Goal: Transaction & Acquisition: Purchase product/service

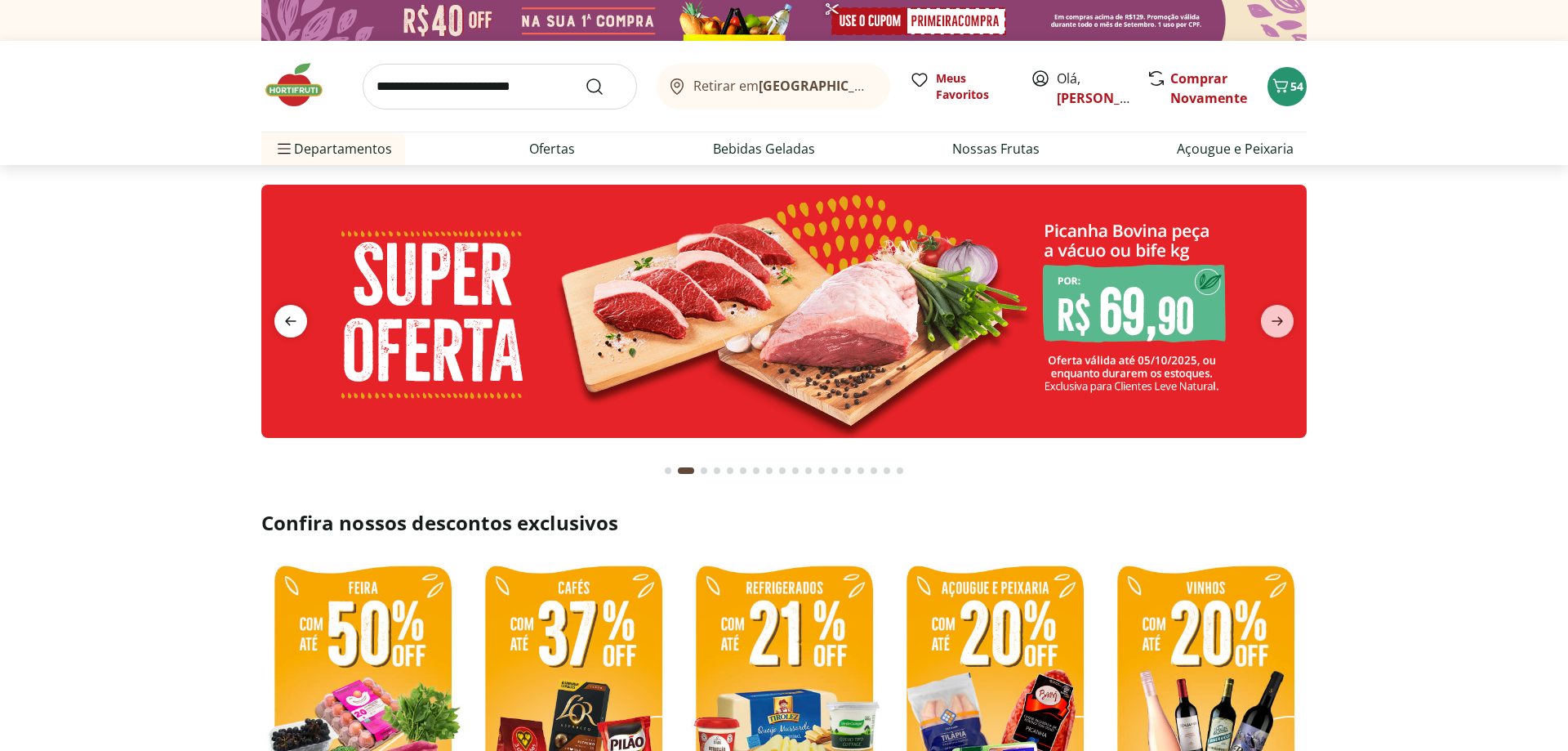
click at [289, 316] on icon "previous" at bounding box center [291, 321] width 20 height 20
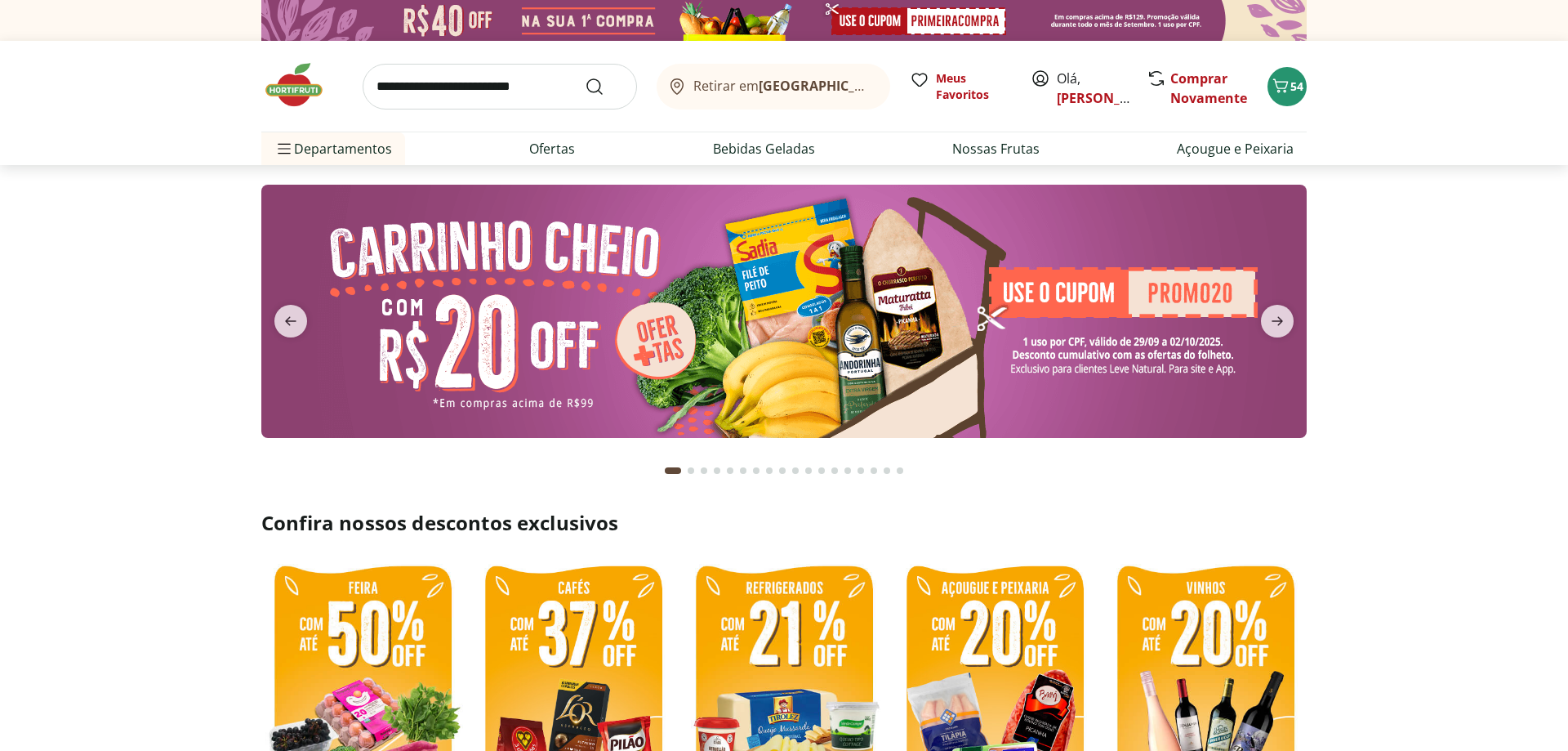
click at [1089, 346] on img at bounding box center [783, 312] width 1045 height 254
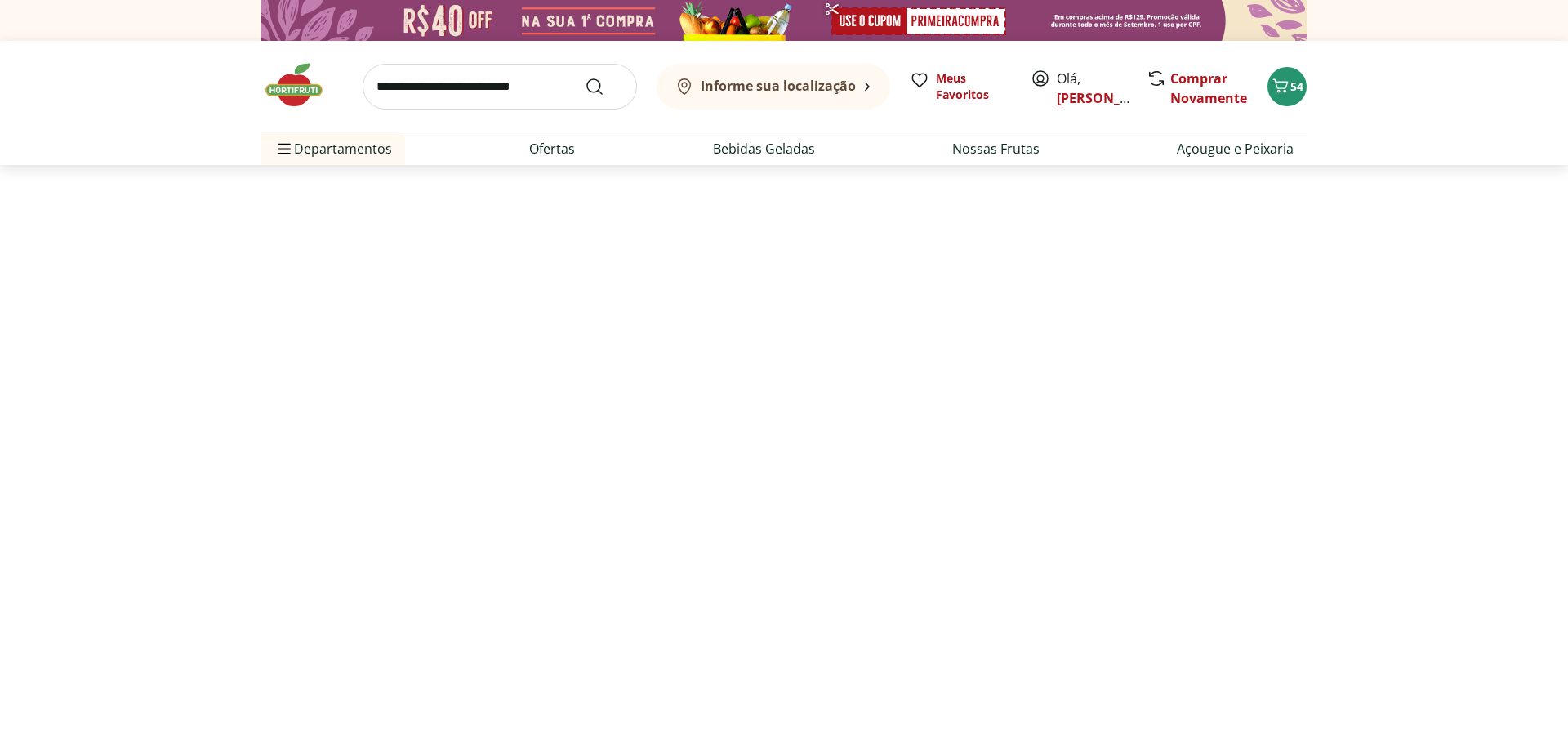
select select "**********"
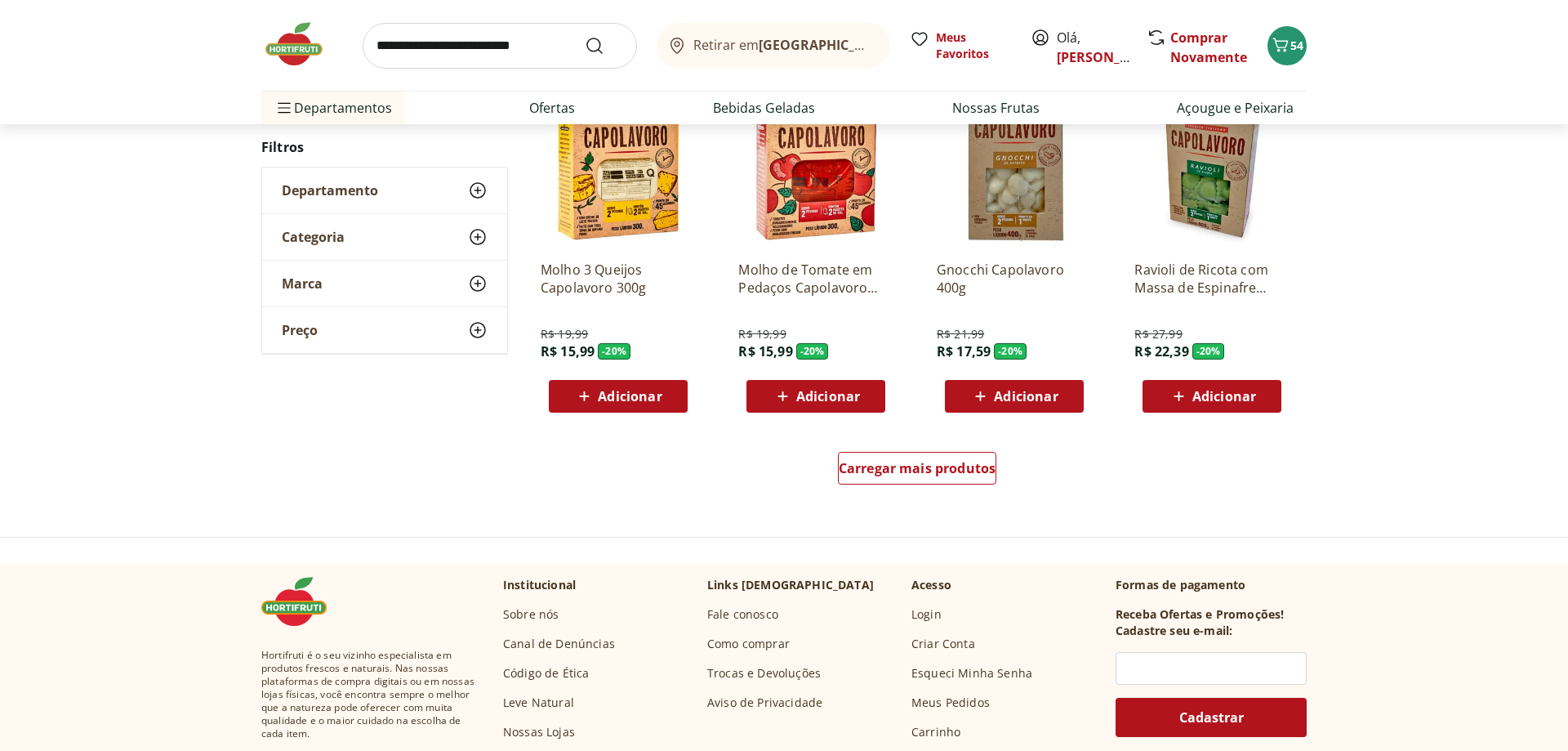
scroll to position [917, 0]
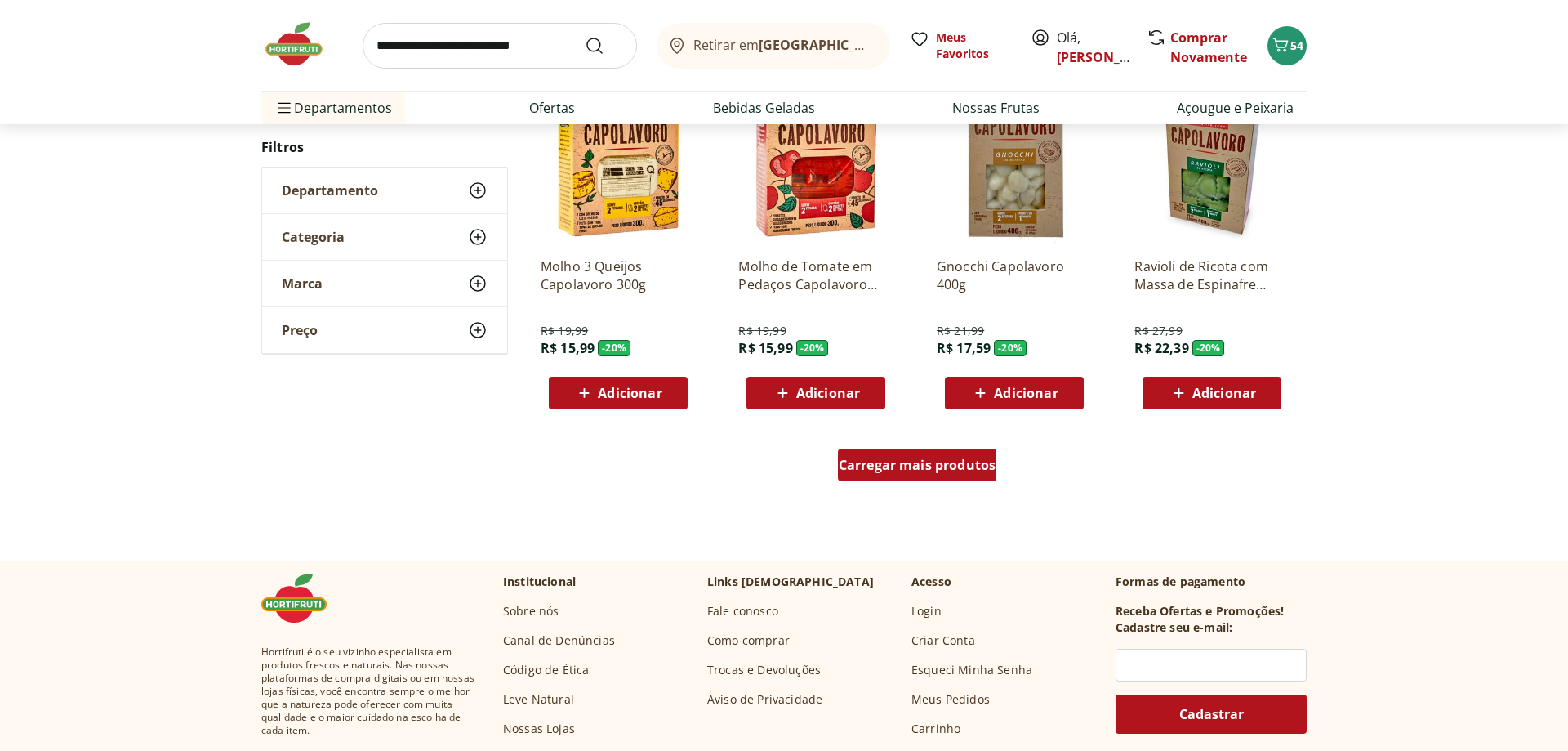
click at [897, 478] on div "Carregar mais produtos" at bounding box center [917, 465] width 159 height 32
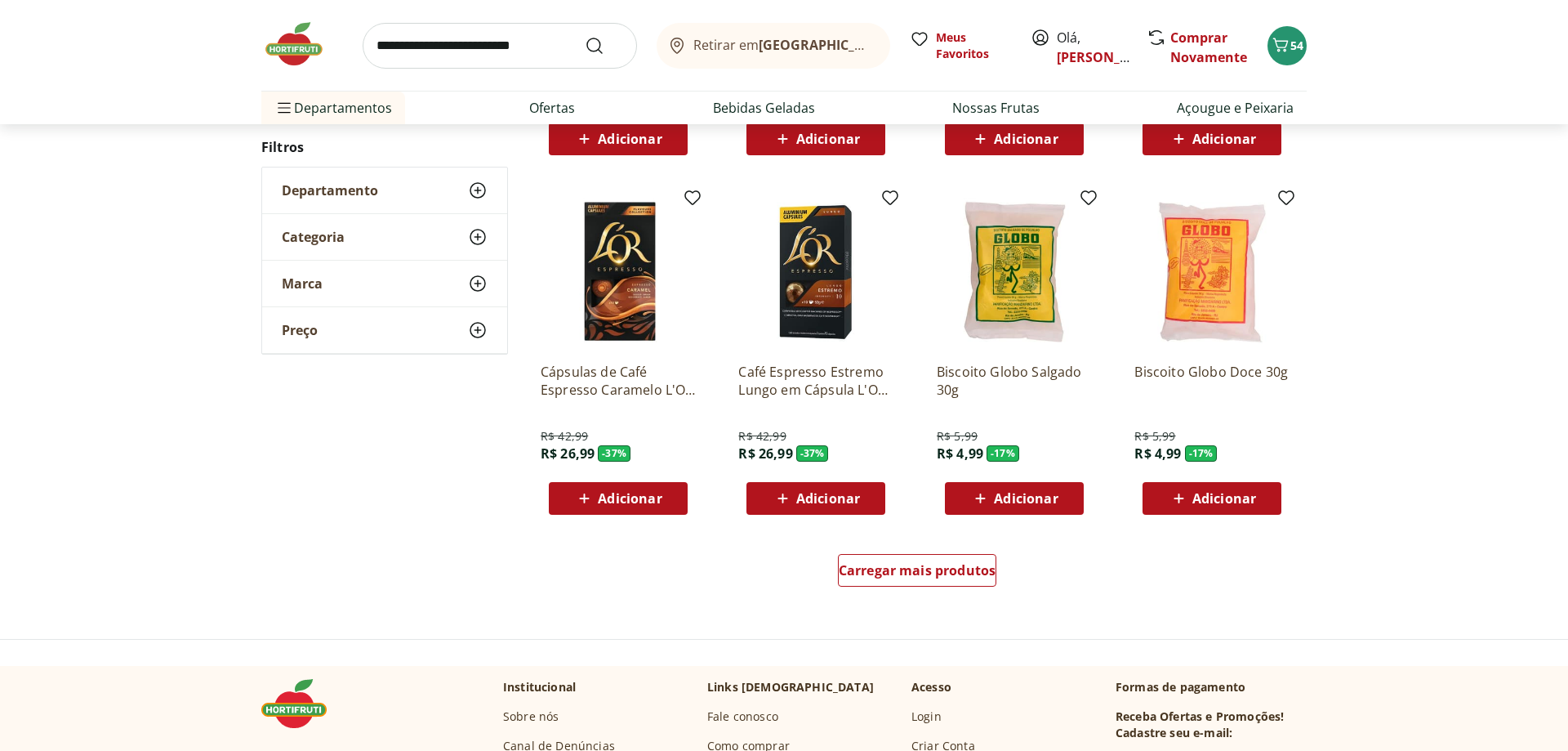
scroll to position [1020, 0]
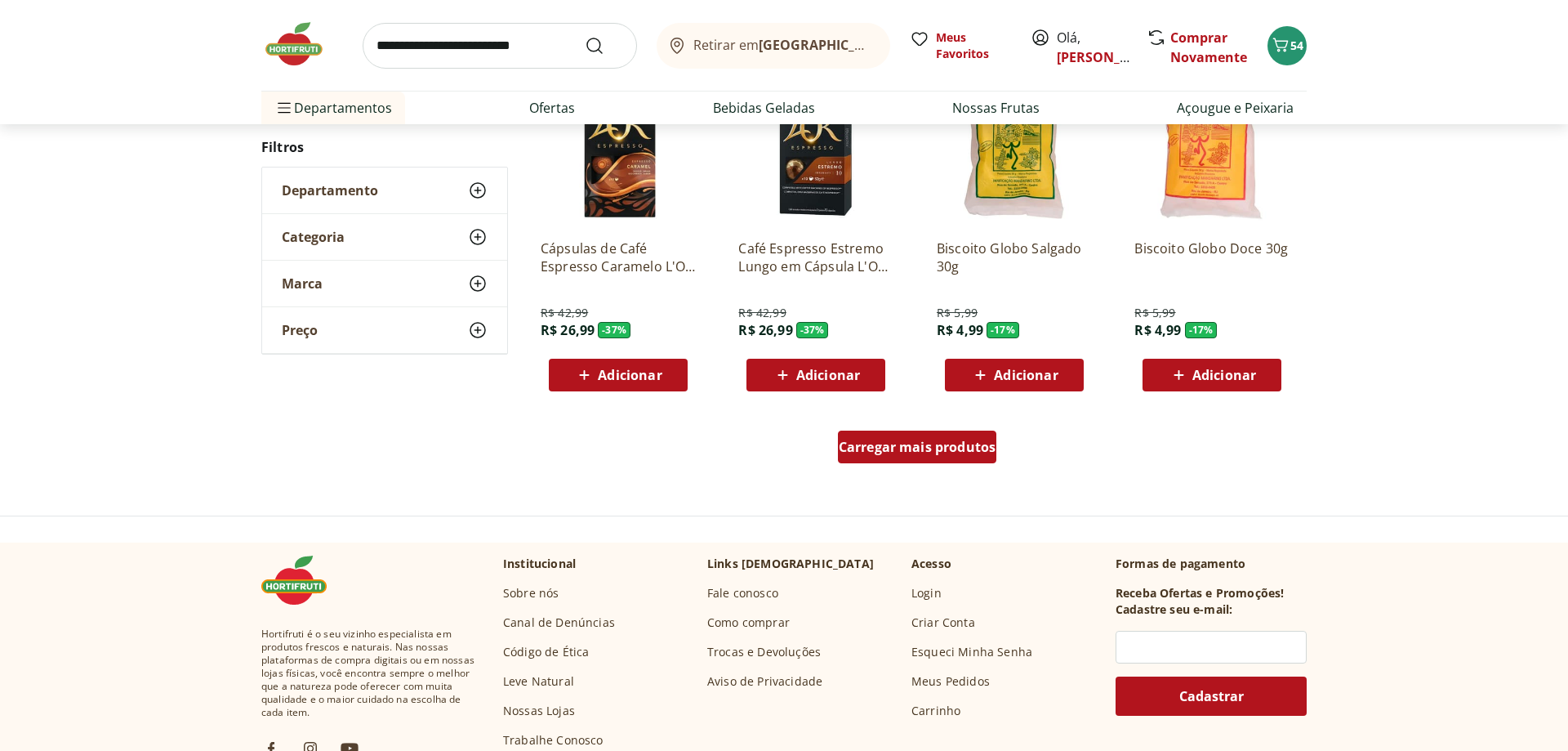
click at [940, 453] on span "Carregar mais produtos" at bounding box center [917, 447] width 157 height 13
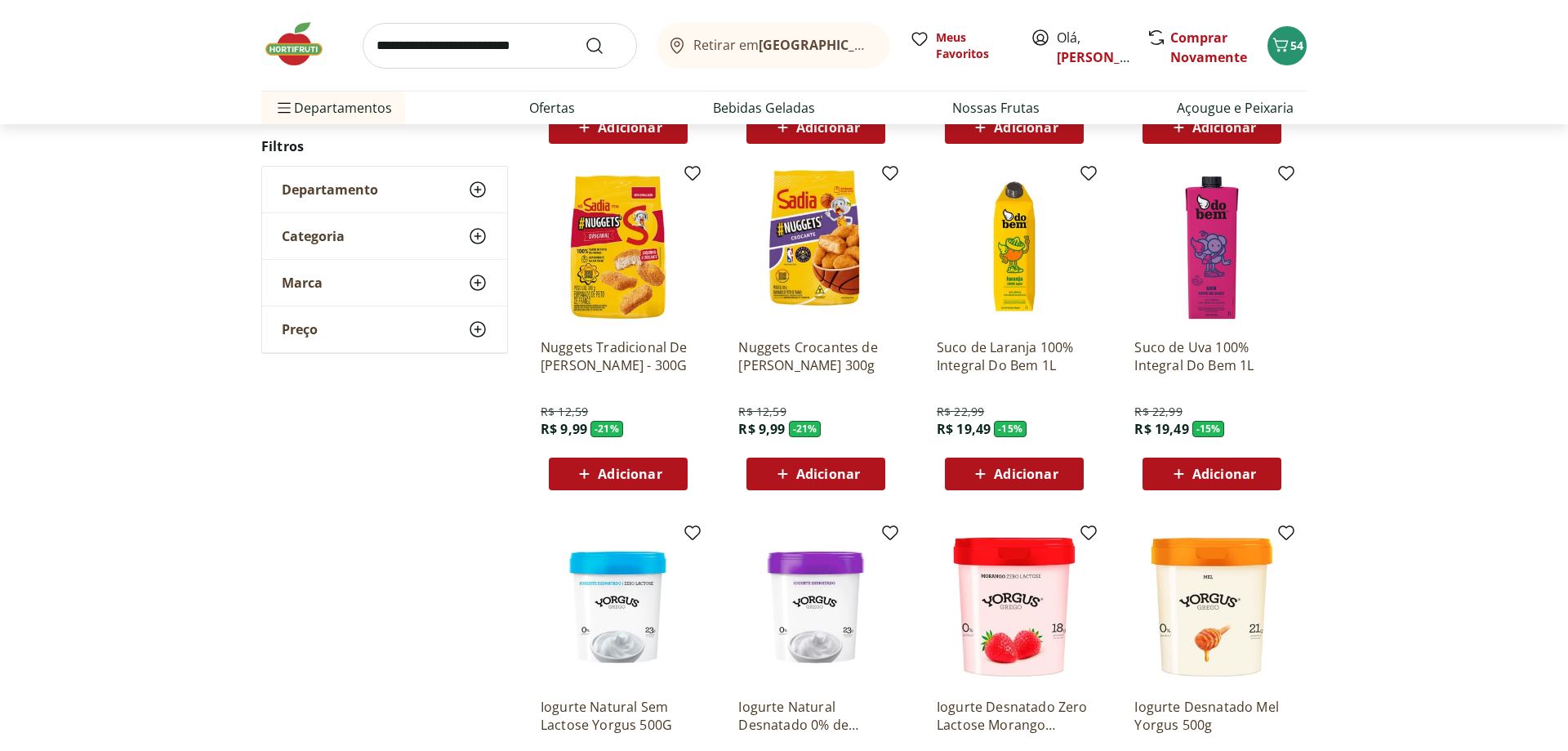
scroll to position [1269, 0]
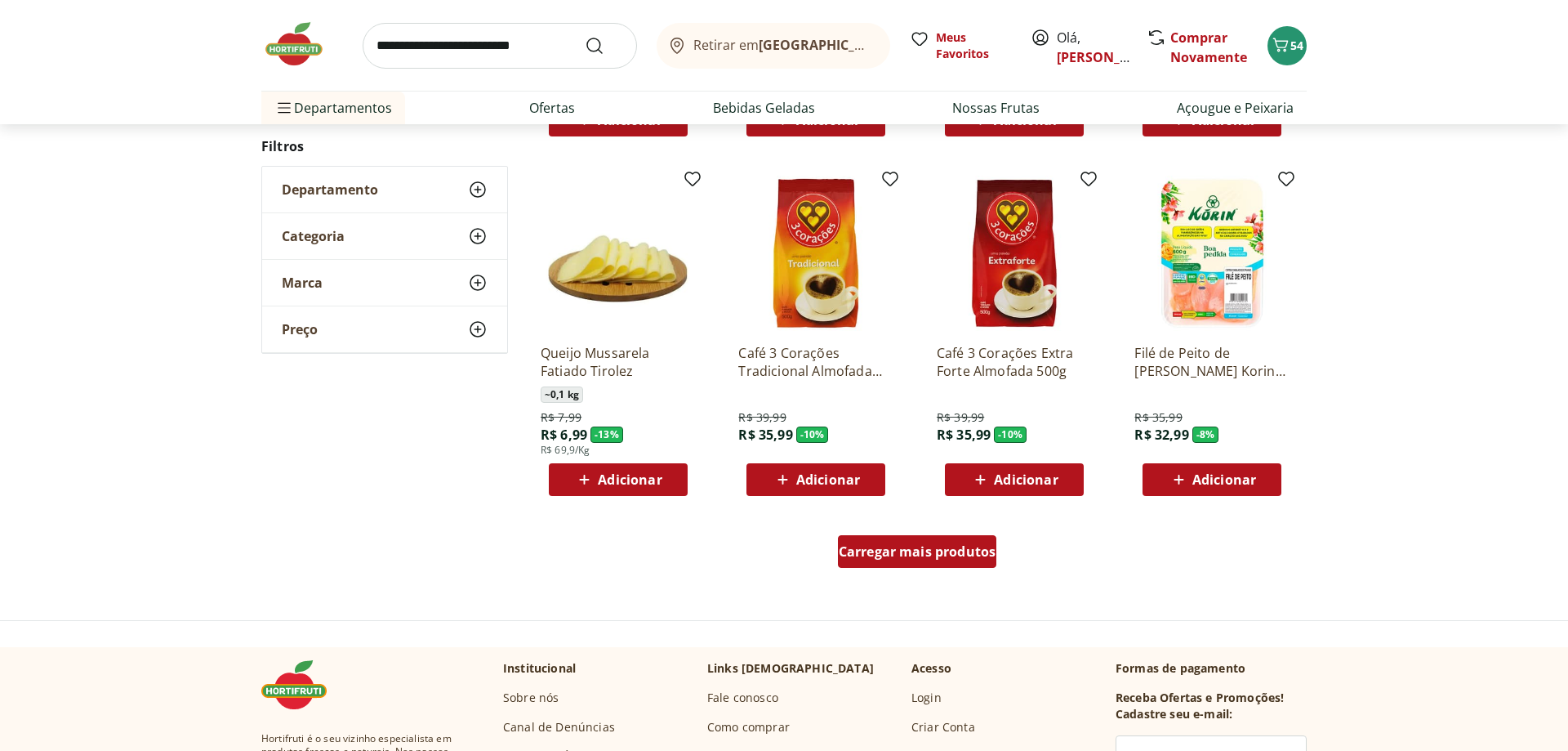
scroll to position [1038, 0]
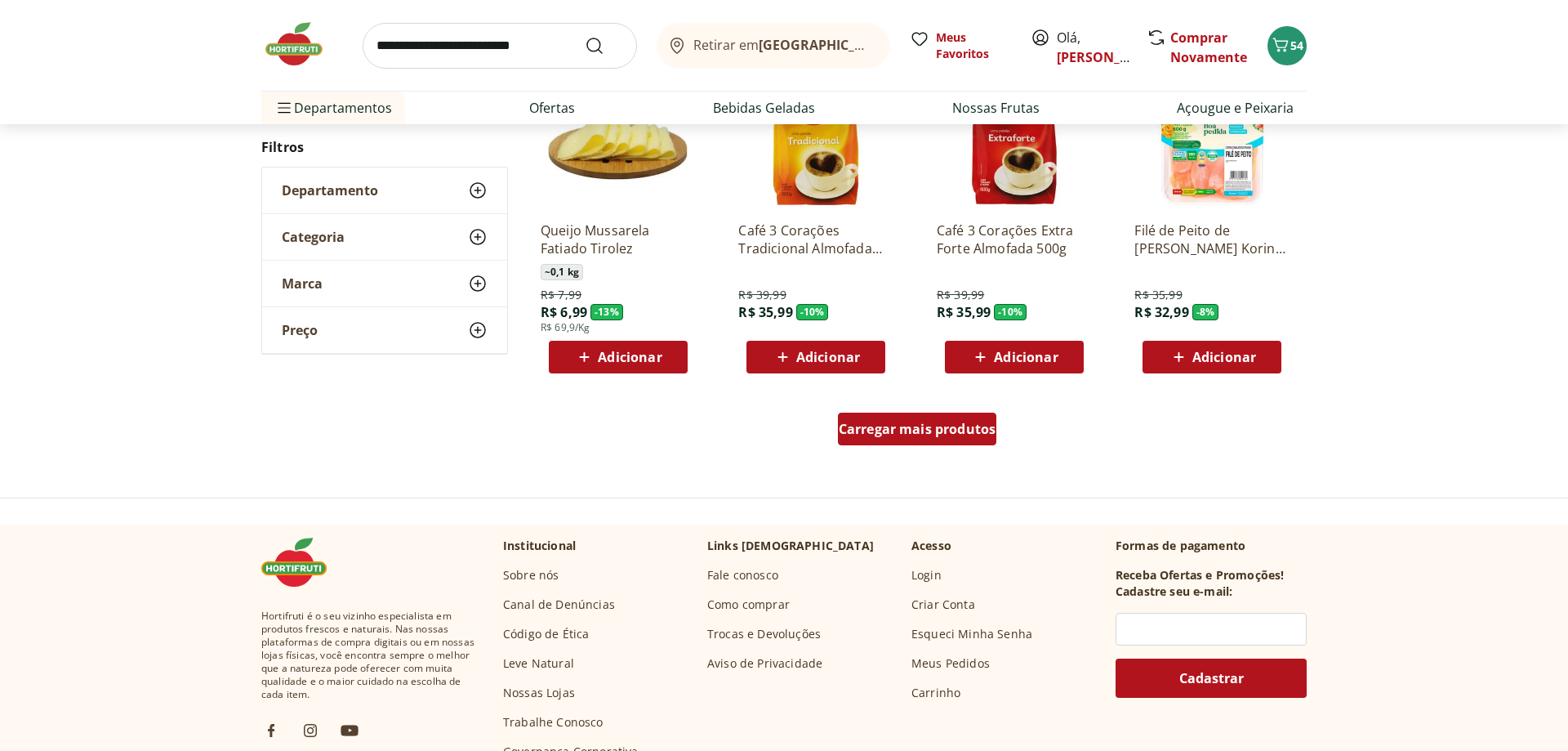
click at [963, 430] on span "Carregar mais produtos" at bounding box center [917, 429] width 157 height 13
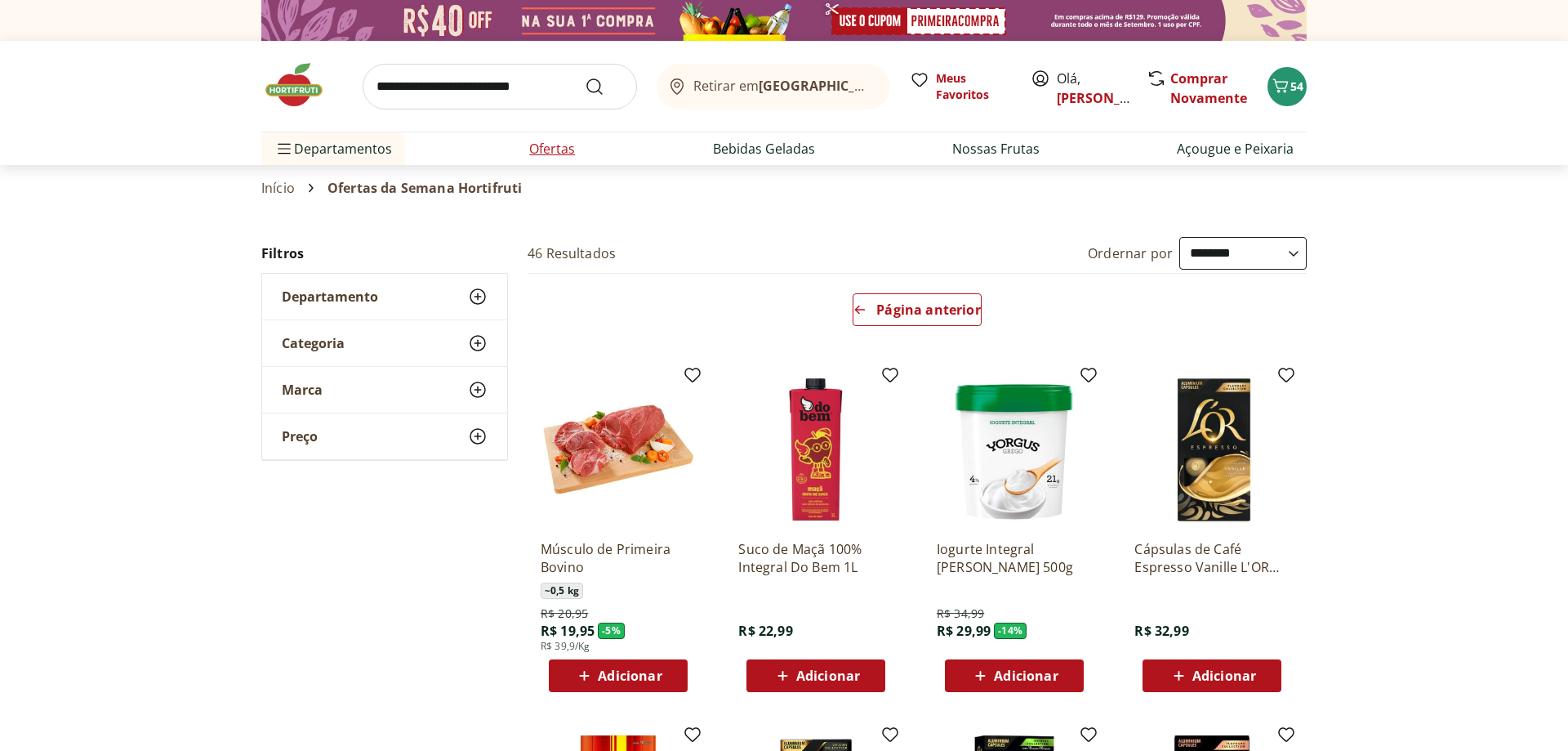
click at [547, 146] on link "Ofertas" at bounding box center [553, 149] width 46 height 20
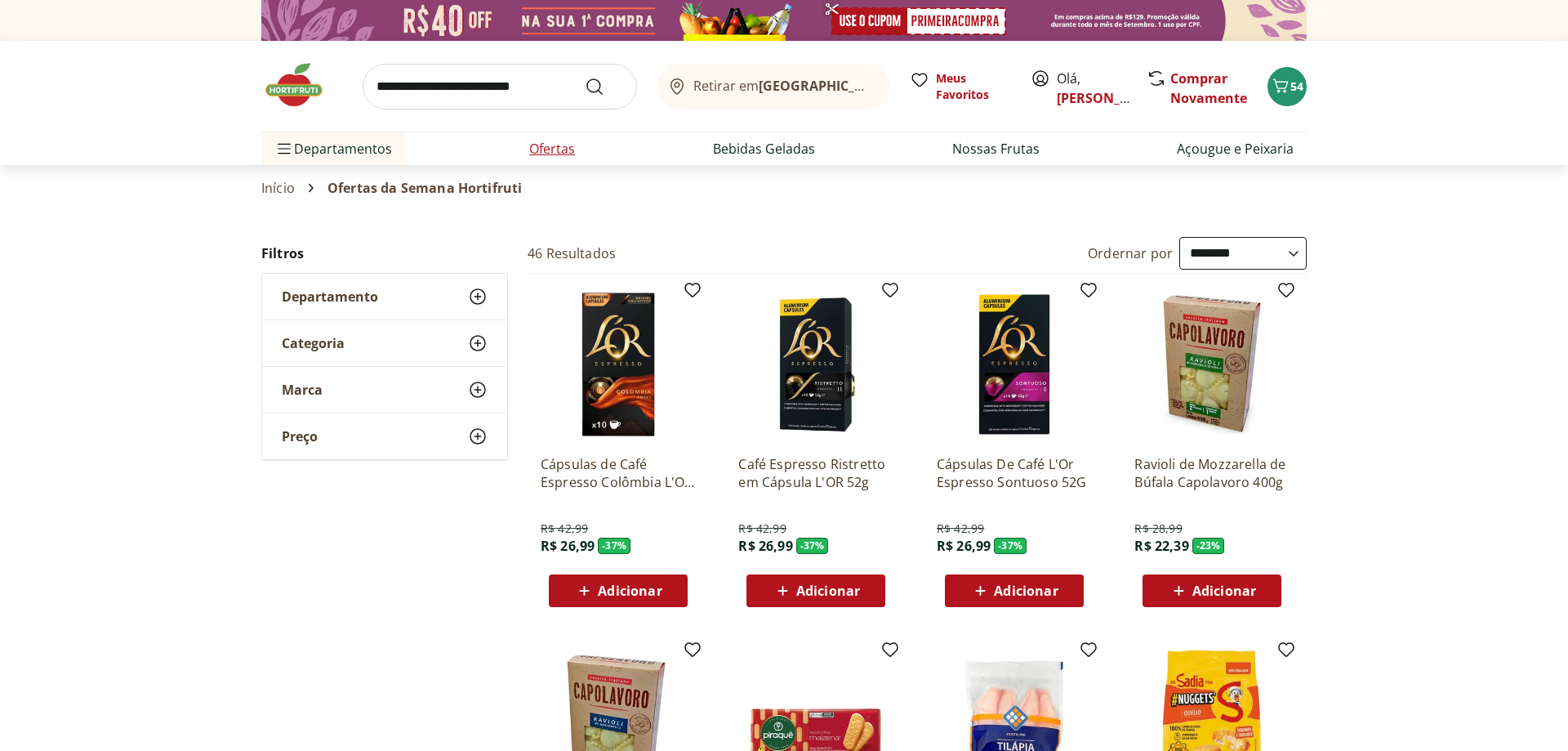
click at [541, 152] on link "Ofertas" at bounding box center [553, 149] width 46 height 20
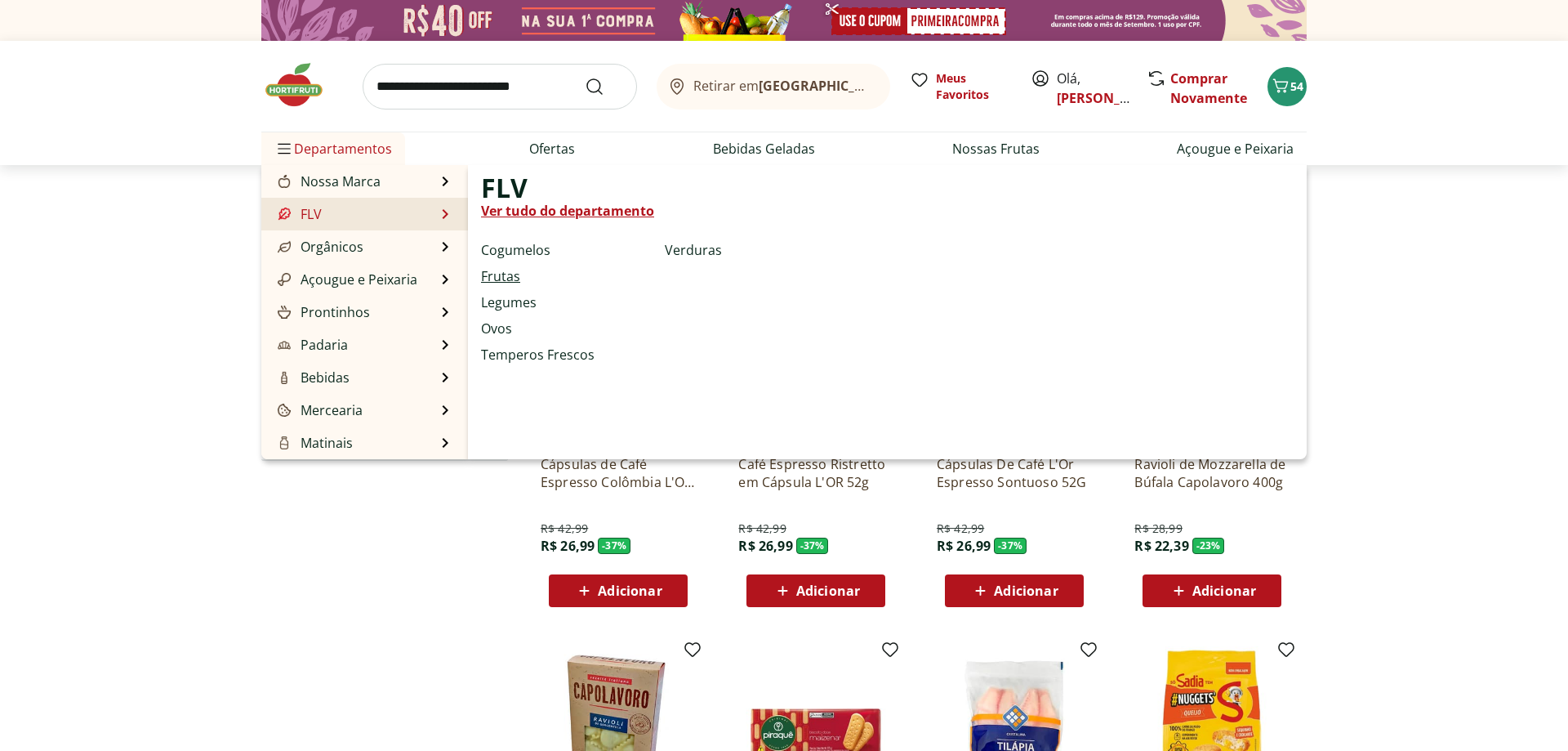
click at [504, 274] on link "Frutas" at bounding box center [500, 276] width 39 height 20
select select "**********"
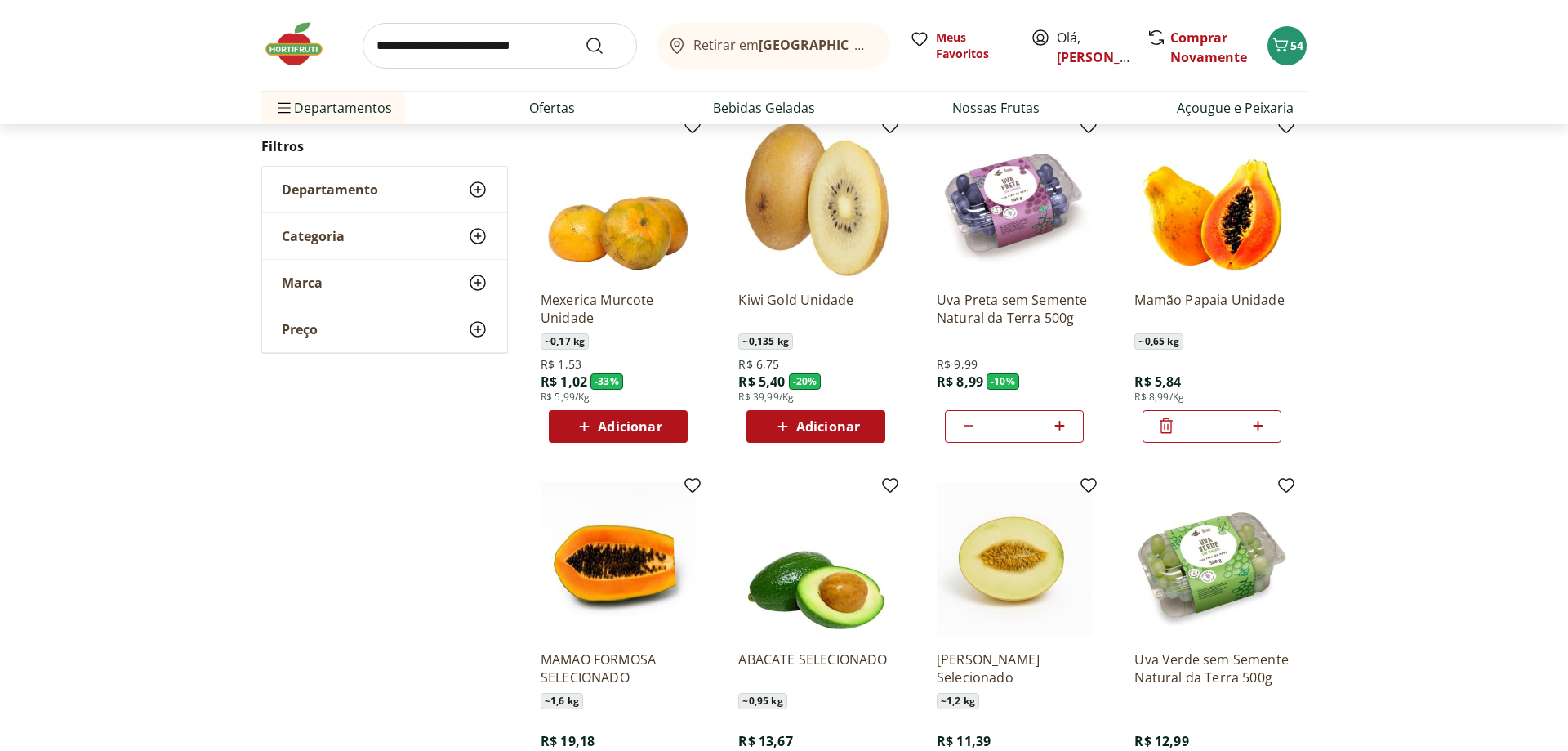
scroll to position [167, 0]
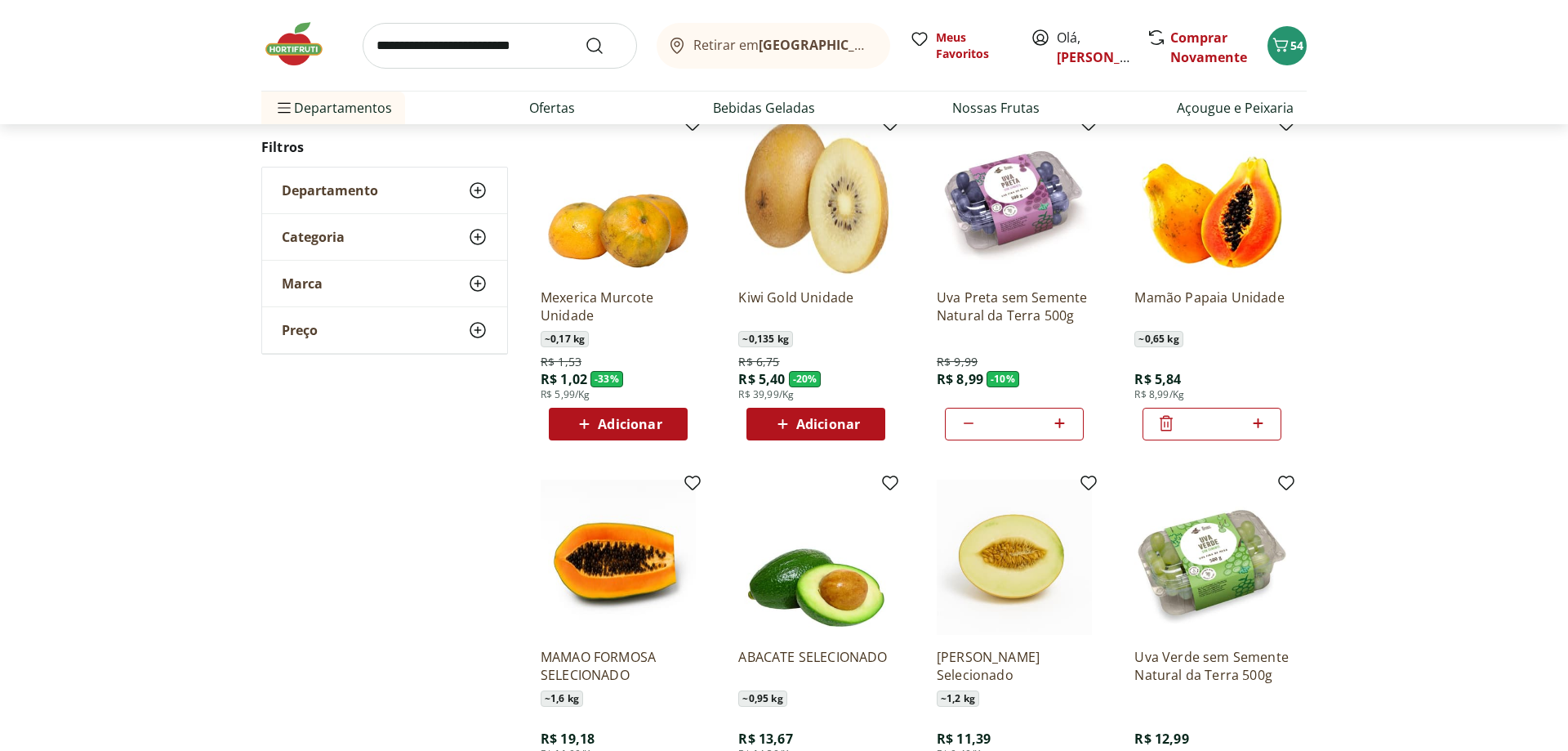
click at [965, 424] on icon at bounding box center [969, 423] width 20 height 20
type input "*"
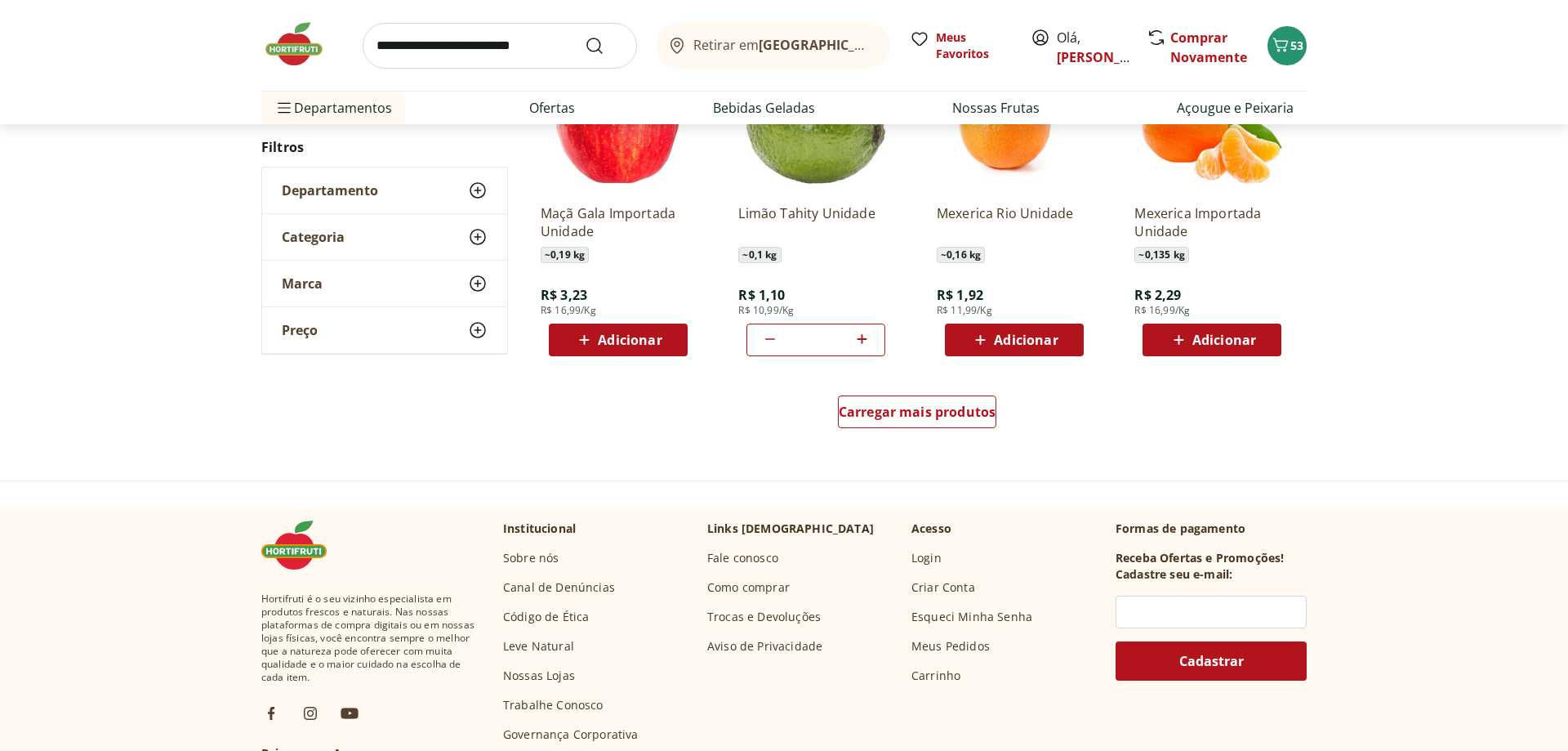
scroll to position [1000, 0]
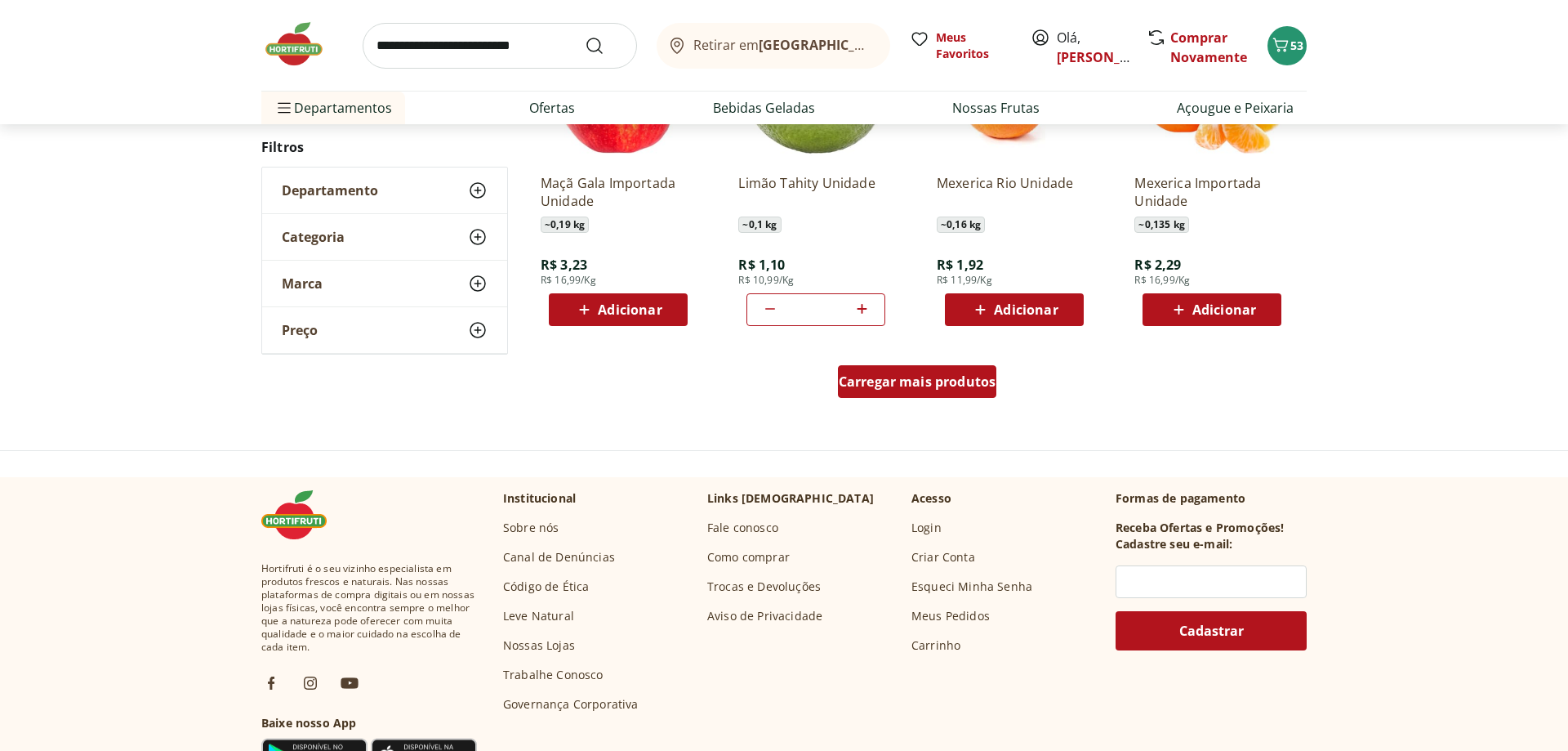
click at [947, 381] on span "Carregar mais produtos" at bounding box center [917, 382] width 157 height 13
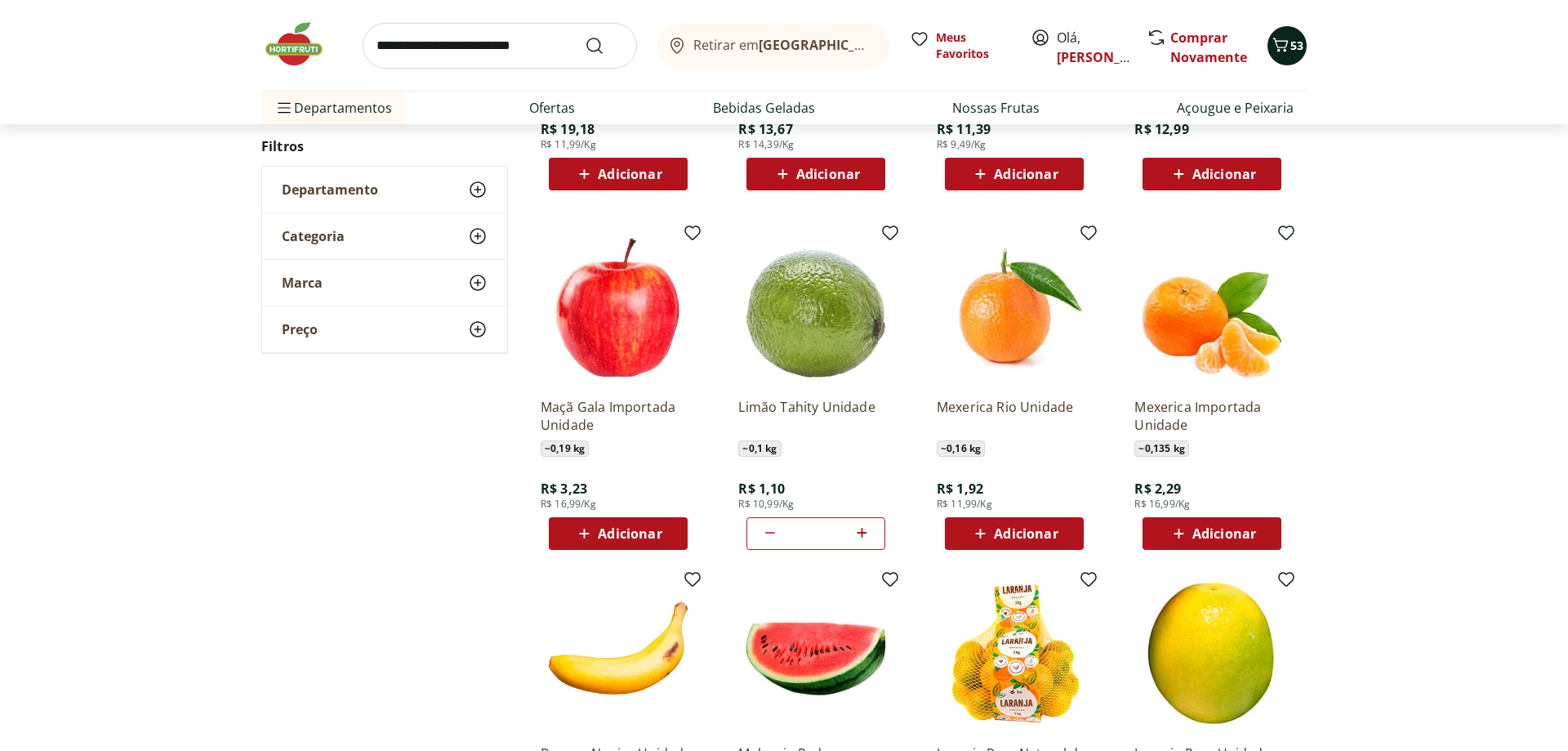
scroll to position [750, 0]
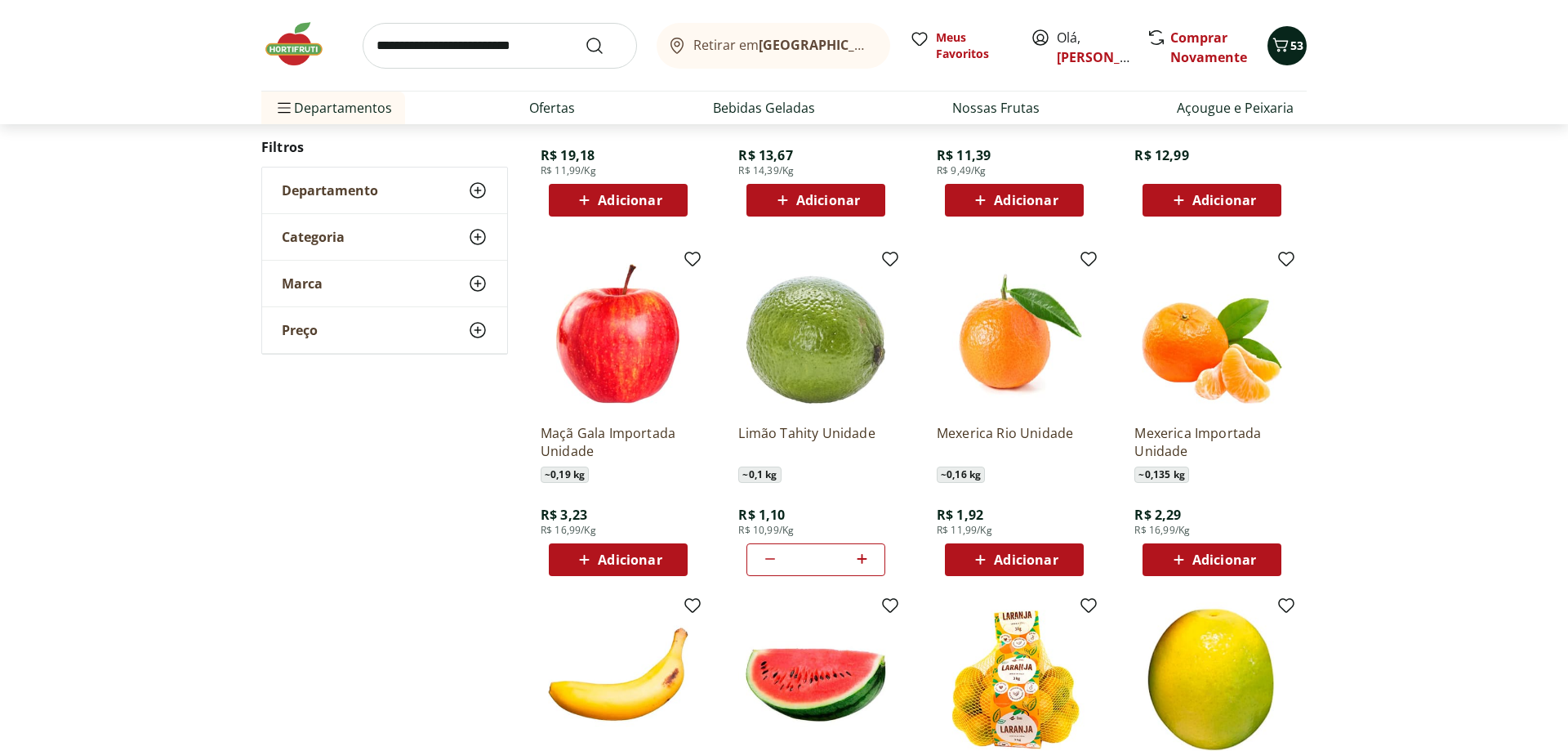
click at [1299, 47] on span "53" at bounding box center [1297, 45] width 13 height 15
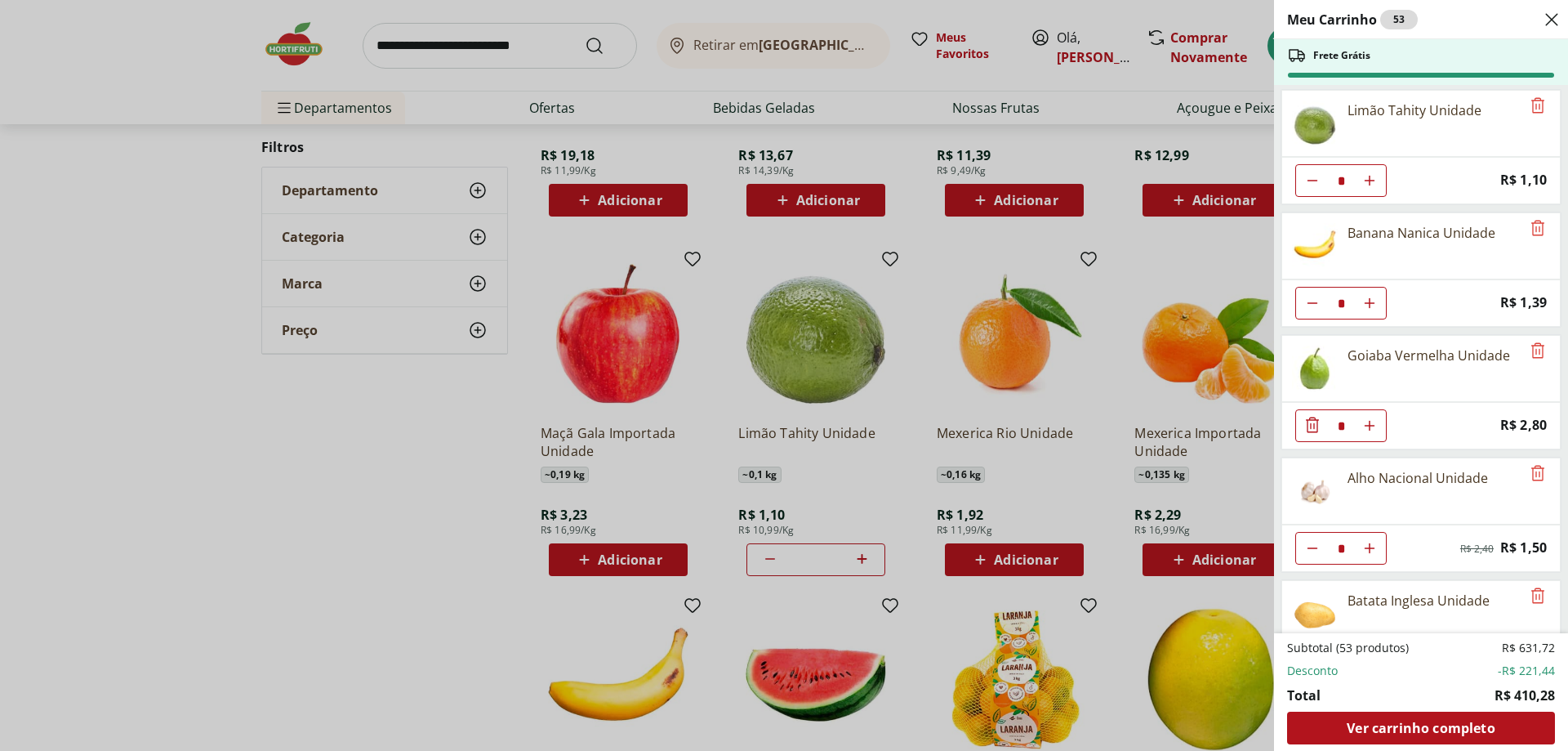
scroll to position [539, 0]
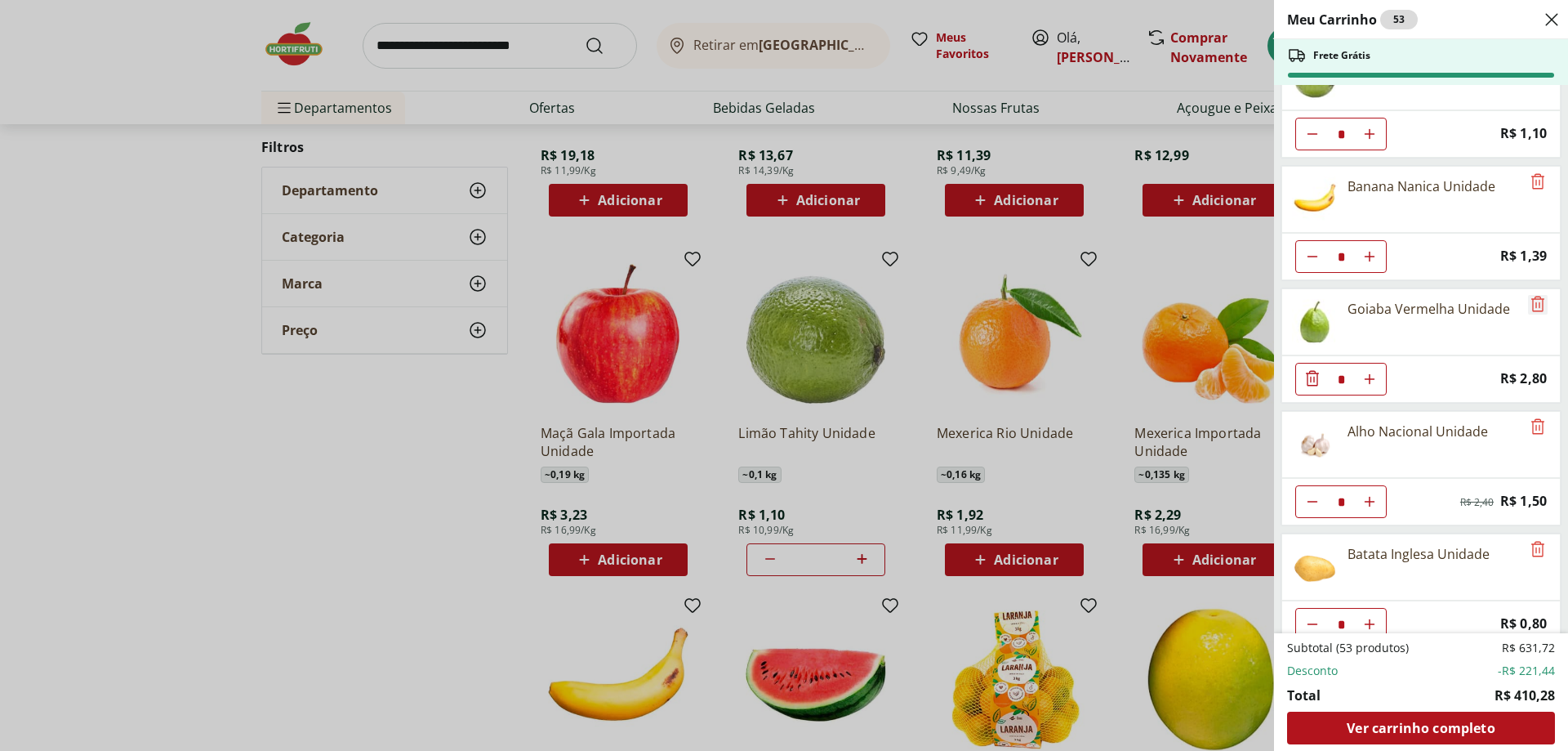
click at [1538, 307] on icon "Remove" at bounding box center [1538, 304] width 20 height 20
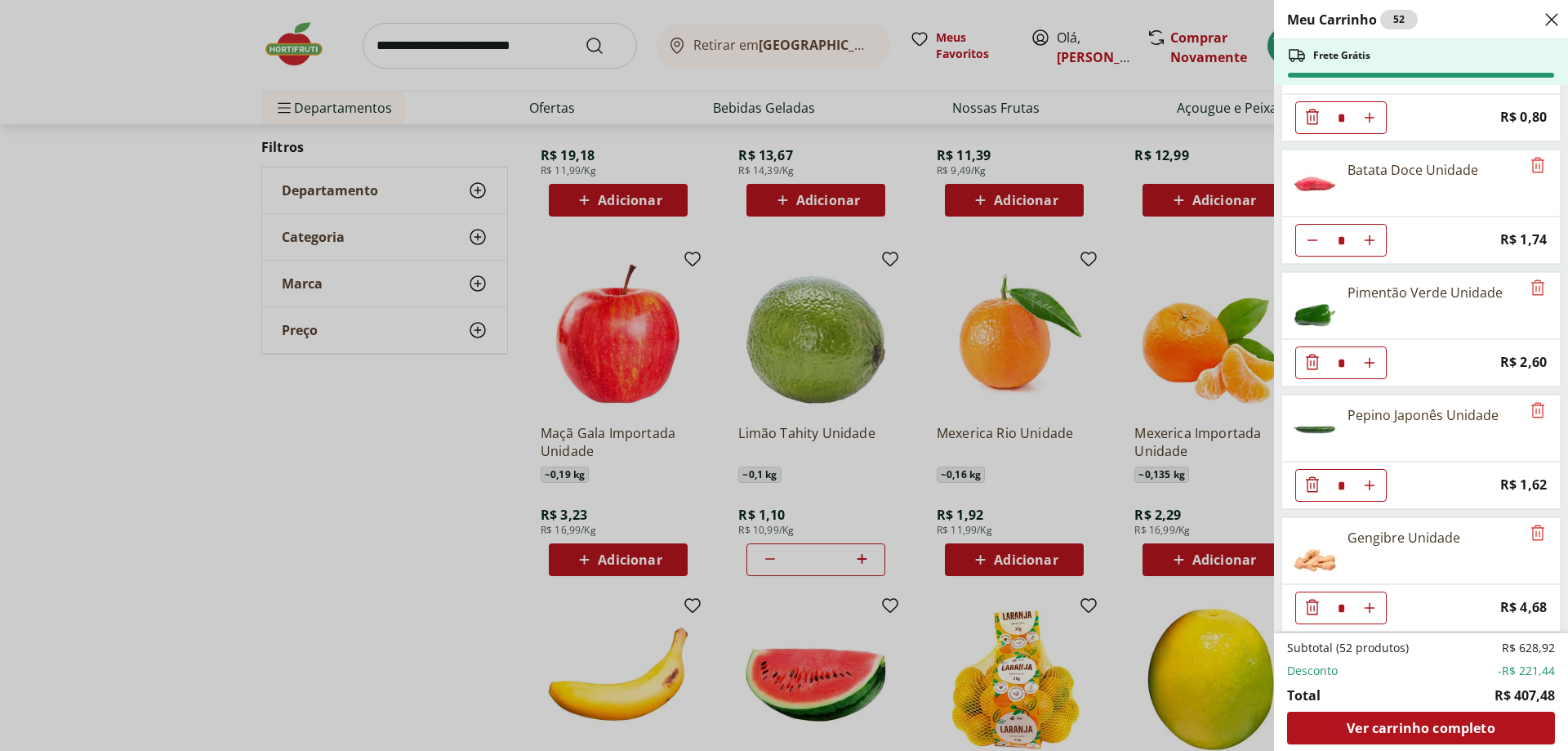
scroll to position [1294, 0]
click at [1536, 288] on icon "Remove" at bounding box center [1538, 284] width 20 height 20
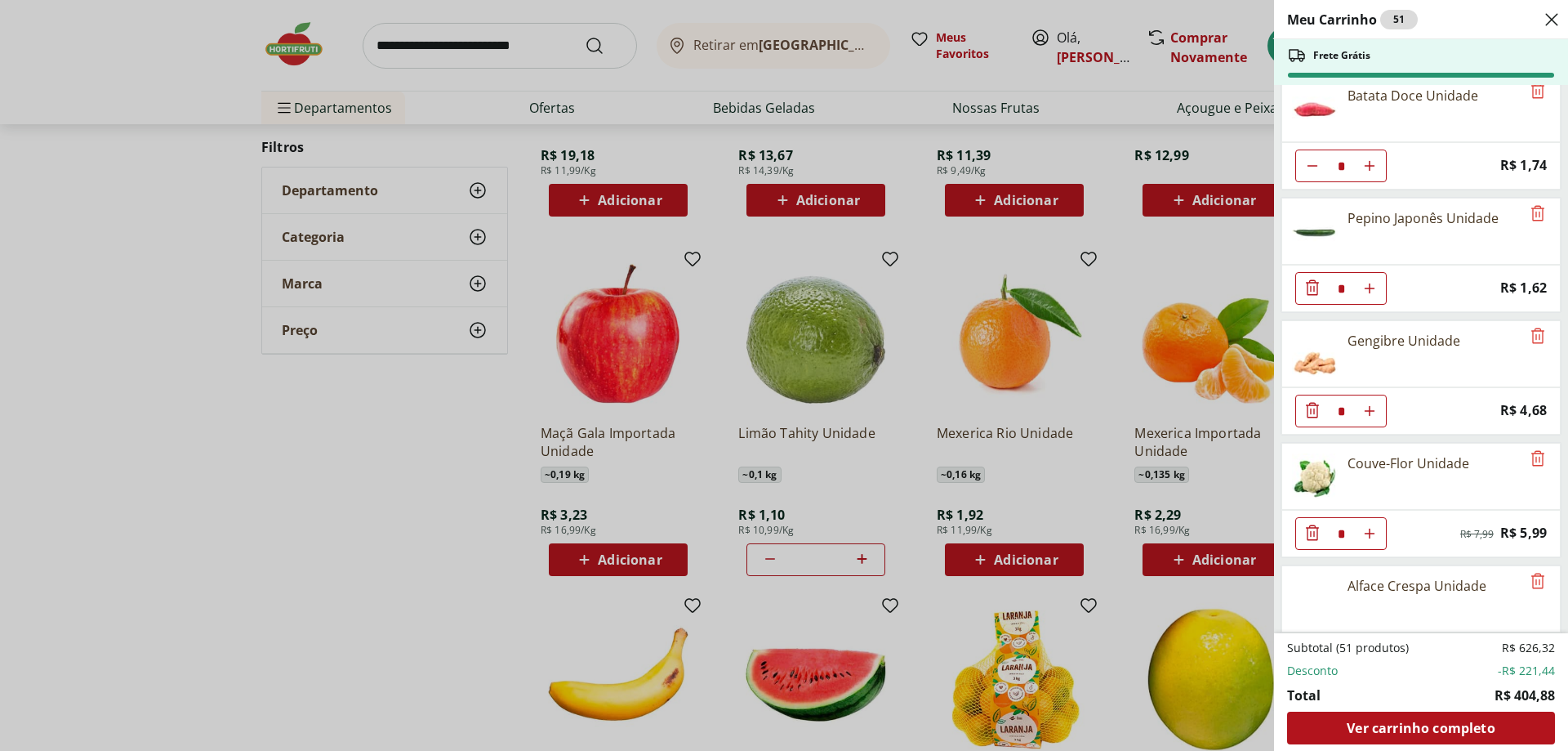
scroll to position [1402, 0]
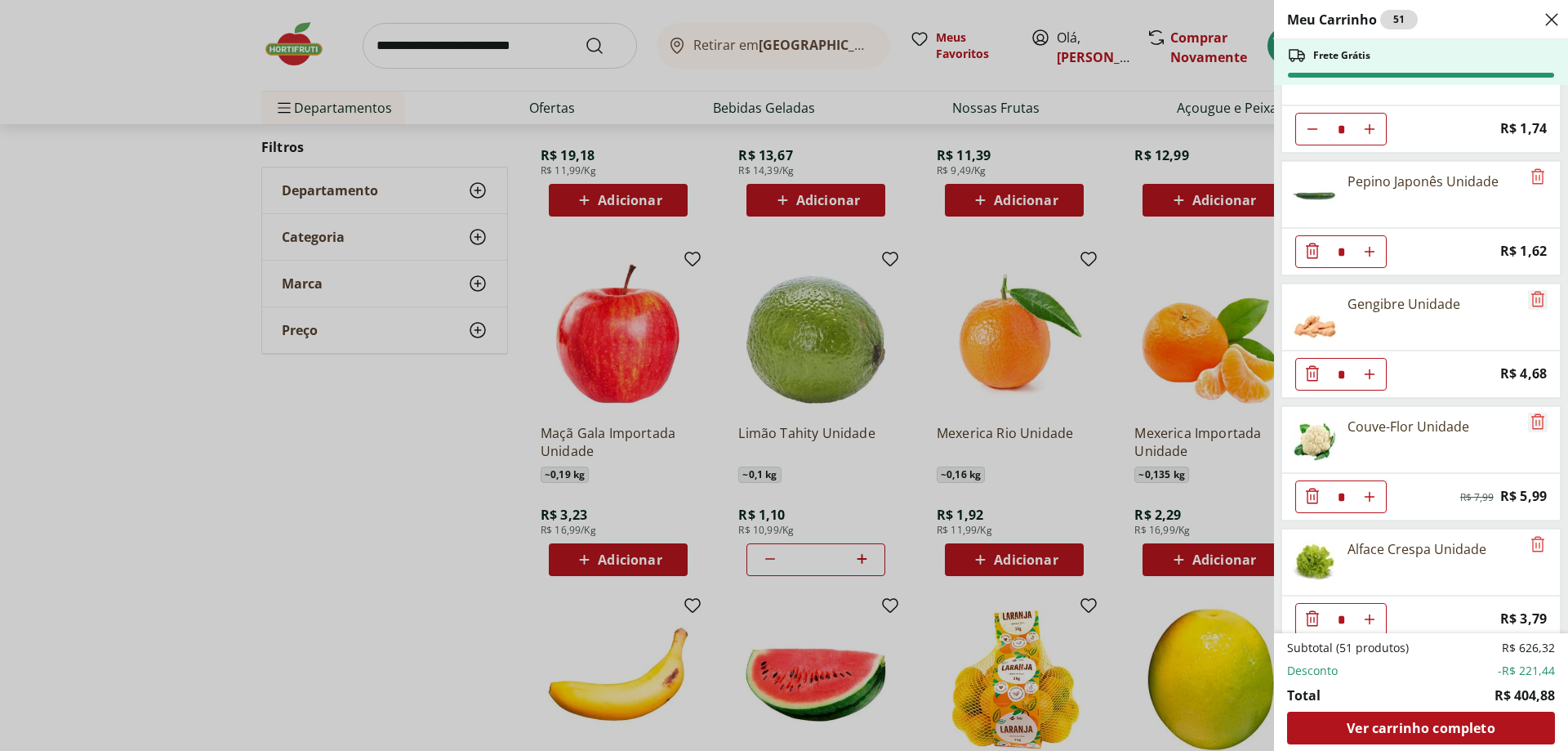
click at [1542, 300] on icon "Remove" at bounding box center [1538, 299] width 20 height 20
drag, startPoint x: 1538, startPoint y: 301, endPoint x: 1527, endPoint y: 298, distance: 11.4
click at [1539, 301] on icon "Remove" at bounding box center [1538, 299] width 20 height 20
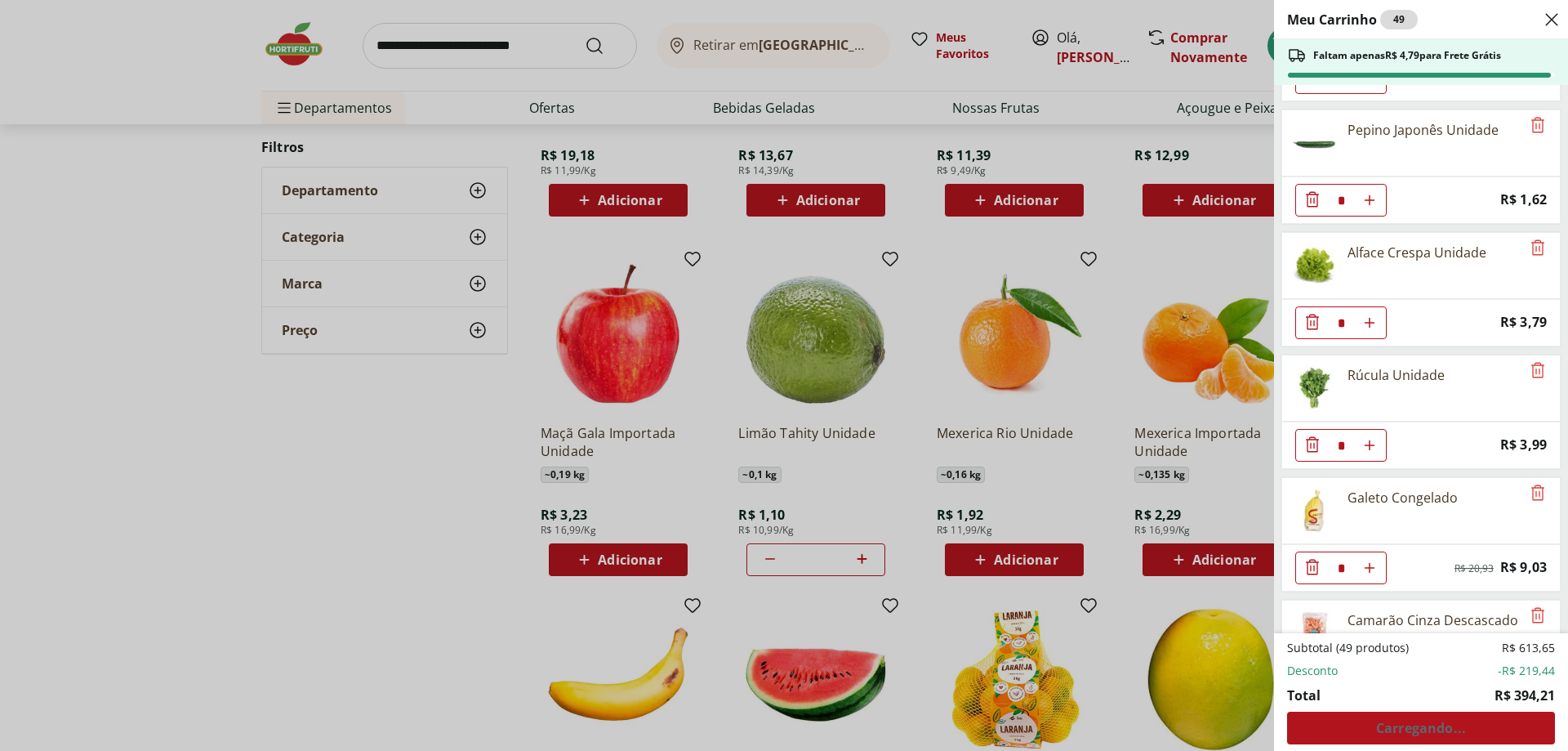
scroll to position [1510, 0]
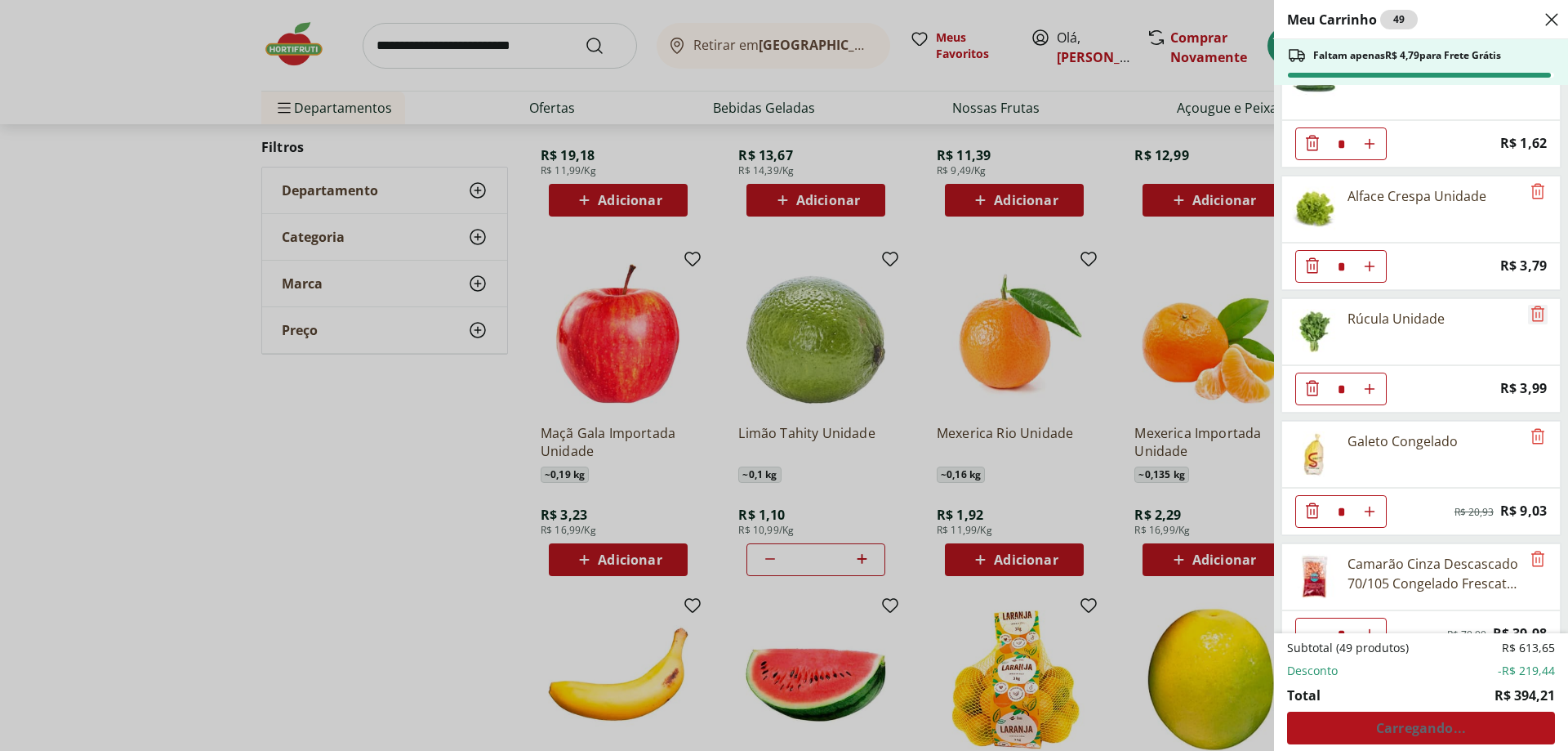
drag, startPoint x: 1538, startPoint y: 313, endPoint x: 1509, endPoint y: 311, distance: 29.1
click at [1538, 312] on icon "Remove" at bounding box center [1538, 314] width 20 height 20
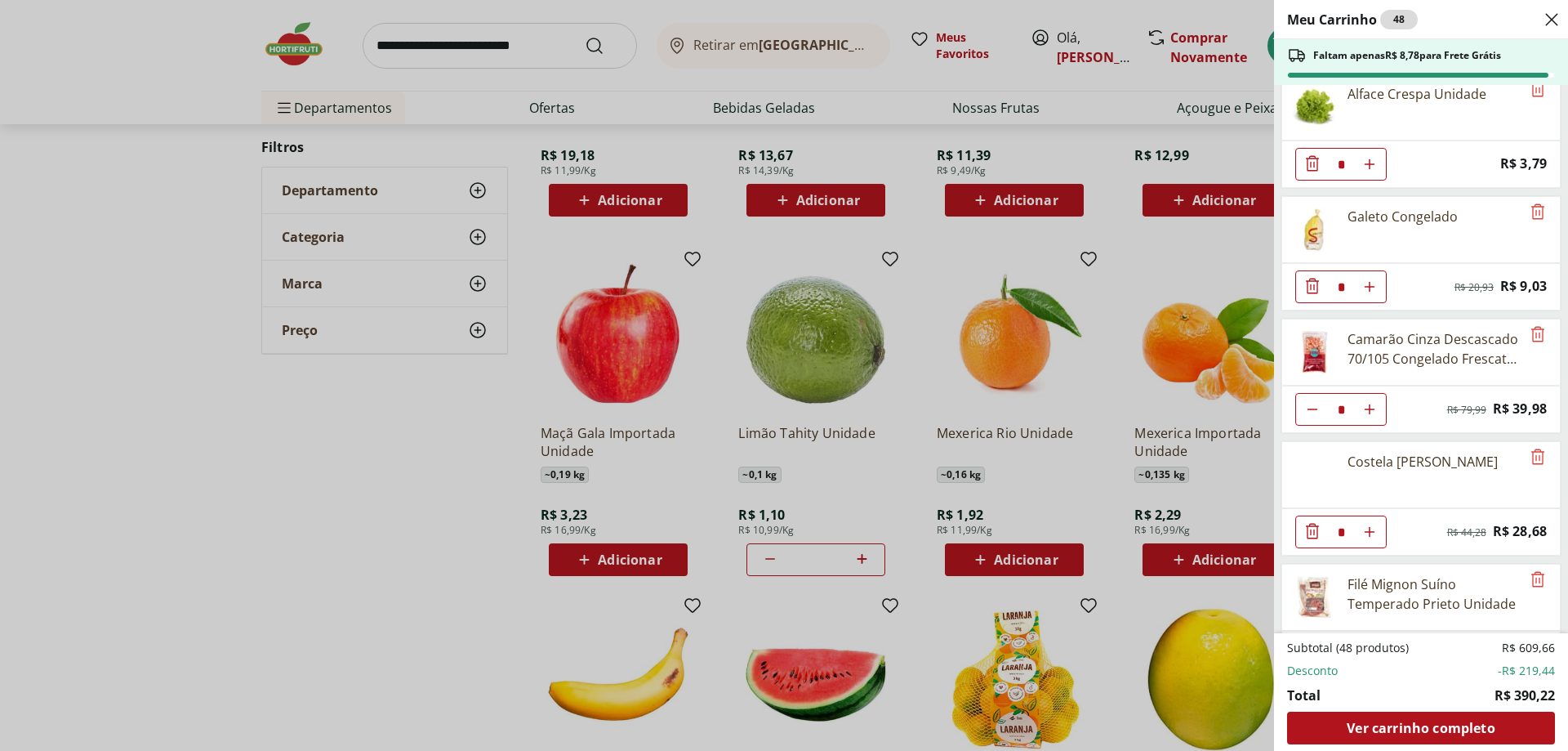
scroll to position [1618, 0]
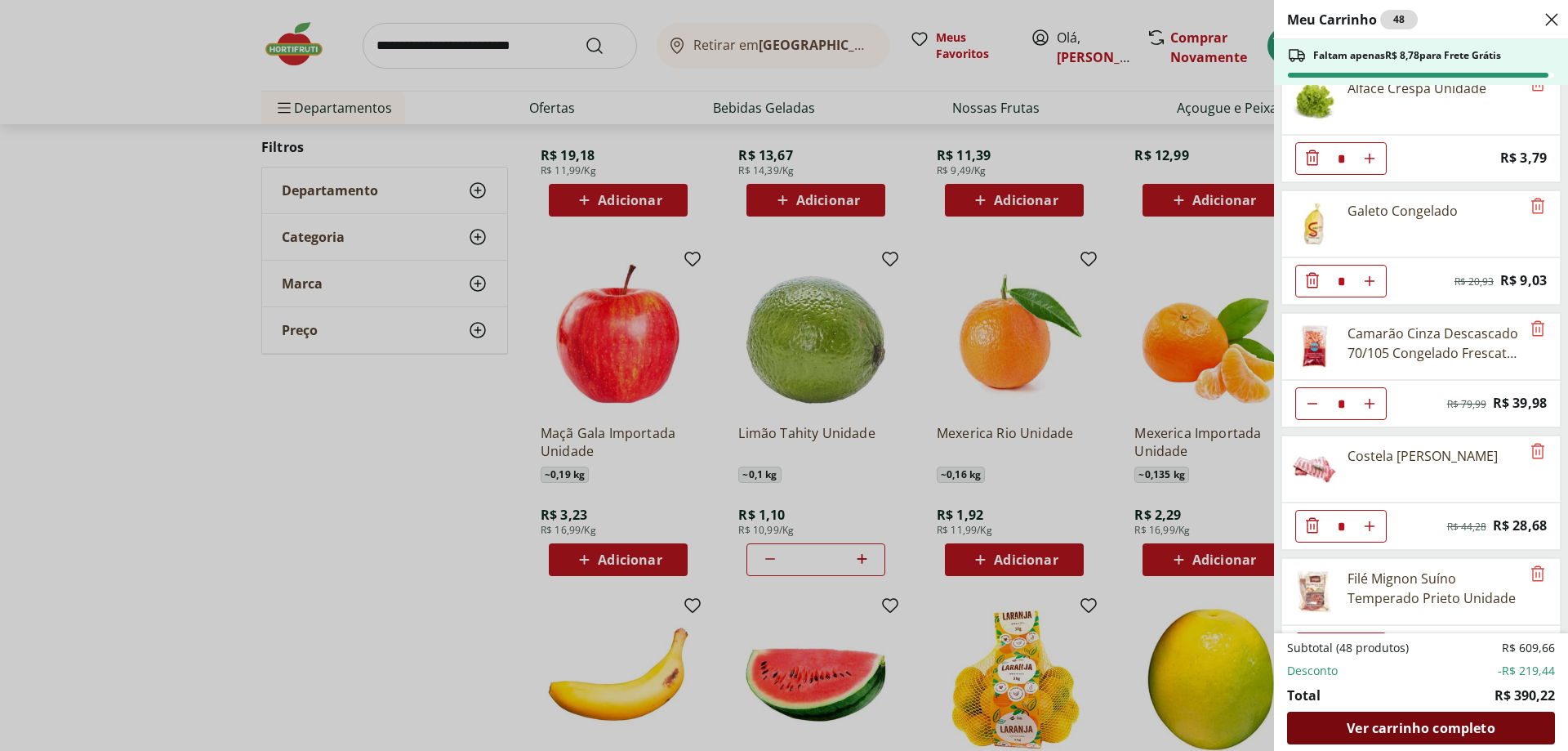
click at [1420, 731] on span "Ver carrinho completo" at bounding box center [1420, 728] width 148 height 13
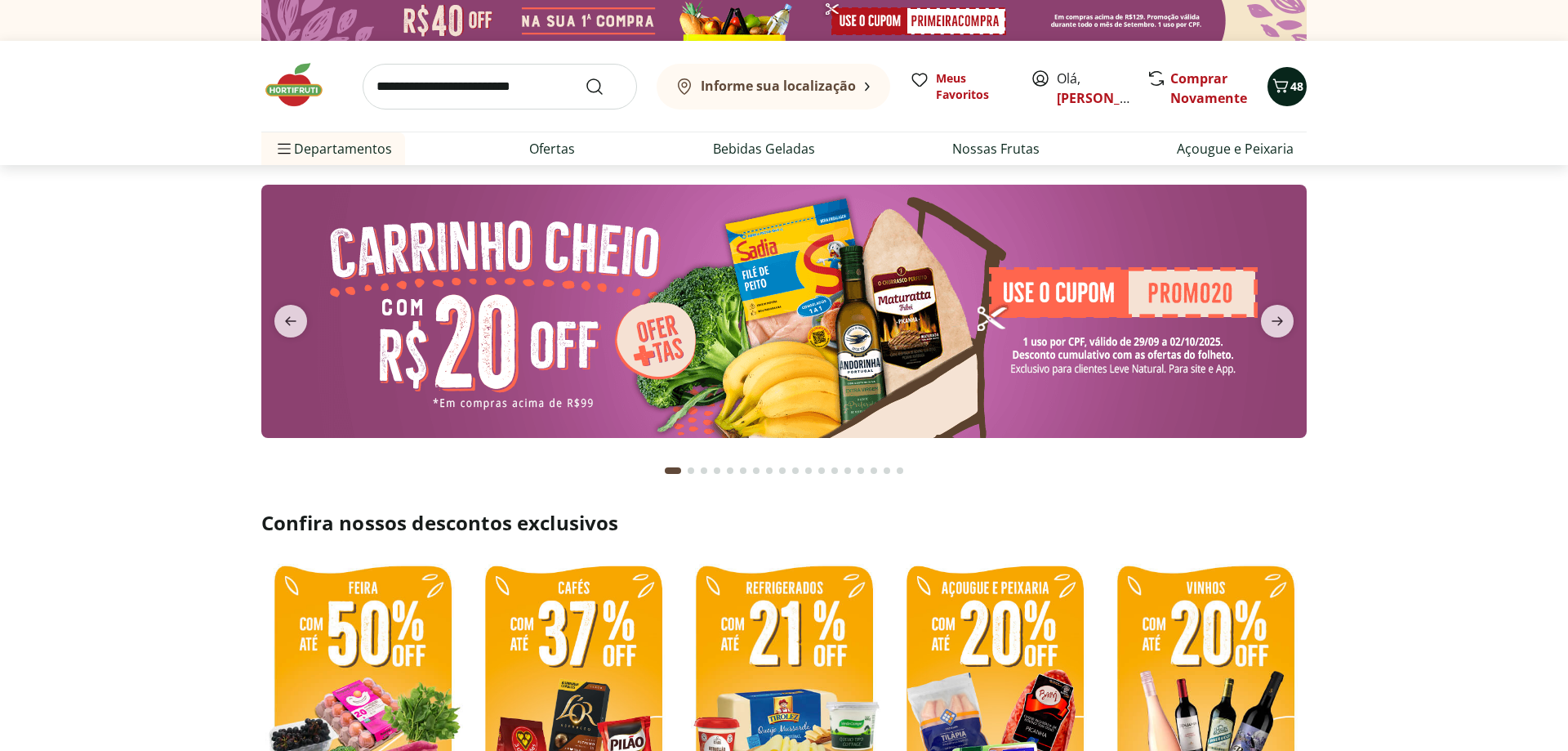
click at [1292, 88] on span "48" at bounding box center [1297, 86] width 13 height 15
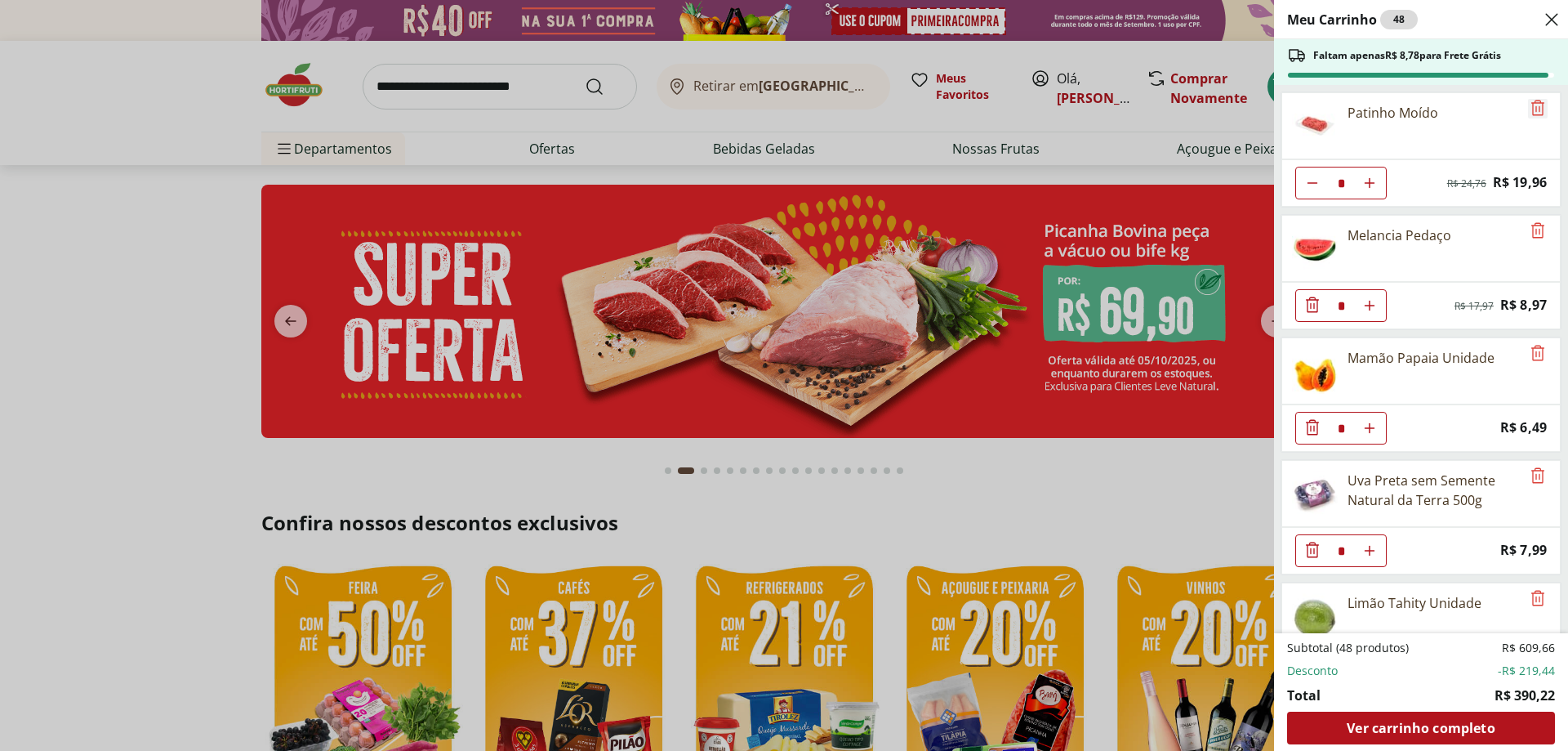
click at [1542, 100] on icon "Remove" at bounding box center [1538, 108] width 20 height 20
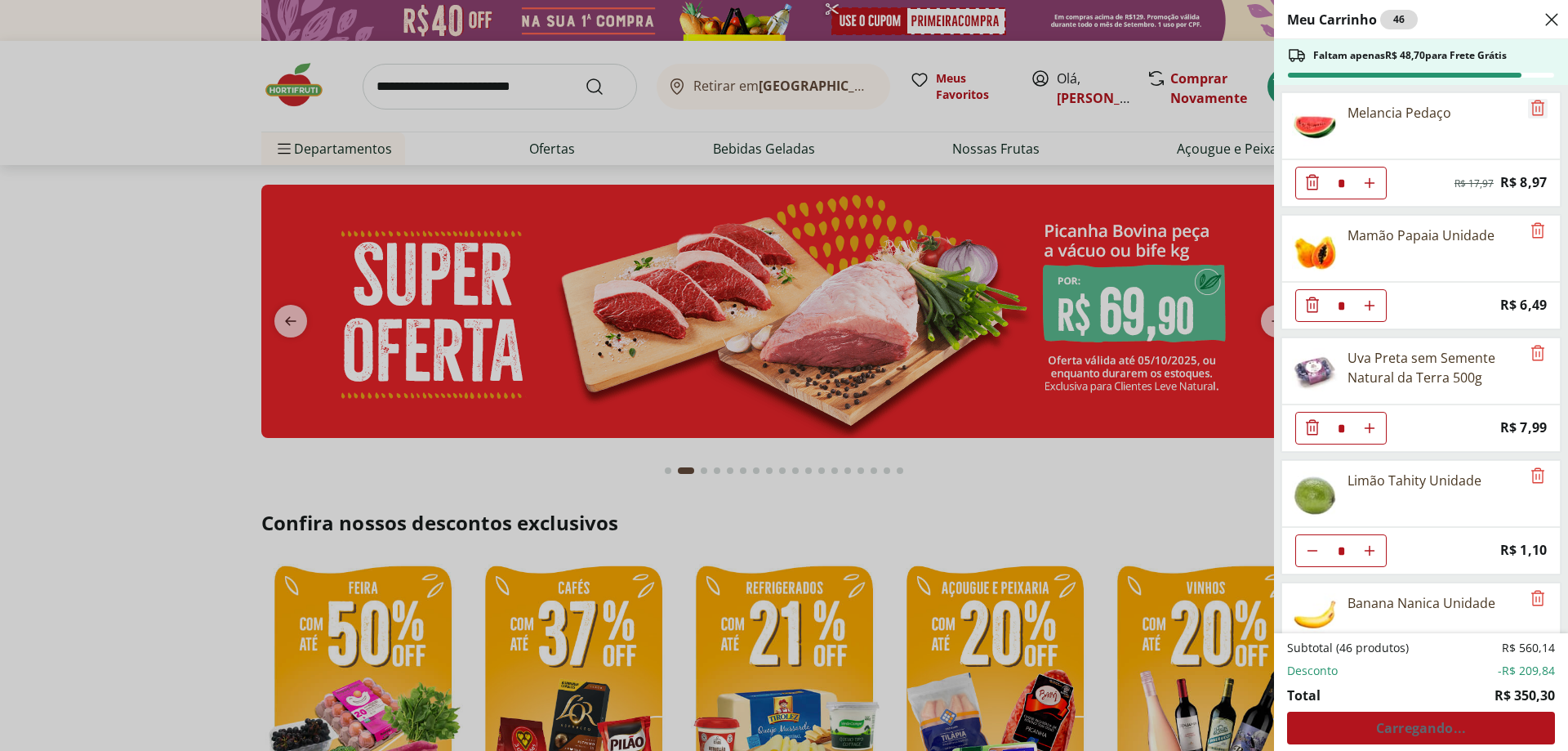
click at [1540, 103] on icon "Remove" at bounding box center [1538, 108] width 13 height 15
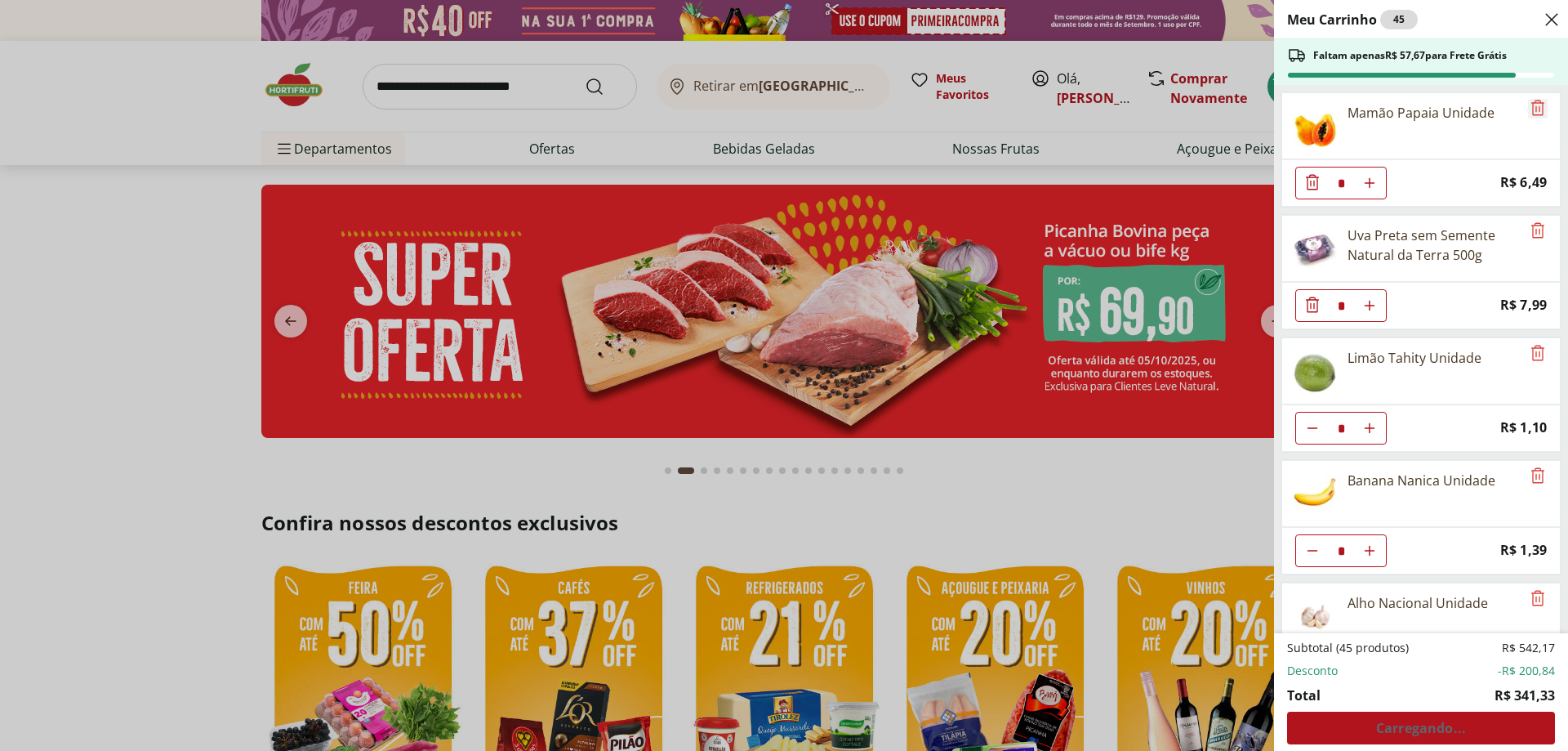
click at [1540, 103] on icon "Remove" at bounding box center [1538, 108] width 13 height 15
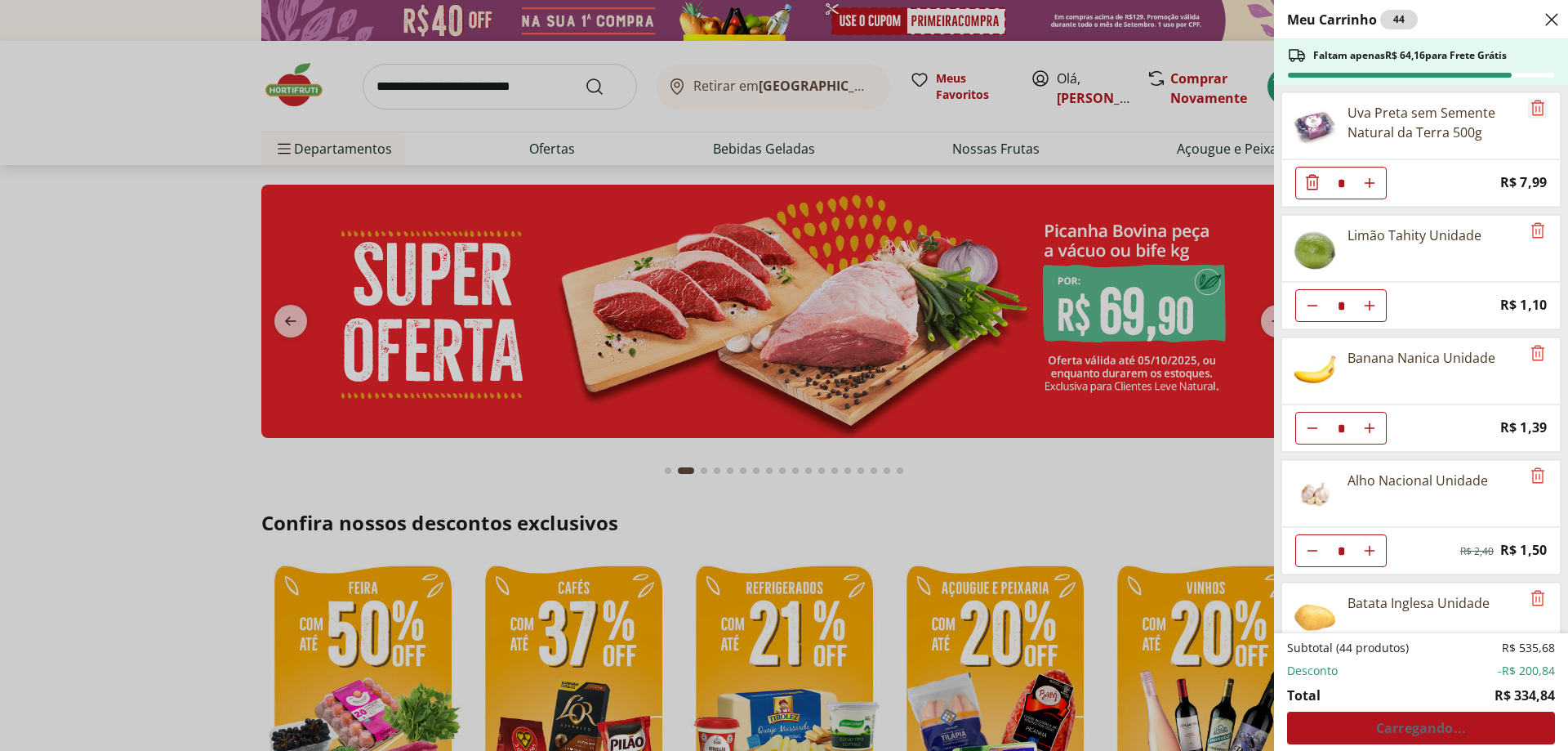
click at [1540, 104] on icon "Remove" at bounding box center [1538, 108] width 20 height 20
click at [1540, 220] on icon "Remove" at bounding box center [1538, 230] width 20 height 20
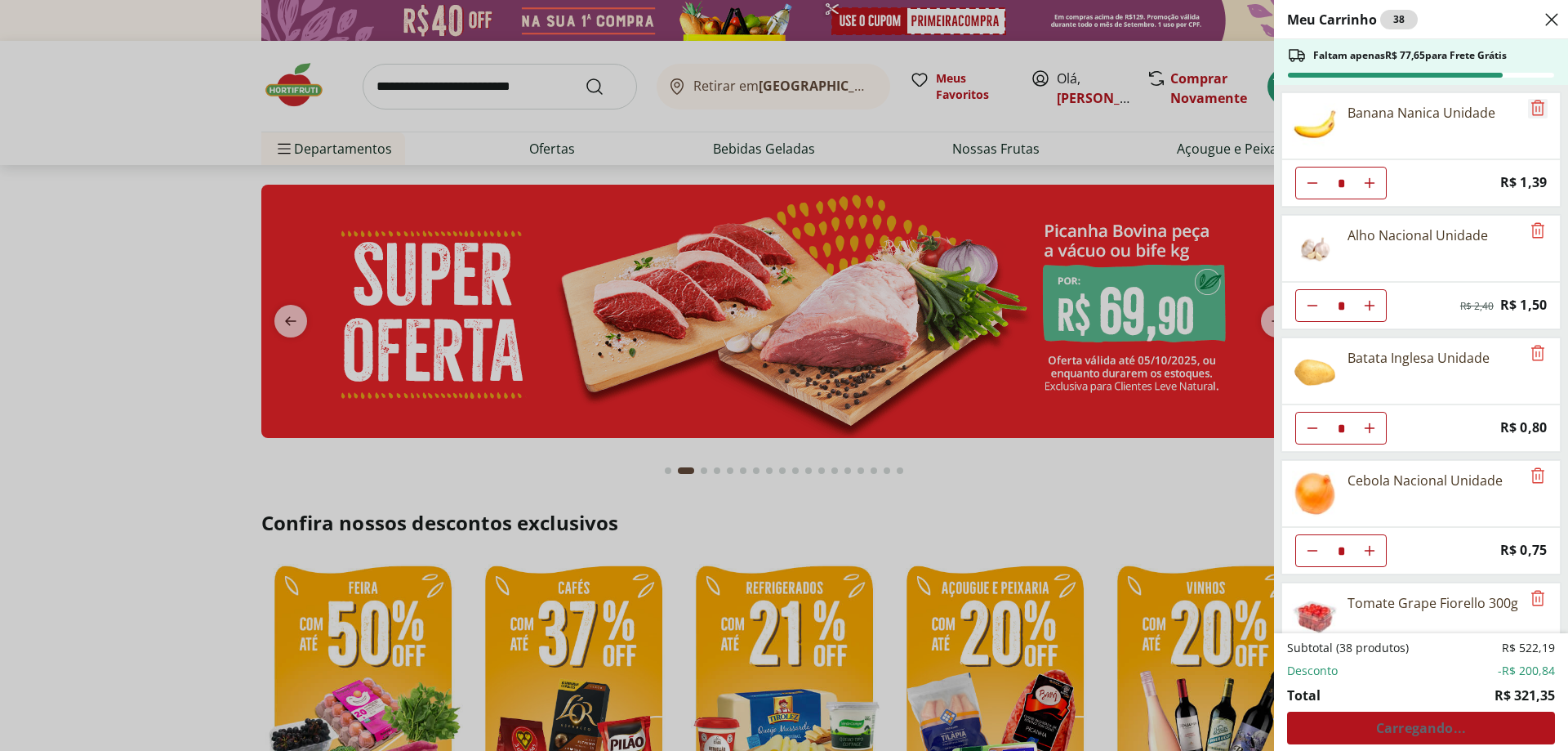
click at [1540, 104] on icon "Remove" at bounding box center [1538, 108] width 20 height 20
click at [1540, 220] on icon "Remove" at bounding box center [1538, 230] width 20 height 20
click at [1540, 104] on icon "Remove" at bounding box center [1538, 108] width 20 height 20
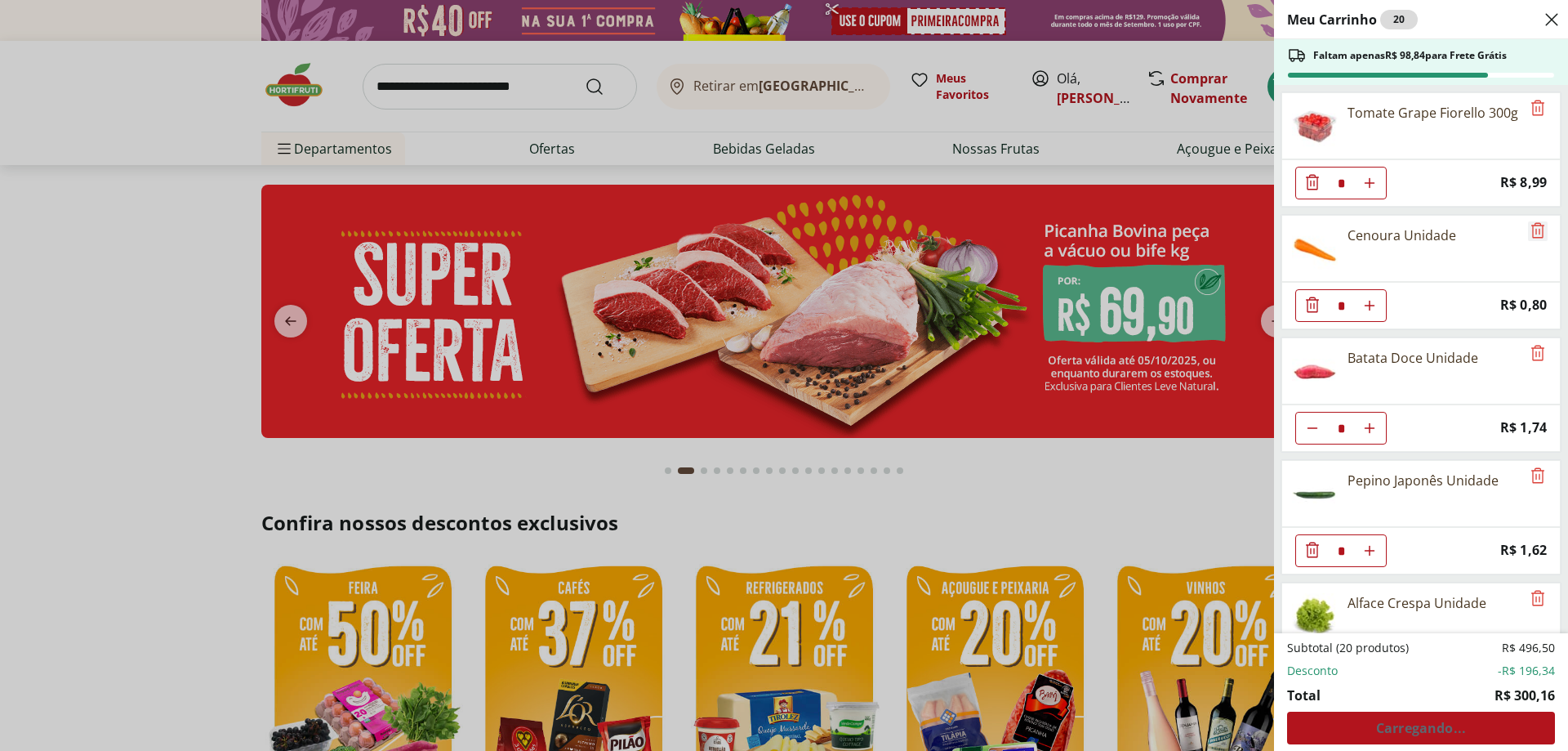
click at [1540, 220] on icon "Remove" at bounding box center [1538, 230] width 20 height 20
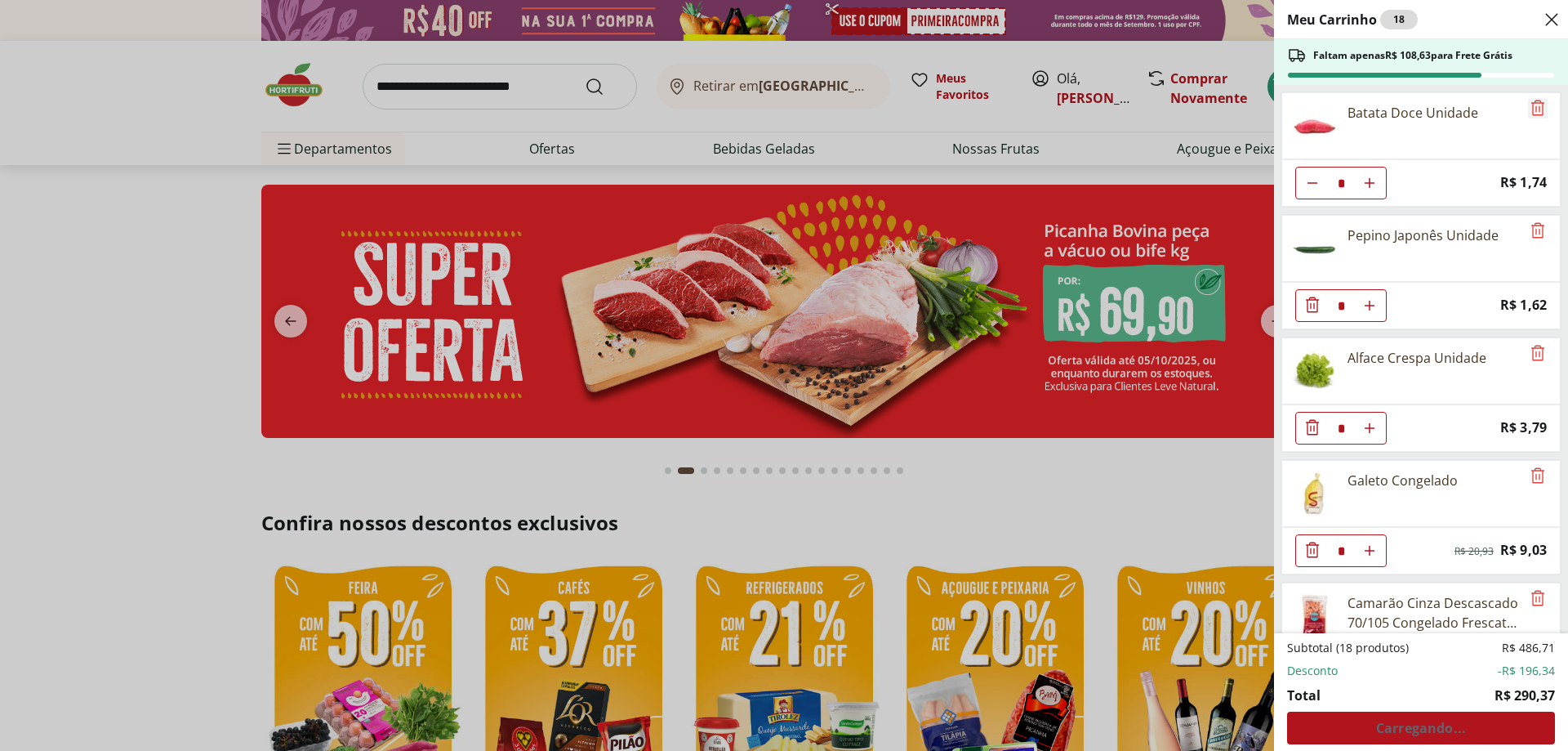
click at [1539, 103] on icon "Remove" at bounding box center [1538, 108] width 20 height 20
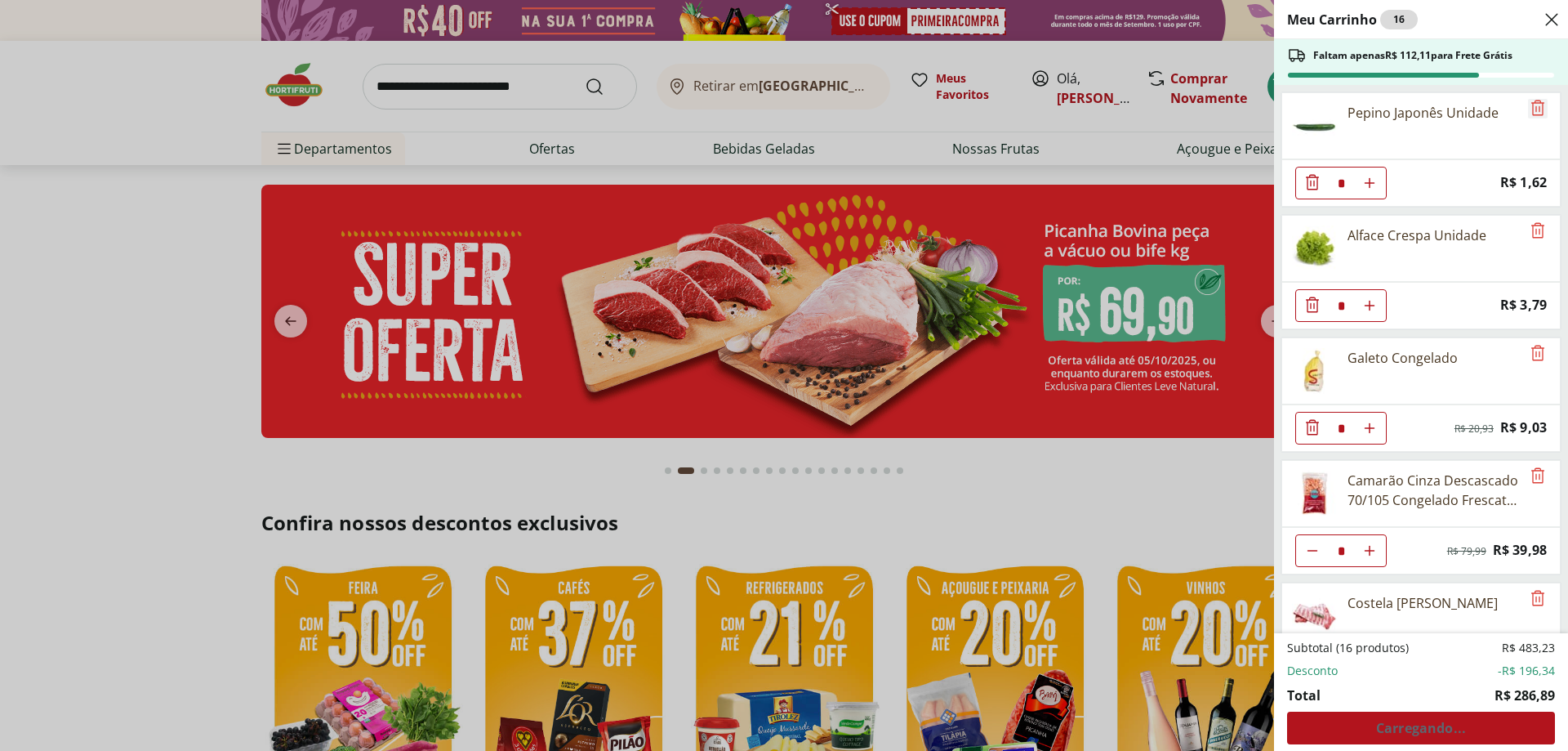
click at [1539, 103] on icon "Remove" at bounding box center [1538, 108] width 13 height 15
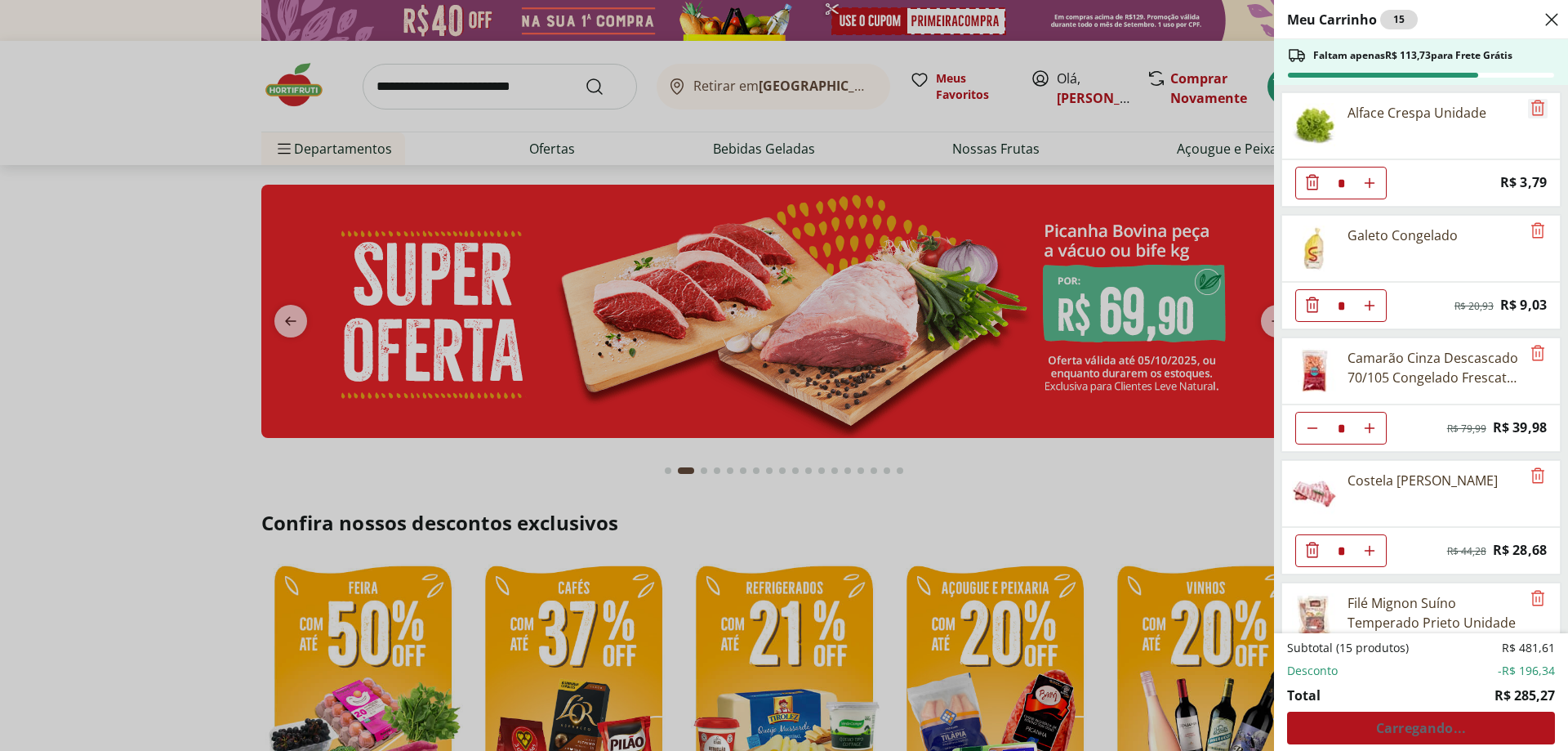
click at [1539, 103] on icon "Remove" at bounding box center [1538, 108] width 13 height 15
click at [1539, 222] on icon "Remove" at bounding box center [1538, 230] width 13 height 15
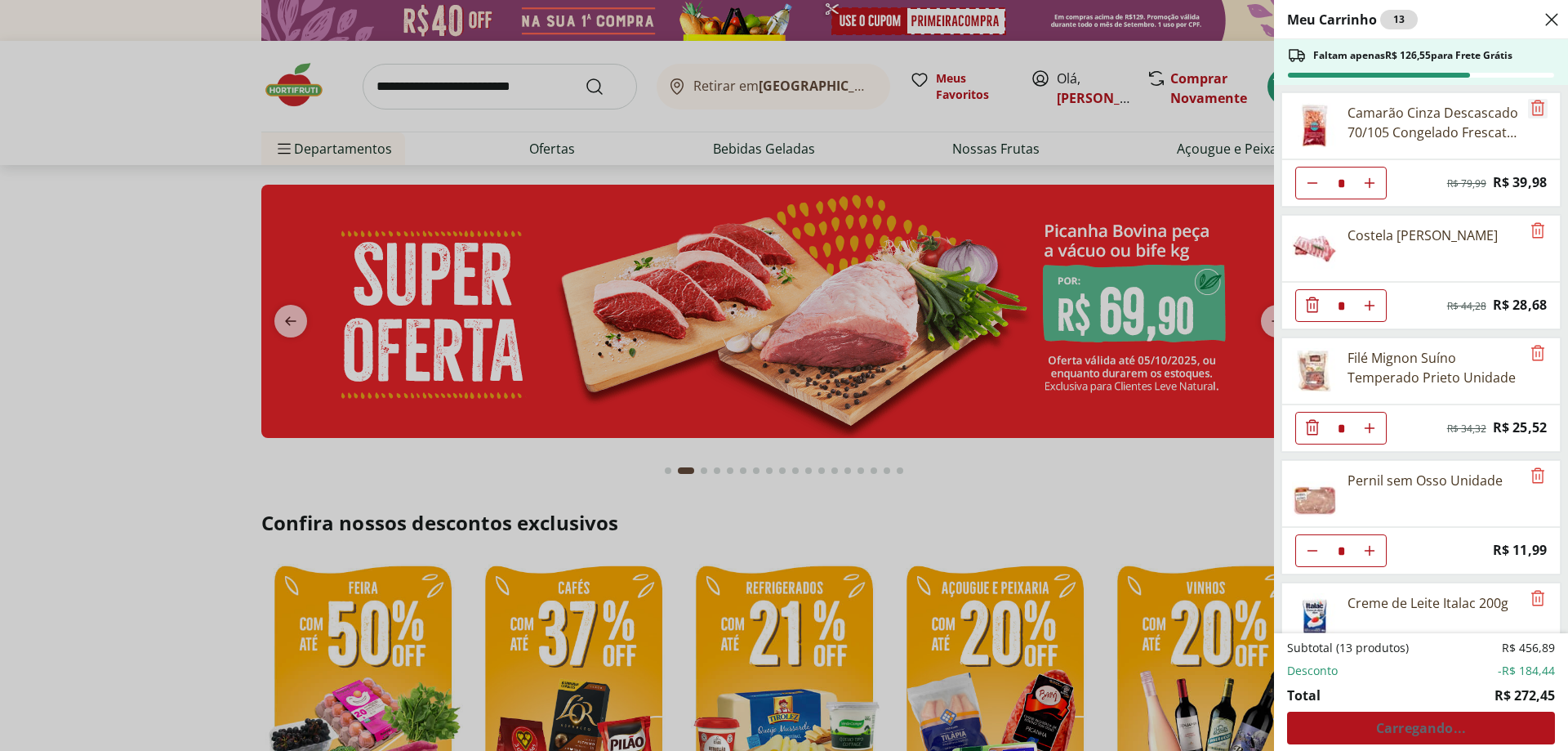
click at [1539, 103] on icon "Remove" at bounding box center [1538, 108] width 13 height 15
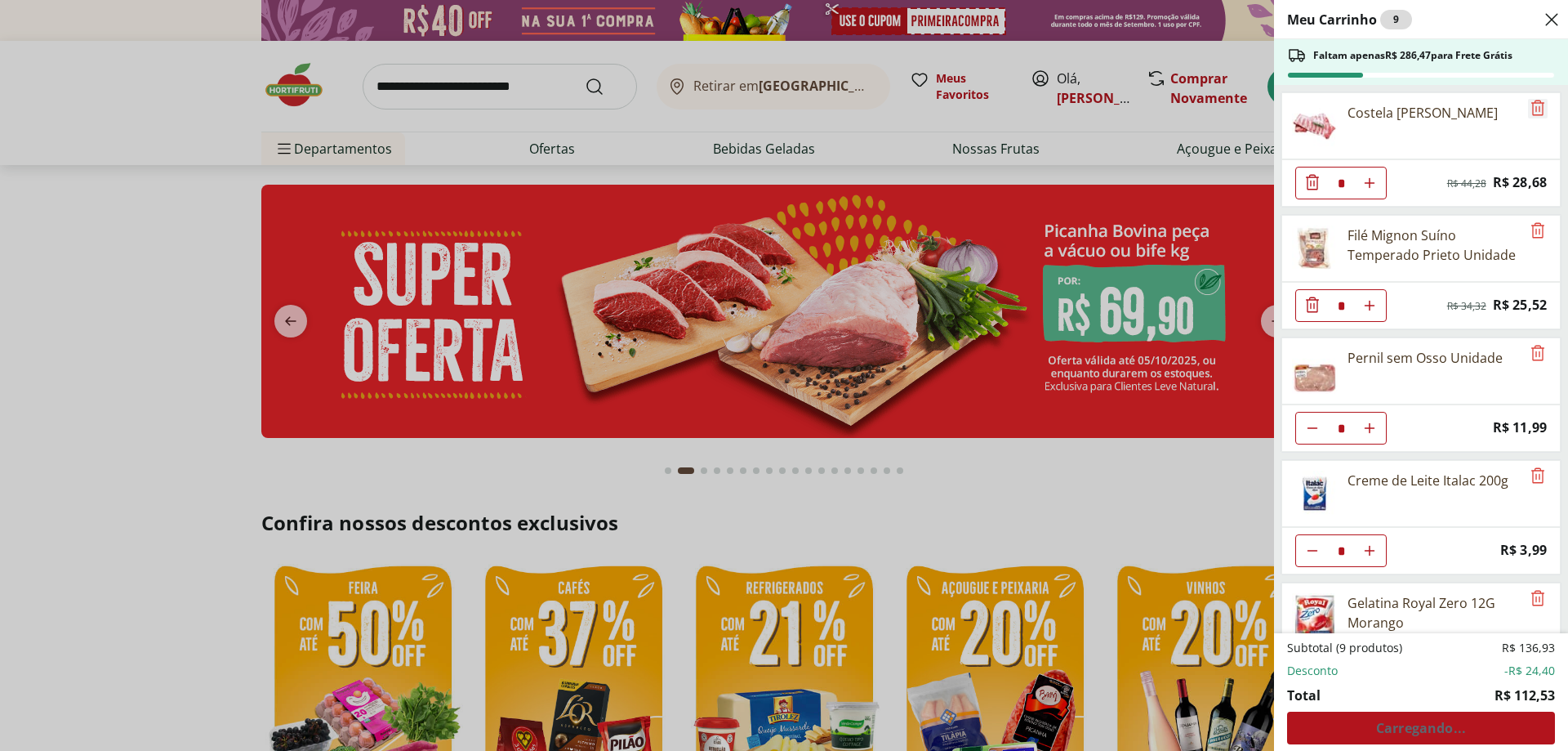
click at [1539, 103] on icon "Remove" at bounding box center [1538, 108] width 13 height 15
click at [1538, 222] on icon "Remove" at bounding box center [1538, 230] width 13 height 15
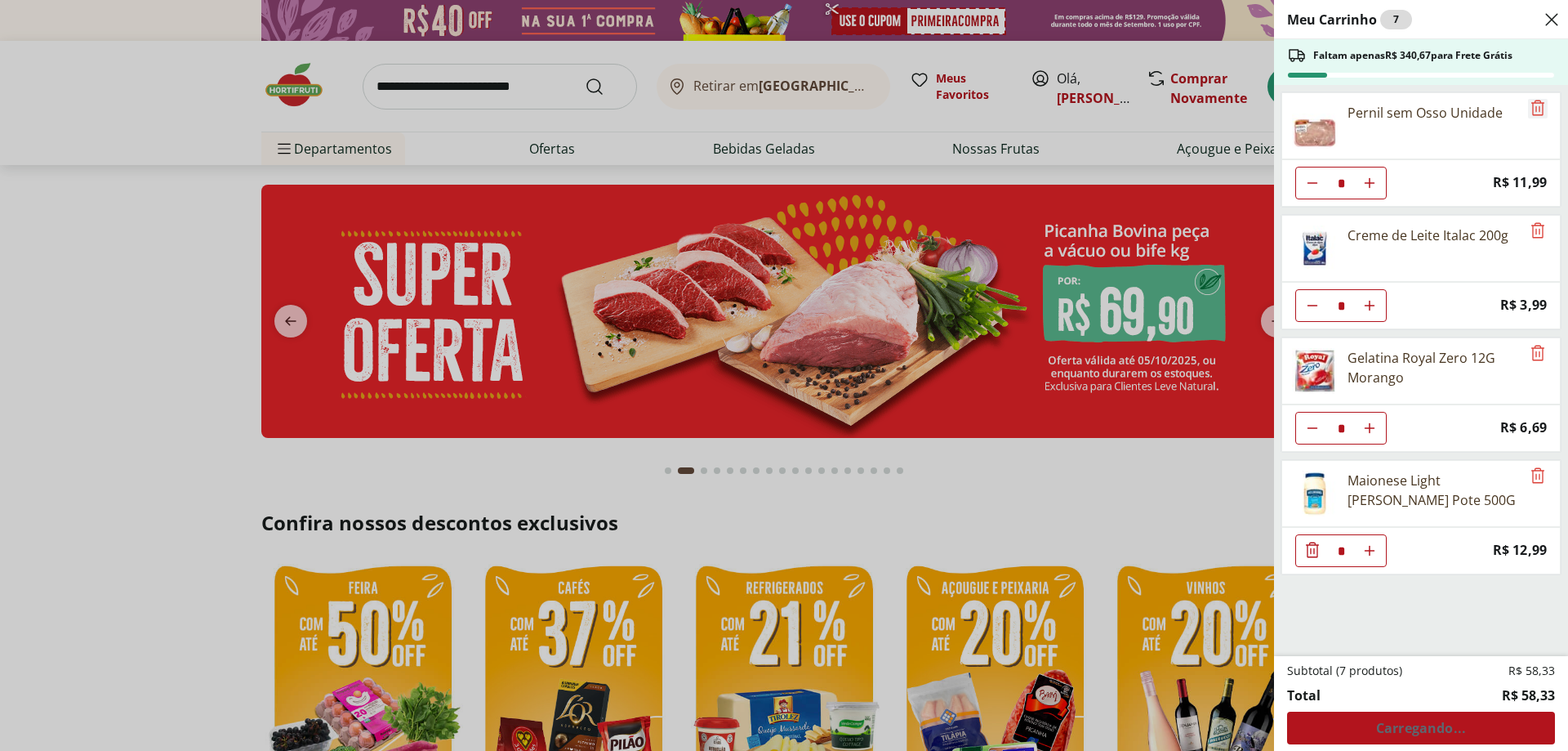
click at [1538, 103] on icon "Remove" at bounding box center [1538, 108] width 13 height 15
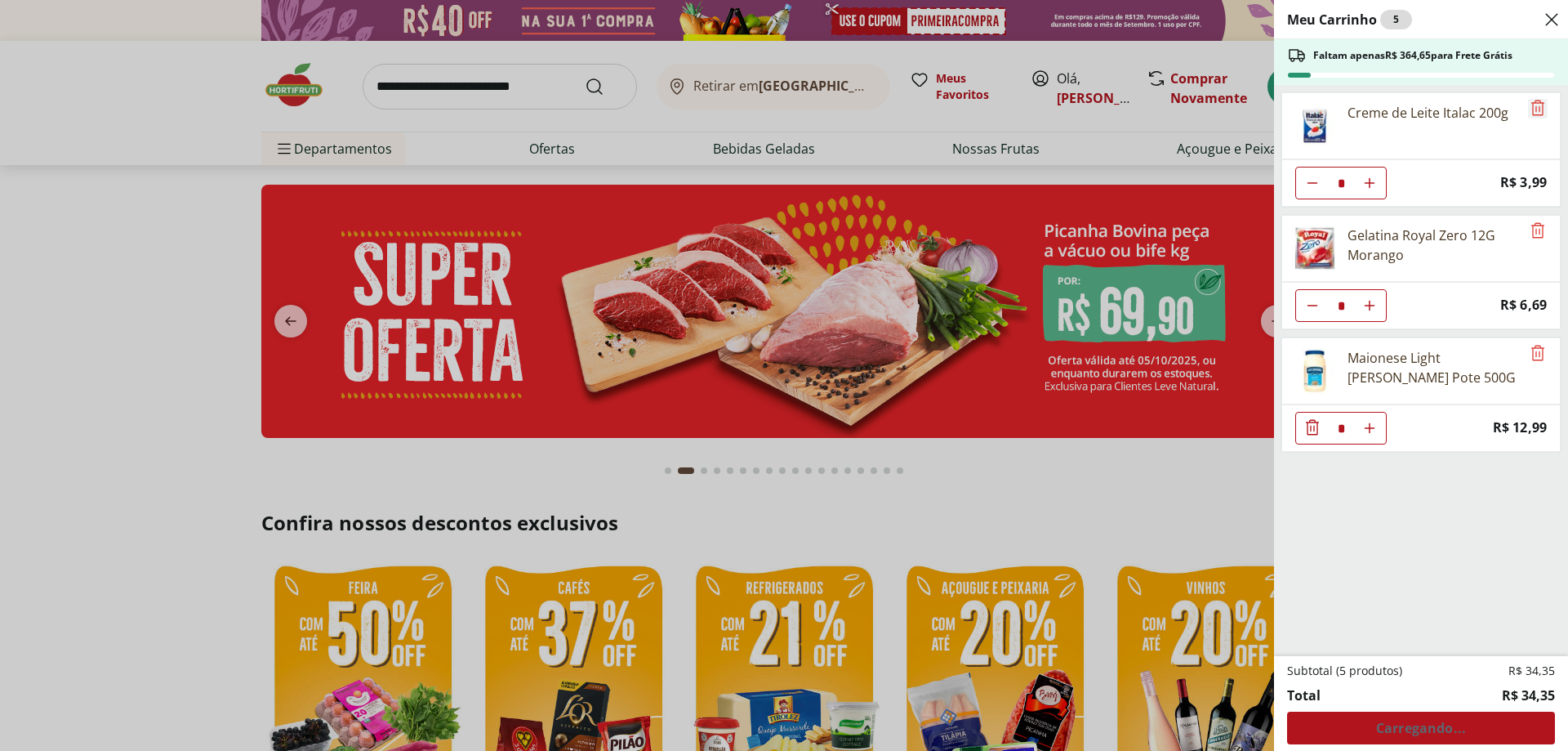
click at [1538, 103] on icon "Remove" at bounding box center [1538, 108] width 13 height 15
click at [1538, 222] on icon "Remove" at bounding box center [1538, 230] width 13 height 15
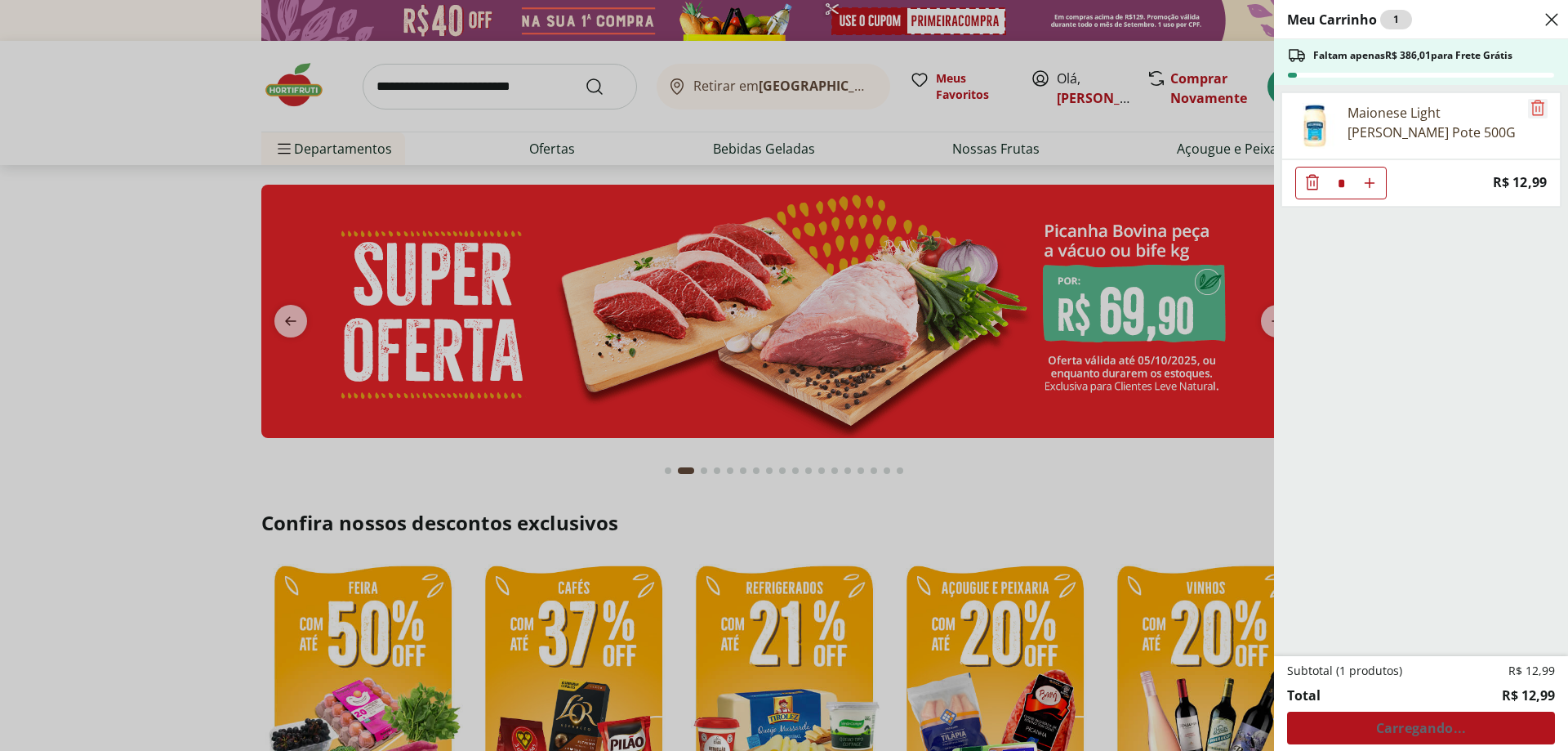
click at [1538, 102] on icon "Remove" at bounding box center [1538, 108] width 20 height 20
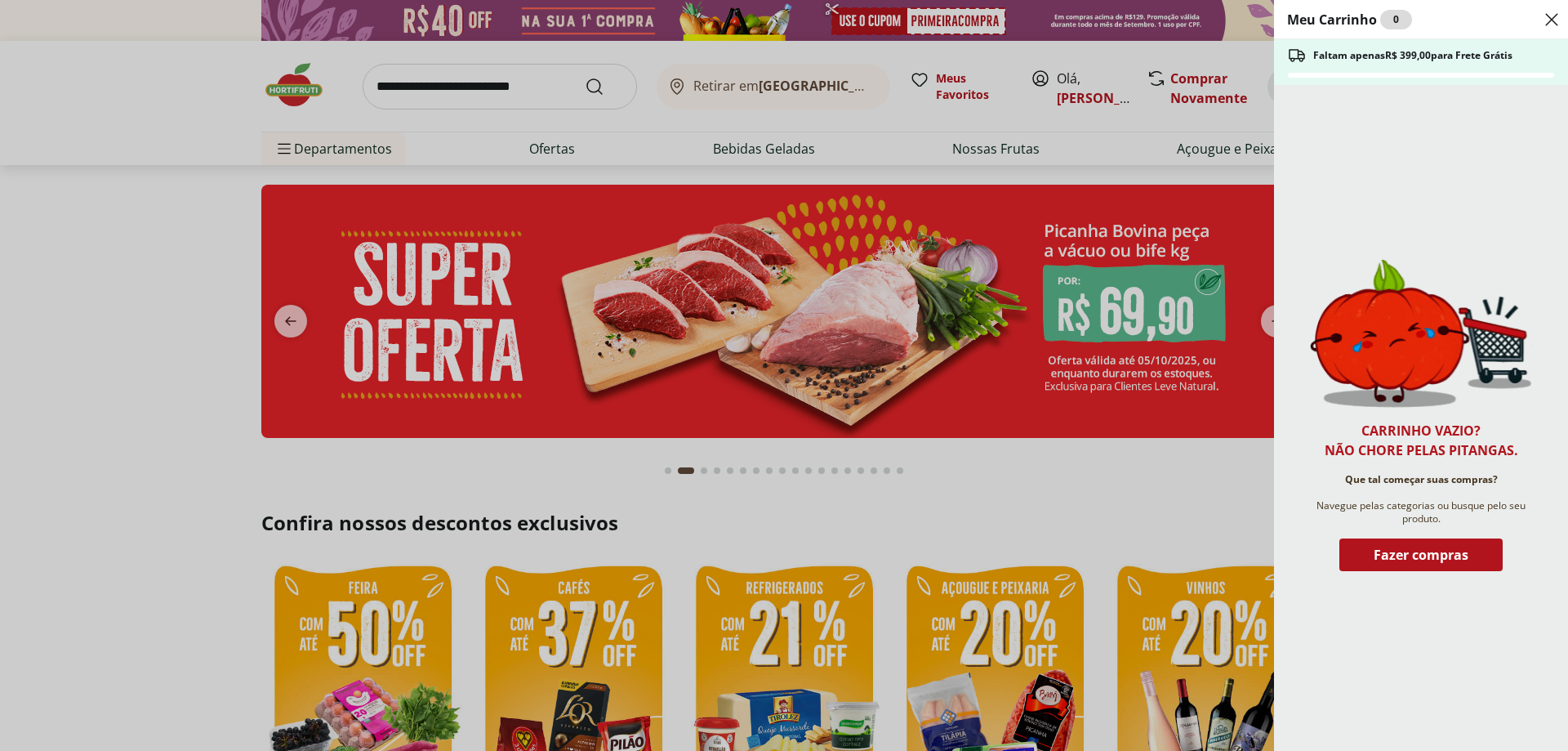
click at [1538, 102] on div "Carrinho vazio? Não chore pelas pitangas. Que tal começar suas compras? Navegue…" at bounding box center [1421, 417] width 294 height 666
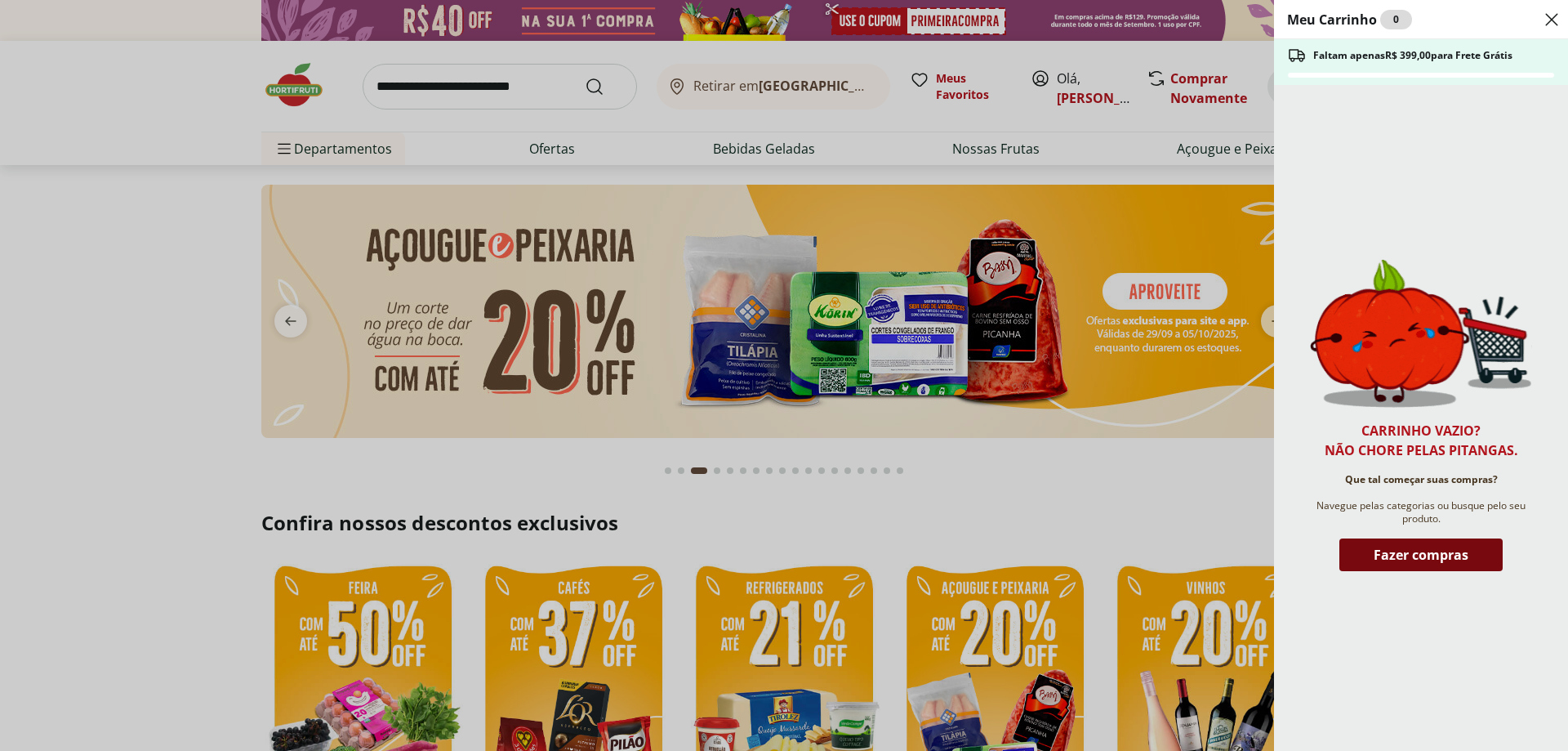
click at [1421, 564] on div "Fazer compras" at bounding box center [1420, 555] width 163 height 32
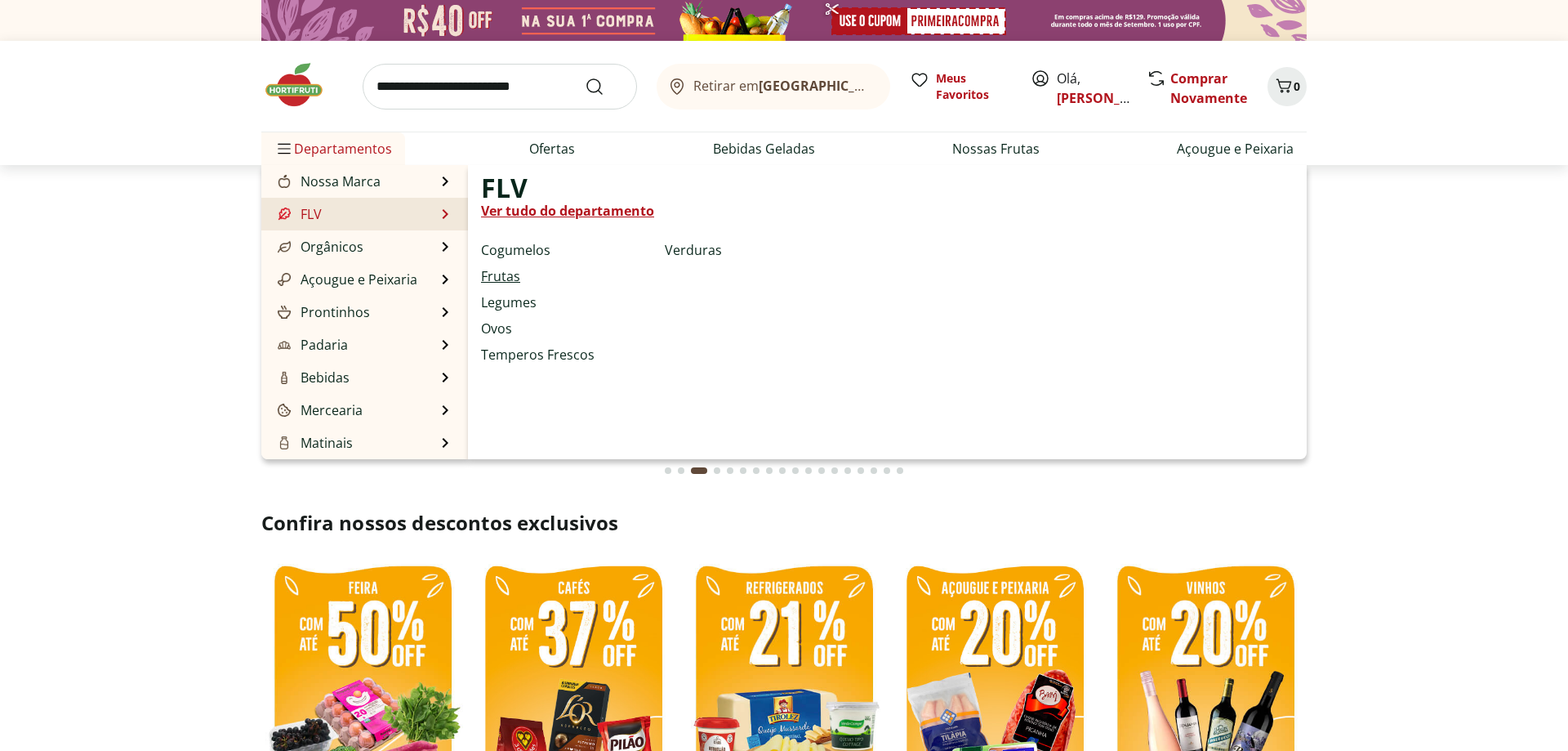
click at [505, 281] on link "Frutas" at bounding box center [500, 276] width 39 height 20
select select "**********"
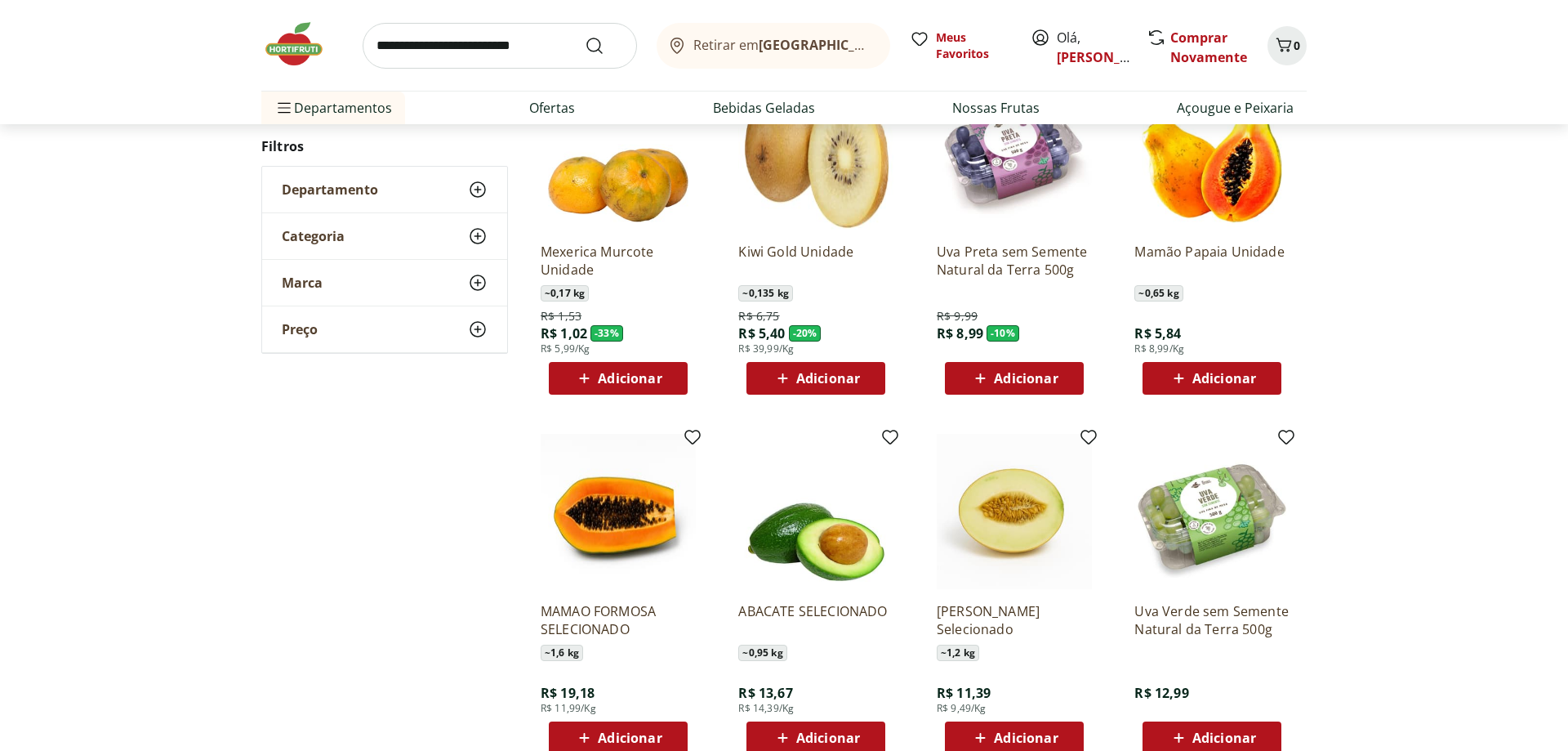
scroll to position [250, 0]
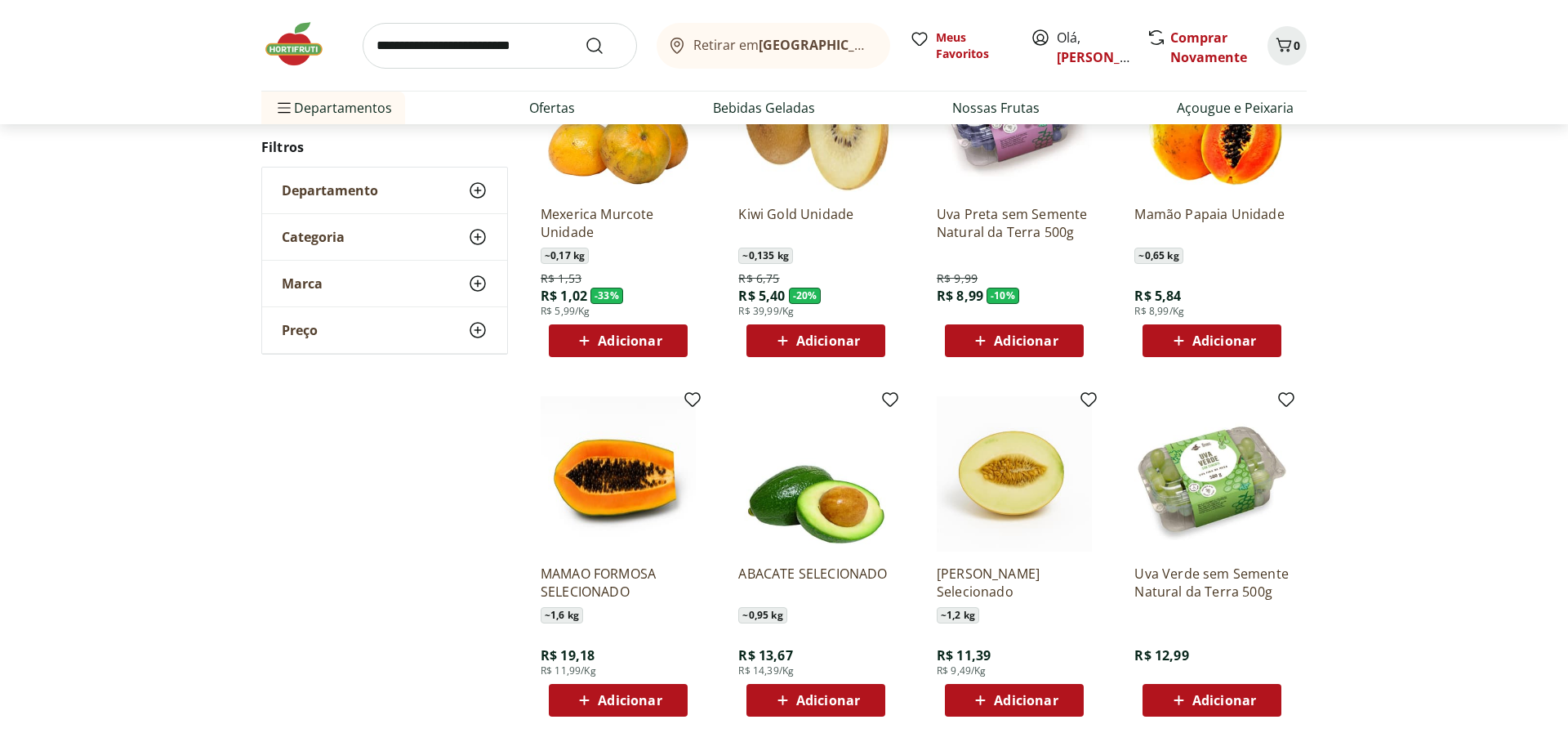
click at [1001, 335] on span "Adicionar" at bounding box center [1025, 341] width 64 height 13
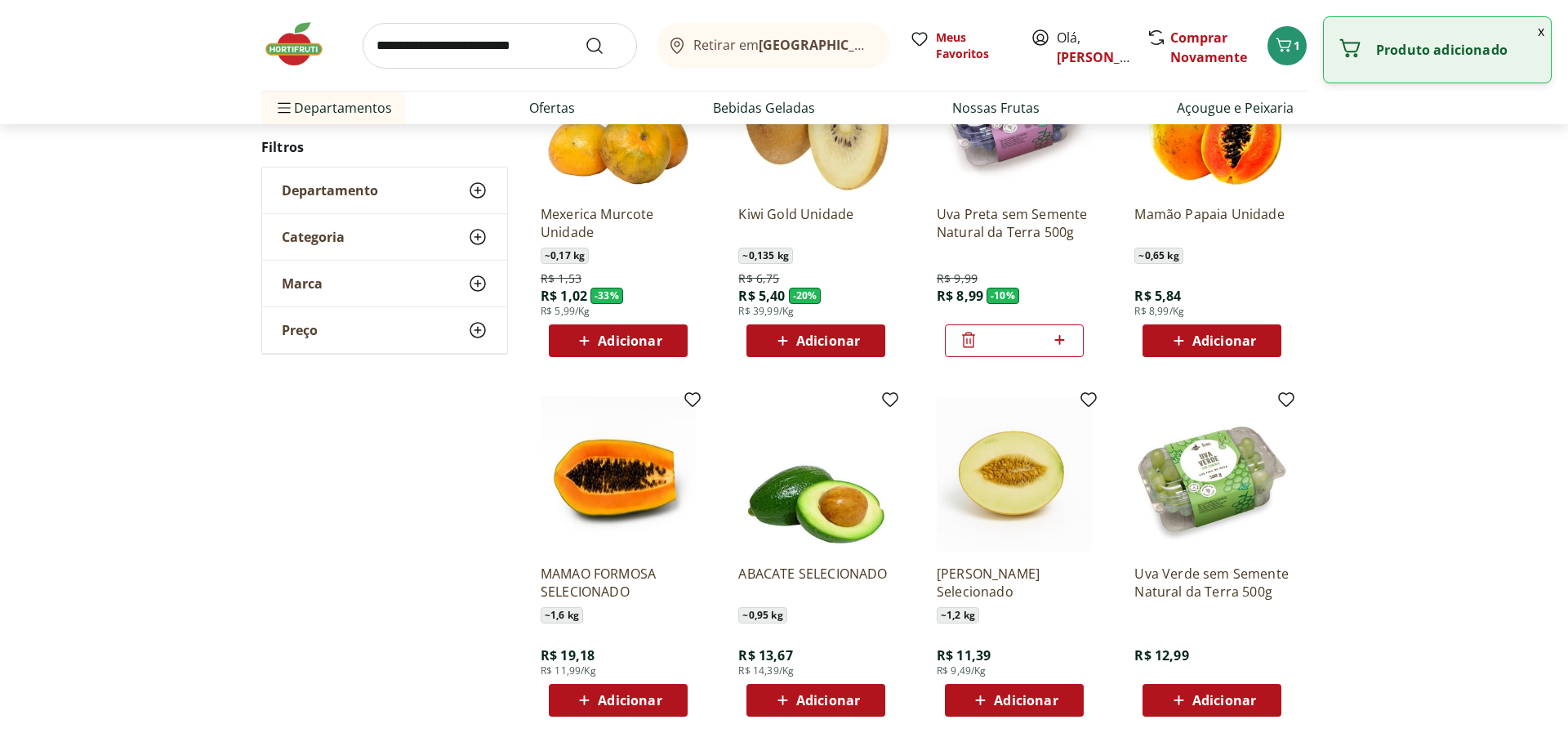
click at [1192, 332] on span "Adicionar" at bounding box center [1213, 340] width 88 height 20
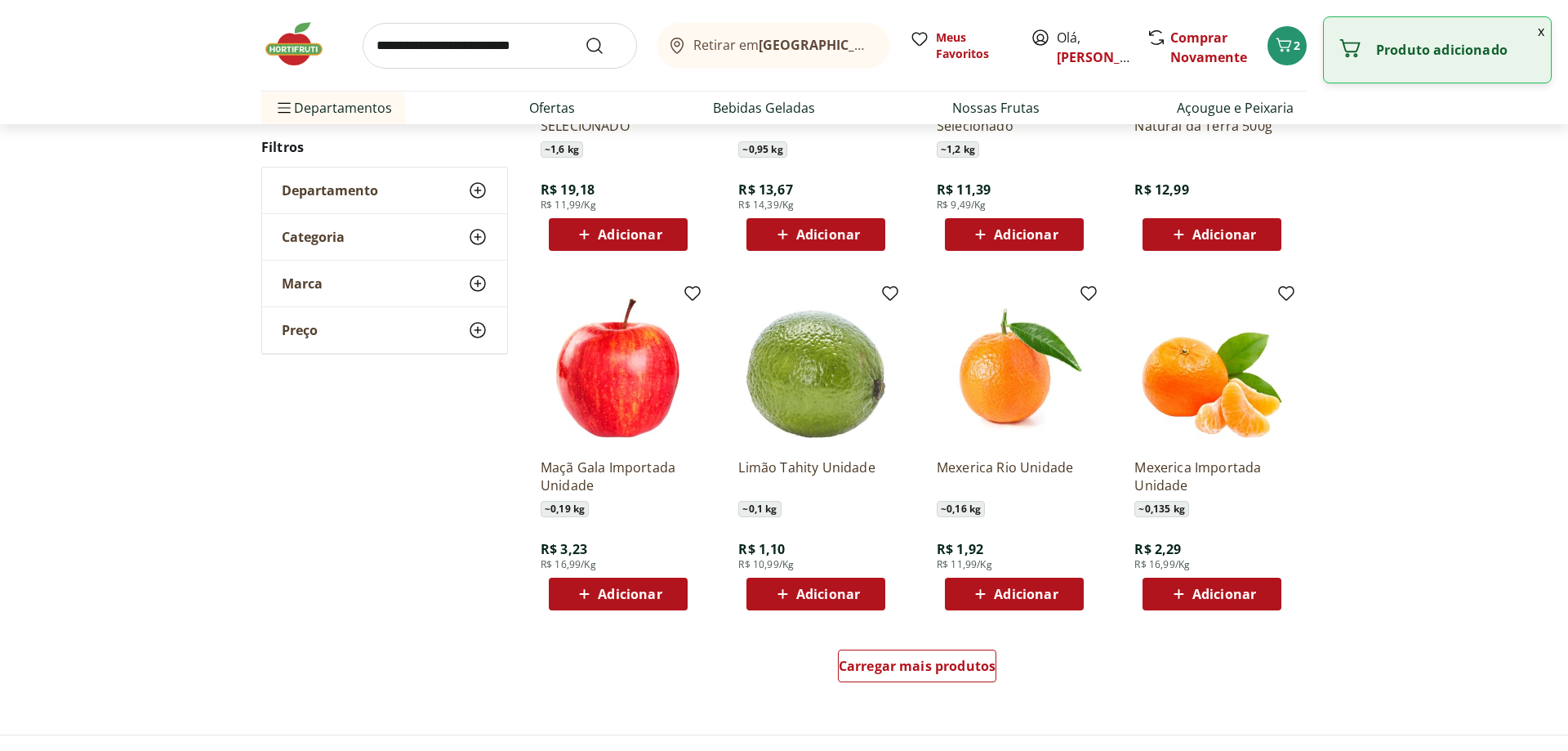
scroll to position [750, 0]
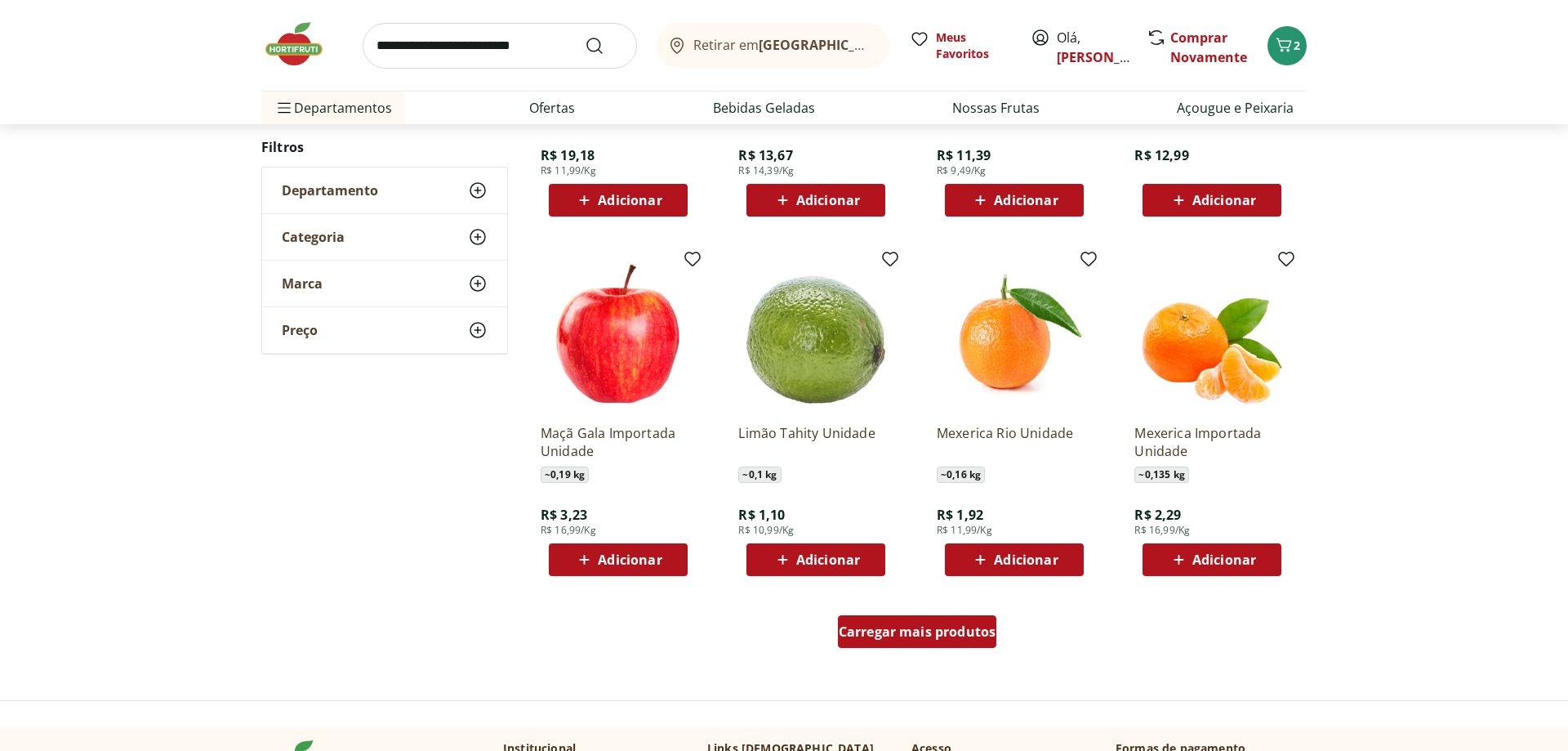
click at [936, 639] on span "Carregar mais produtos" at bounding box center [917, 632] width 157 height 13
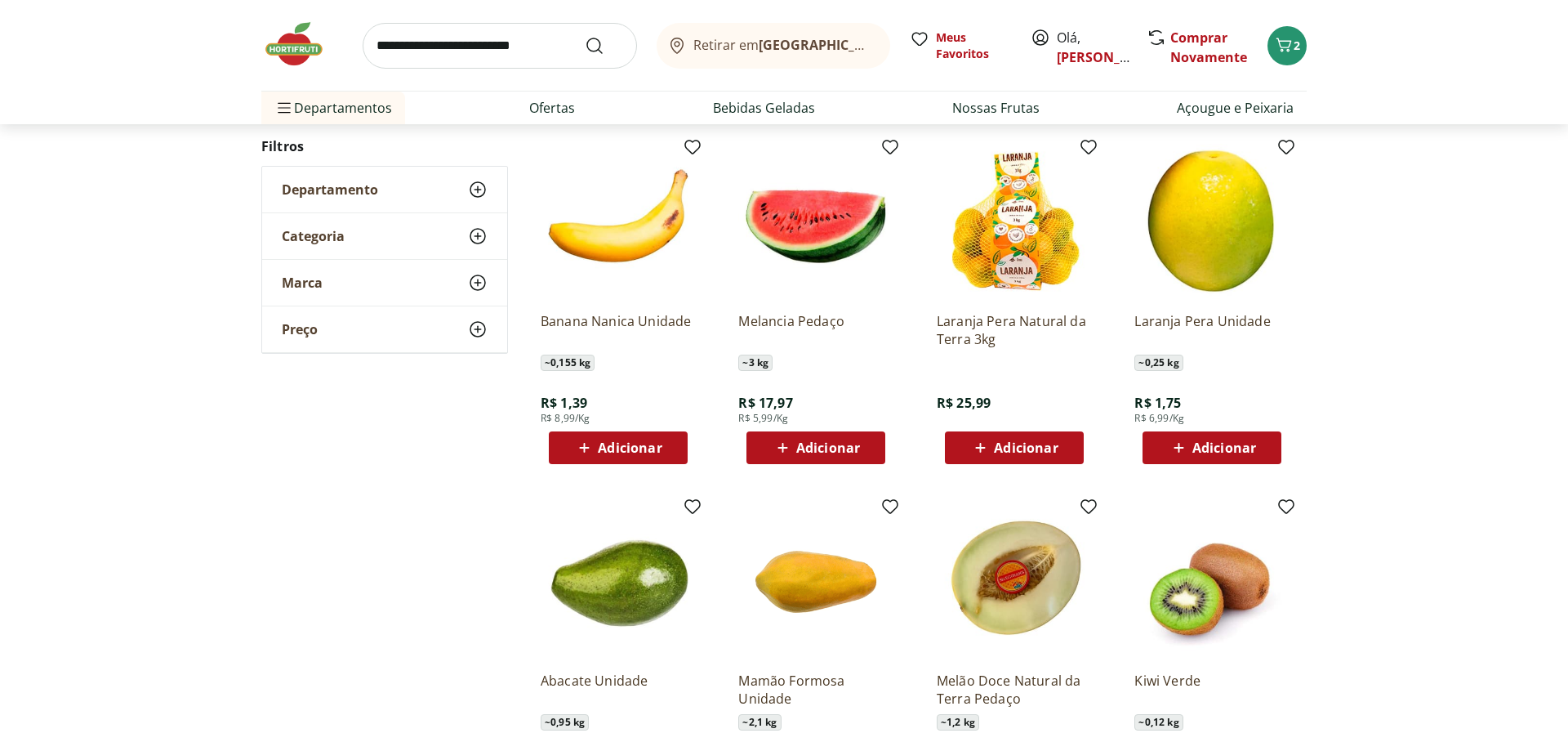
scroll to position [1250, 0]
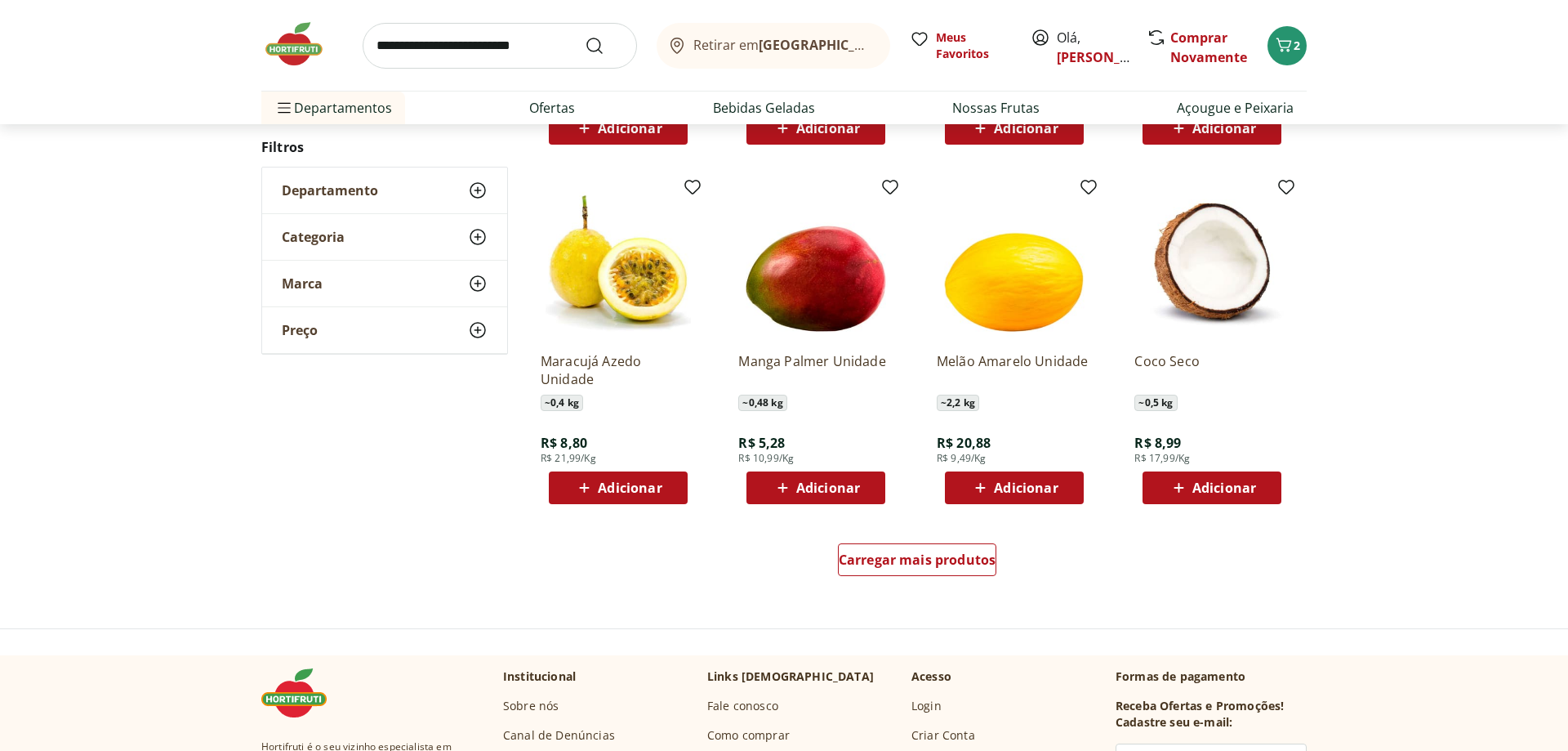
scroll to position [937, 0]
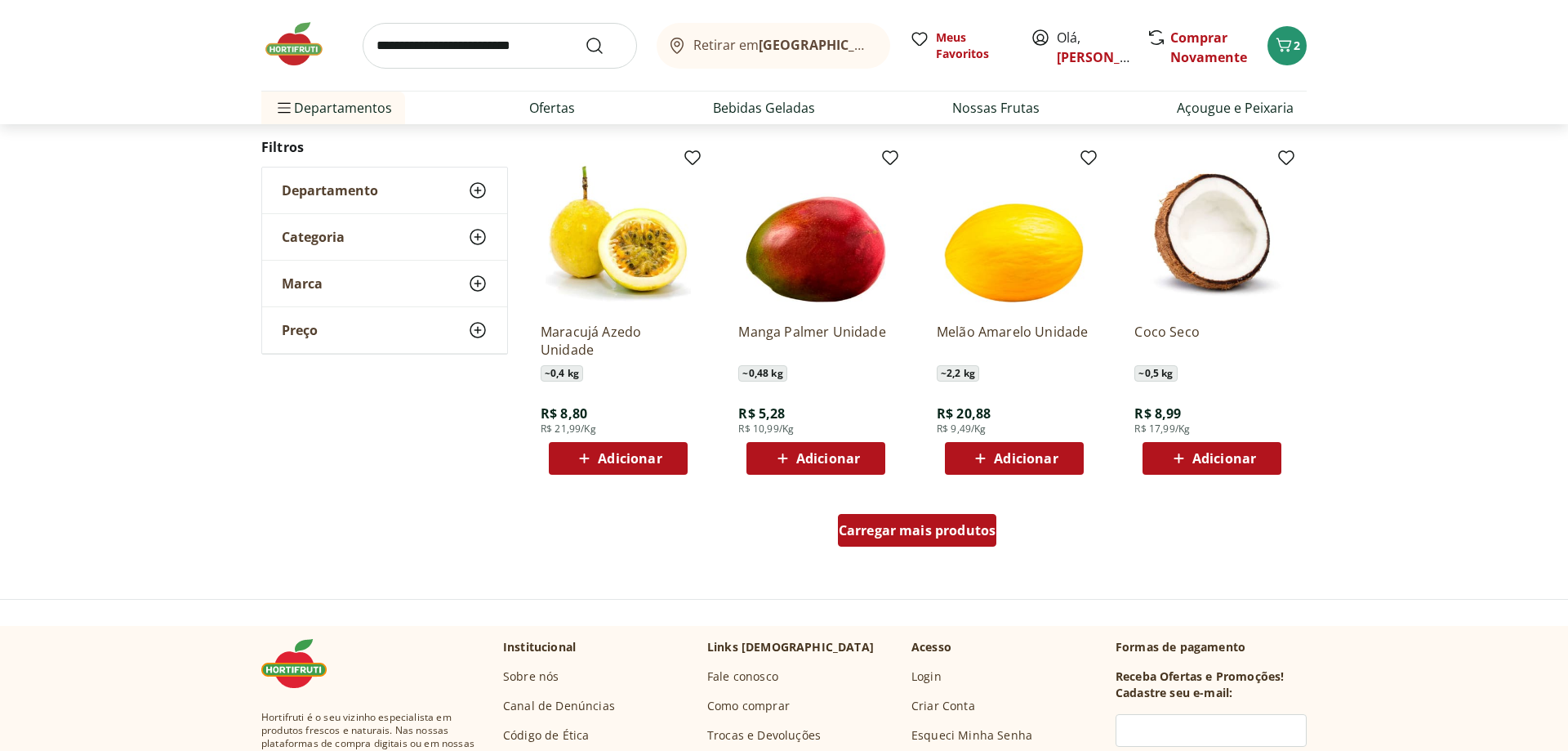
click at [890, 533] on span "Carregar mais produtos" at bounding box center [917, 531] width 157 height 13
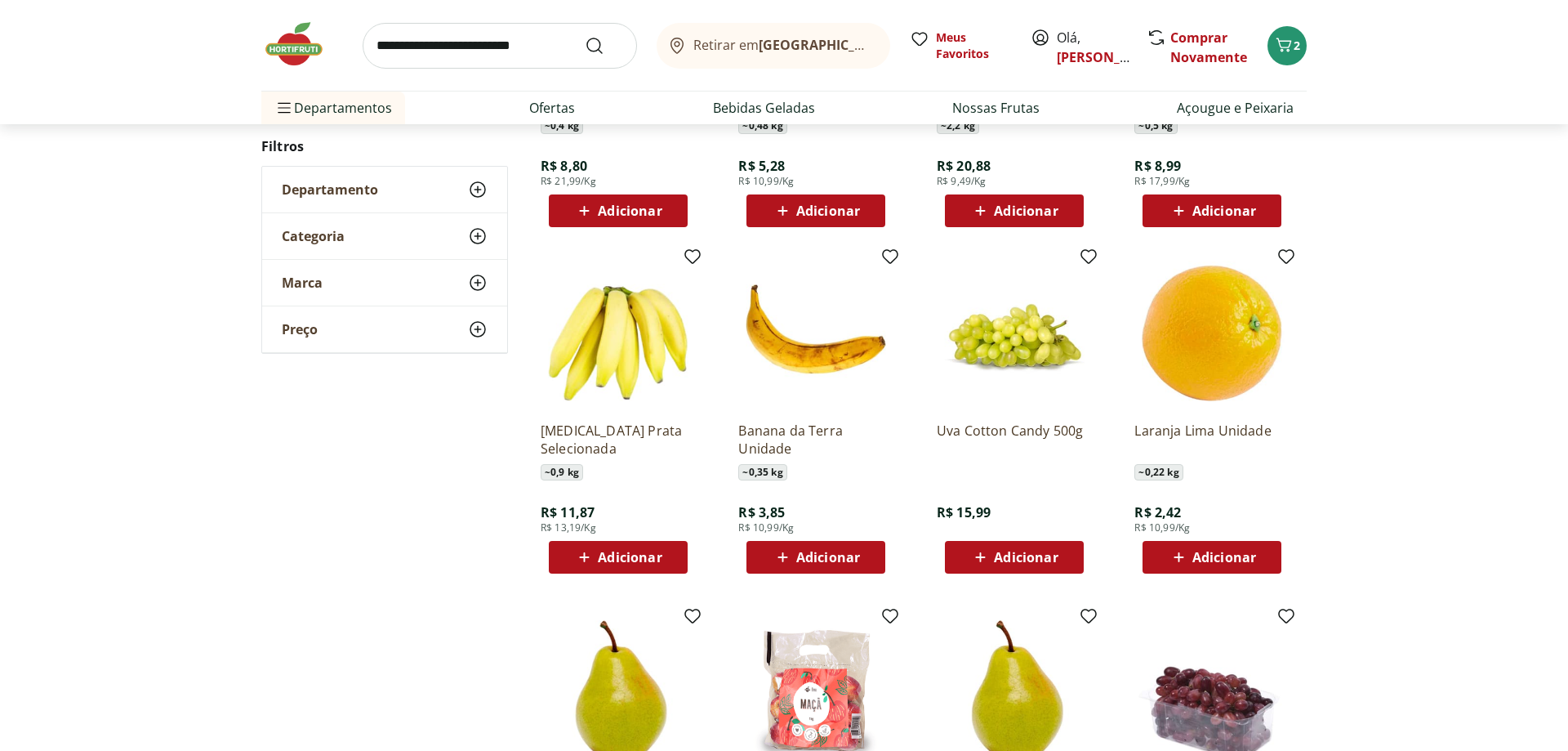
scroll to position [1187, 0]
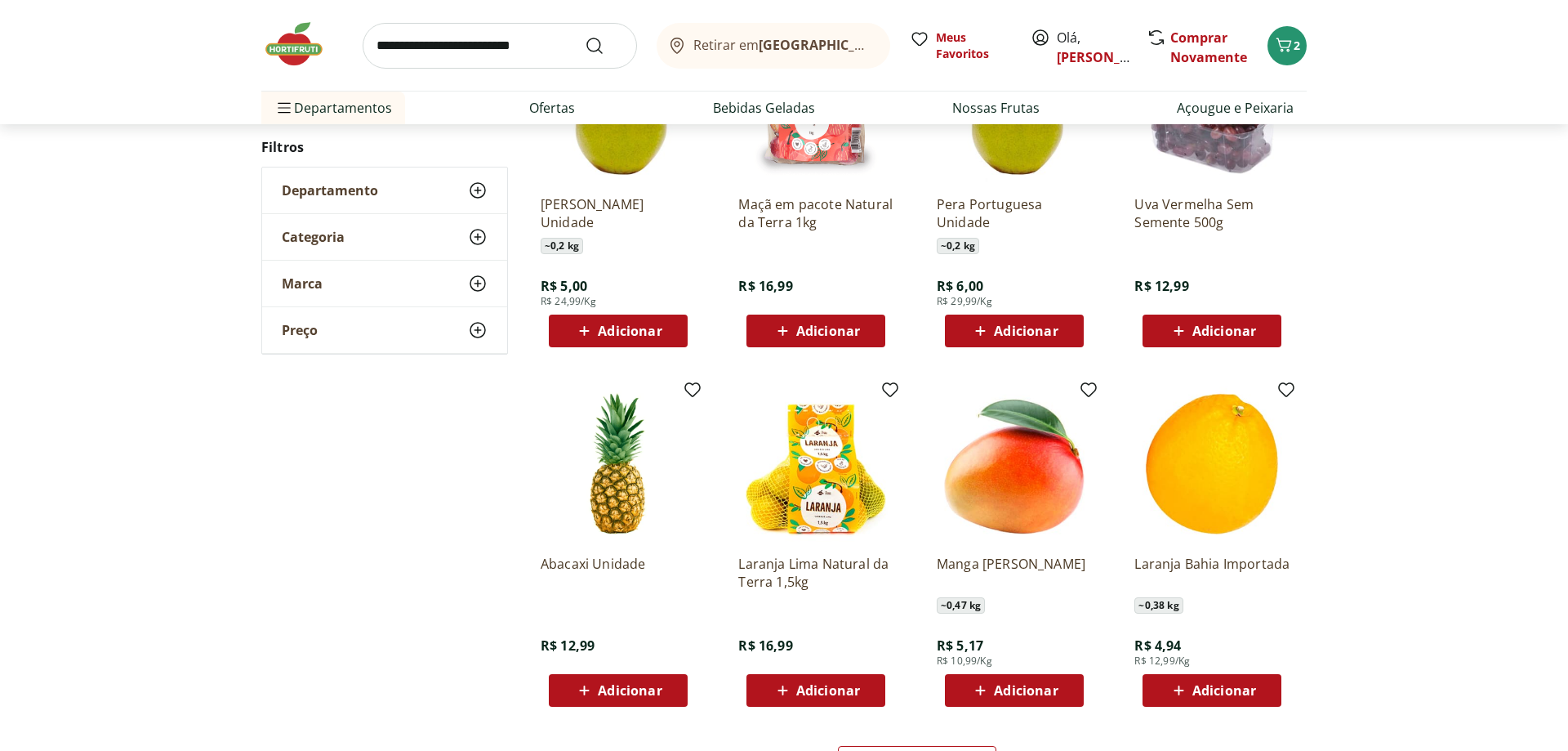
scroll to position [788, 0]
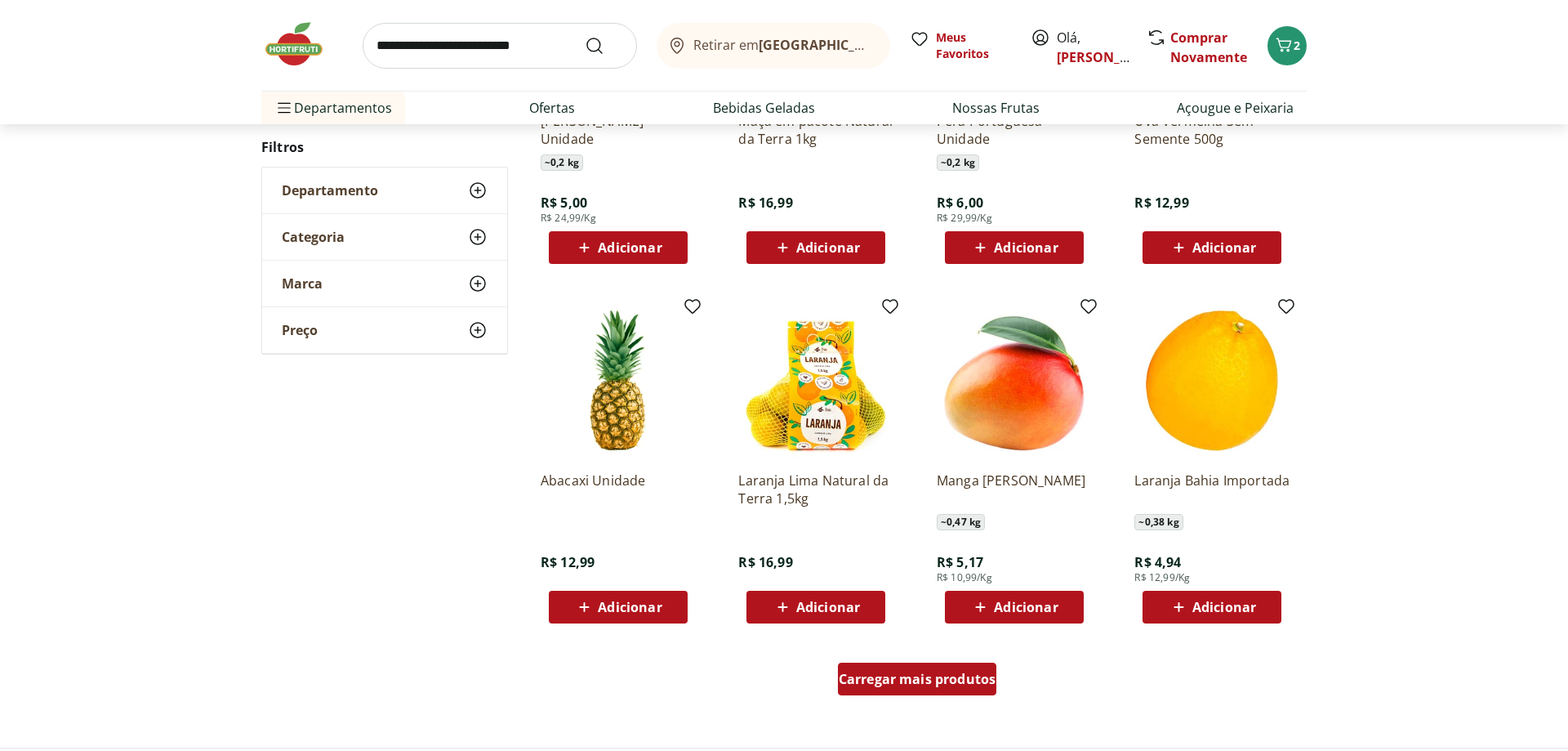
click at [879, 673] on span "Carregar mais produtos" at bounding box center [917, 680] width 157 height 13
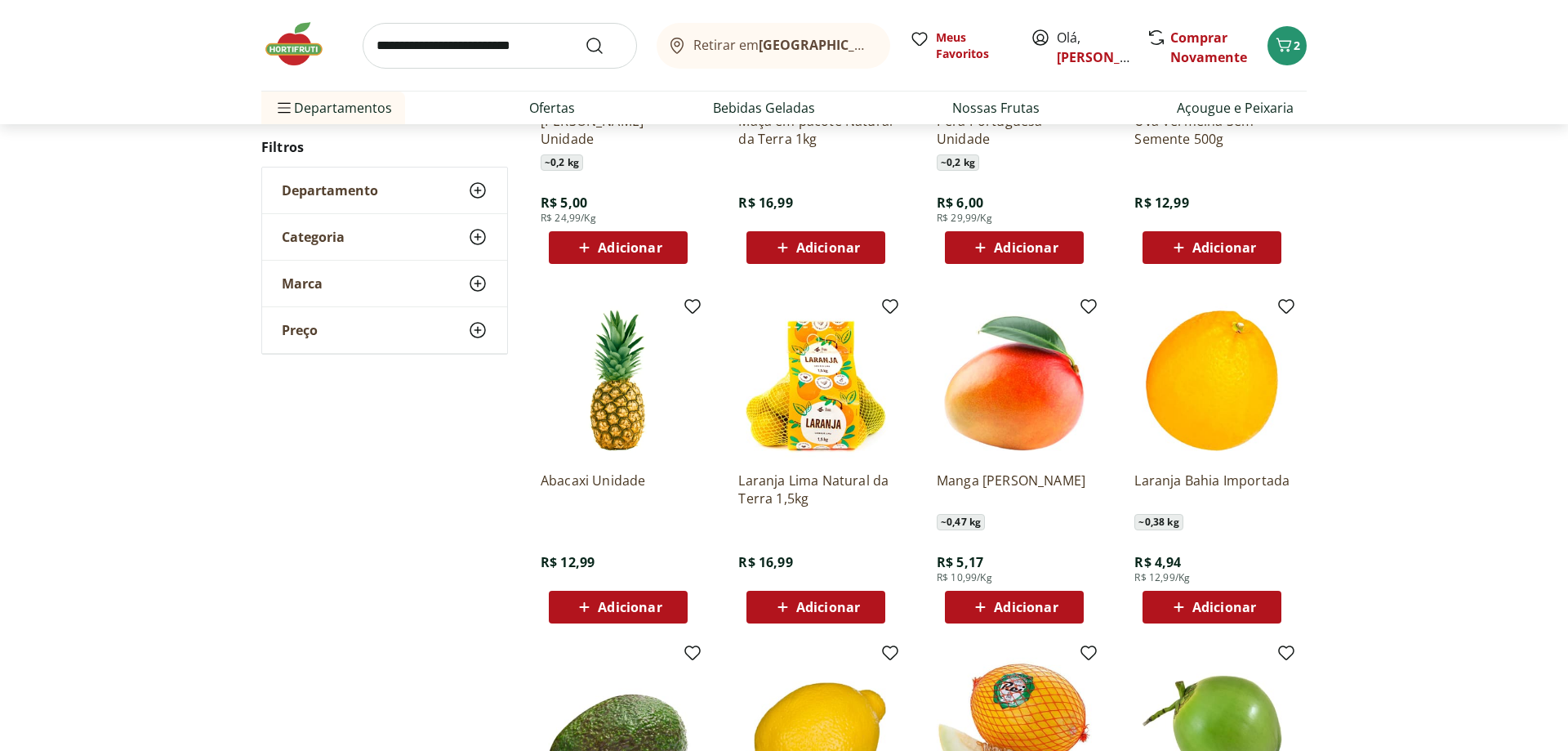
click at [1005, 598] on div "Adicionar" at bounding box center [1015, 607] width 112 height 30
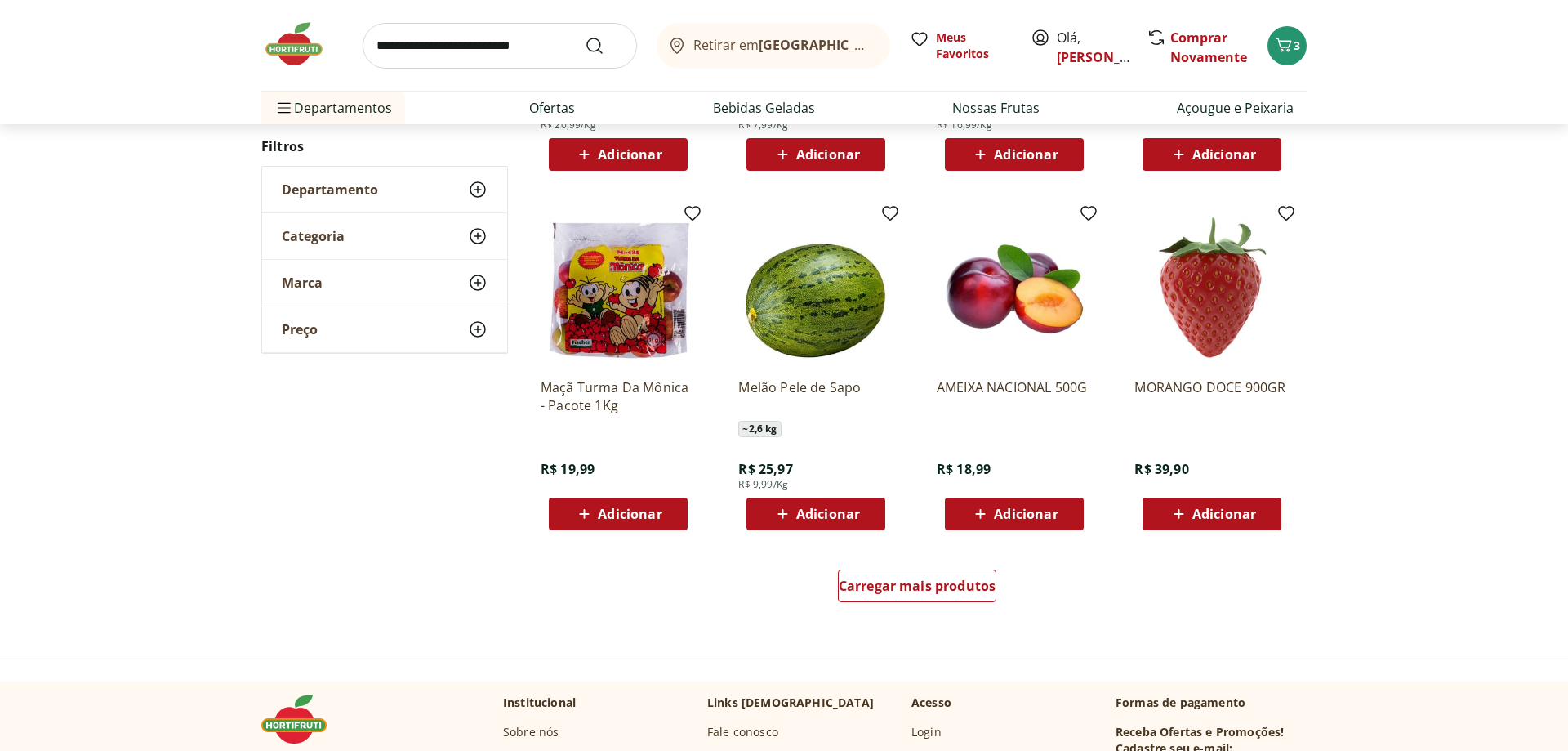
scroll to position [889, 0]
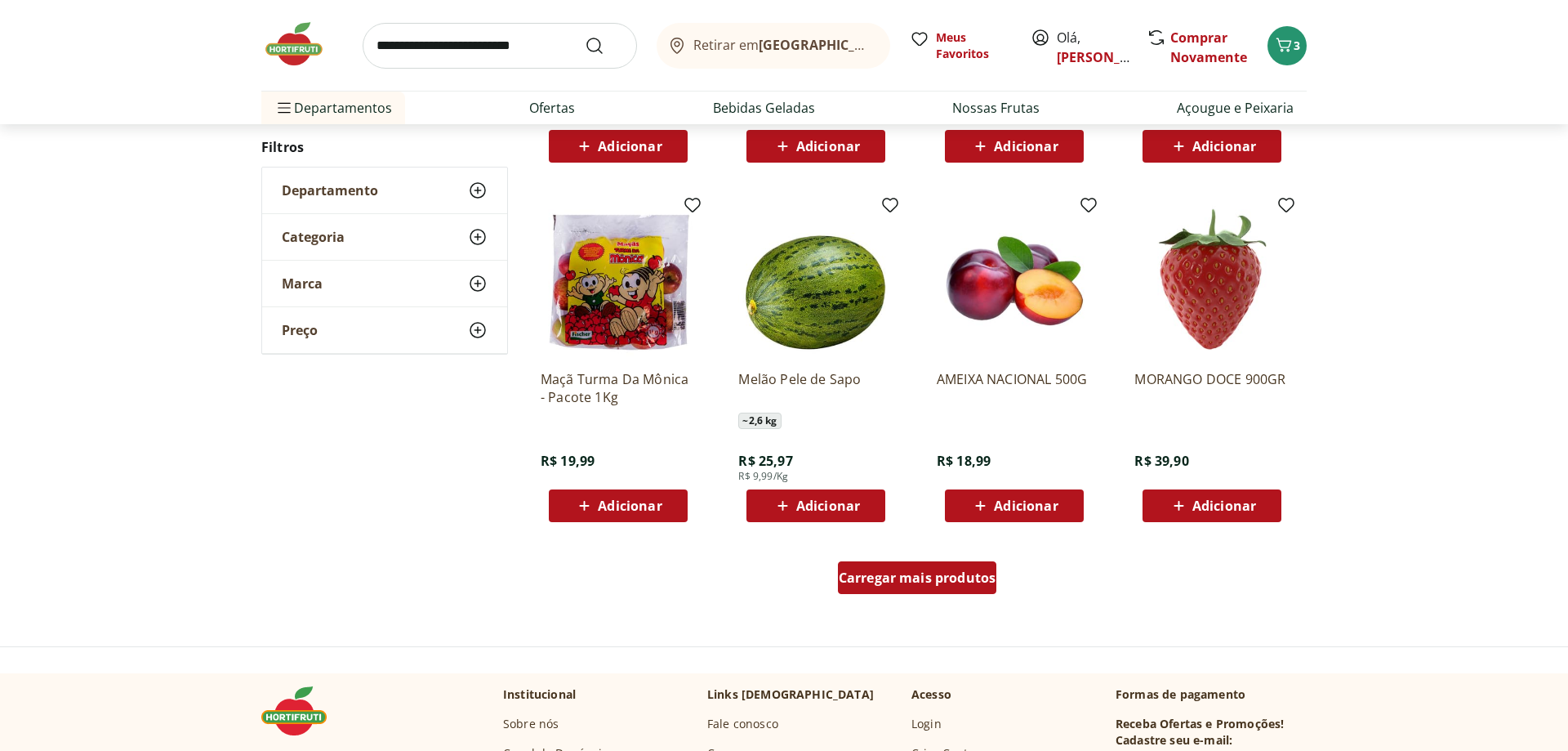
click at [893, 589] on div "Carregar mais produtos" at bounding box center [917, 578] width 159 height 32
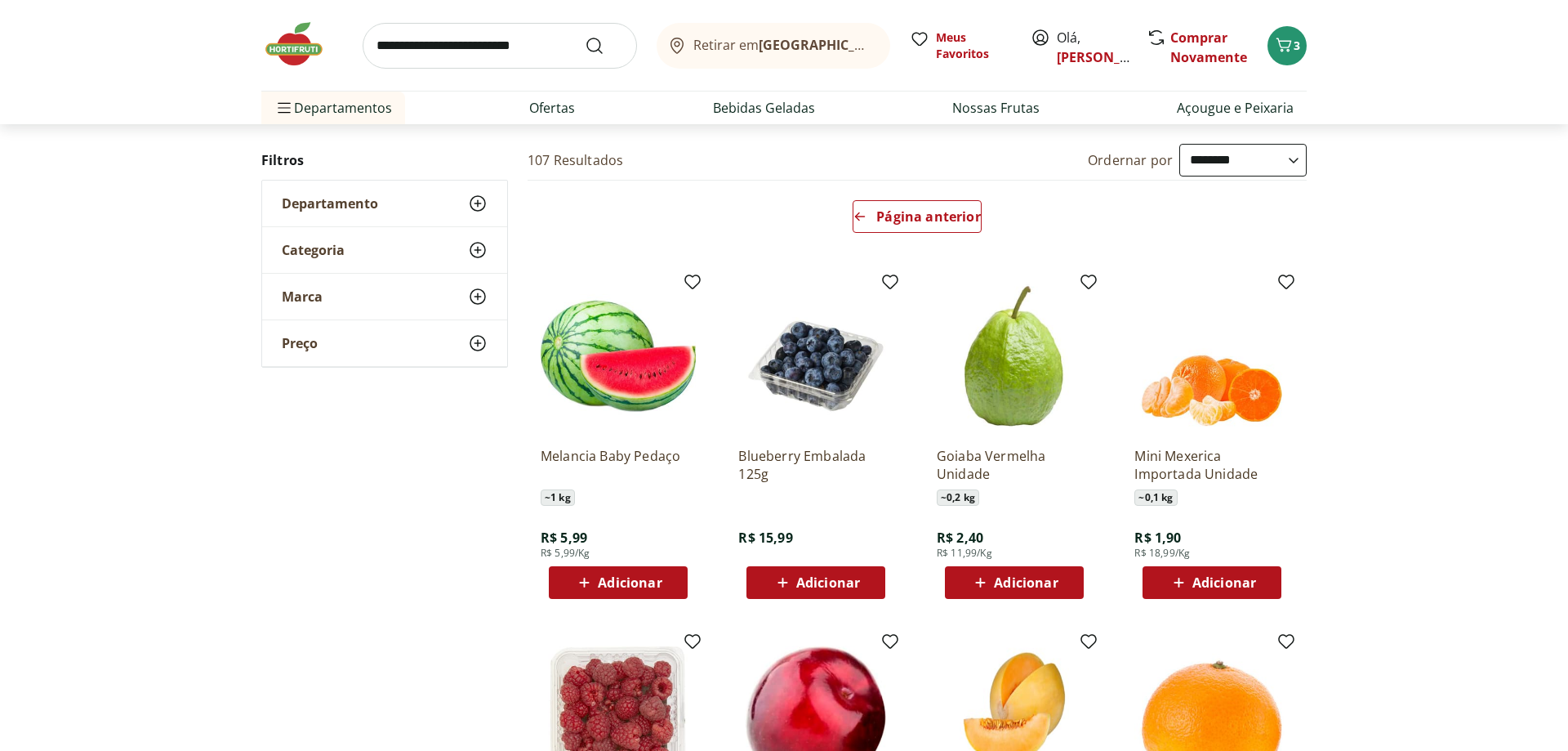
scroll to position [250, 0]
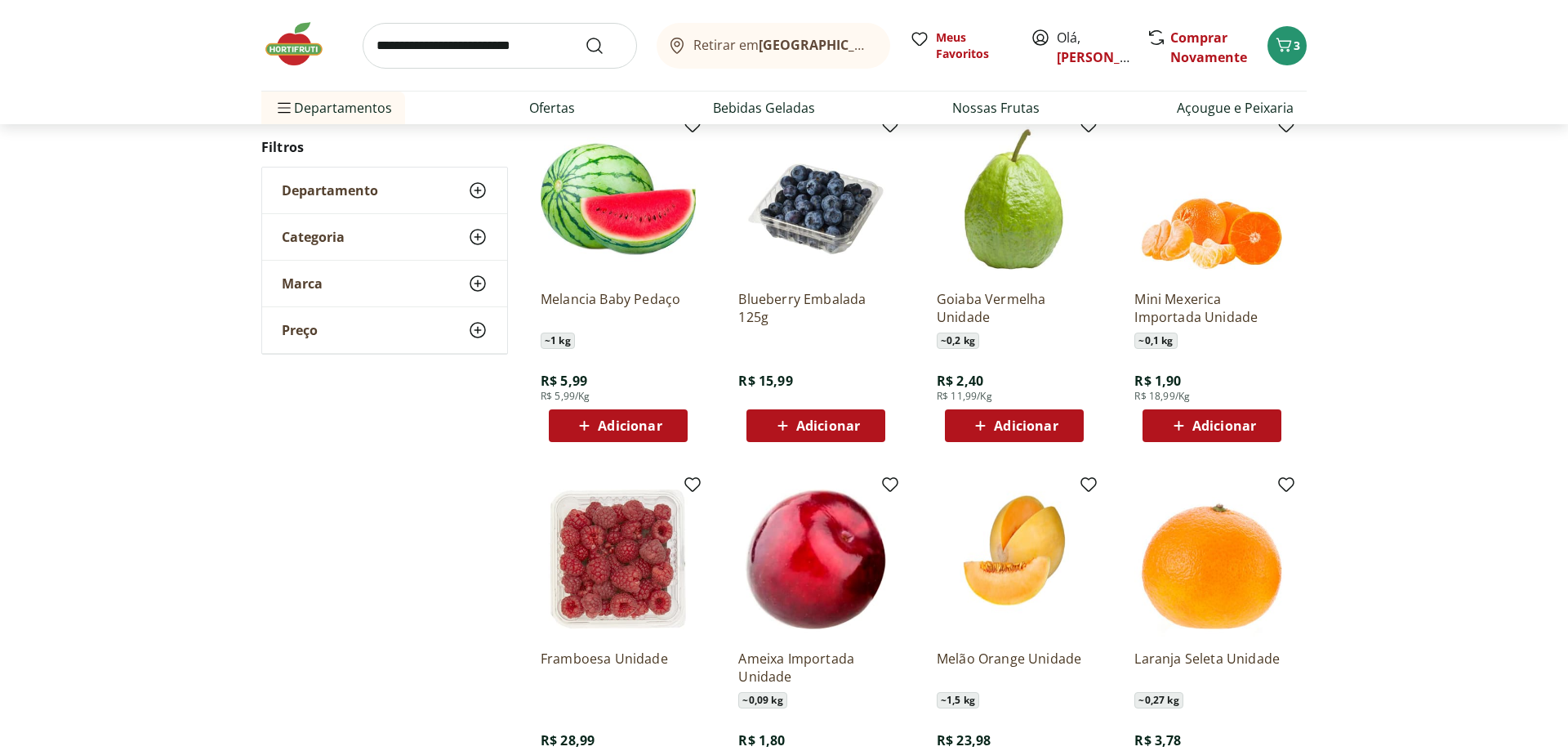
click at [991, 445] on div "Goiaba Vermelha Unidade ~ 0,2 kg R$ 2,40 R$ 11,99/Kg Adicionar" at bounding box center [1015, 282] width 181 height 347
click at [998, 425] on span "Adicionar" at bounding box center [1025, 426] width 64 height 13
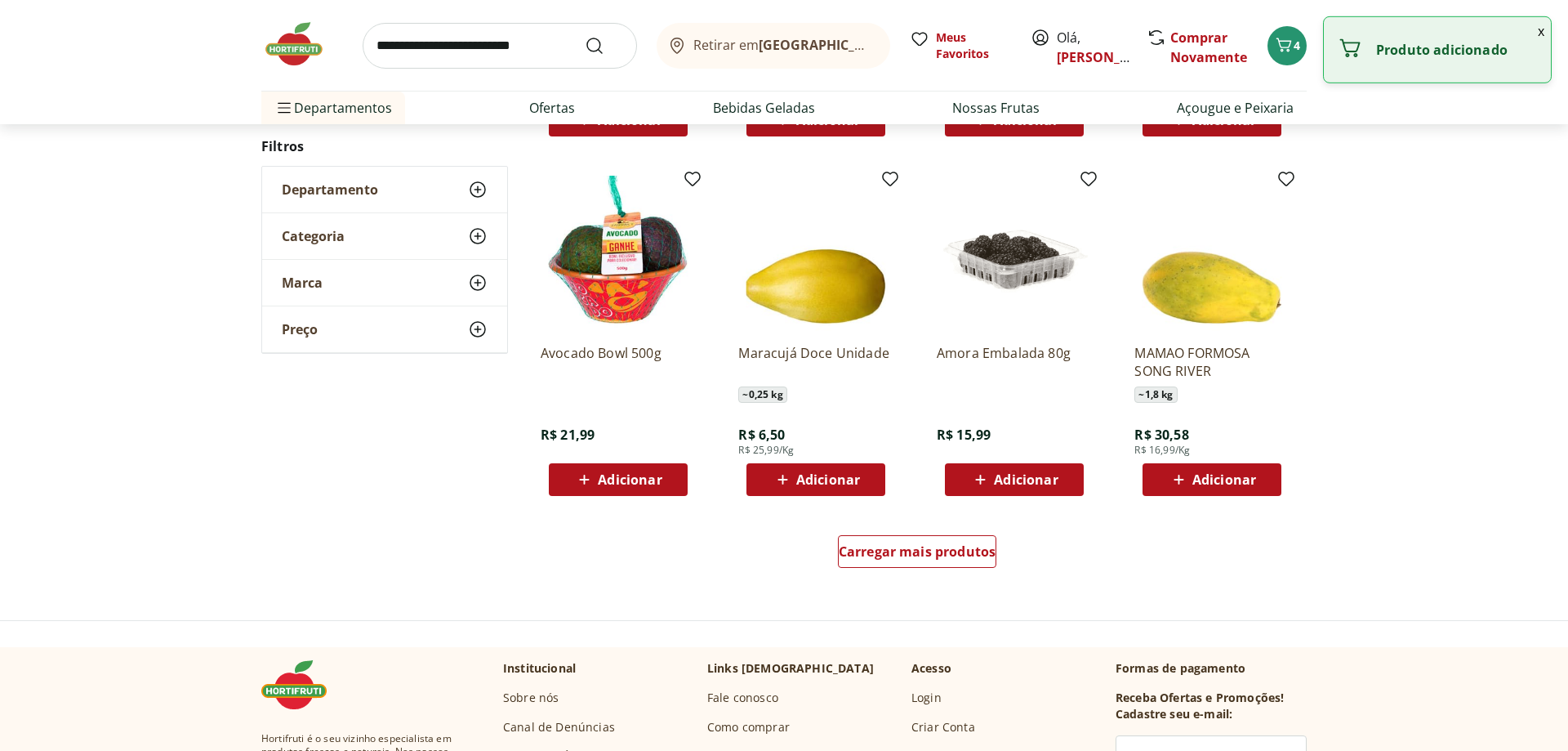
scroll to position [917, 0]
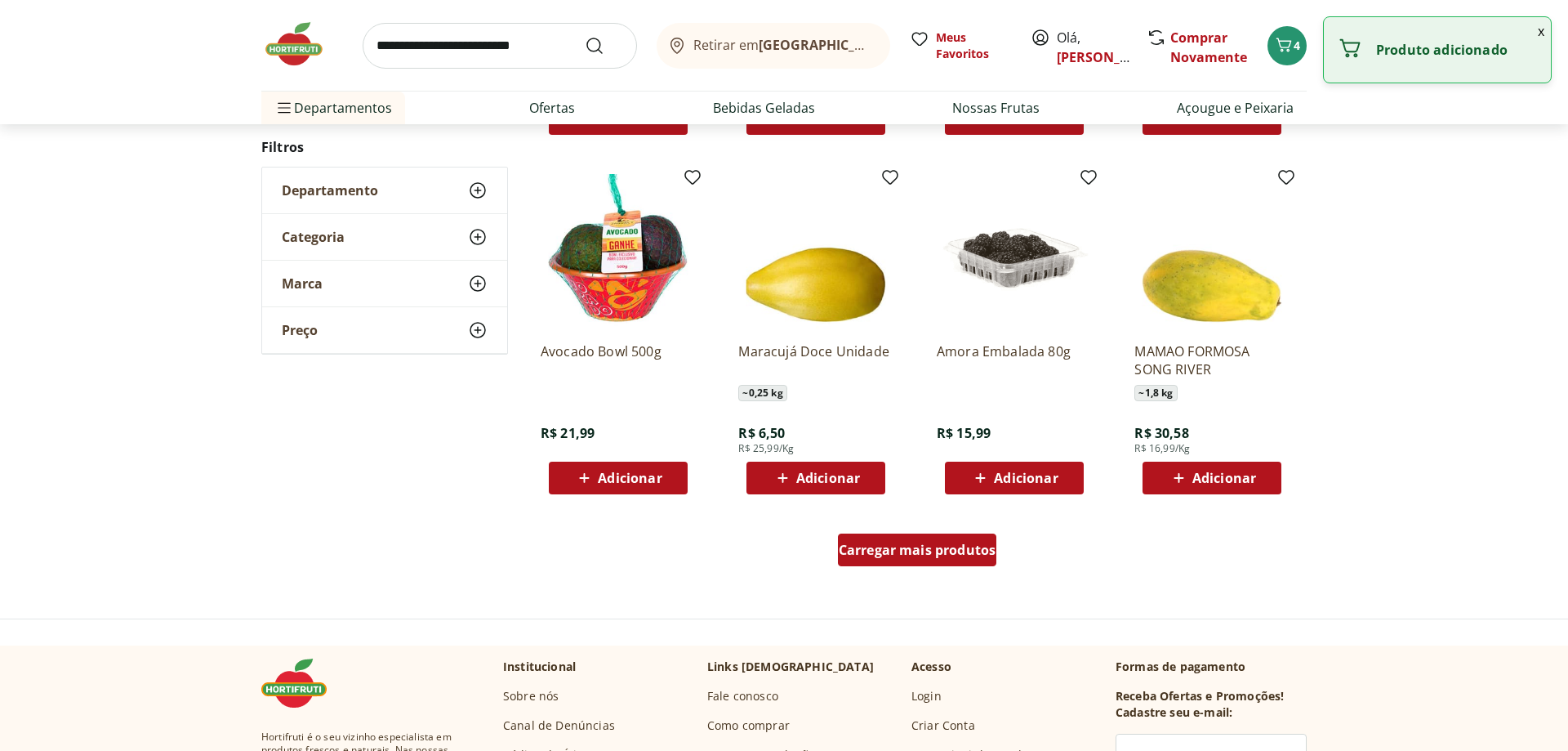
click at [884, 550] on span "Carregar mais produtos" at bounding box center [917, 550] width 157 height 13
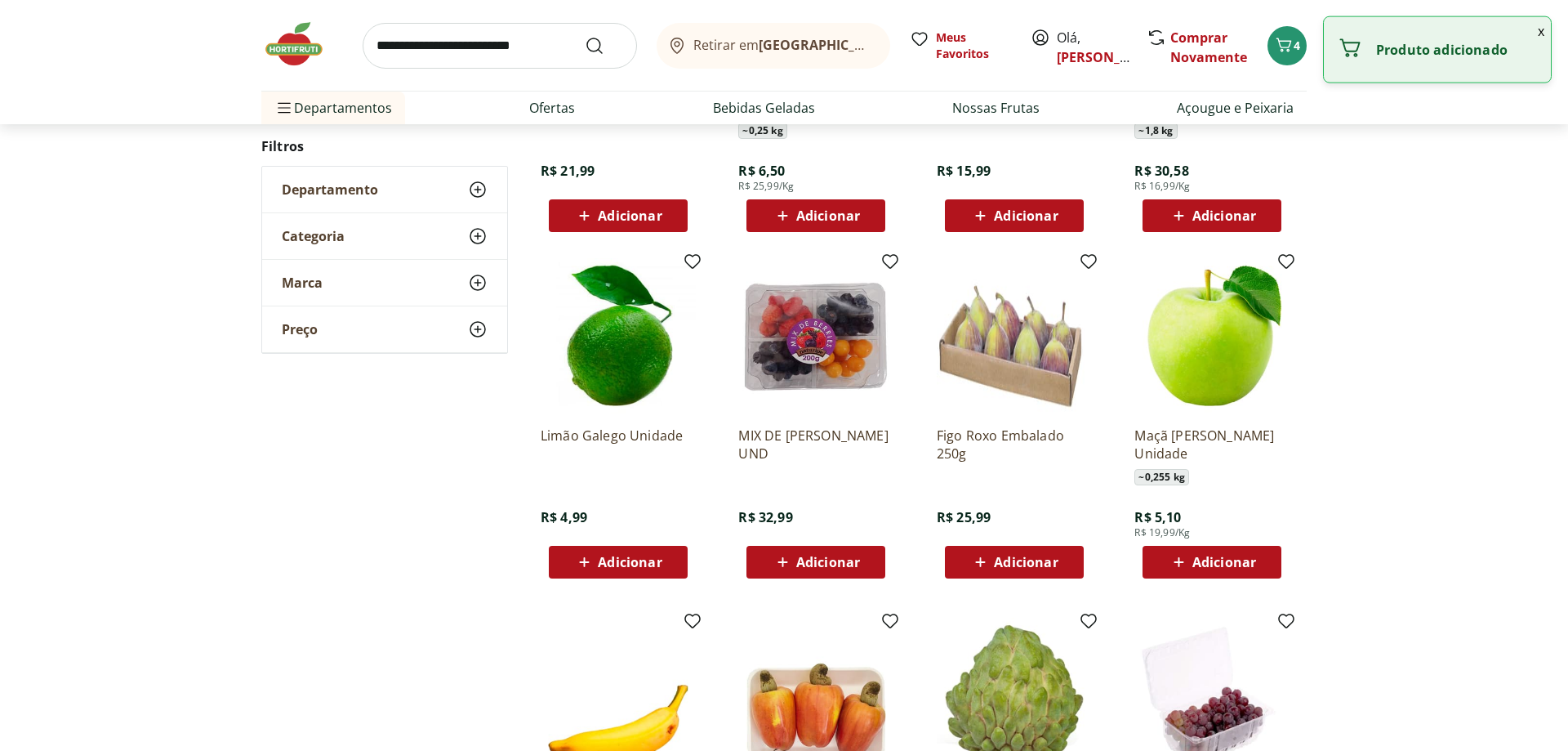
scroll to position [1250, 0]
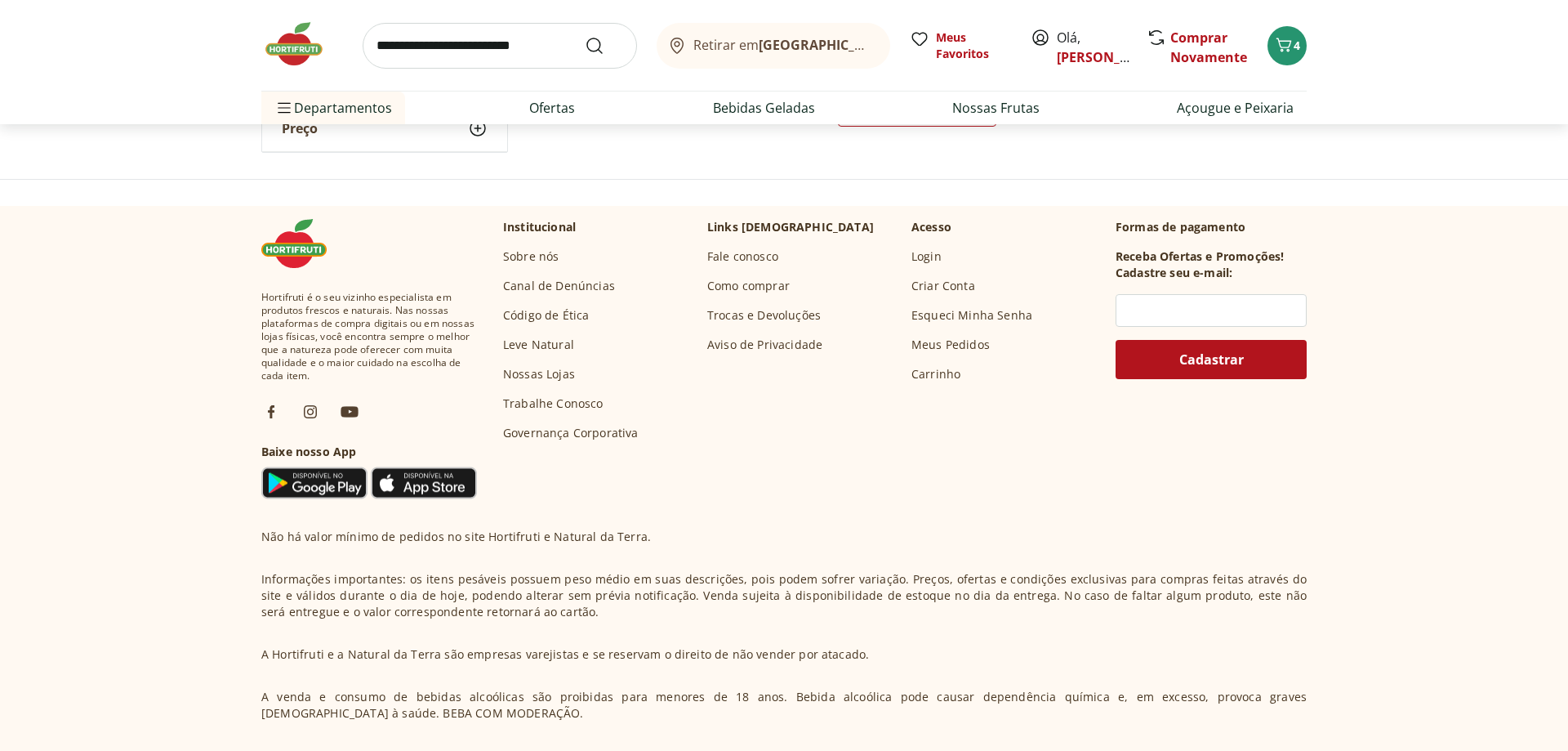
scroll to position [518, 0]
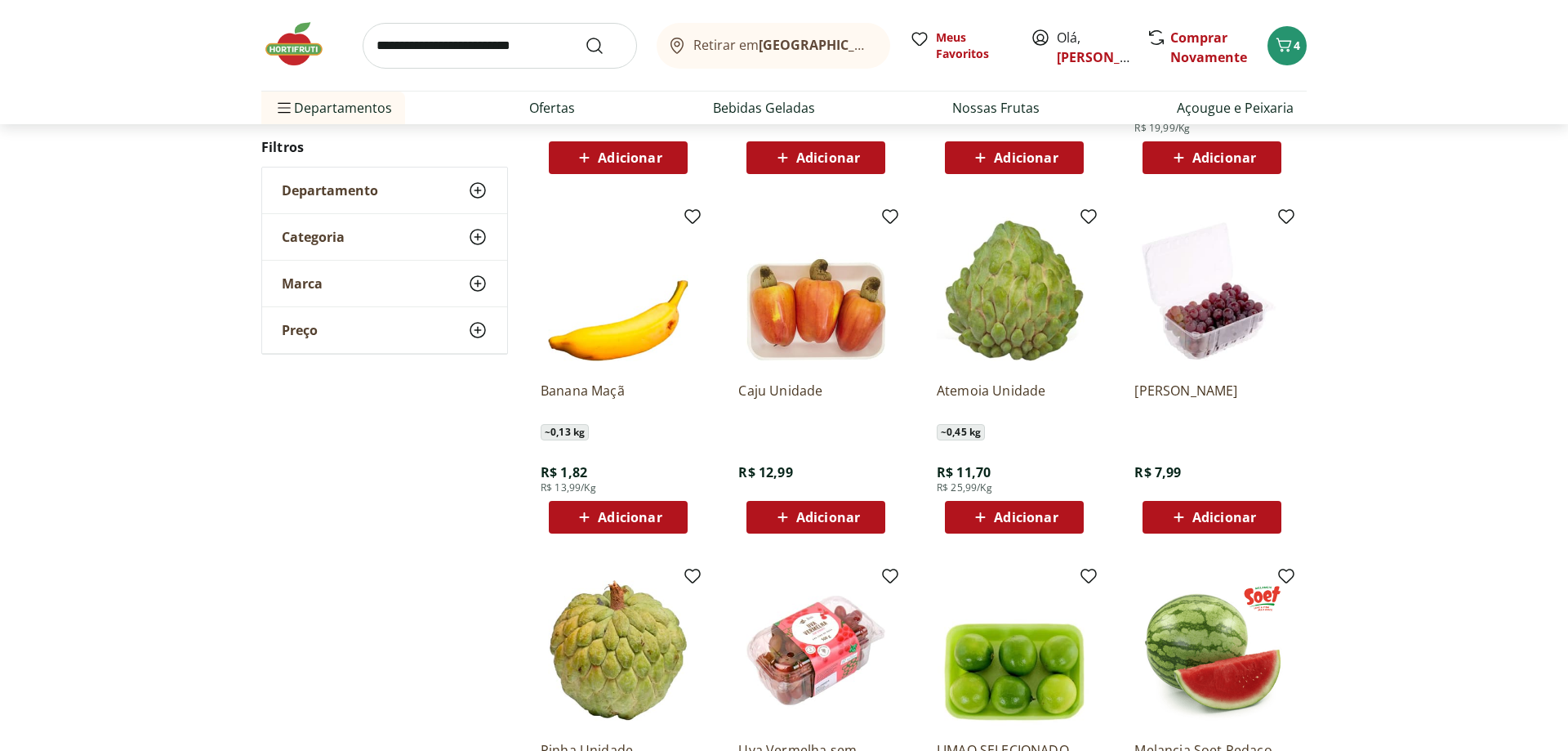
click at [1181, 518] on icon at bounding box center [1178, 518] width 10 height 10
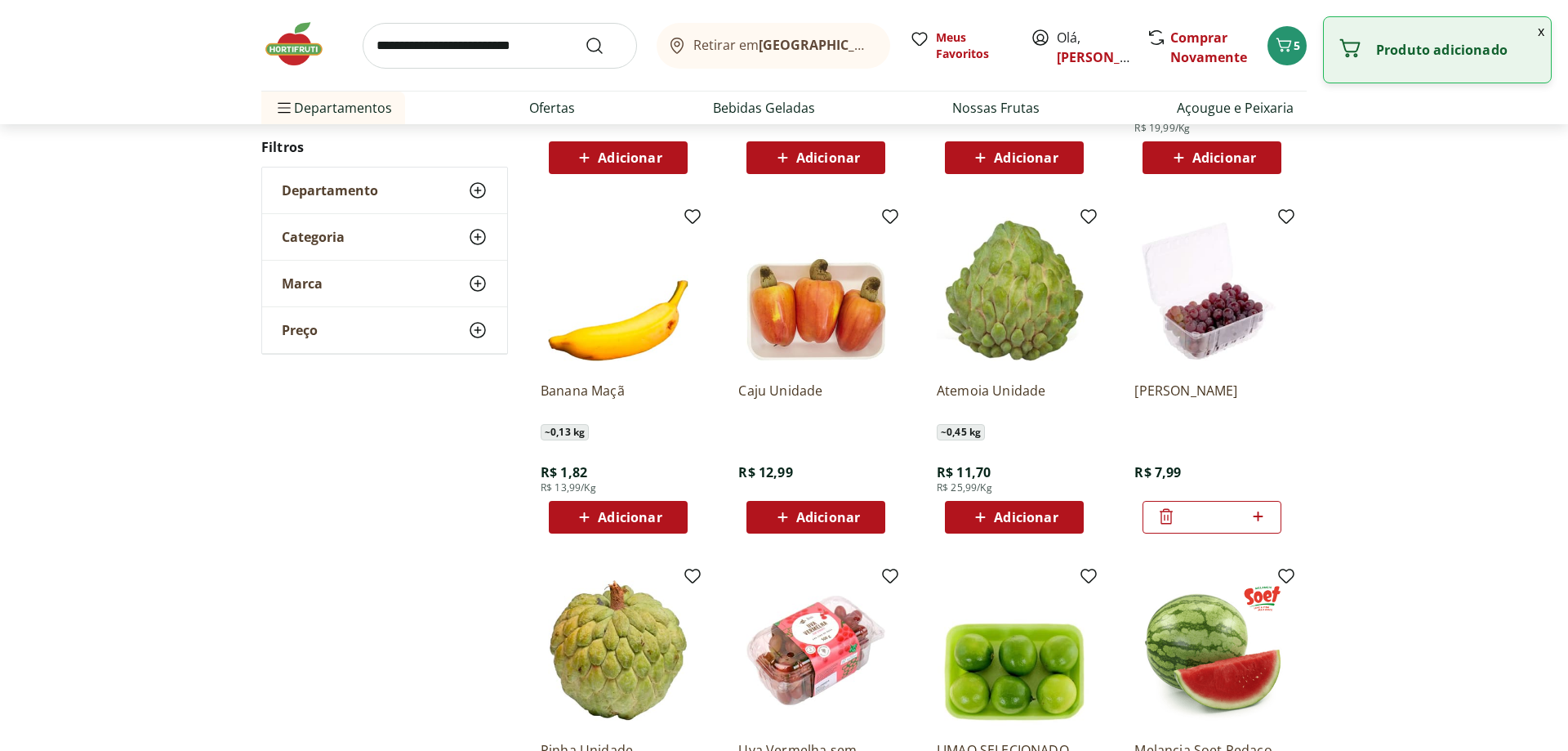
click at [1254, 520] on icon at bounding box center [1257, 517] width 20 height 20
type input "*"
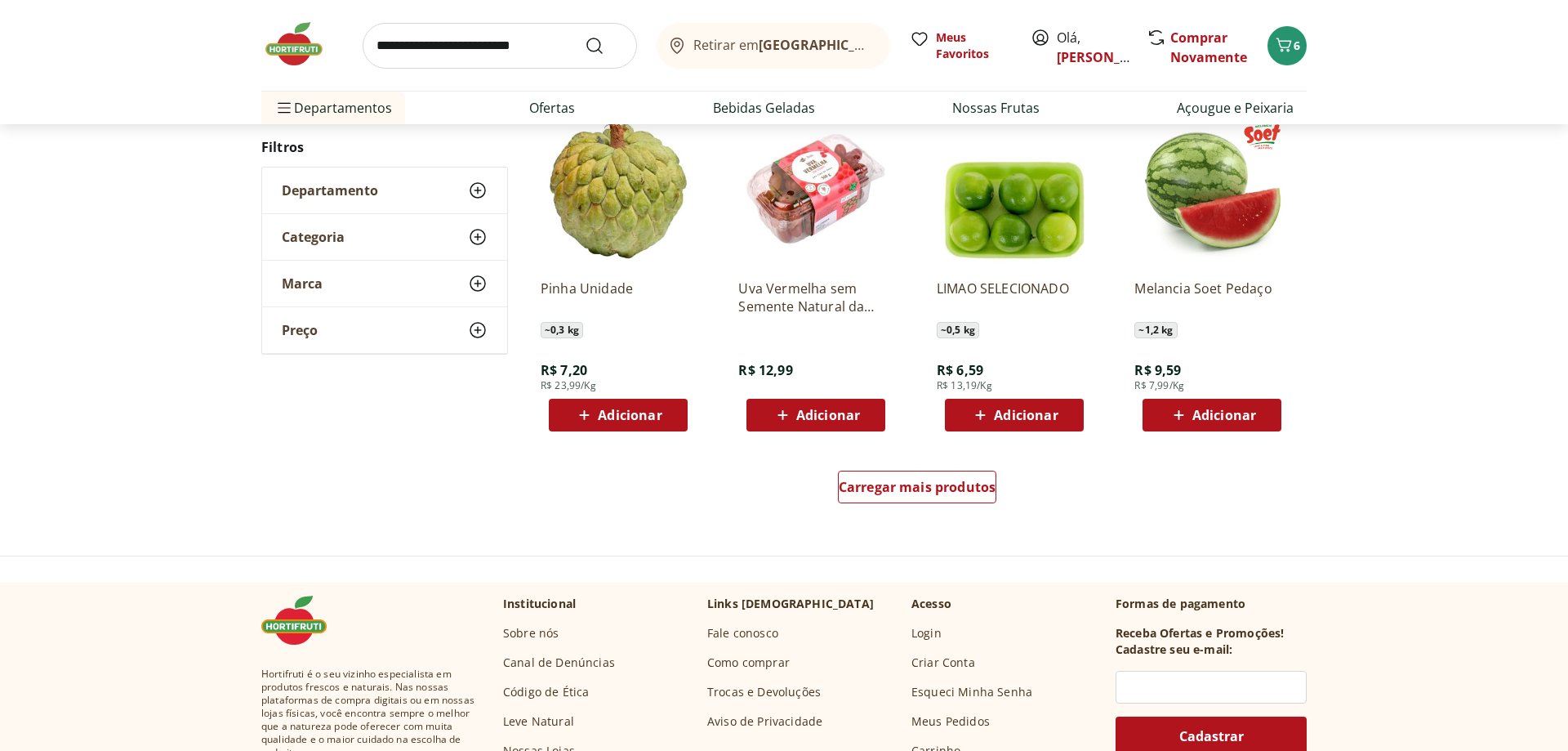
scroll to position [941, 0]
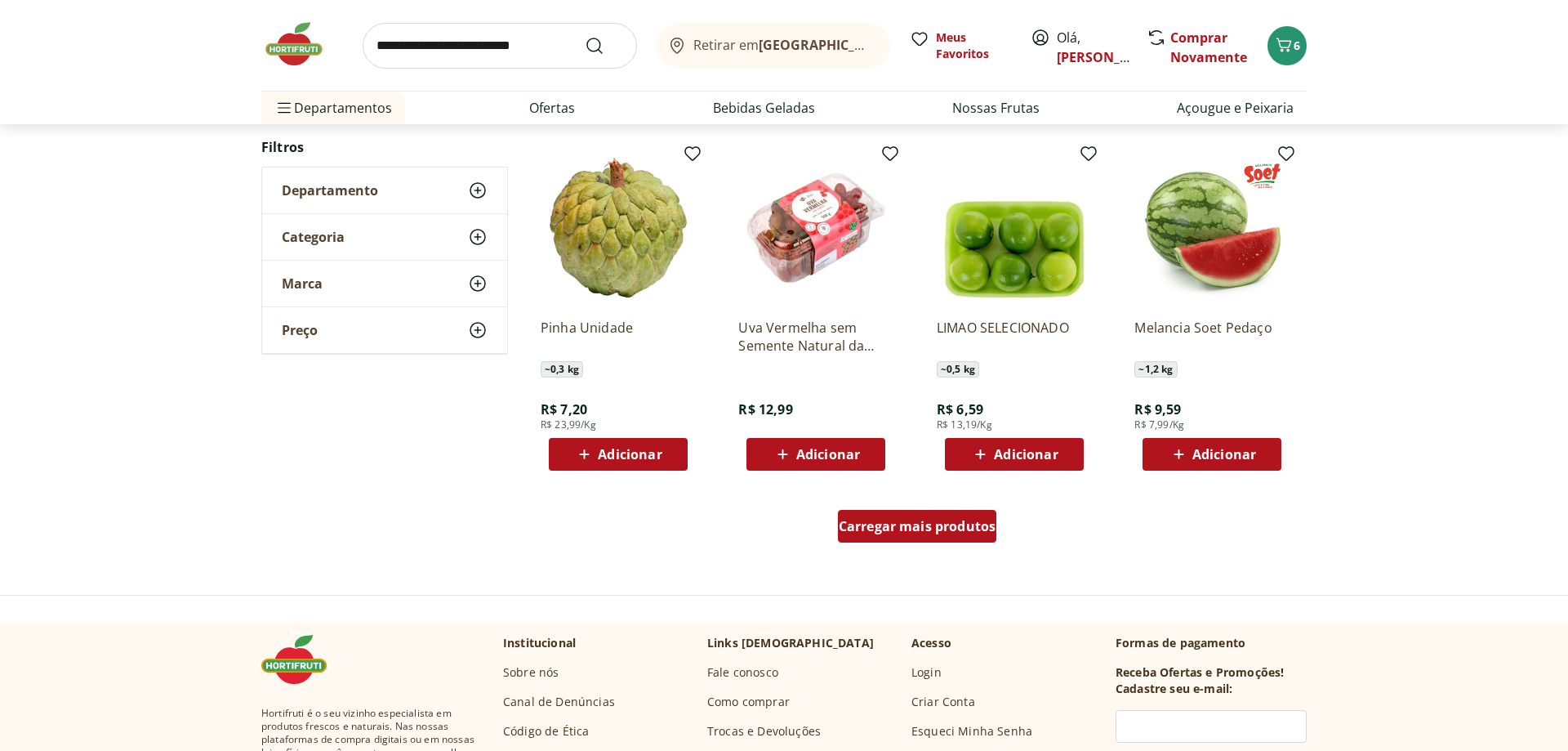
click at [886, 525] on span "Carregar mais produtos" at bounding box center [917, 526] width 157 height 13
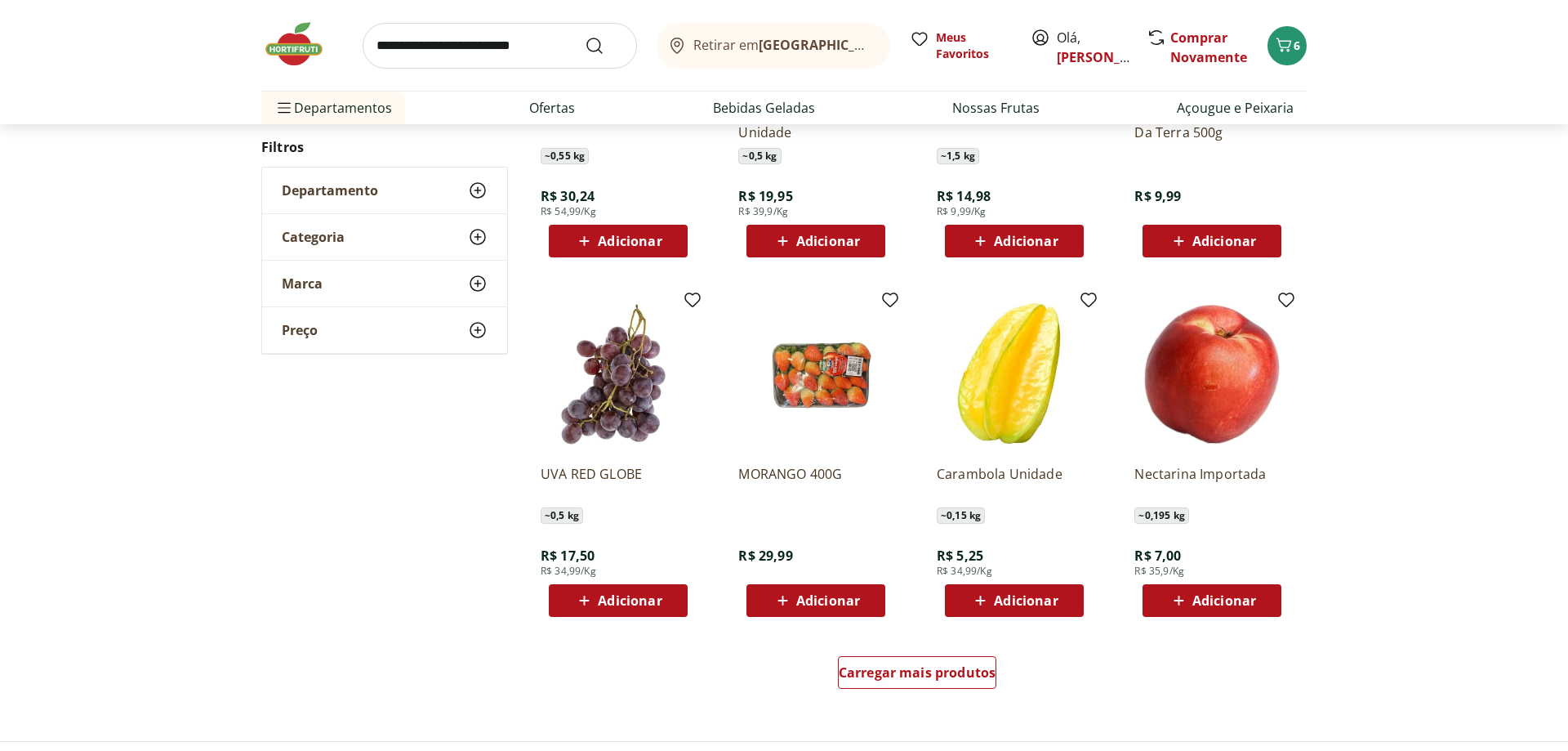
scroll to position [875, 0]
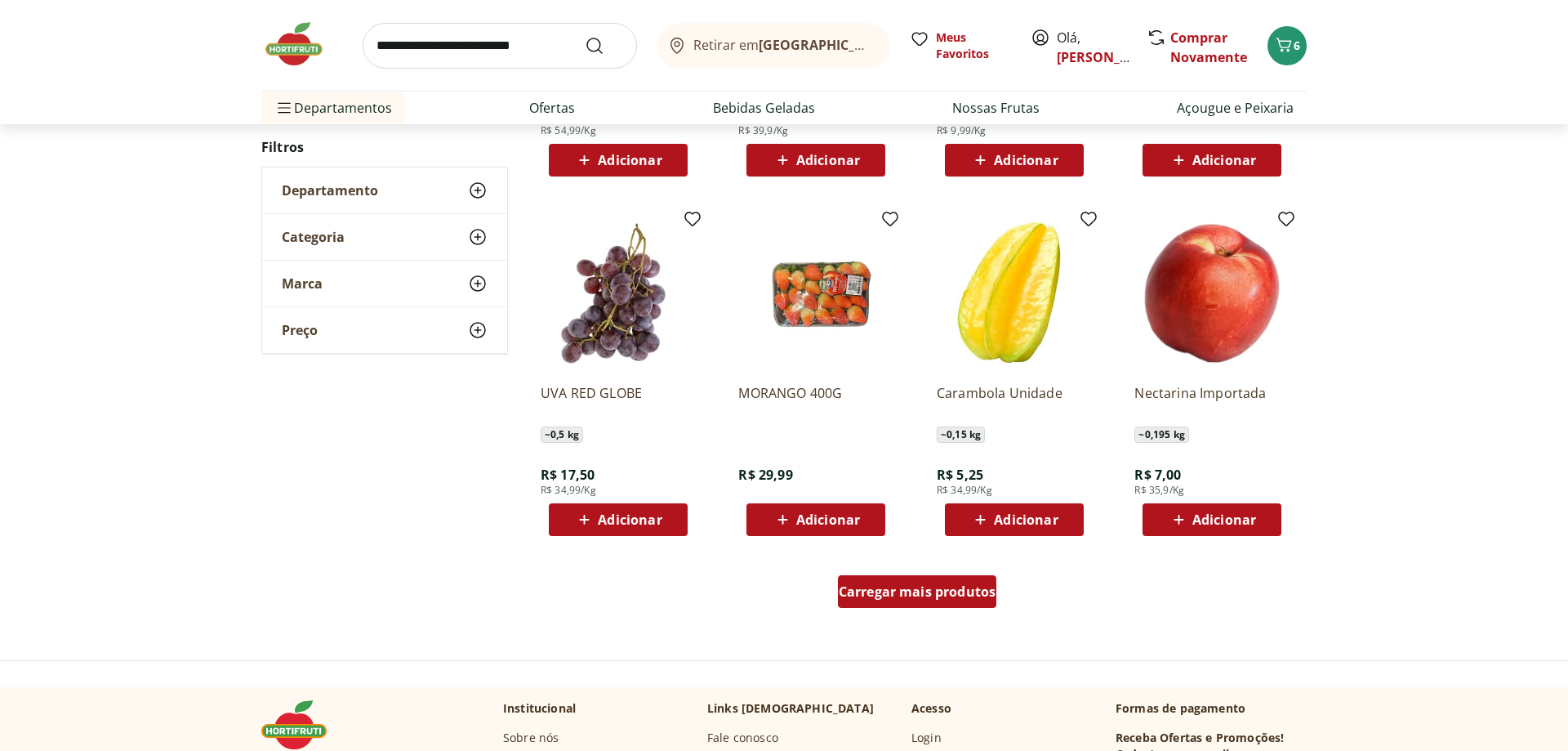
click at [915, 599] on span "Carregar mais produtos" at bounding box center [917, 592] width 157 height 13
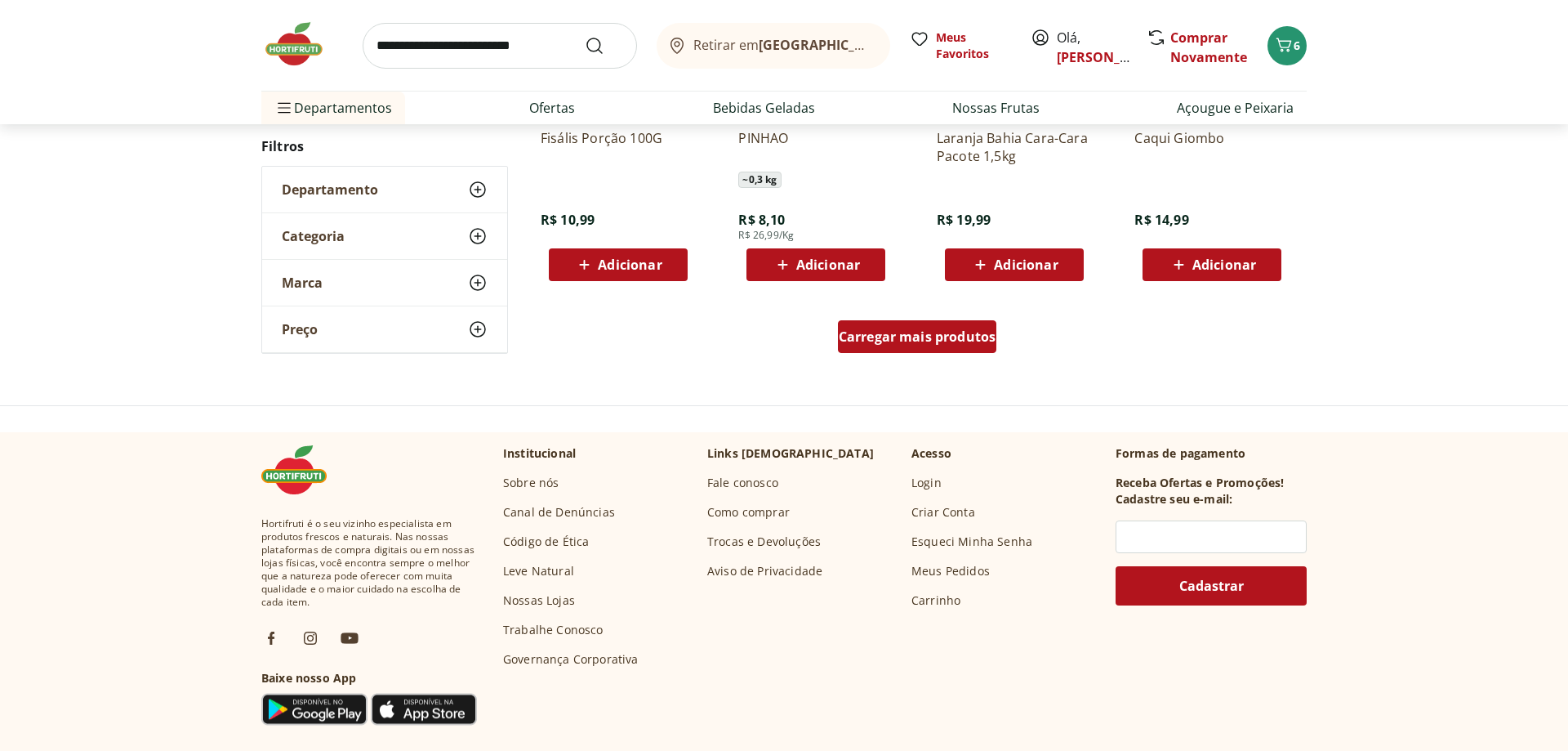
scroll to position [1060, 0]
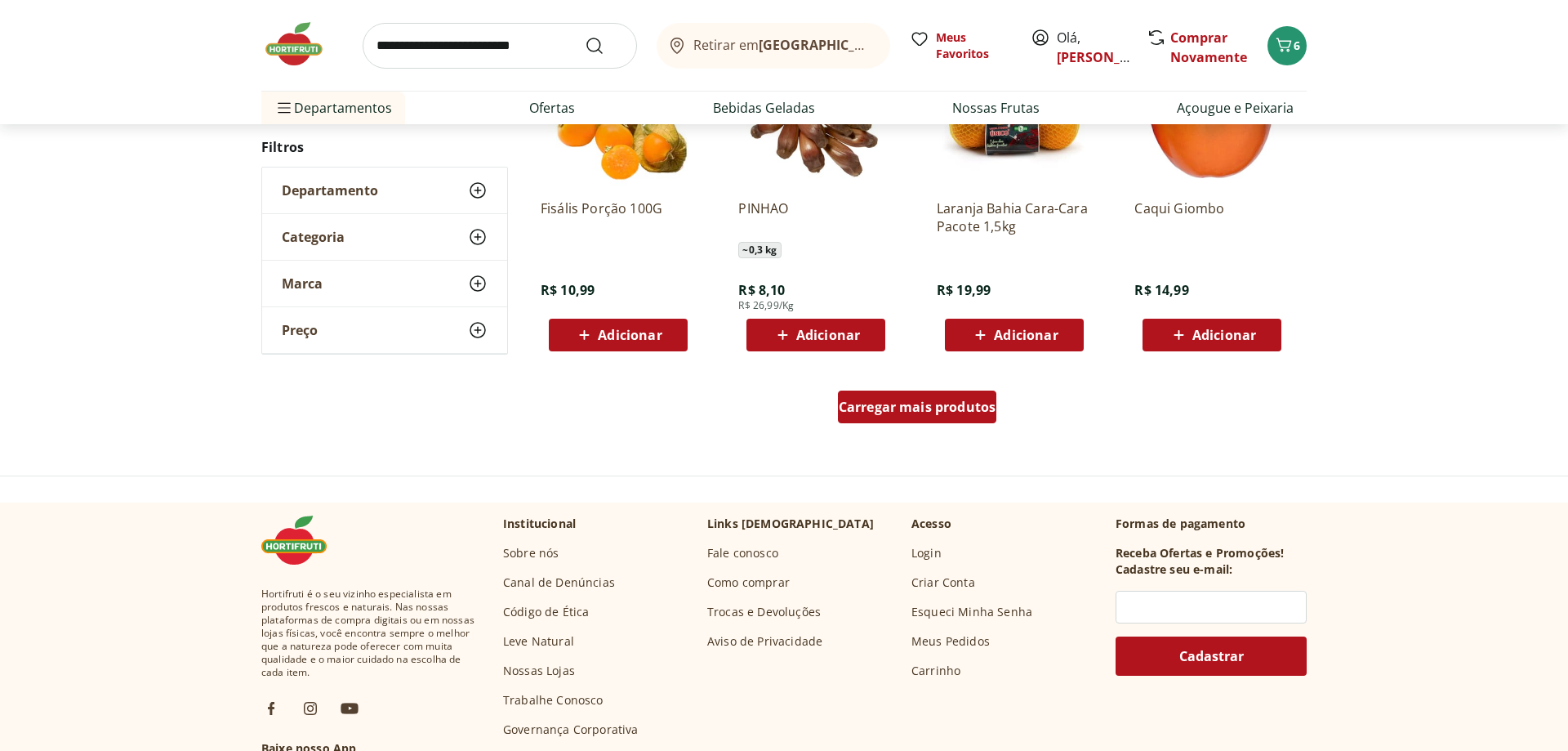
click at [956, 416] on div "Carregar mais produtos" at bounding box center [917, 407] width 159 height 32
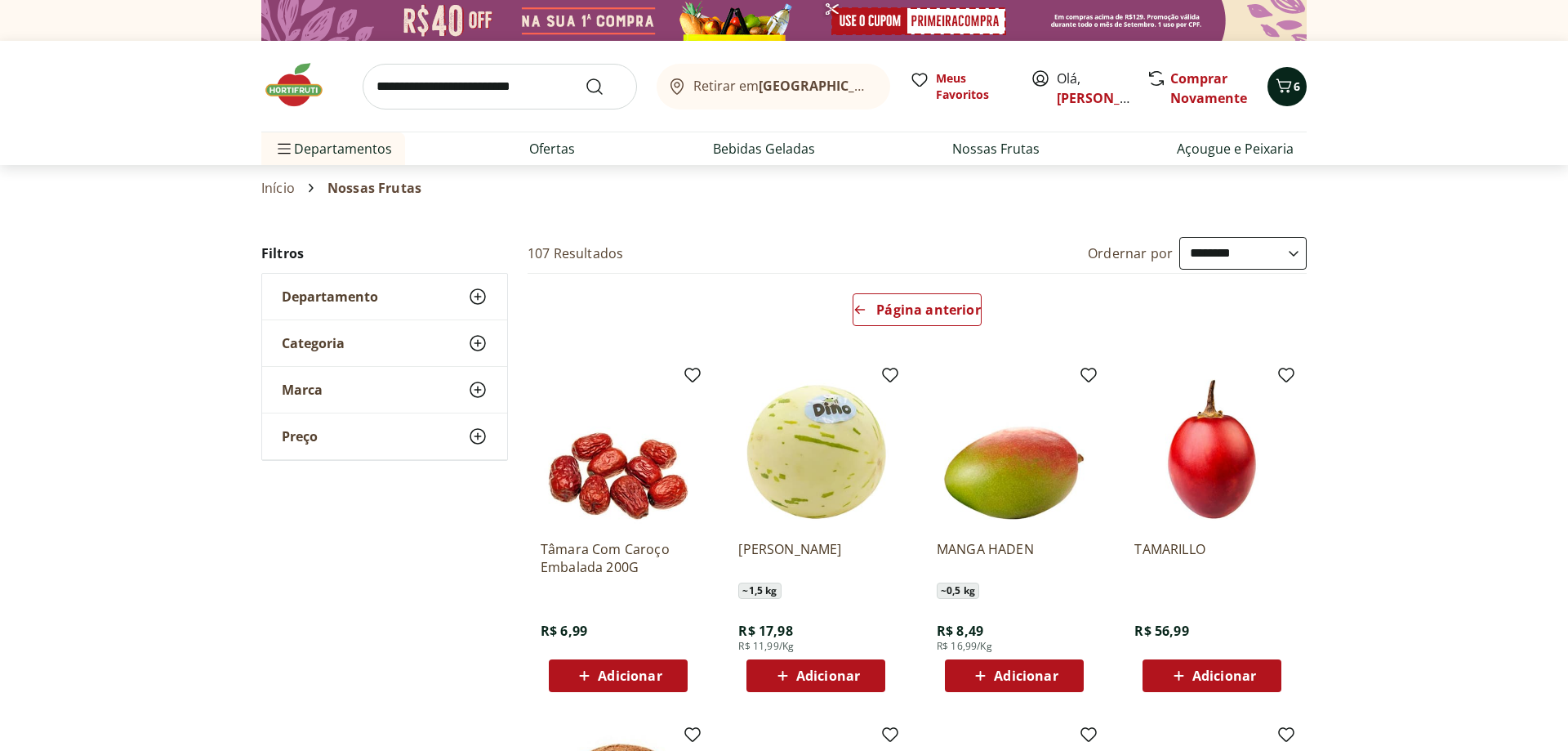
click at [1287, 94] on icon "Carrinho" at bounding box center [1284, 86] width 20 height 20
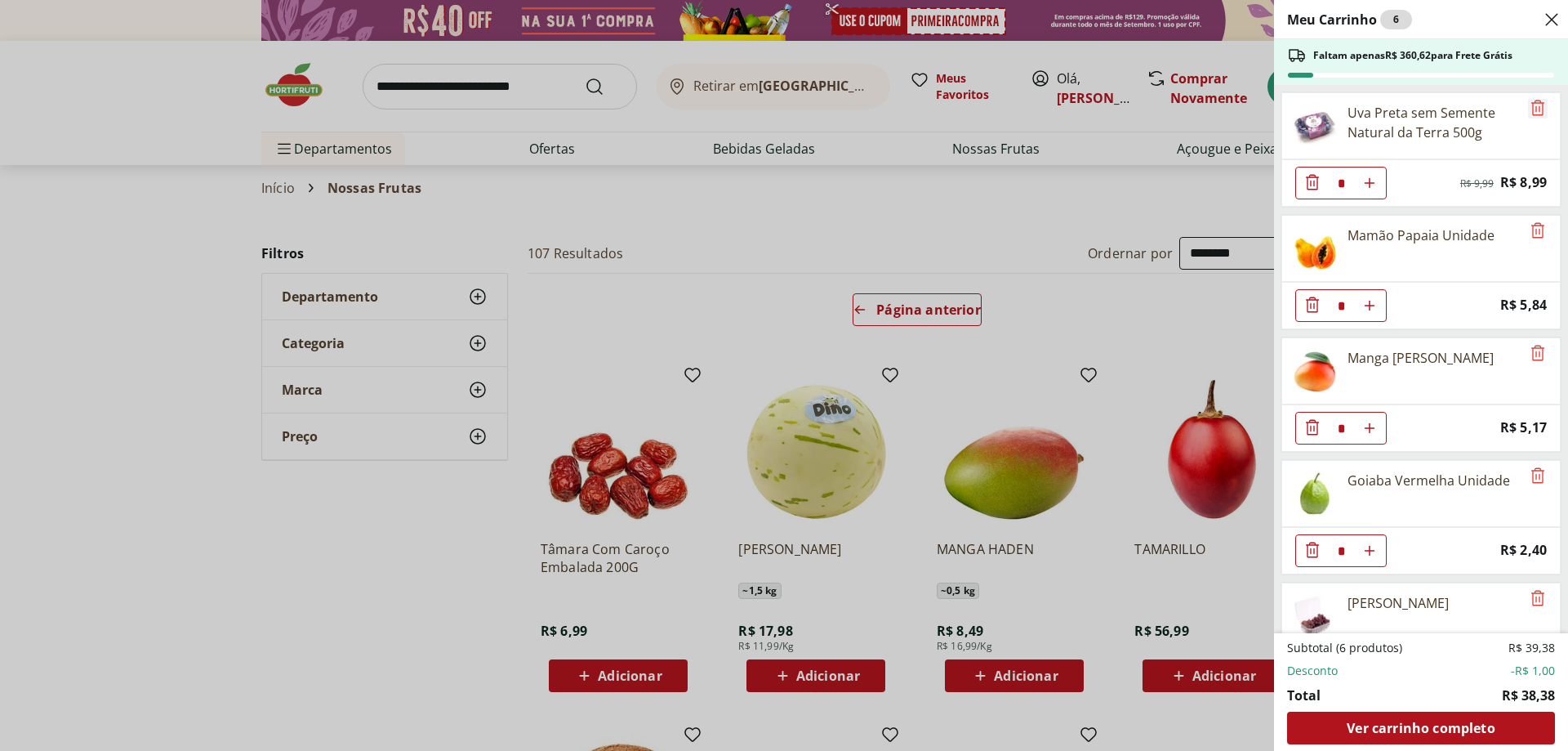
click at [1541, 109] on icon "Remove" at bounding box center [1538, 108] width 20 height 20
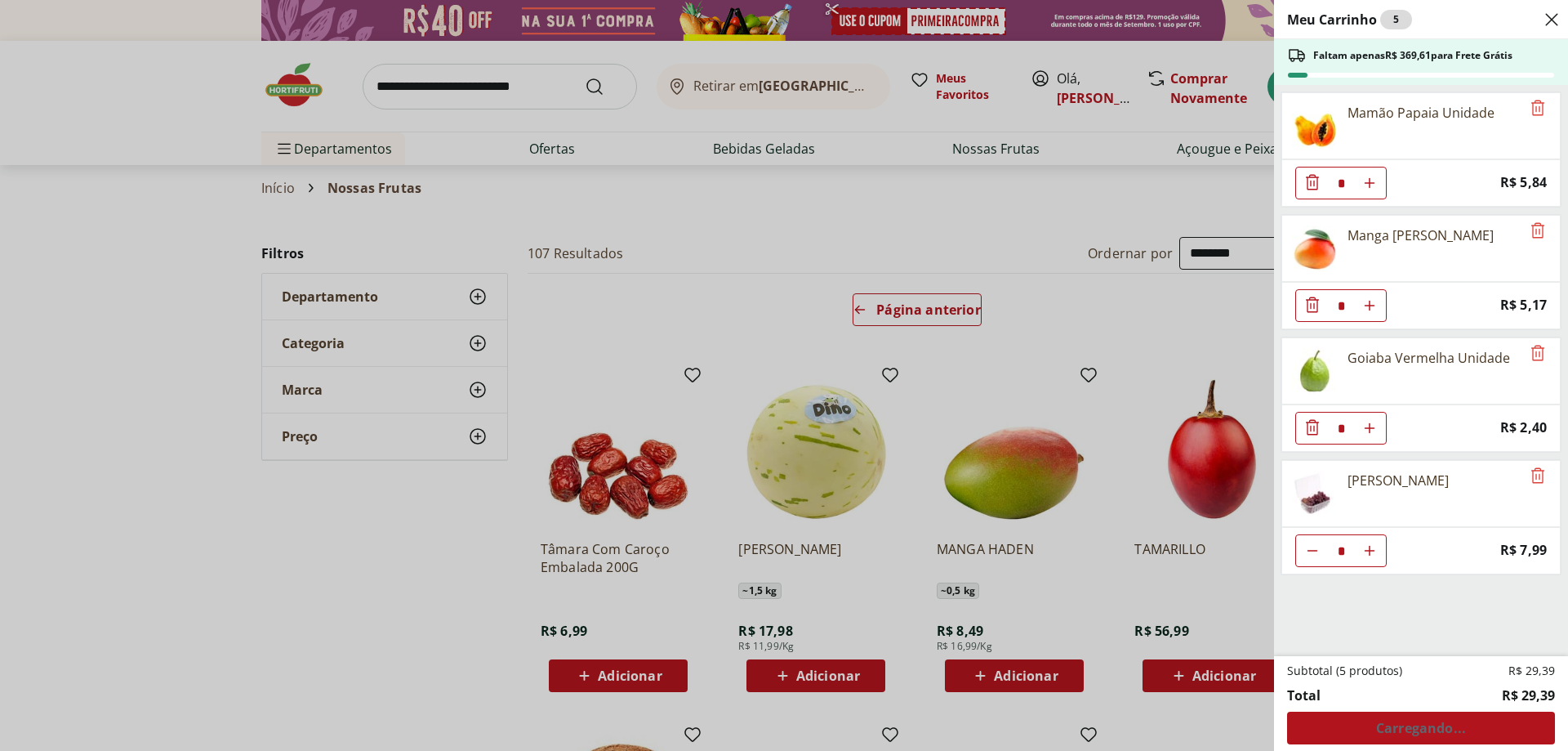
click at [1014, 355] on div "Meu Carrinho 5 Faltam apenas R$ 369,61 para Frete Grátis Mamão Papaia Unidade *…" at bounding box center [784, 376] width 1568 height 751
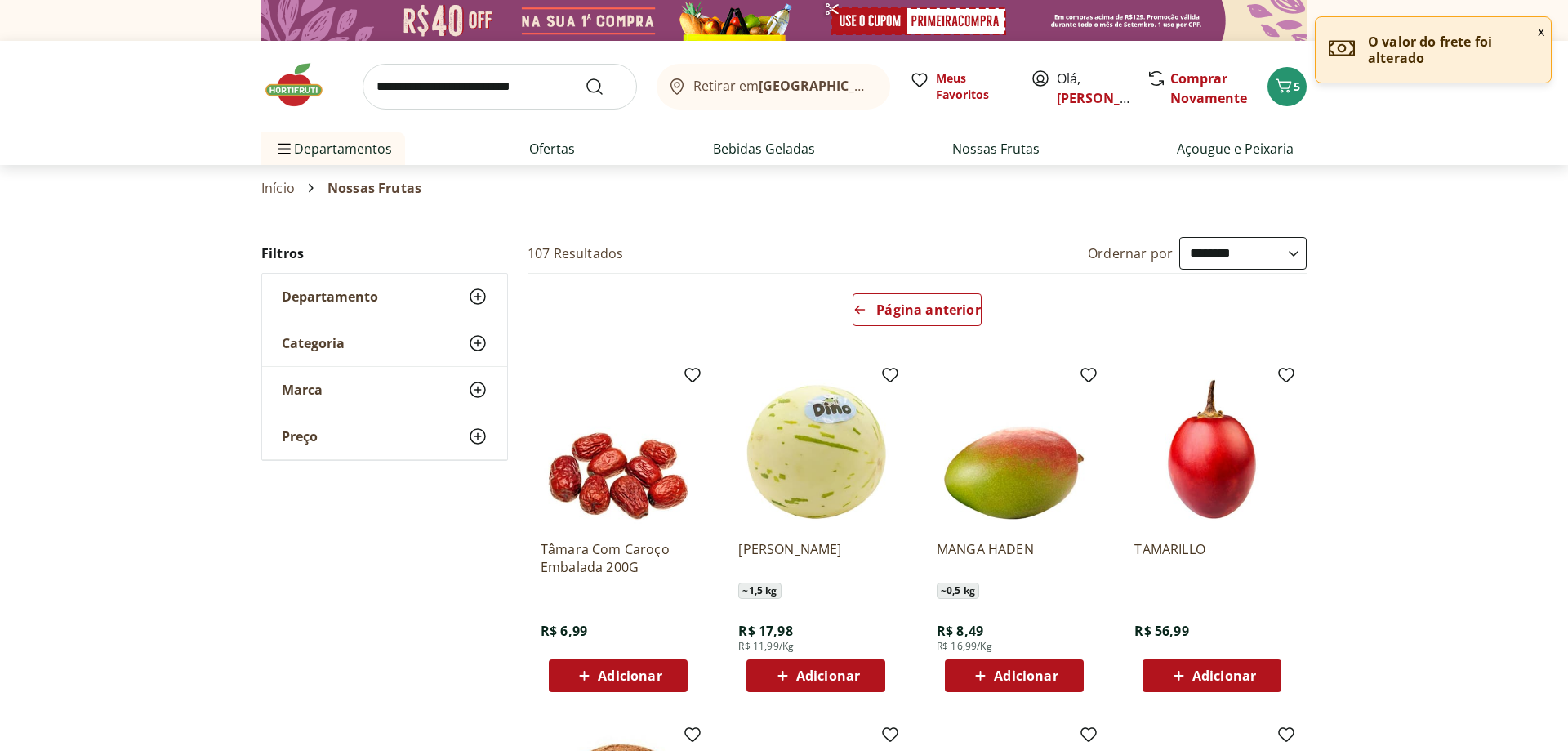
click at [274, 184] on link "Início" at bounding box center [277, 187] width 33 height 14
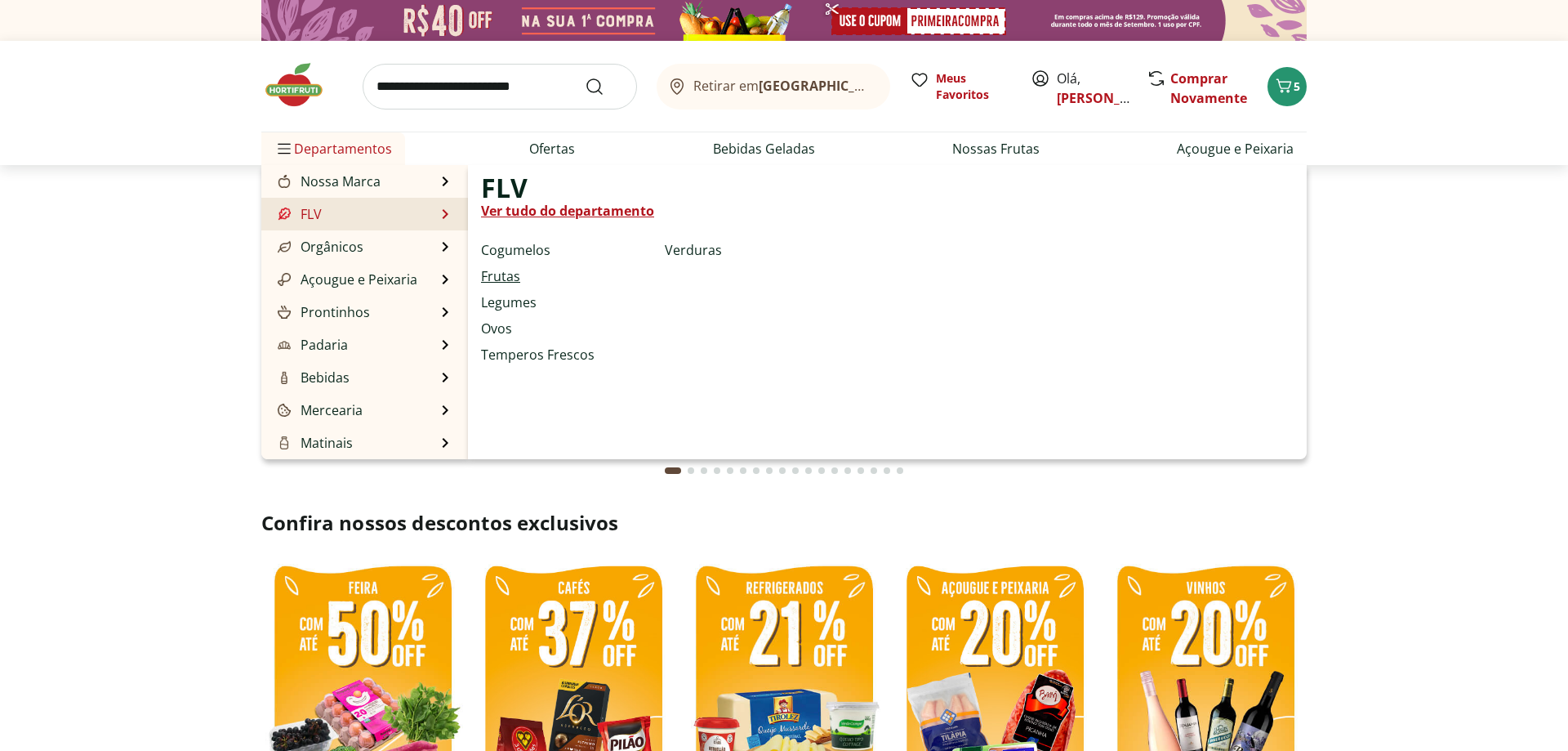
click at [487, 272] on link "Frutas" at bounding box center [500, 276] width 39 height 20
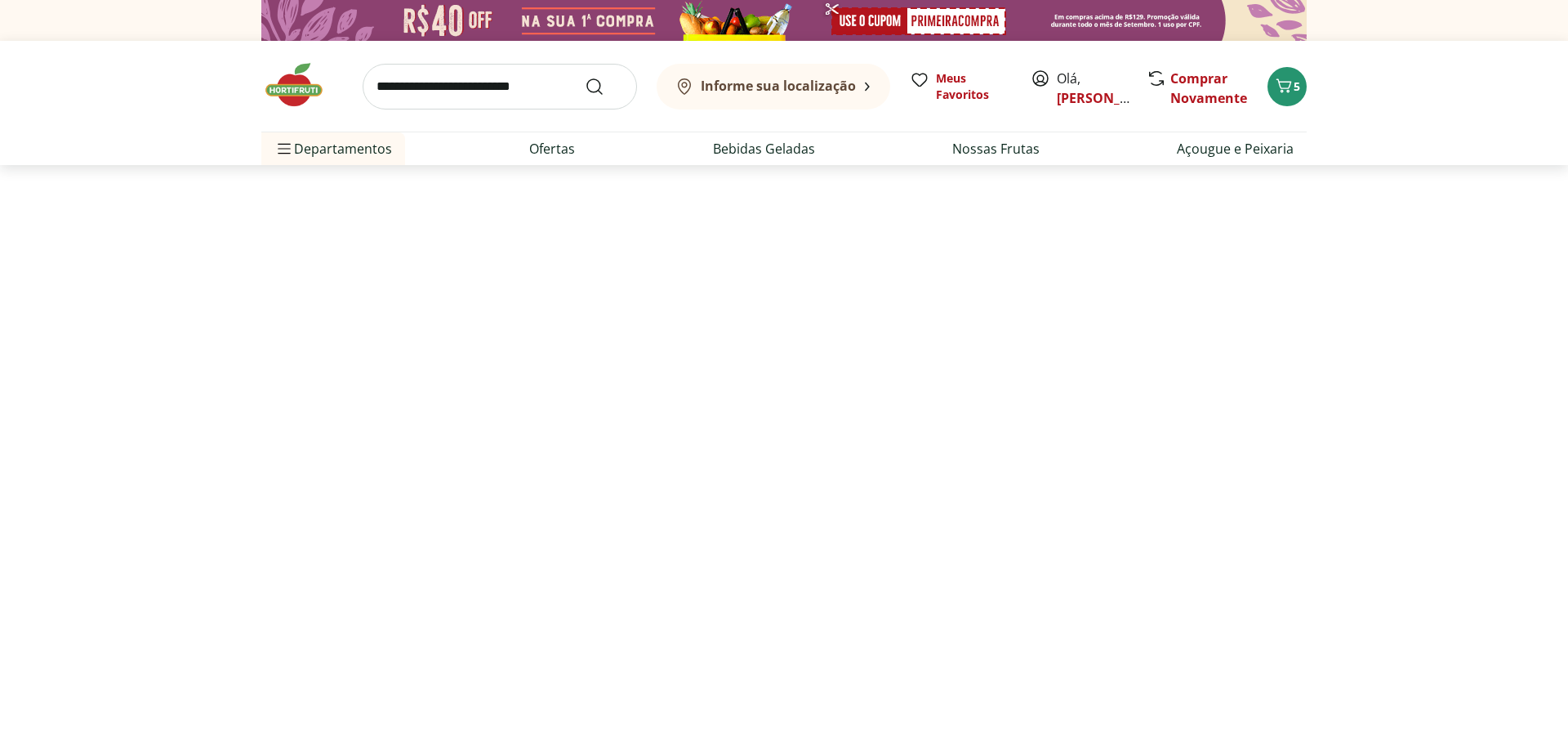
select select "**********"
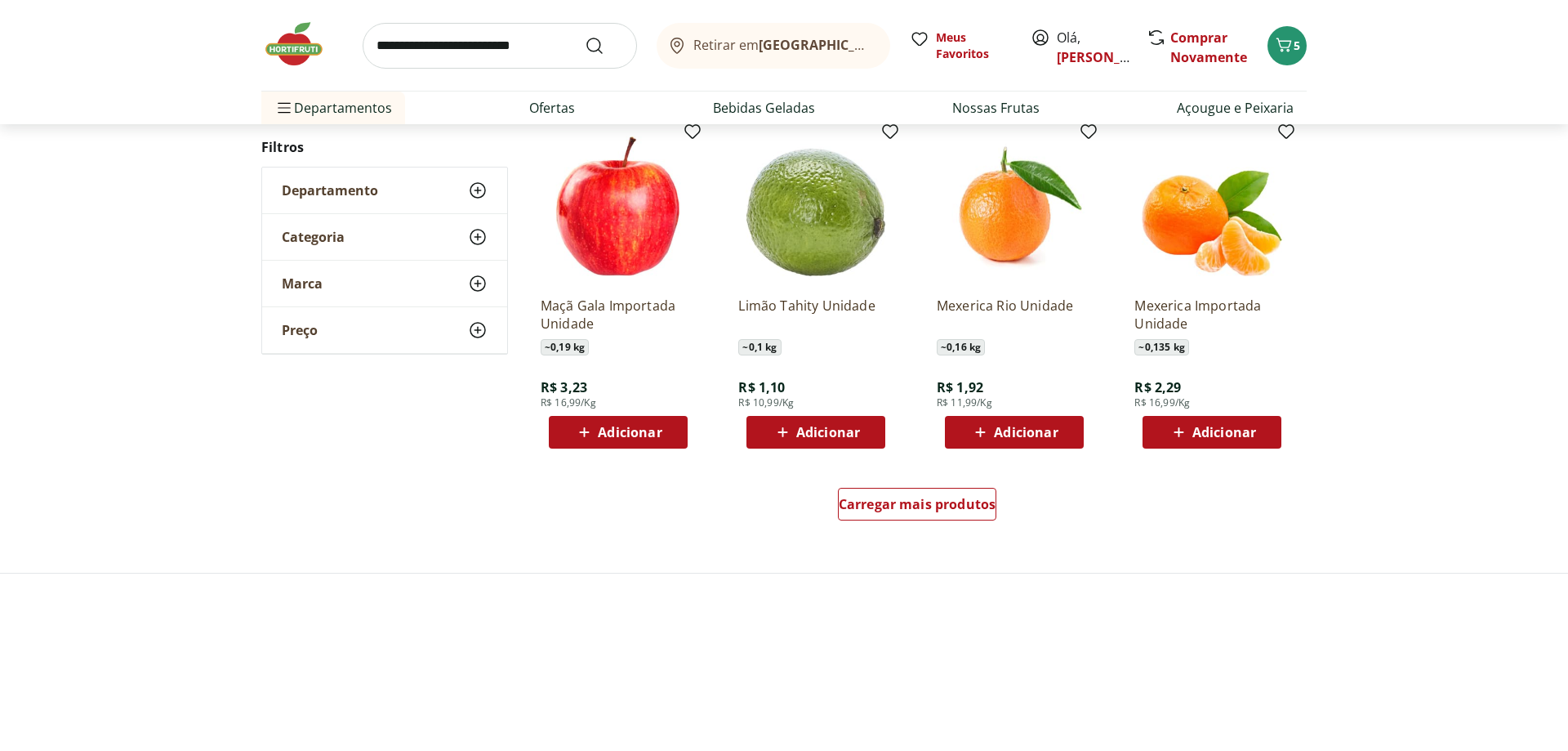
scroll to position [917, 0]
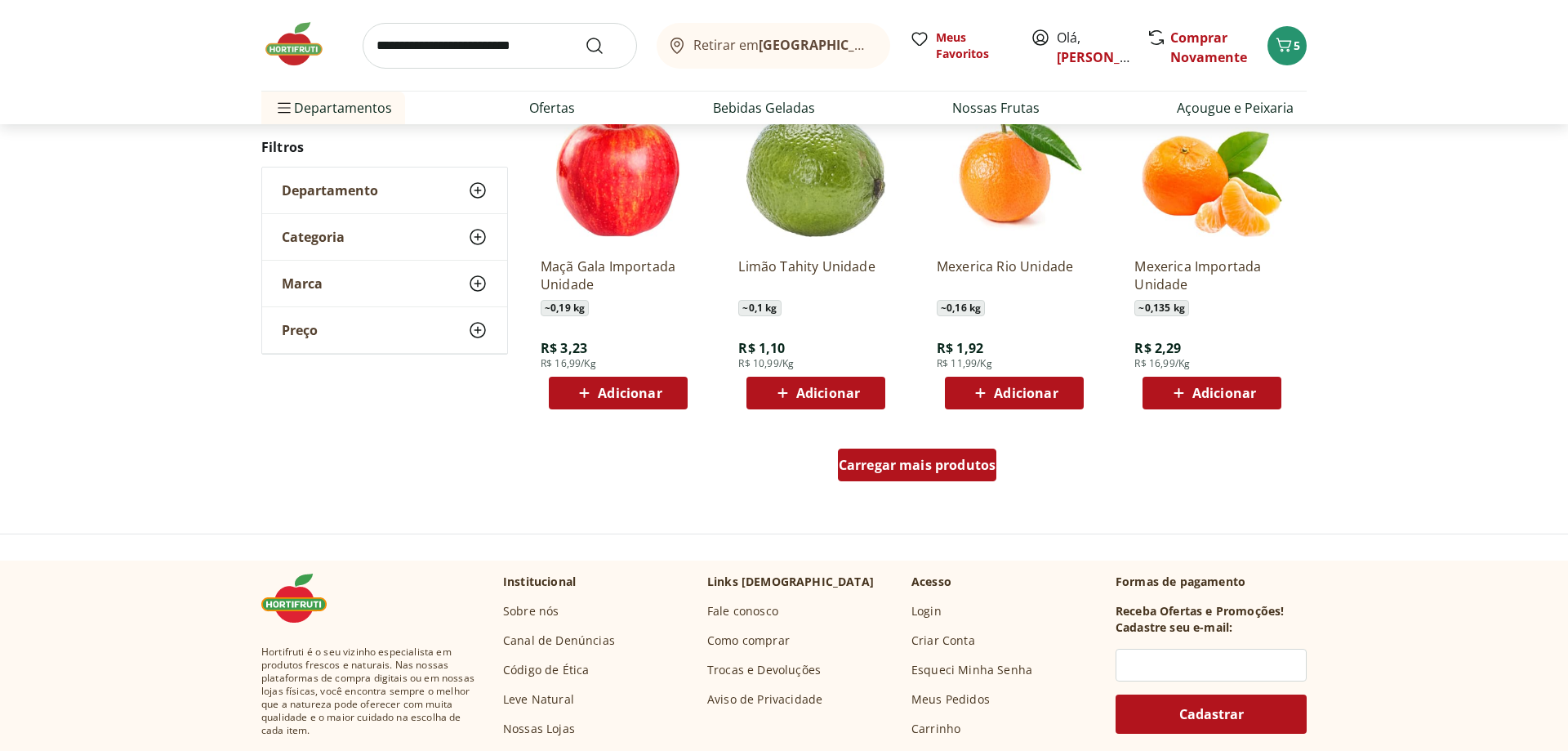
click at [905, 467] on span "Carregar mais produtos" at bounding box center [917, 465] width 157 height 13
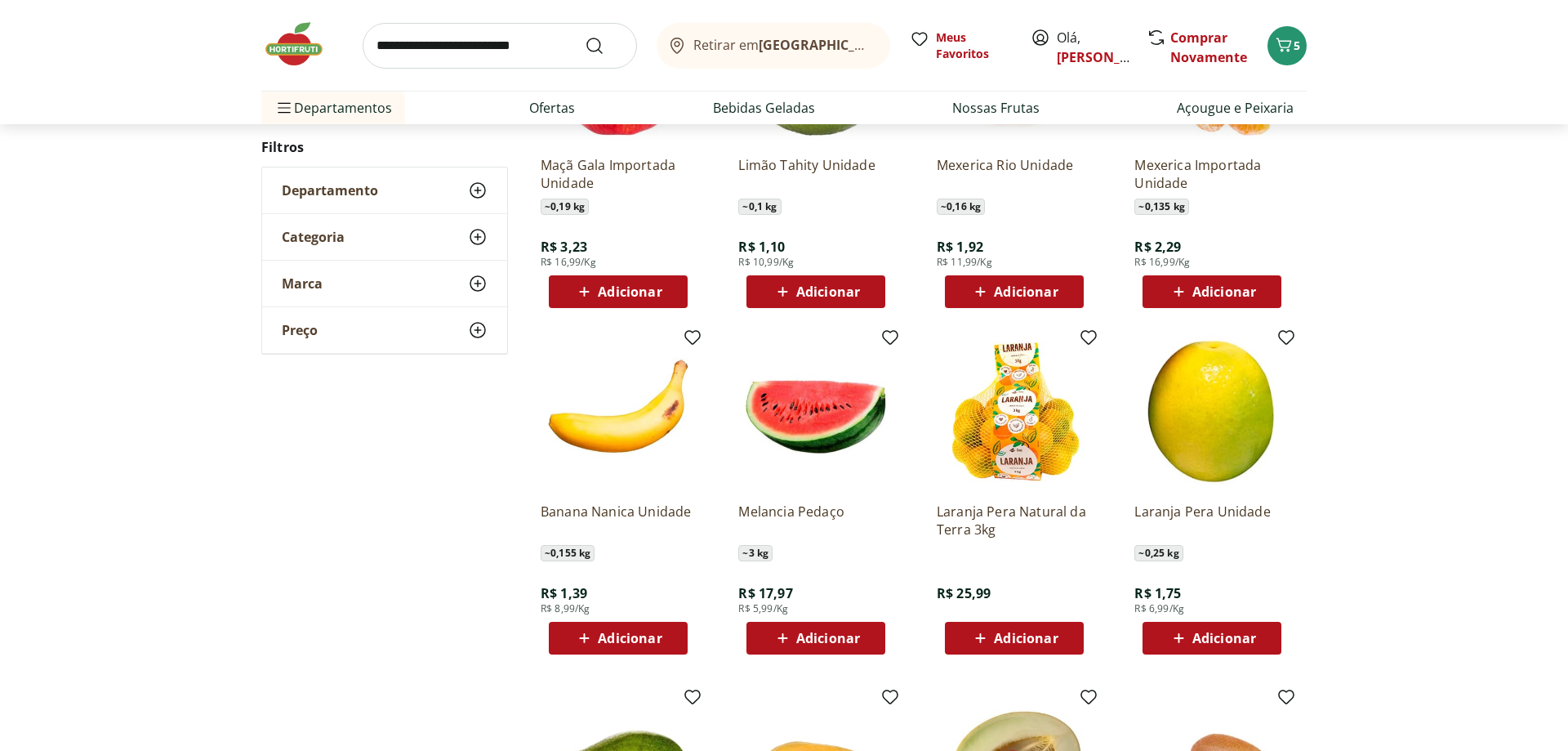
scroll to position [1167, 0]
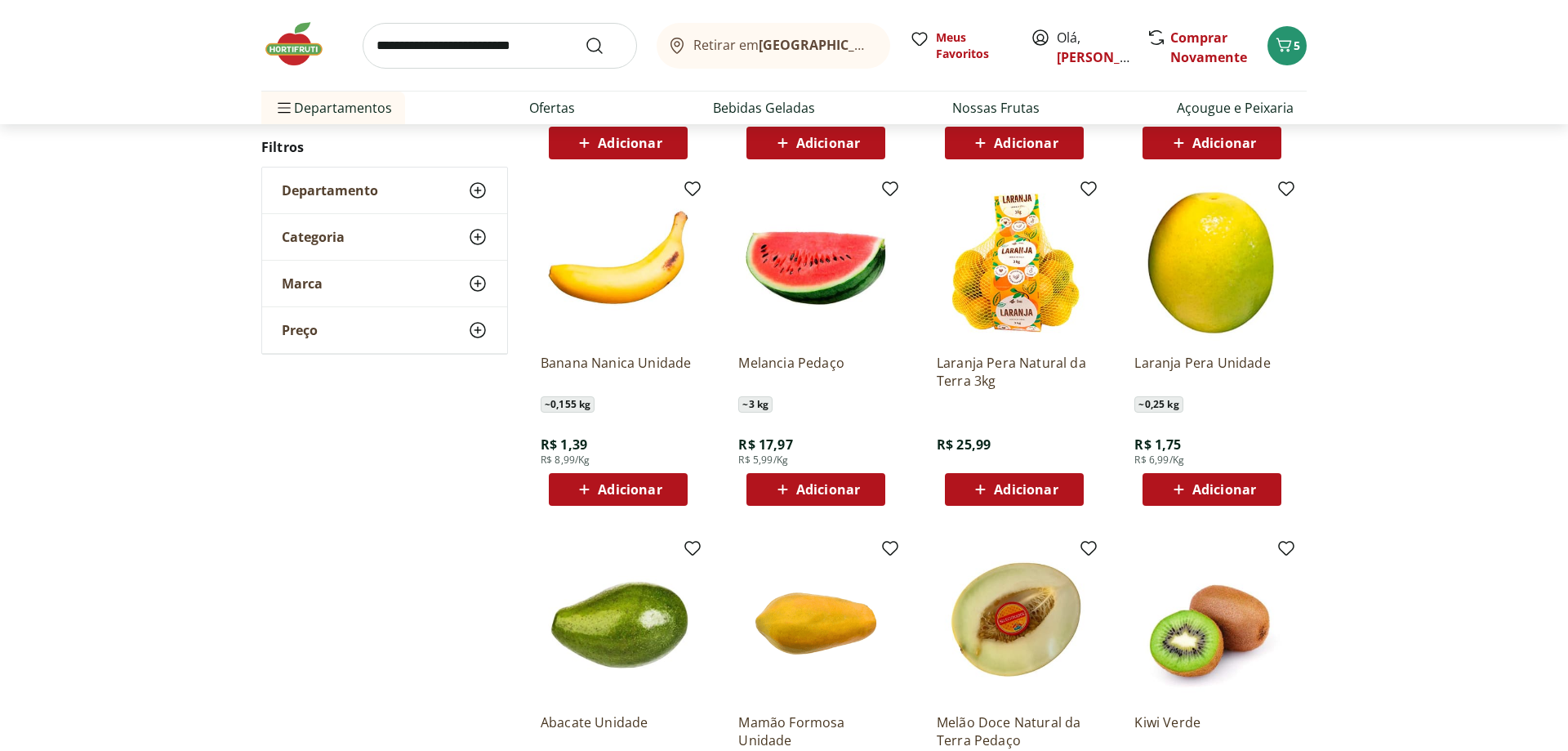
click at [842, 488] on span "Adicionar" at bounding box center [828, 490] width 64 height 13
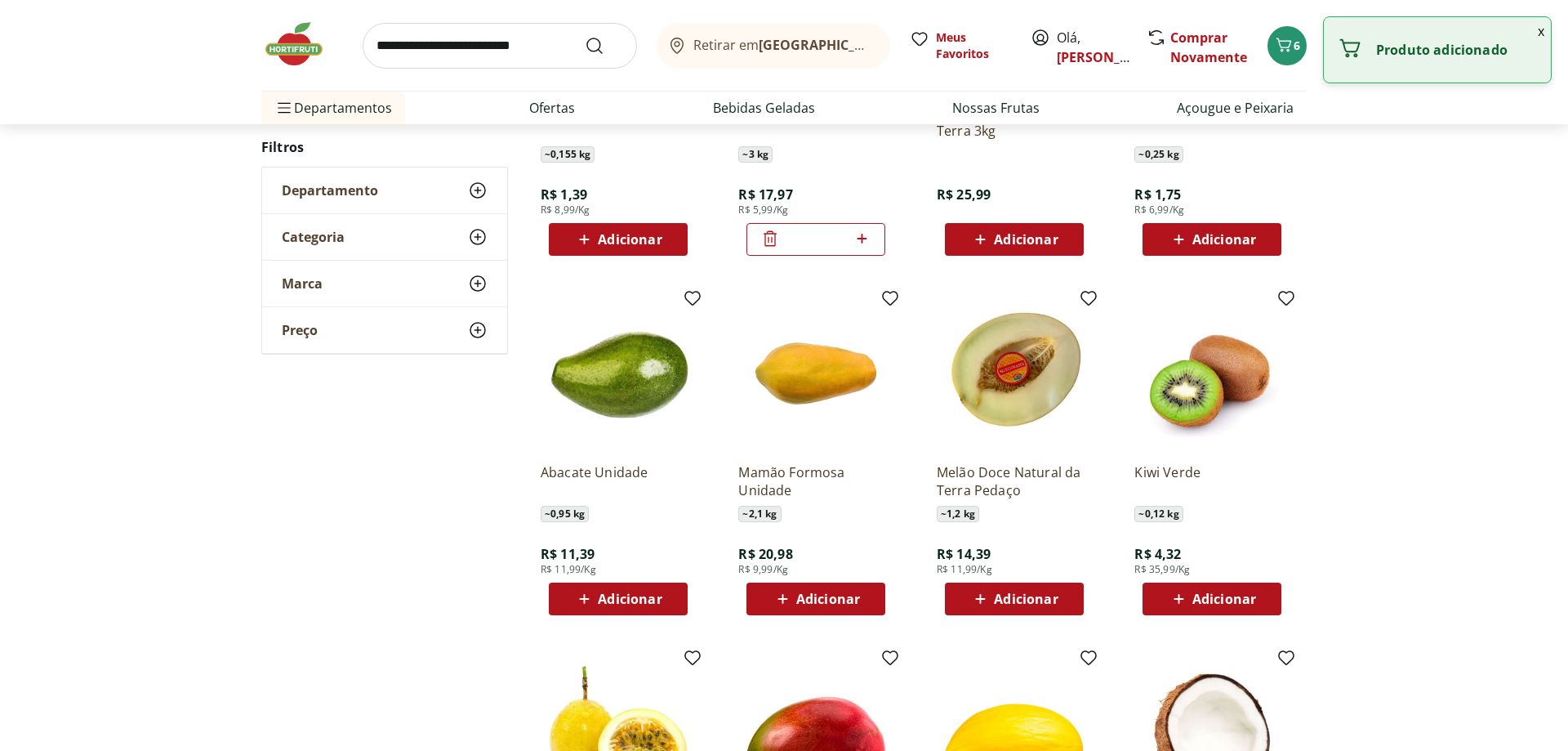
scroll to position [770, 0]
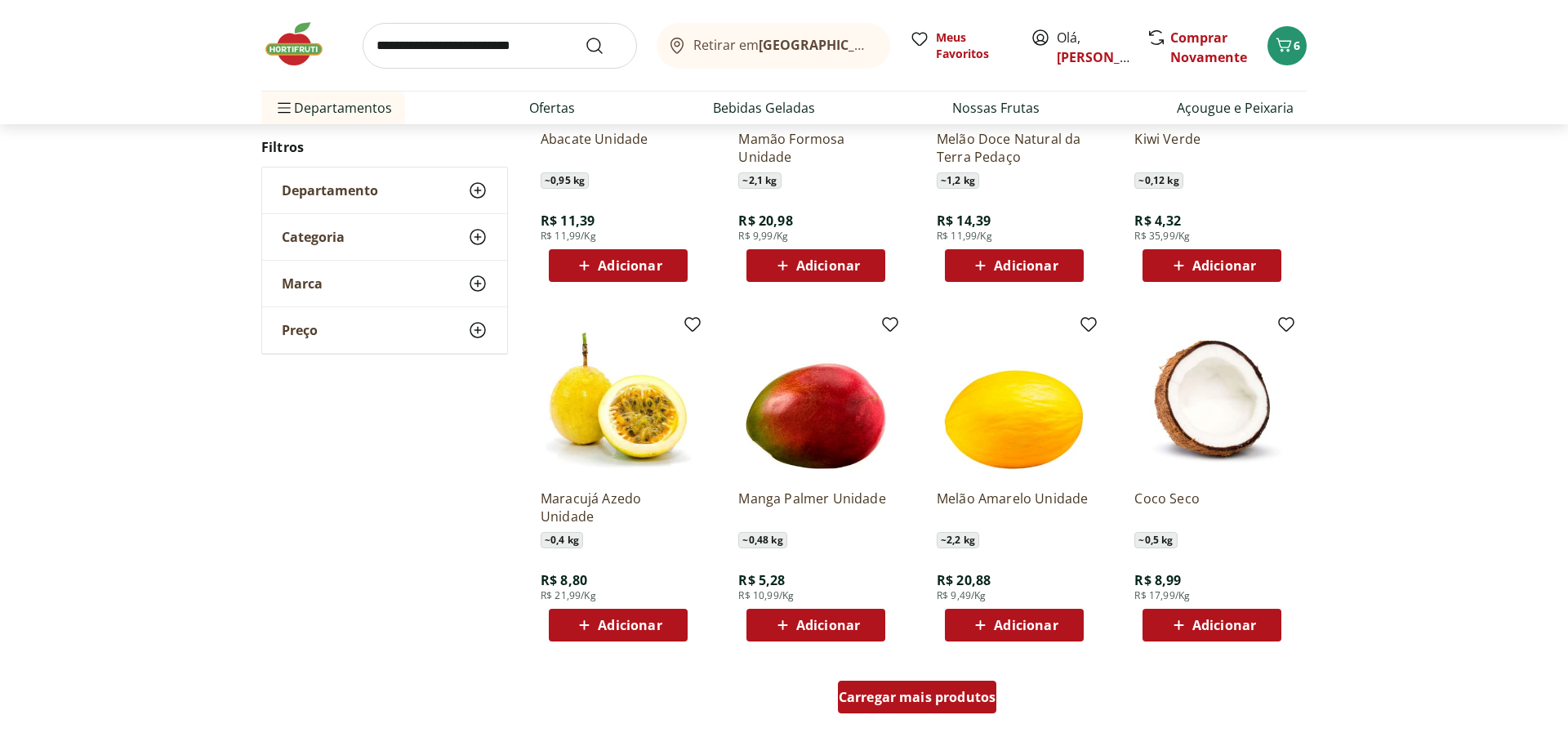
click at [919, 700] on span "Carregar mais produtos" at bounding box center [917, 697] width 157 height 13
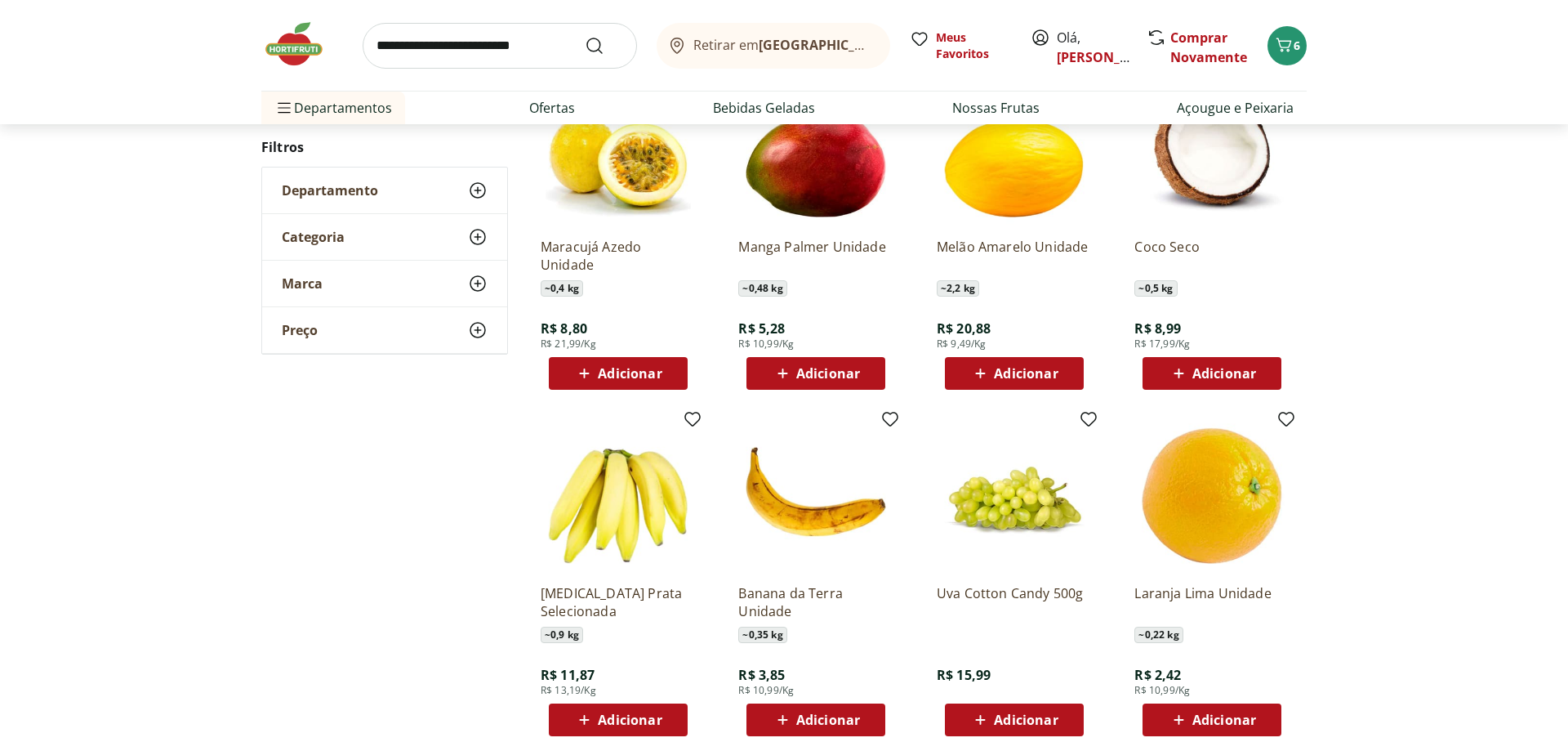
scroll to position [1103, 0]
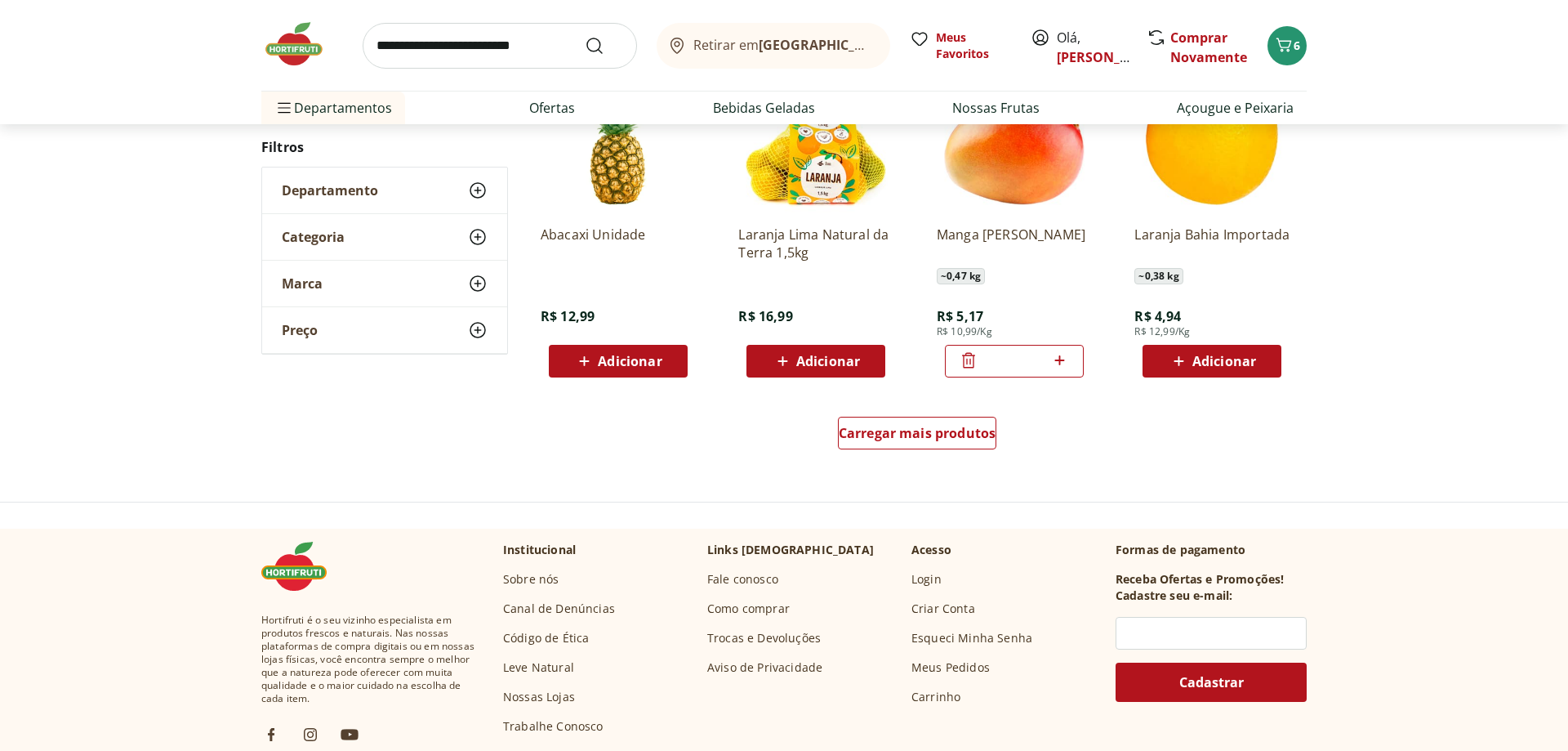
scroll to position [1038, 0]
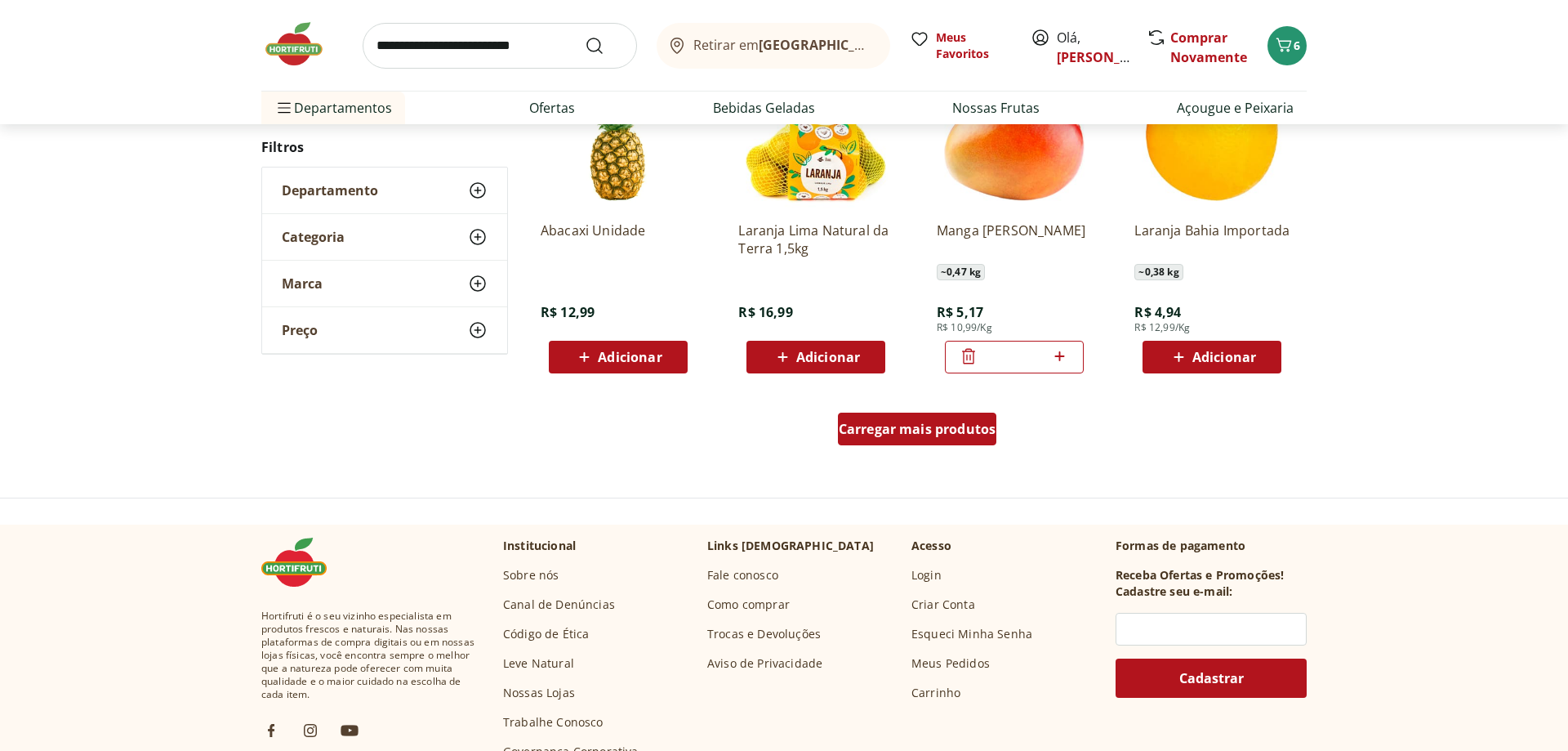
click at [912, 433] on span "Carregar mais produtos" at bounding box center [917, 429] width 157 height 13
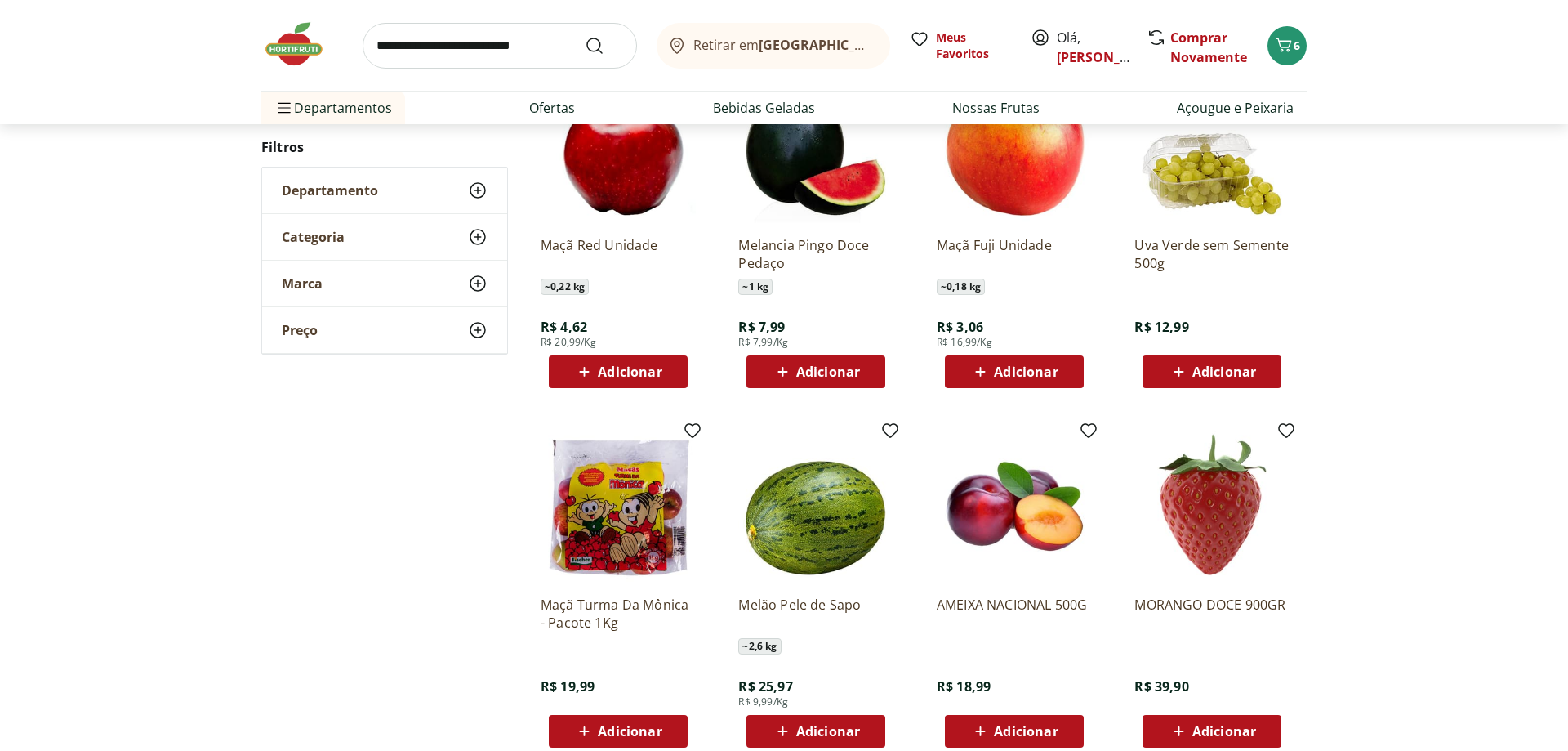
scroll to position [889, 0]
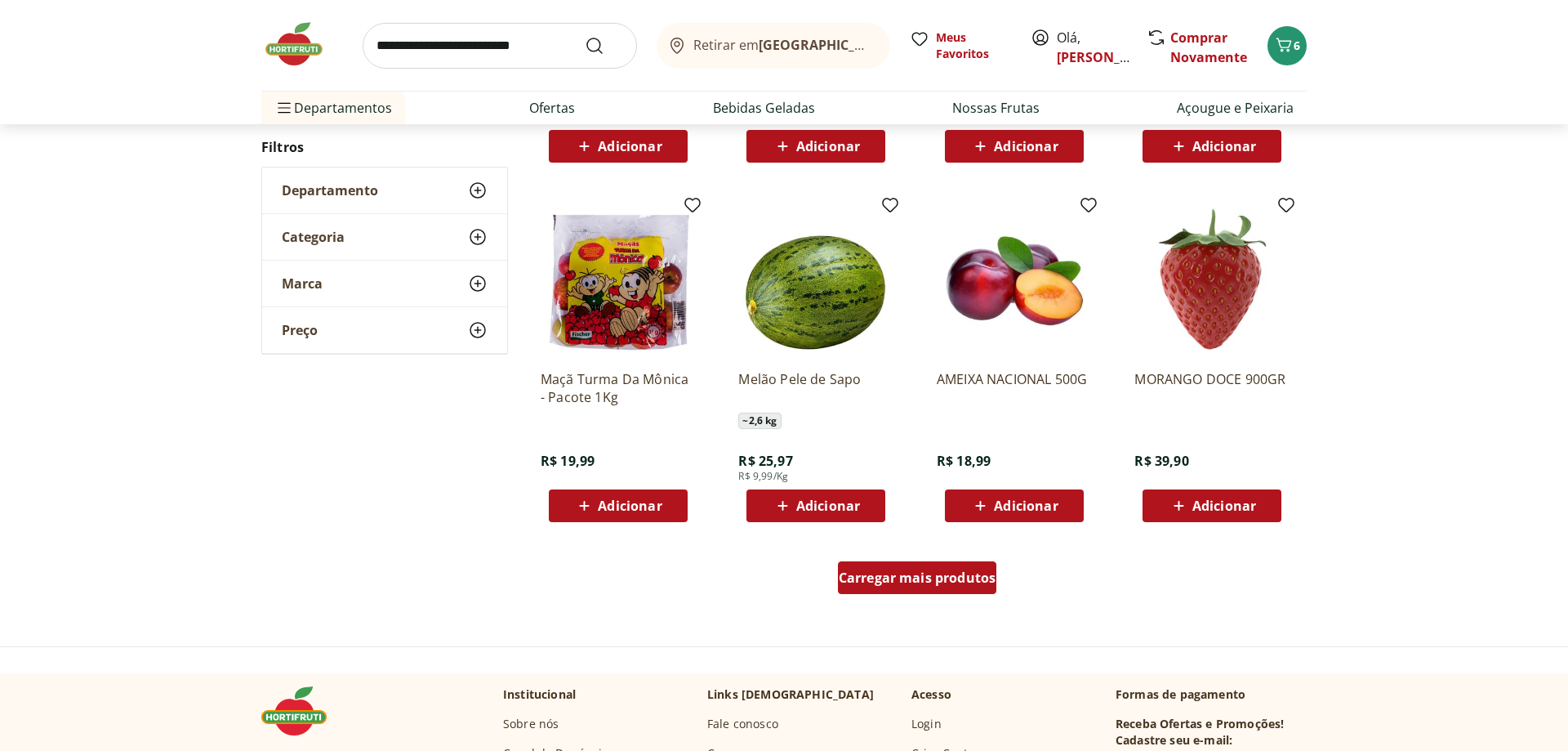
click at [902, 592] on div "Carregar mais produtos" at bounding box center [917, 578] width 159 height 32
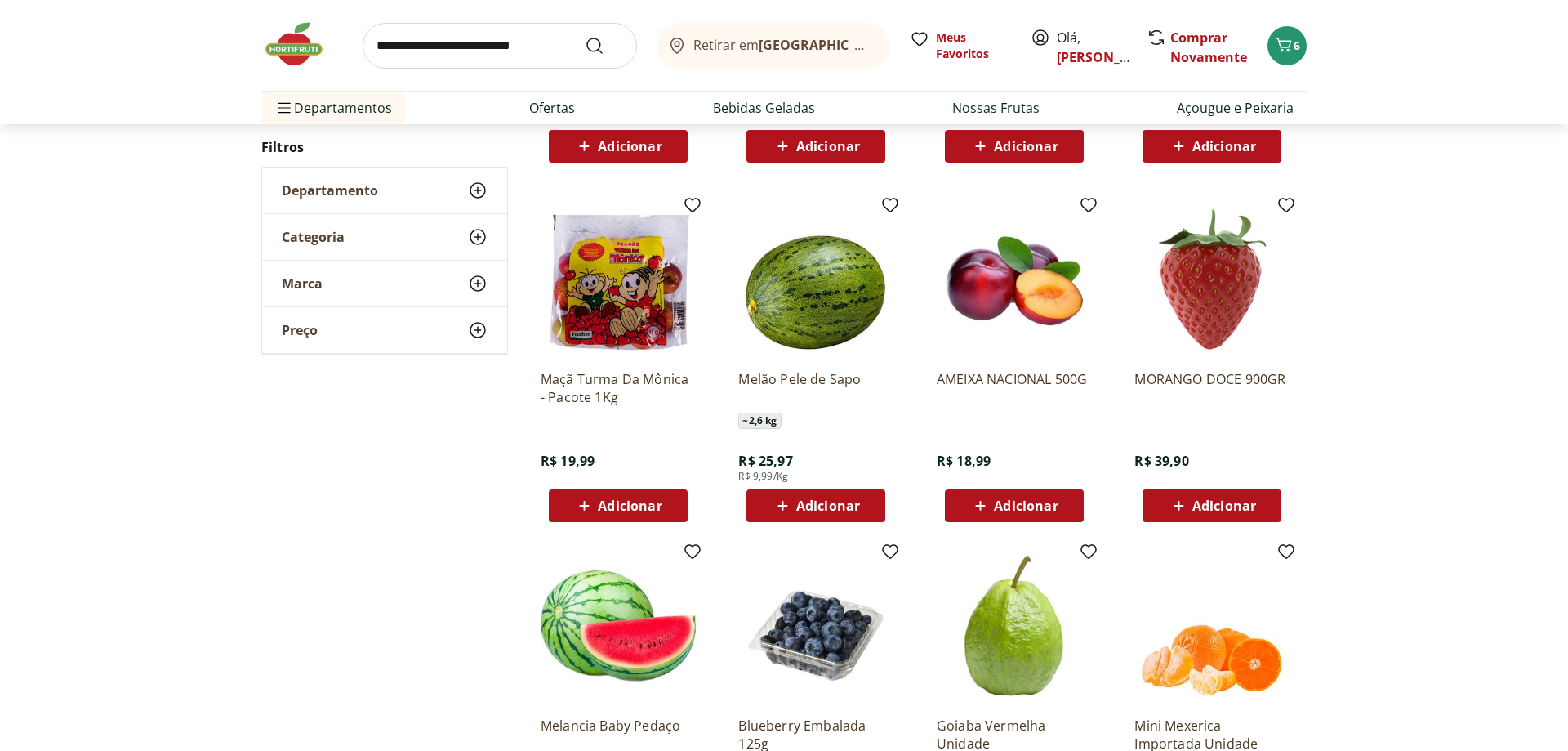
scroll to position [1139, 0]
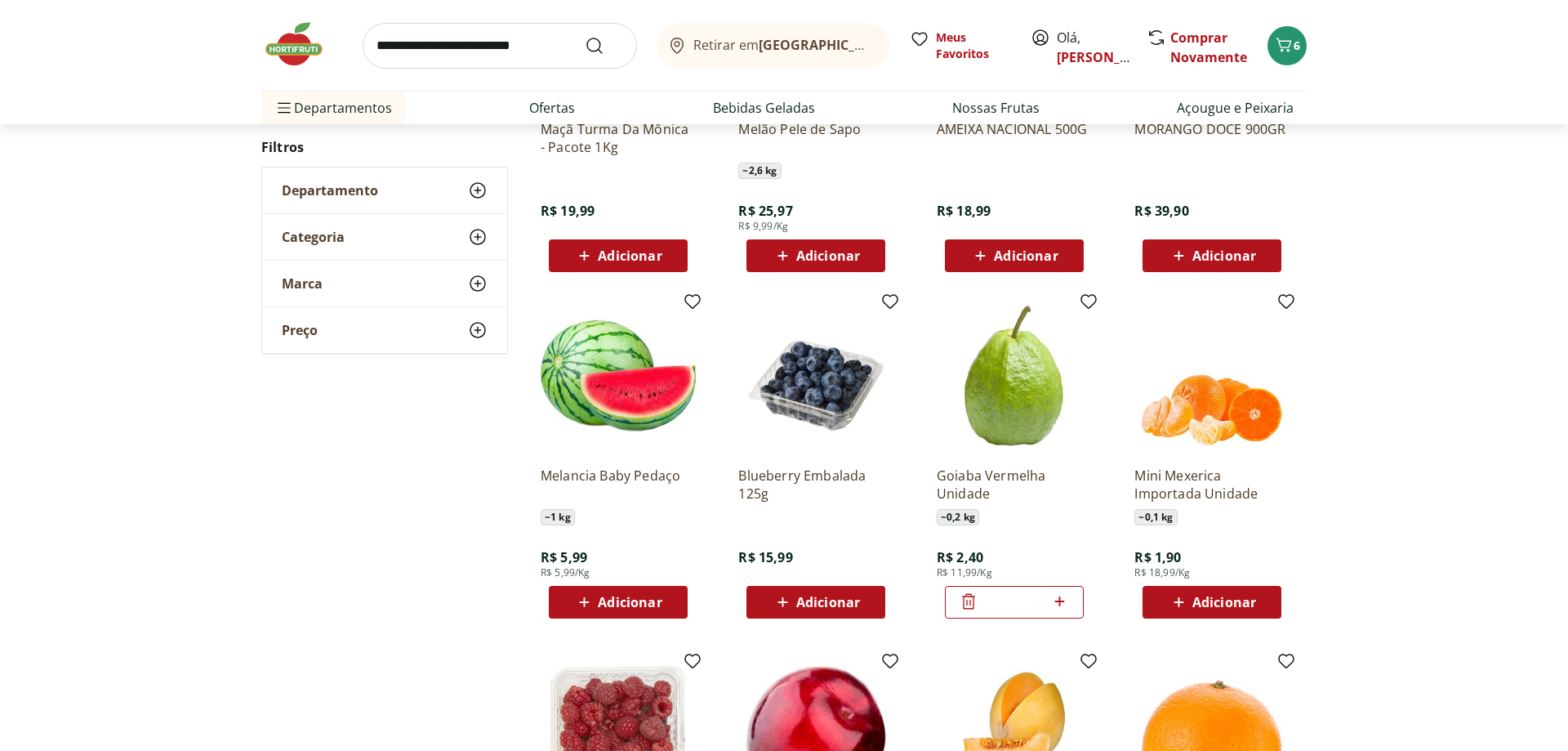
drag, startPoint x: 1062, startPoint y: 604, endPoint x: 728, endPoint y: 533, distance: 341.5
click at [1062, 603] on icon at bounding box center [1059, 601] width 20 height 20
type input "*"
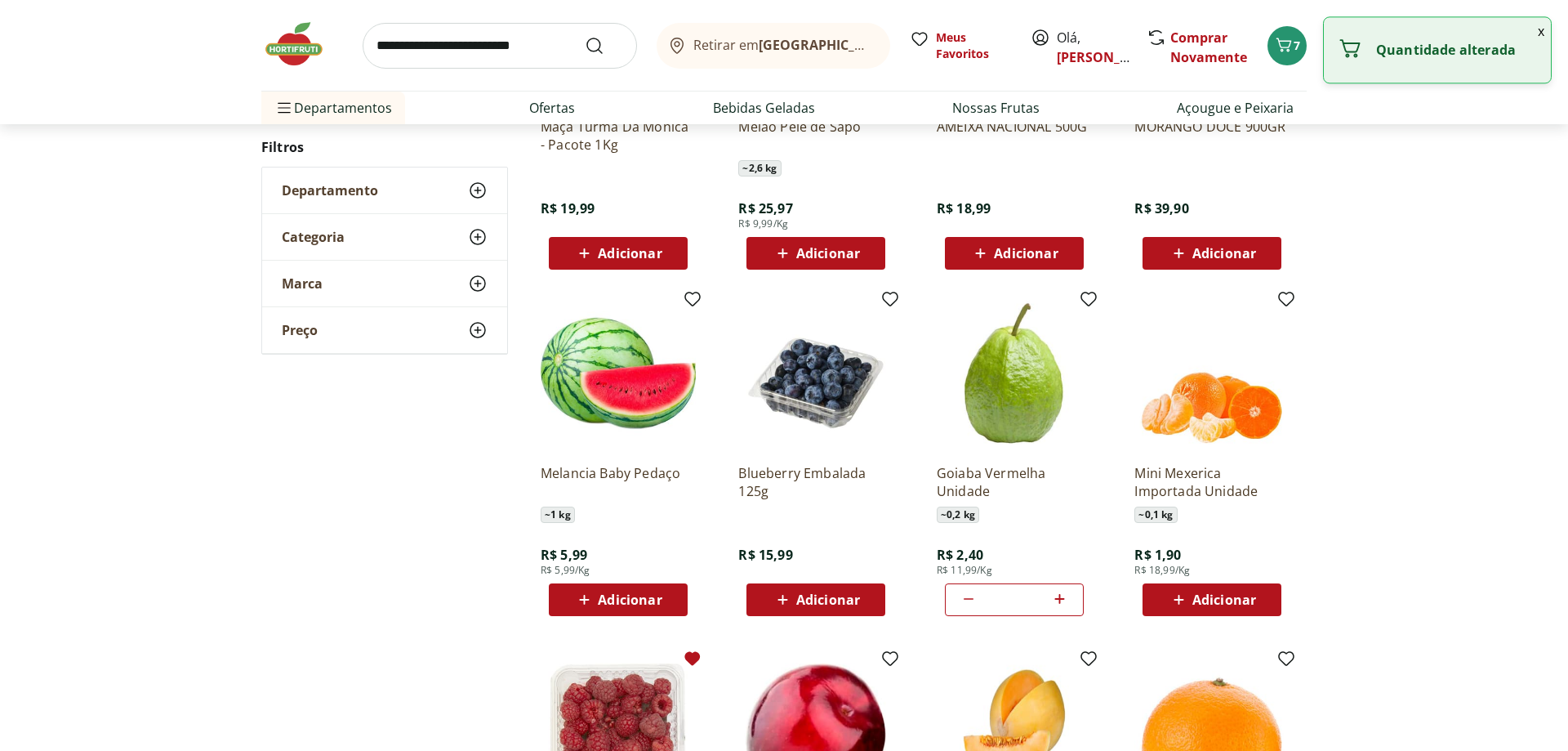
scroll to position [1390, 0]
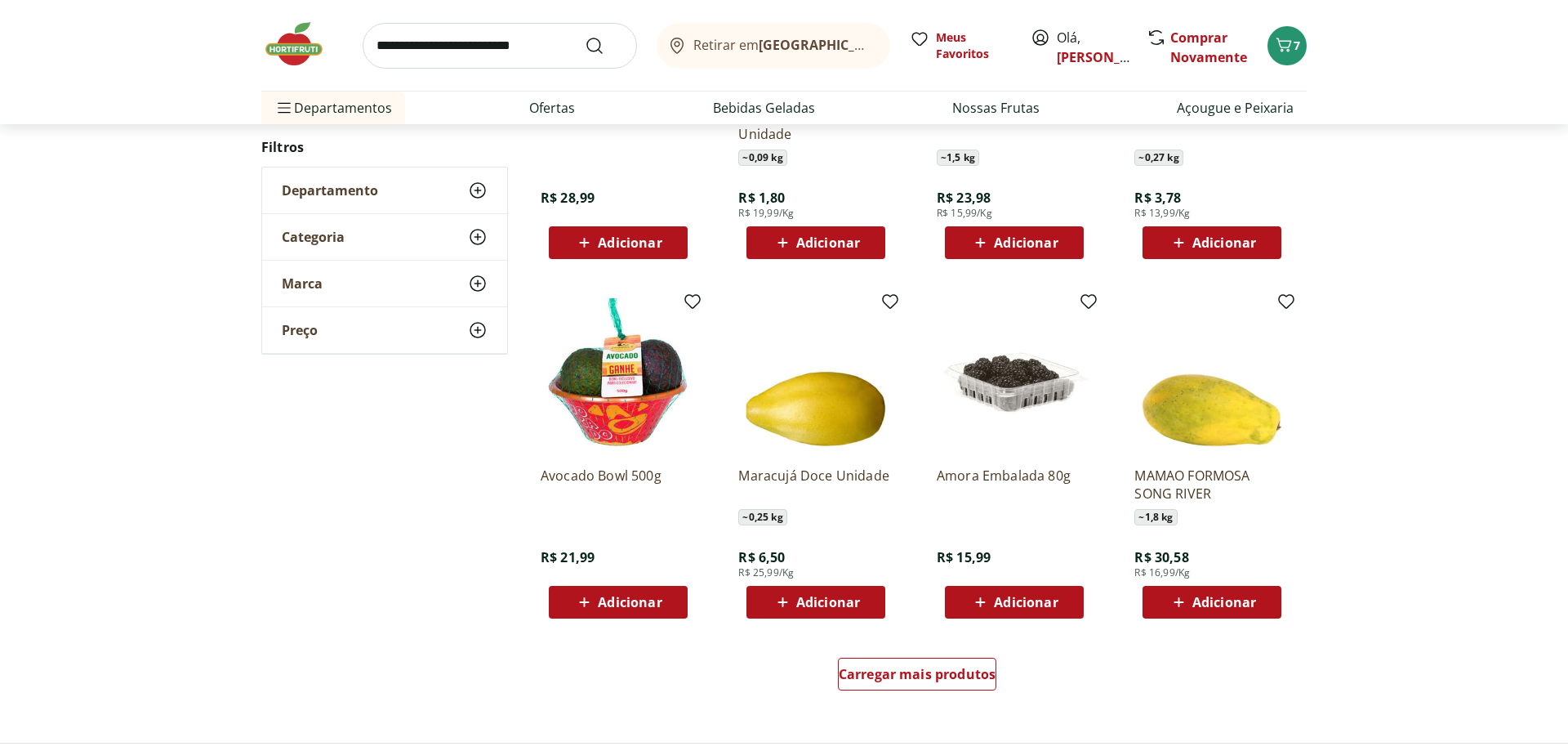
scroll to position [823, 0]
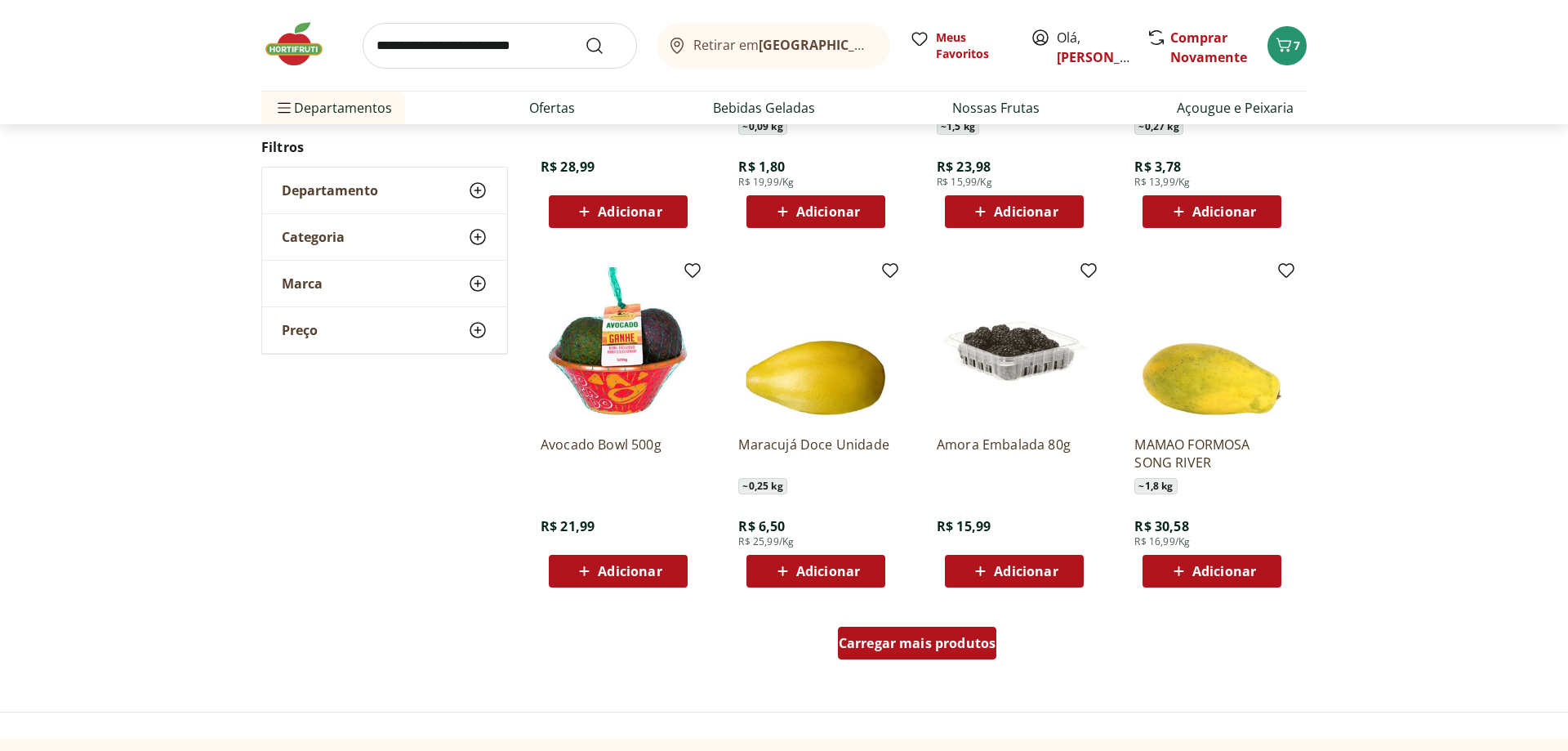
click at [898, 650] on span "Carregar mais produtos" at bounding box center [917, 643] width 157 height 13
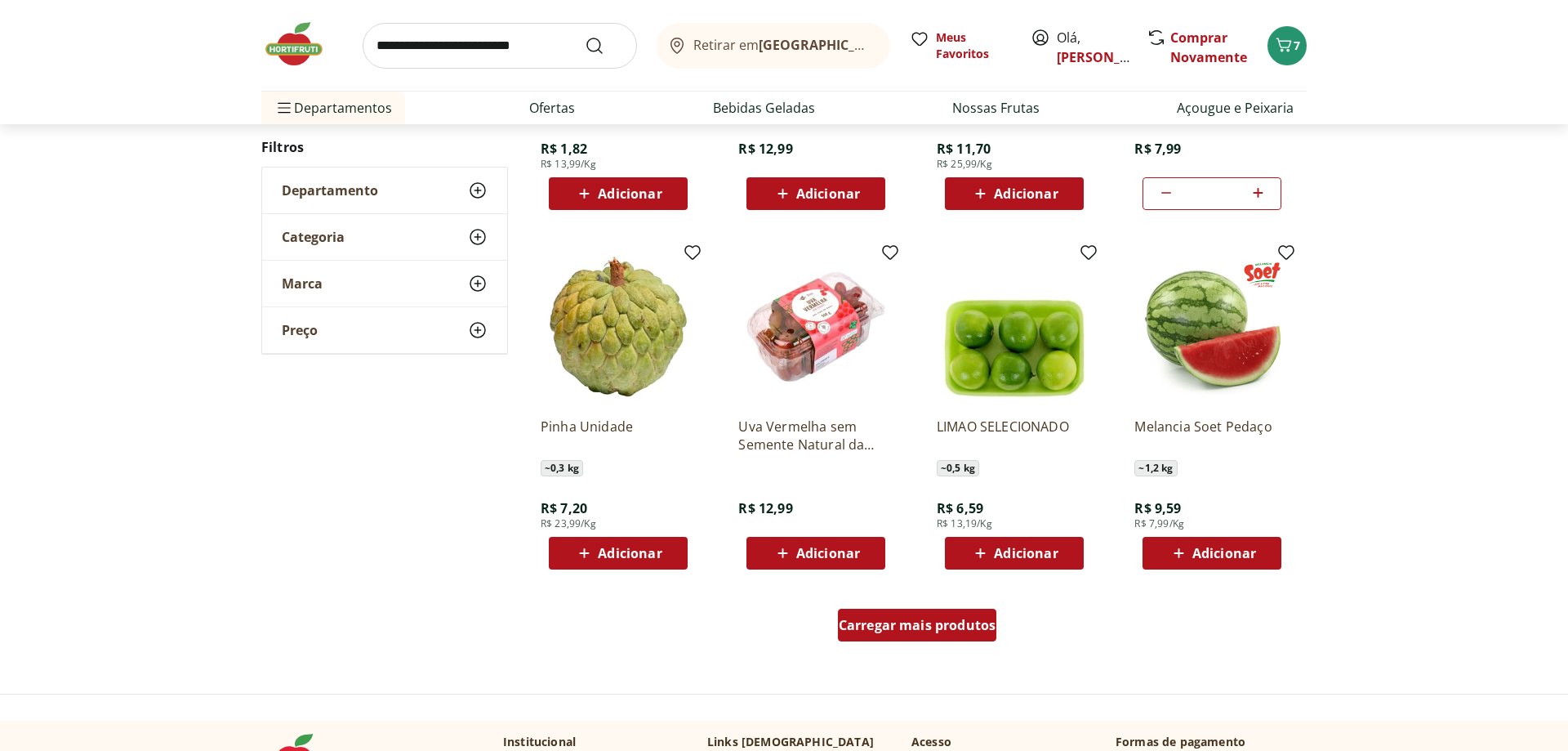
drag, startPoint x: 935, startPoint y: 622, endPoint x: 862, endPoint y: 564, distance: 93.2
click at [935, 621] on span "Carregar mais produtos" at bounding box center [917, 625] width 157 height 13
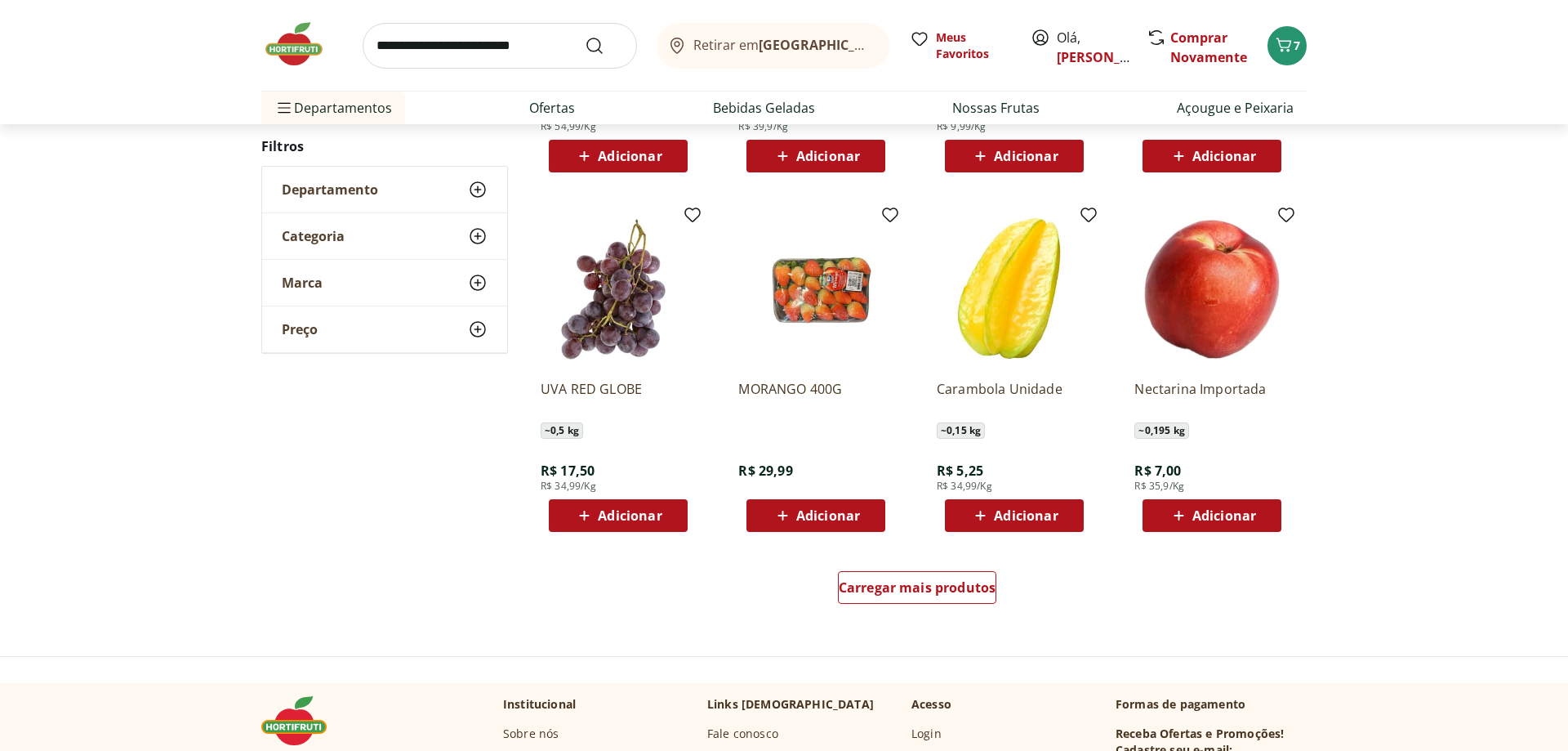
scroll to position [943, 0]
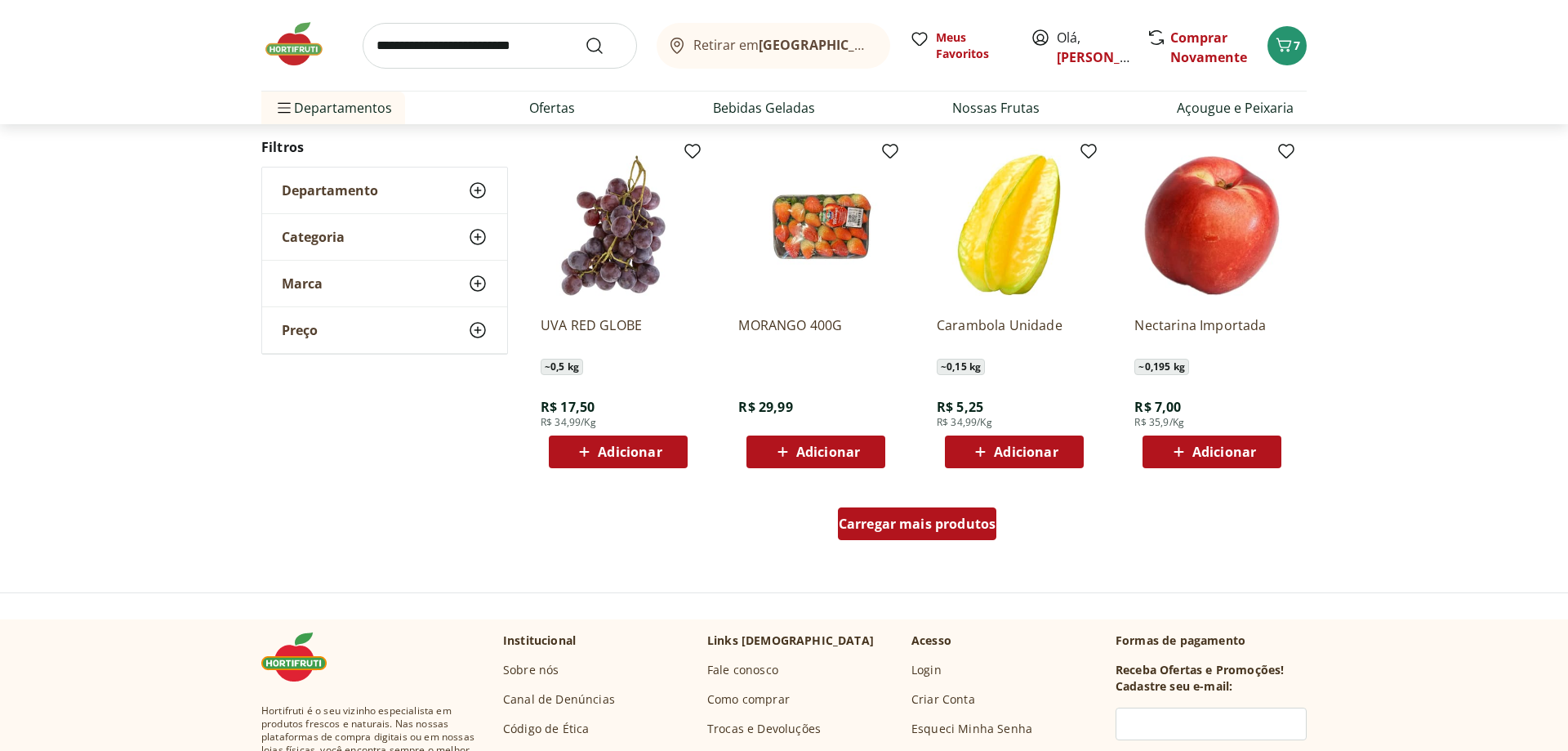
click at [919, 545] on link "Carregar mais produtos" at bounding box center [917, 526] width 159 height 39
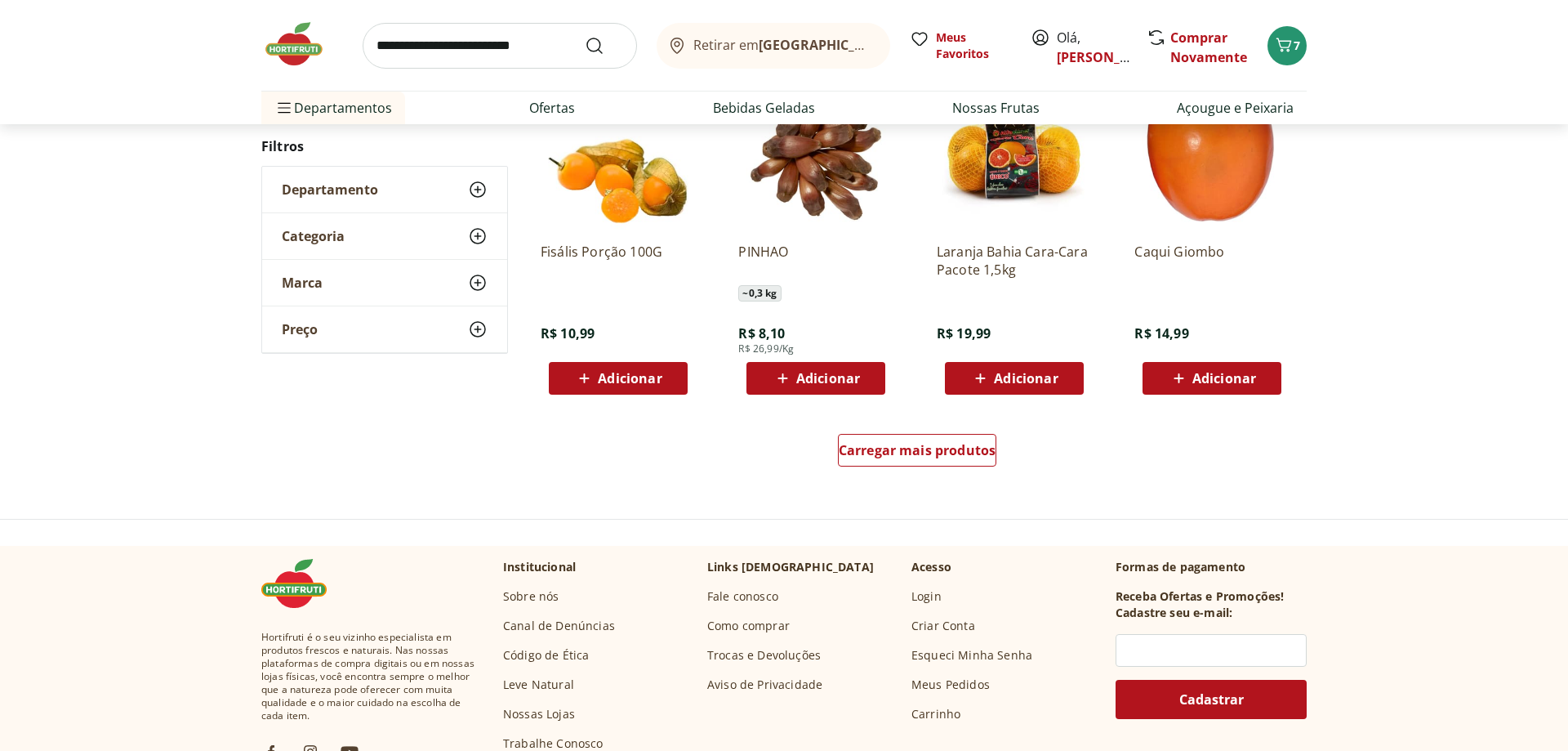
scroll to position [1045, 0]
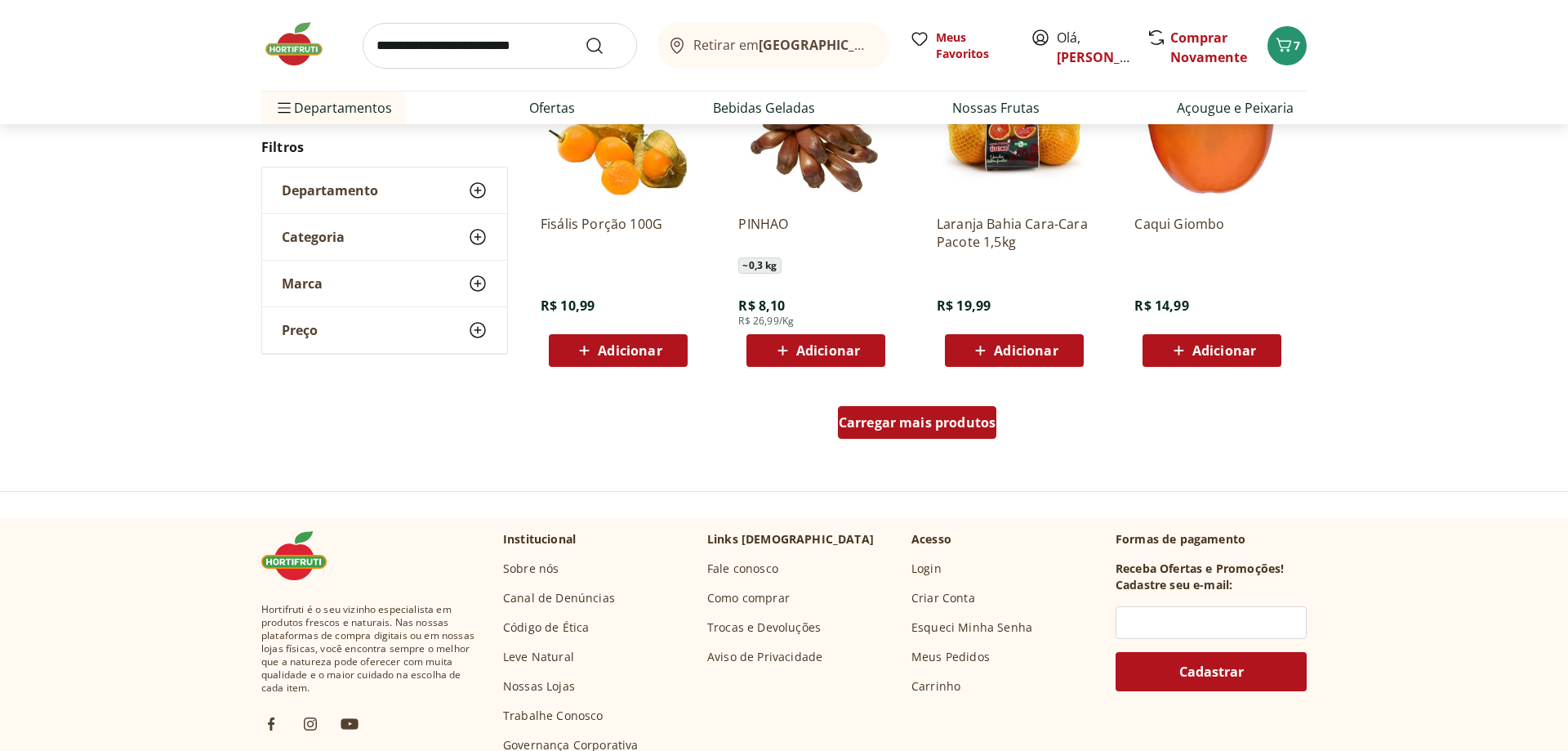
drag, startPoint x: 918, startPoint y: 398, endPoint x: 919, endPoint y: 414, distance: 16.0
click at [918, 401] on div "Carregar mais produtos" at bounding box center [917, 426] width 793 height 78
click at [919, 420] on span "Carregar mais produtos" at bounding box center [917, 422] width 157 height 13
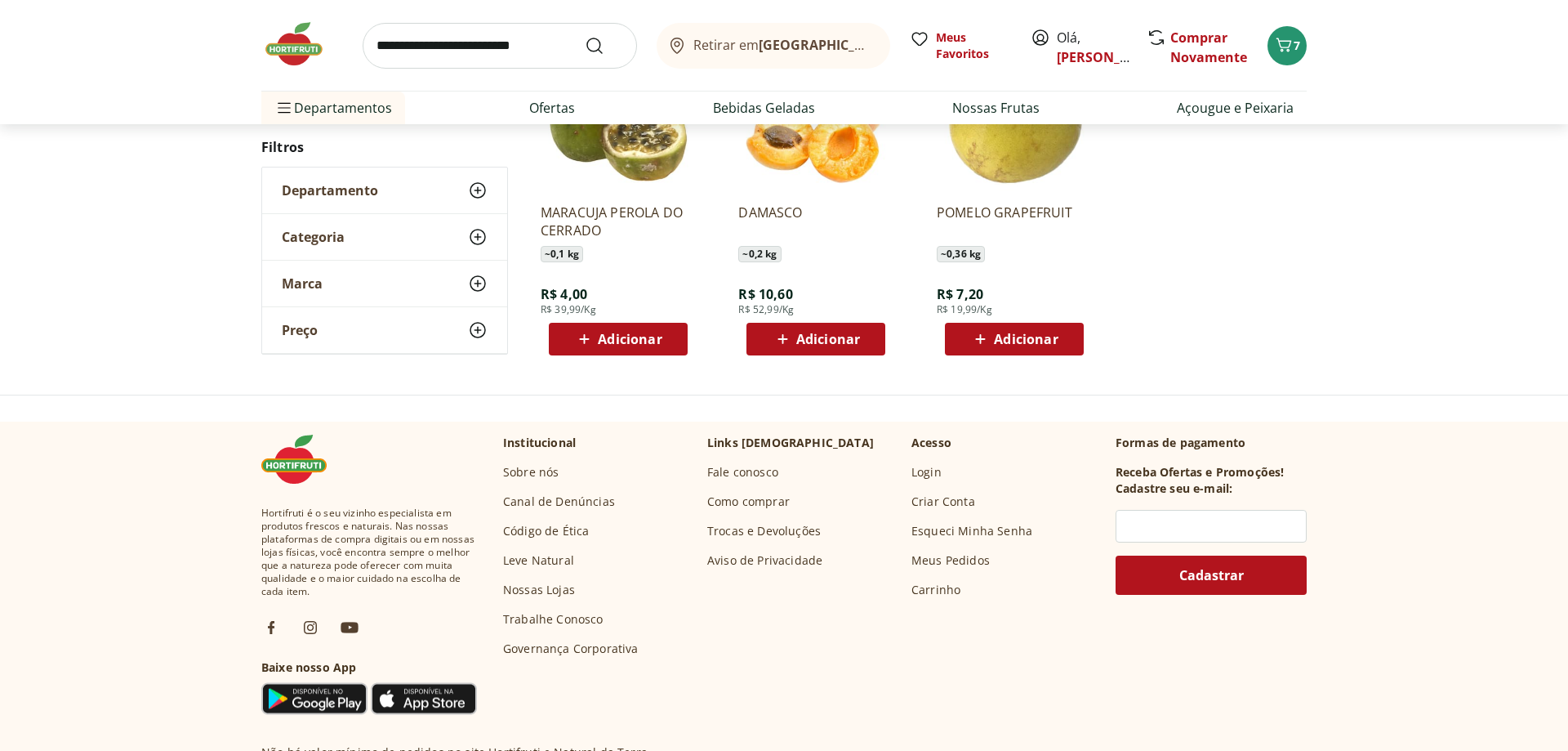
scroll to position [1063, 0]
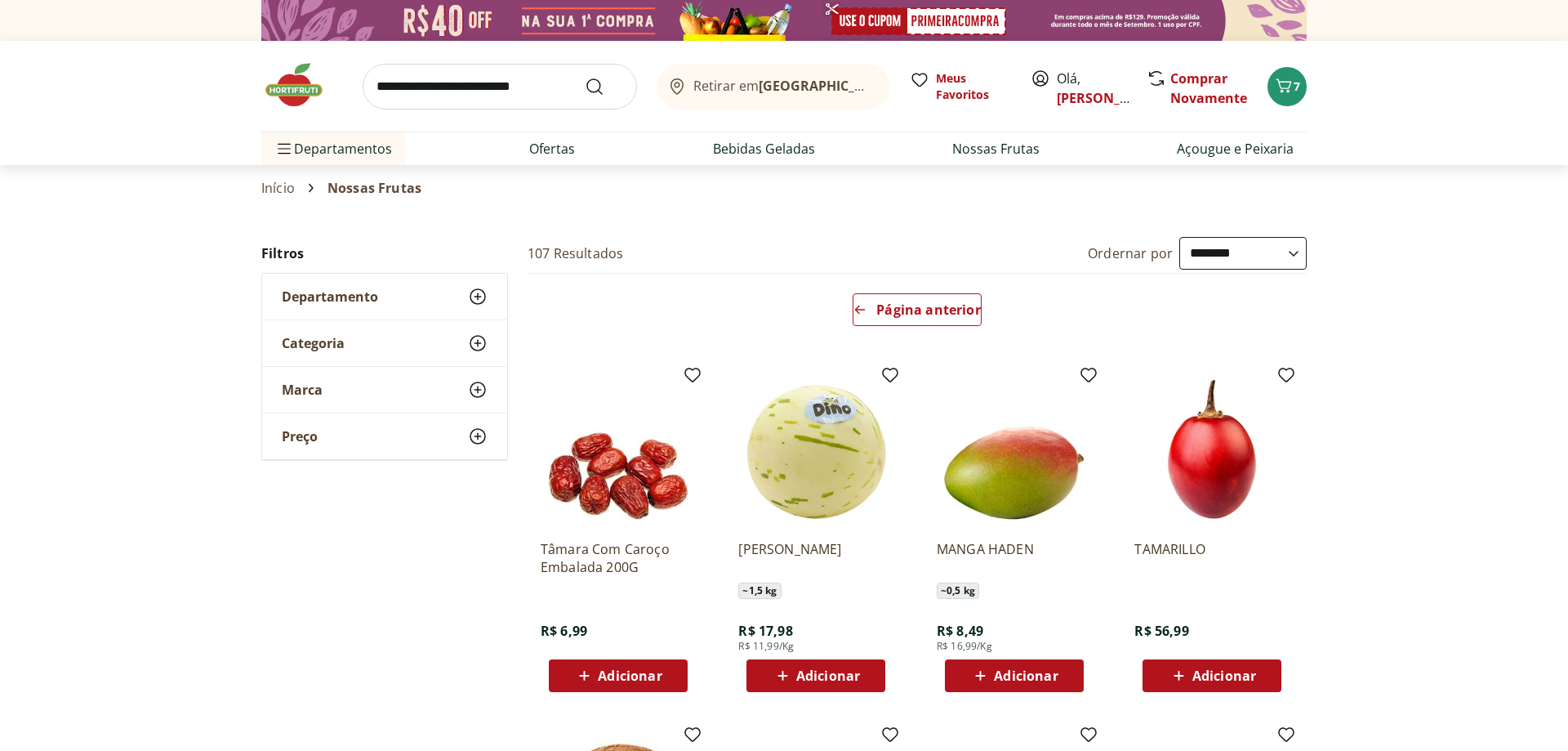
select select "**********"
click at [1280, 94] on icon "Carrinho" at bounding box center [1284, 86] width 20 height 20
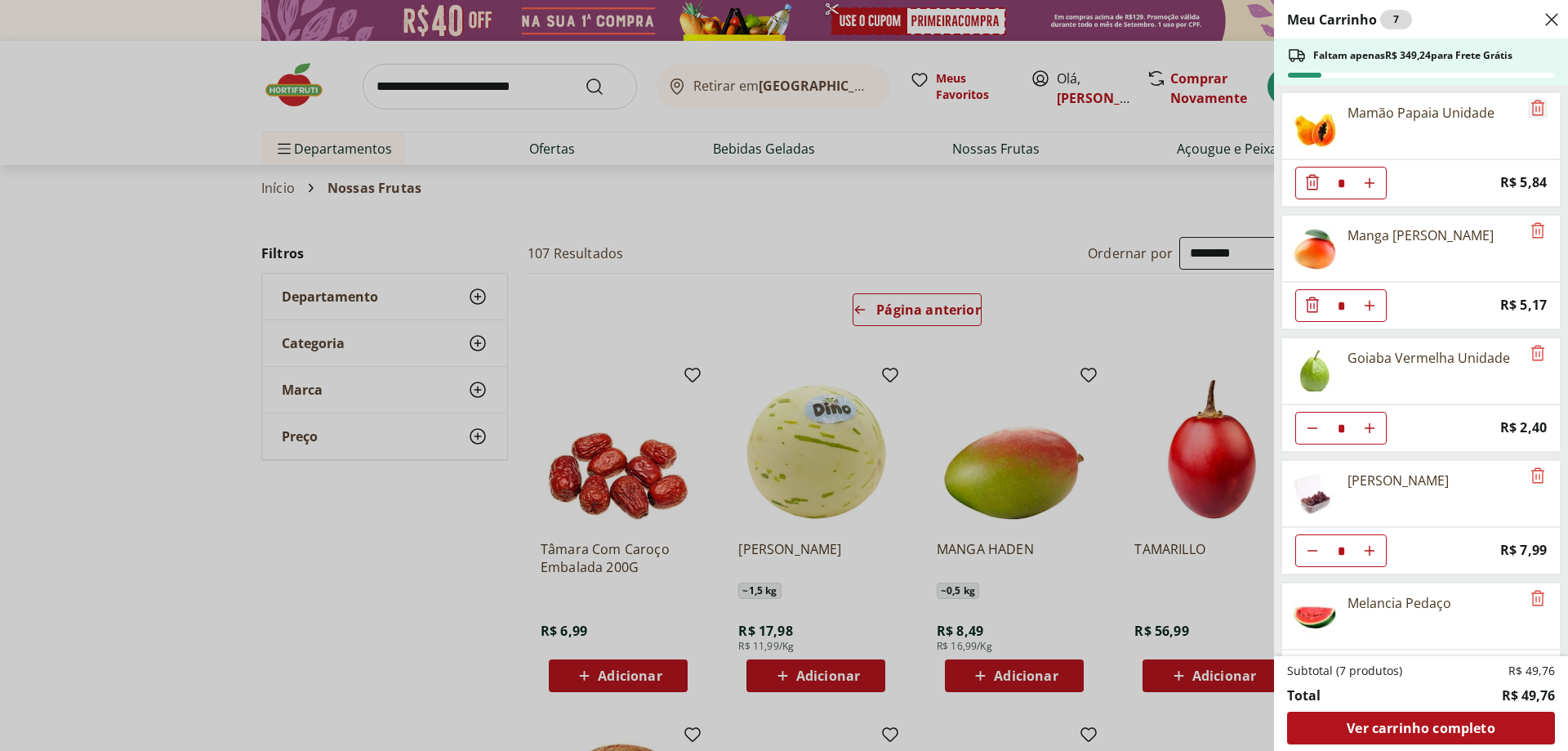
click at [1535, 108] on icon "Remove" at bounding box center [1538, 108] width 20 height 20
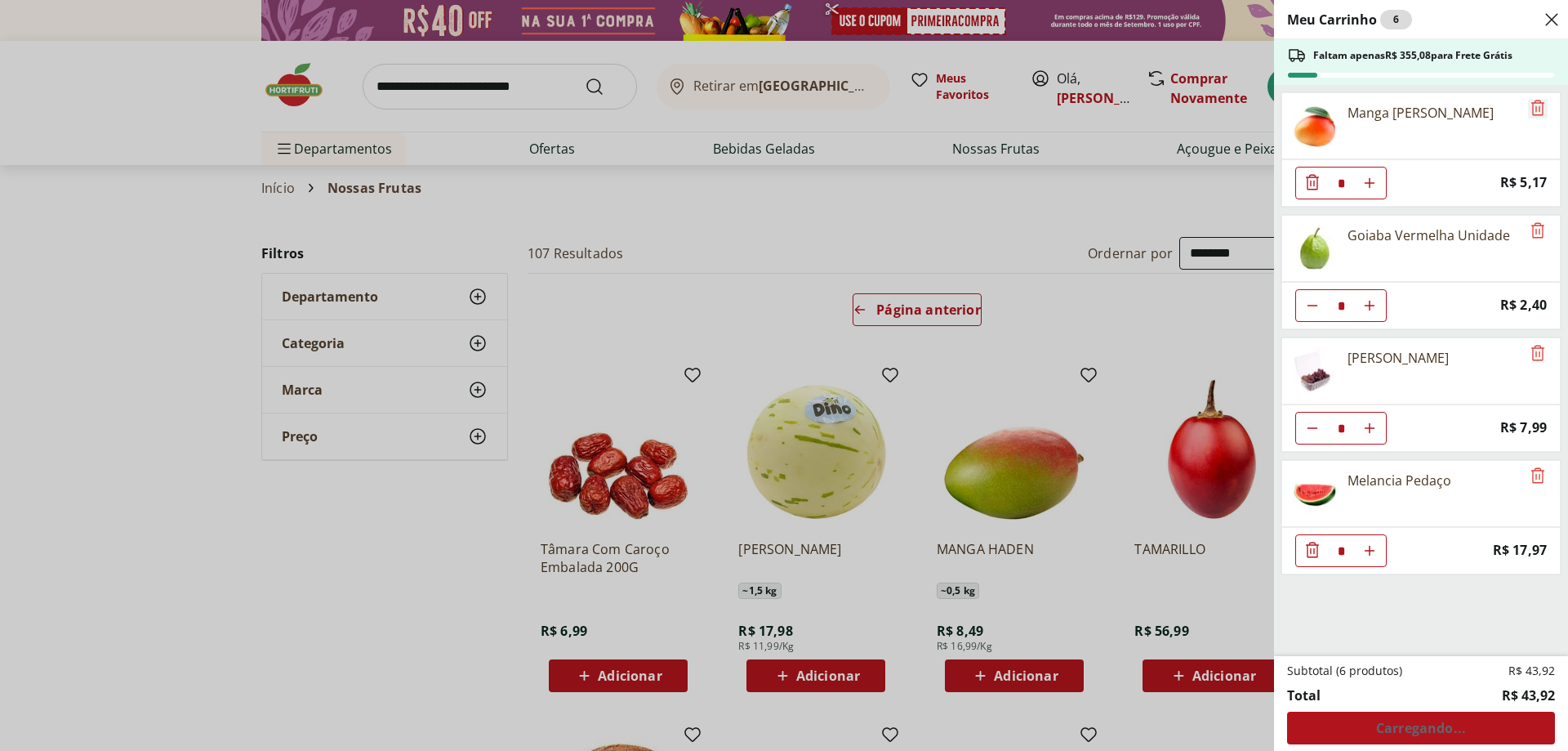
click at [1535, 108] on icon "Remove" at bounding box center [1538, 108] width 20 height 20
click at [1535, 220] on icon "Remove" at bounding box center [1538, 230] width 20 height 20
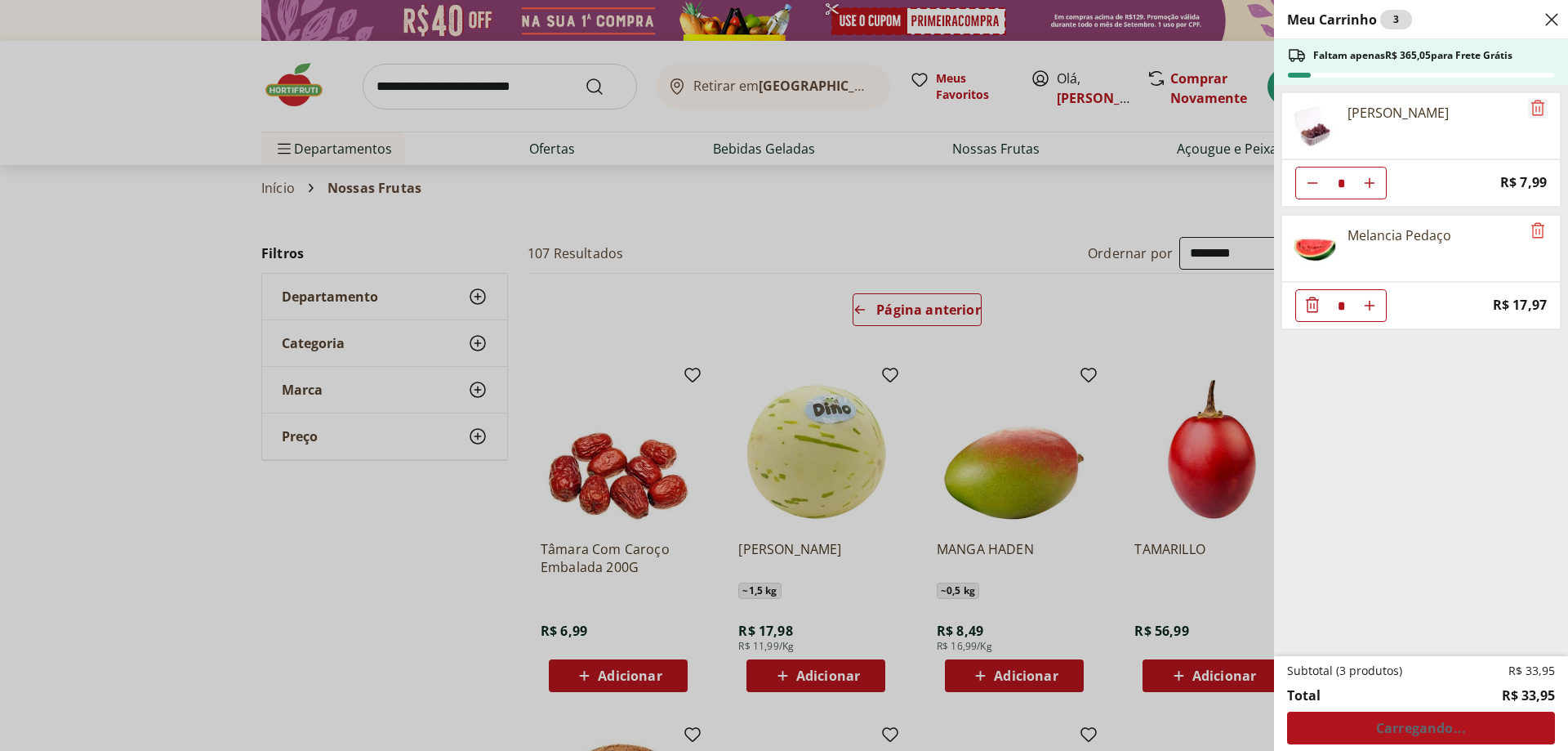
click at [1535, 108] on icon "Remove" at bounding box center [1538, 108] width 20 height 20
click at [1535, 220] on icon "Remove" at bounding box center [1538, 230] width 20 height 20
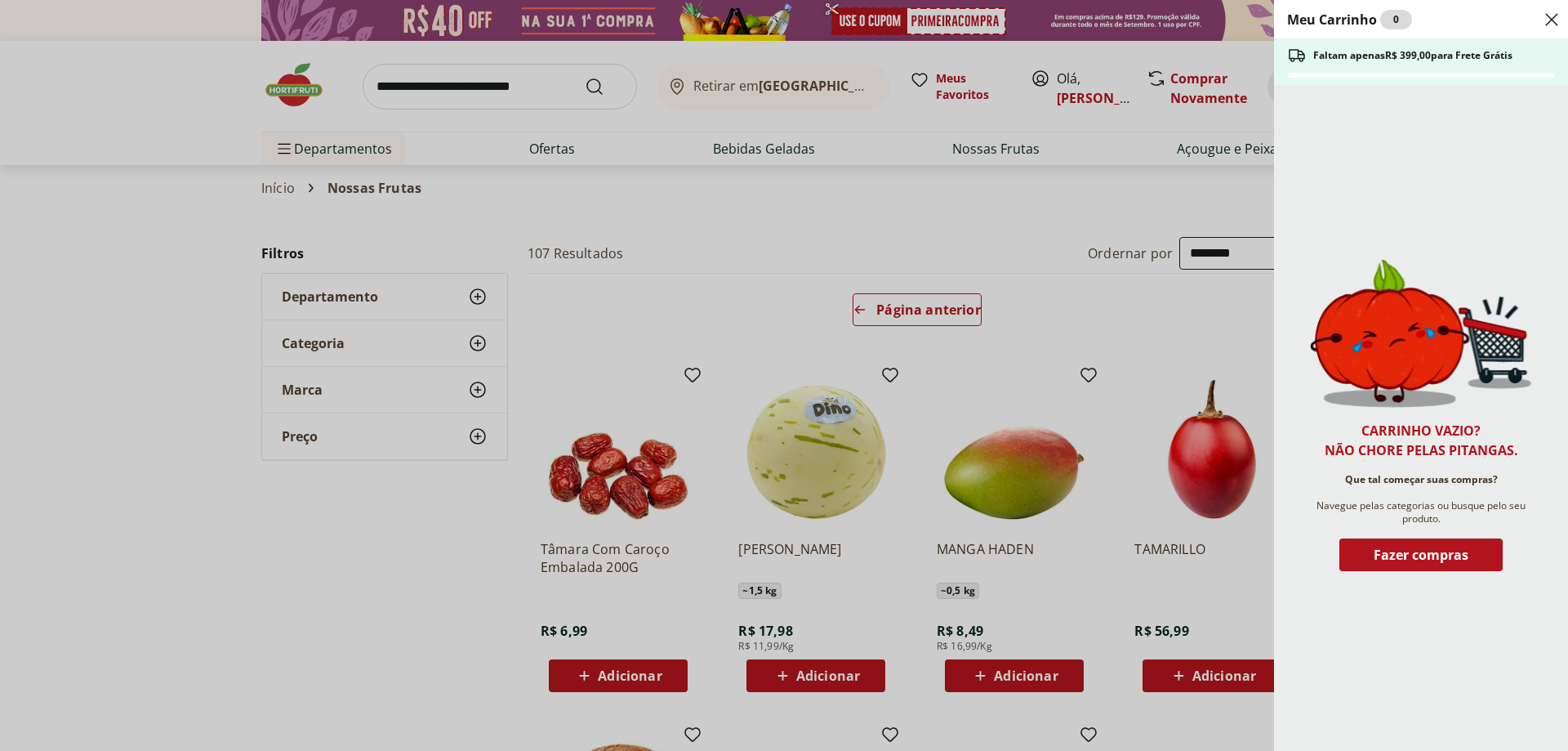
click at [1535, 108] on div "Carrinho vazio? Não chore pelas pitangas. Que tal começar suas compras? Navegue…" at bounding box center [1421, 417] width 294 height 666
click at [1550, 13] on icon "Close" at bounding box center [1552, 19] width 20 height 20
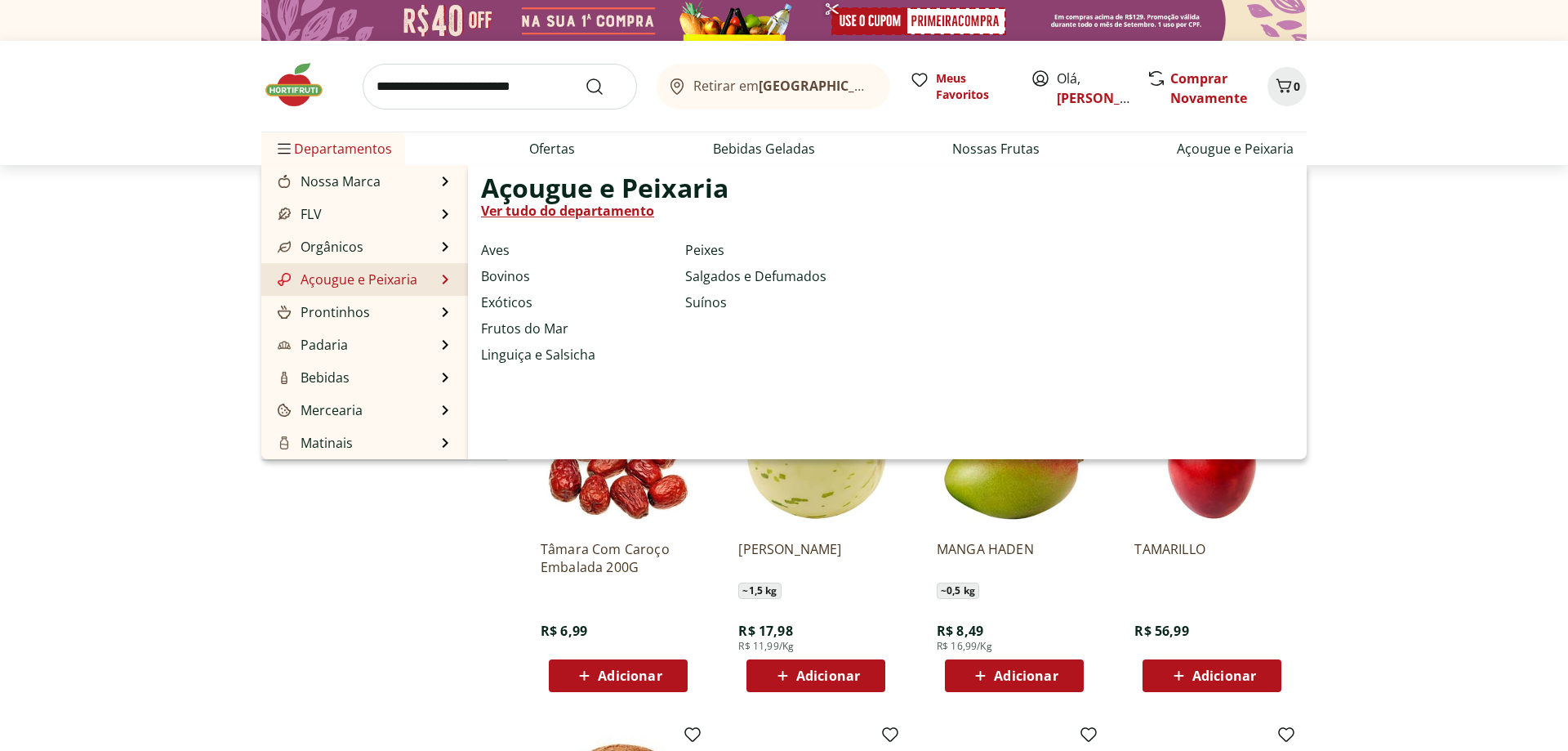
click at [539, 206] on link "Ver tudo do departamento" at bounding box center [568, 211] width 173 height 20
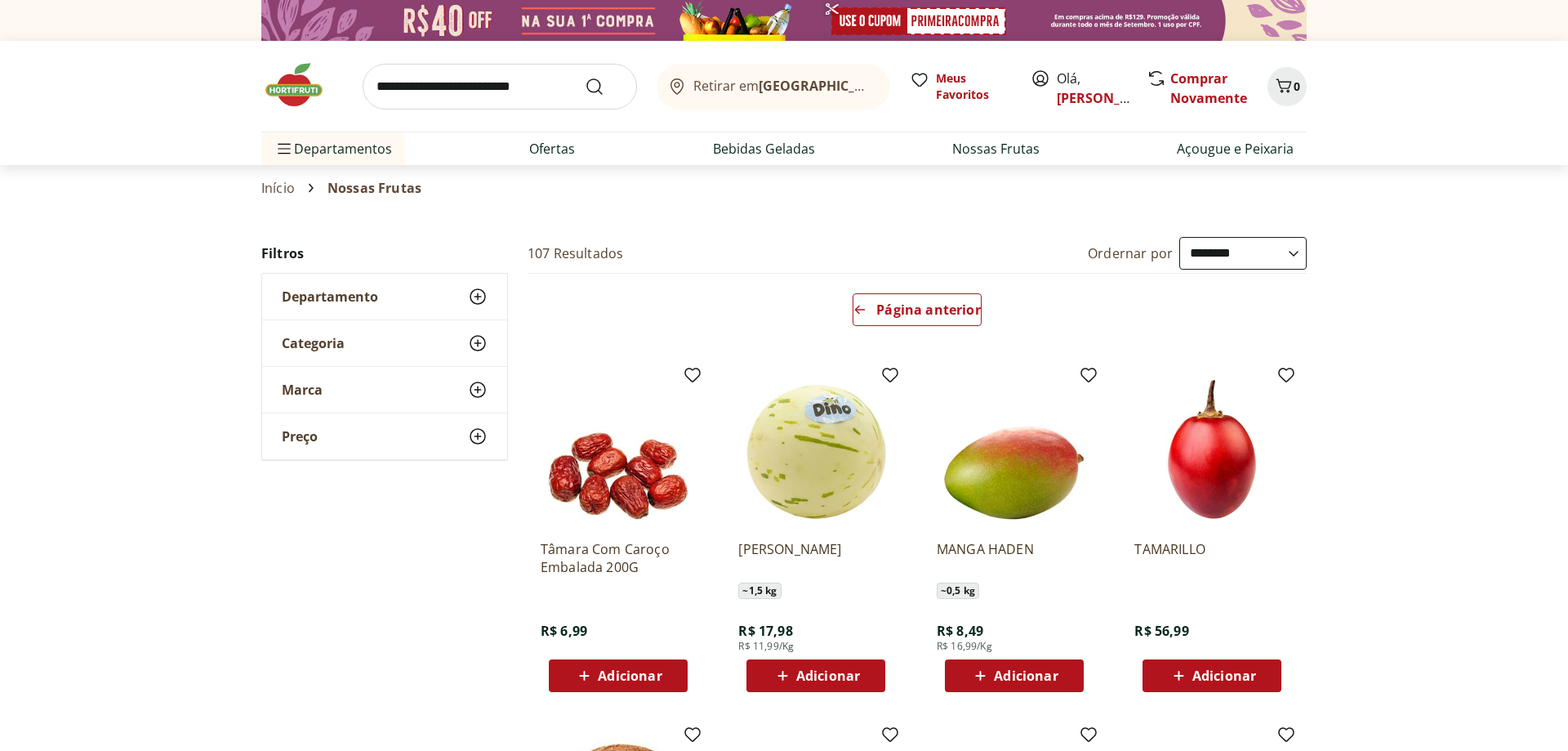
select select "**********"
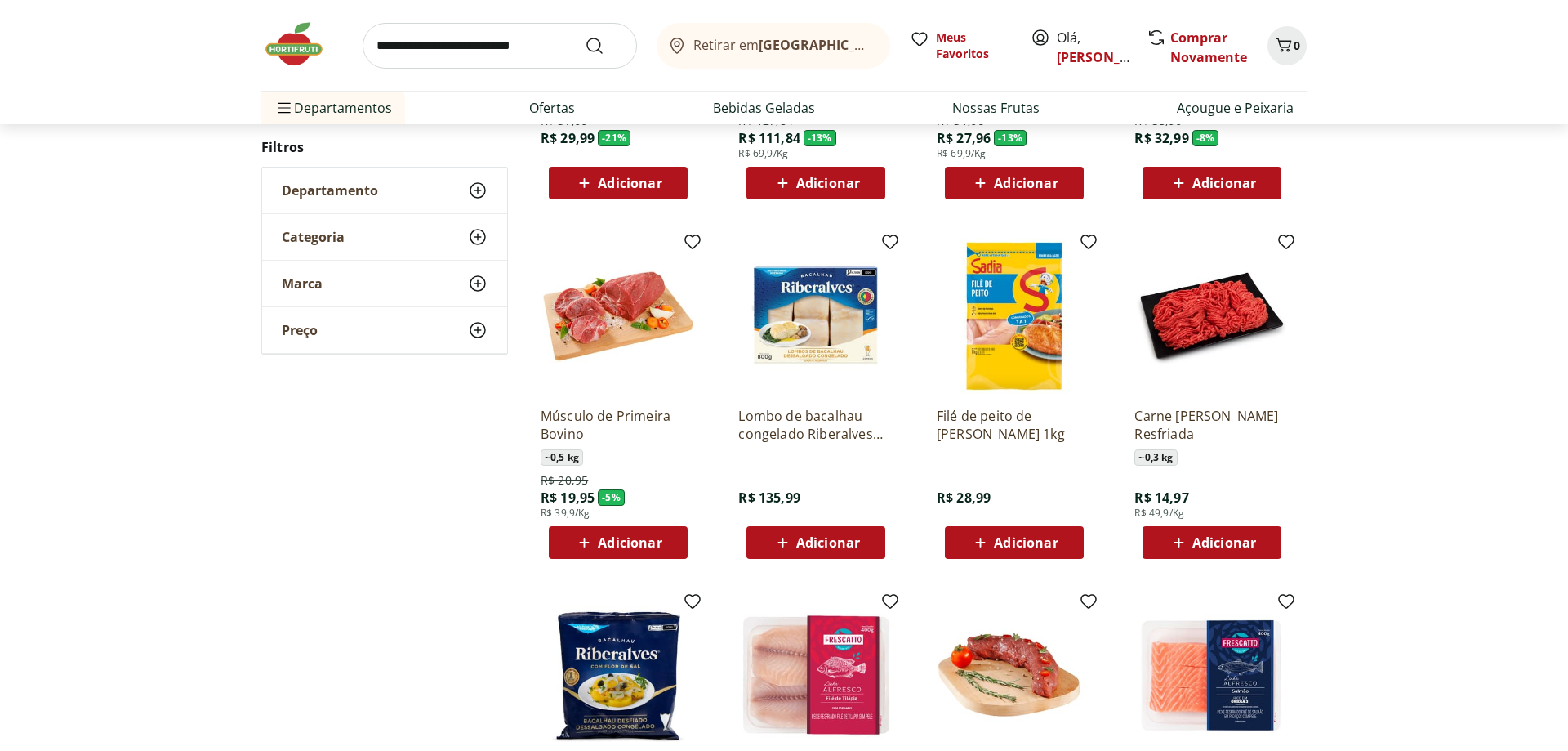
scroll to position [416, 0]
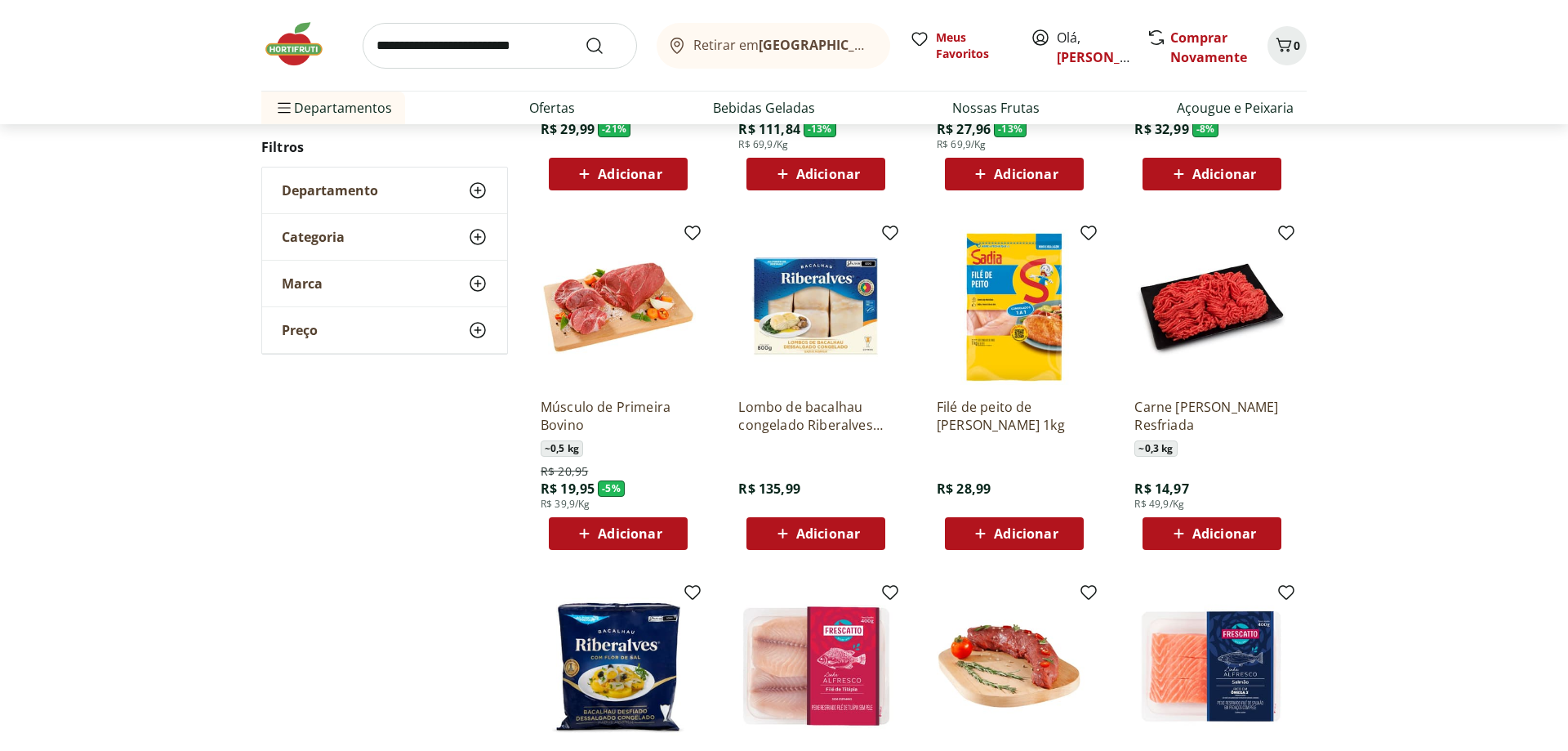
click at [573, 538] on div "Adicionar" at bounding box center [618, 533] width 112 height 30
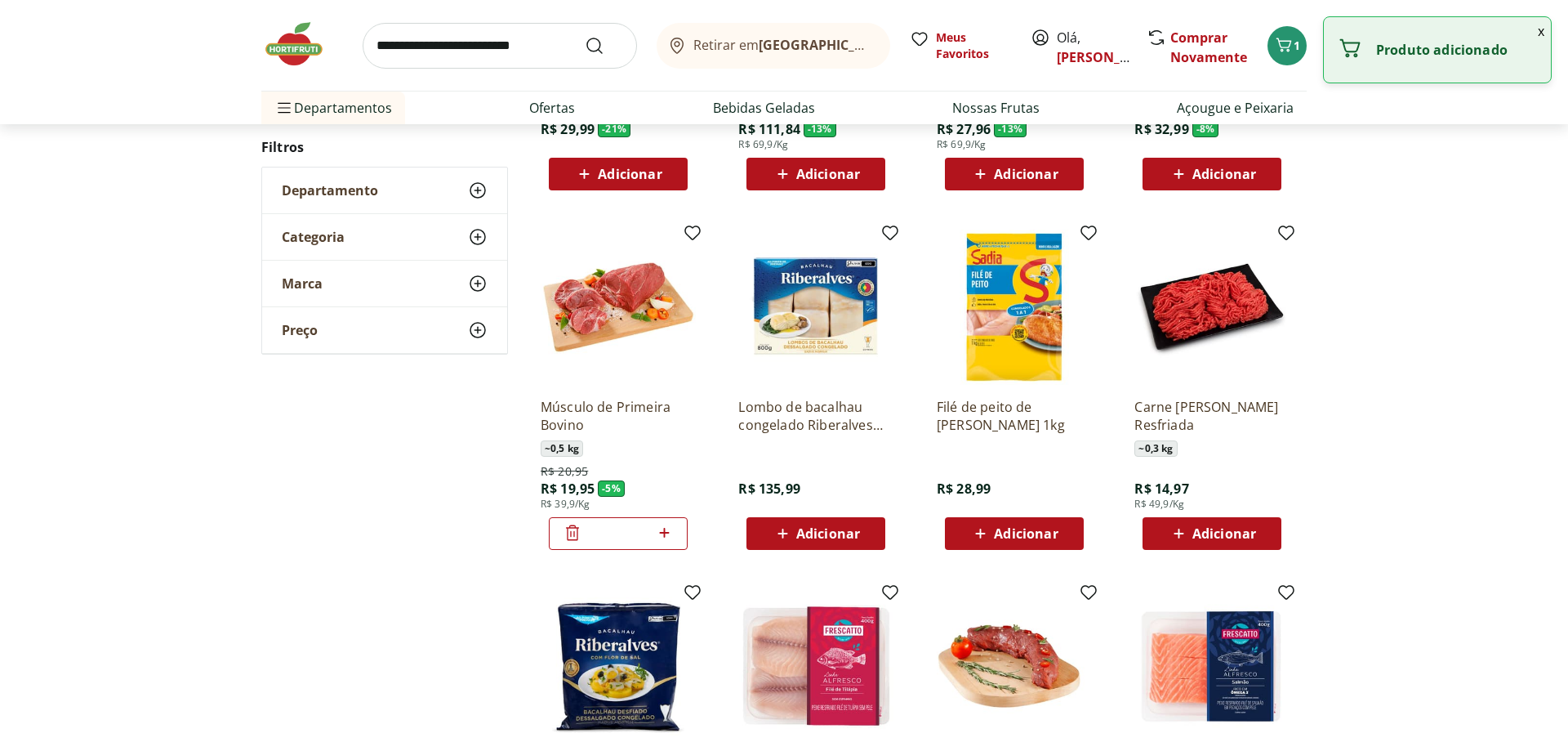
click at [673, 534] on icon at bounding box center [664, 533] width 20 height 20
type input "*"
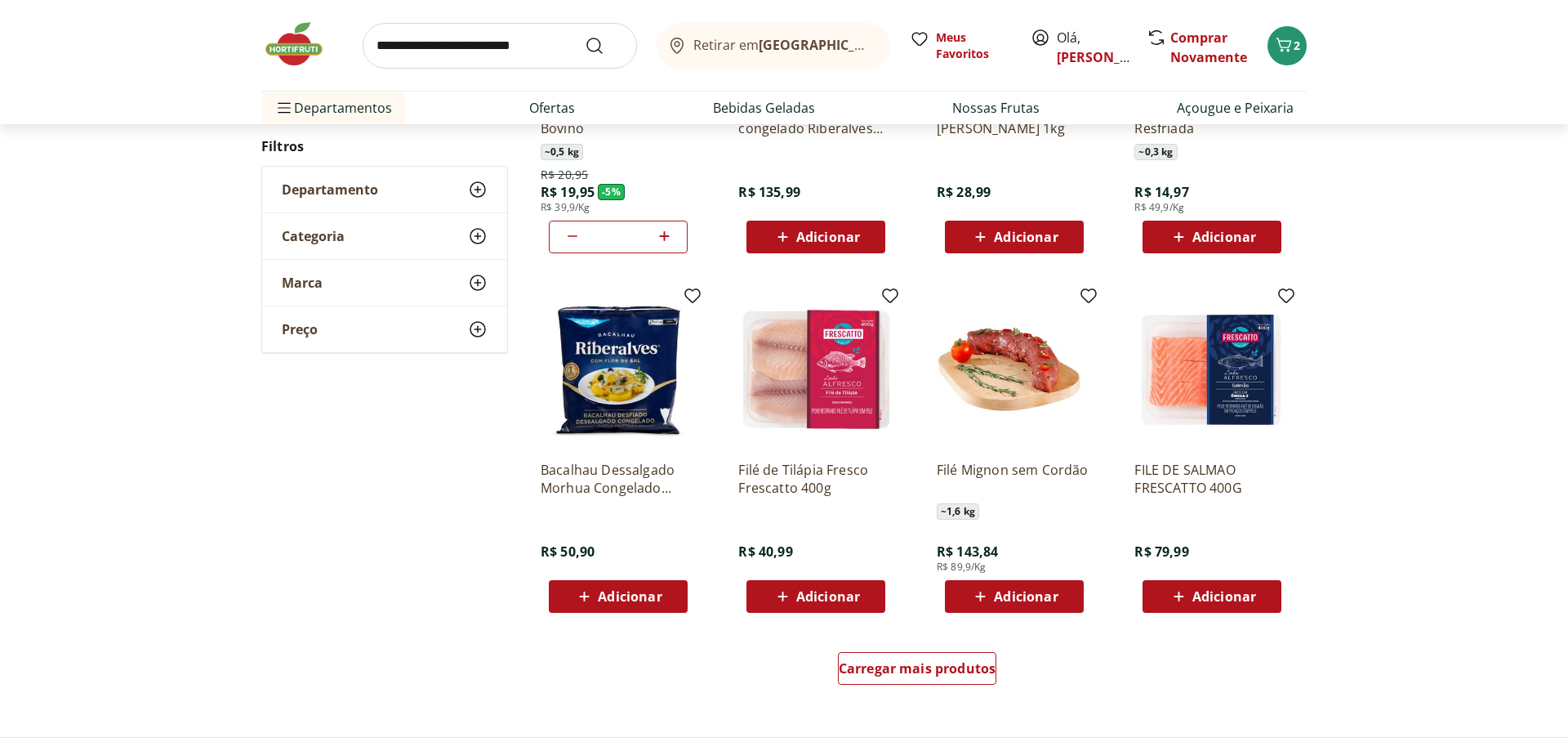
scroll to position [750, 0]
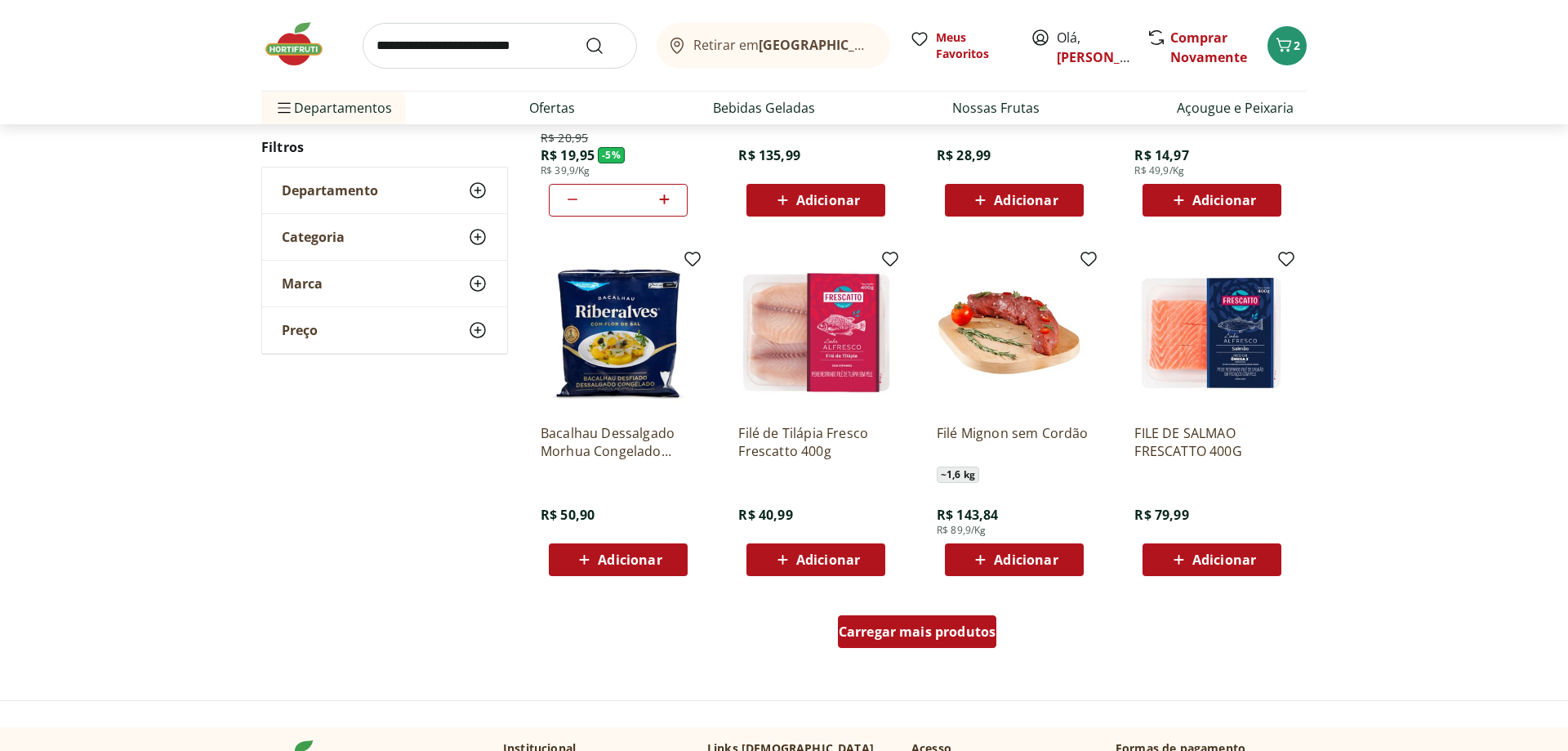
click at [884, 639] on span "Carregar mais produtos" at bounding box center [917, 632] width 157 height 13
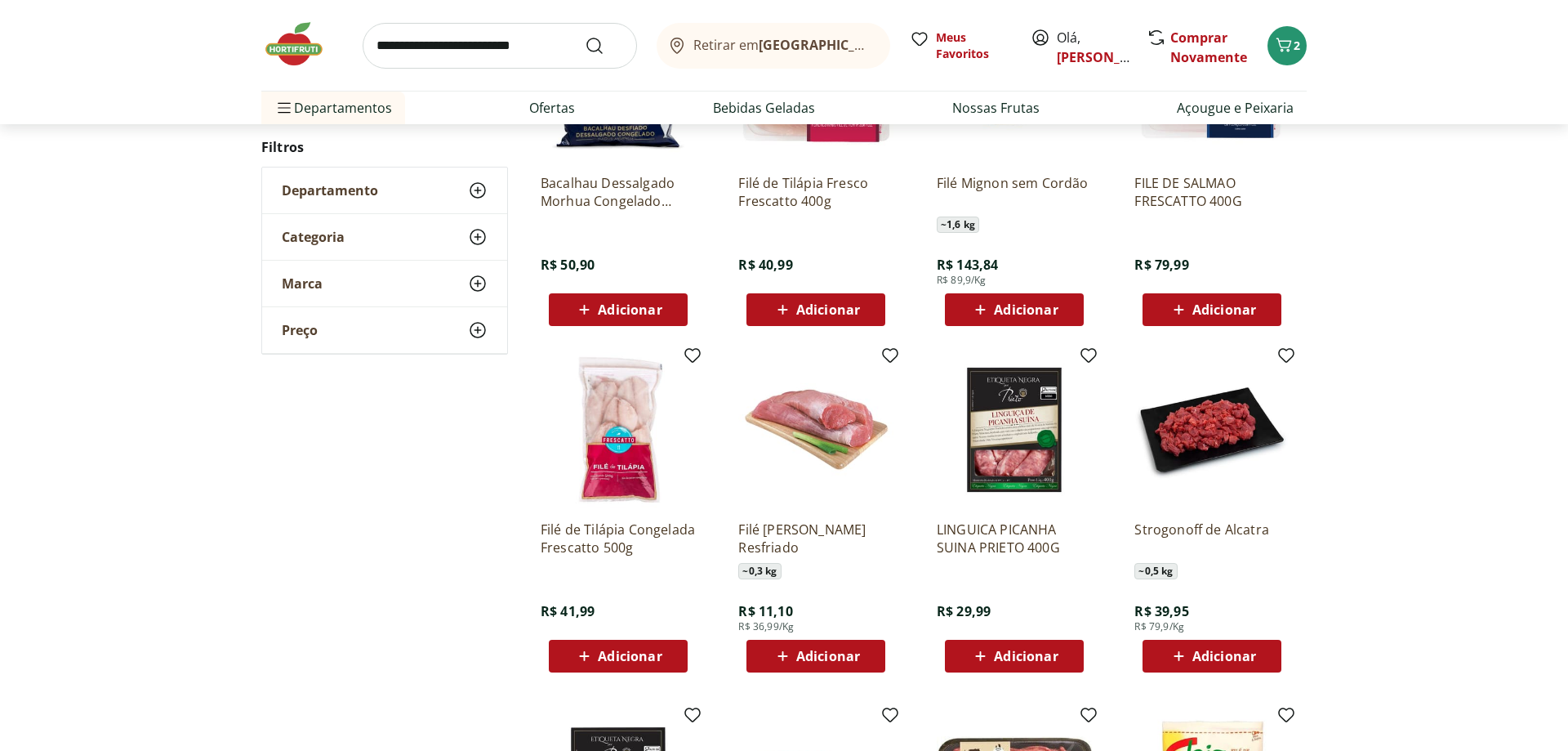
scroll to position [1084, 0]
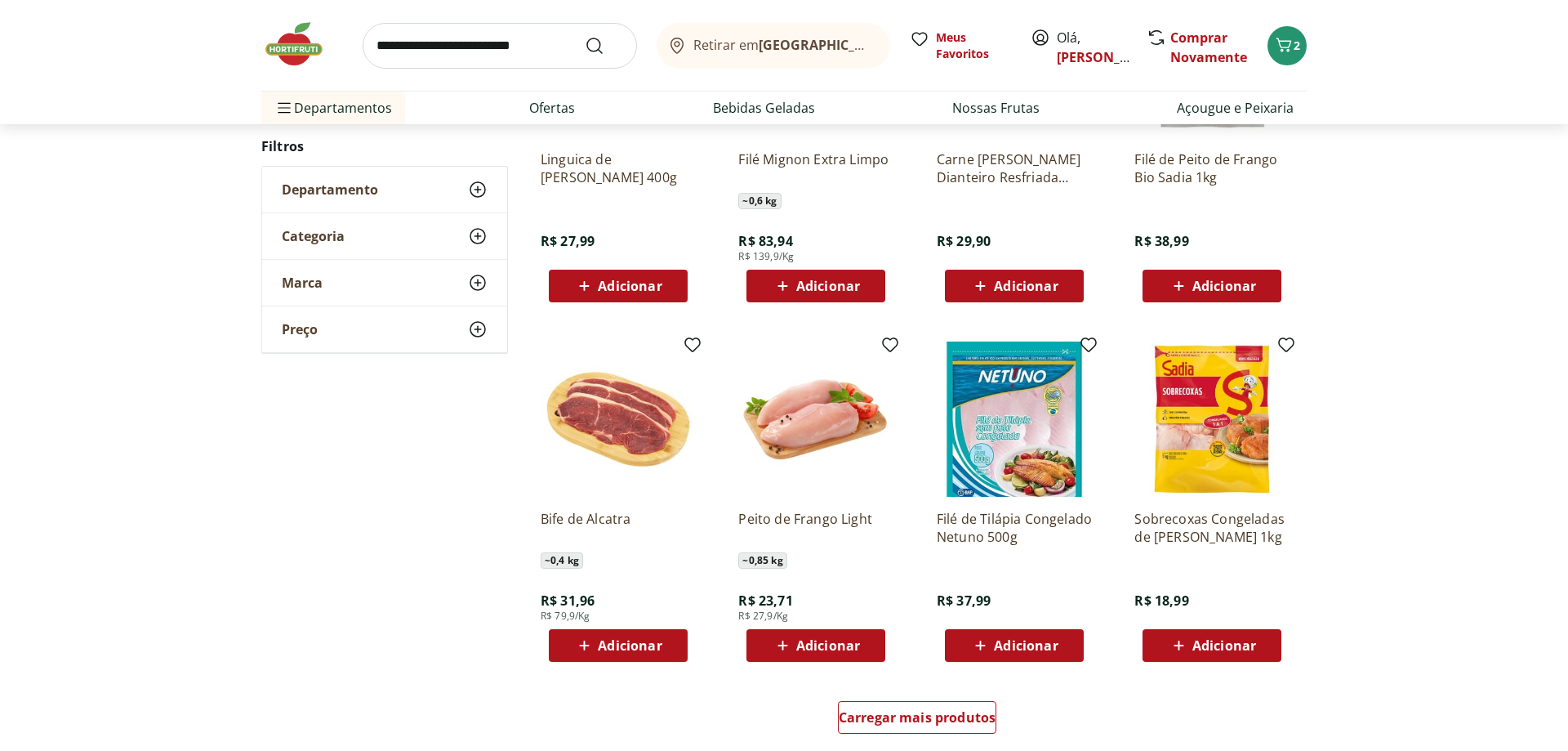
scroll to position [770, 0]
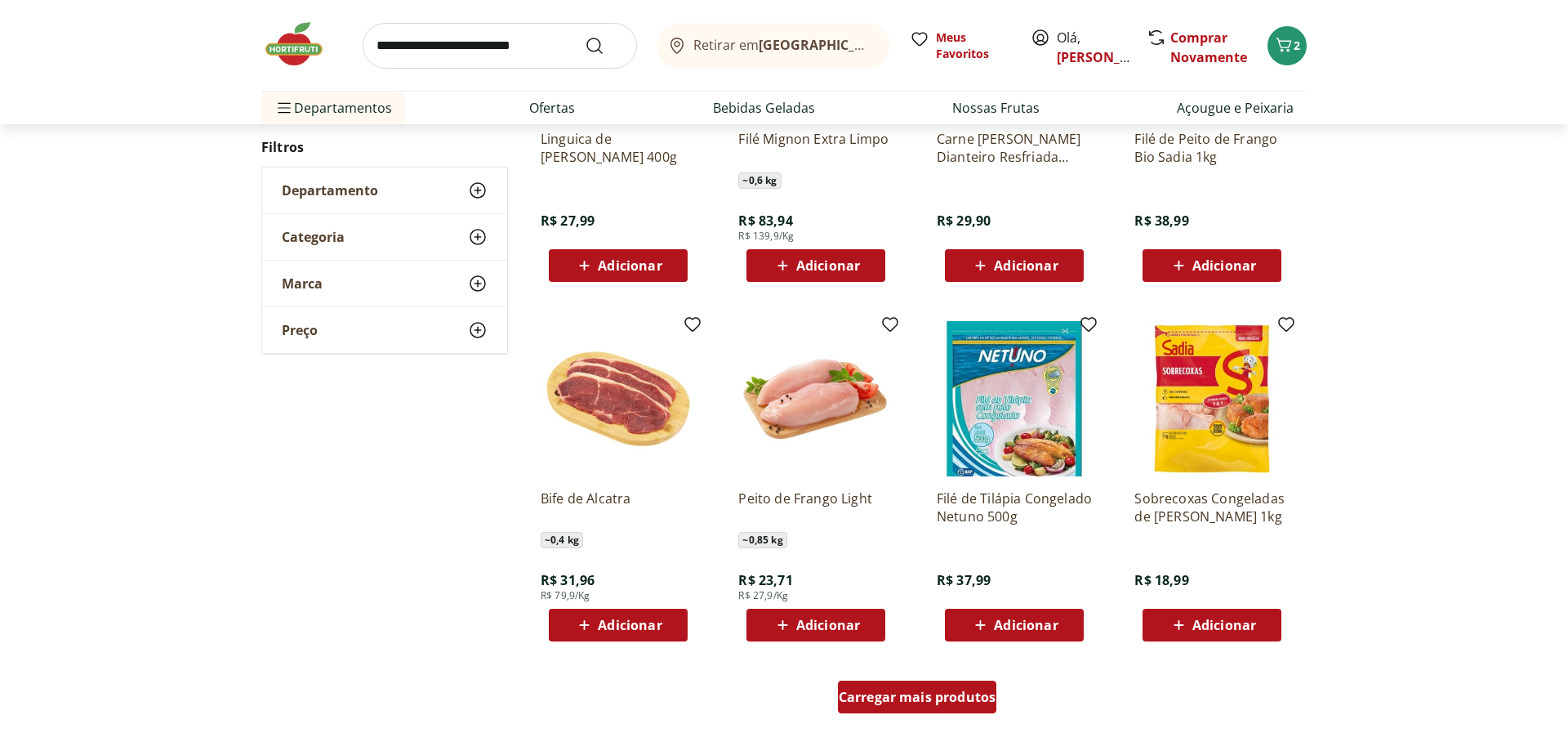
click at [885, 701] on span "Carregar mais produtos" at bounding box center [917, 697] width 157 height 13
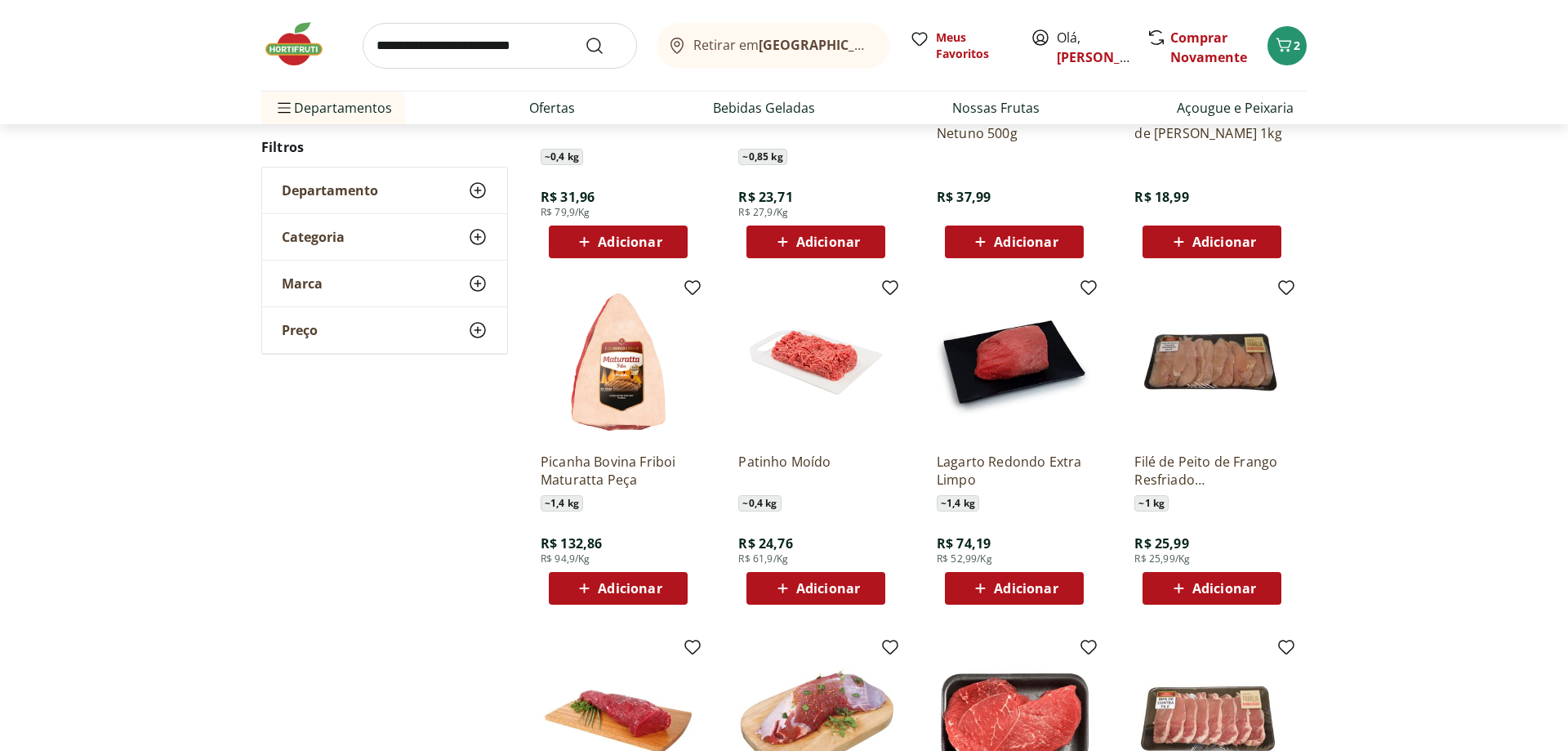
scroll to position [1269, 0]
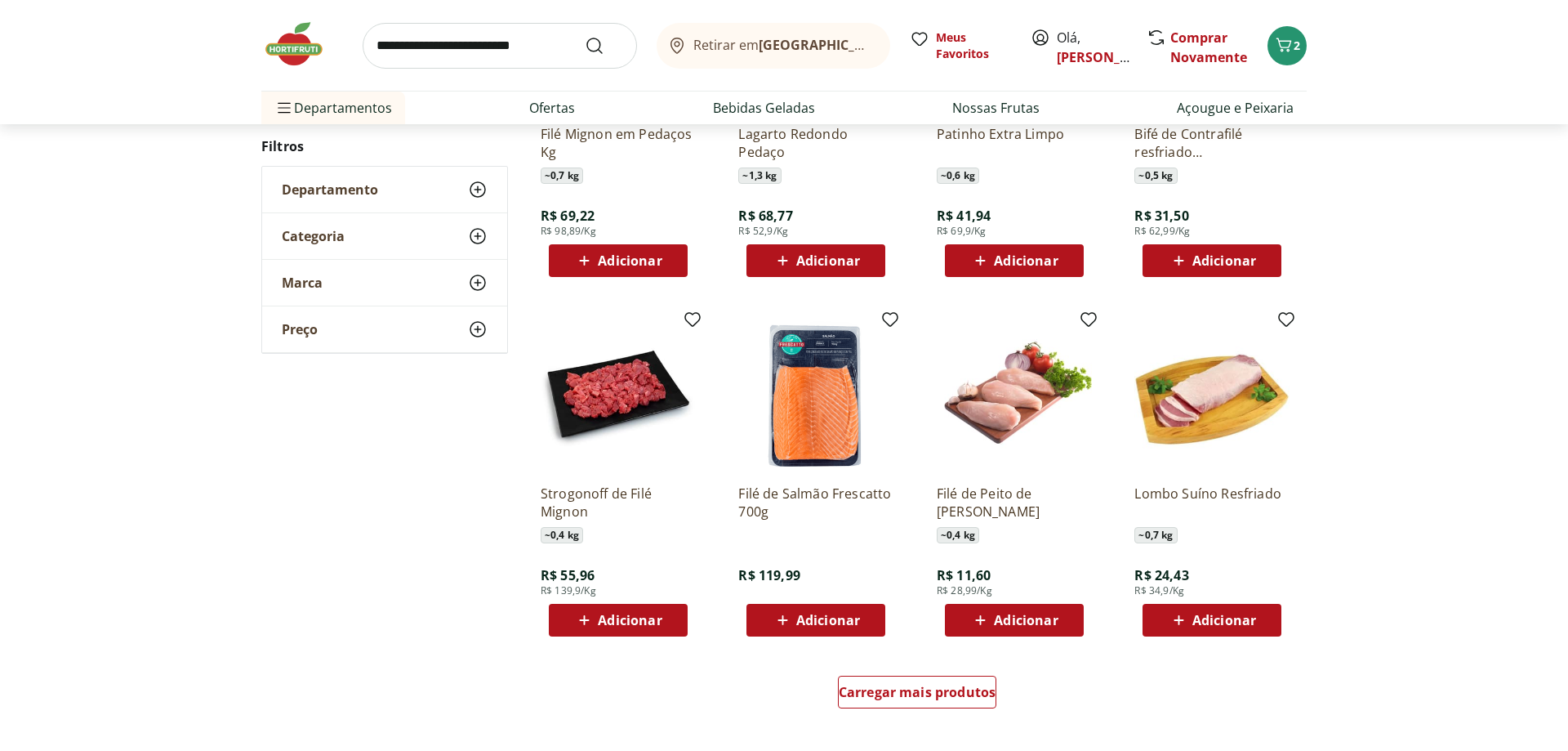
scroll to position [788, 0]
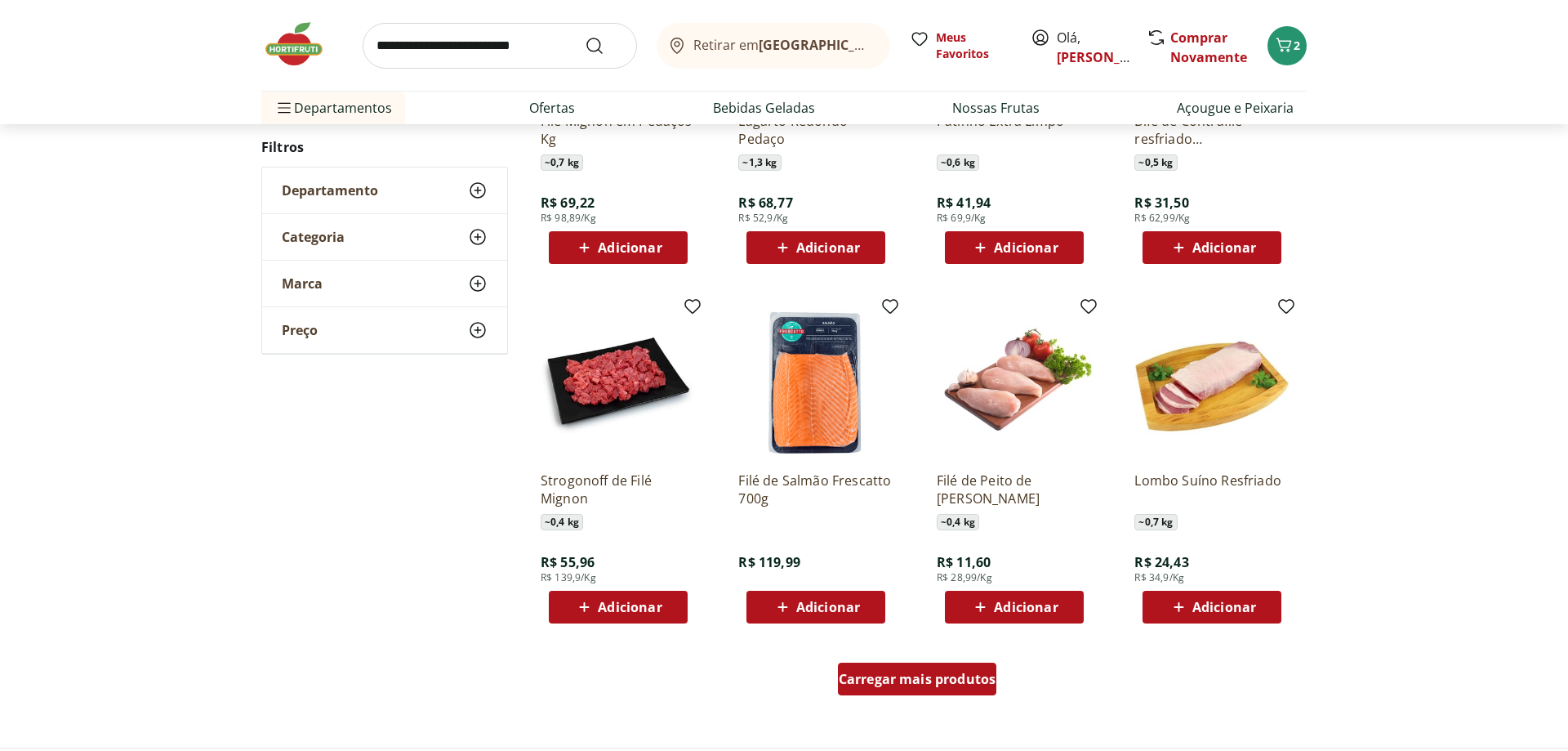
click at [875, 667] on div "Carregar mais produtos" at bounding box center [917, 679] width 159 height 32
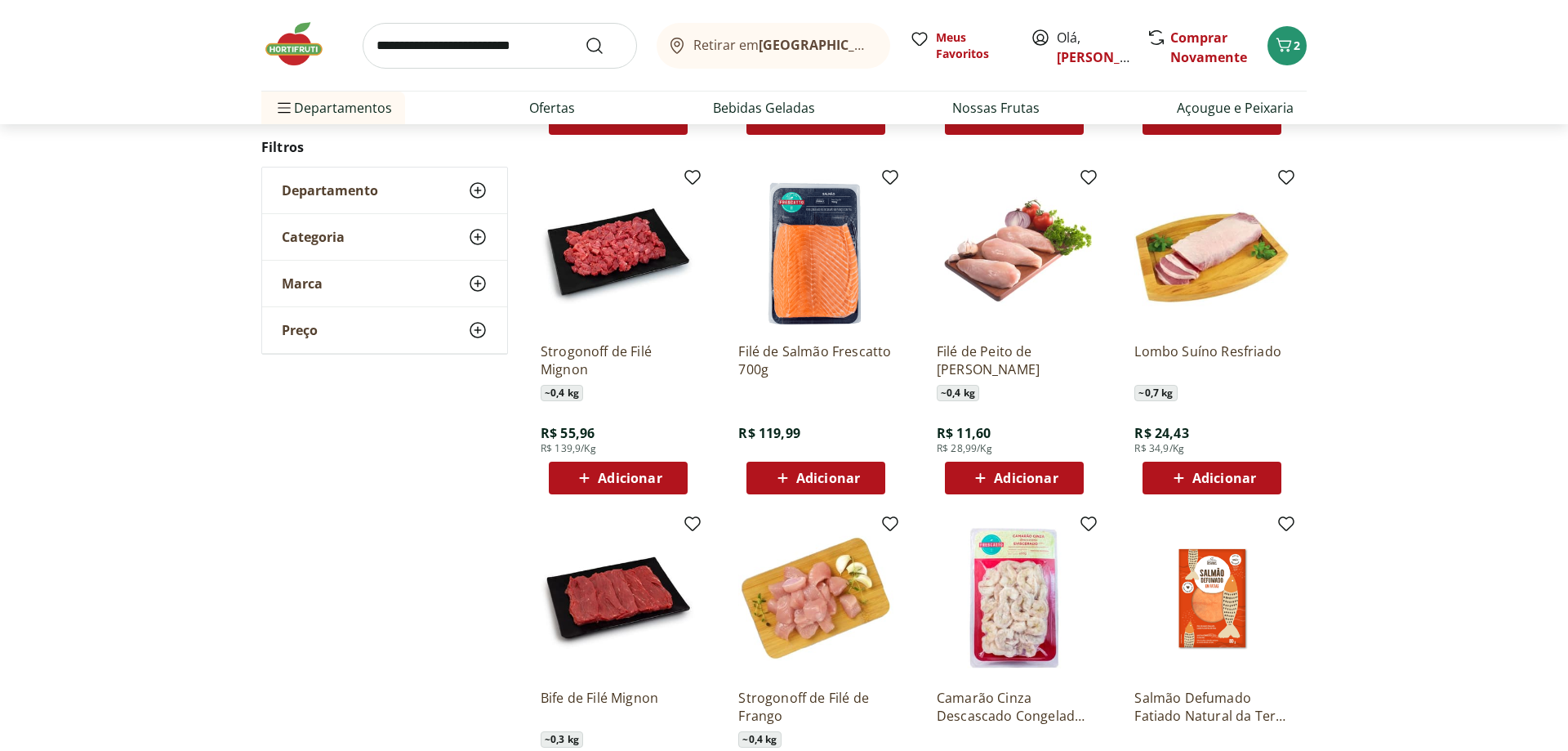
scroll to position [1038, 0]
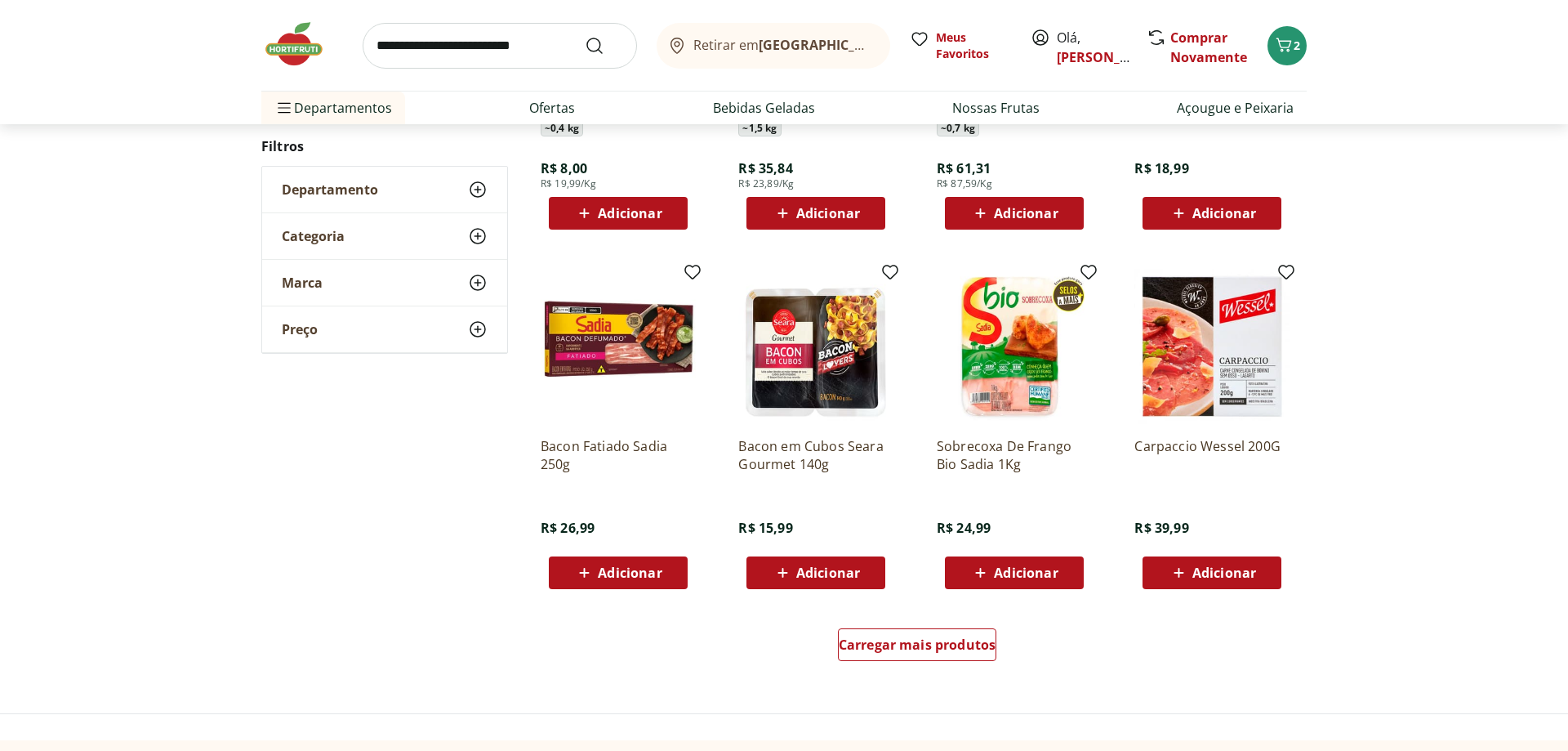
scroll to position [889, 0]
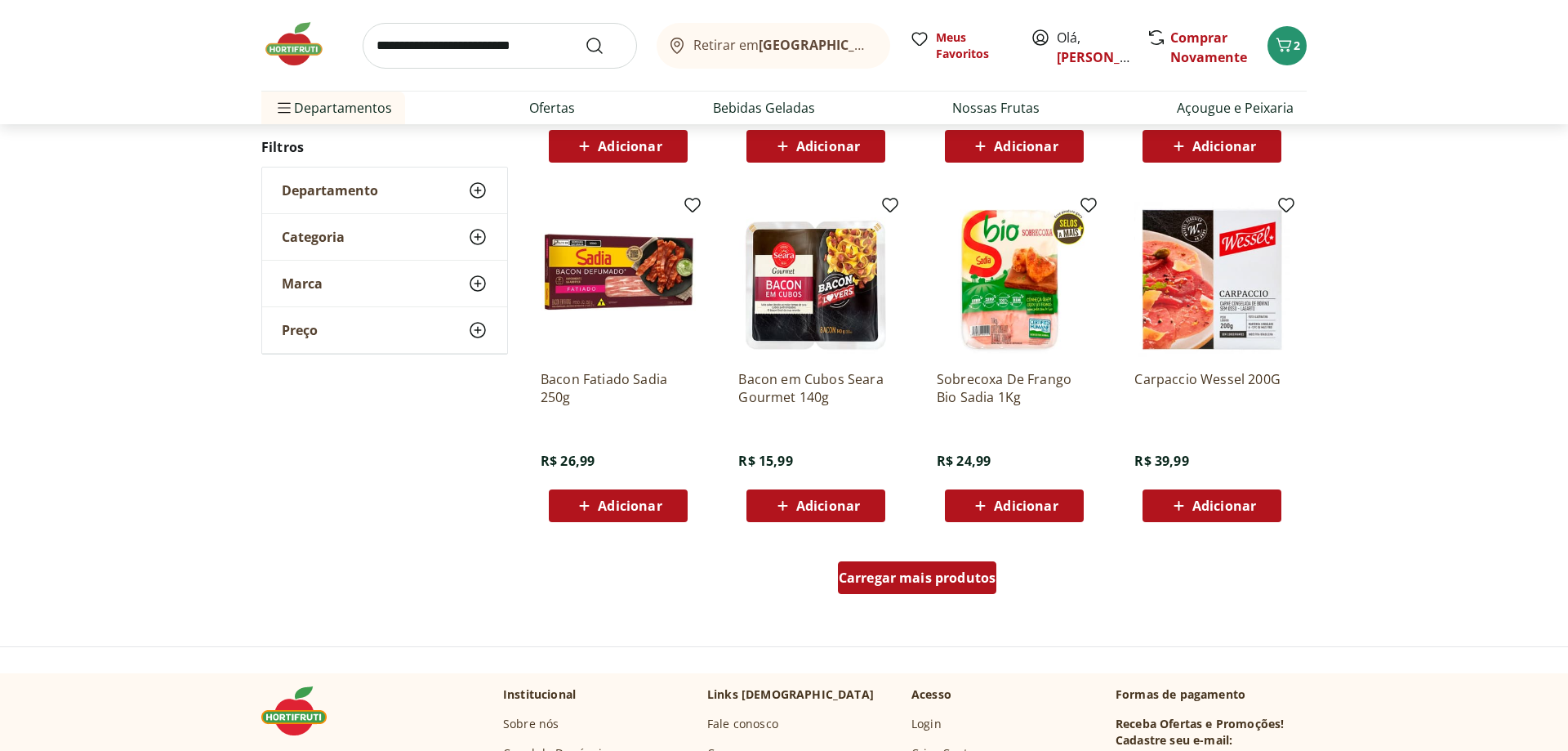
click at [846, 584] on span "Carregar mais produtos" at bounding box center [917, 578] width 157 height 13
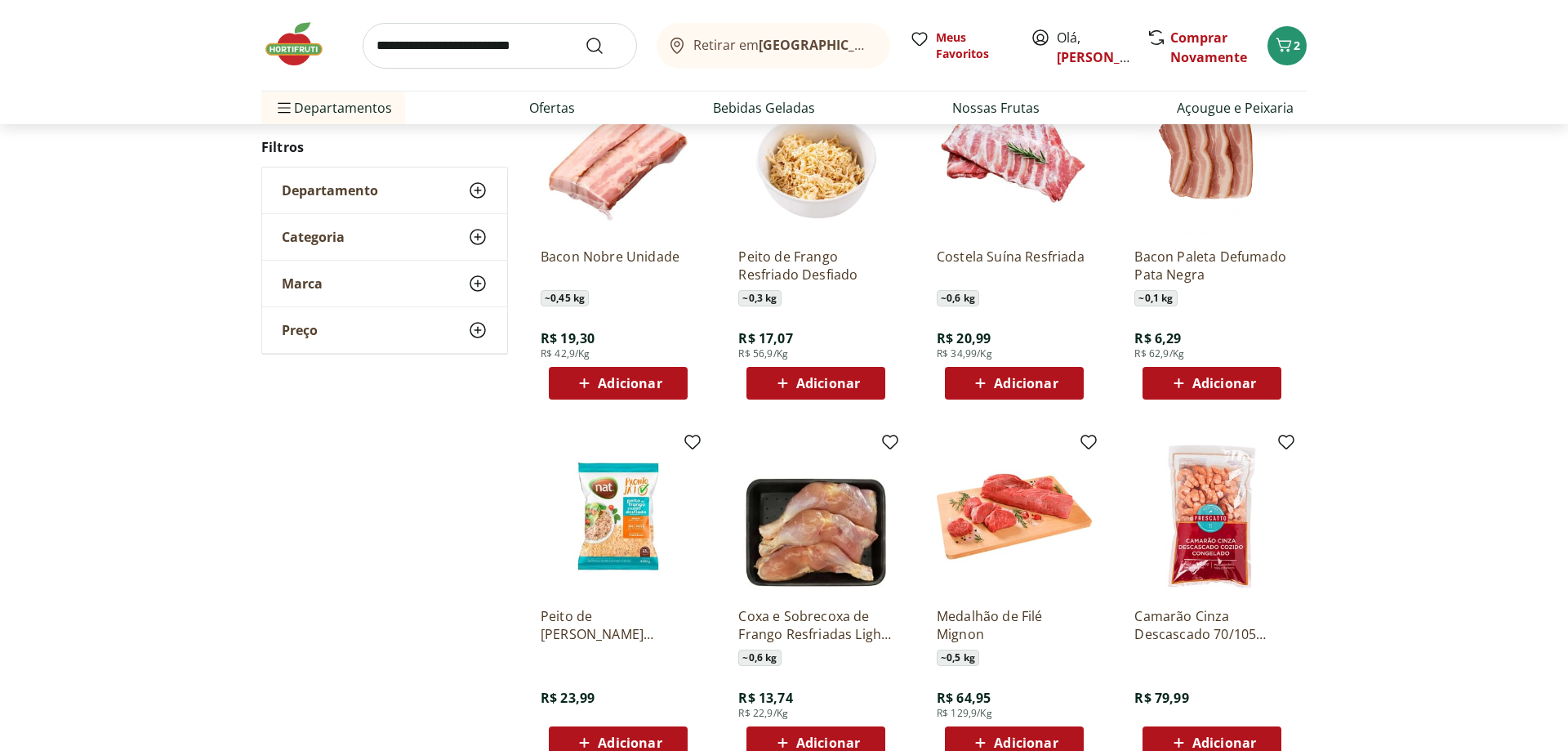
scroll to position [1390, 0]
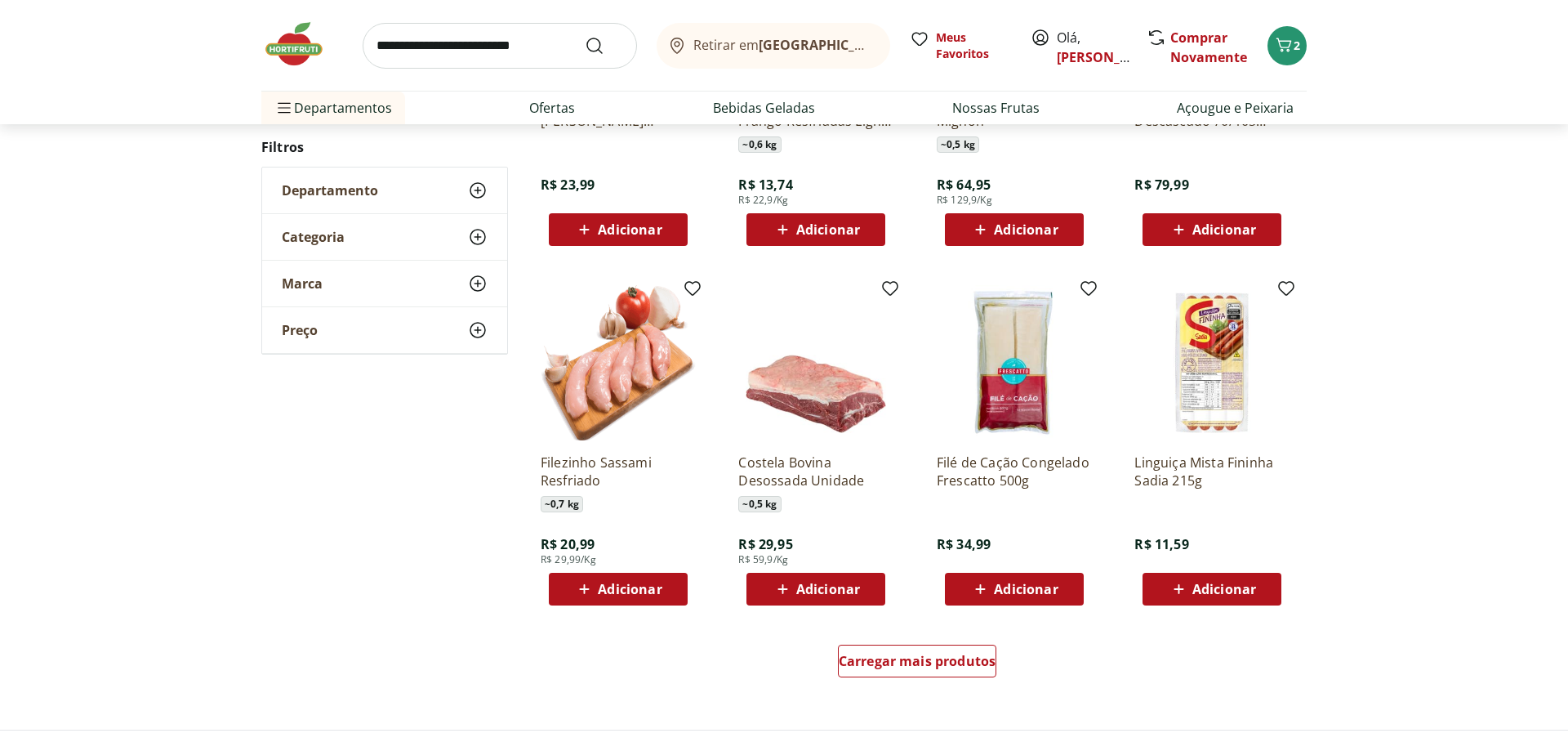
scroll to position [907, 0]
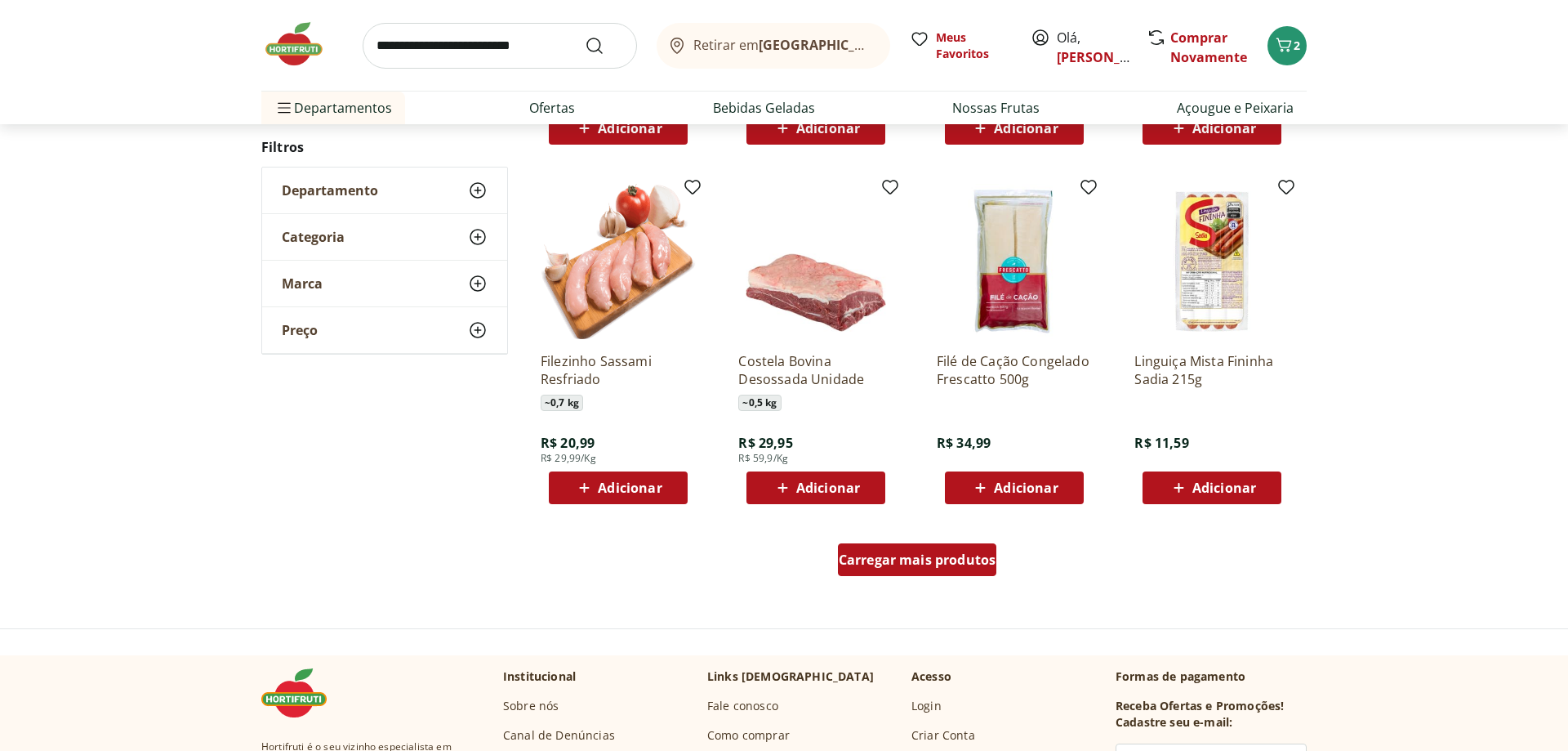
click at [871, 560] on span "Carregar mais produtos" at bounding box center [917, 559] width 157 height 13
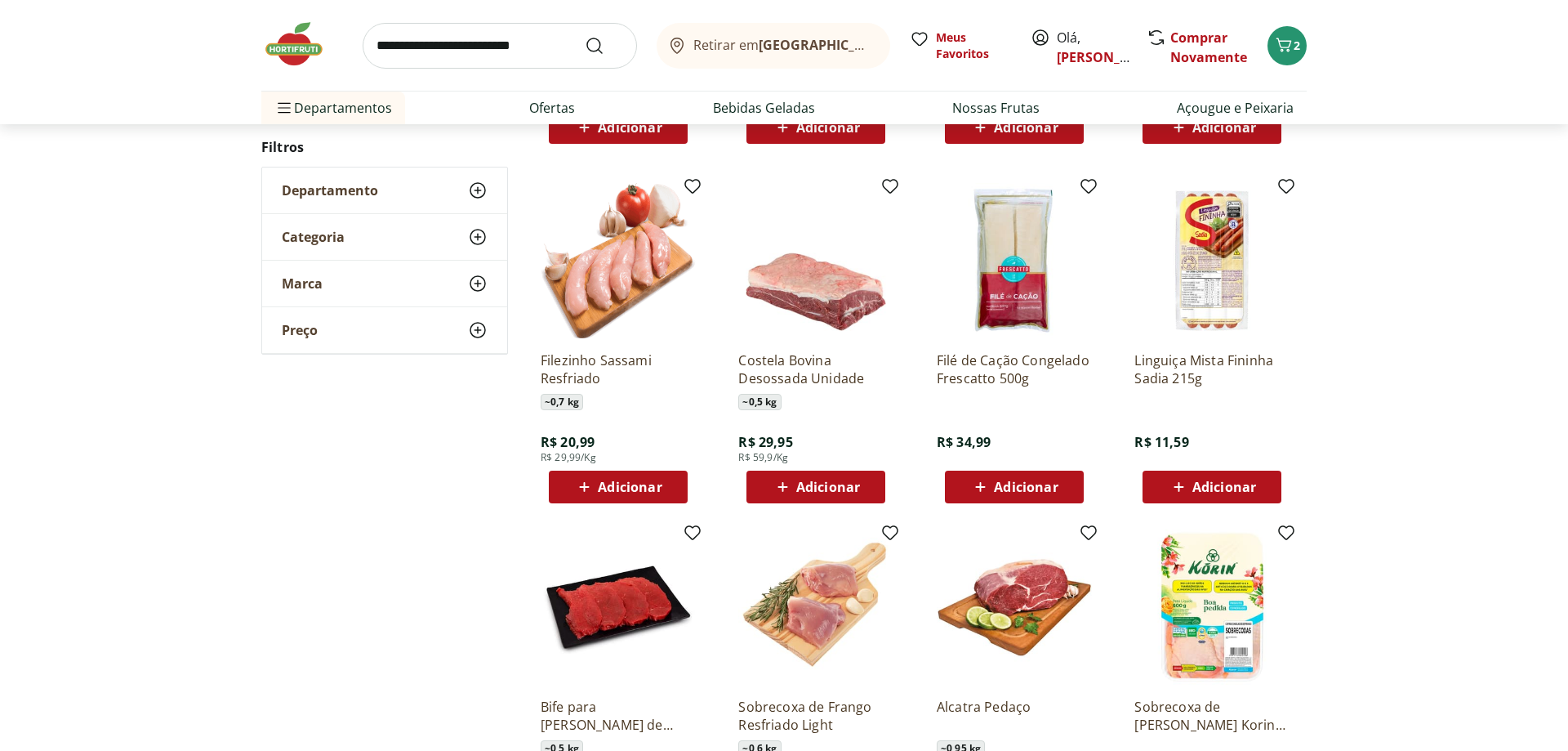
scroll to position [1074, 0]
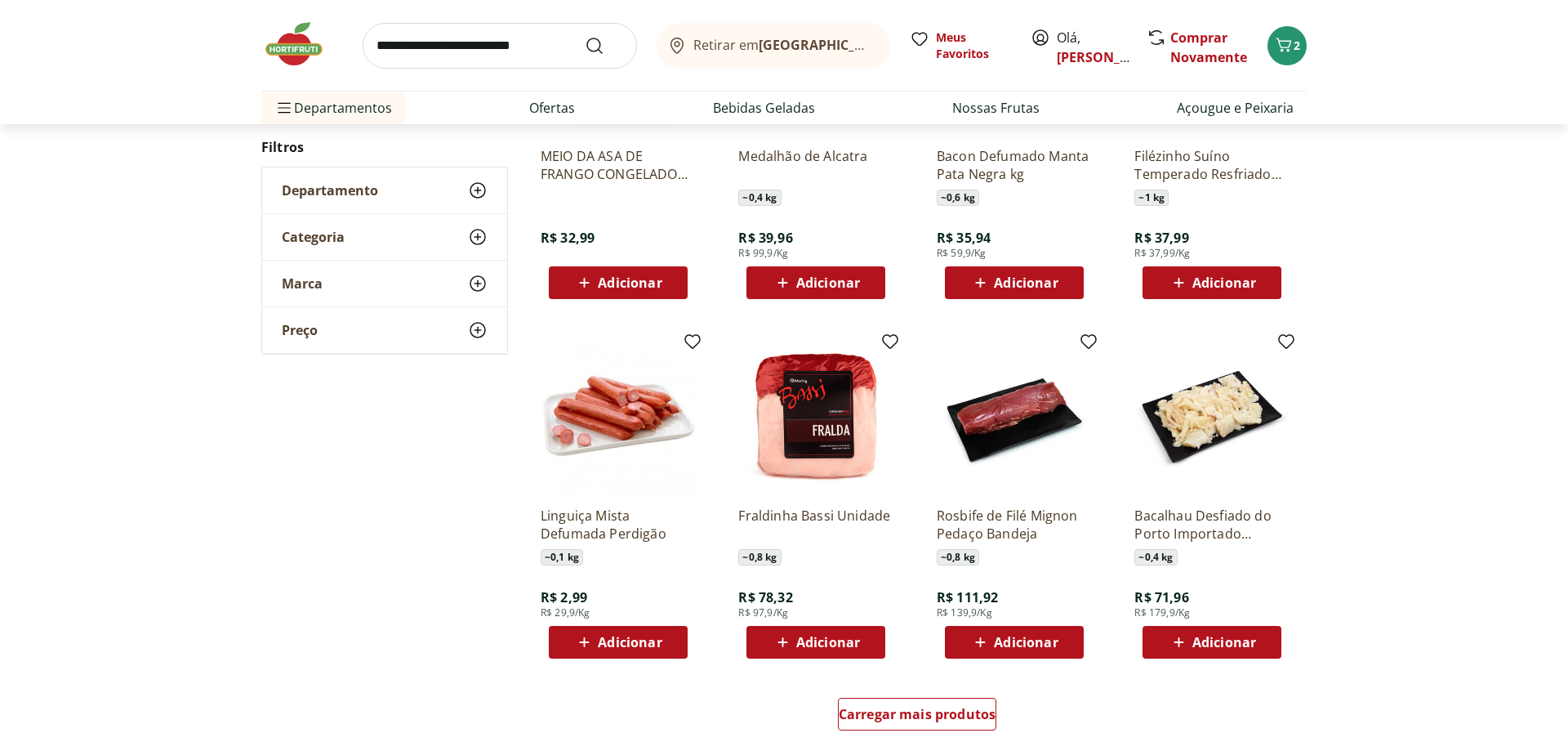
scroll to position [759, 0]
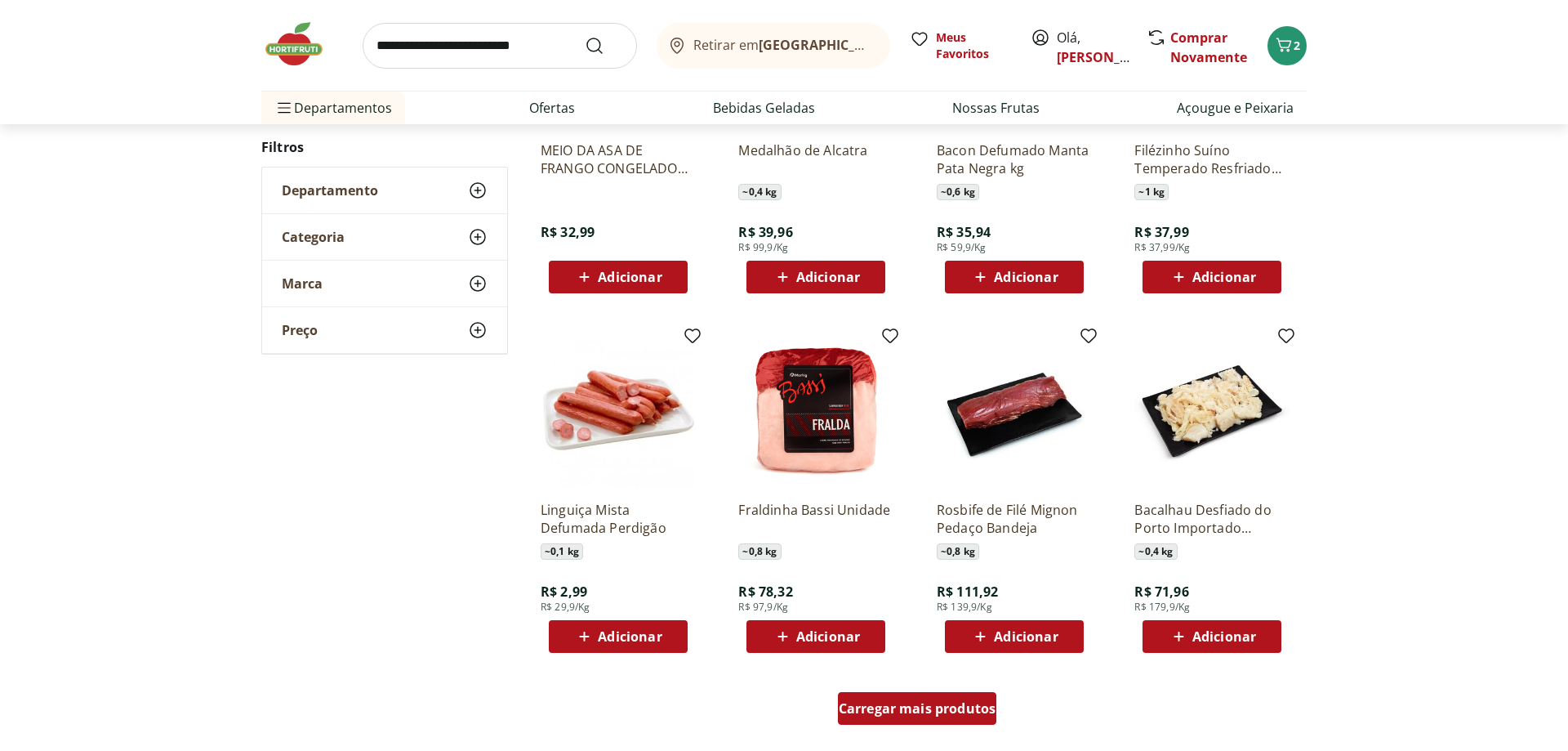
click at [958, 711] on span "Carregar mais produtos" at bounding box center [917, 708] width 157 height 13
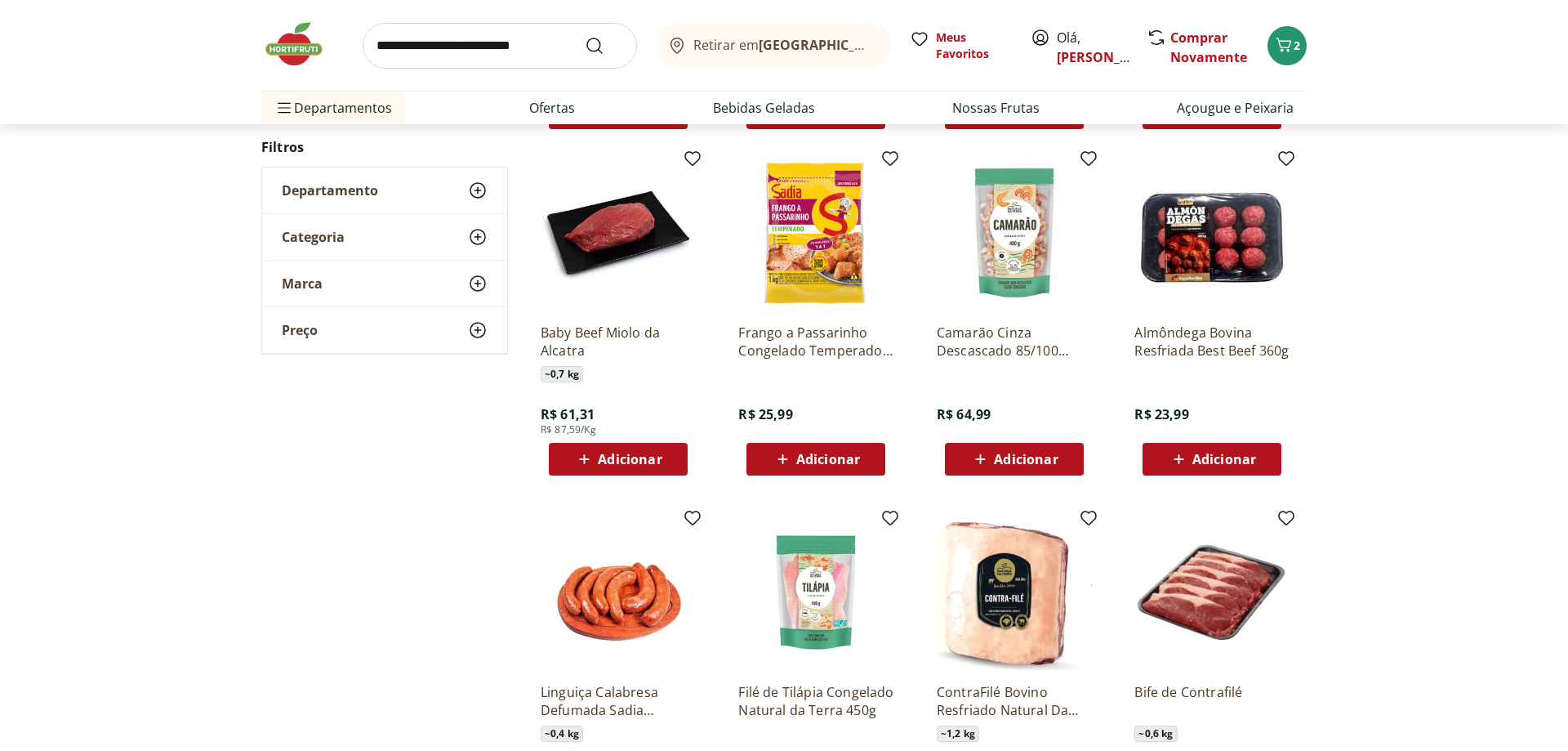
scroll to position [1342, 0]
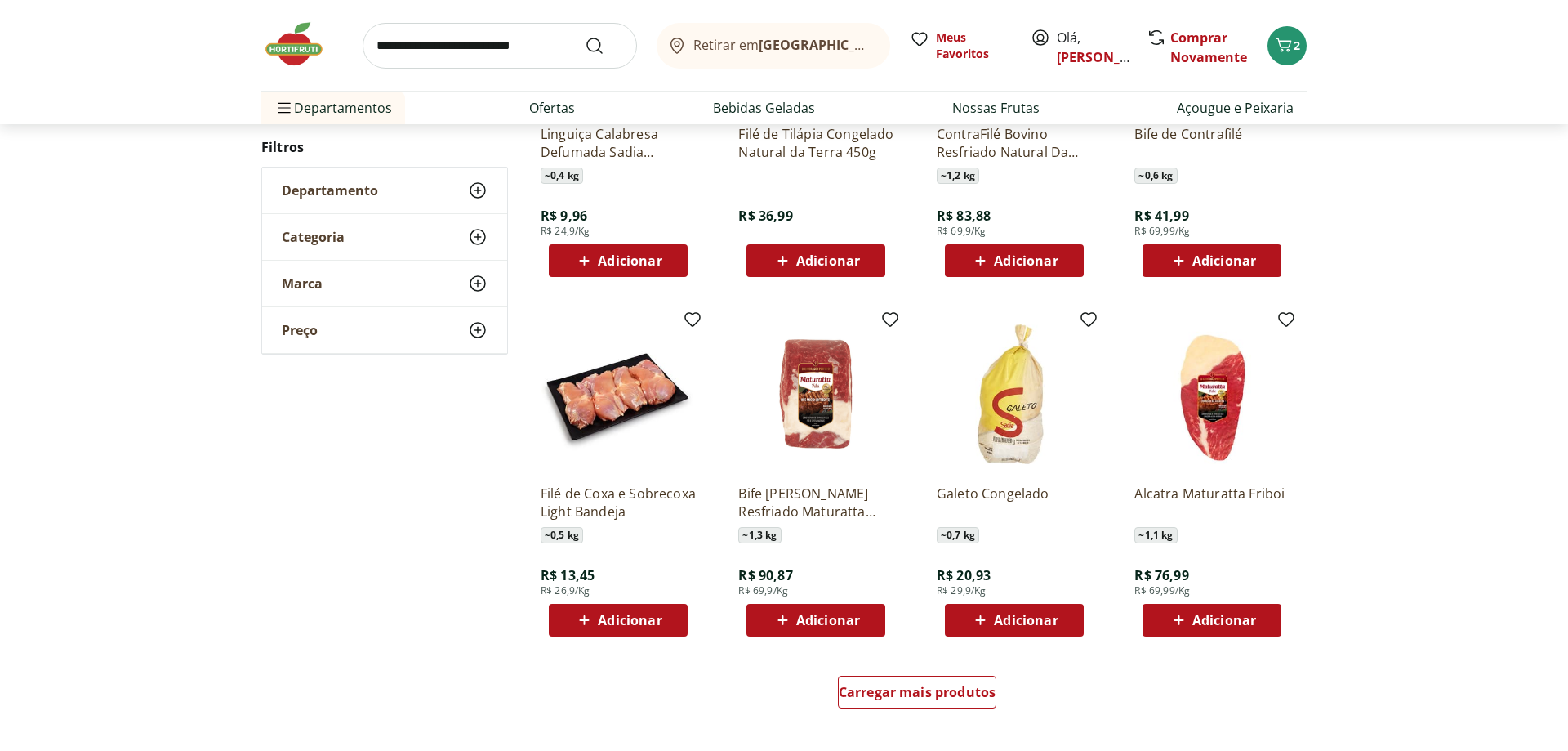
scroll to position [777, 0]
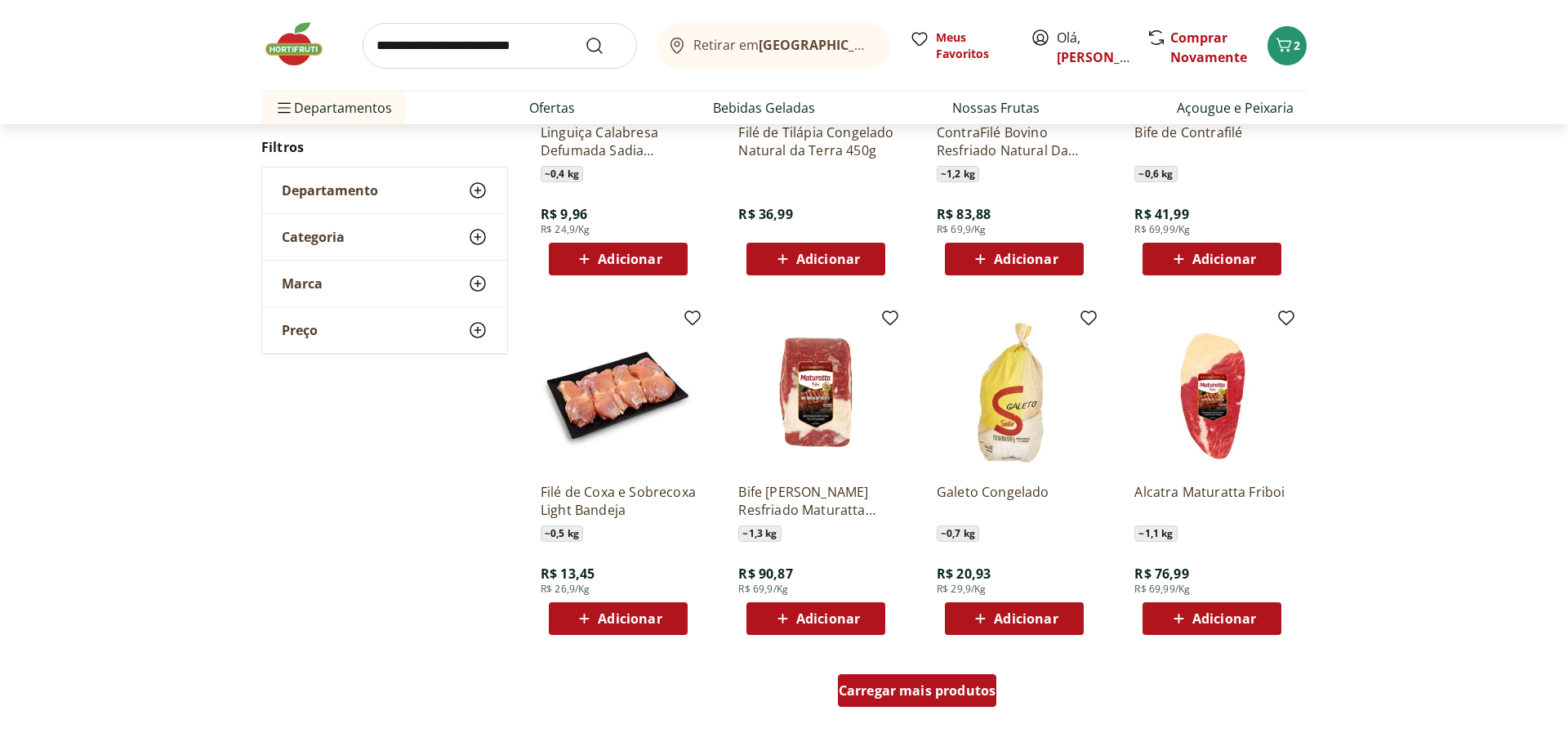
click at [920, 695] on span "Carregar mais produtos" at bounding box center [917, 691] width 157 height 13
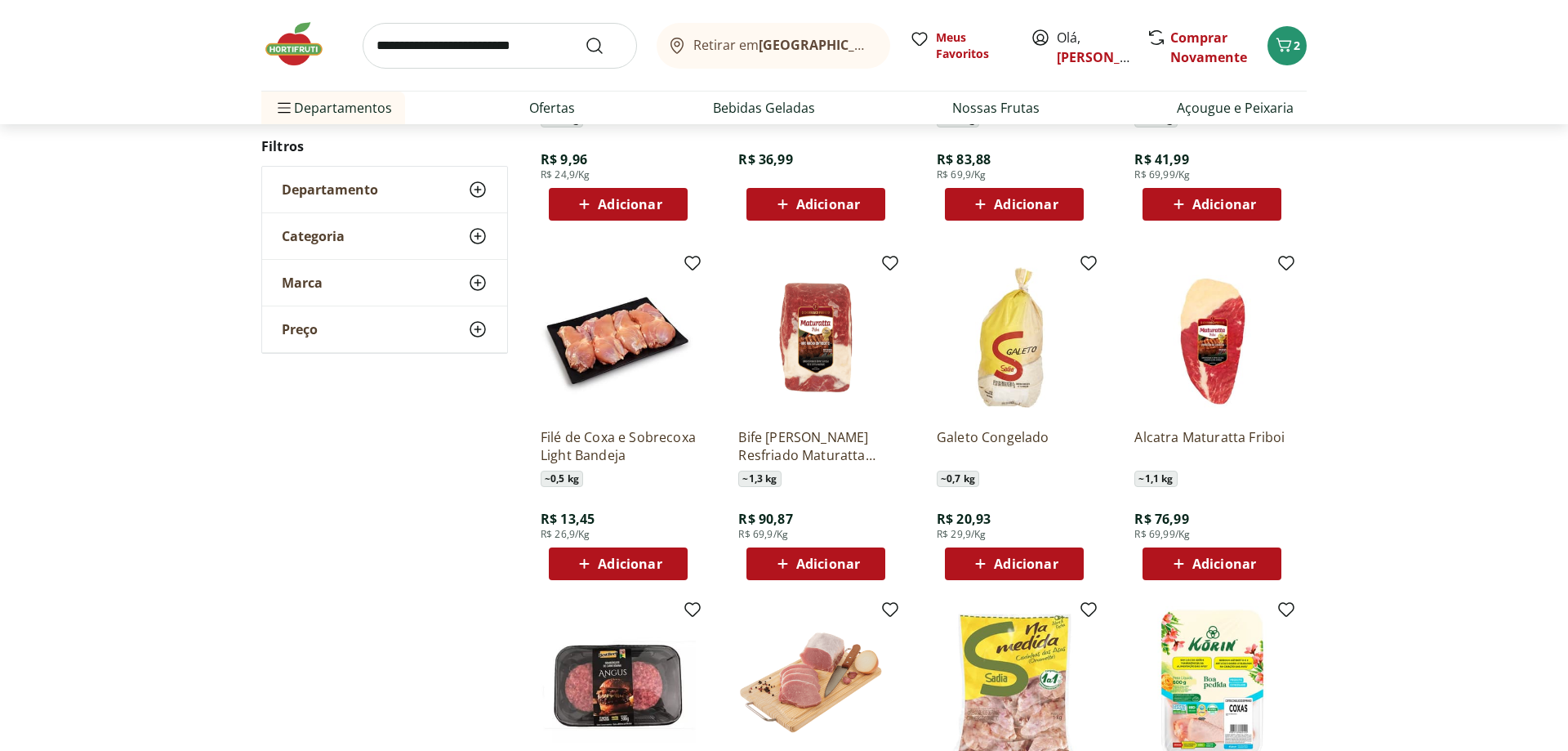
scroll to position [1026, 0]
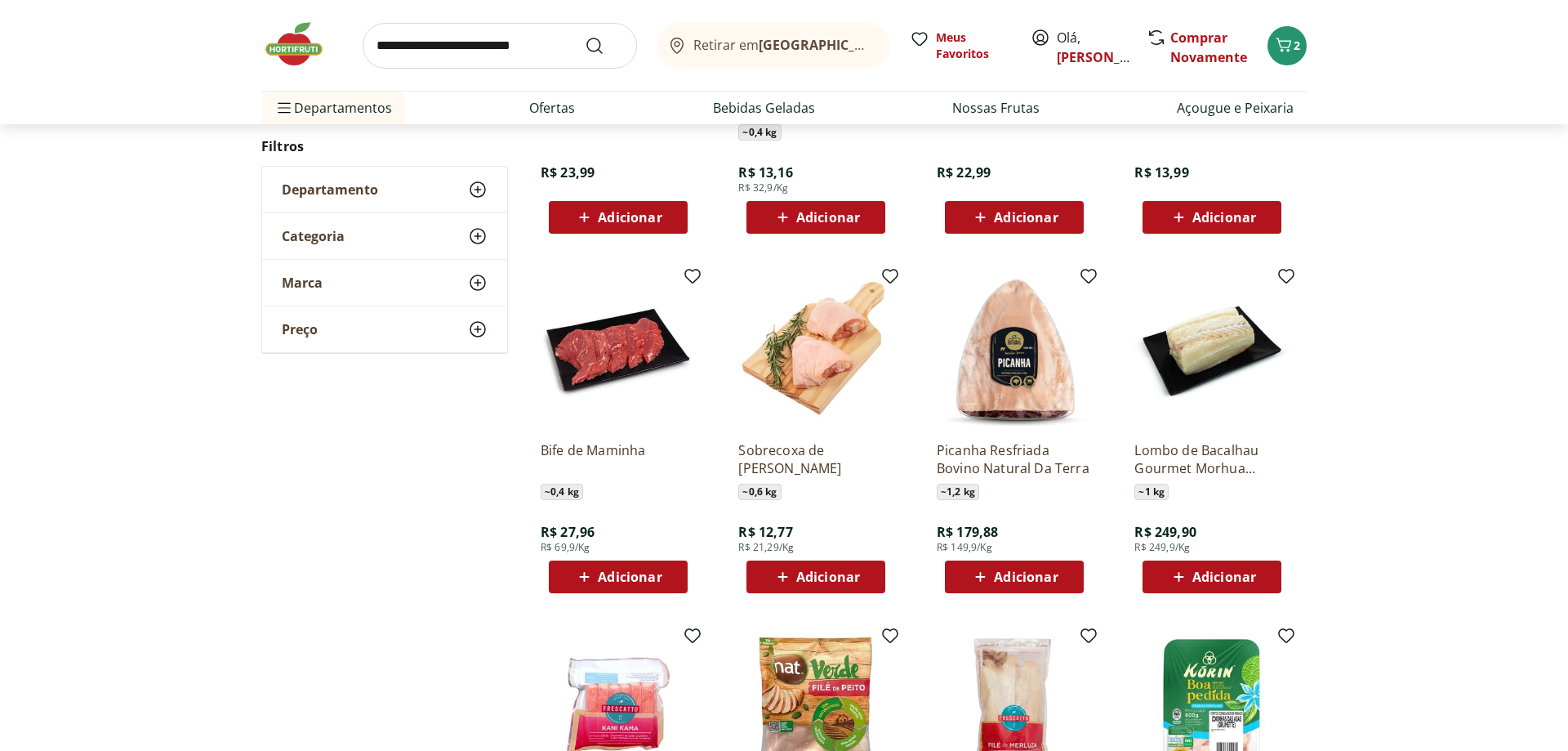
scroll to position [461, 0]
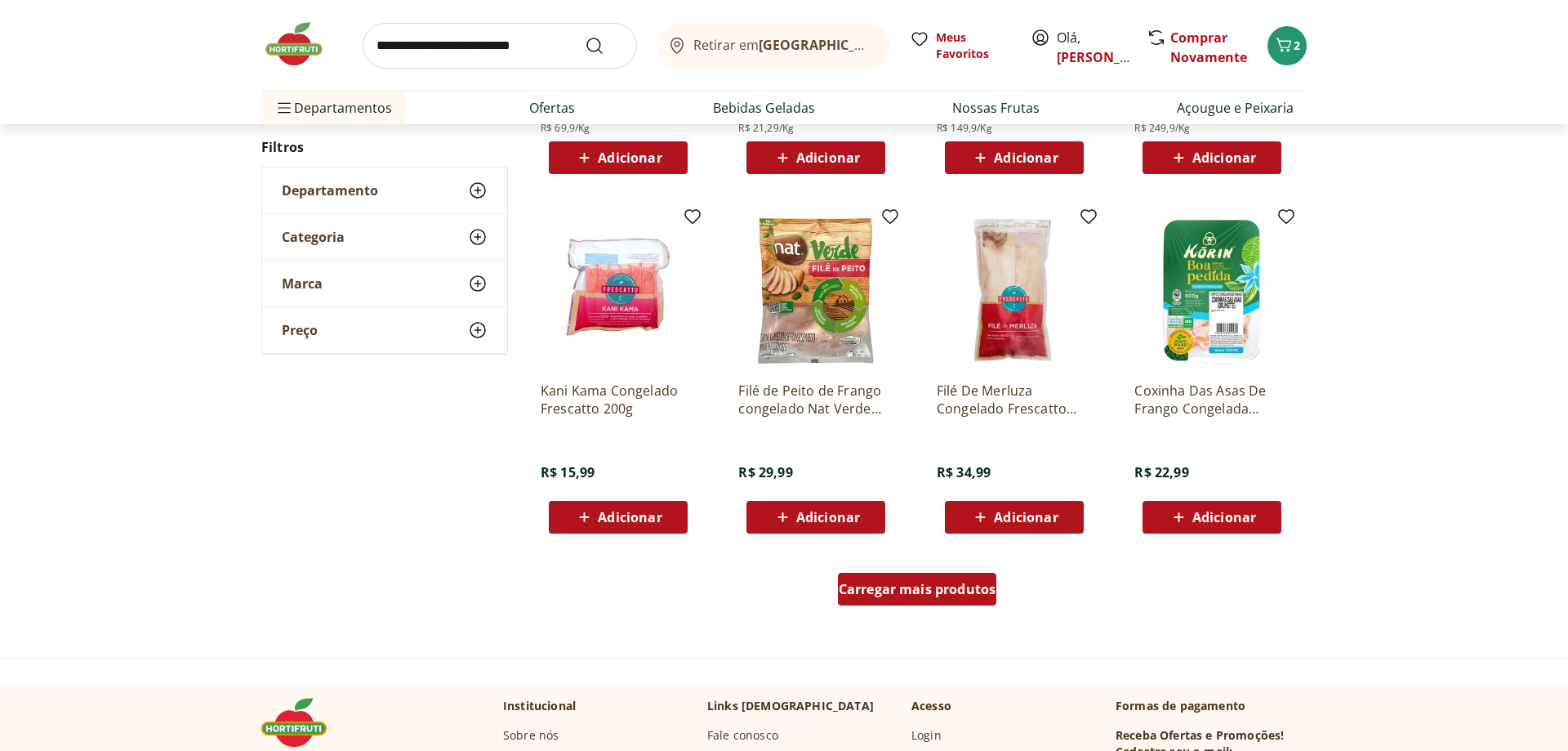
click at [865, 594] on span "Carregar mais produtos" at bounding box center [917, 589] width 157 height 13
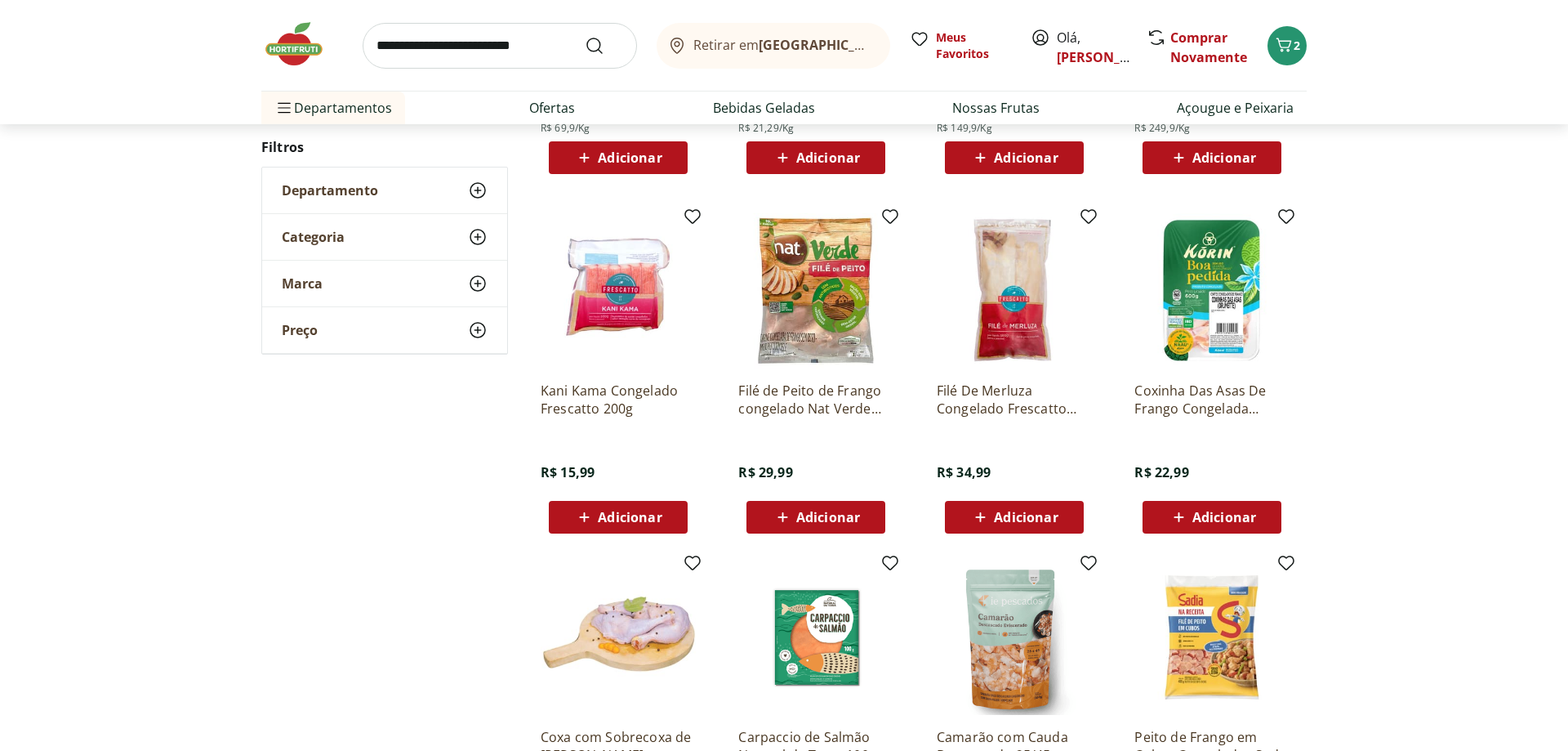
scroll to position [1127, 0]
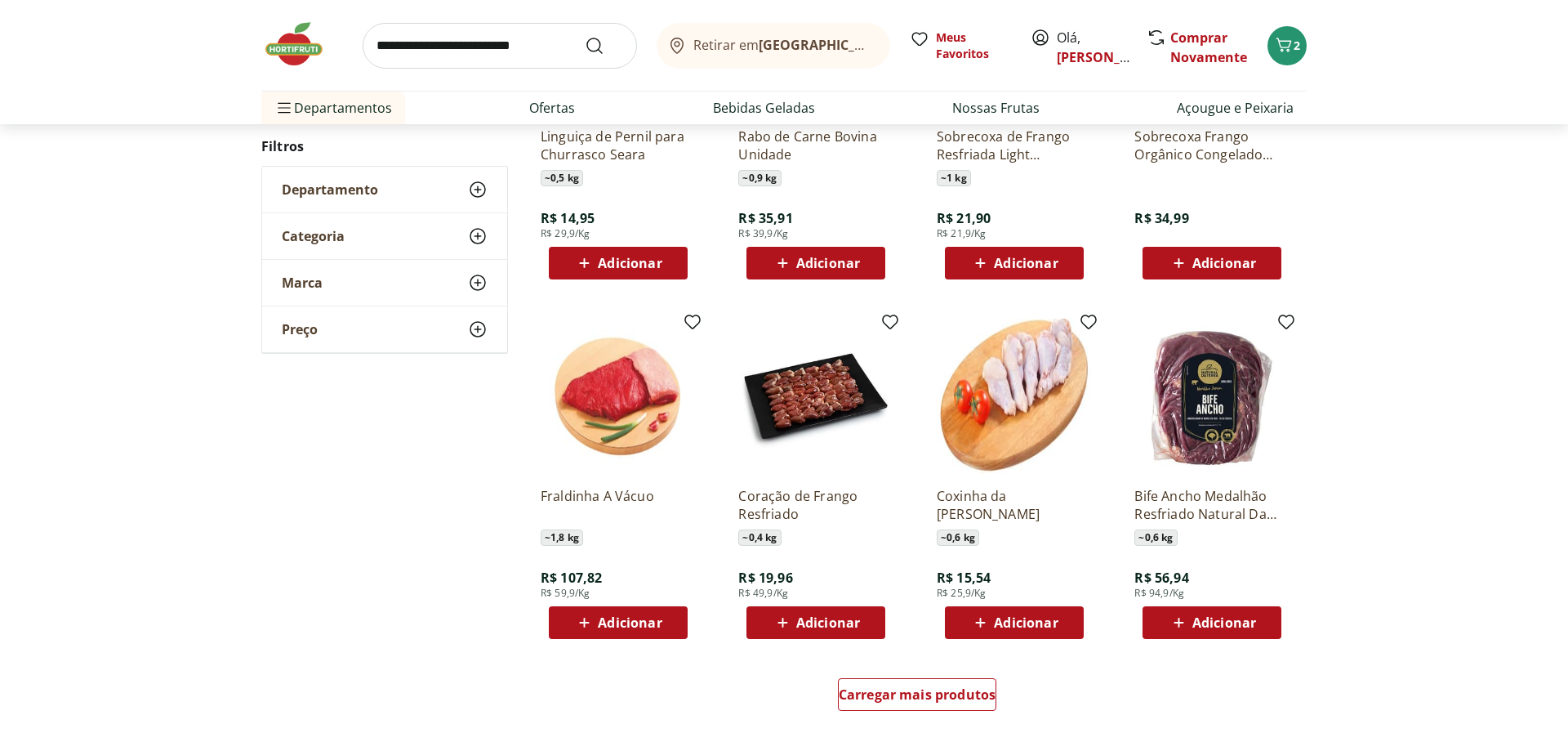
scroll to position [812, 0]
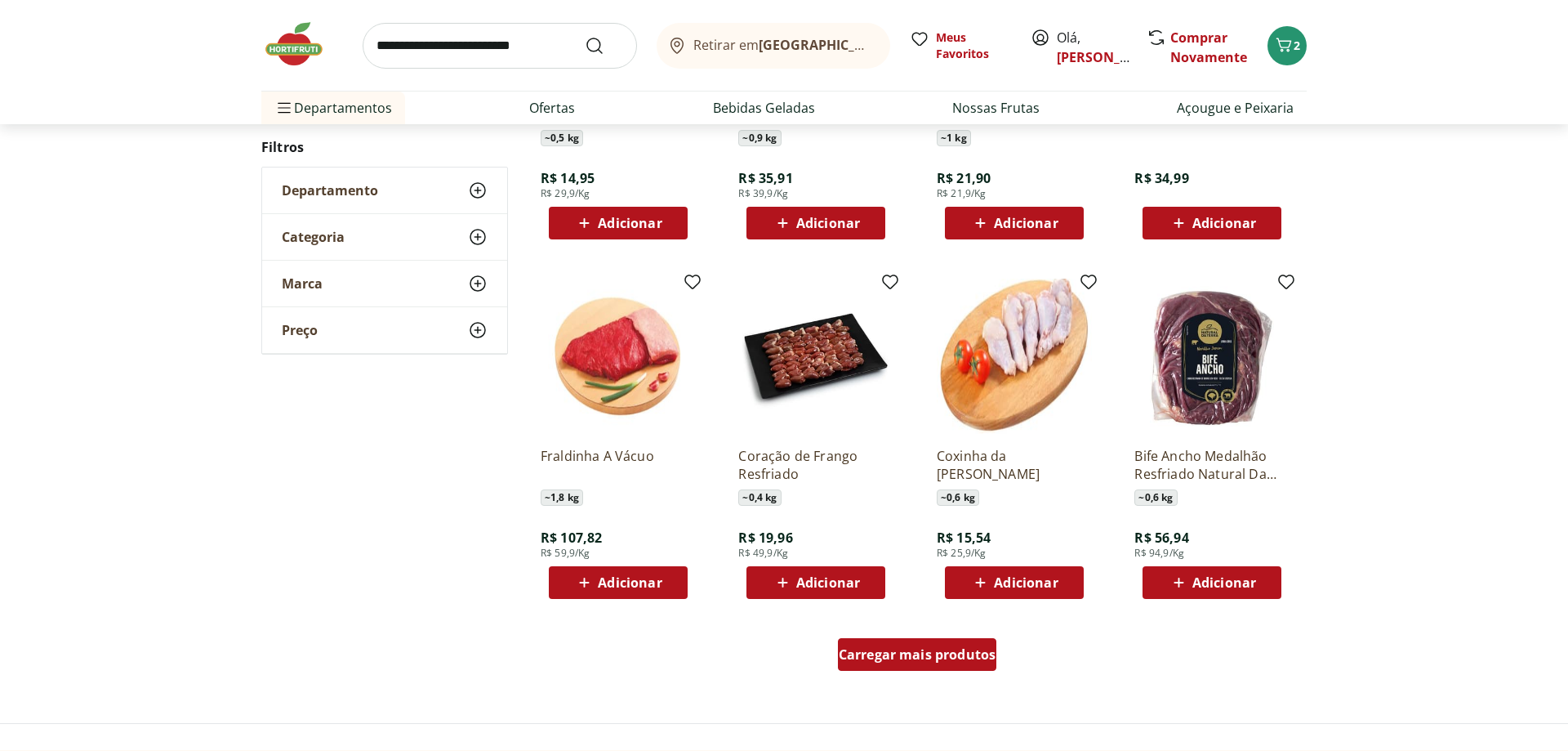
click at [965, 670] on div "Carregar mais produtos" at bounding box center [917, 655] width 159 height 32
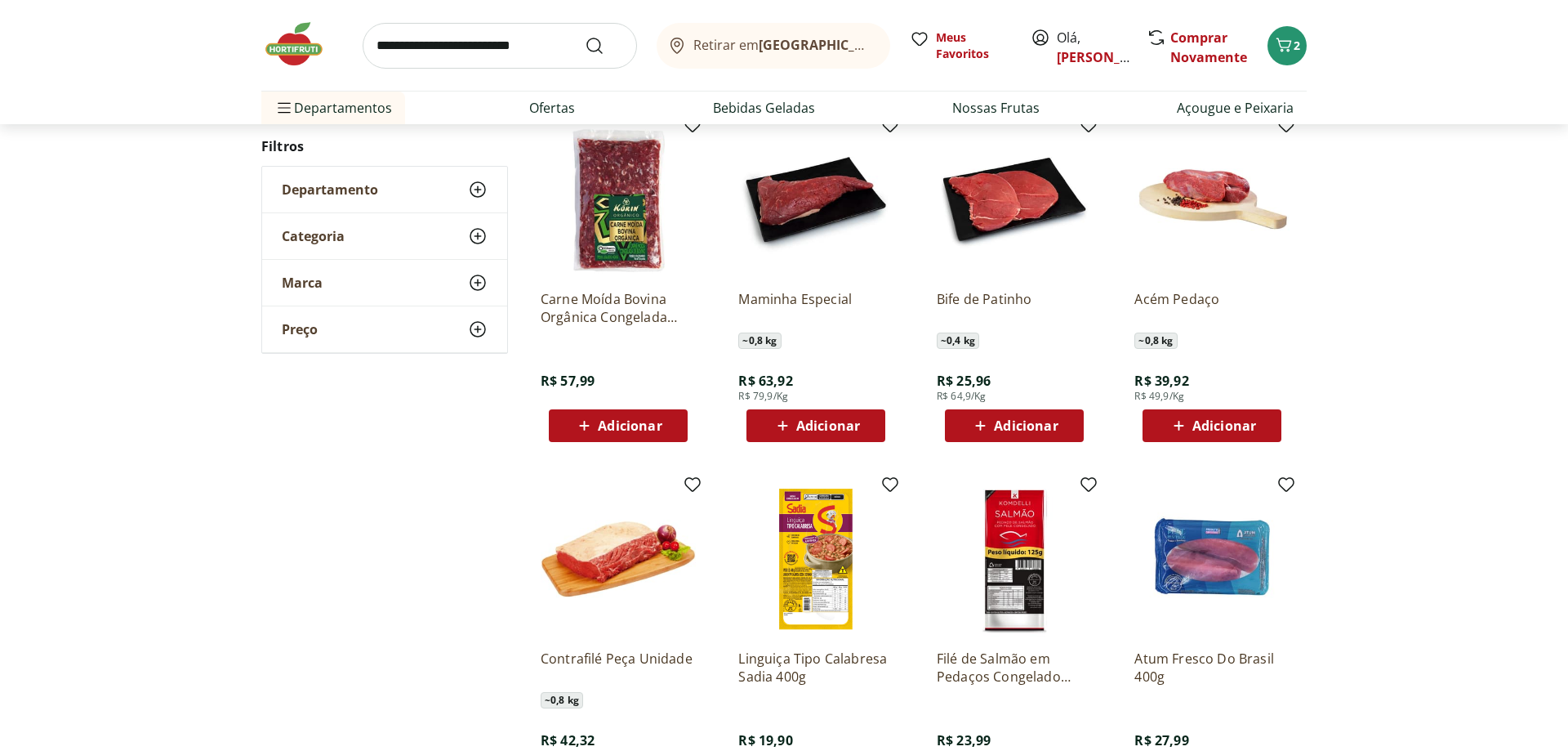
scroll to position [830, 0]
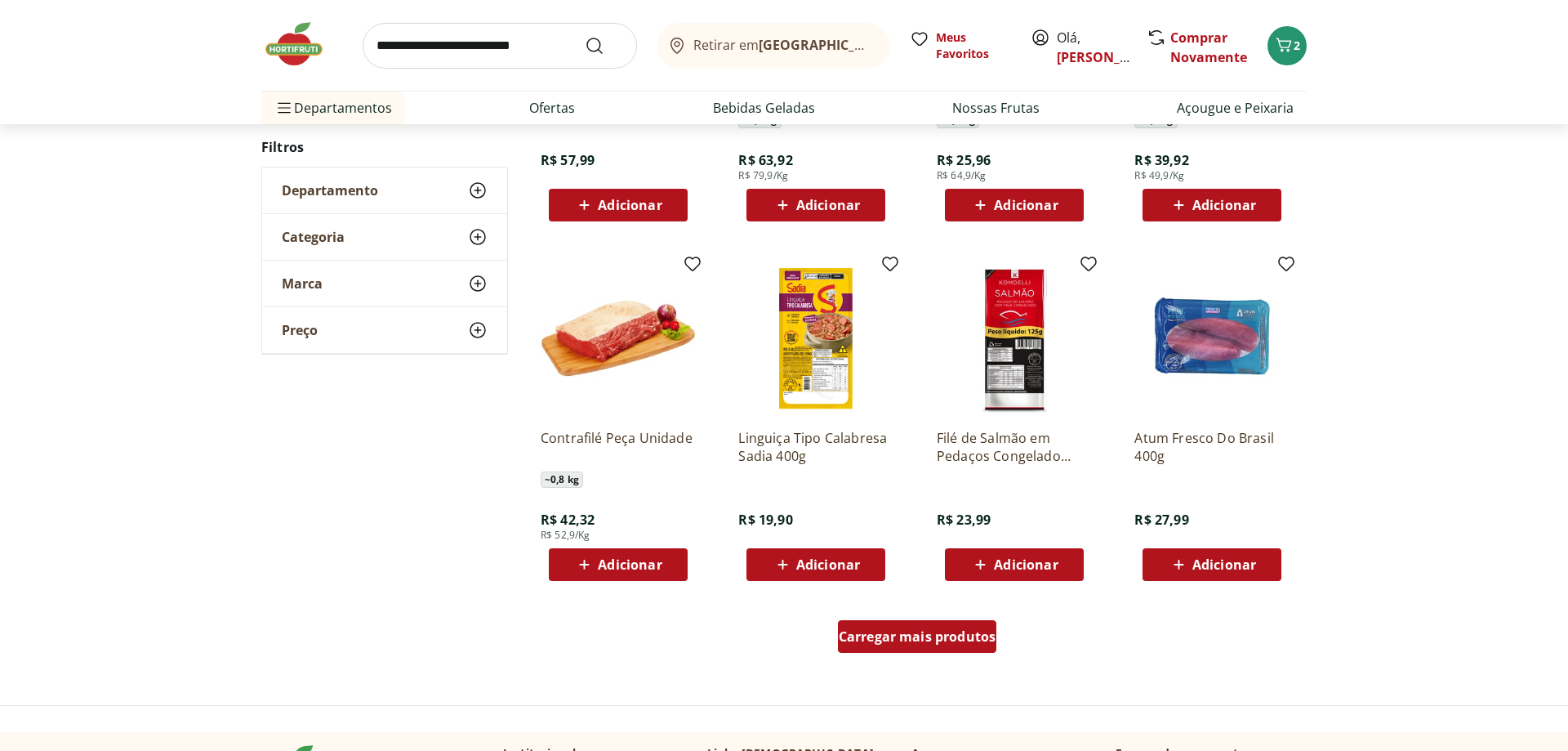
click at [918, 636] on span "Carregar mais produtos" at bounding box center [917, 637] width 157 height 13
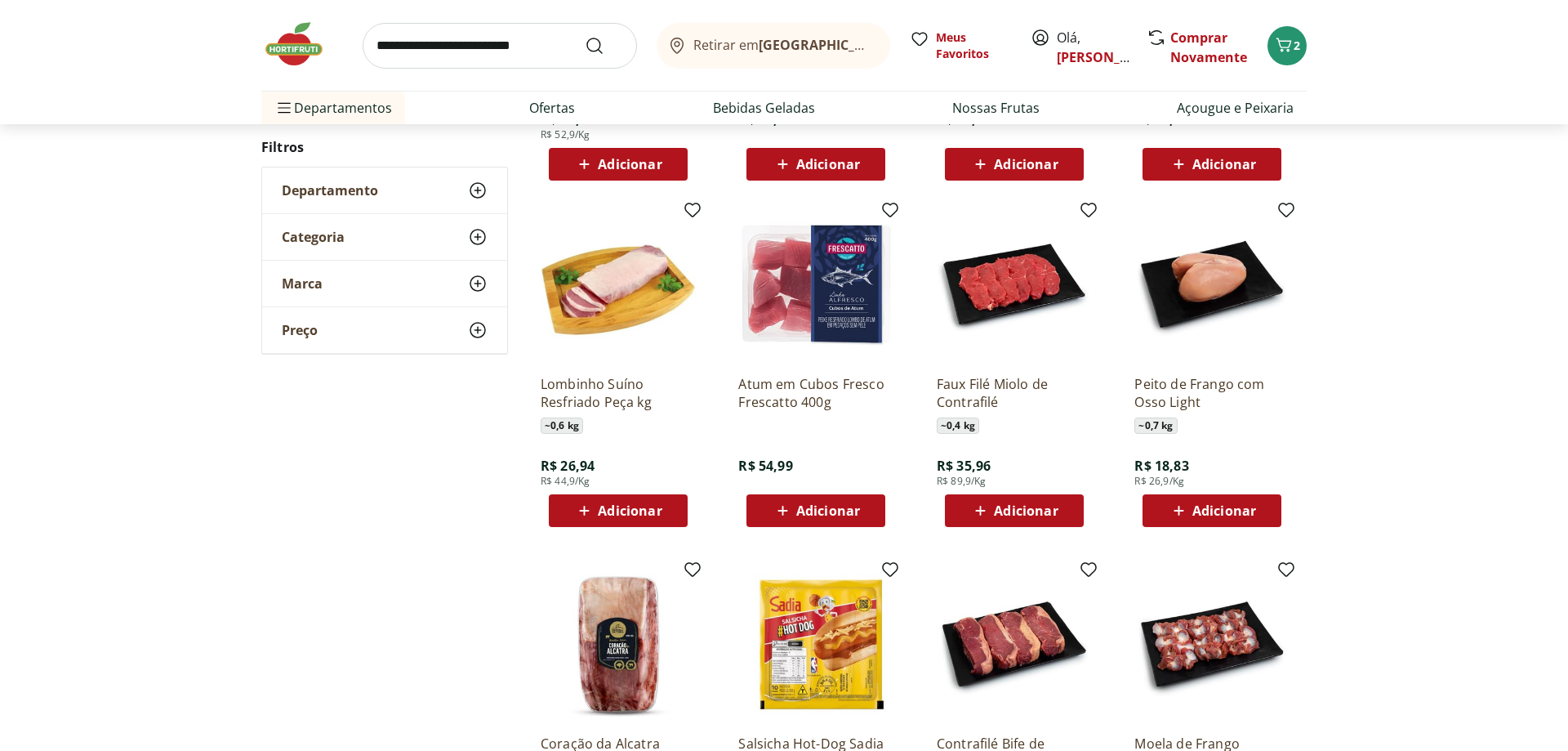
scroll to position [1247, 0]
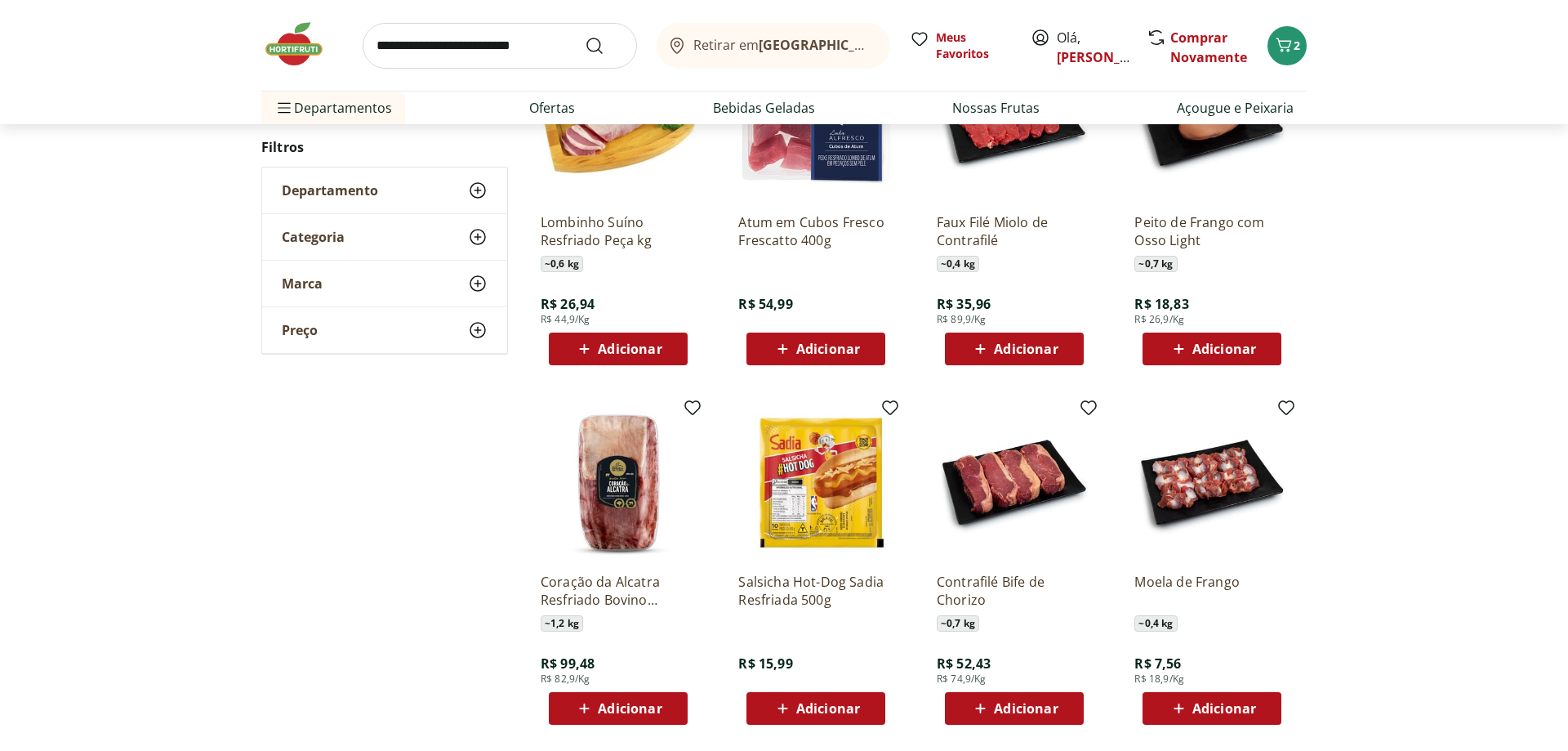
scroll to position [515, 0]
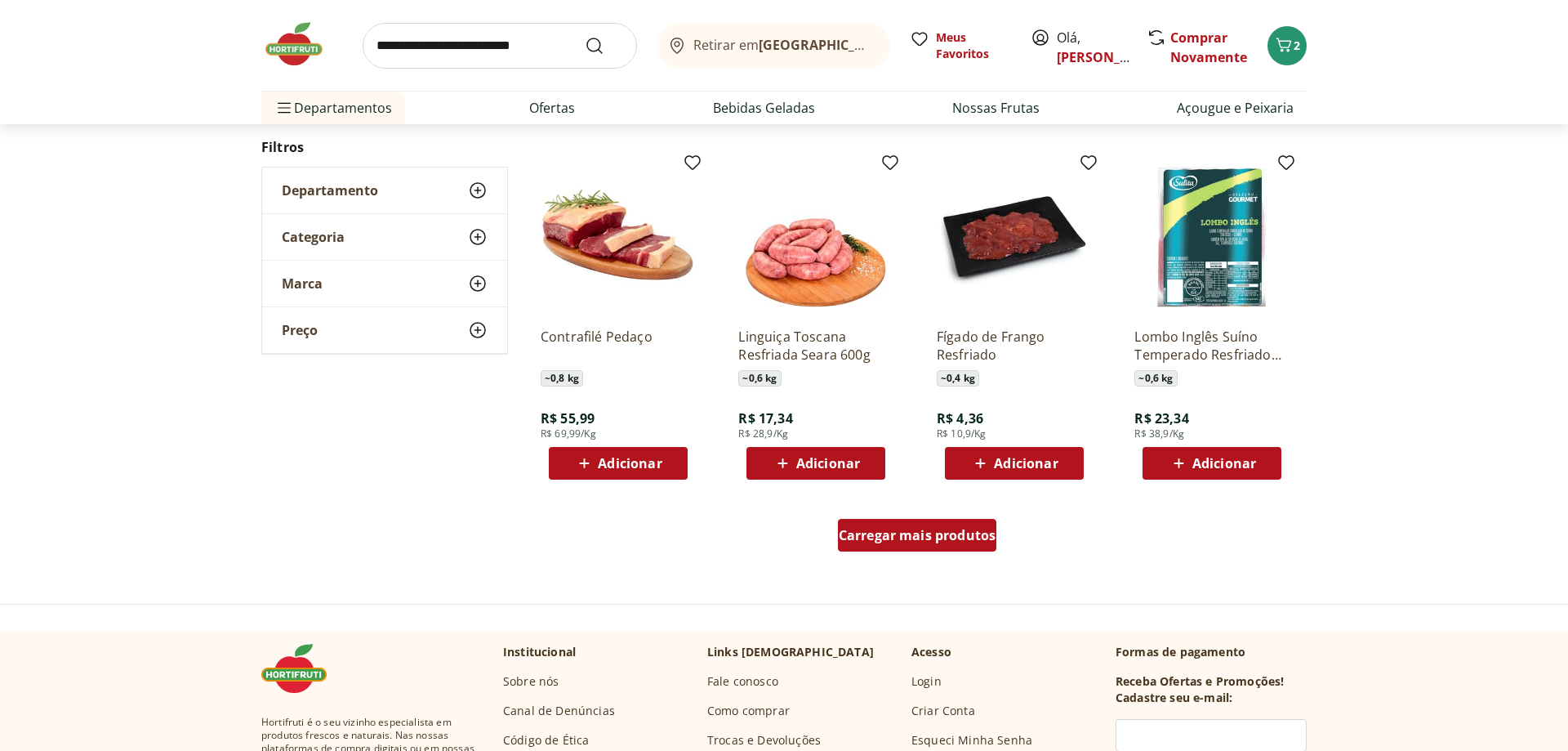
click at [898, 539] on span "Carregar mais produtos" at bounding box center [917, 536] width 157 height 13
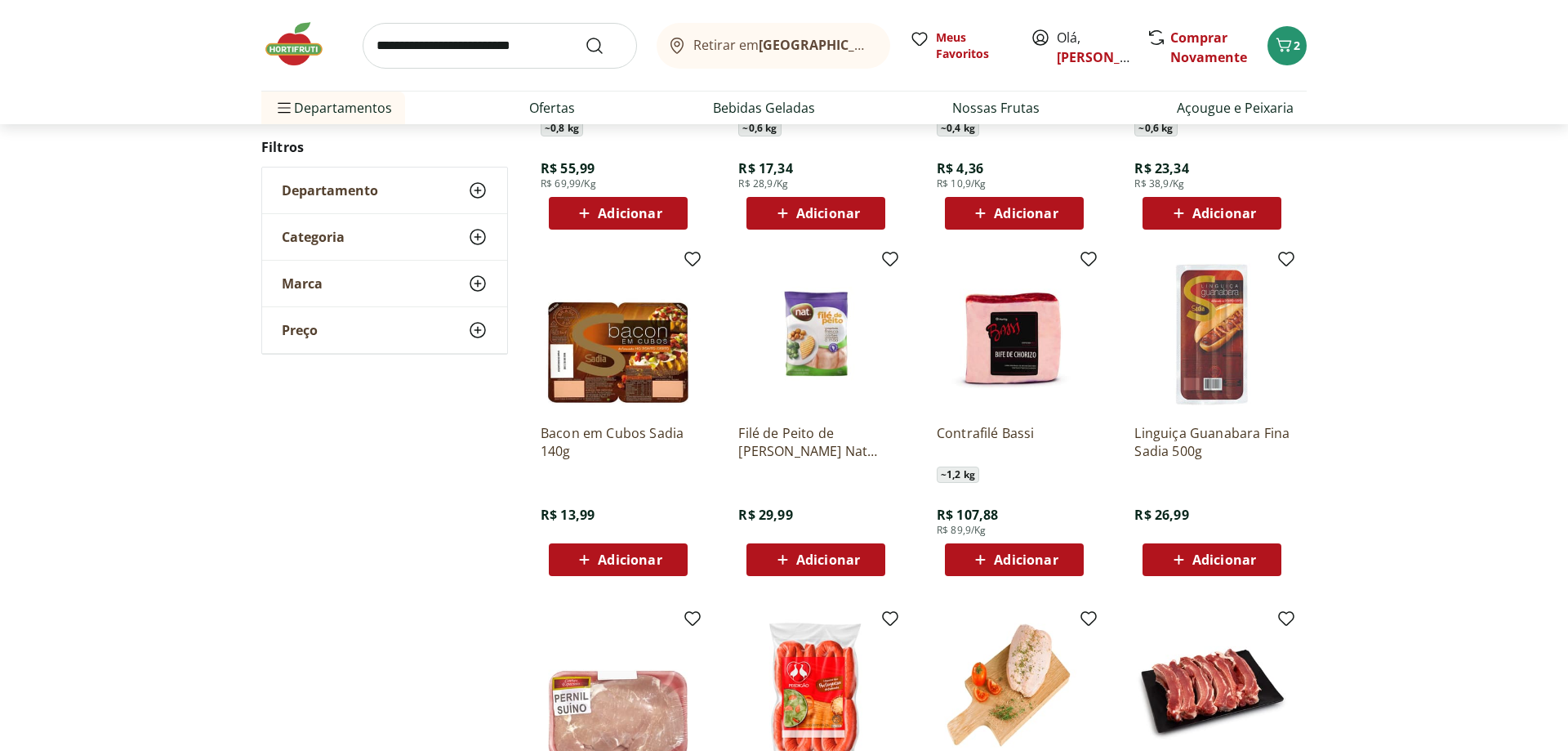
scroll to position [450, 0]
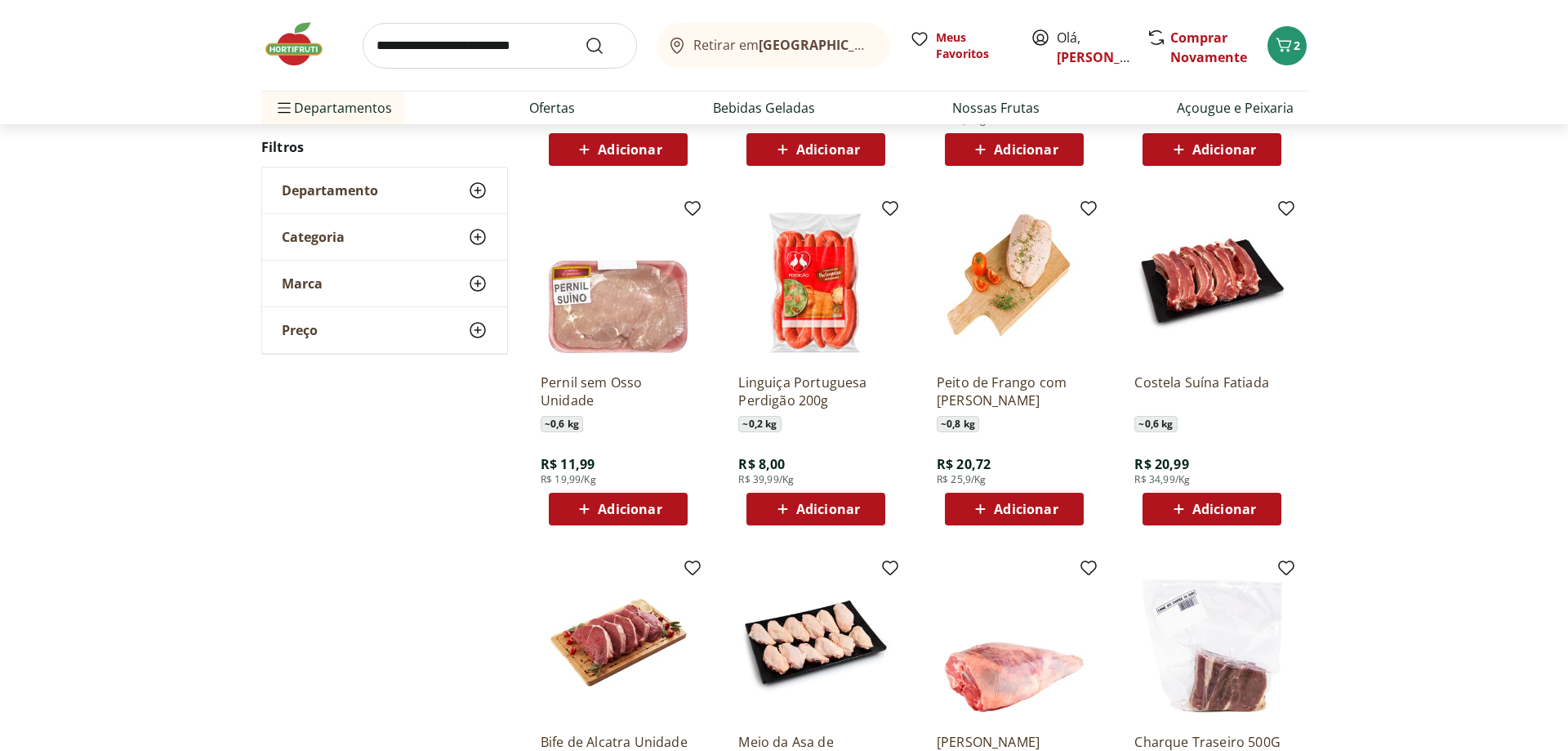
scroll to position [616, 0]
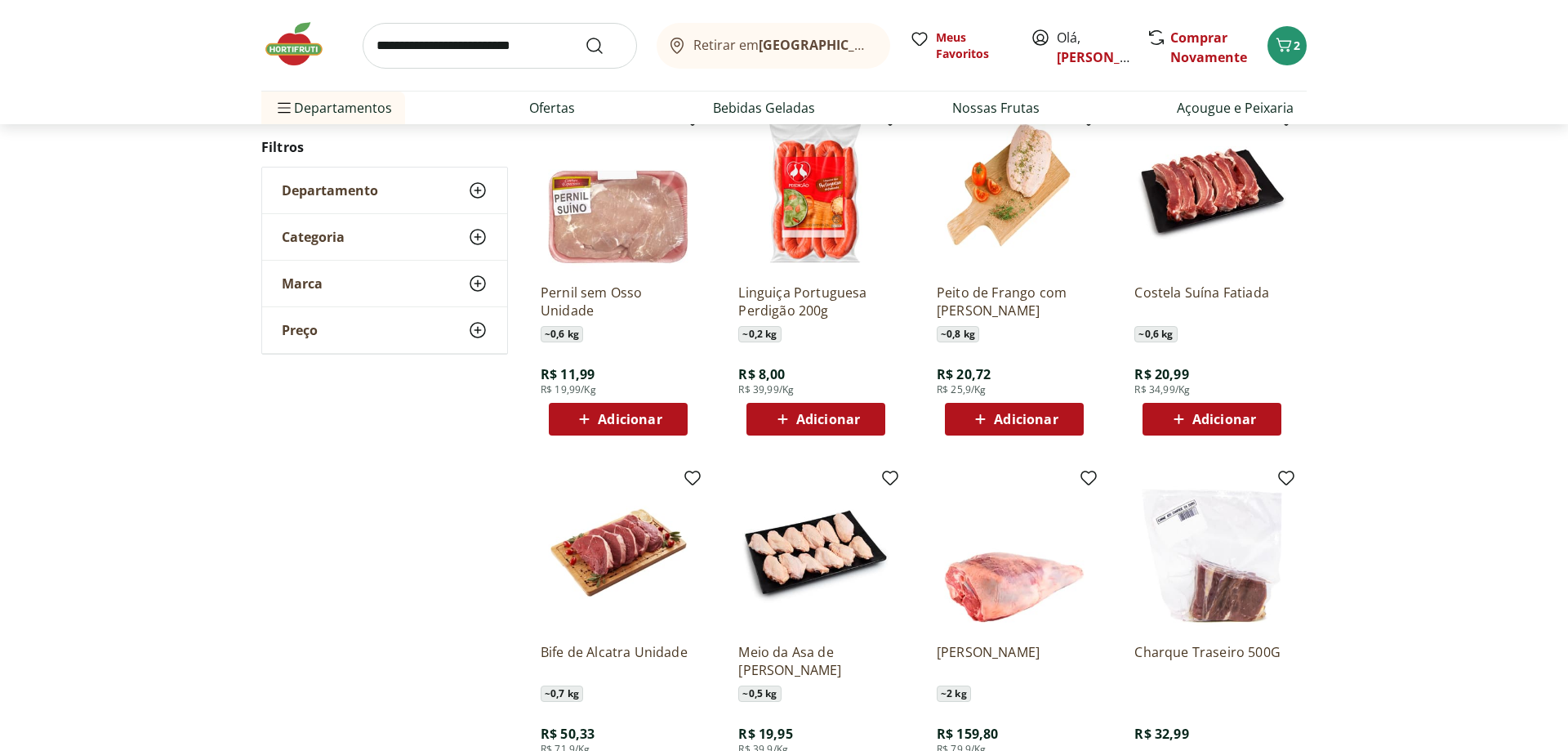
click at [645, 426] on span "Adicionar" at bounding box center [630, 419] width 64 height 13
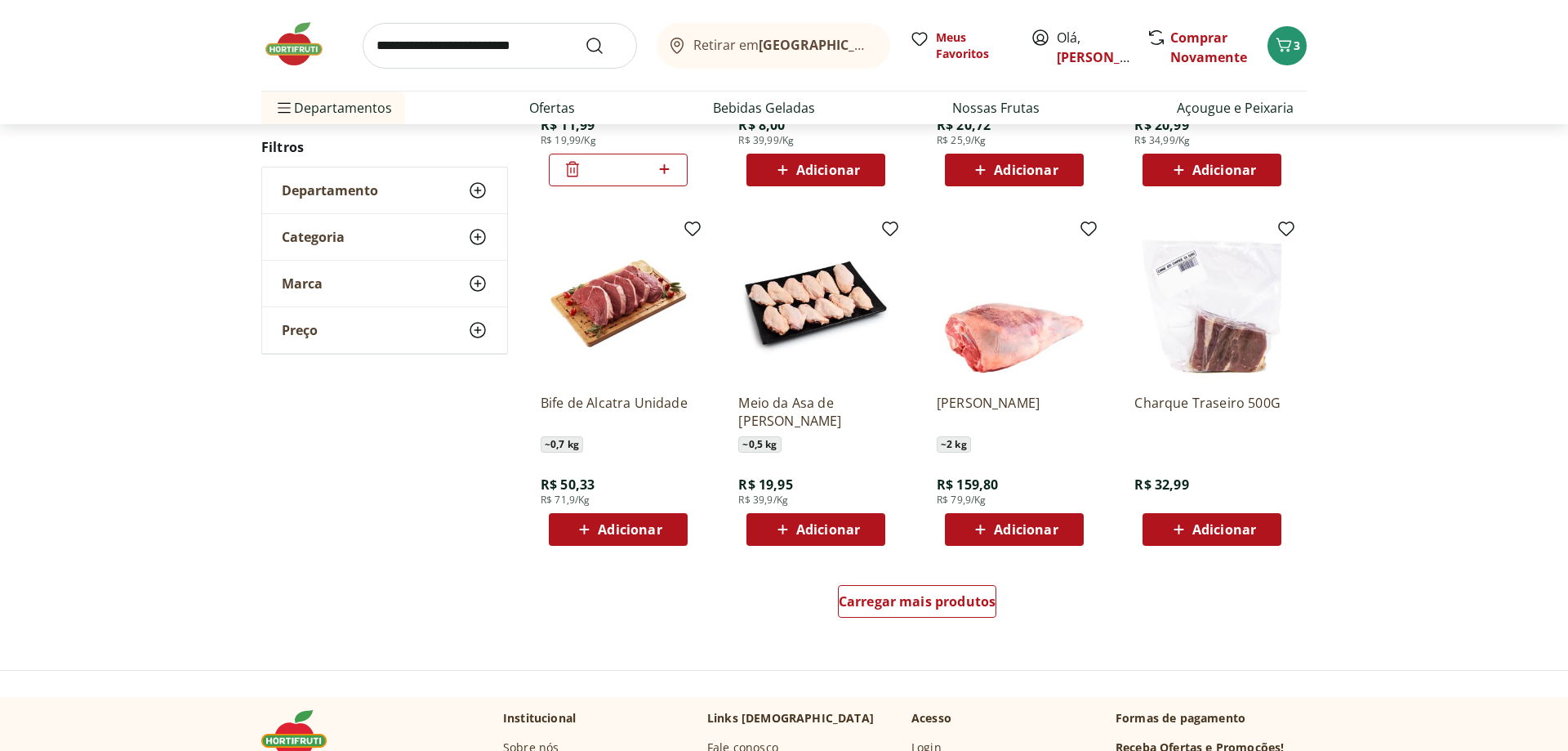
scroll to position [866, 0]
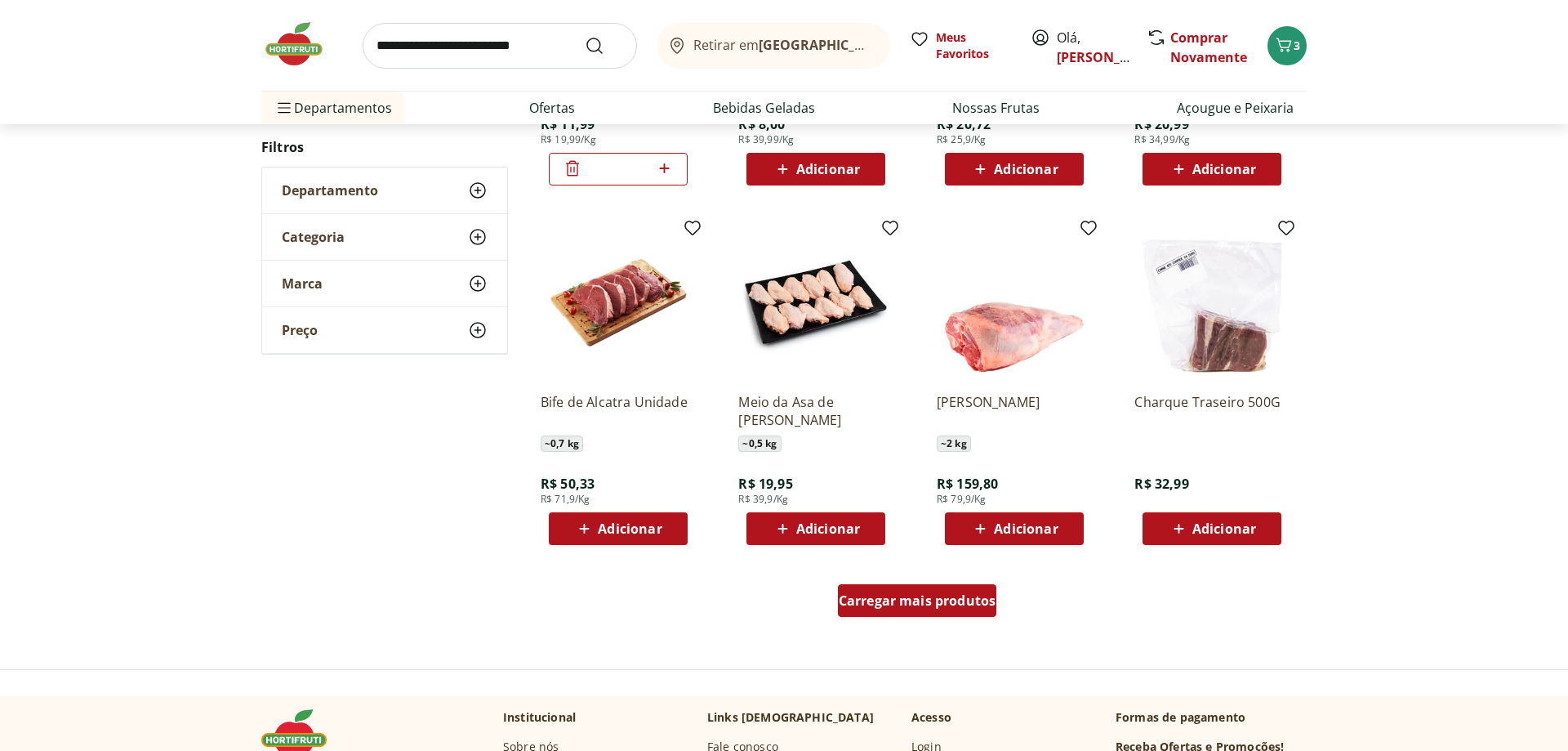
click at [954, 607] on span "Carregar mais produtos" at bounding box center [917, 600] width 157 height 13
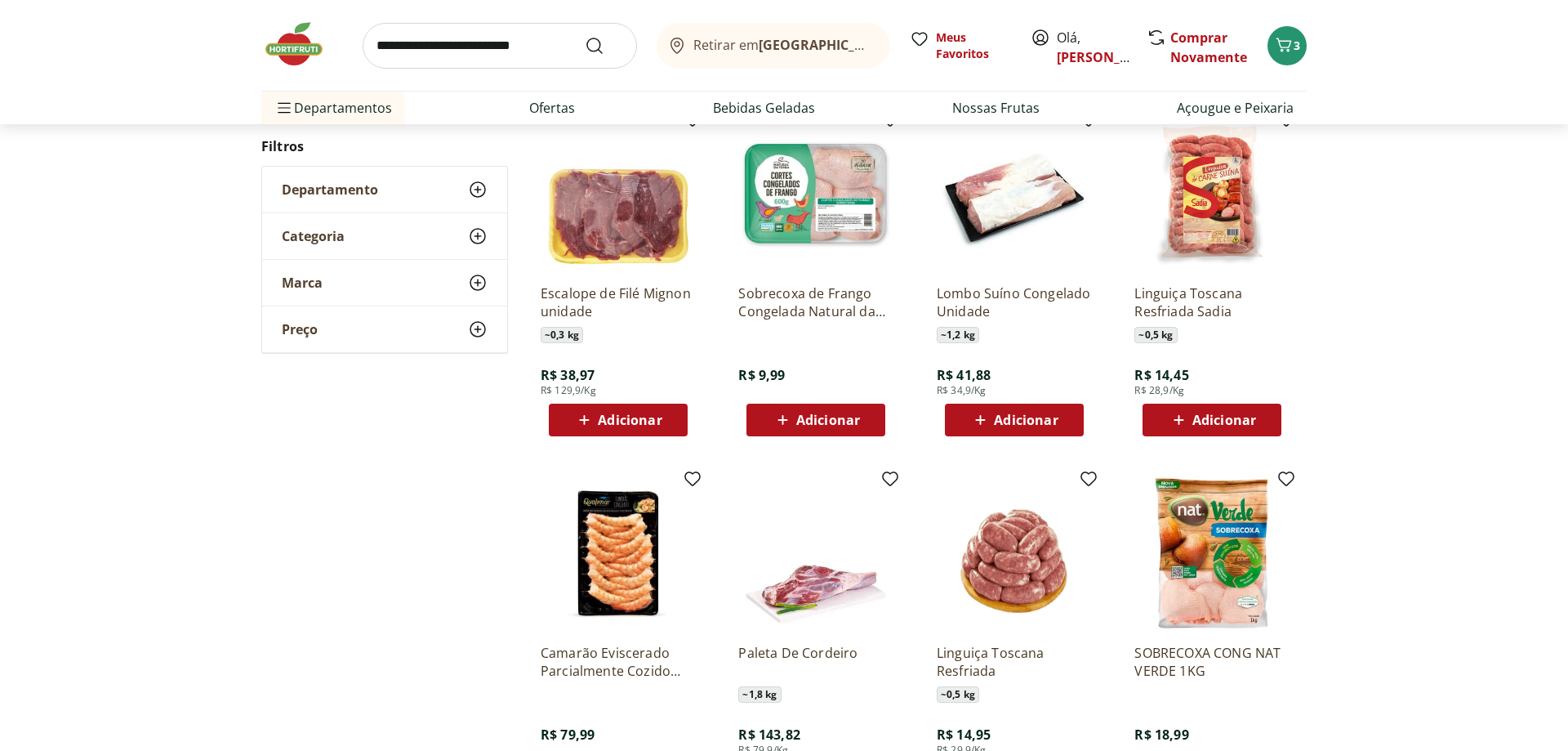
scroll to position [1367, 0]
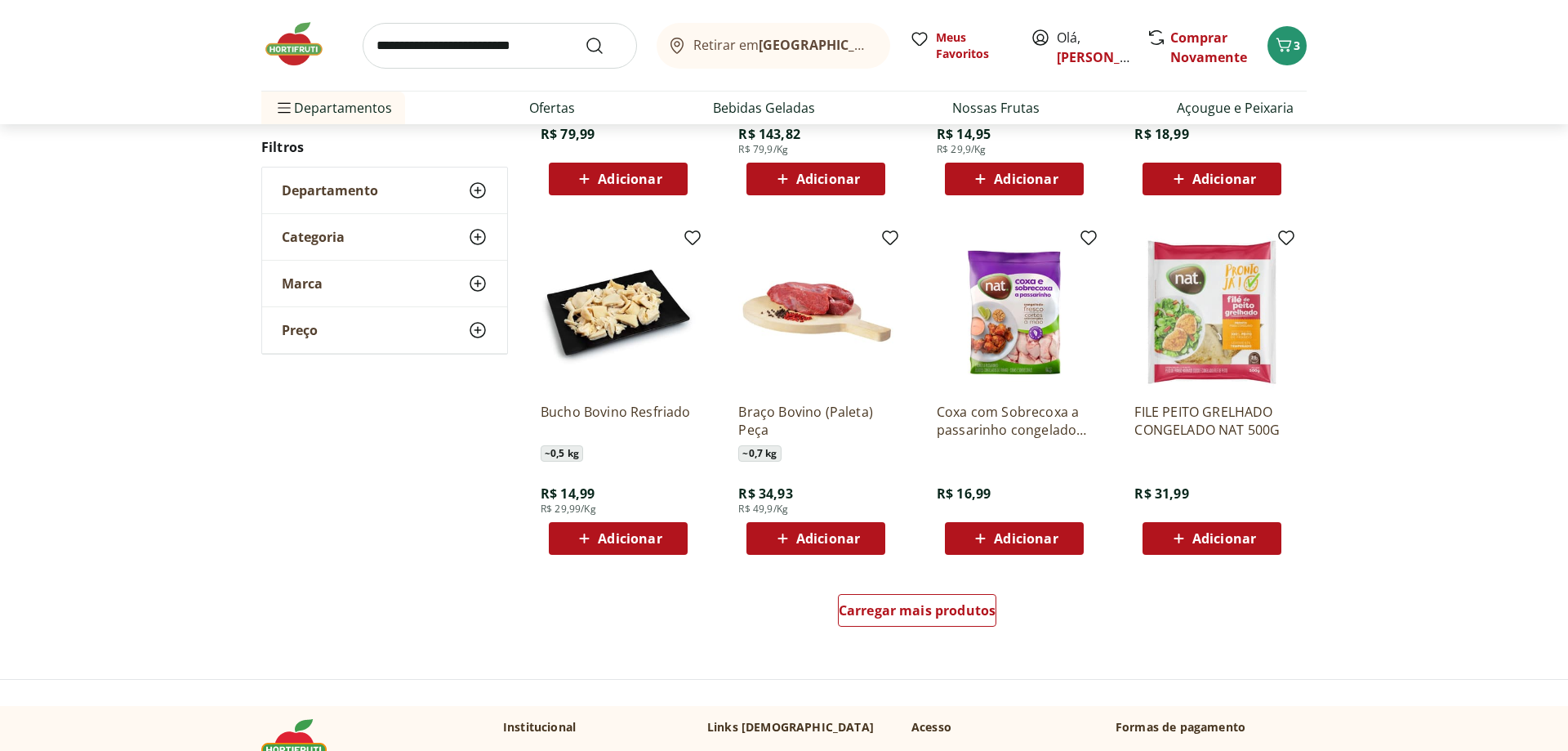
scroll to position [884, 0]
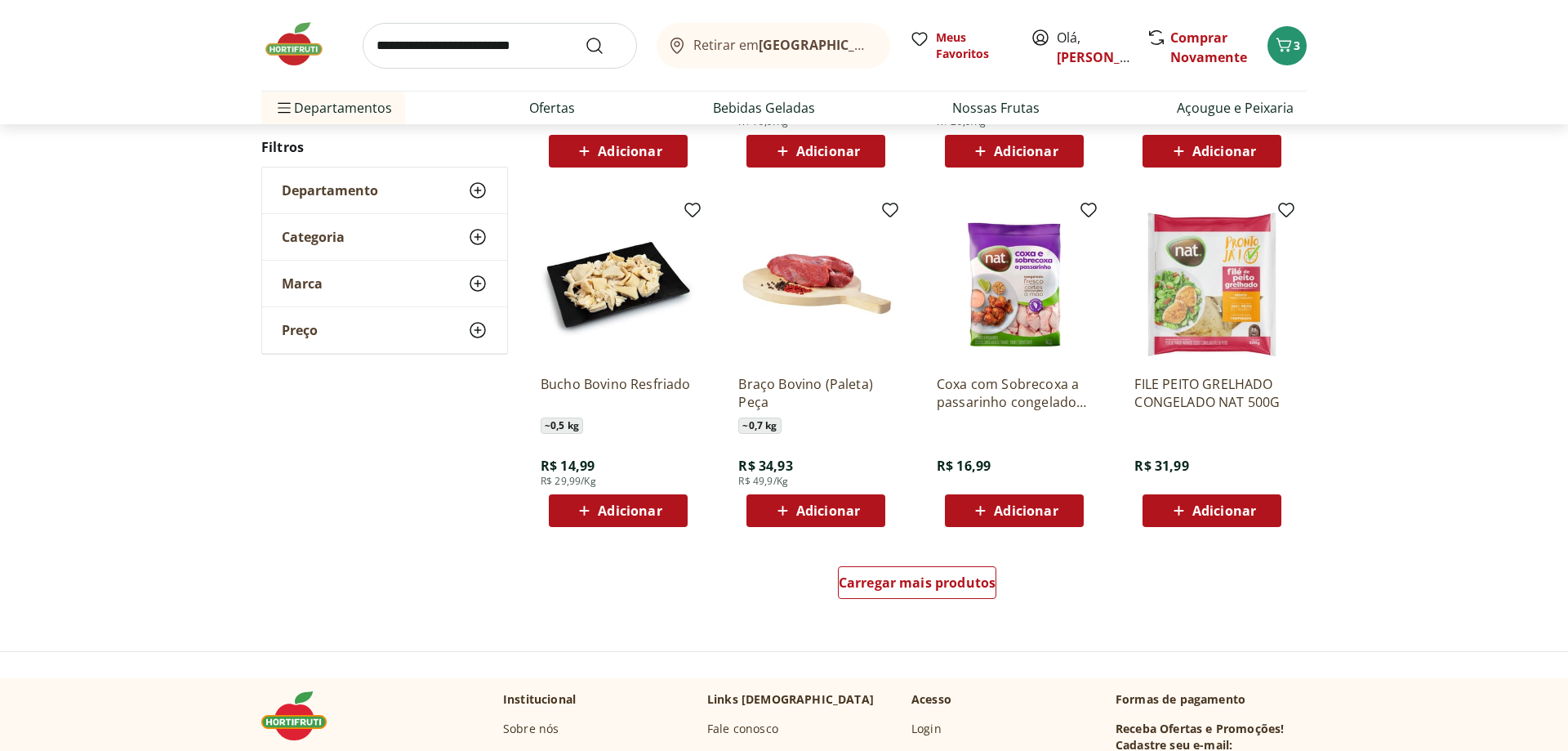
click at [941, 609] on div "Carregar mais produtos" at bounding box center [917, 586] width 793 height 78
click at [919, 589] on span "Carregar mais produtos" at bounding box center [917, 582] width 157 height 13
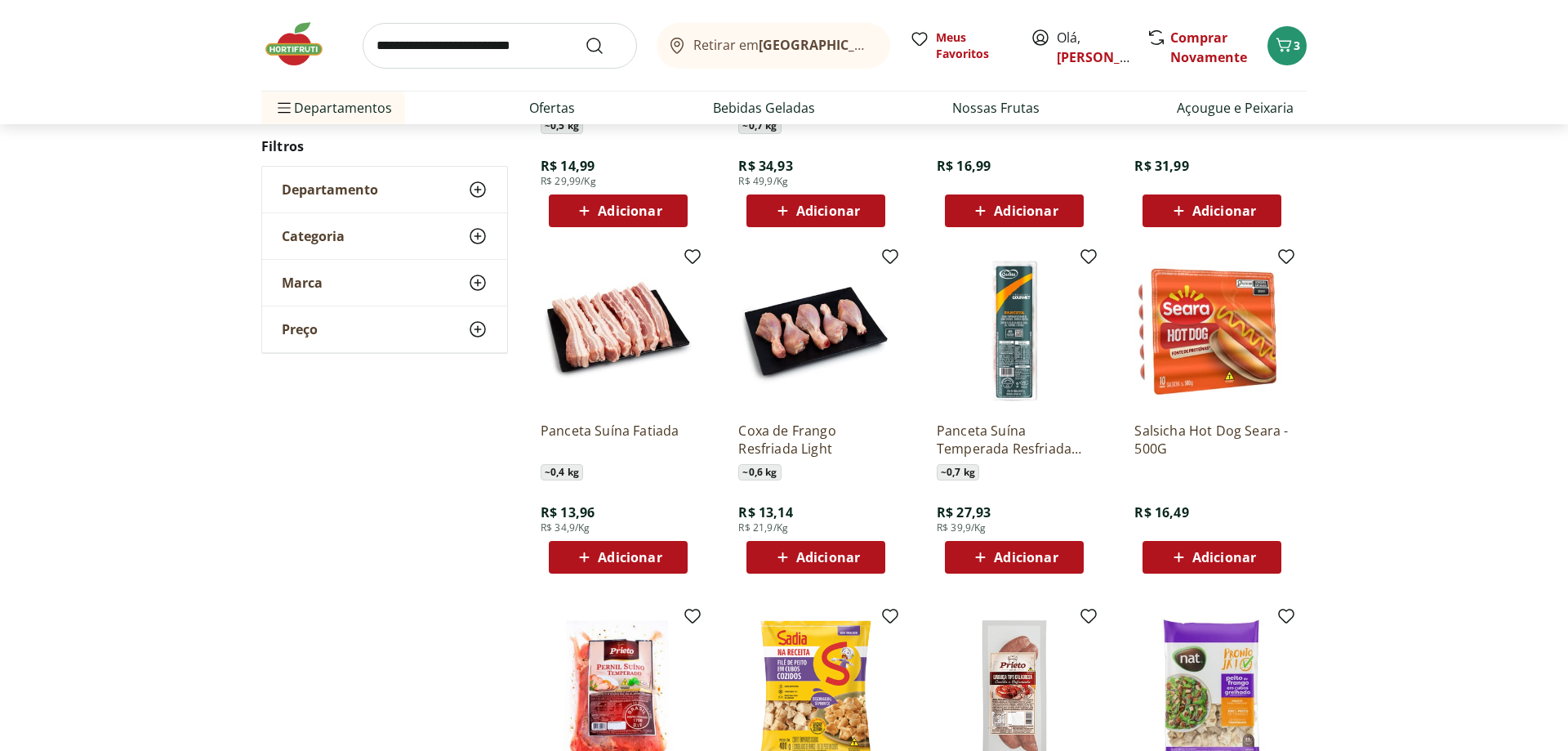
scroll to position [1218, 0]
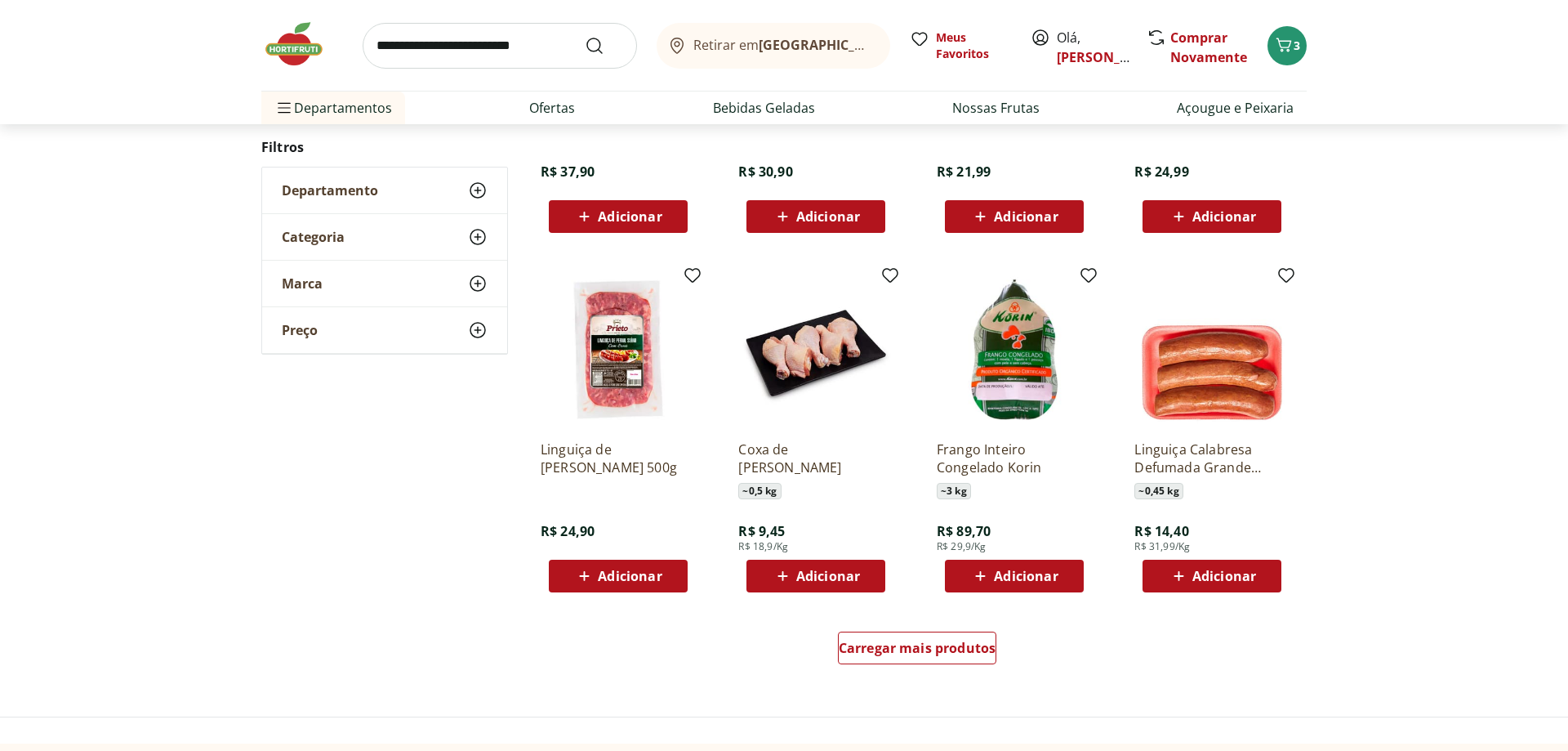
scroll to position [903, 0]
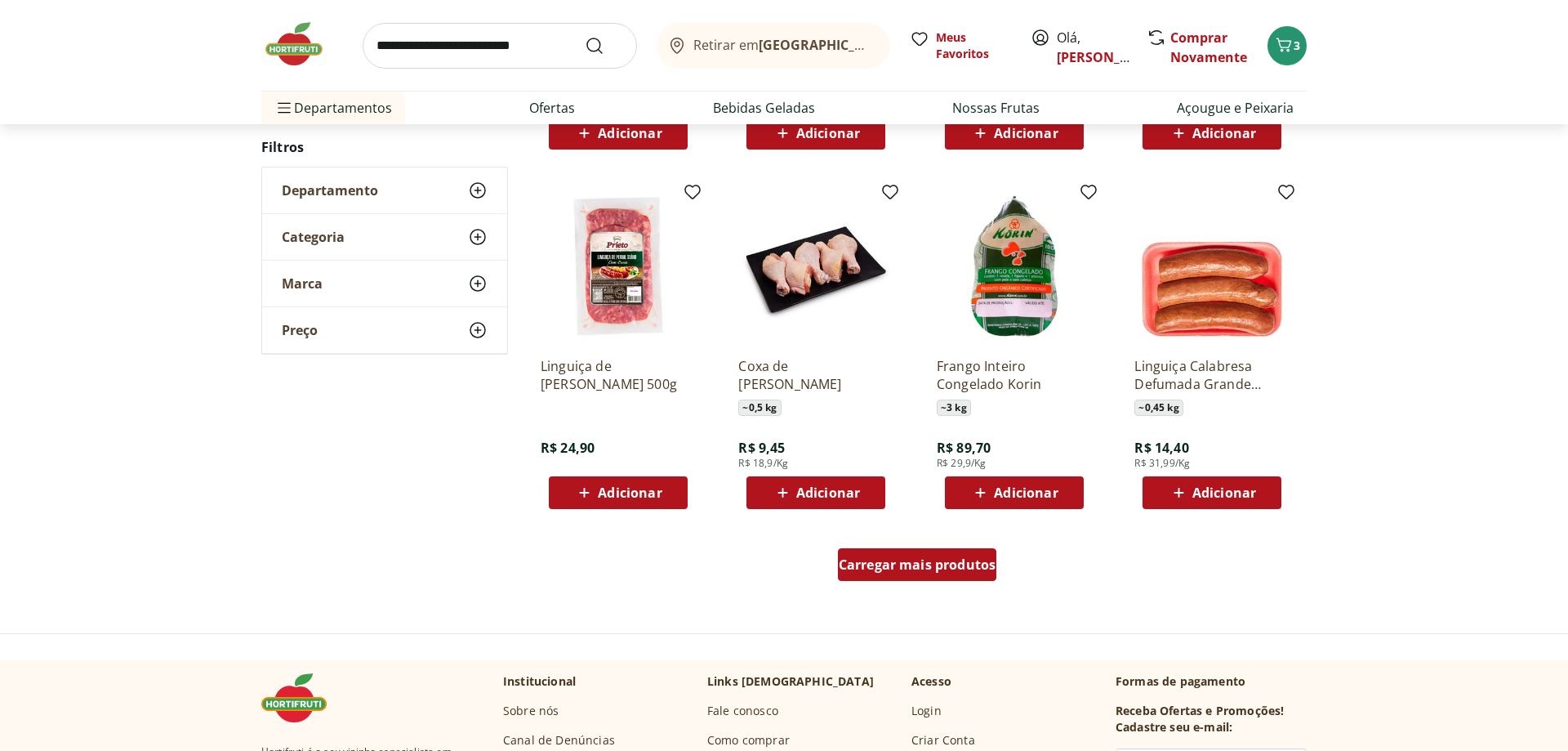
click at [955, 571] on span "Carregar mais produtos" at bounding box center [917, 565] width 157 height 13
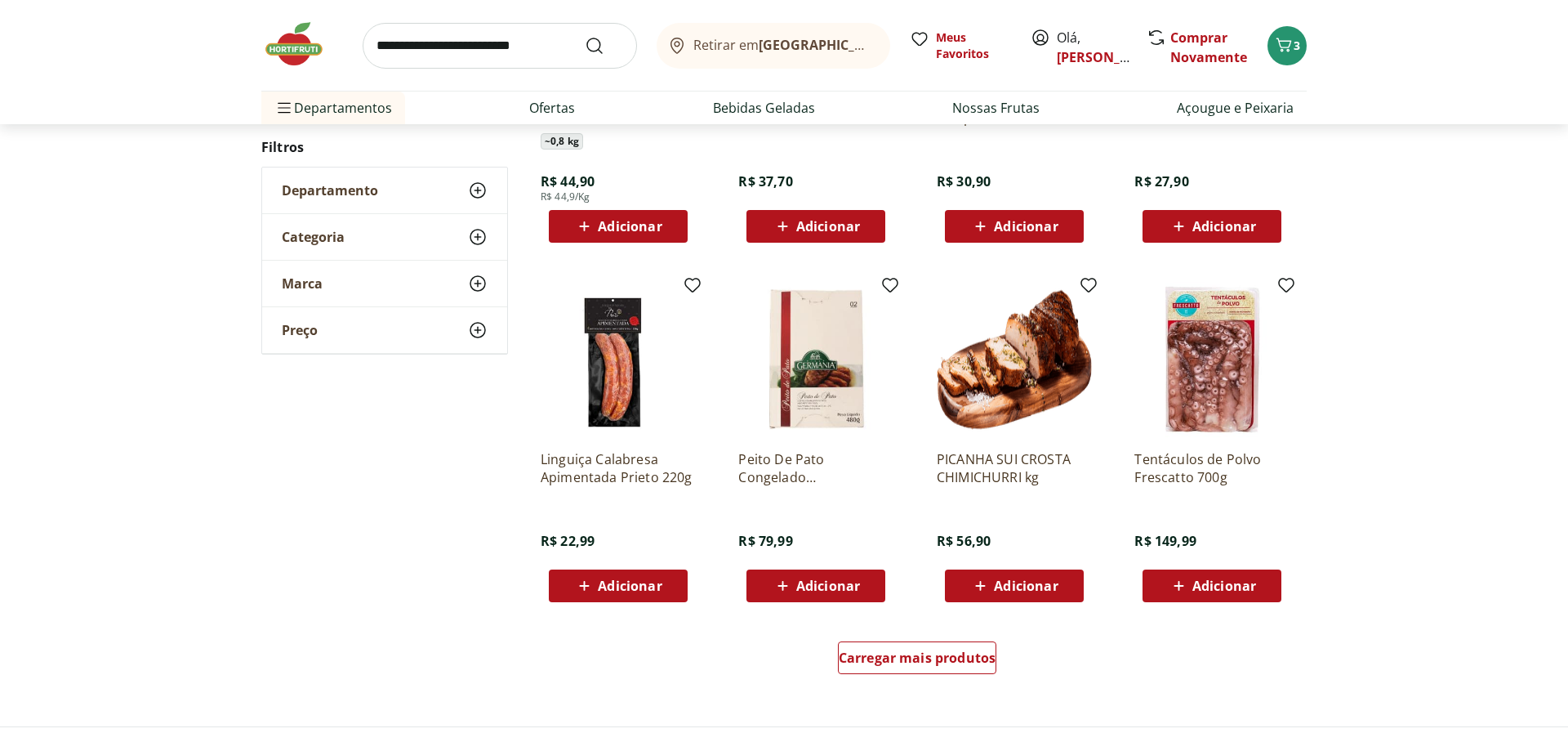
scroll to position [837, 0]
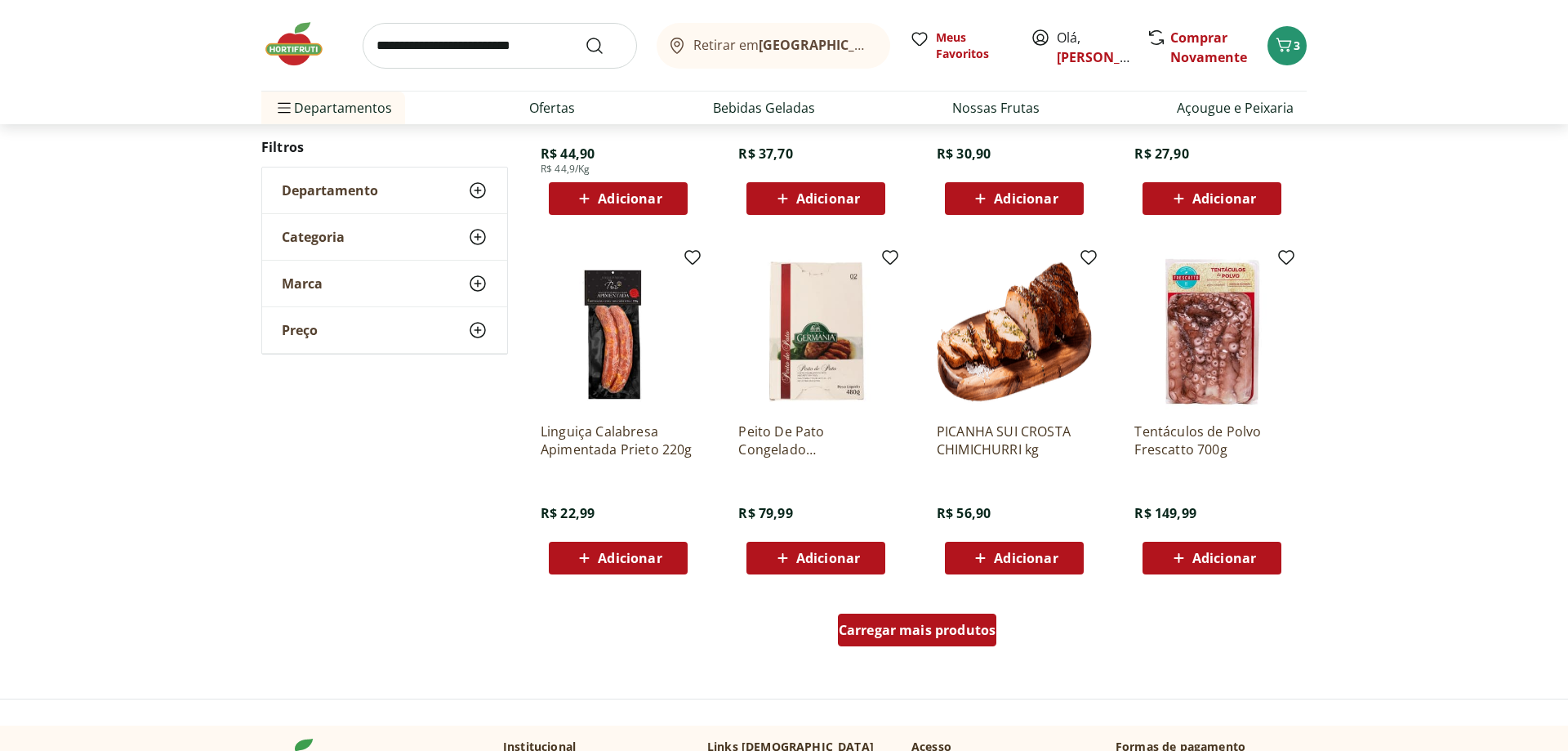
click at [867, 630] on span "Carregar mais produtos" at bounding box center [917, 630] width 157 height 13
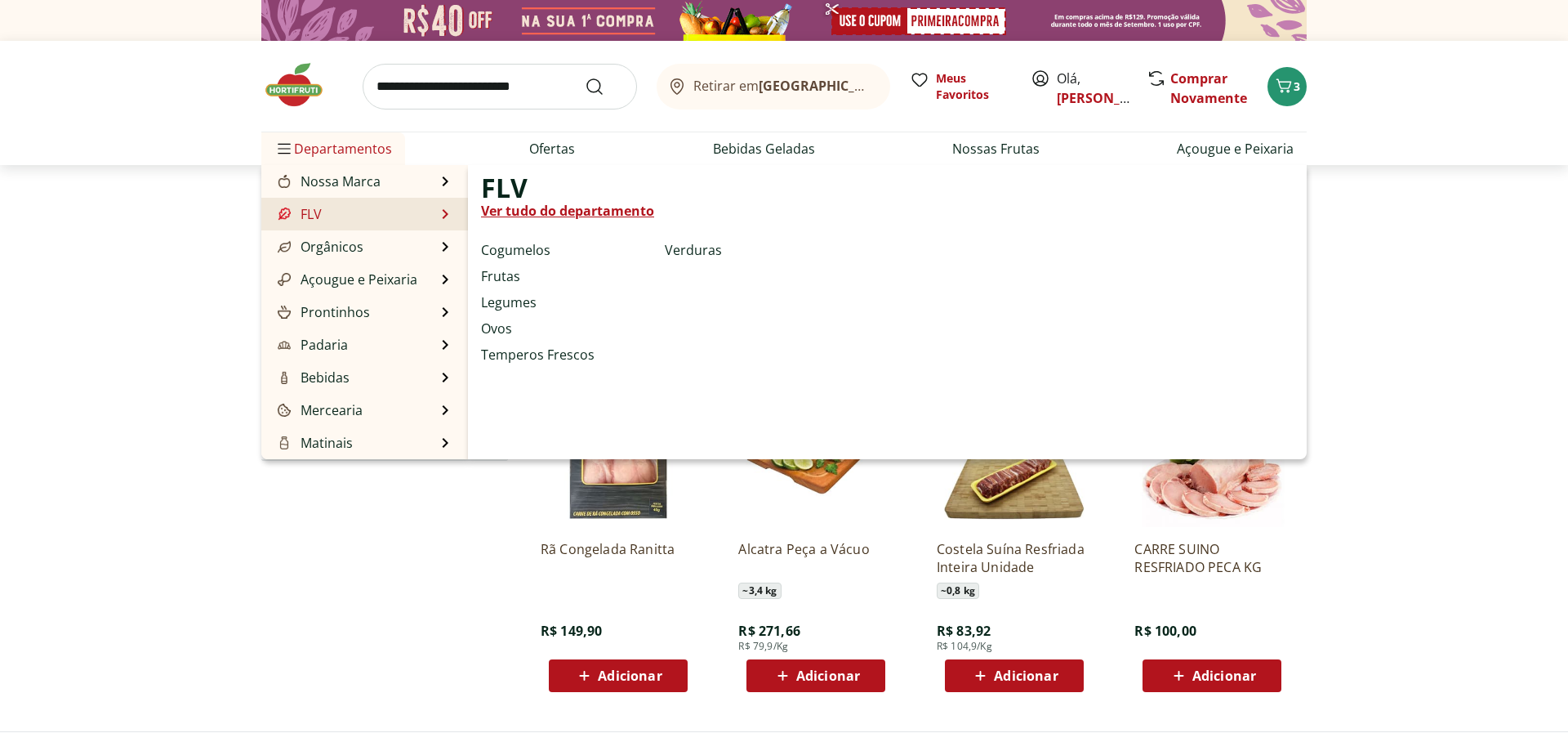
click at [551, 204] on link "Ver tudo do departamento" at bounding box center [568, 211] width 173 height 20
select select "**********"
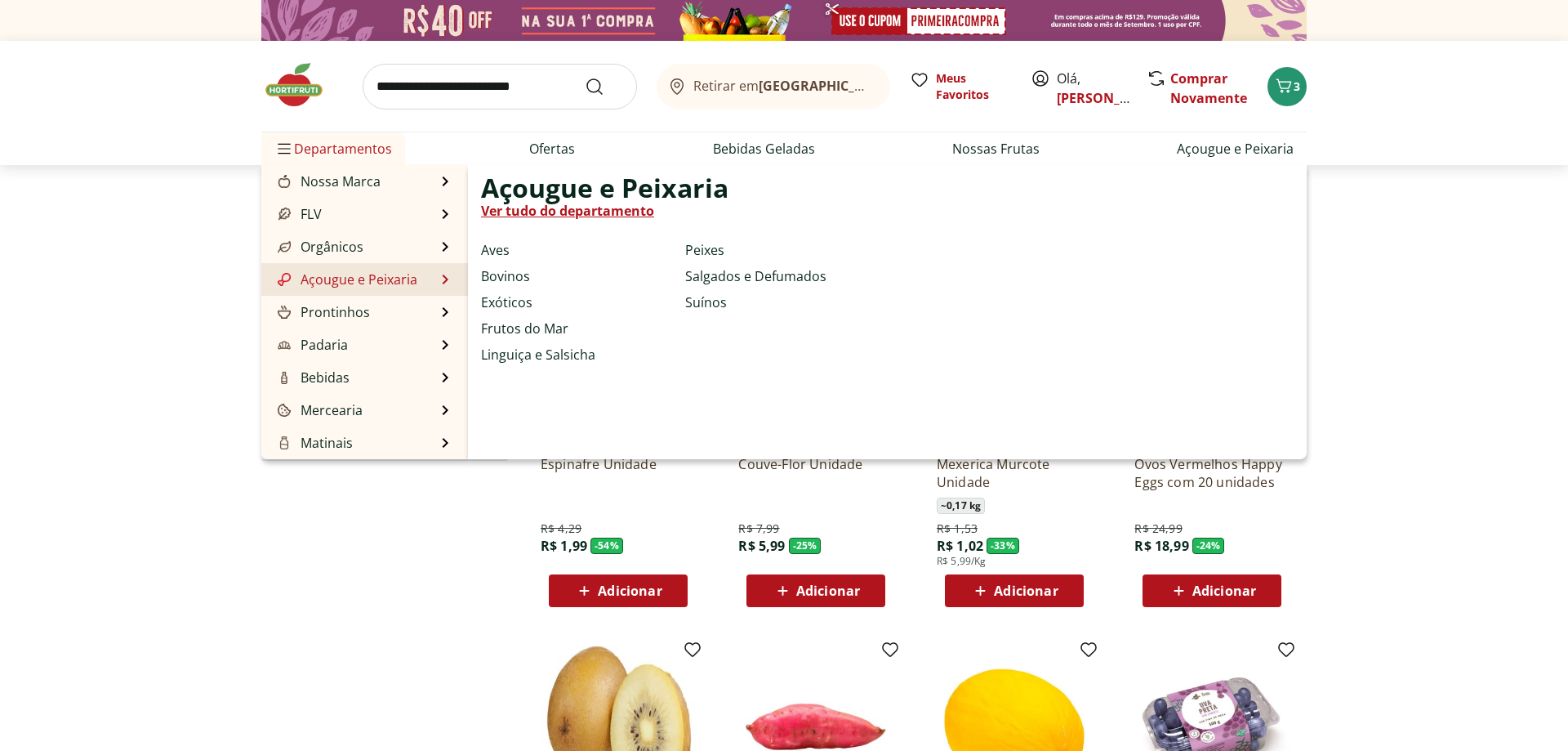
click at [547, 203] on link "Ver tudo do departamento" at bounding box center [568, 211] width 173 height 20
select select "**********"
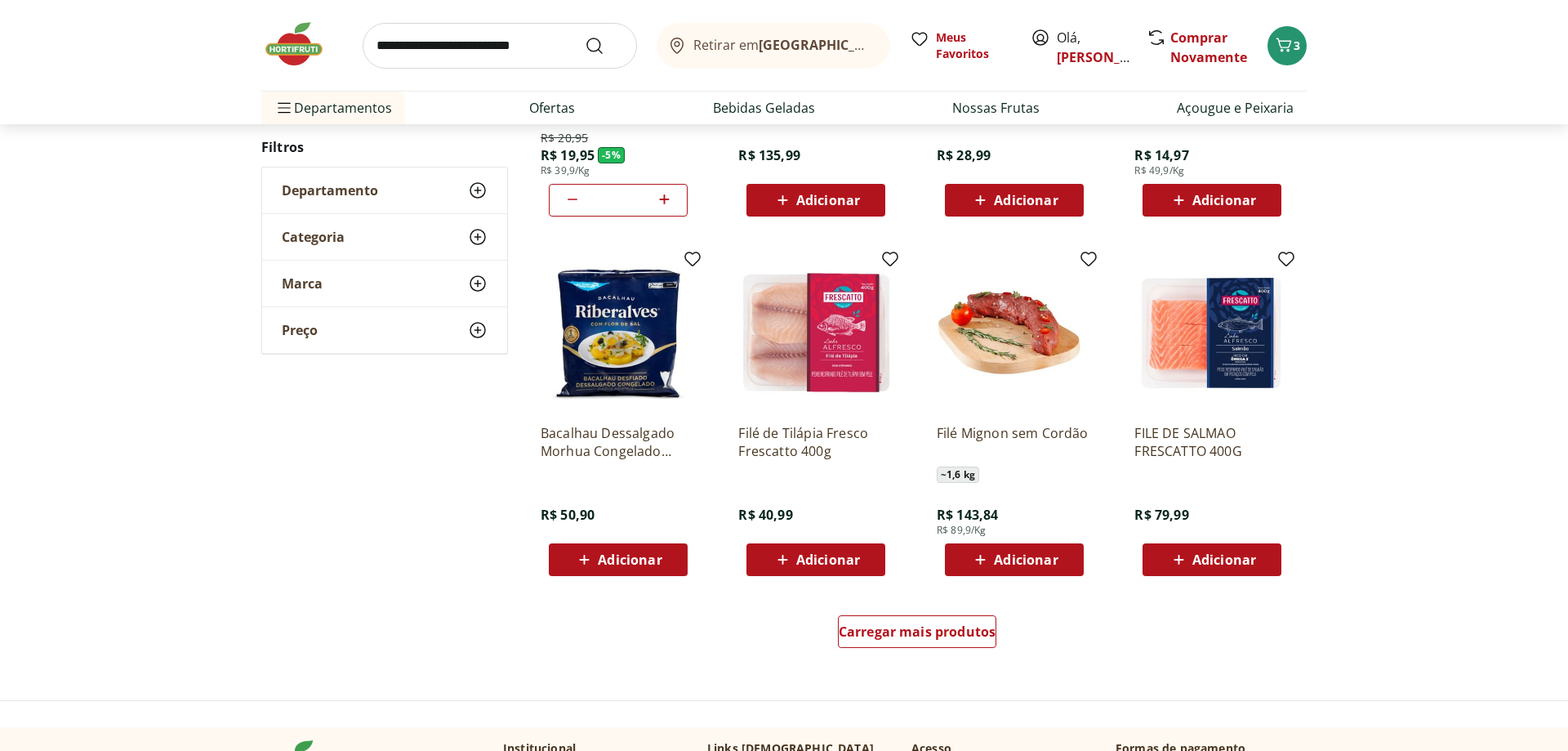
scroll to position [834, 0]
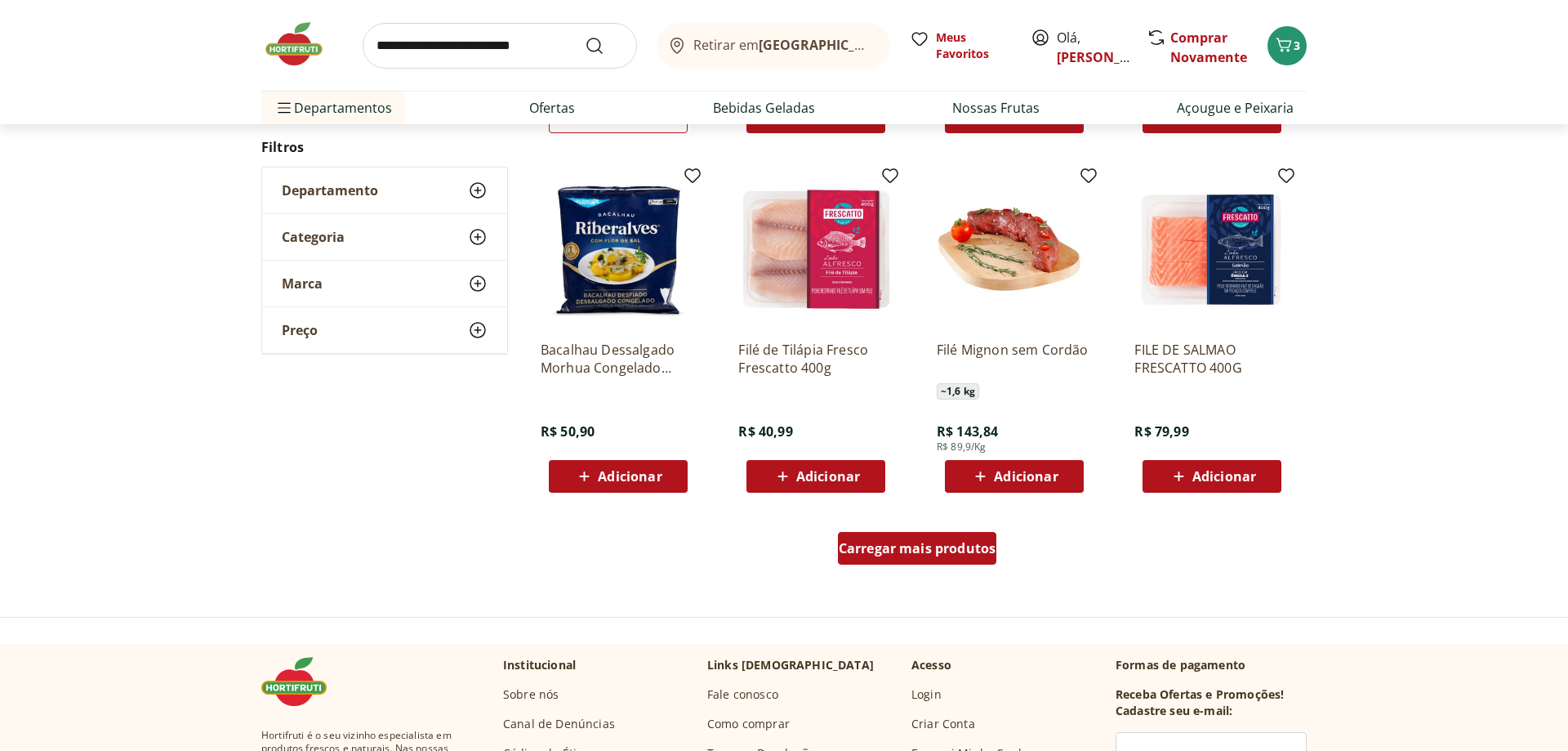
click at [964, 564] on div "Carregar mais produtos" at bounding box center [917, 548] width 159 height 32
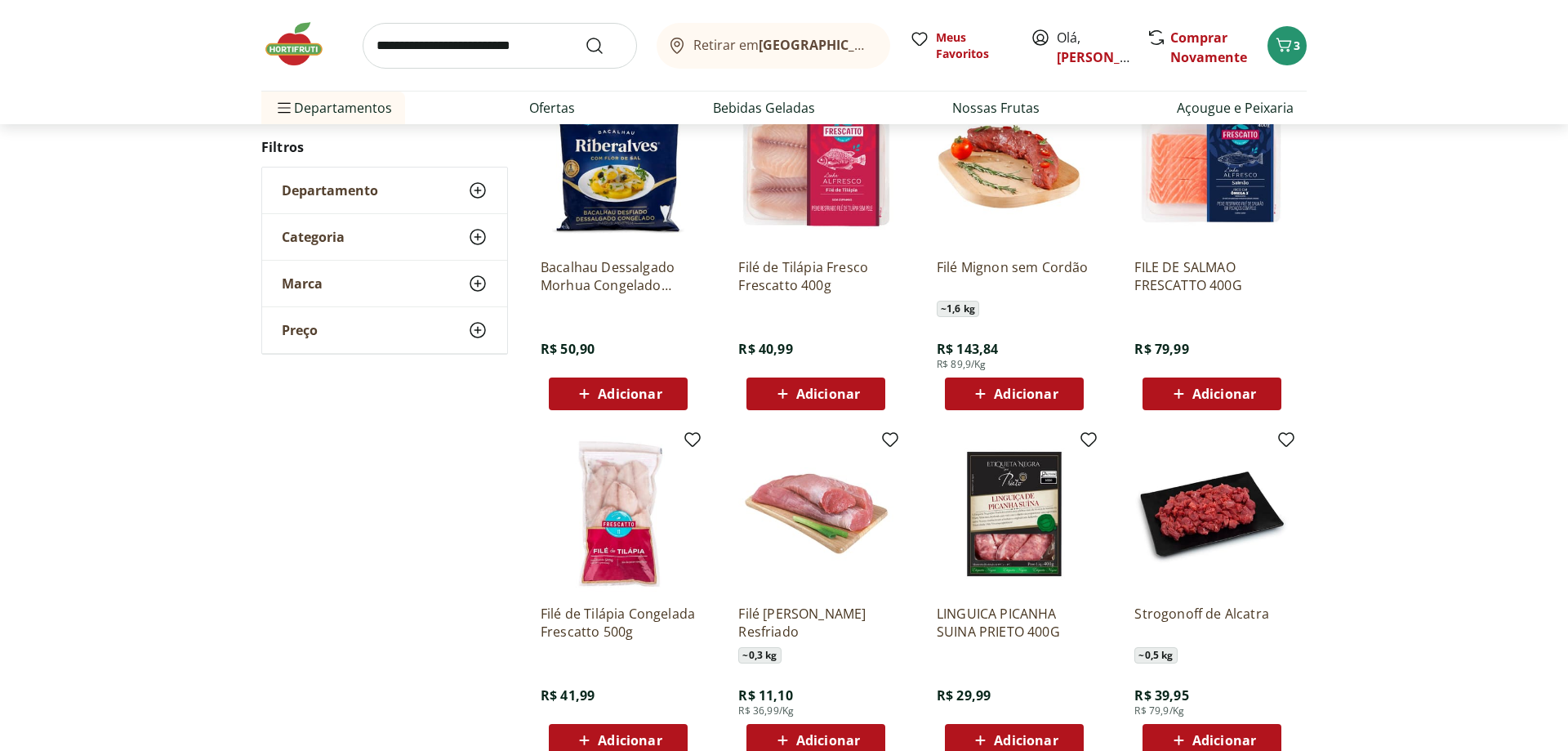
scroll to position [1084, 0]
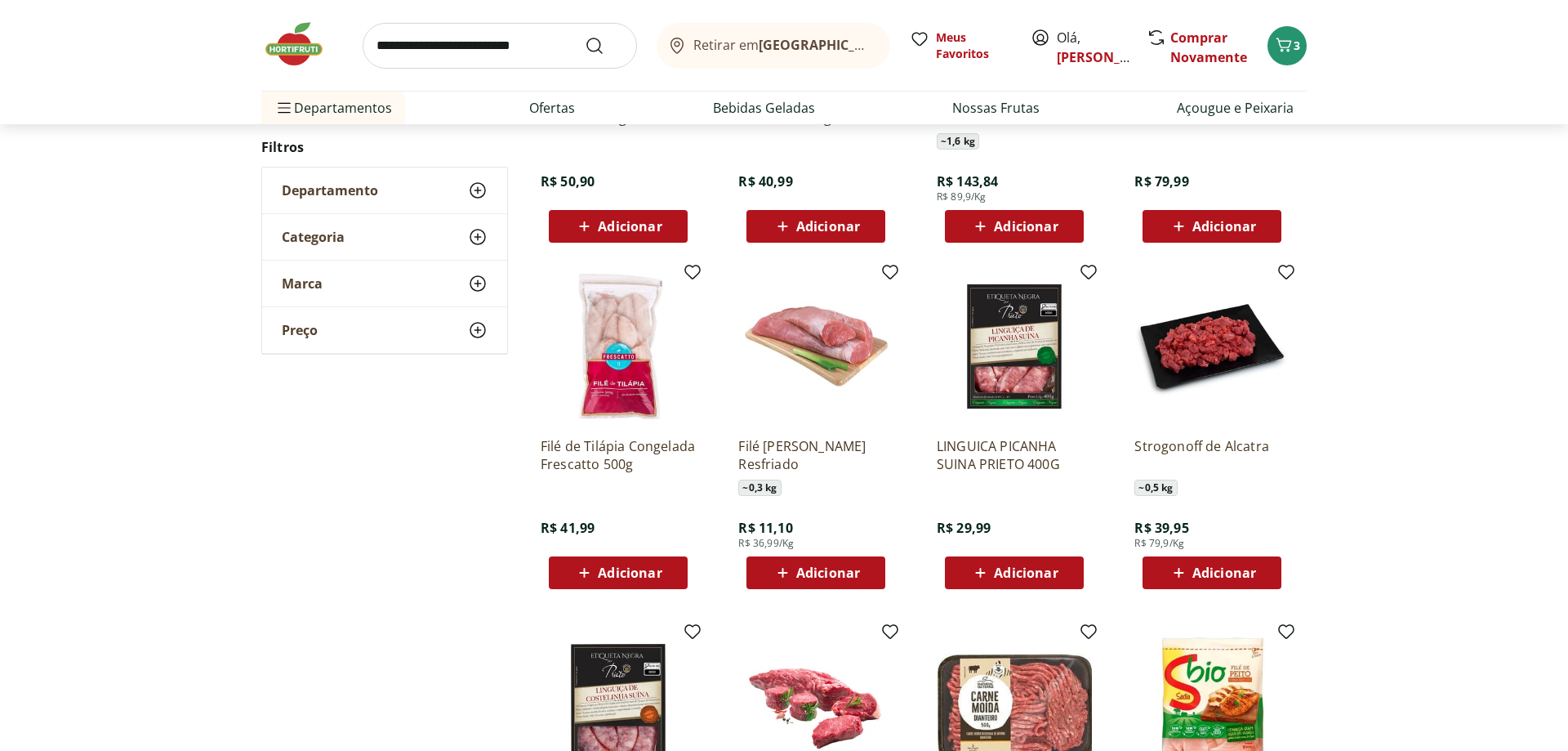
drag, startPoint x: 860, startPoint y: 579, endPoint x: 888, endPoint y: 584, distance: 28.4
click at [869, 581] on div "Adicionar" at bounding box center [815, 573] width 112 height 30
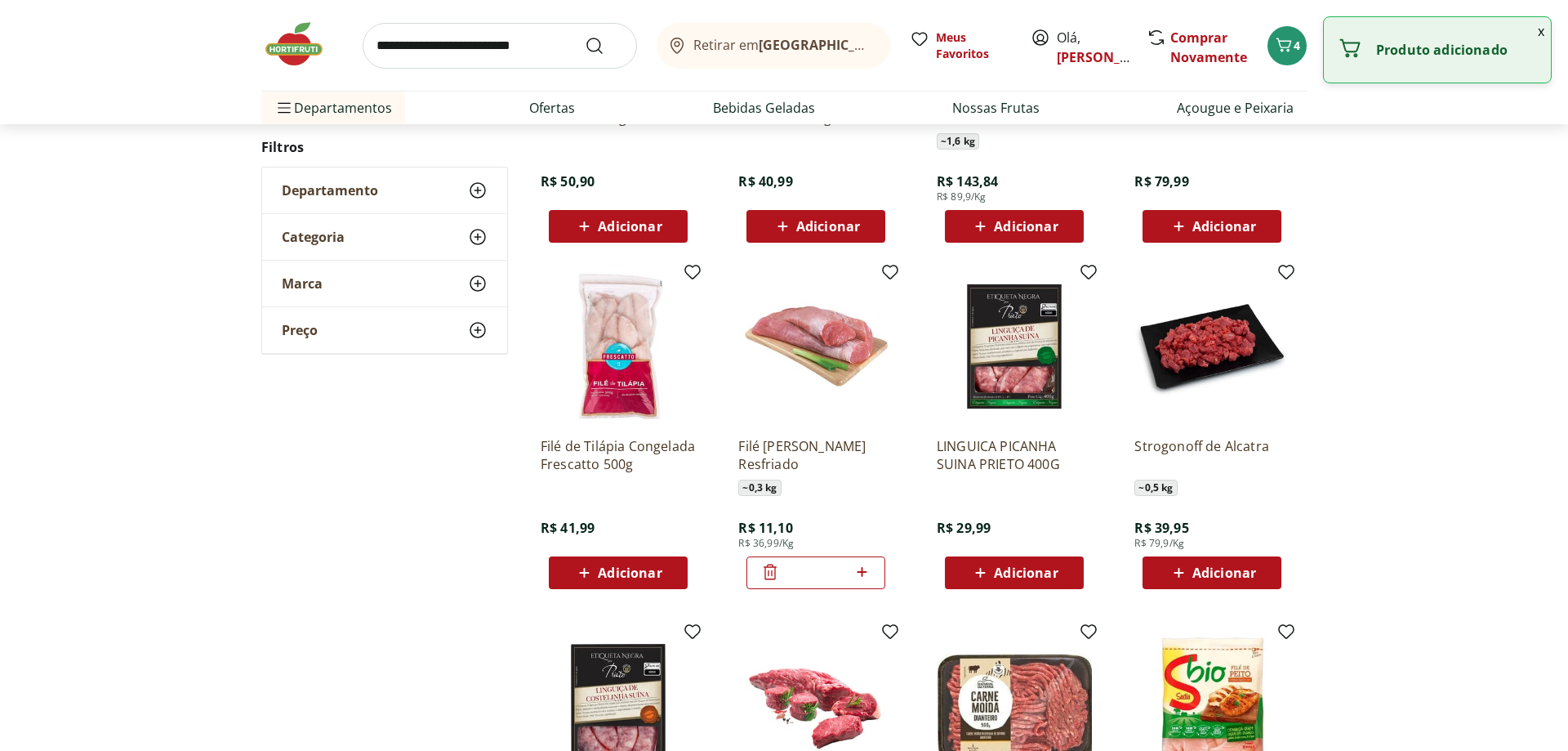
click at [861, 576] on icon at bounding box center [861, 572] width 20 height 20
type input "*"
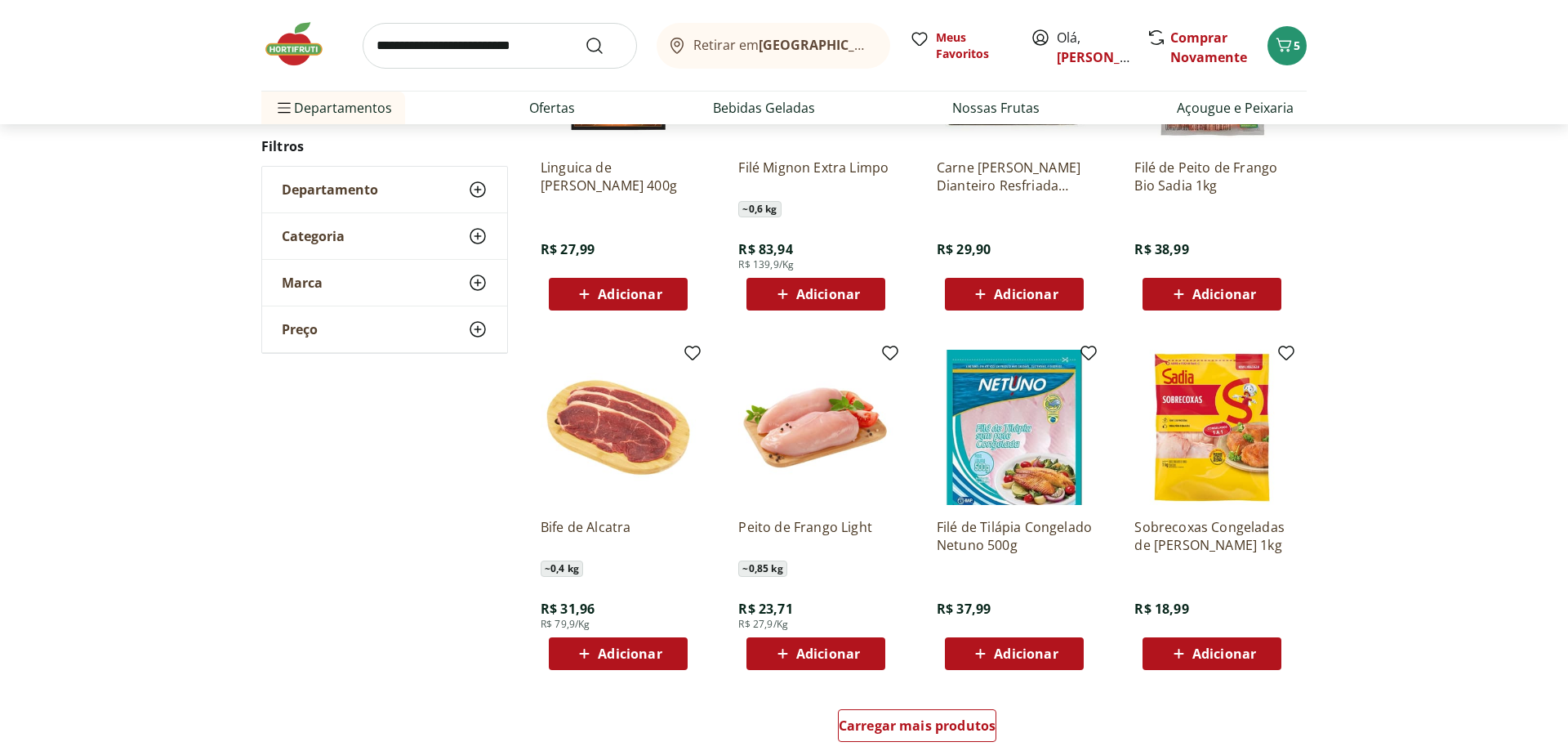
scroll to position [770, 0]
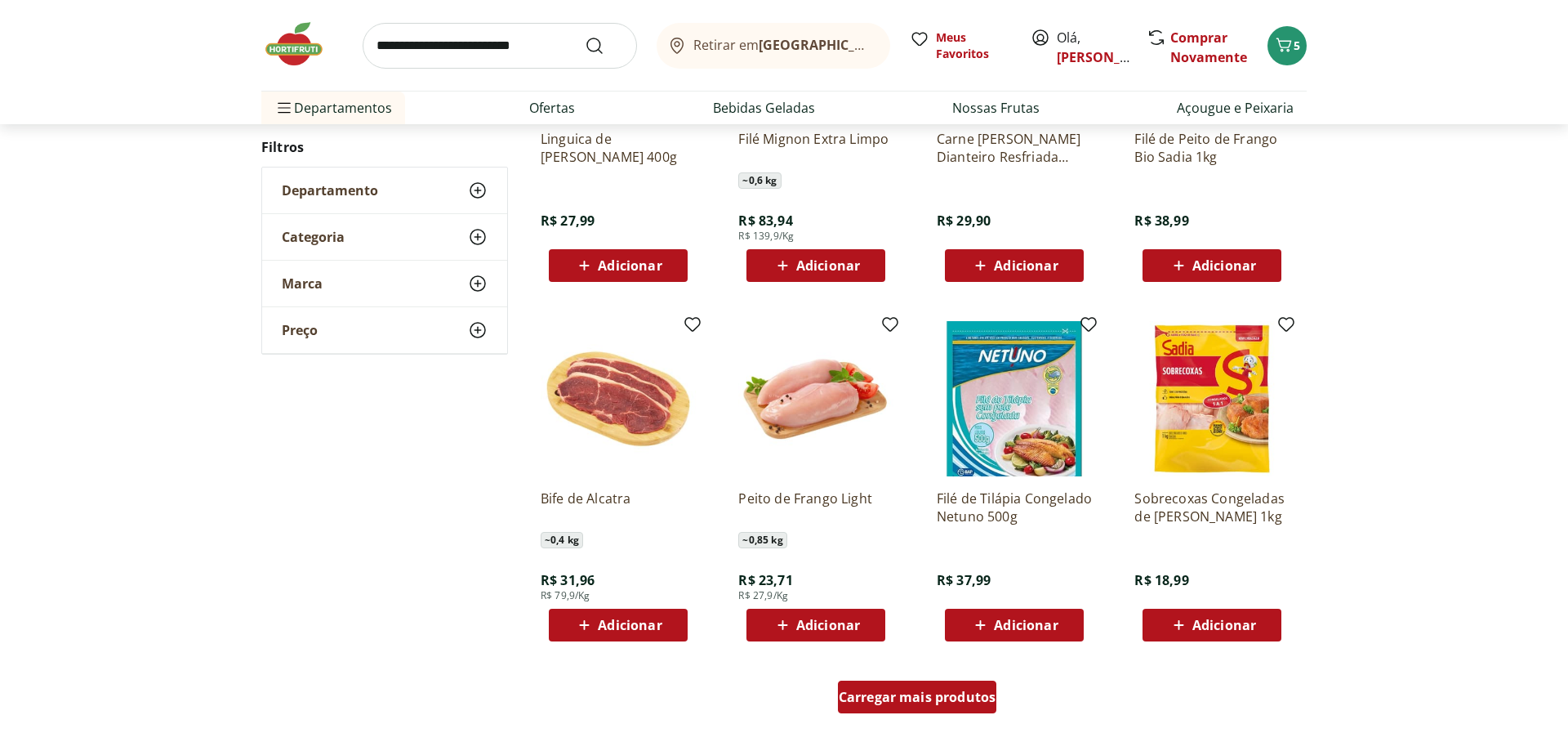
click at [915, 700] on span "Carregar mais produtos" at bounding box center [917, 697] width 157 height 13
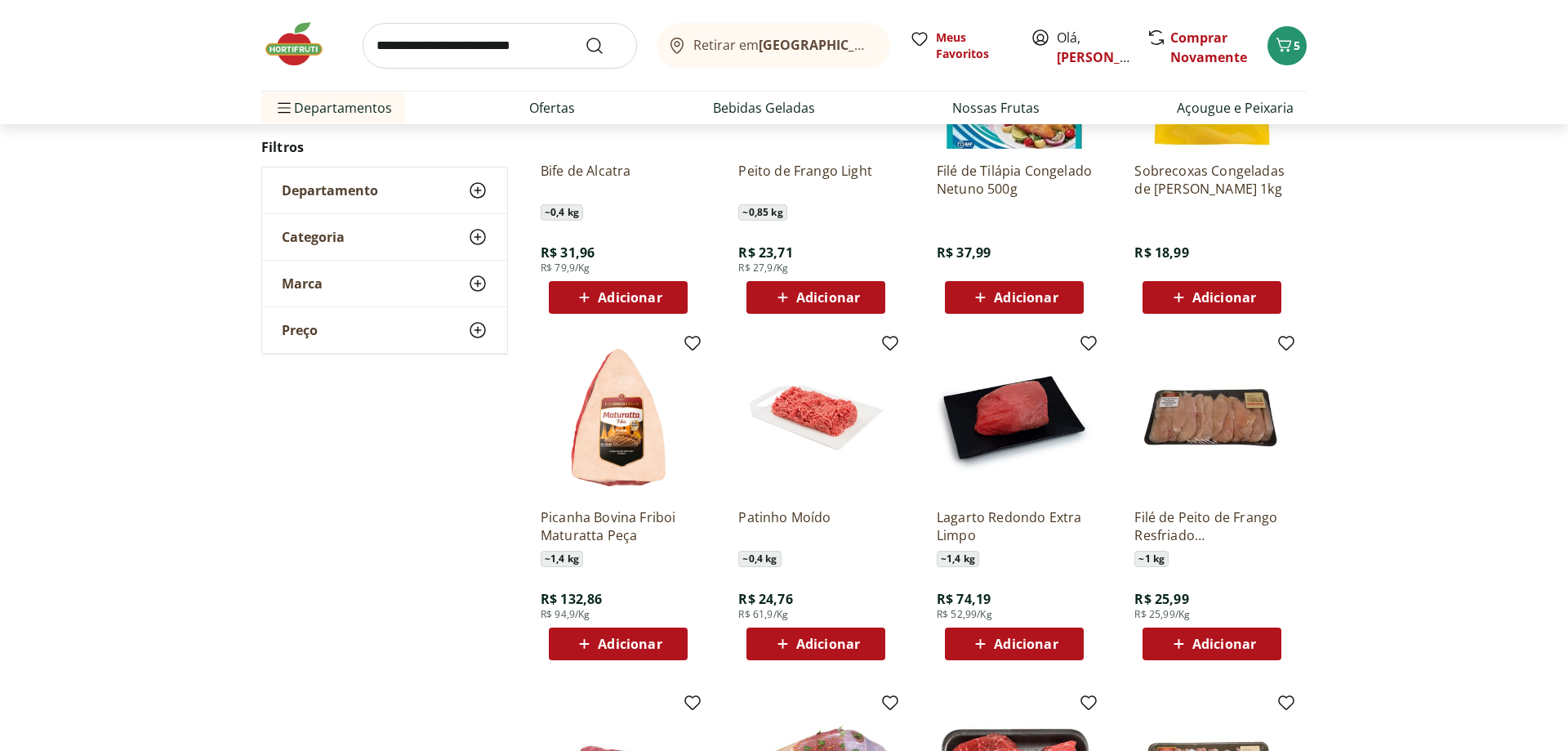
scroll to position [1103, 0]
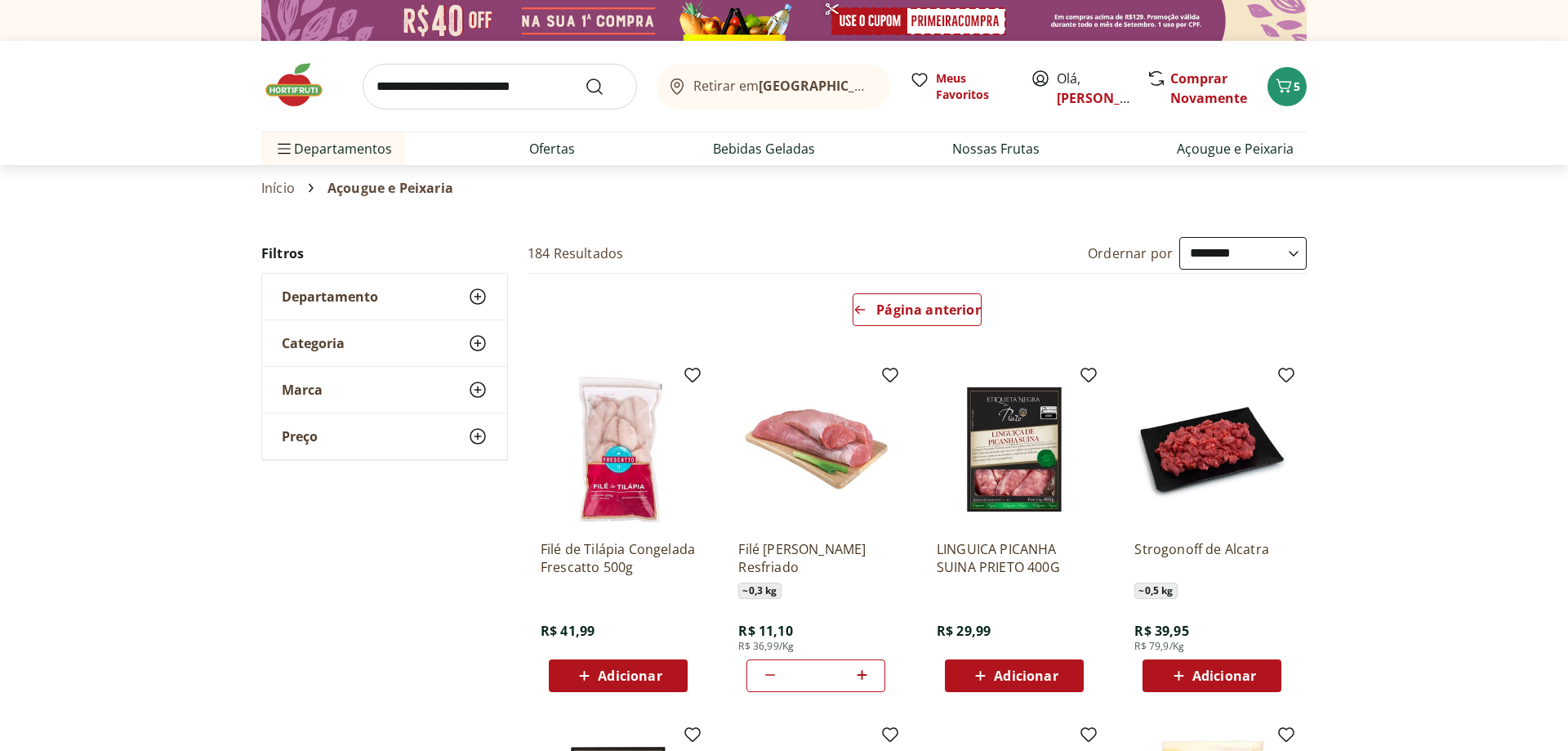
select select "**********"
click at [922, 303] on span "Página anterior" at bounding box center [928, 310] width 104 height 13
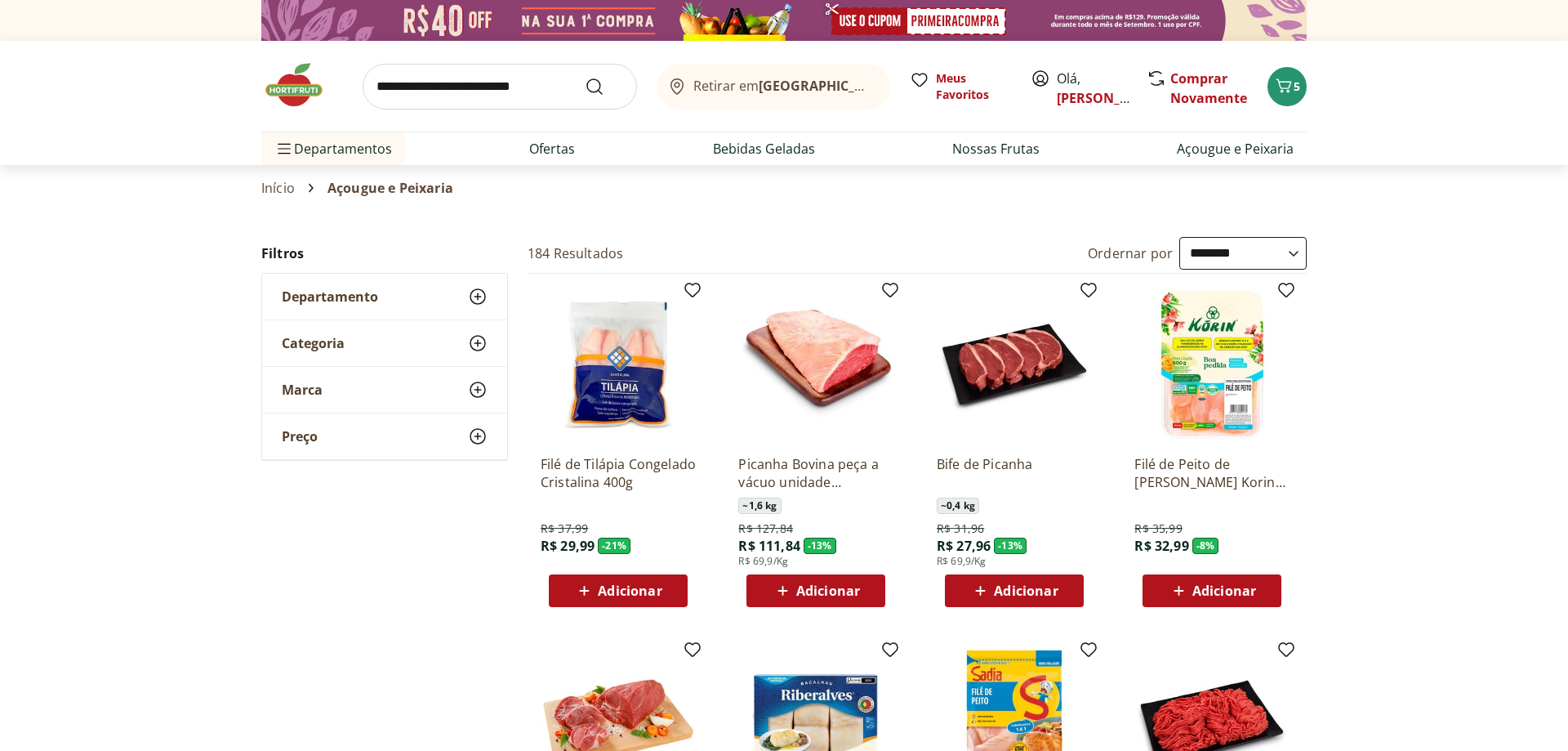
scroll to position [334, 0]
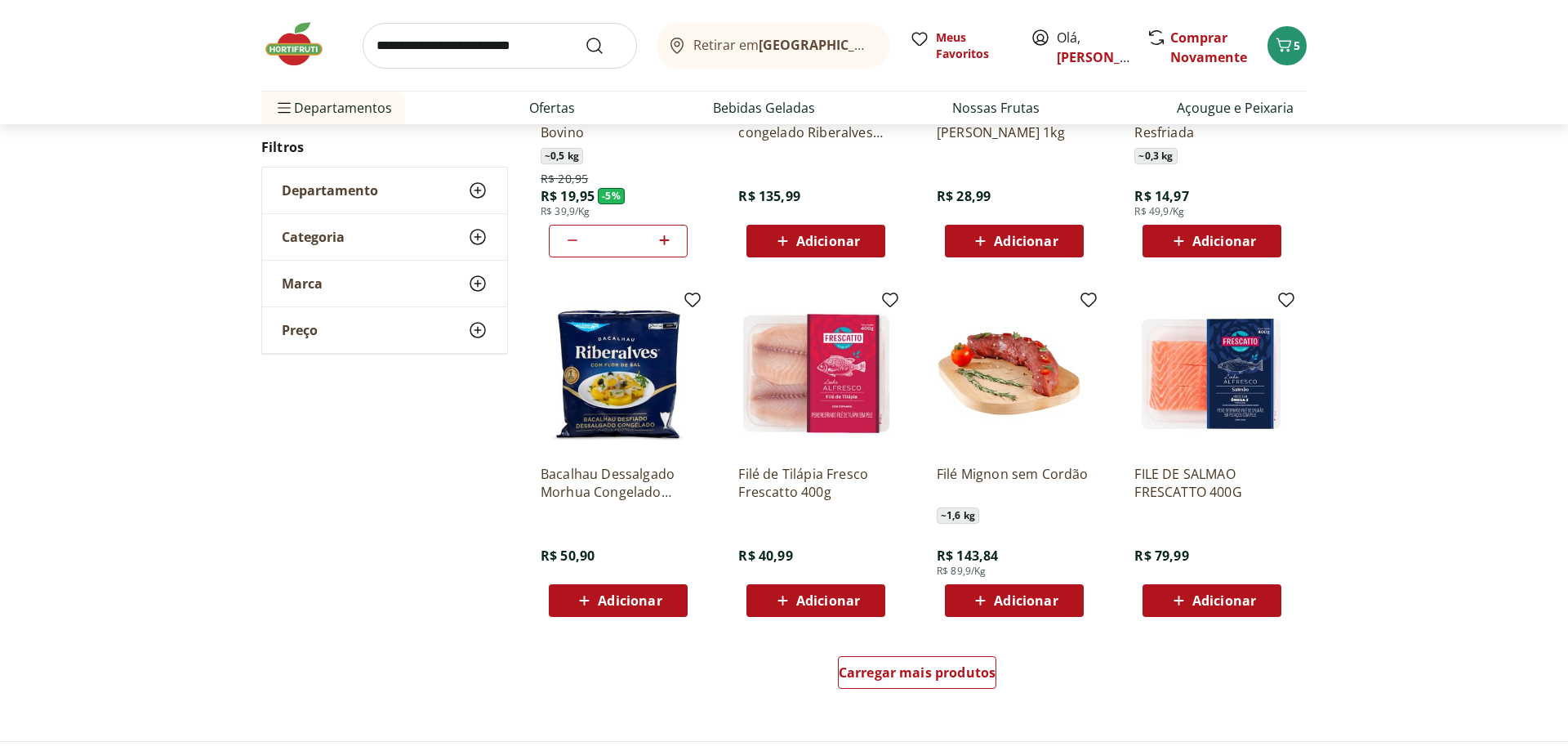
scroll to position [917, 0]
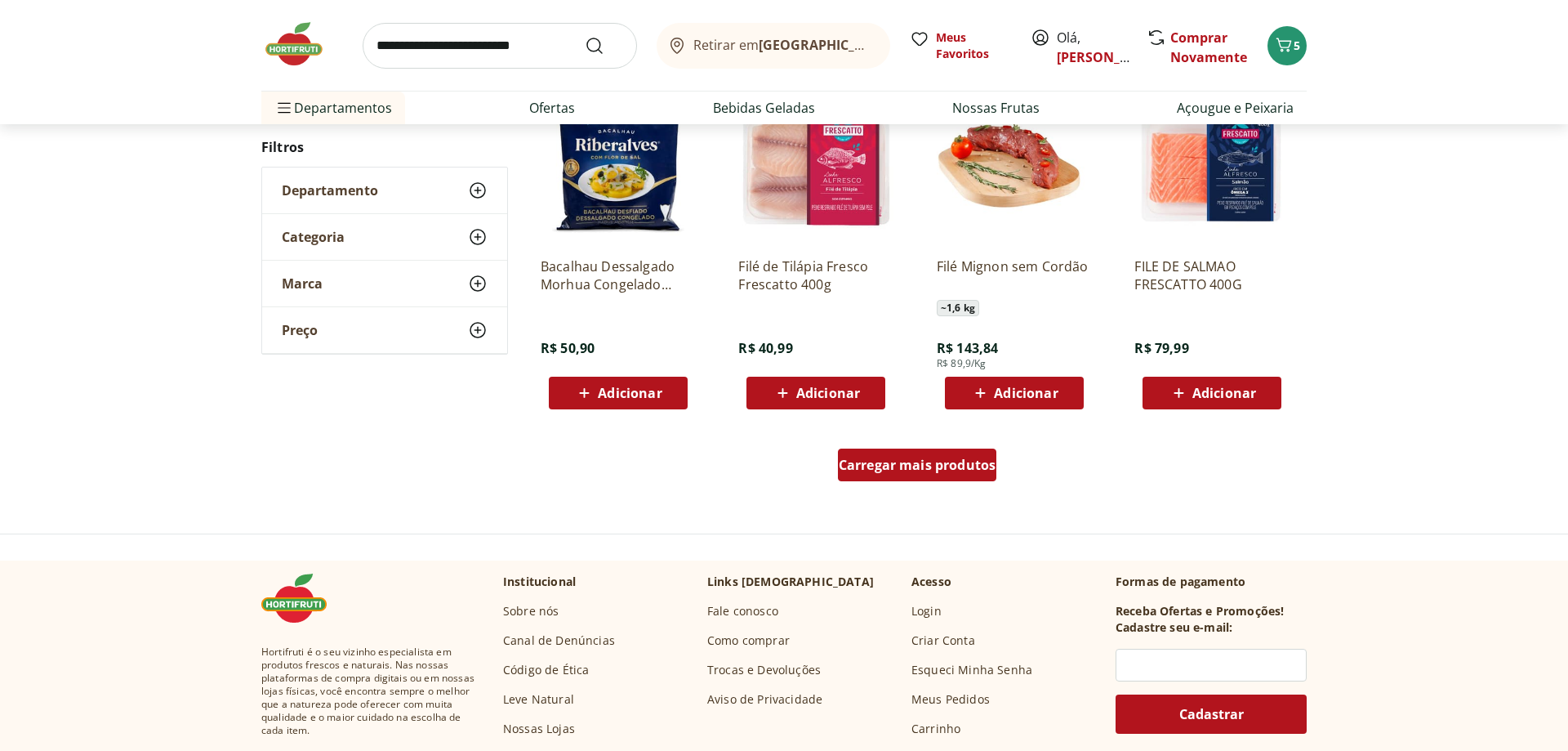
click at [947, 477] on div "Carregar mais produtos" at bounding box center [917, 465] width 159 height 32
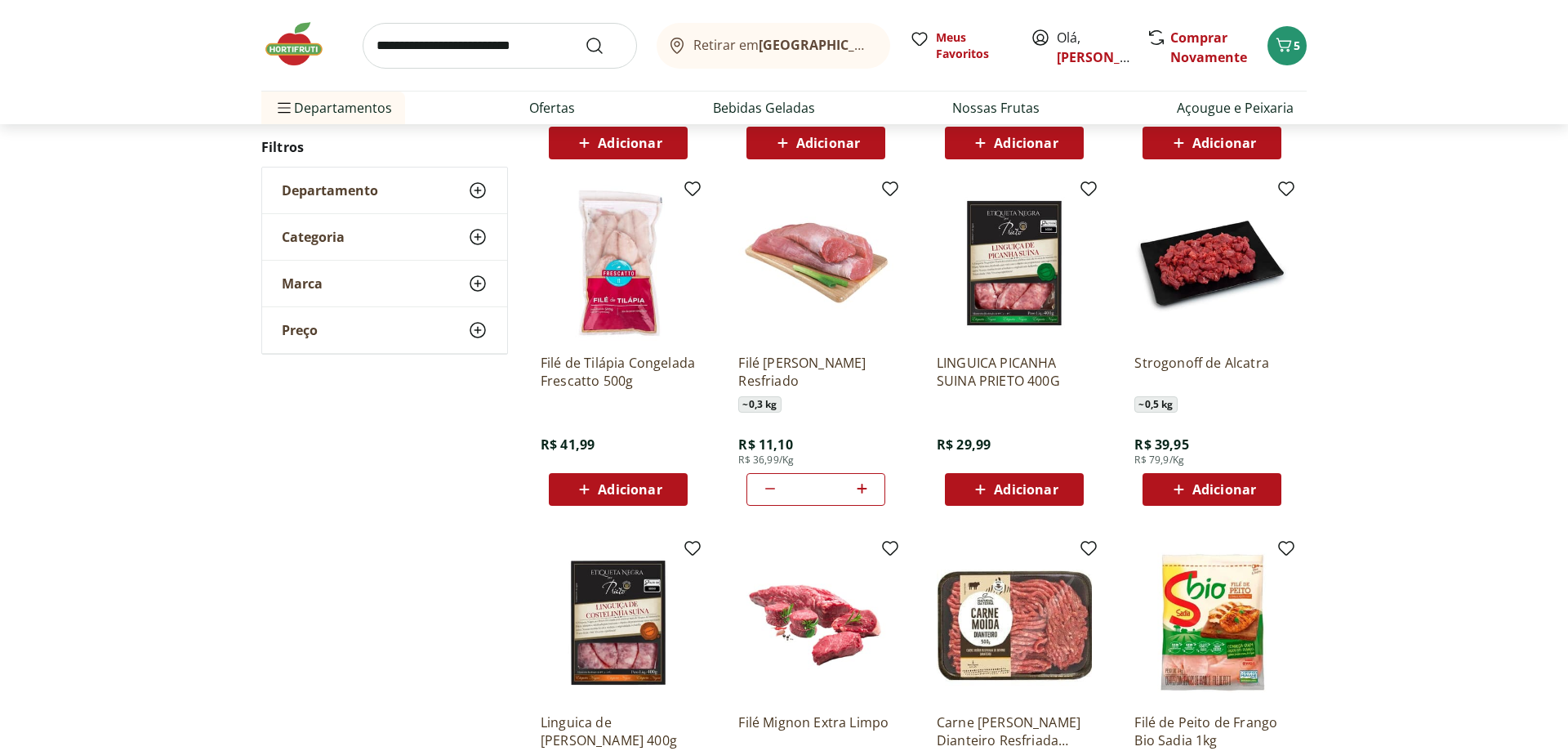
scroll to position [519, 0]
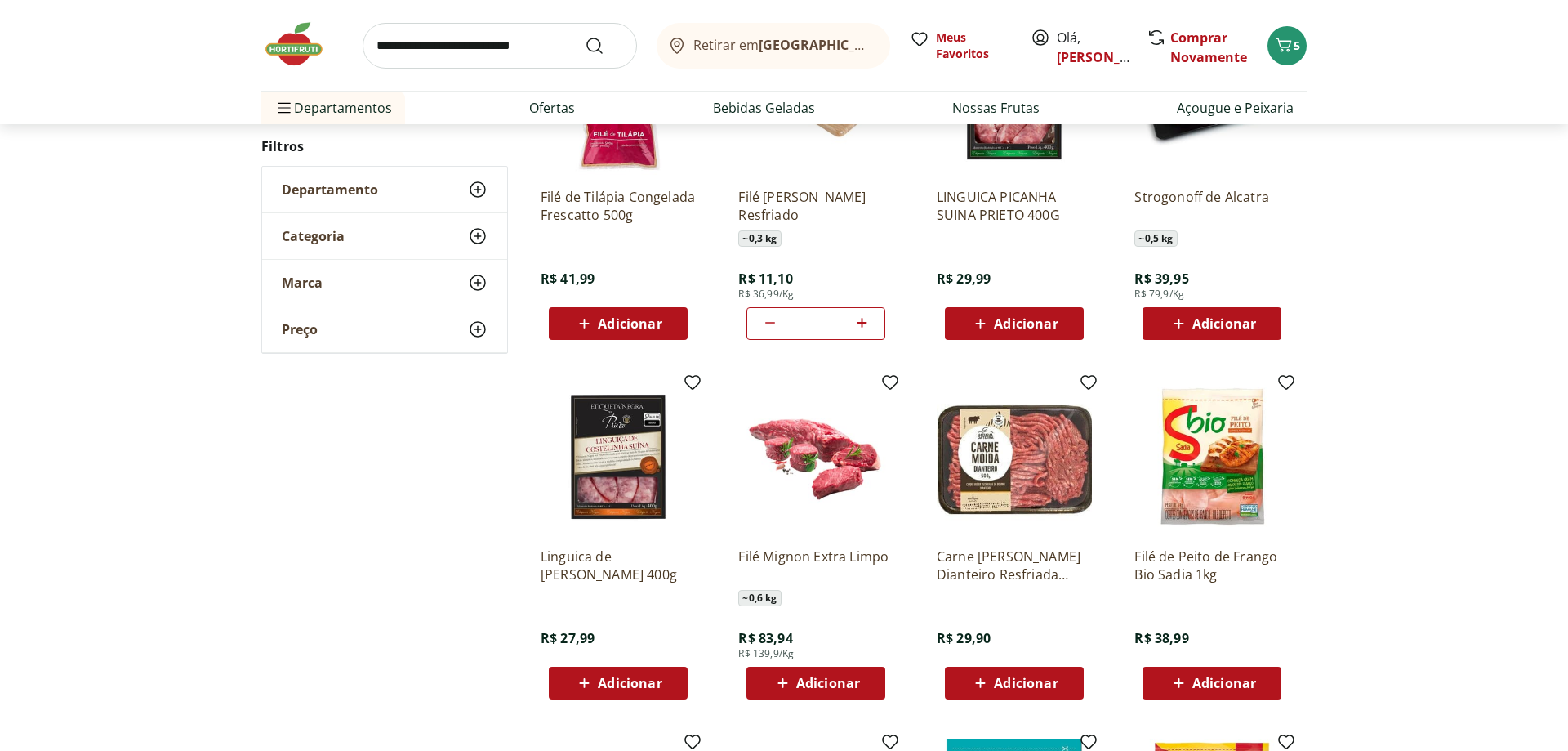
scroll to position [353, 0]
click at [1041, 685] on span "Adicionar" at bounding box center [1025, 682] width 64 height 13
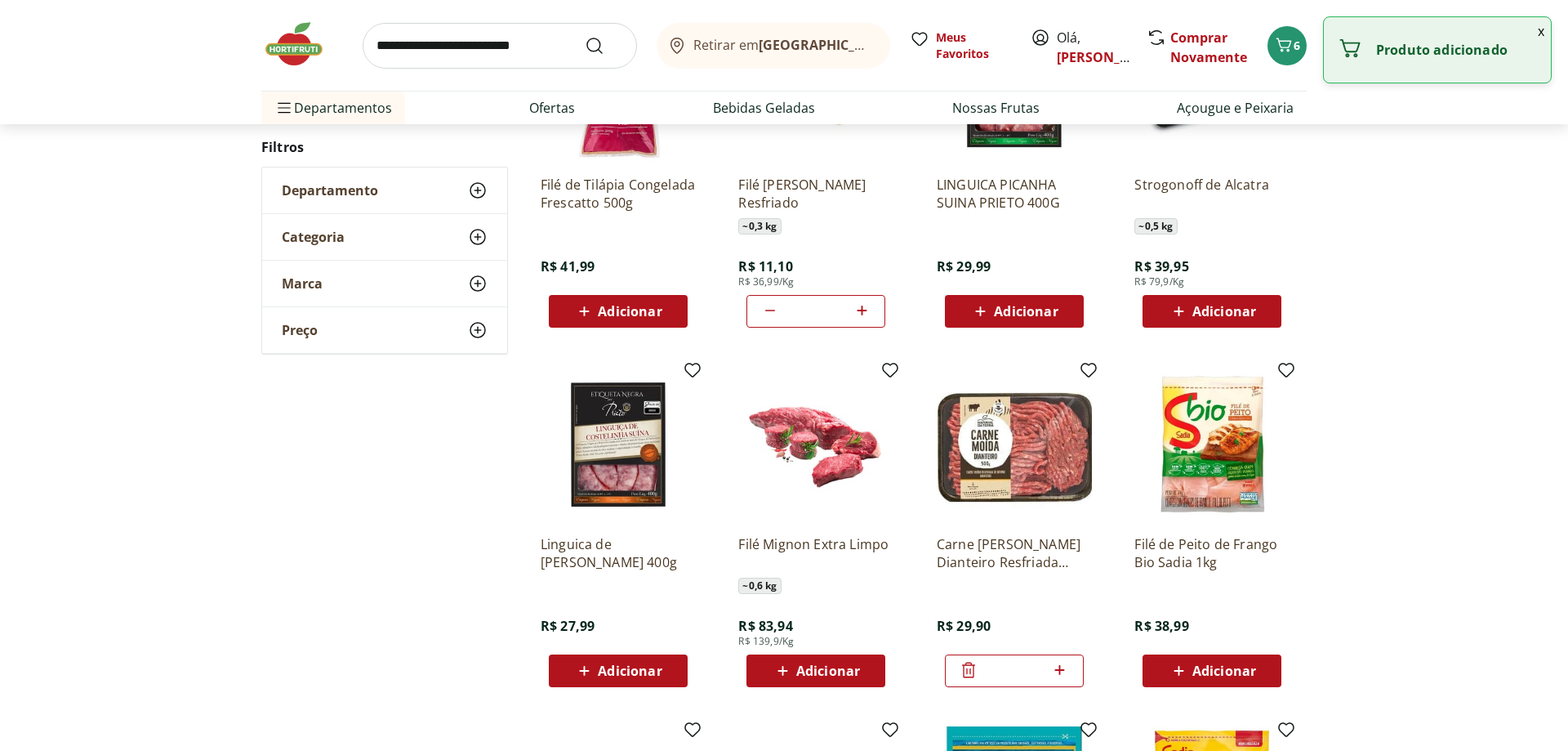
scroll to position [770, 0]
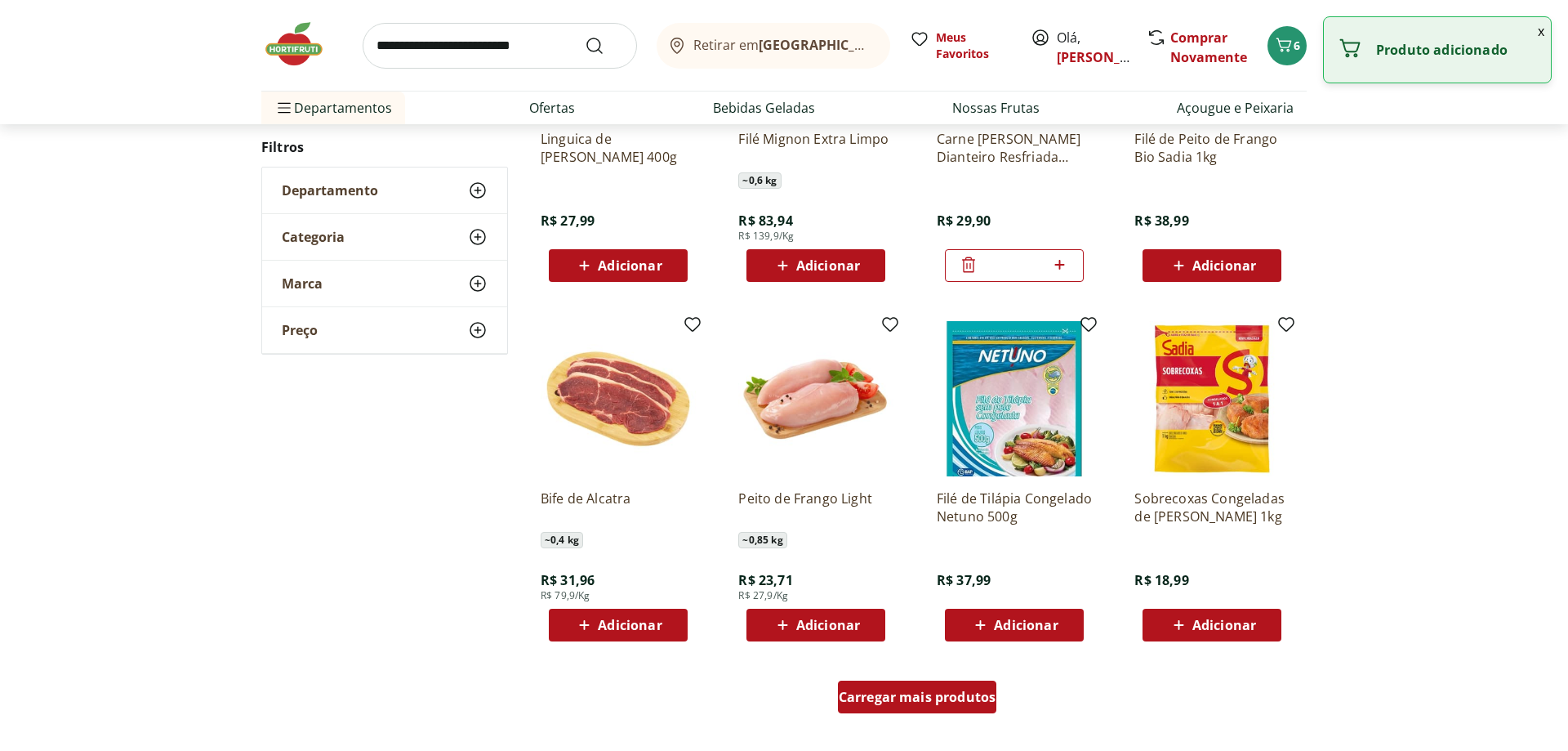
click at [959, 702] on span "Carregar mais produtos" at bounding box center [917, 697] width 157 height 13
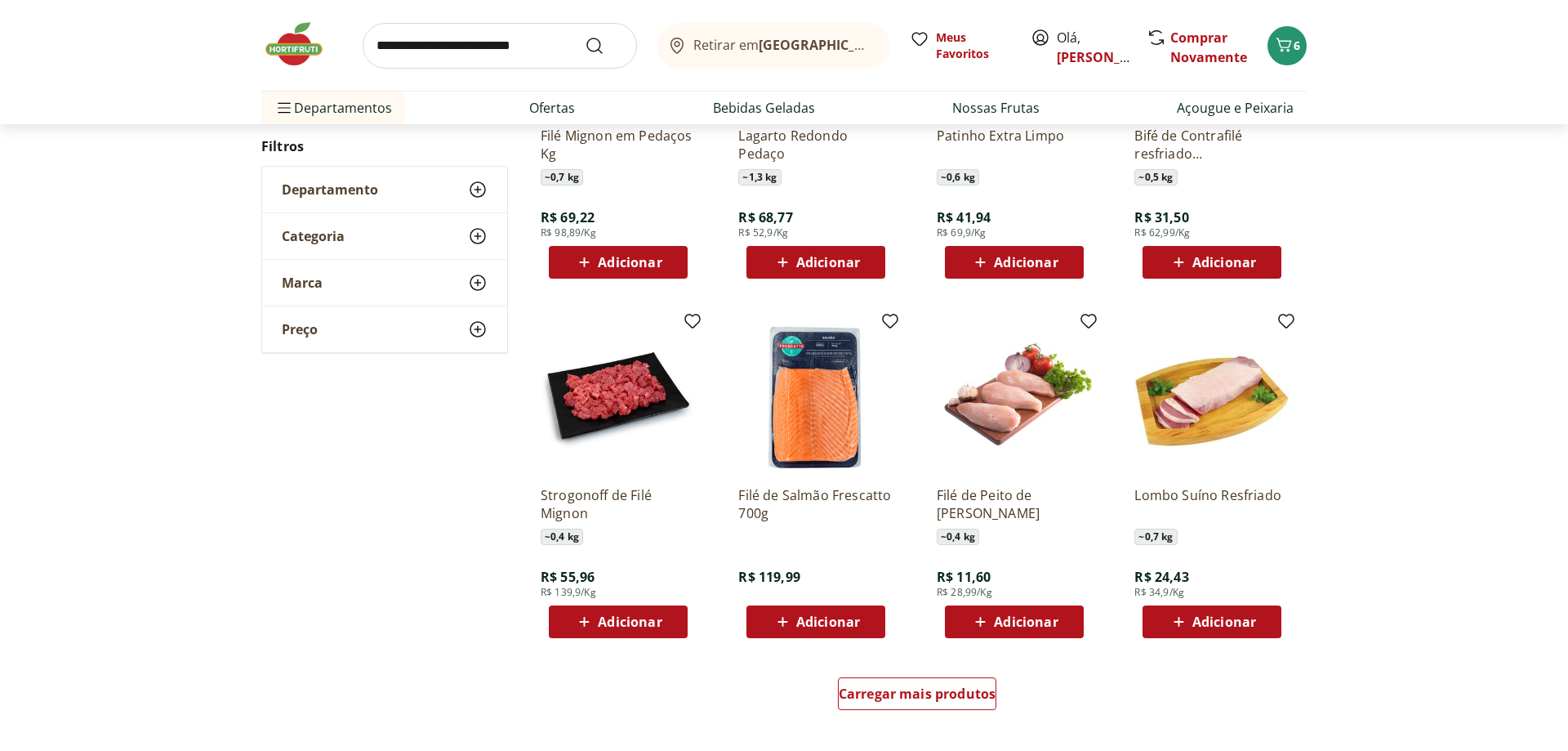
scroll to position [954, 0]
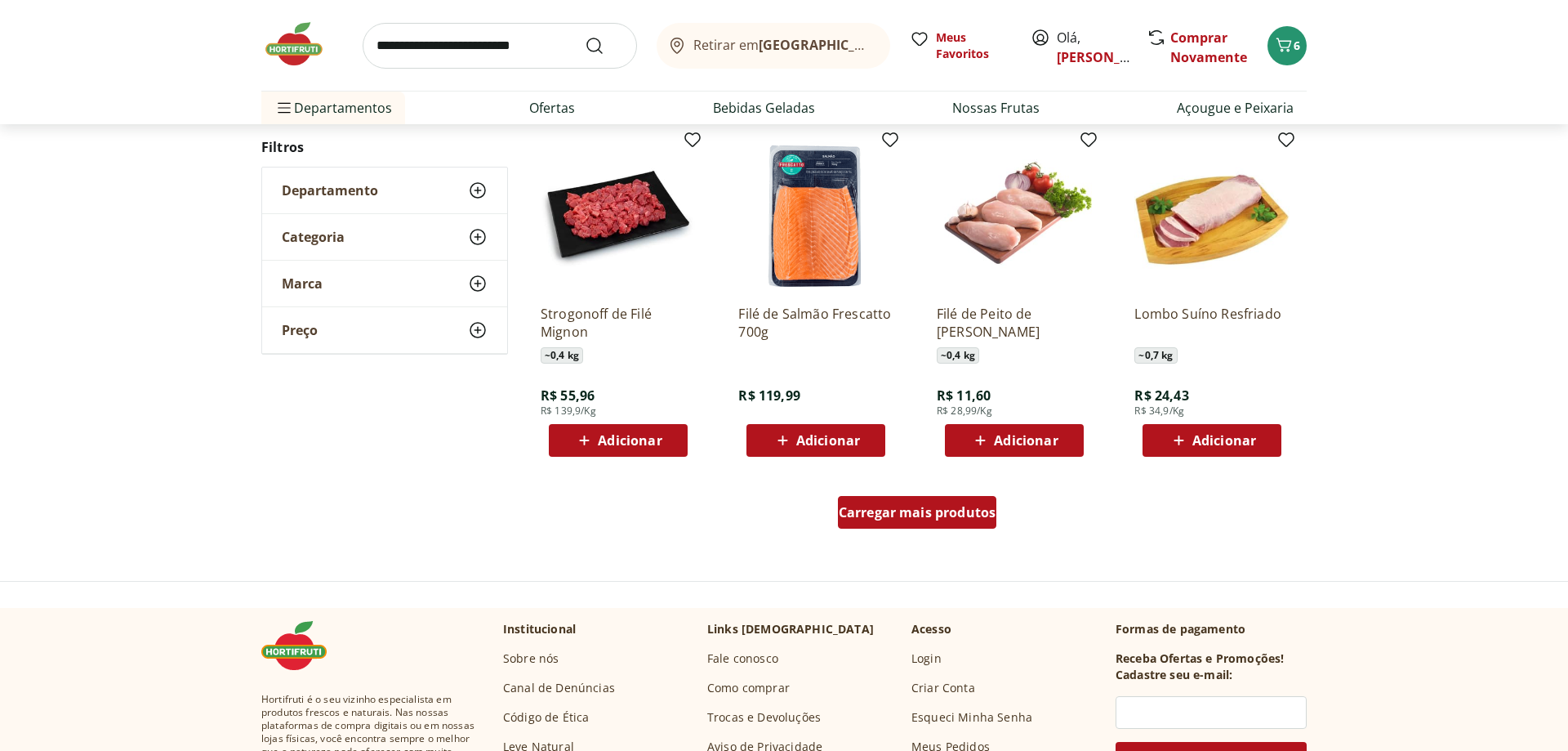
click at [965, 518] on span "Carregar mais produtos" at bounding box center [917, 513] width 157 height 13
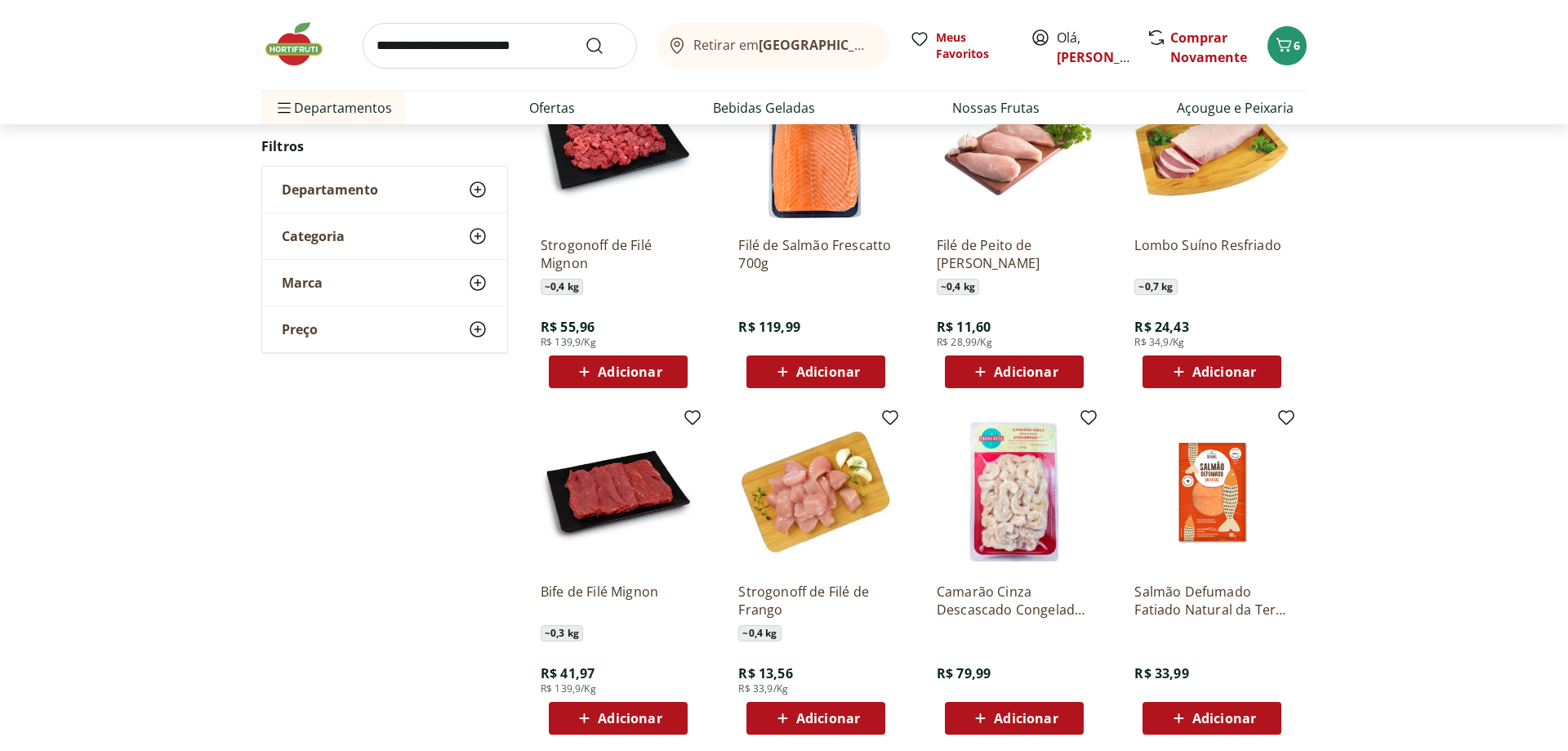
scroll to position [1288, 0]
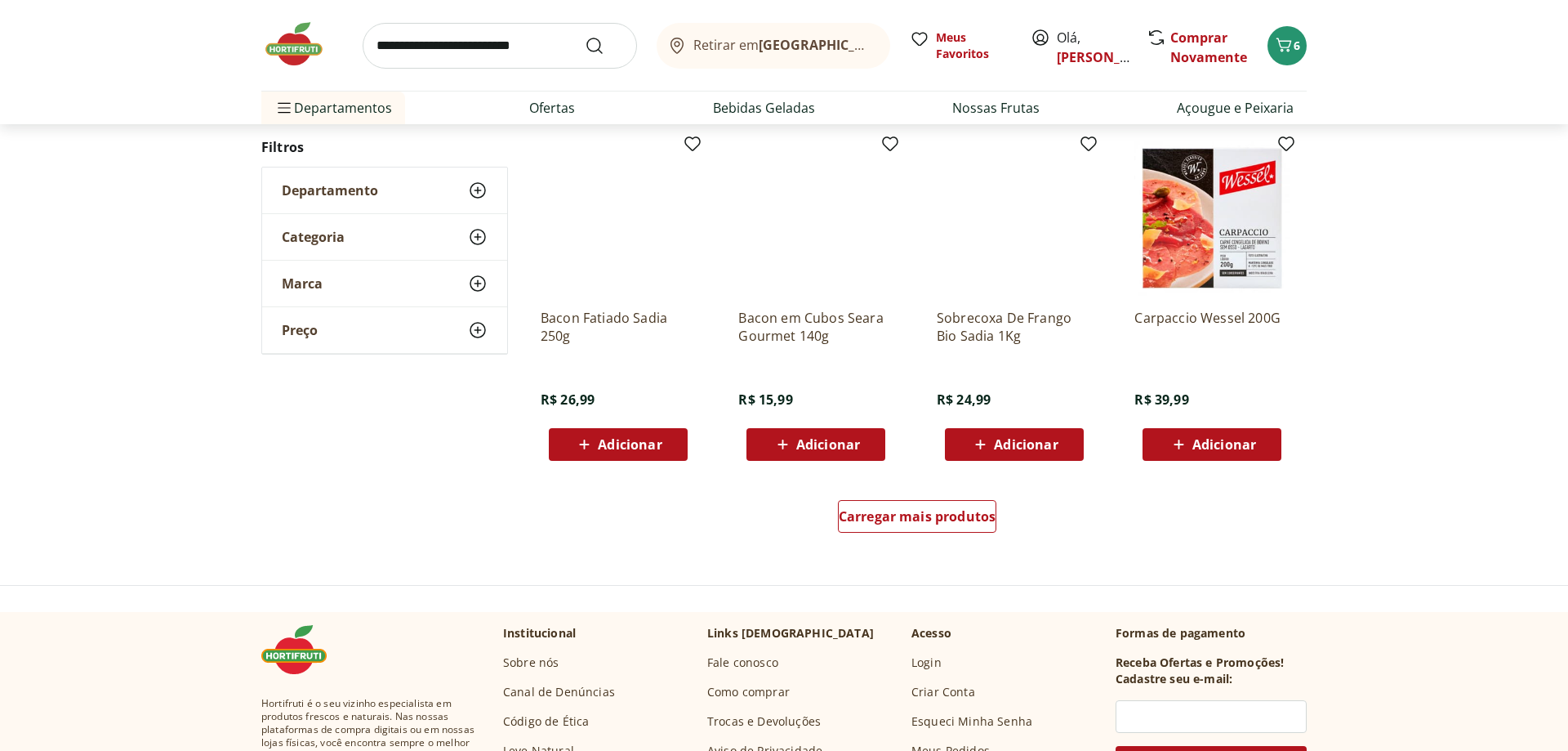
scroll to position [972, 0]
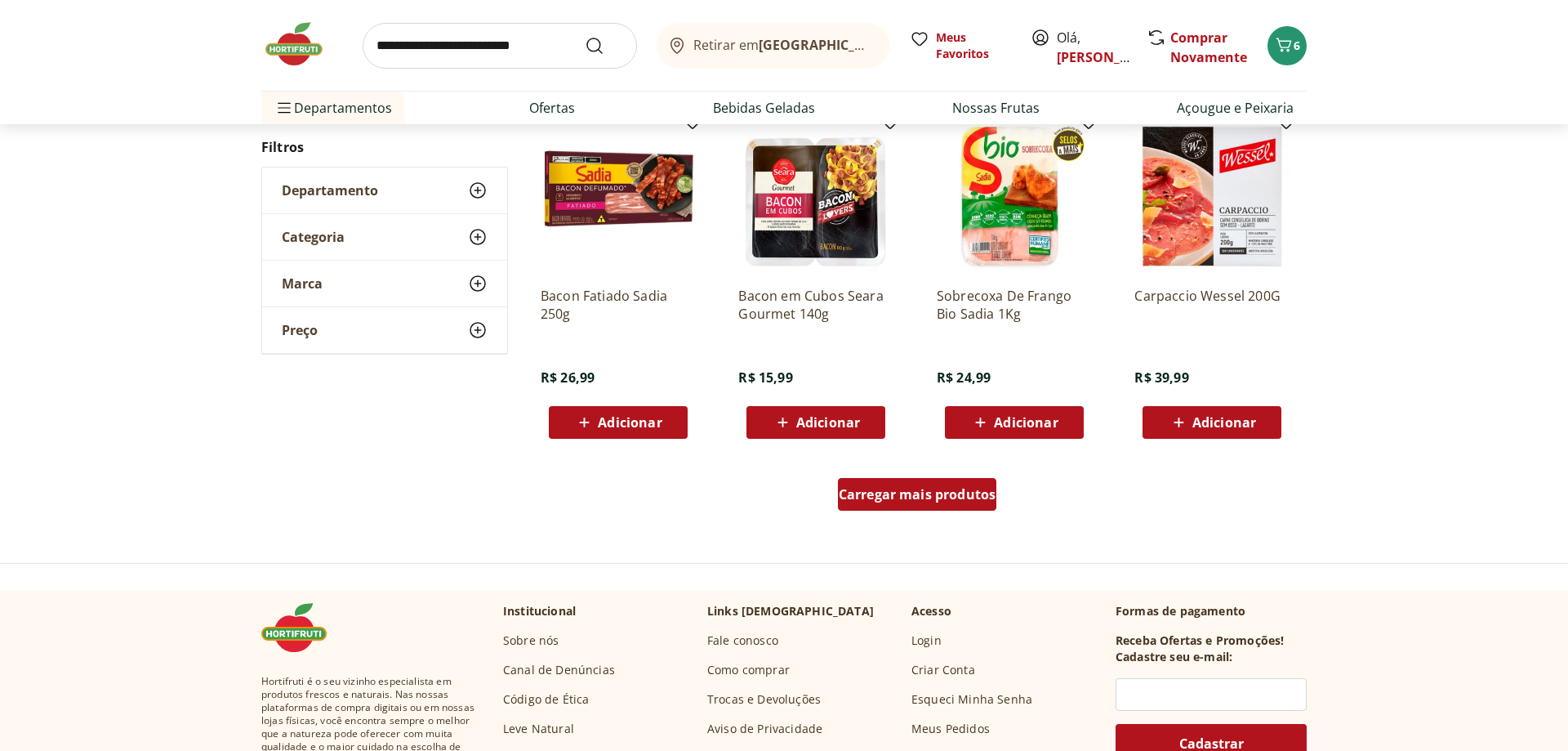
click at [858, 496] on span "Carregar mais produtos" at bounding box center [917, 495] width 157 height 13
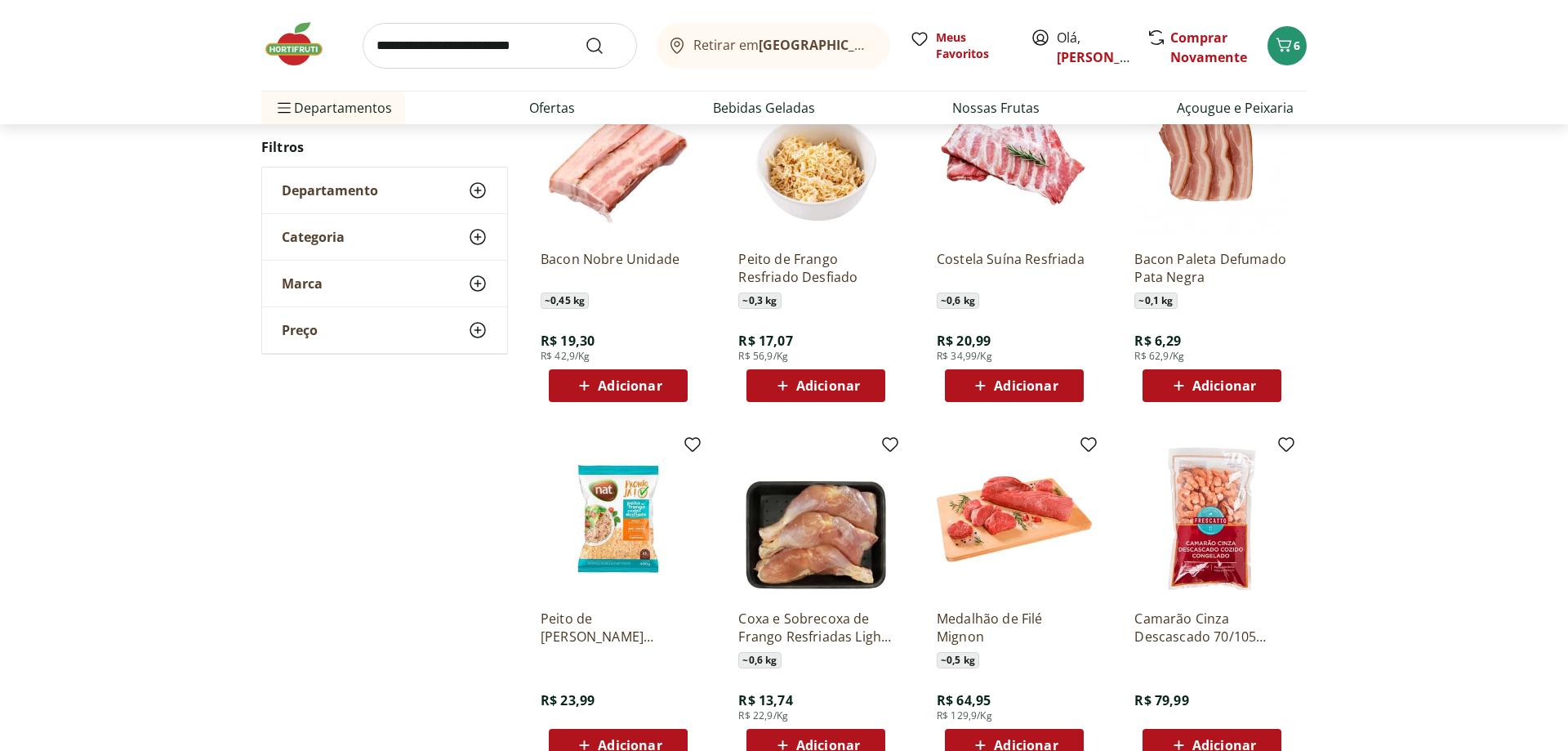
scroll to position [1390, 0]
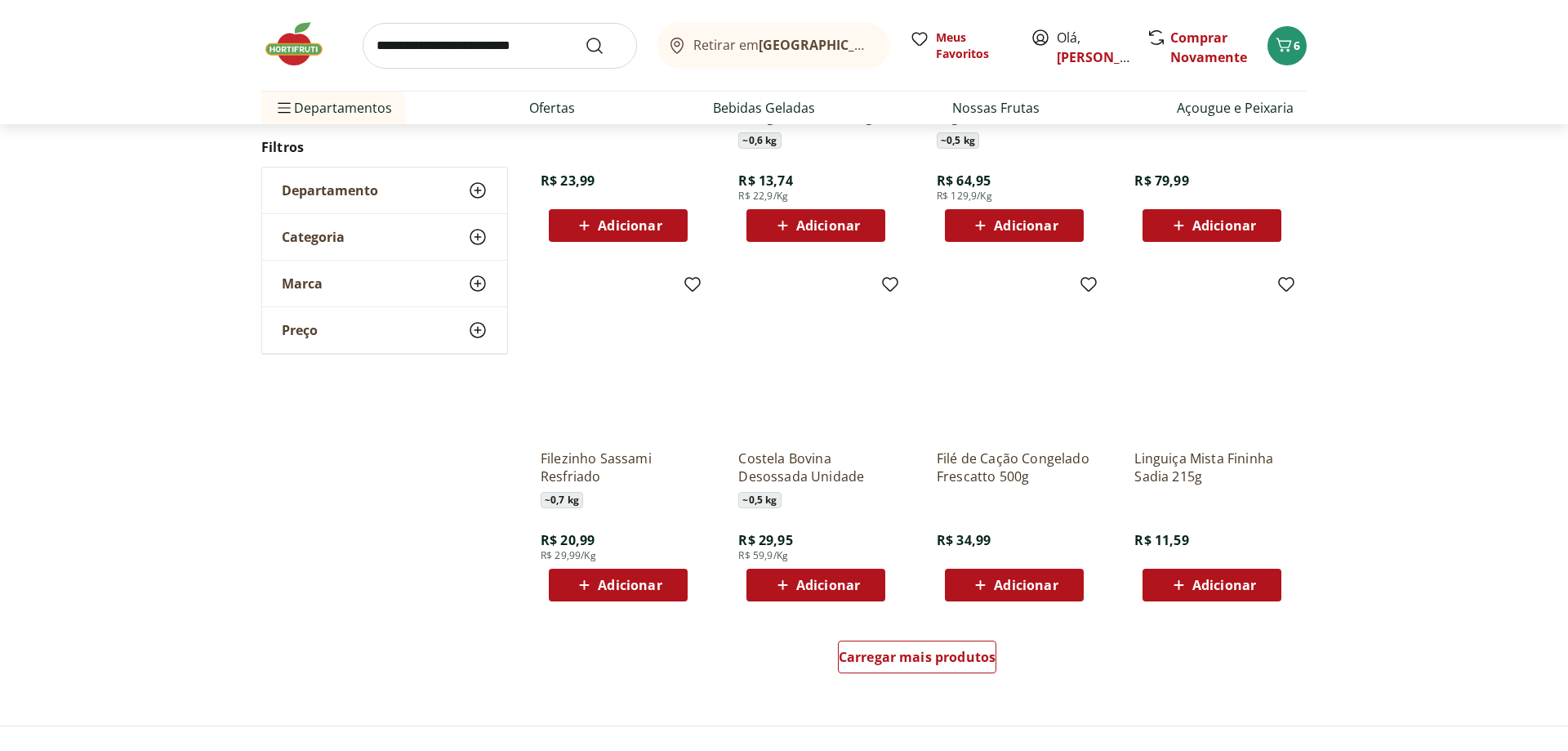
scroll to position [823, 0]
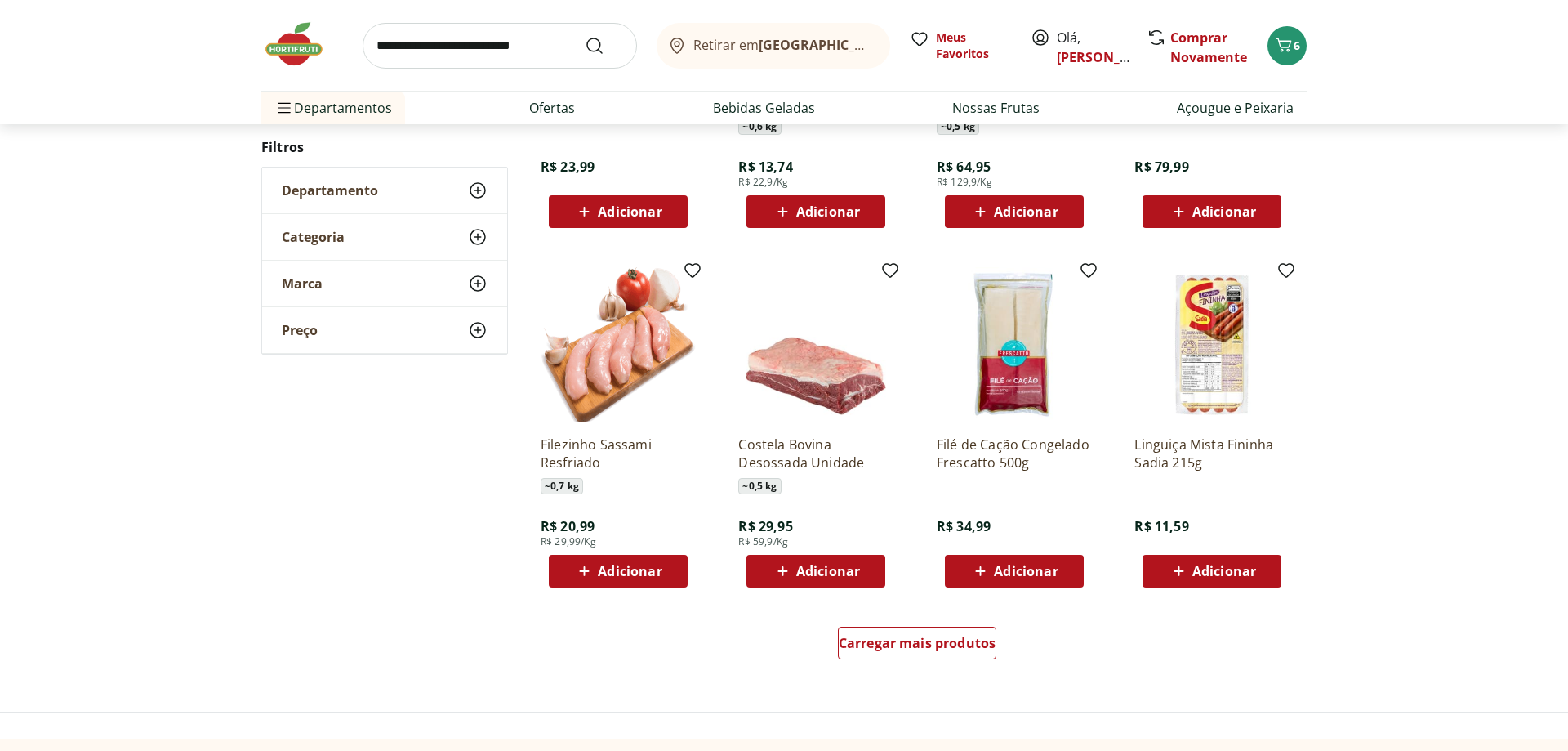
click at [889, 625] on div "Carregar mais produtos" at bounding box center [917, 646] width 793 height 78
click at [883, 649] on span "Carregar mais produtos" at bounding box center [917, 643] width 157 height 13
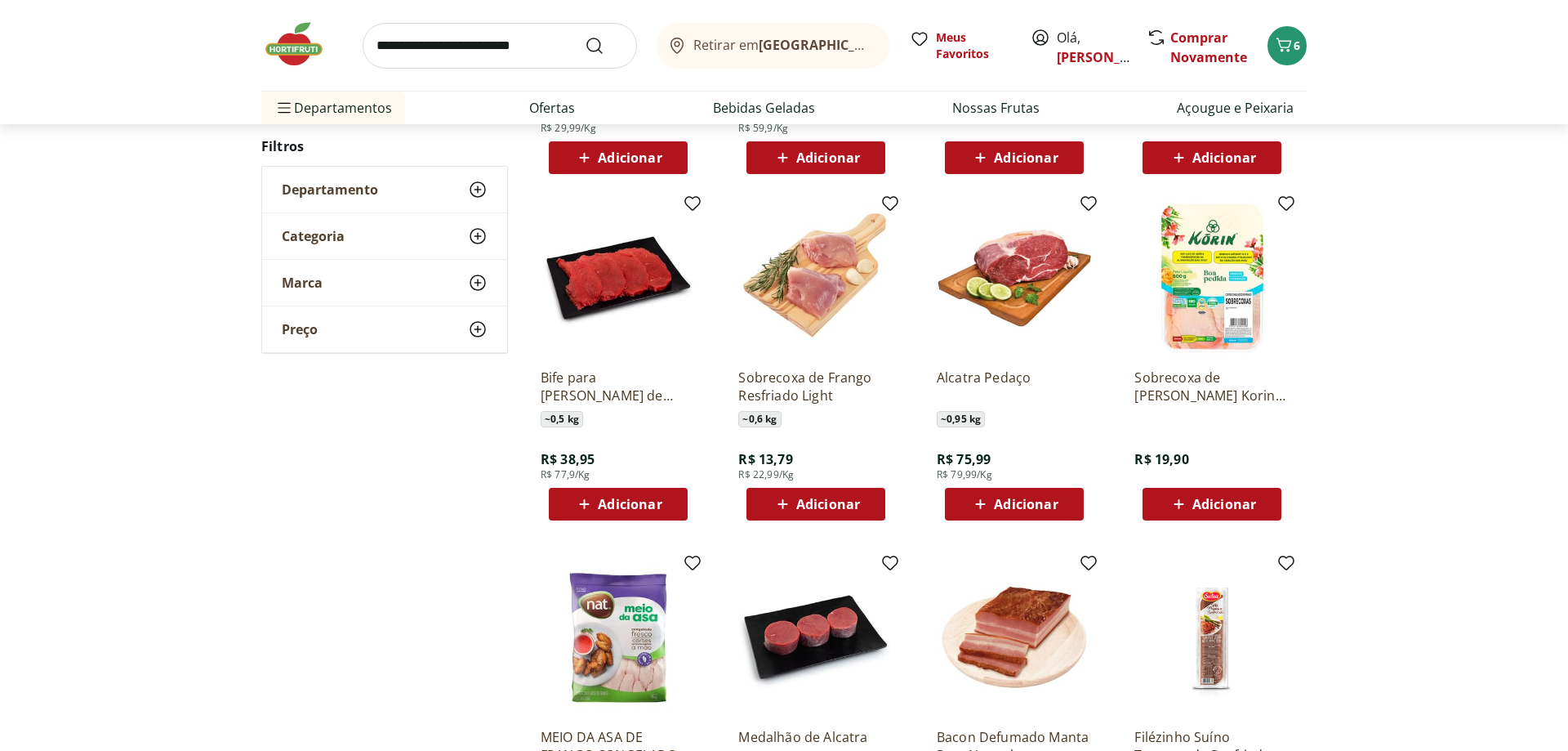
scroll to position [1241, 0]
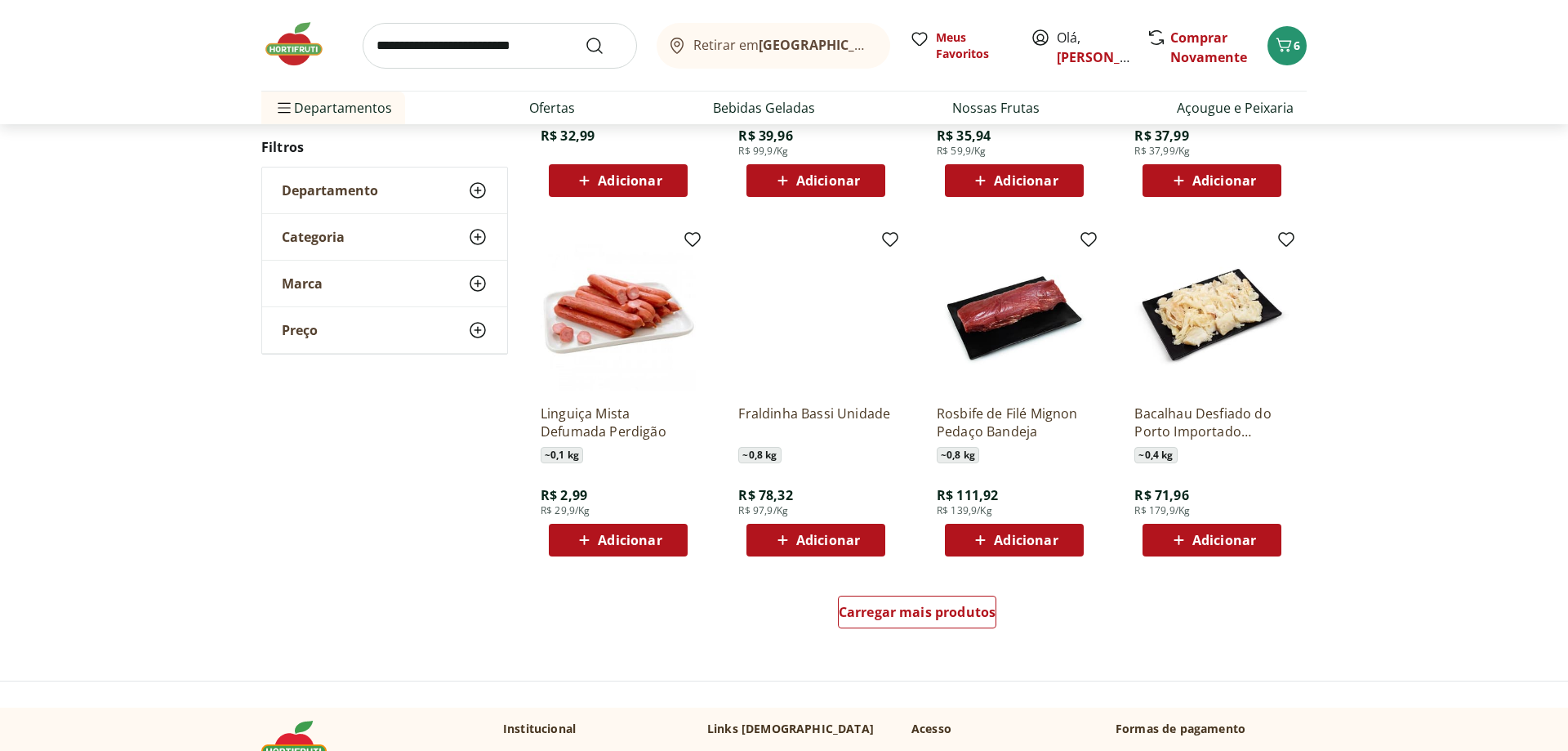
scroll to position [925, 0]
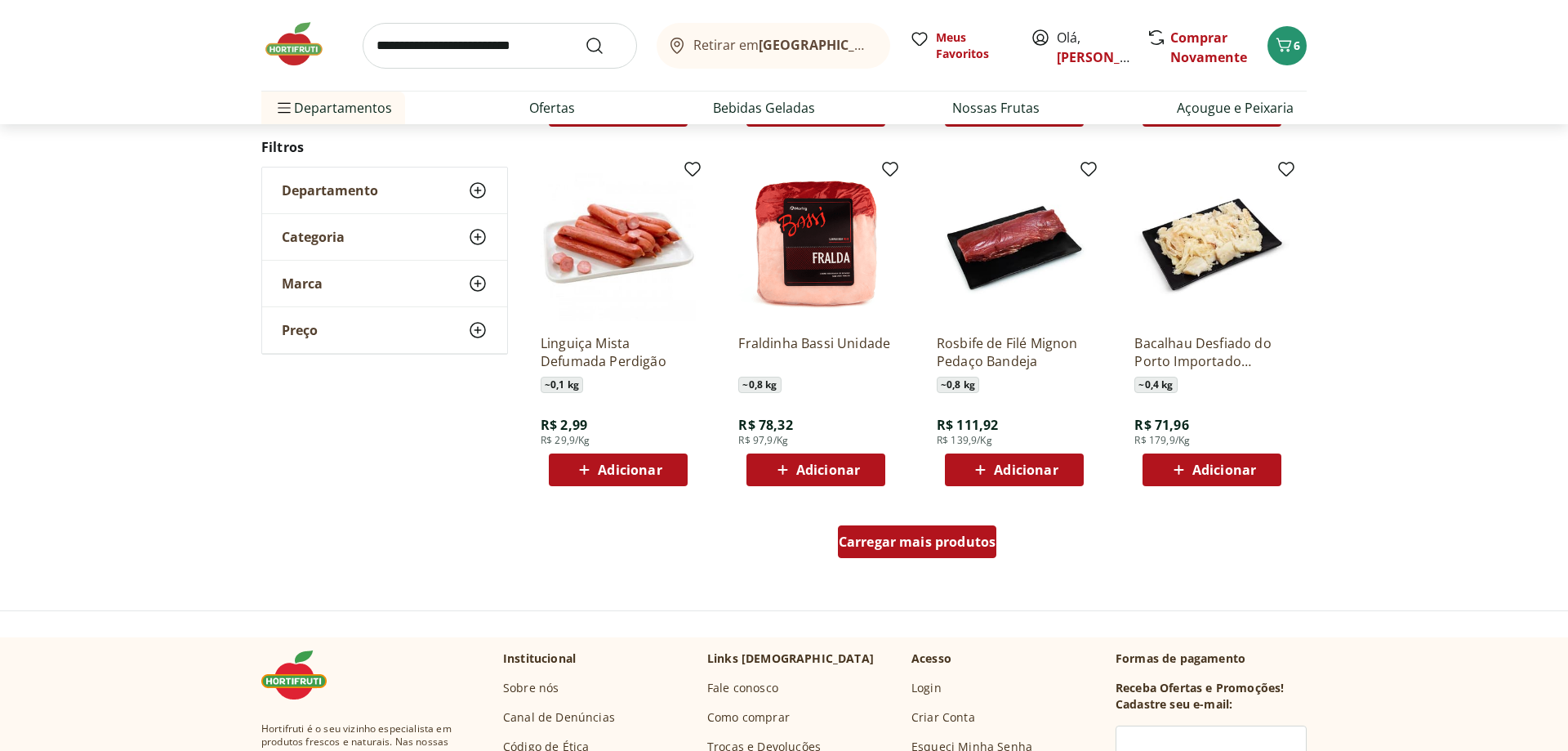
click at [848, 536] on span "Carregar mais produtos" at bounding box center [917, 542] width 157 height 13
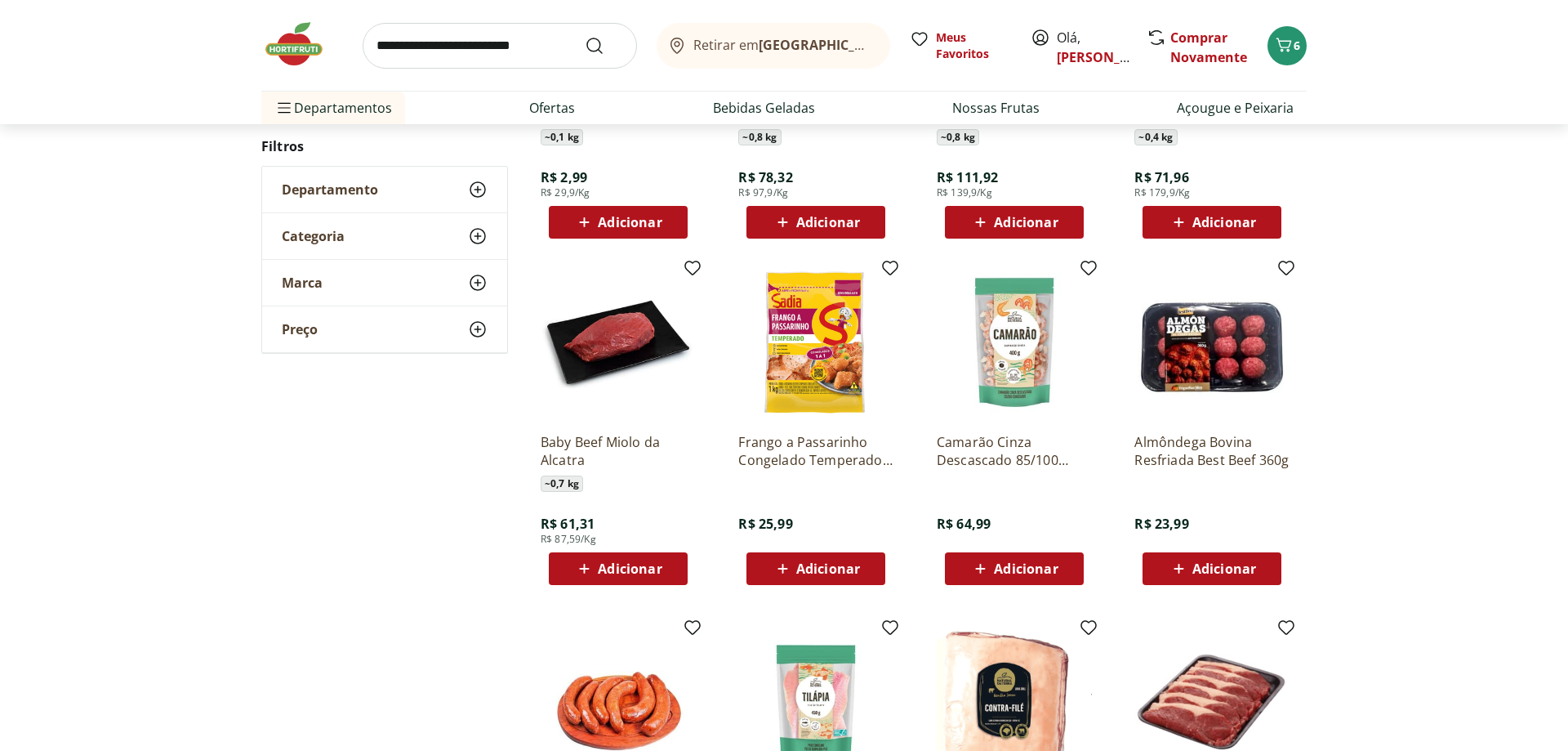
scroll to position [1175, 0]
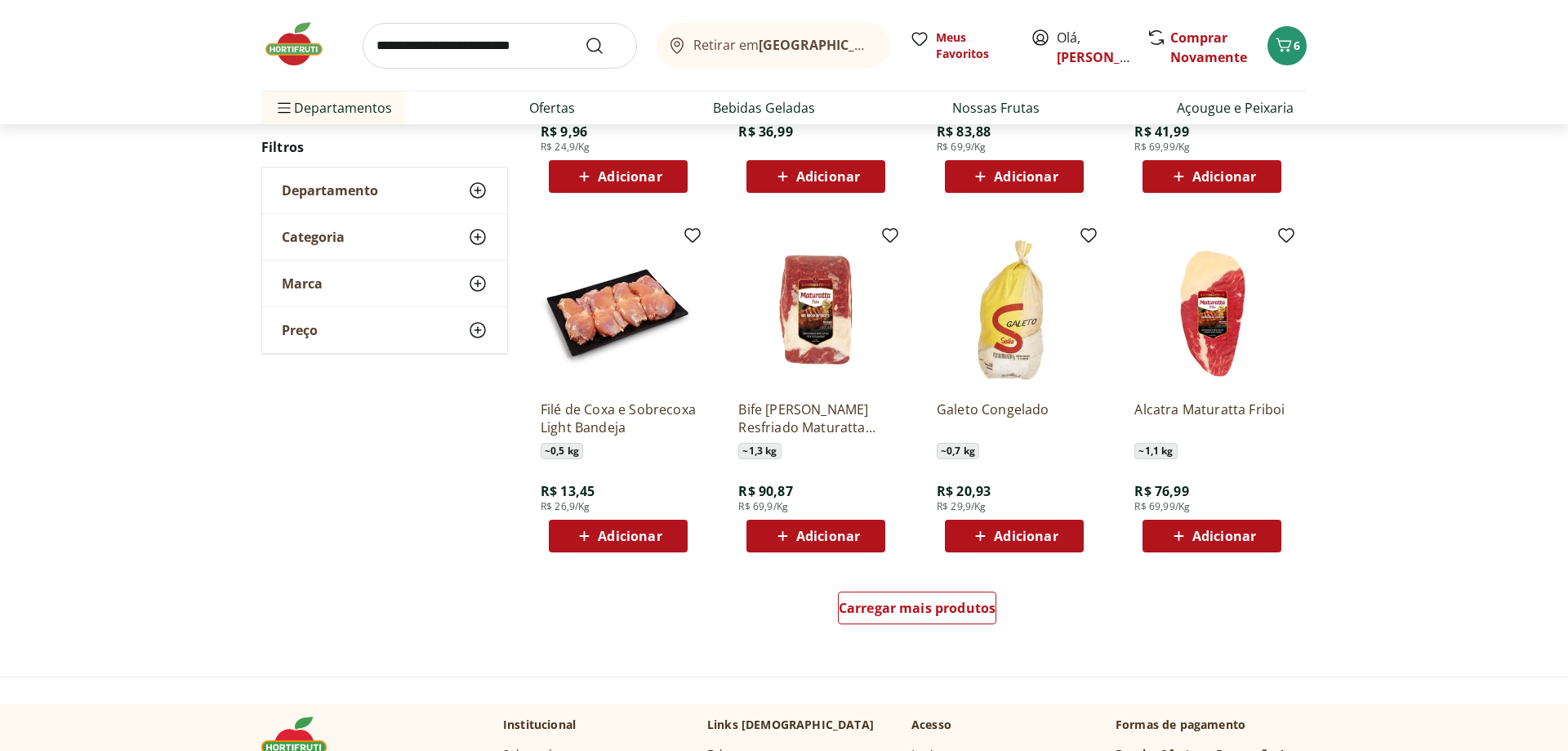
scroll to position [860, 0]
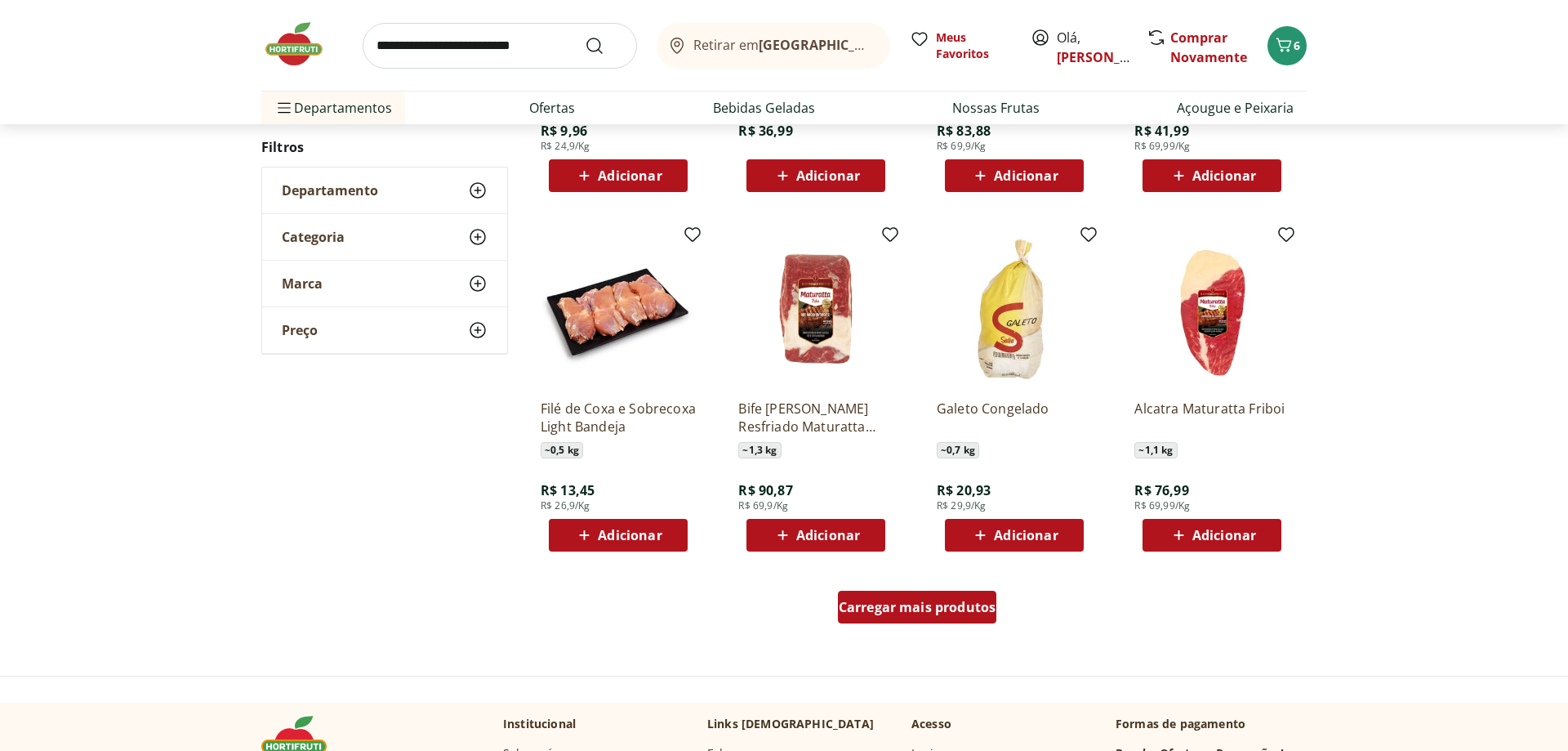
click at [874, 596] on div "Carregar mais produtos" at bounding box center [917, 607] width 159 height 32
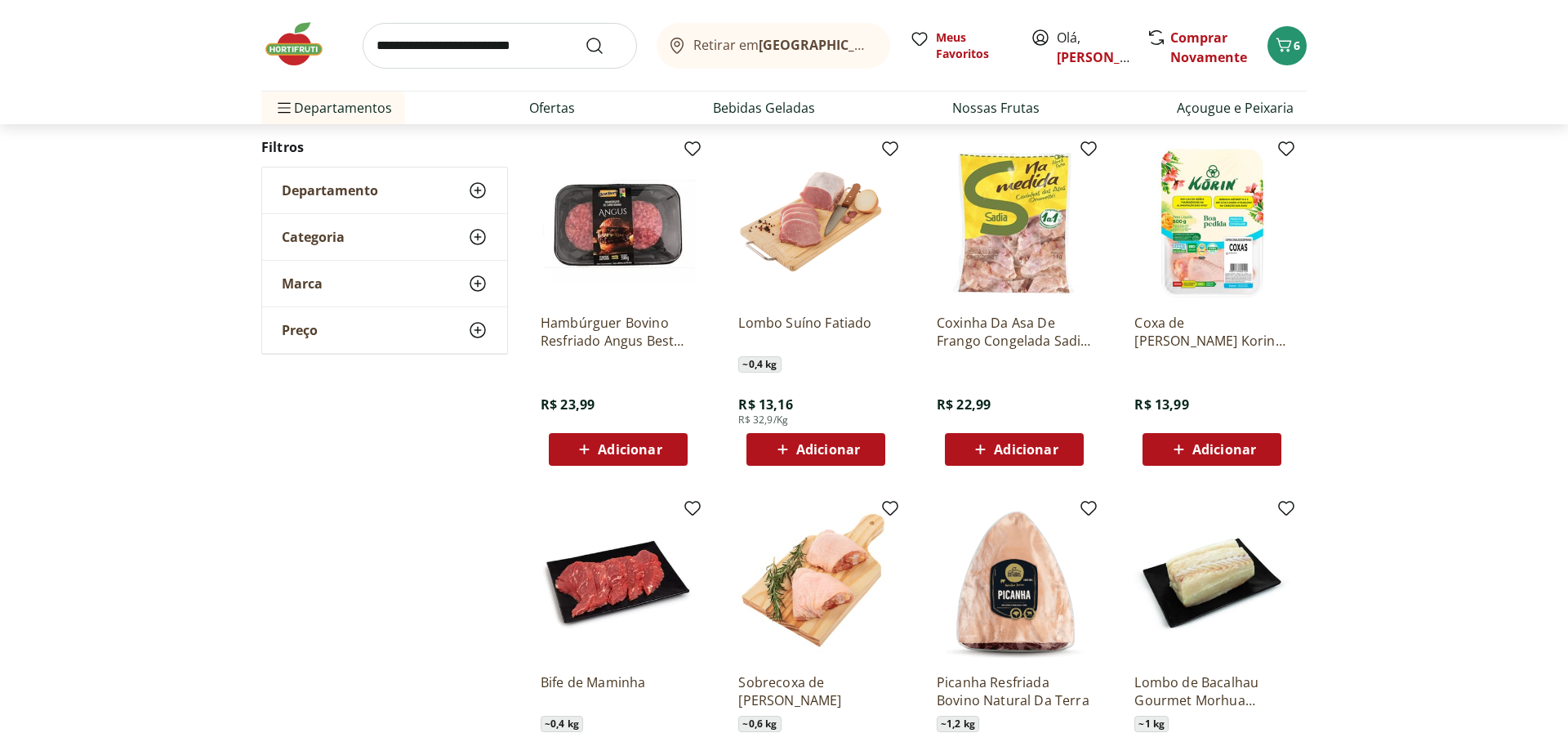
scroll to position [377, 0]
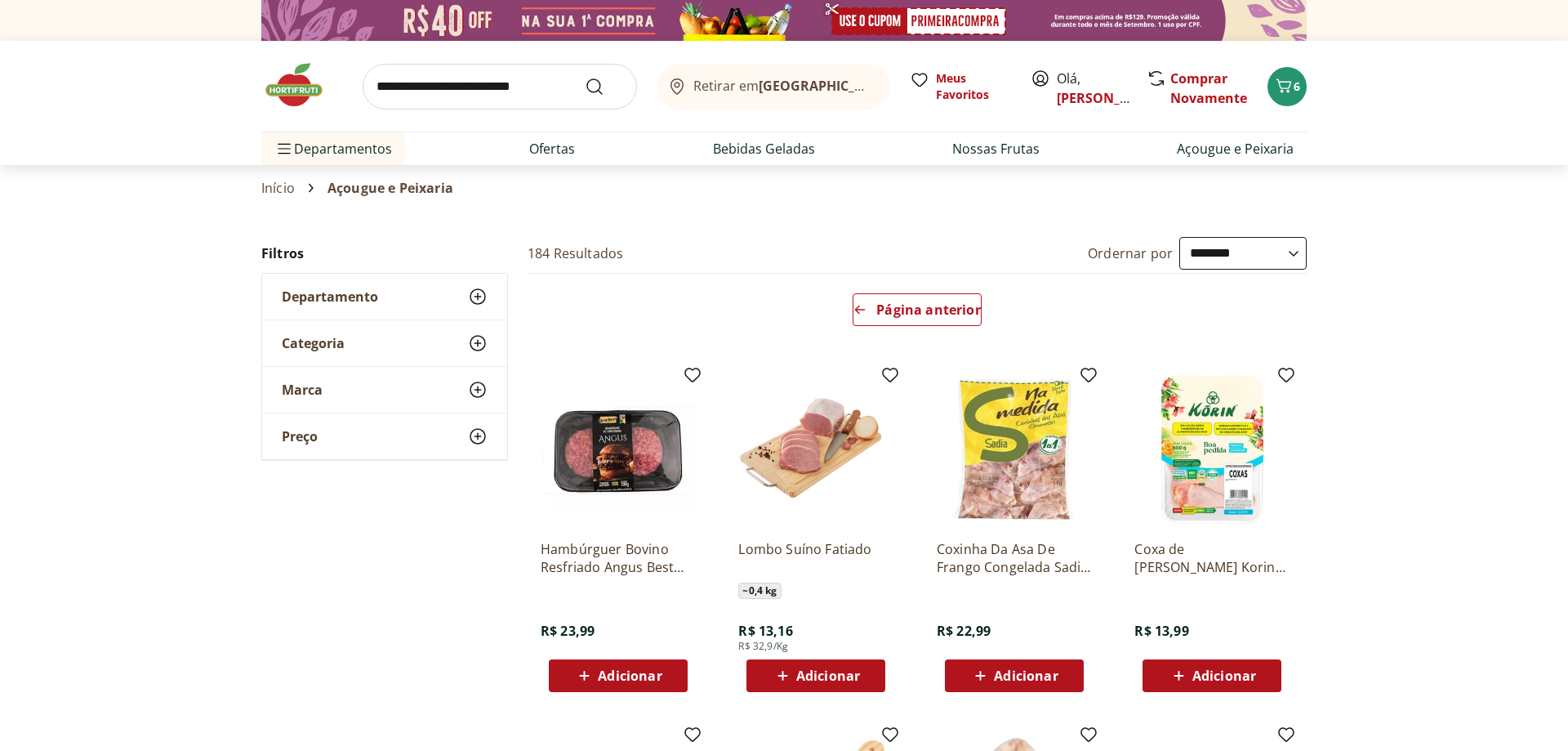
click at [280, 81] on img at bounding box center [302, 84] width 82 height 49
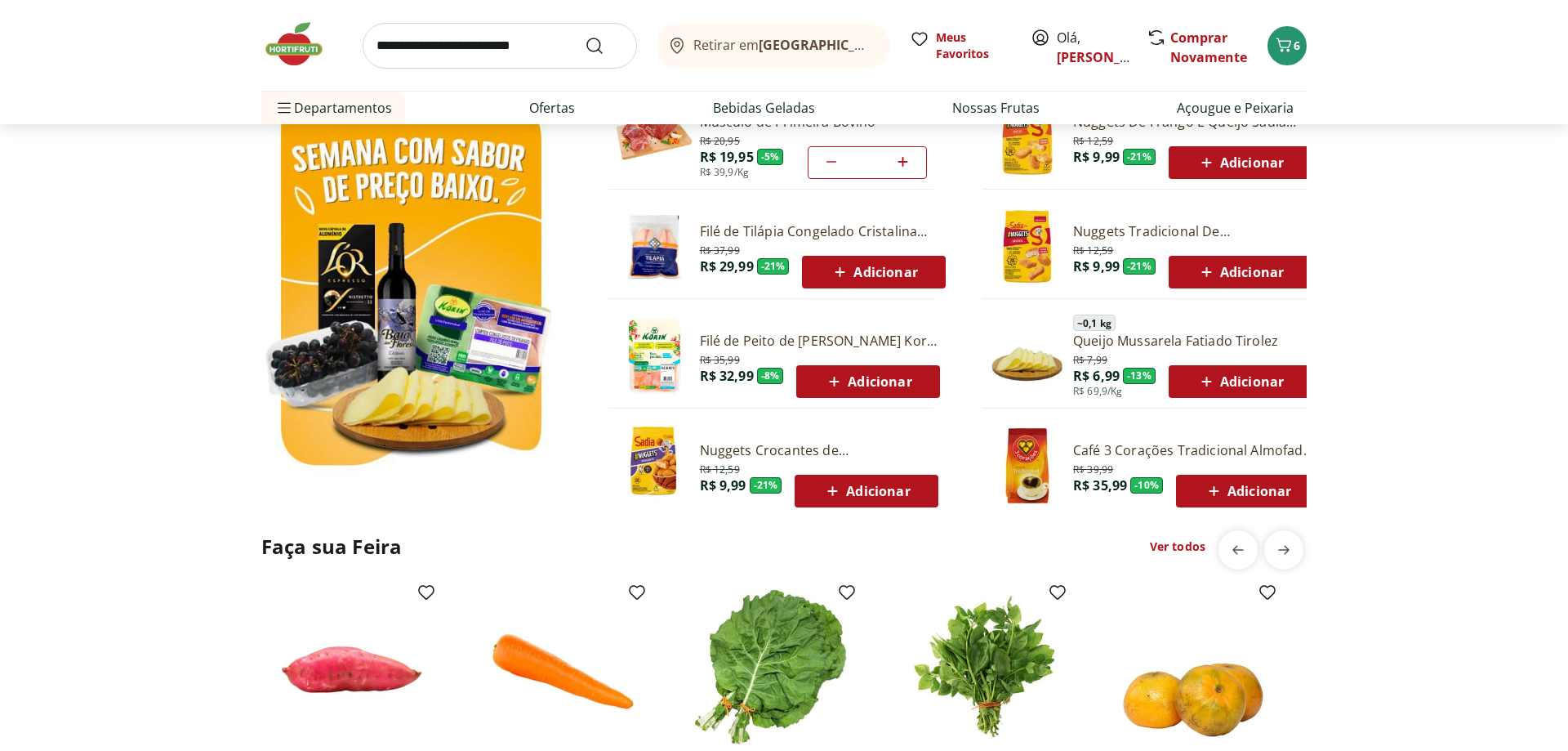
scroll to position [917, 0]
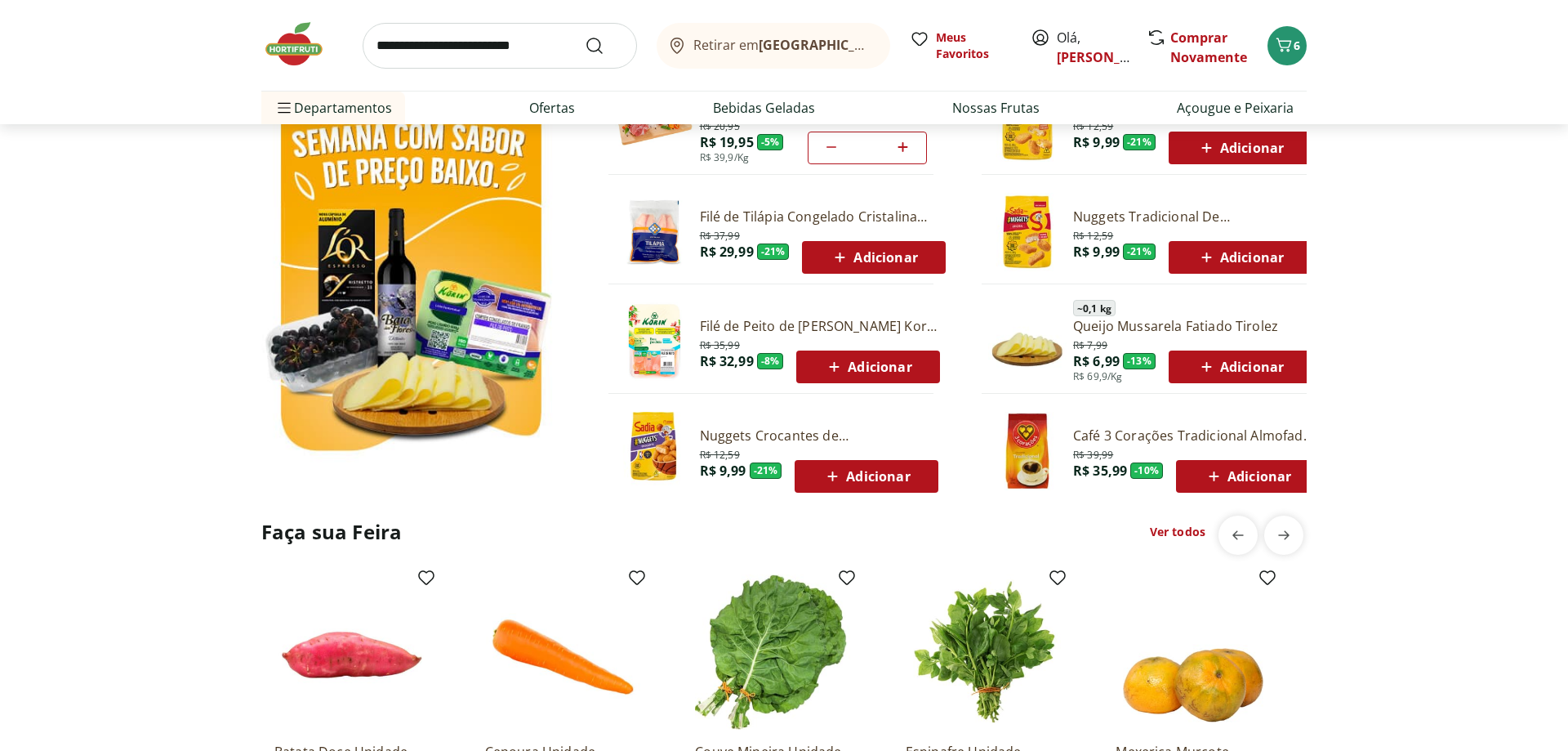
click at [1185, 531] on link "Ver todos" at bounding box center [1177, 532] width 55 height 16
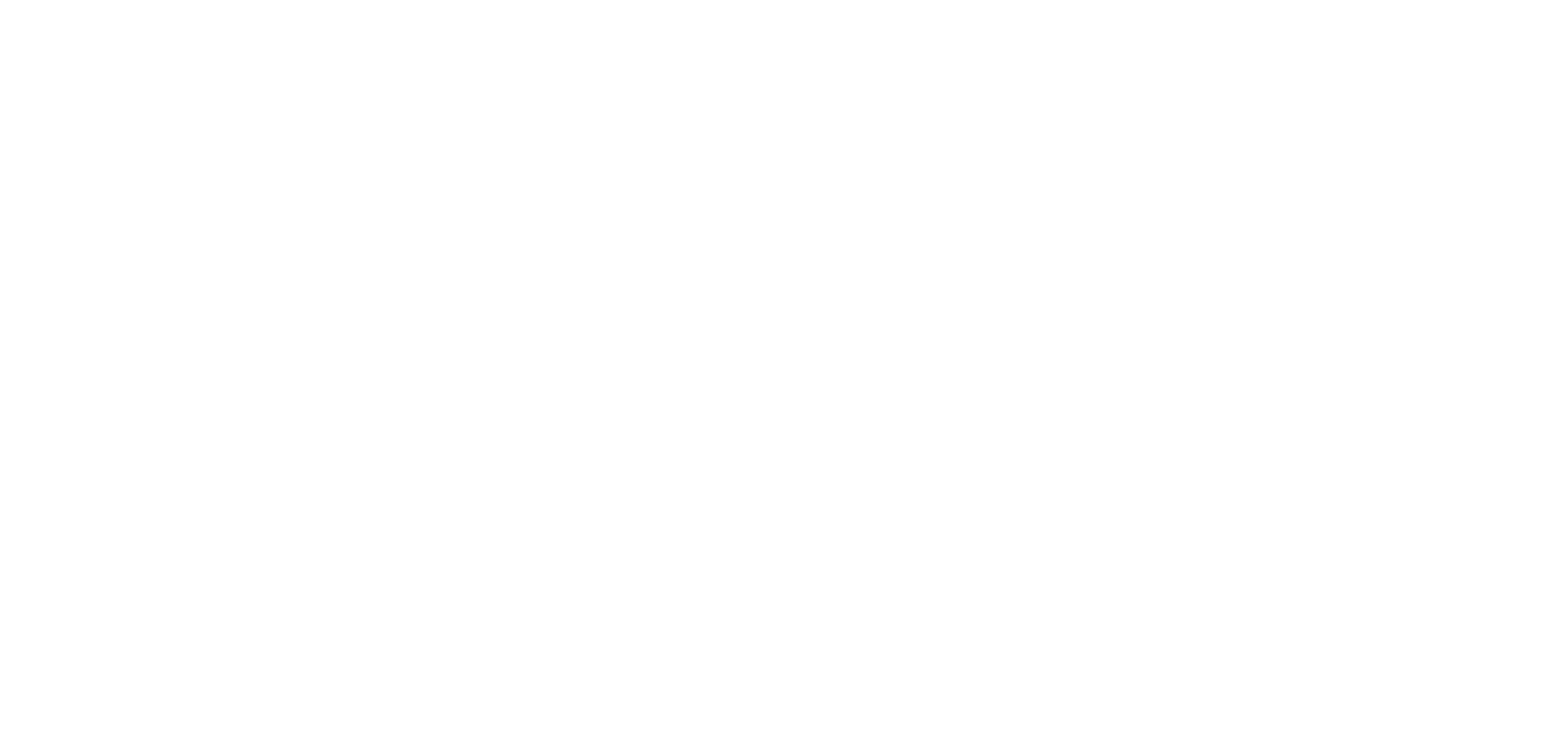
select select "**********"
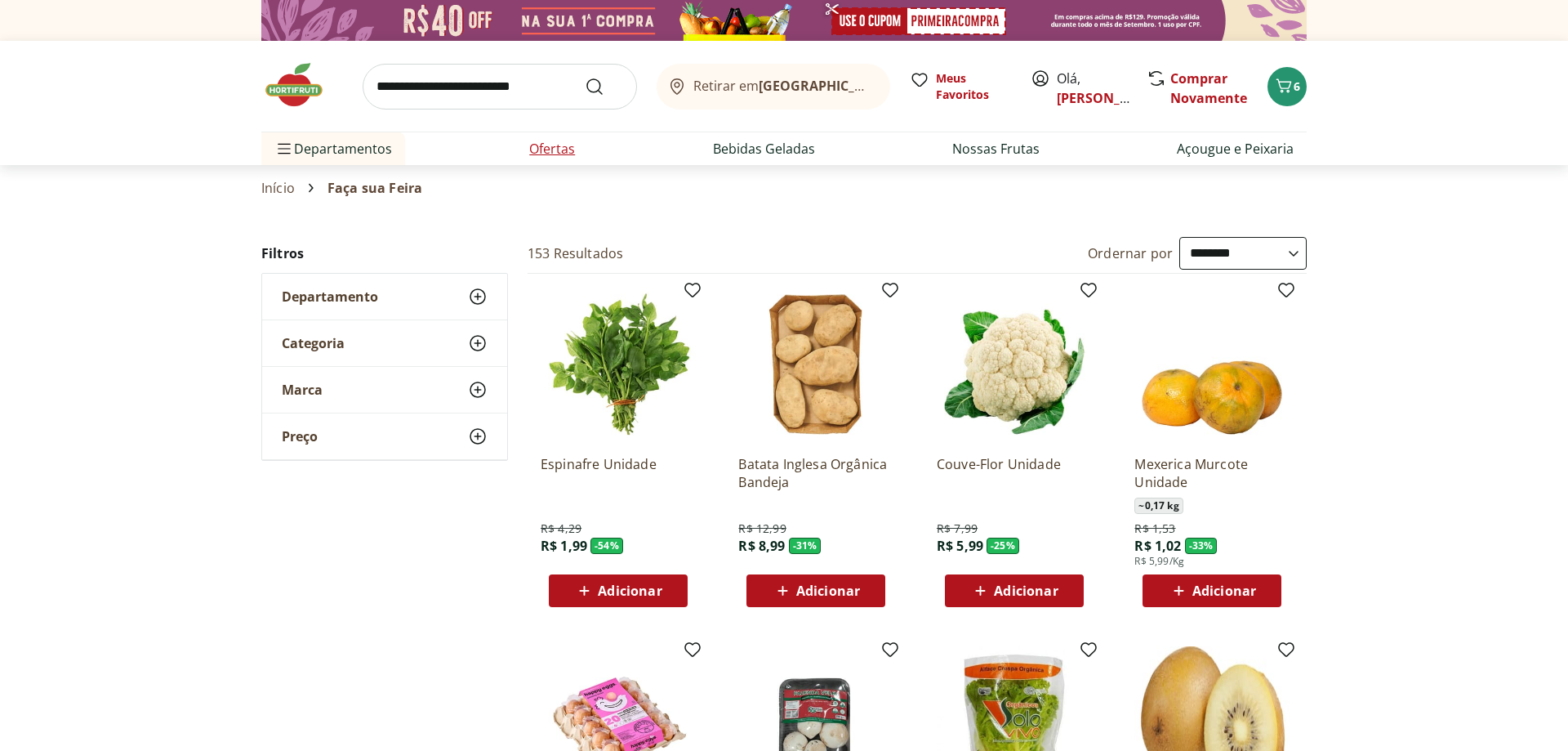
click at [549, 151] on link "Ofertas" at bounding box center [553, 149] width 46 height 20
select select "**********"
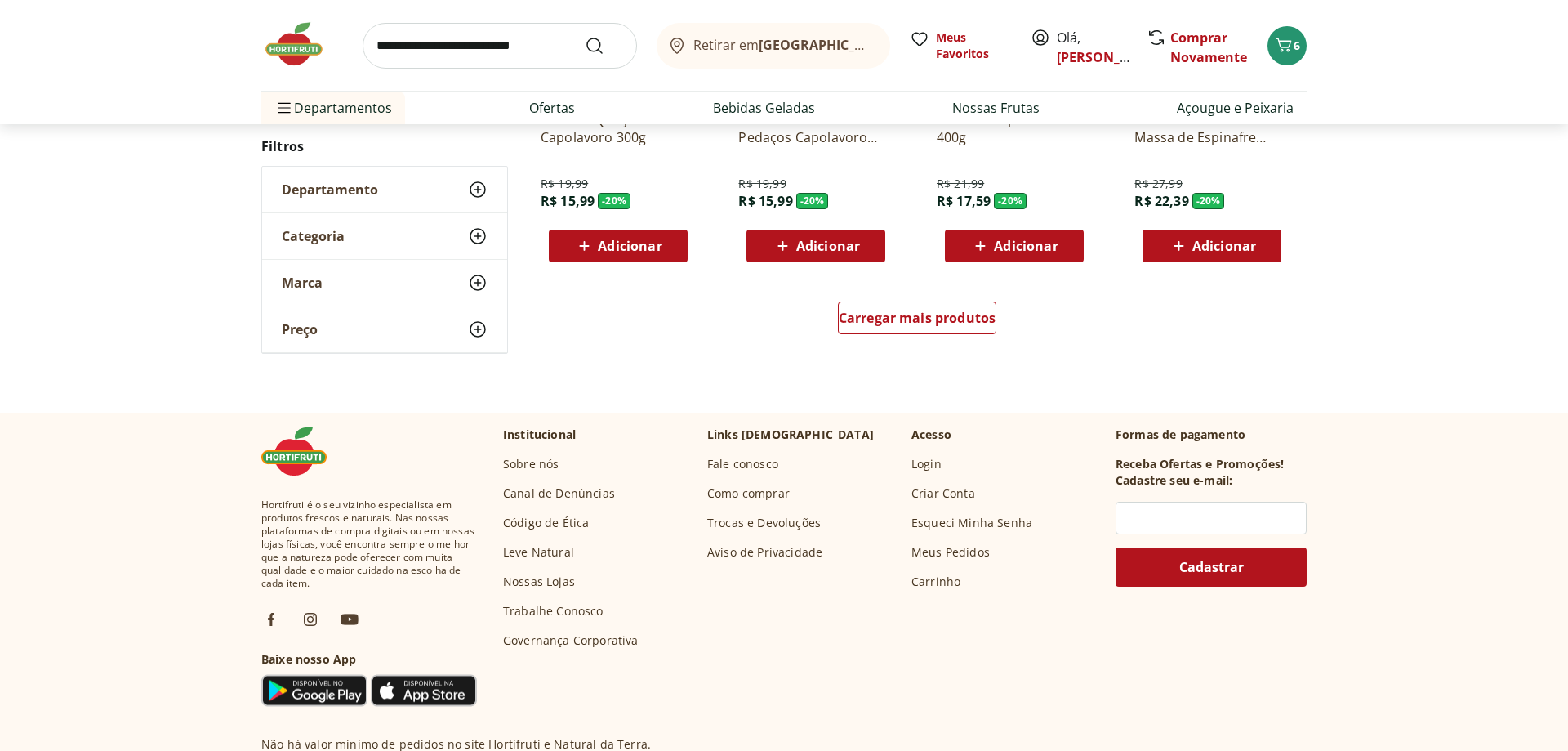
scroll to position [1084, 0]
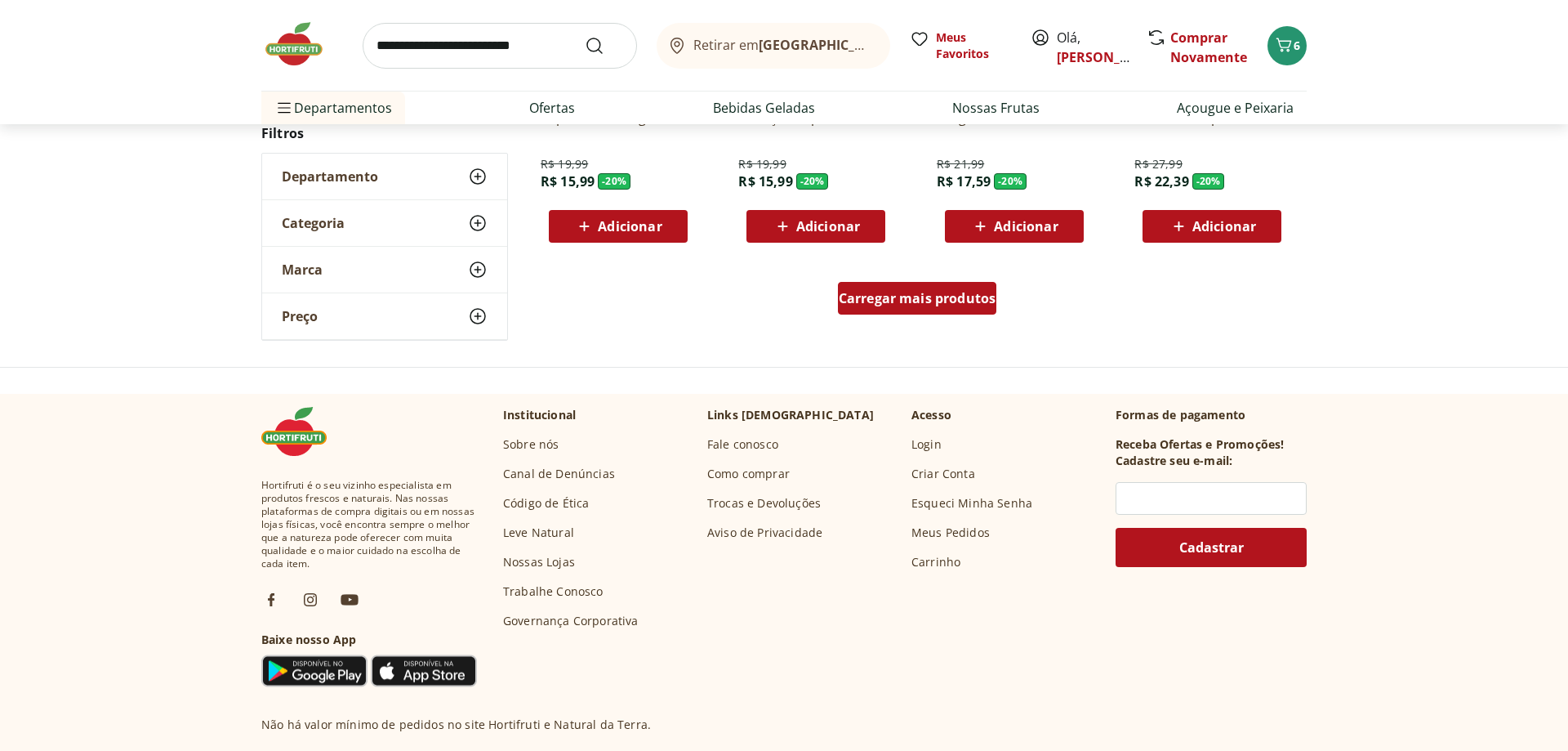
click at [910, 300] on span "Carregar mais produtos" at bounding box center [917, 298] width 157 height 13
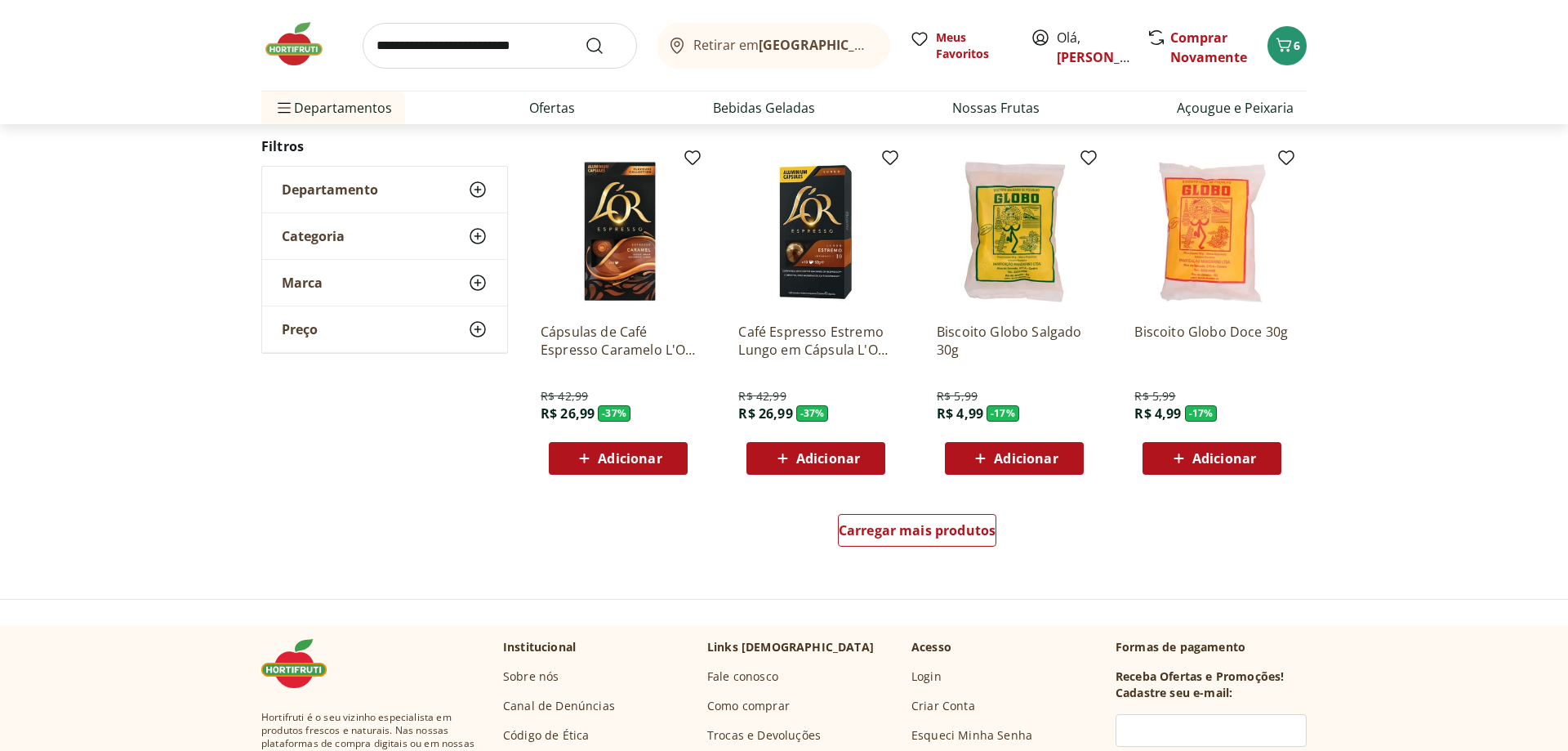
scroll to position [1187, 0]
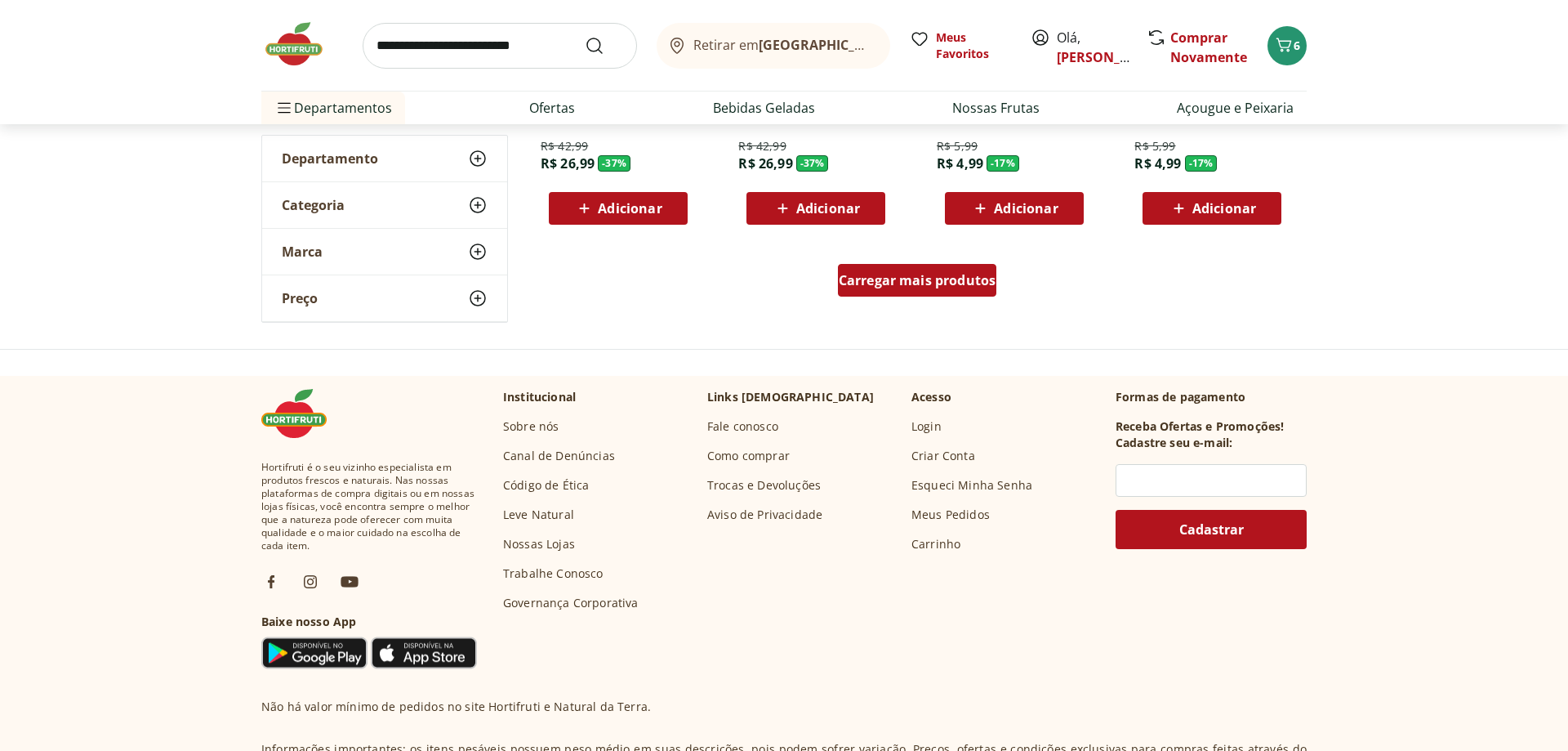
click at [858, 271] on div "Carregar mais produtos" at bounding box center [917, 280] width 159 height 32
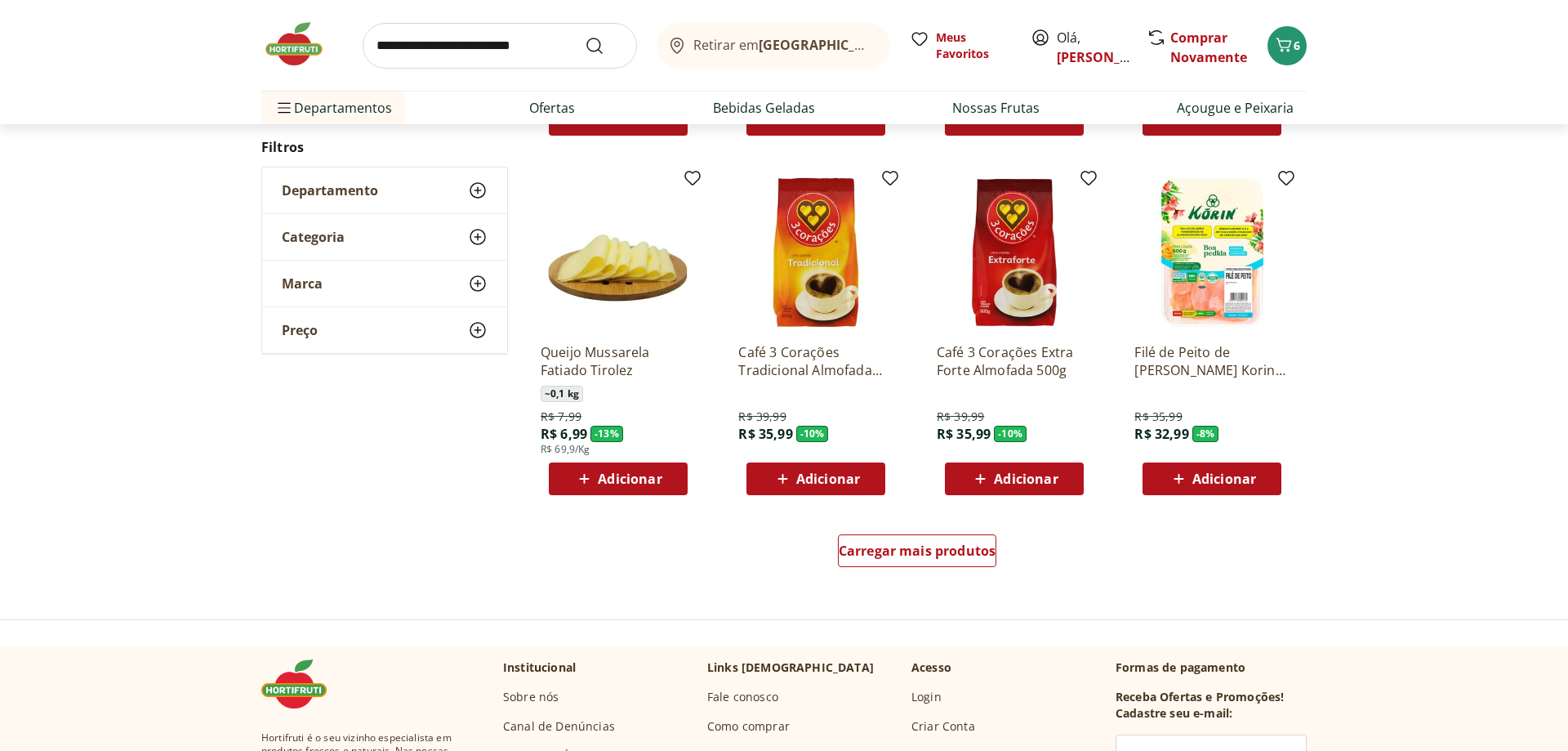
scroll to position [1038, 0]
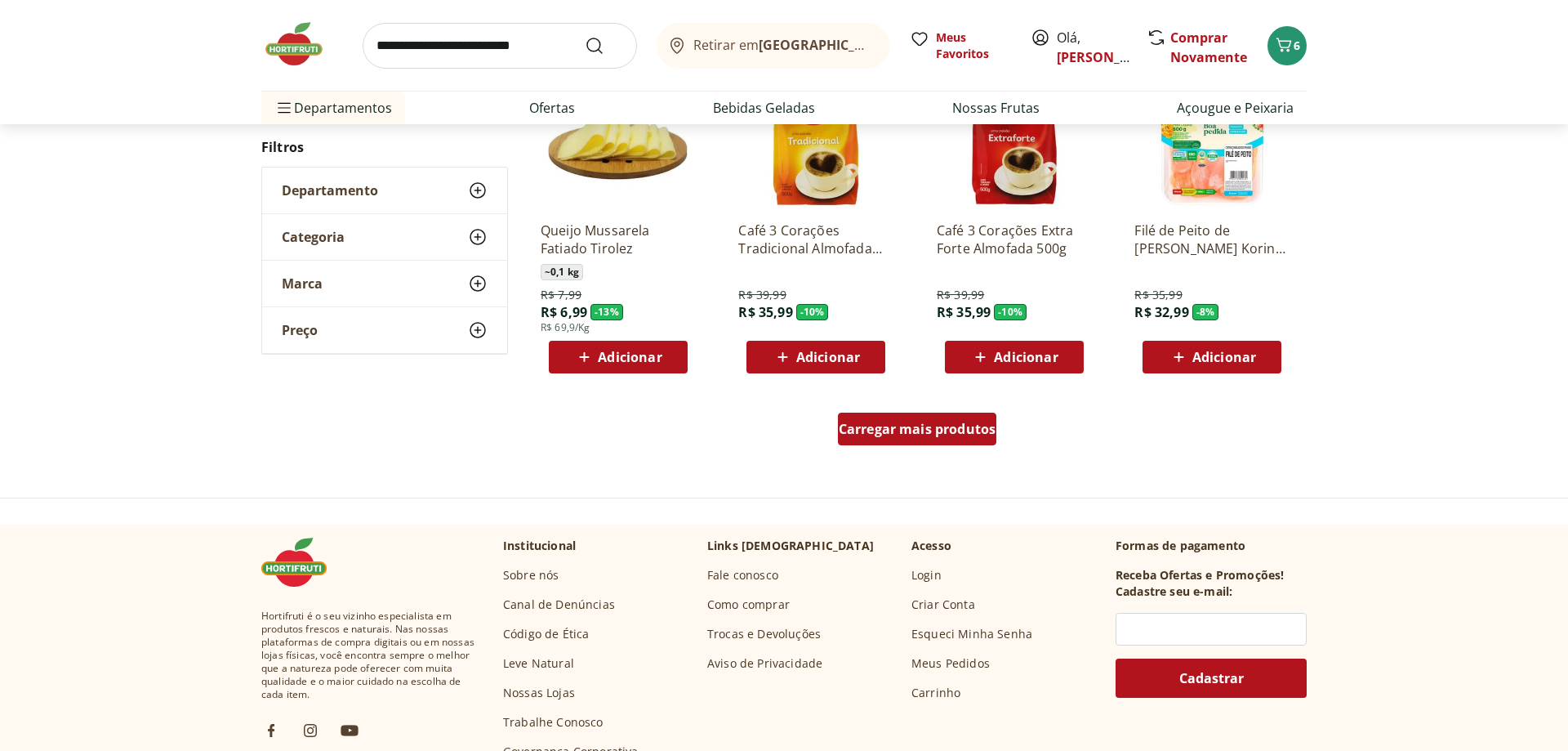
click at [891, 431] on span "Carregar mais produtos" at bounding box center [917, 429] width 157 height 13
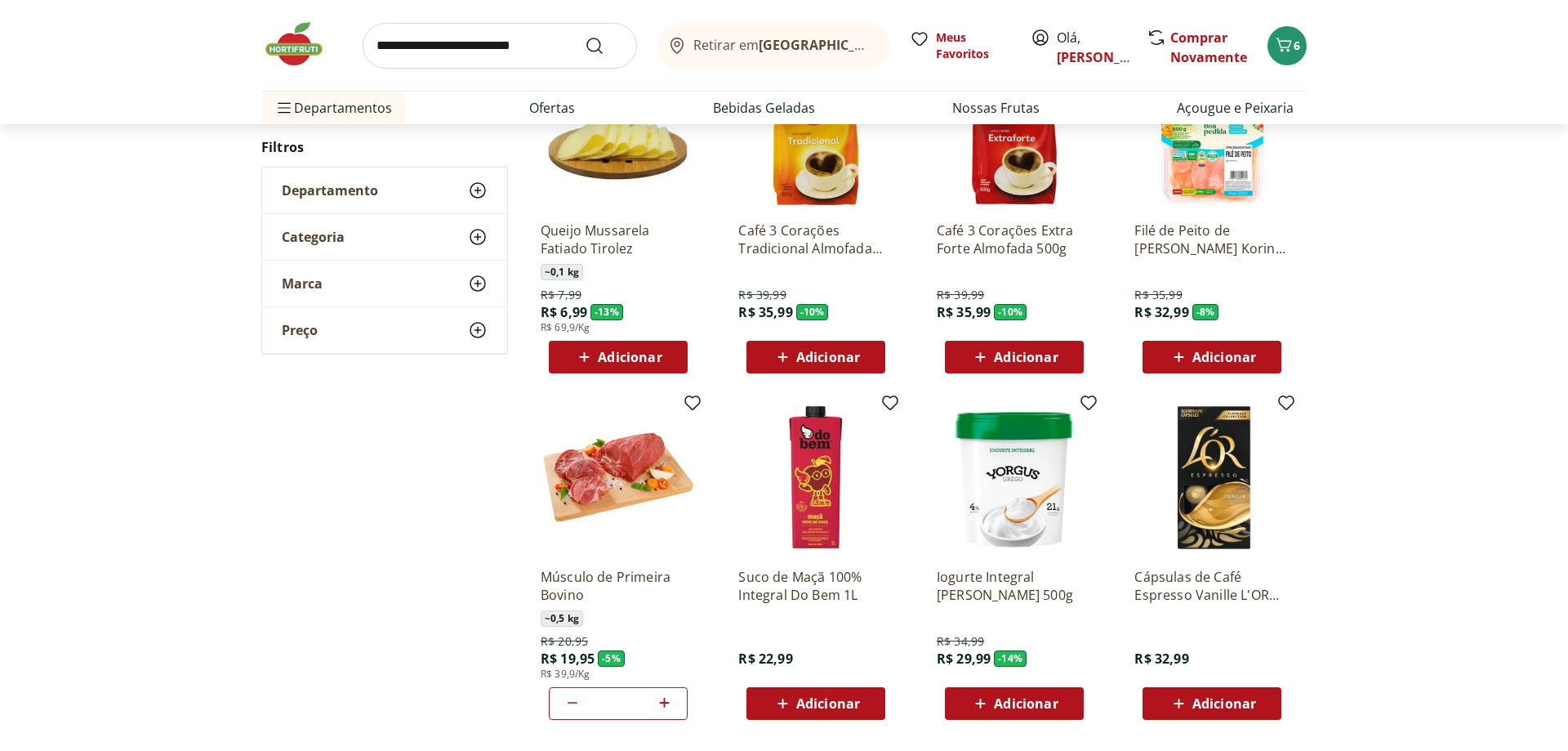
scroll to position [1288, 0]
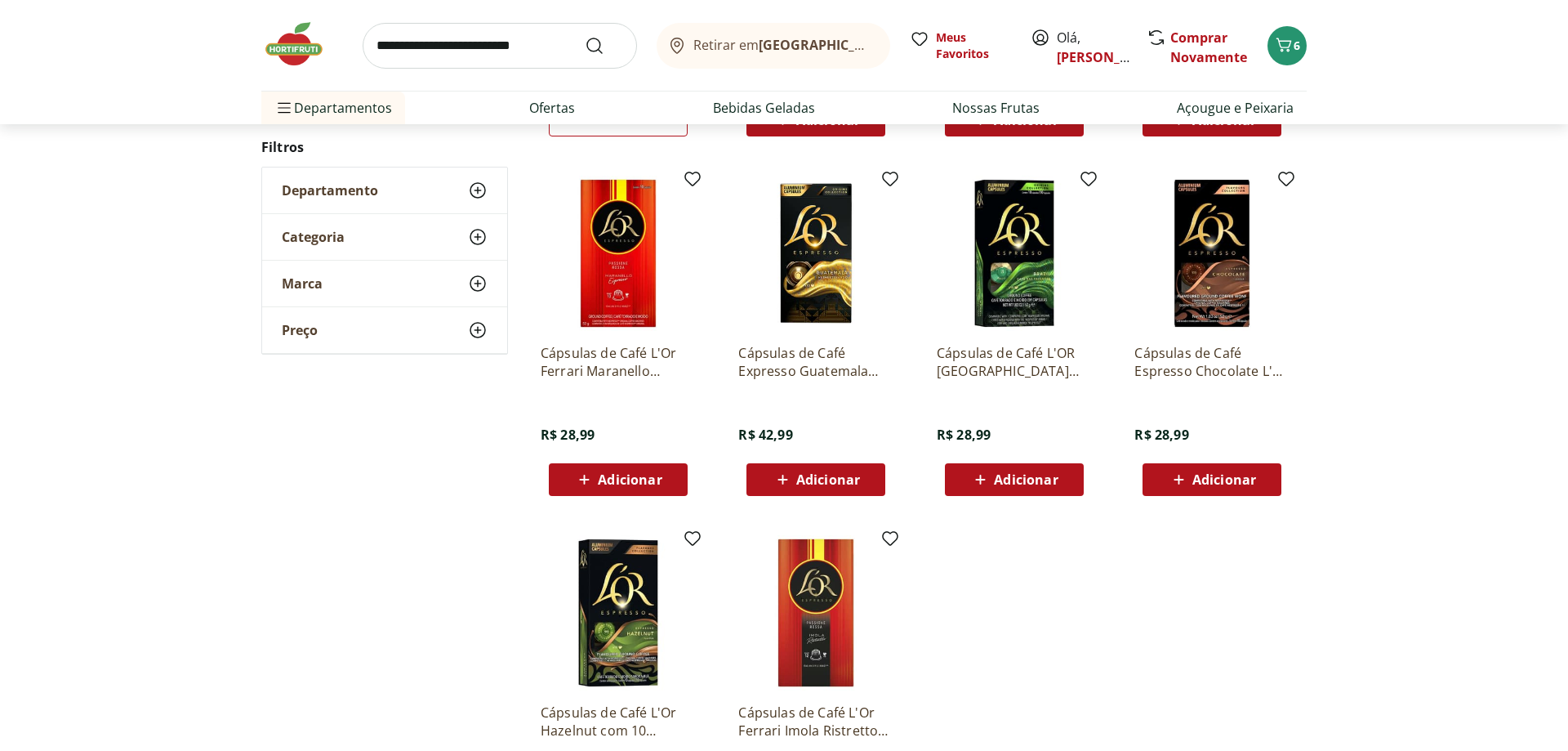
scroll to position [972, 0]
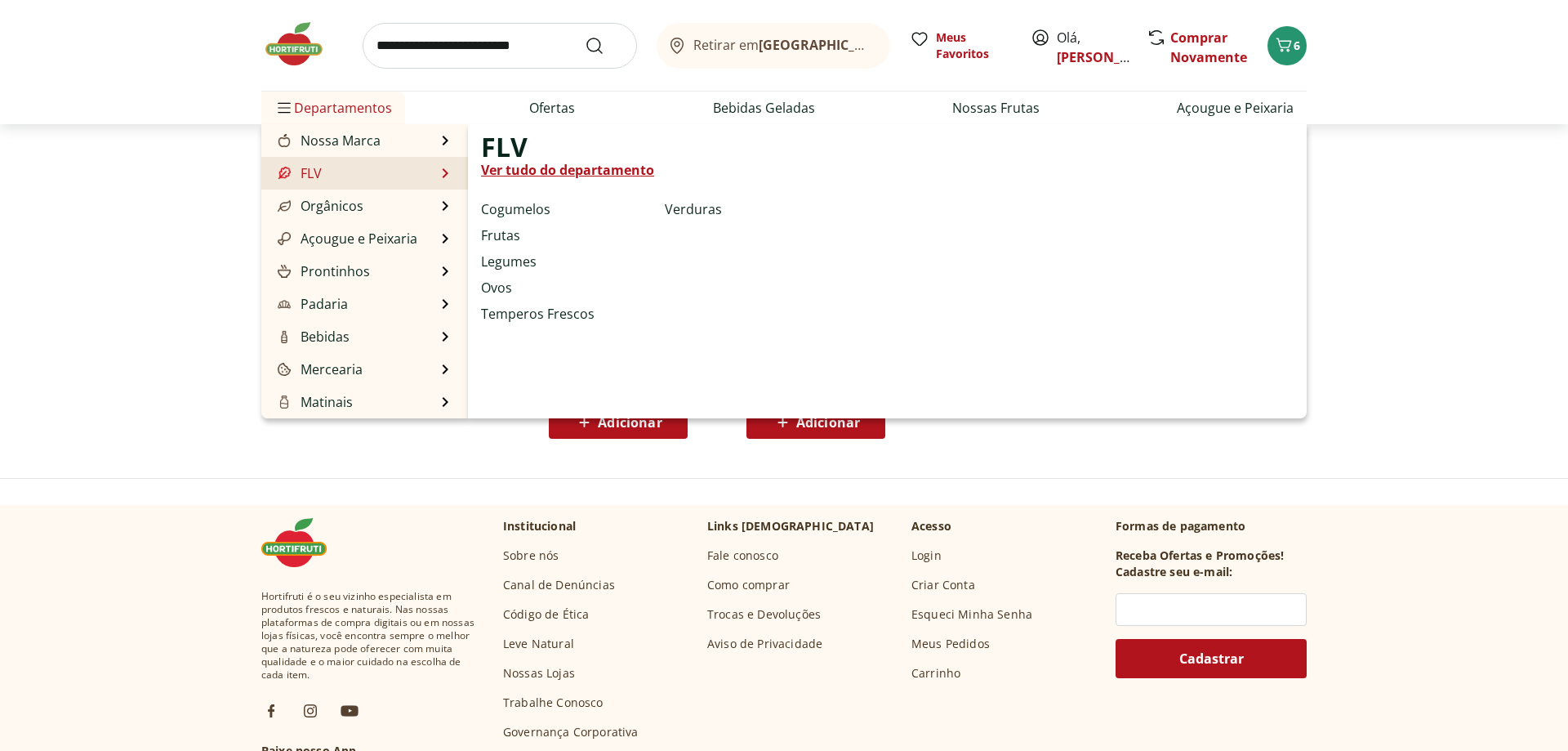
click at [496, 169] on link "Ver tudo do departamento" at bounding box center [568, 170] width 173 height 20
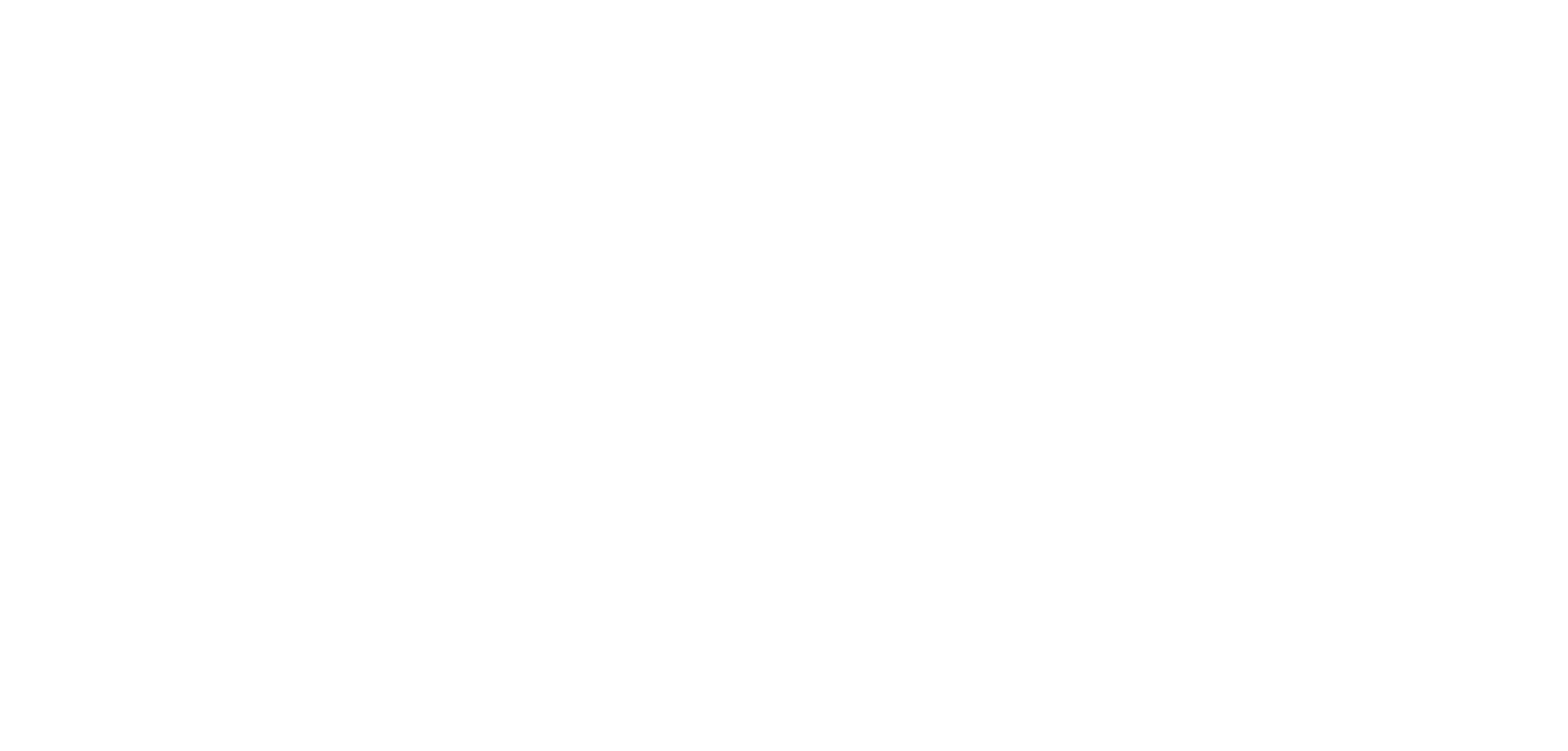
select select "**********"
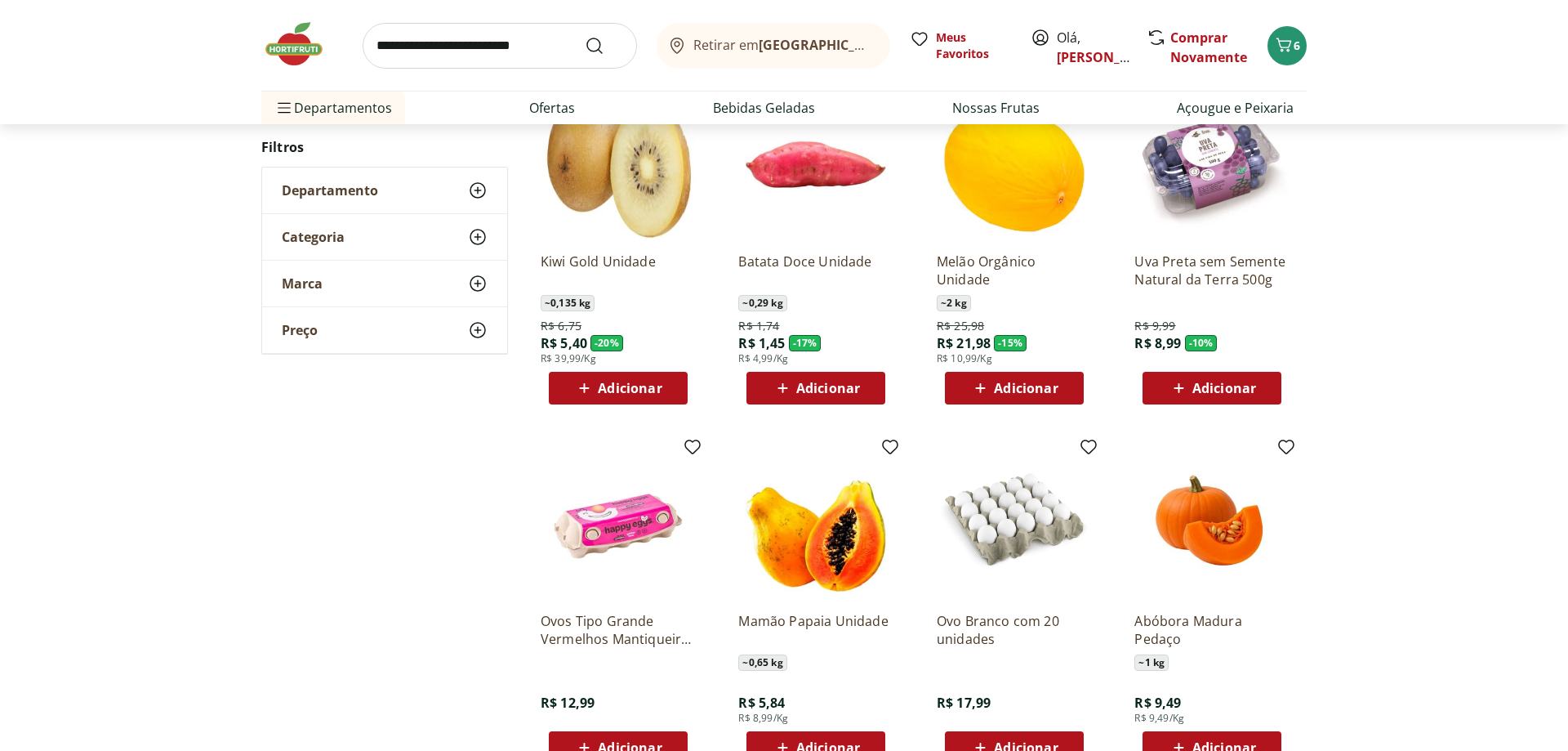
scroll to position [583, 0]
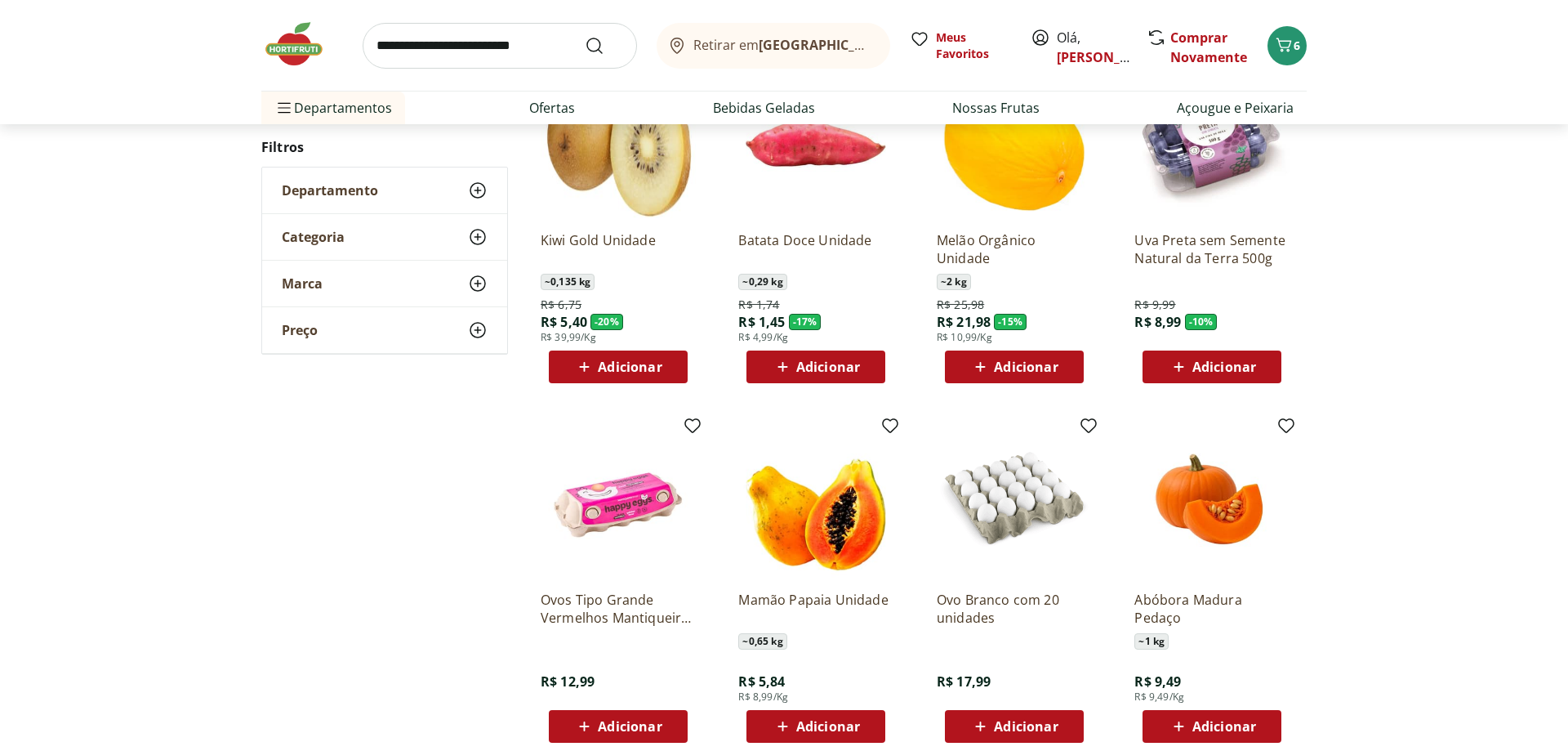
click at [842, 363] on span "Adicionar" at bounding box center [828, 367] width 64 height 13
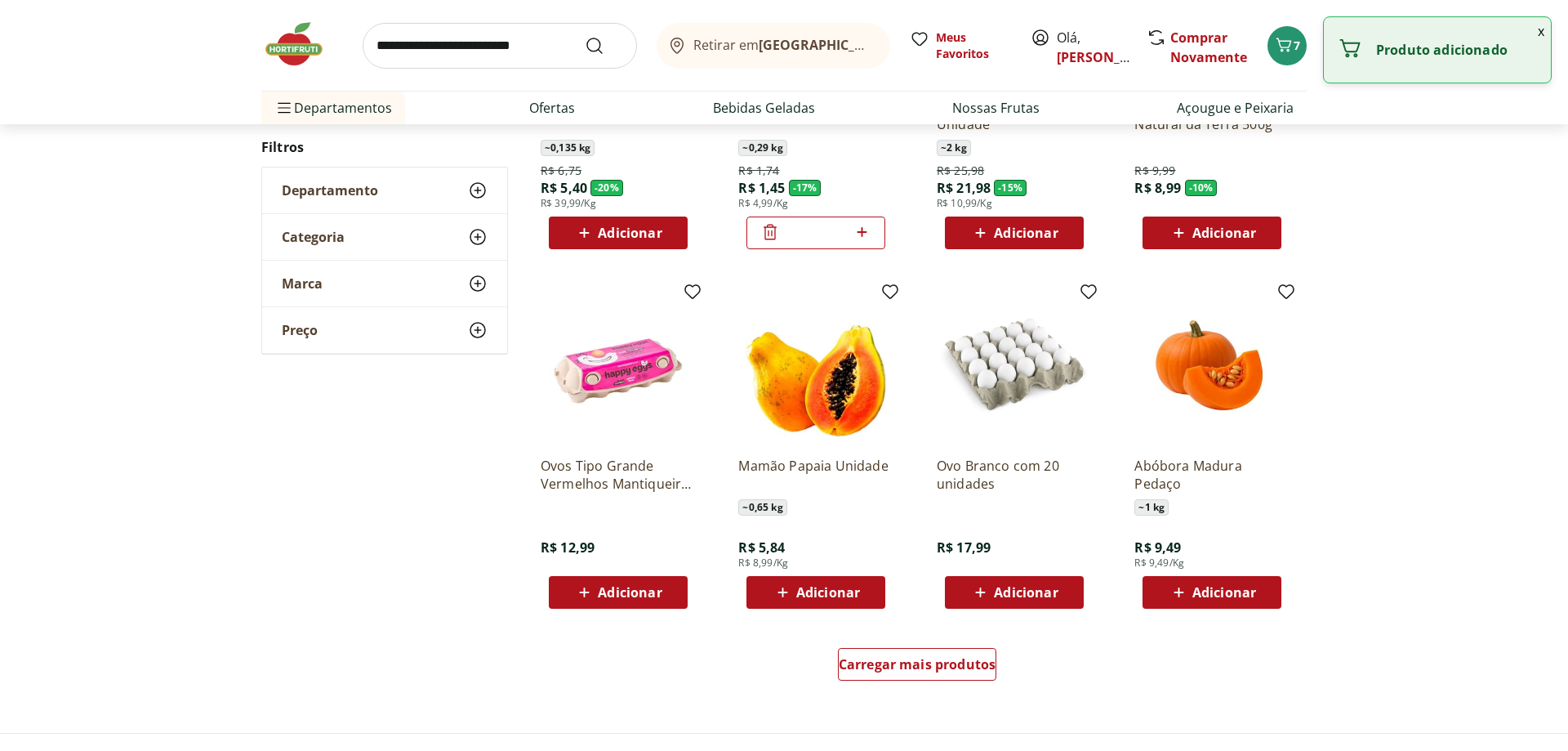
scroll to position [750, 0]
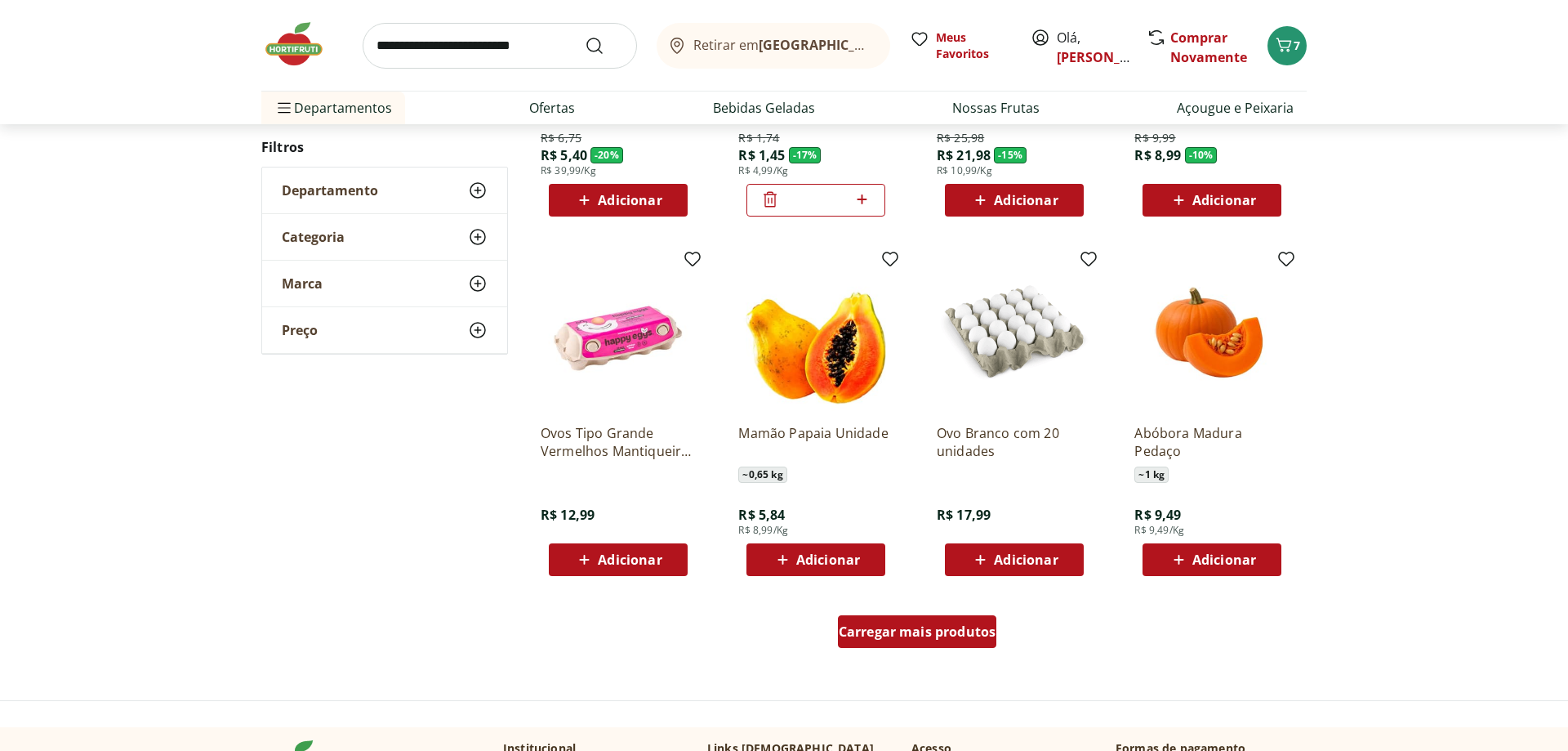
click at [839, 629] on span "Carregar mais produtos" at bounding box center [917, 632] width 157 height 13
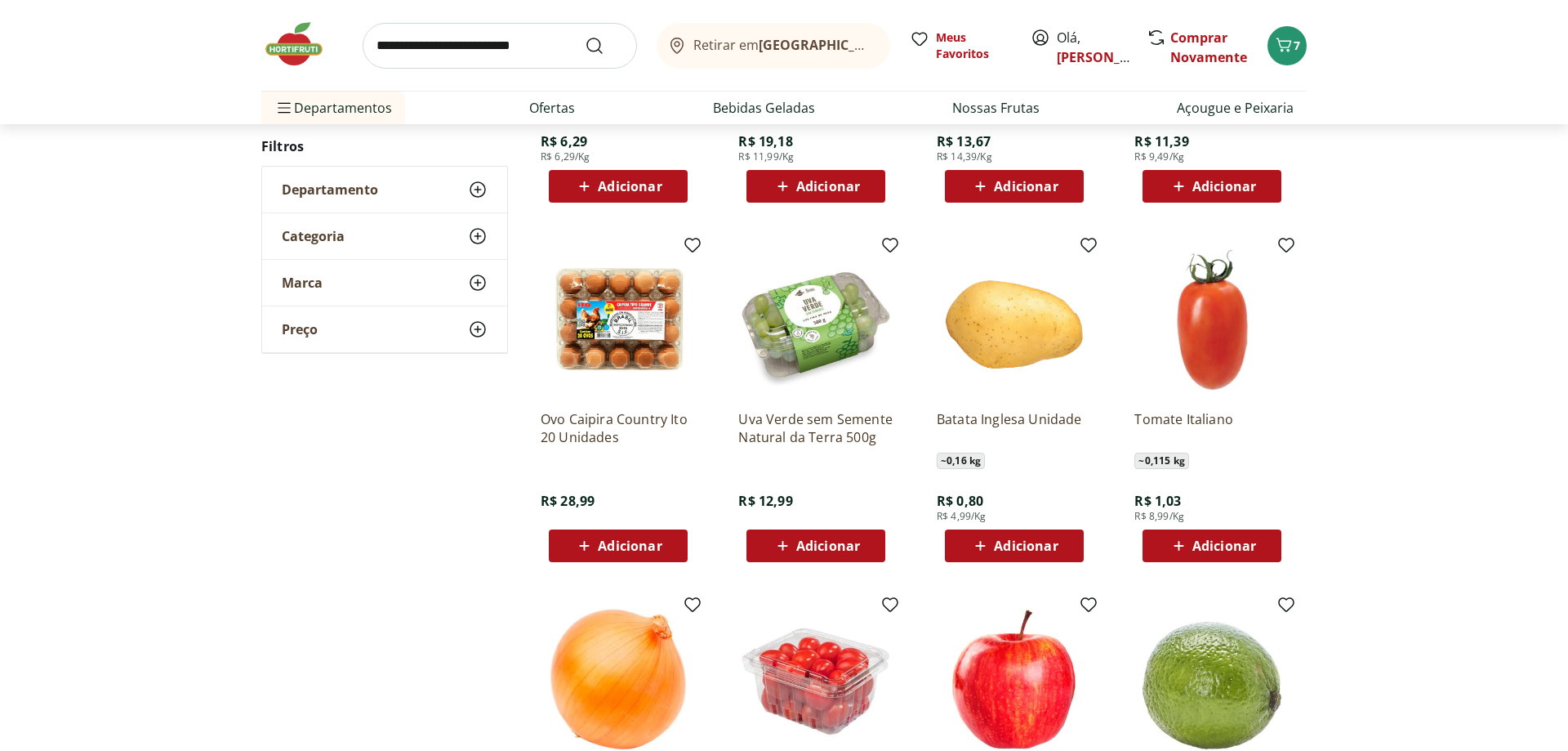
scroll to position [519, 0]
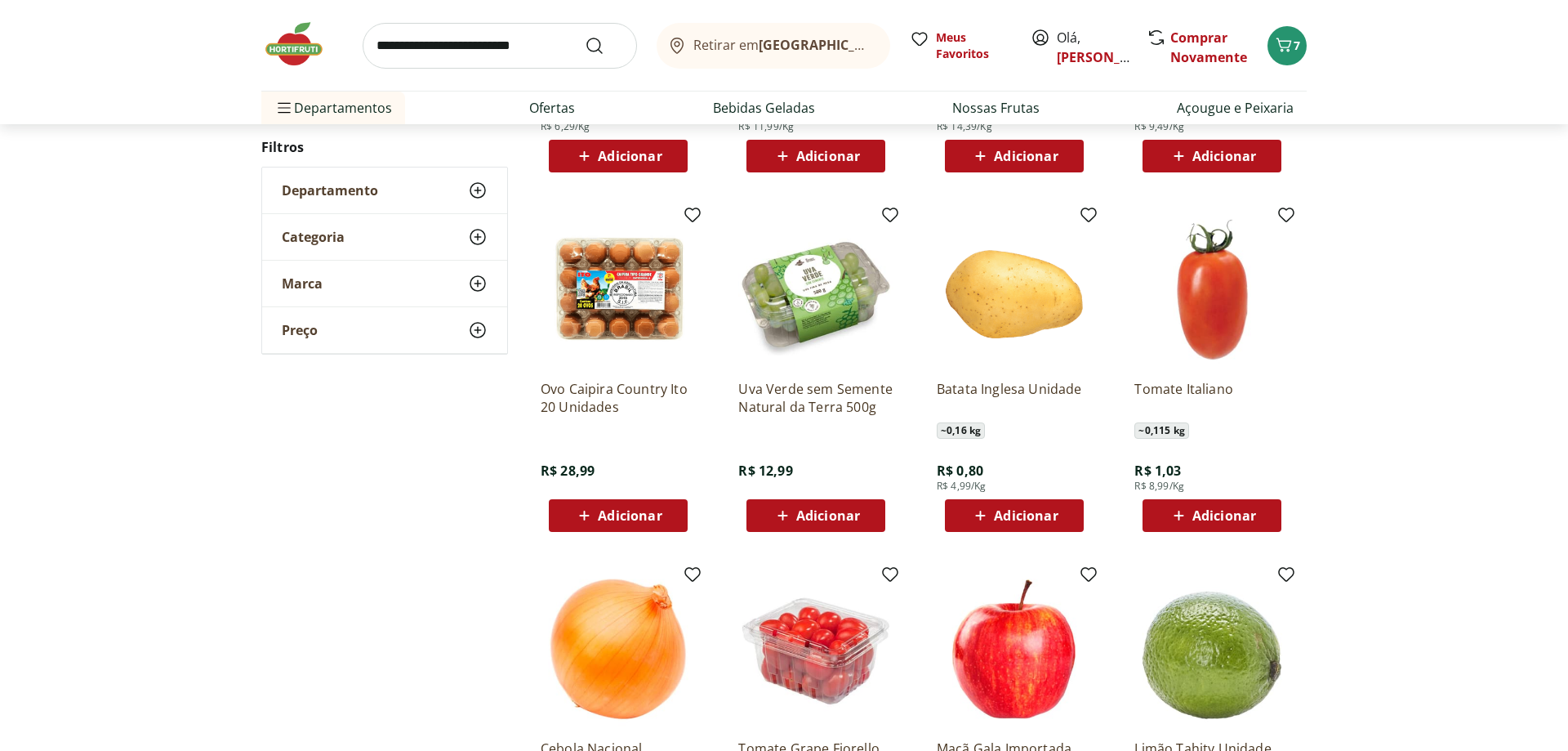
click at [1032, 520] on span "Adicionar" at bounding box center [1025, 516] width 64 height 13
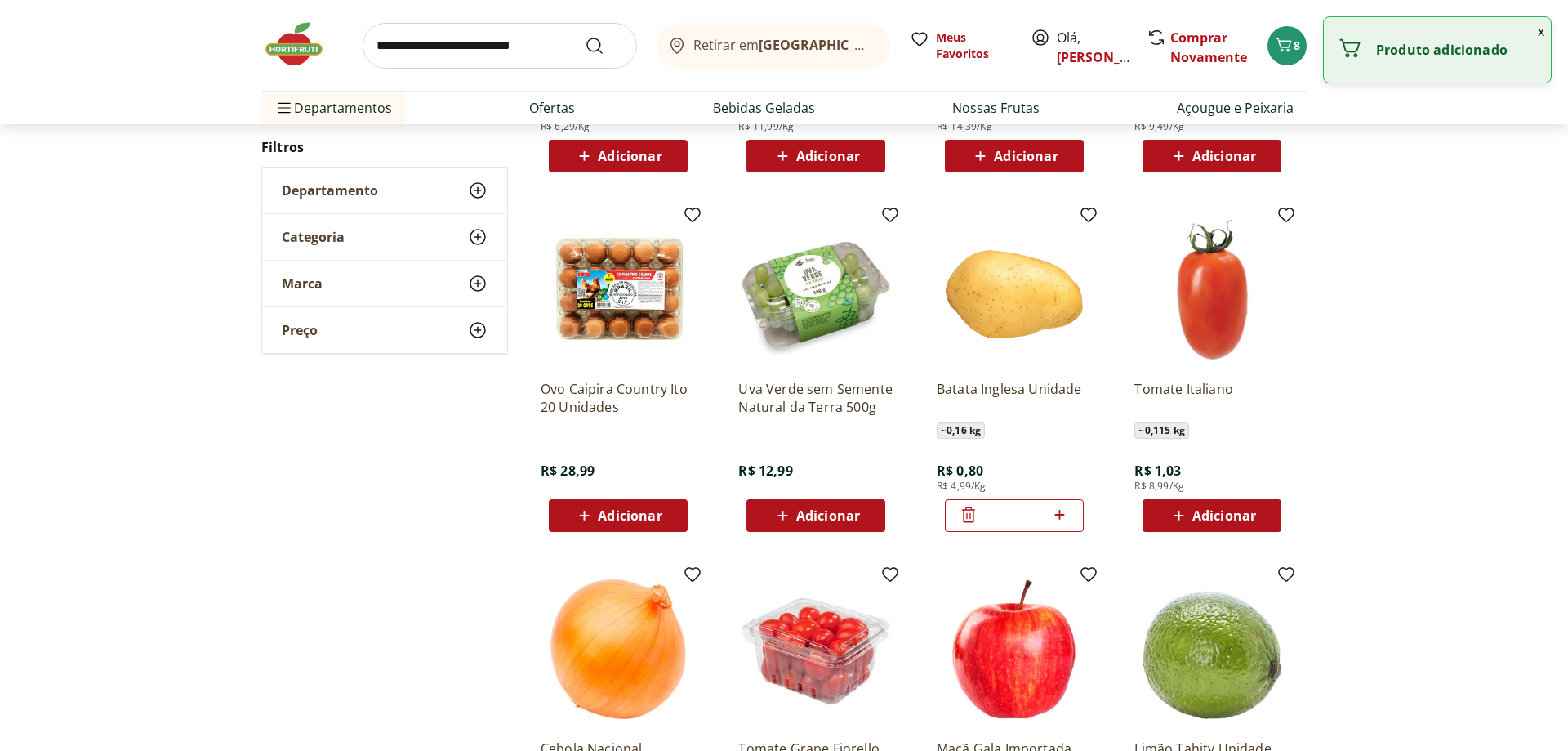
click at [1064, 516] on icon at bounding box center [1059, 515] width 20 height 20
type input "*"
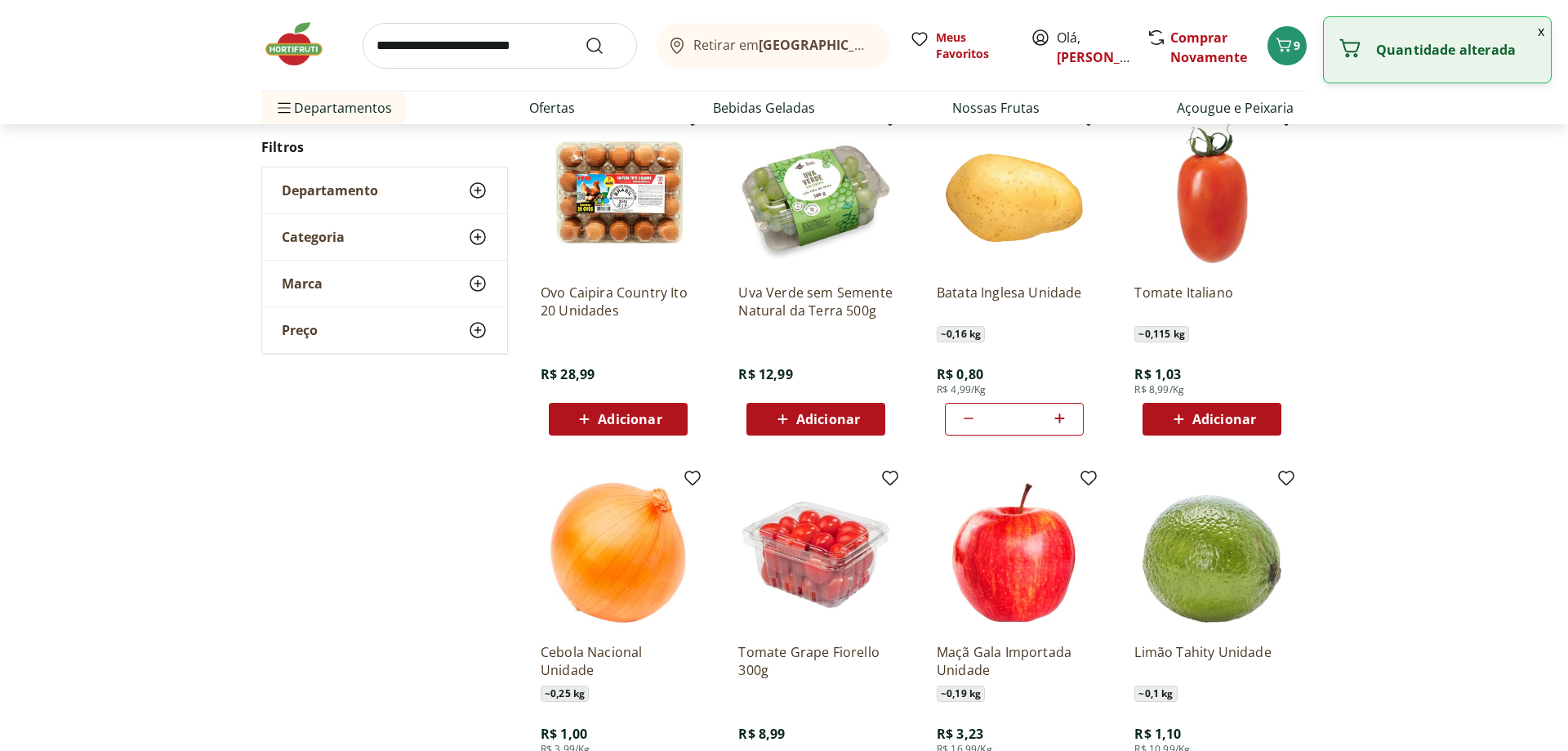
scroll to position [770, 0]
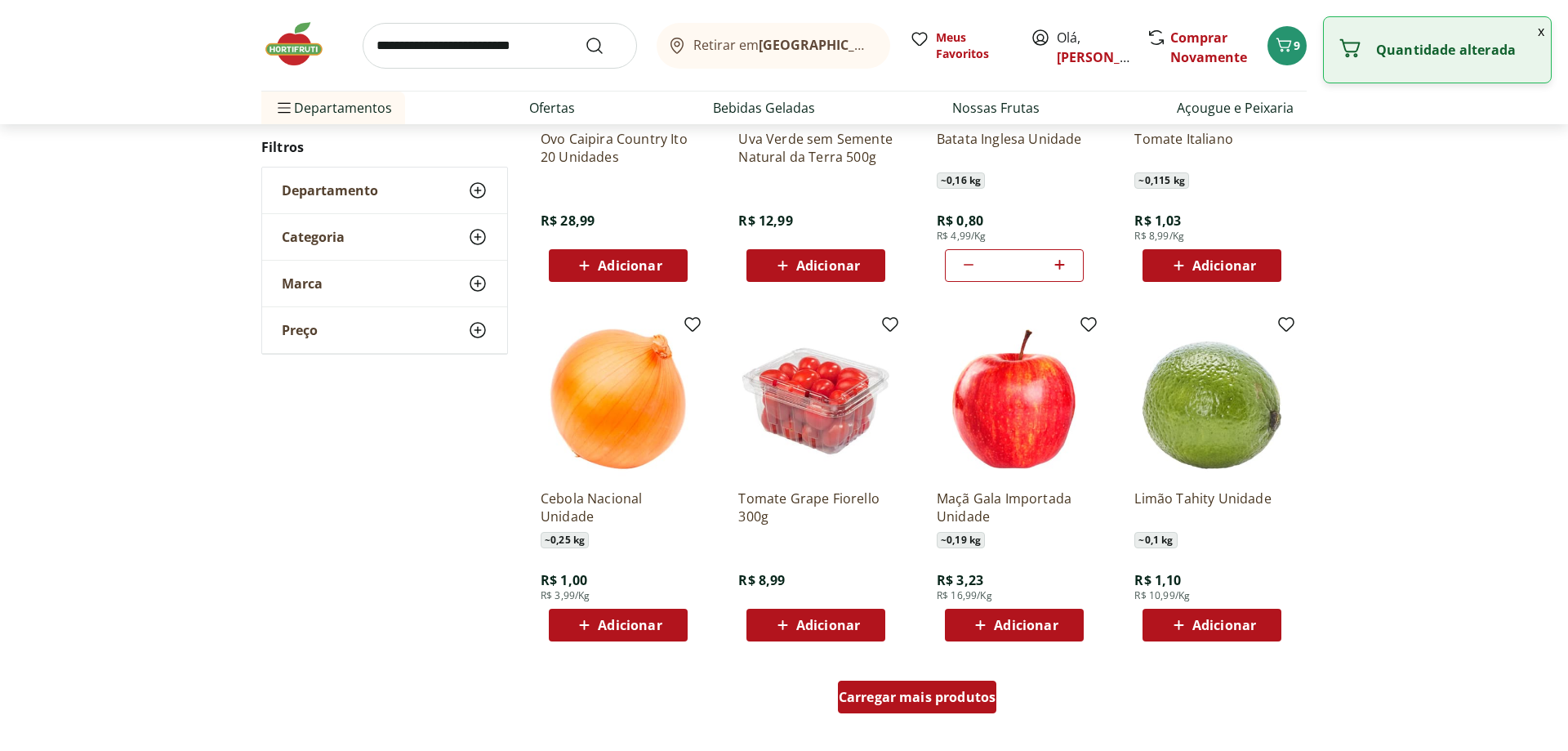
click at [912, 691] on span "Carregar mais produtos" at bounding box center [917, 697] width 157 height 13
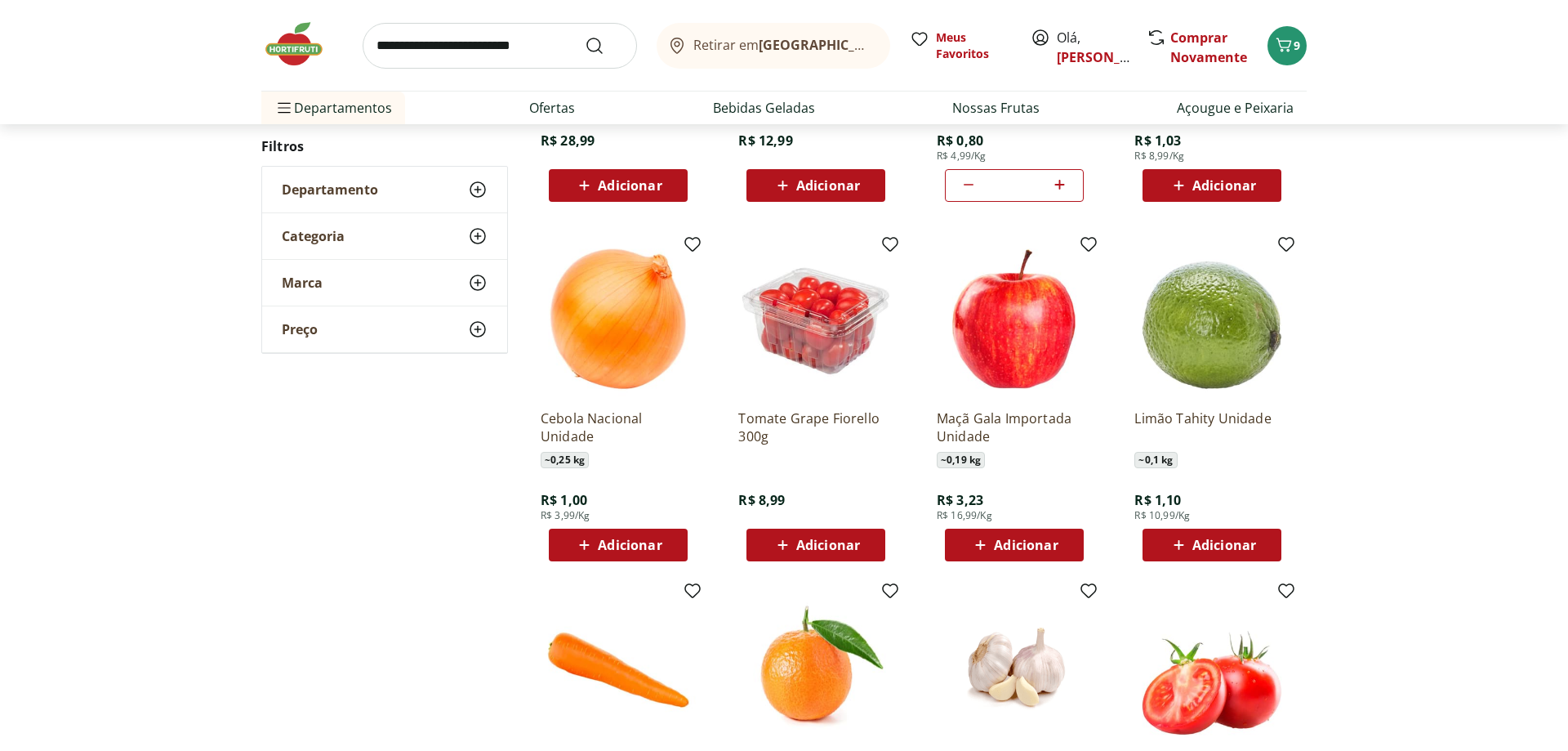
scroll to position [853, 0]
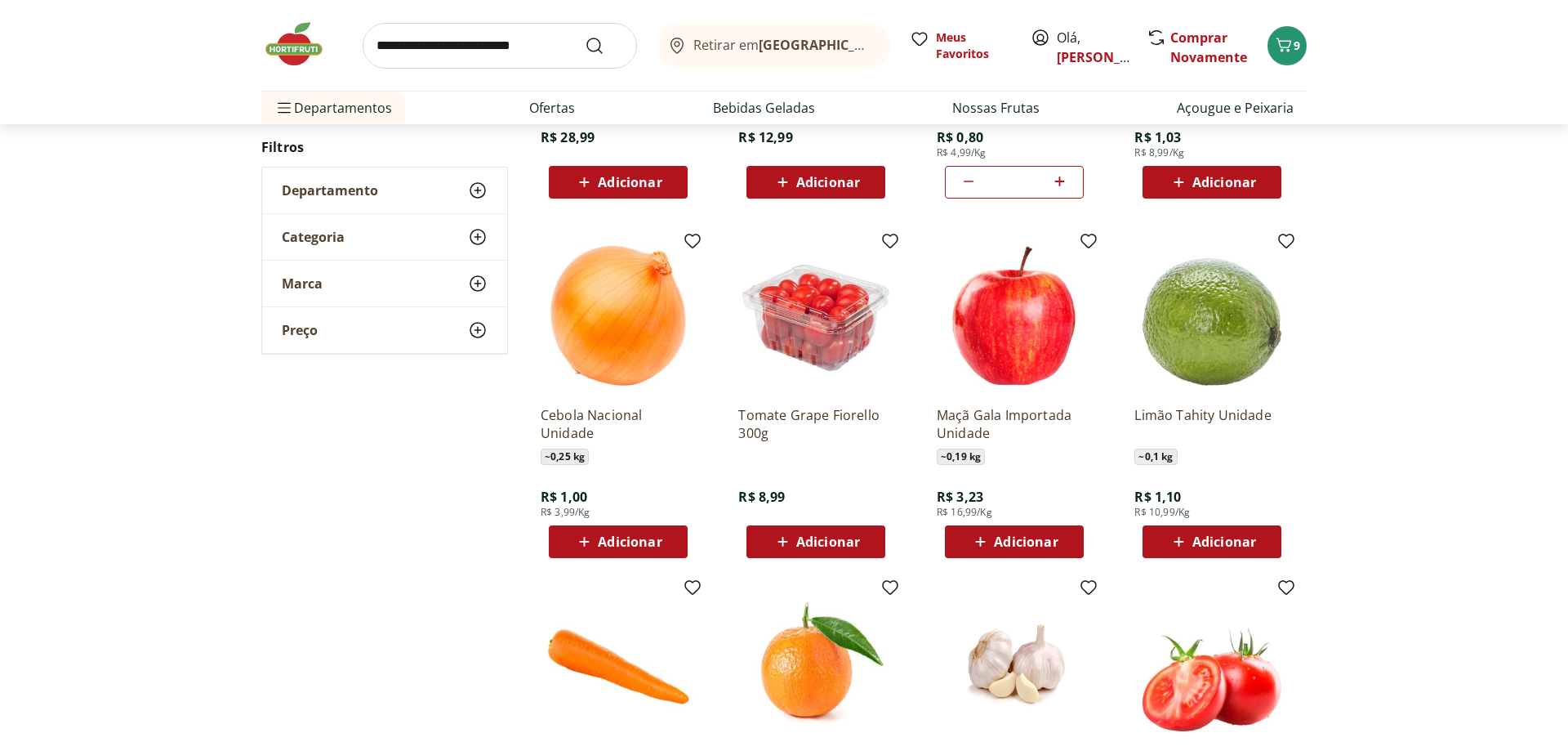
click at [636, 539] on span "Adicionar" at bounding box center [630, 542] width 64 height 13
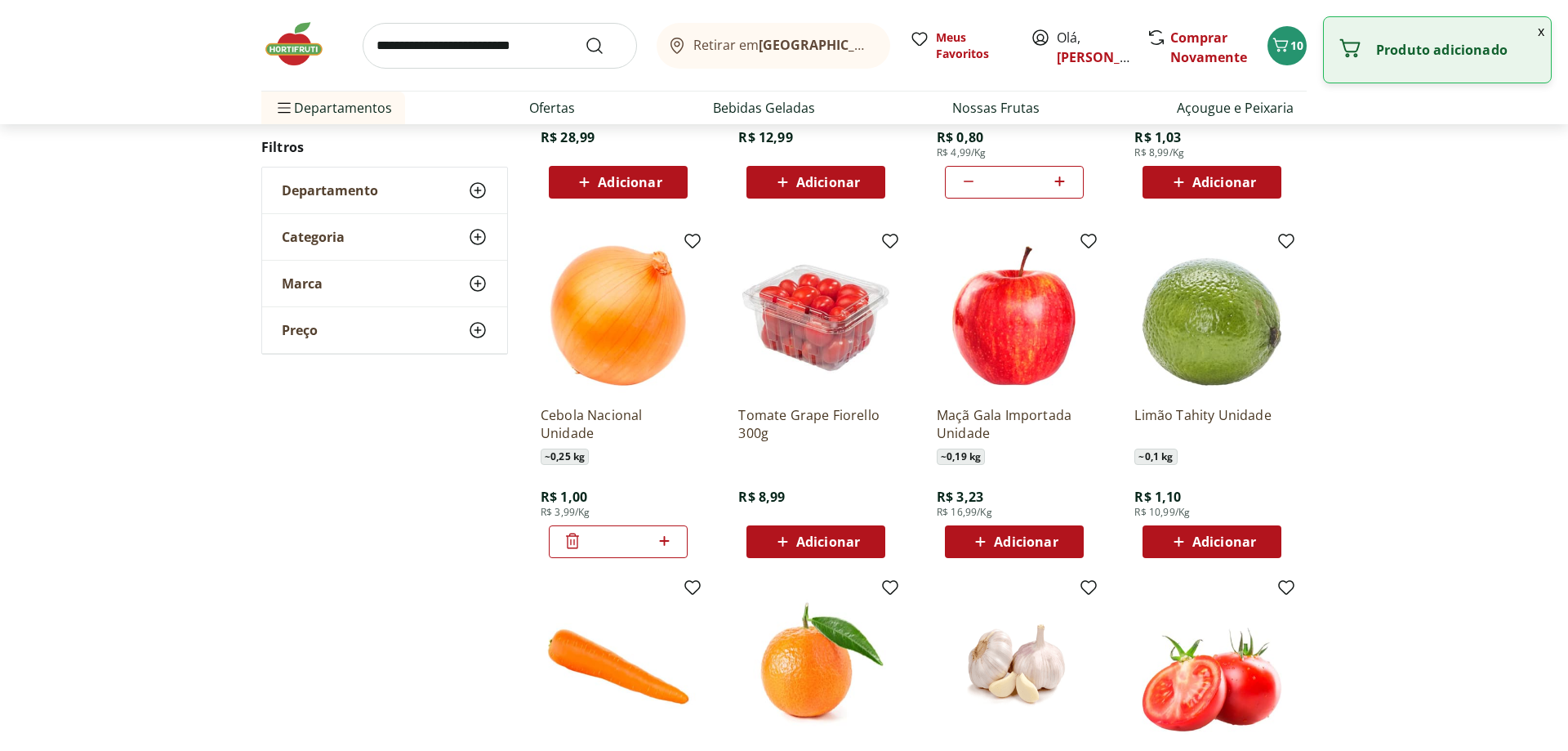
click at [662, 538] on icon at bounding box center [664, 540] width 20 height 20
click at [663, 538] on icon at bounding box center [664, 540] width 20 height 20
type input "*"
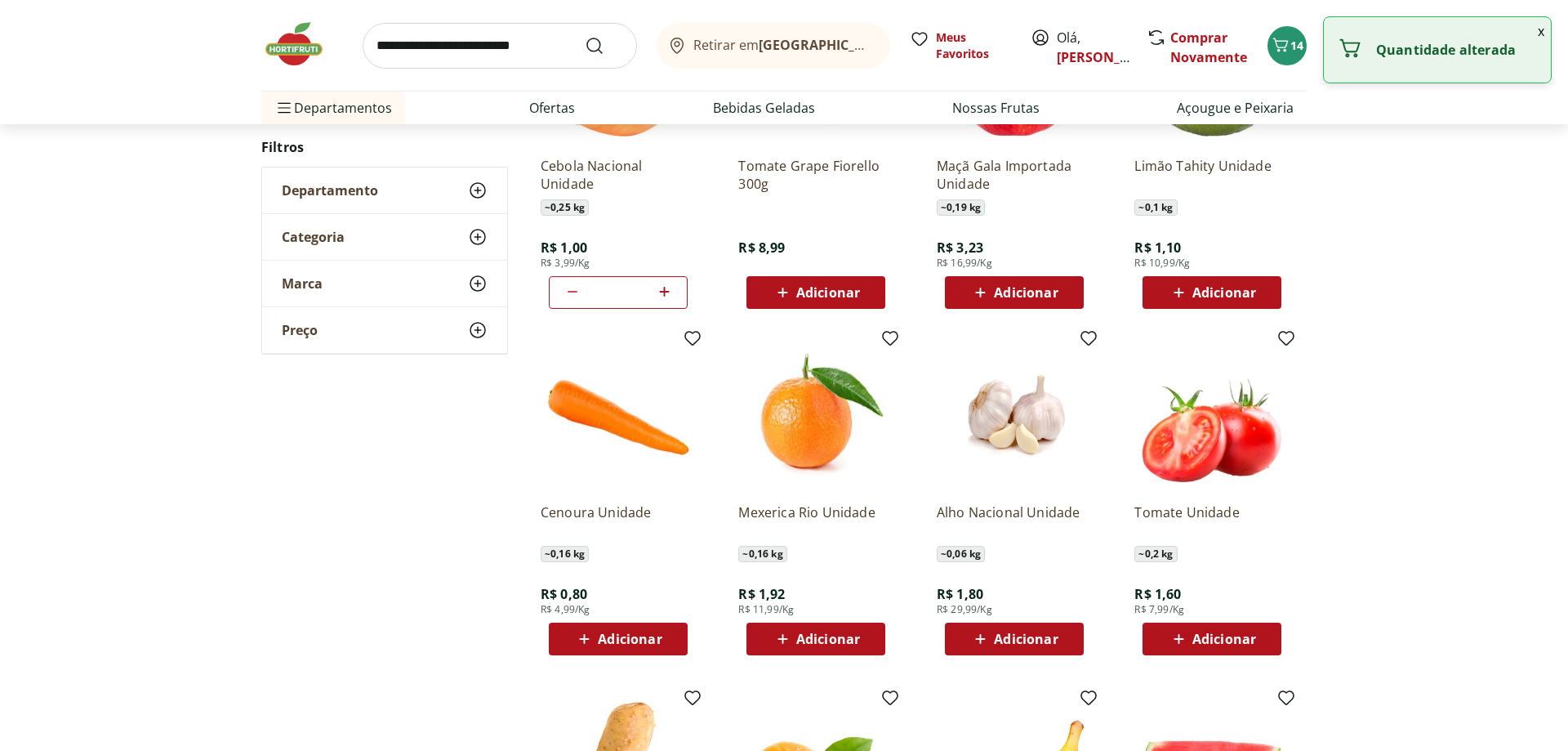
scroll to position [1103, 0]
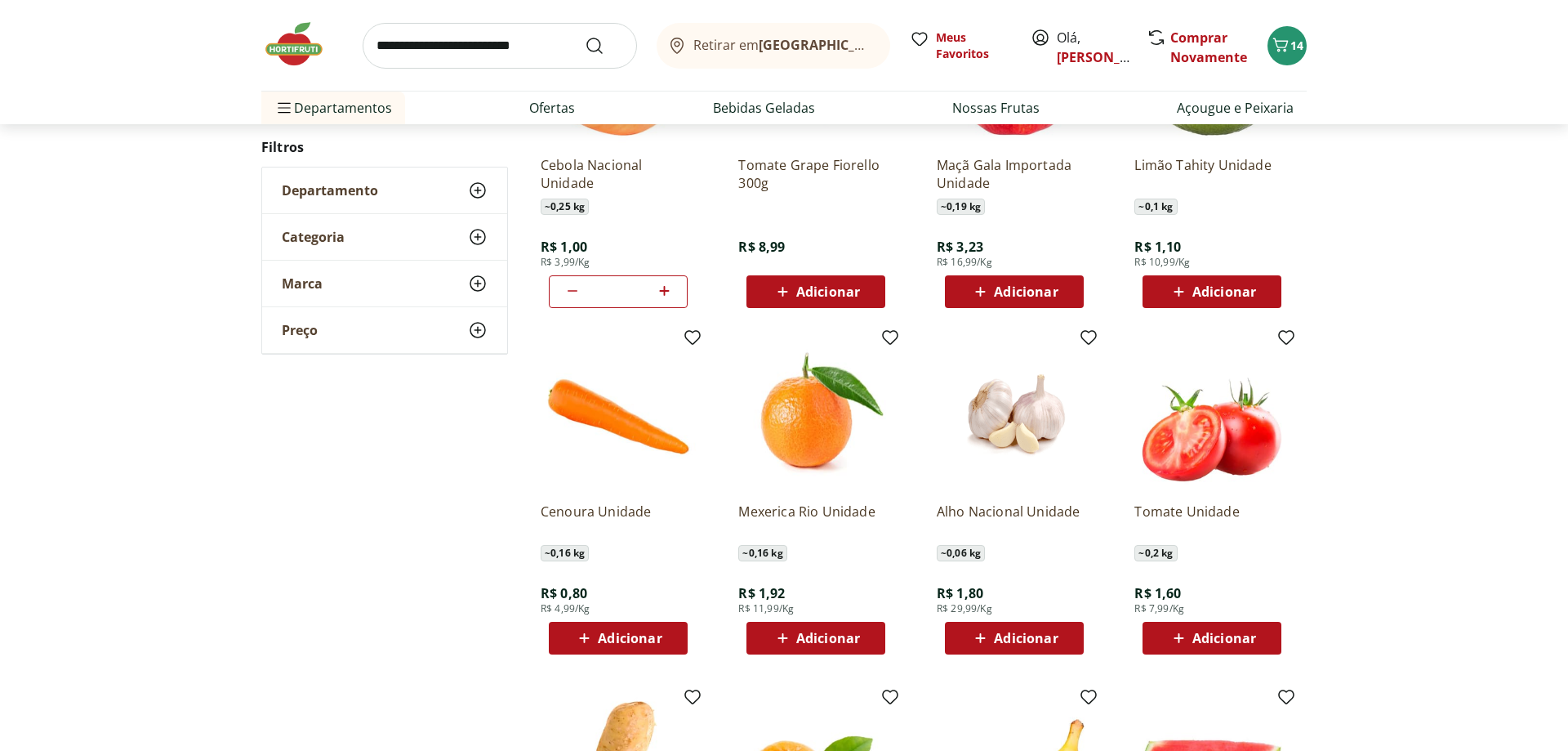
click at [1069, 645] on div "Adicionar" at bounding box center [1015, 638] width 112 height 30
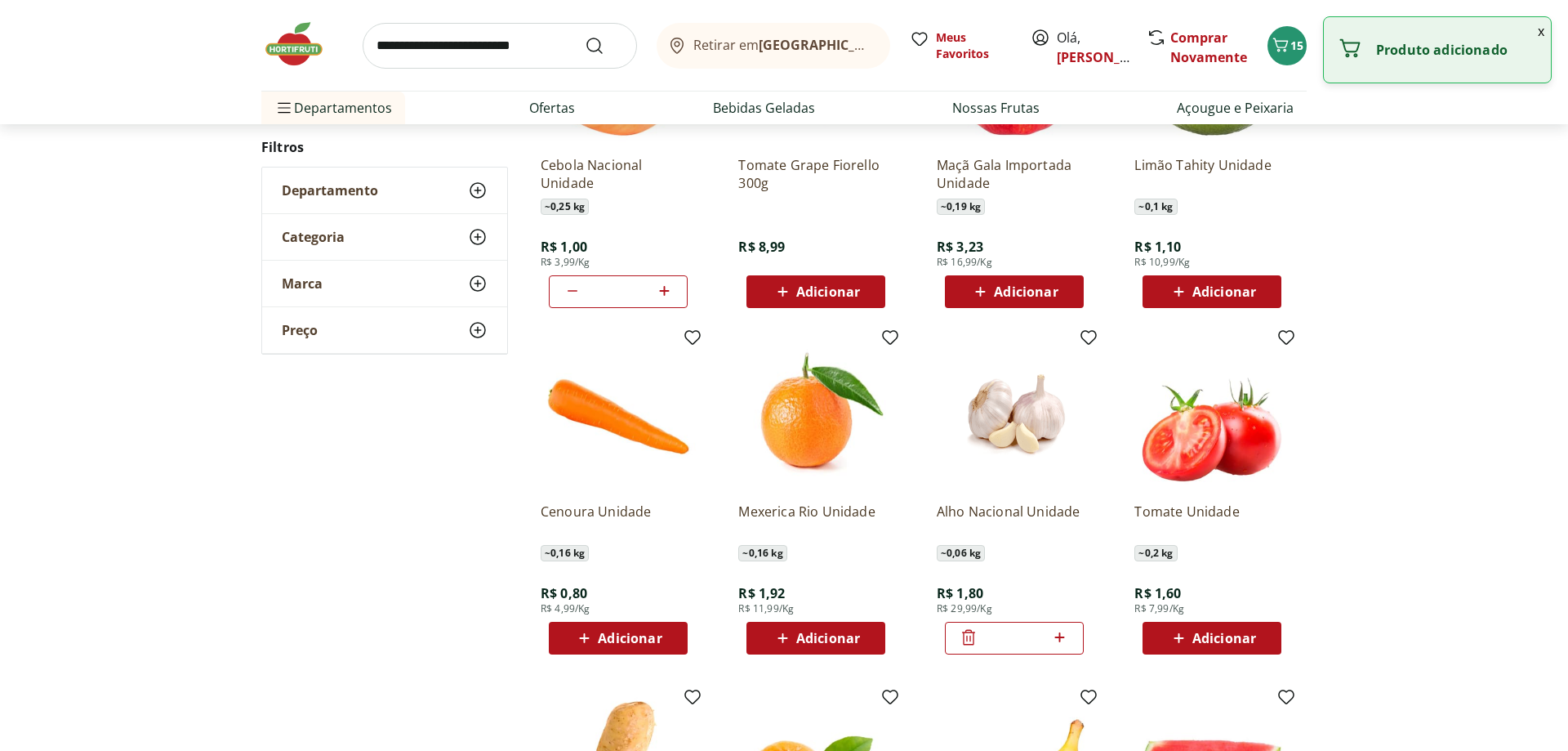
click at [1068, 639] on icon at bounding box center [1059, 637] width 20 height 20
type input "*"
click at [627, 650] on div "Adicionar" at bounding box center [618, 638] width 112 height 30
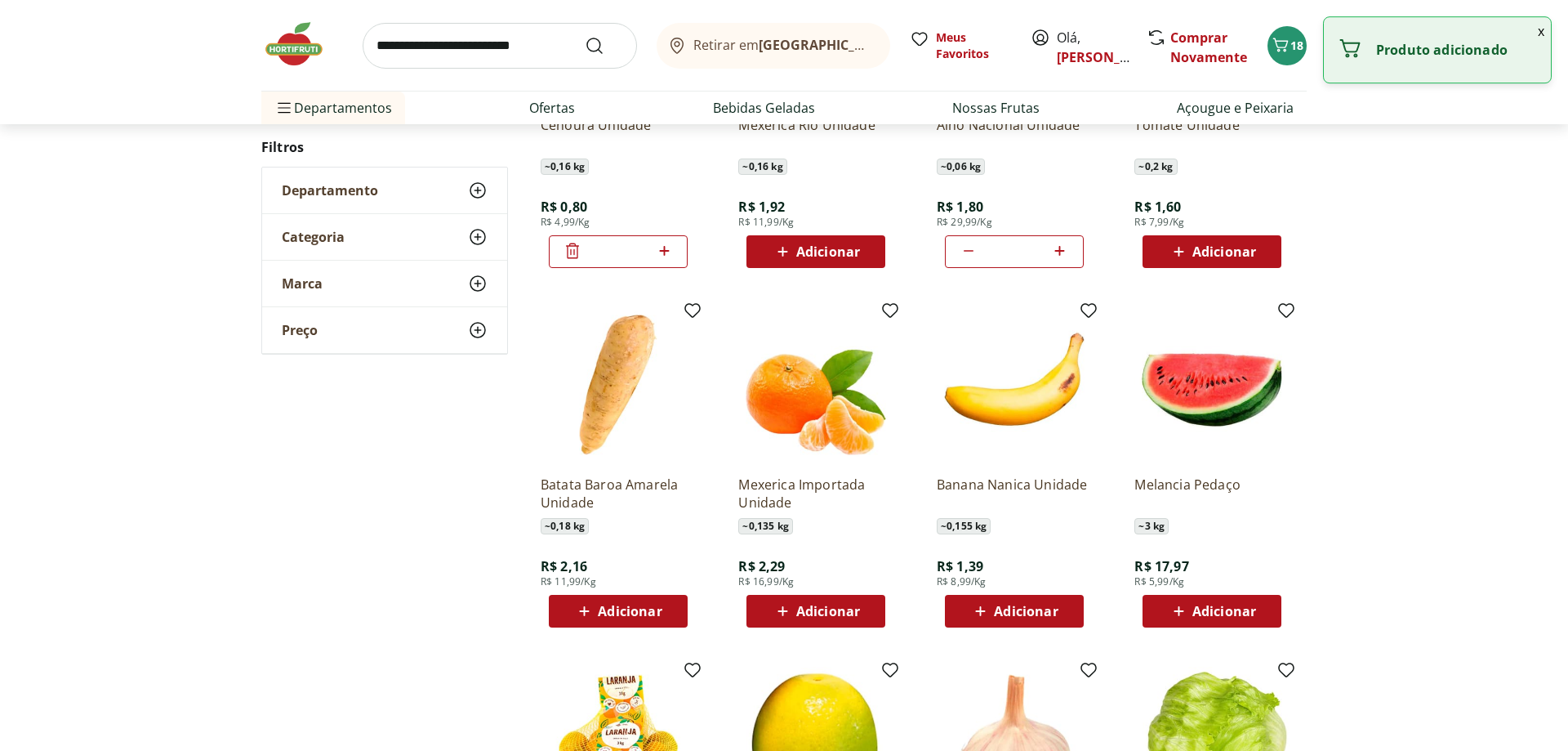
scroll to position [538, 0]
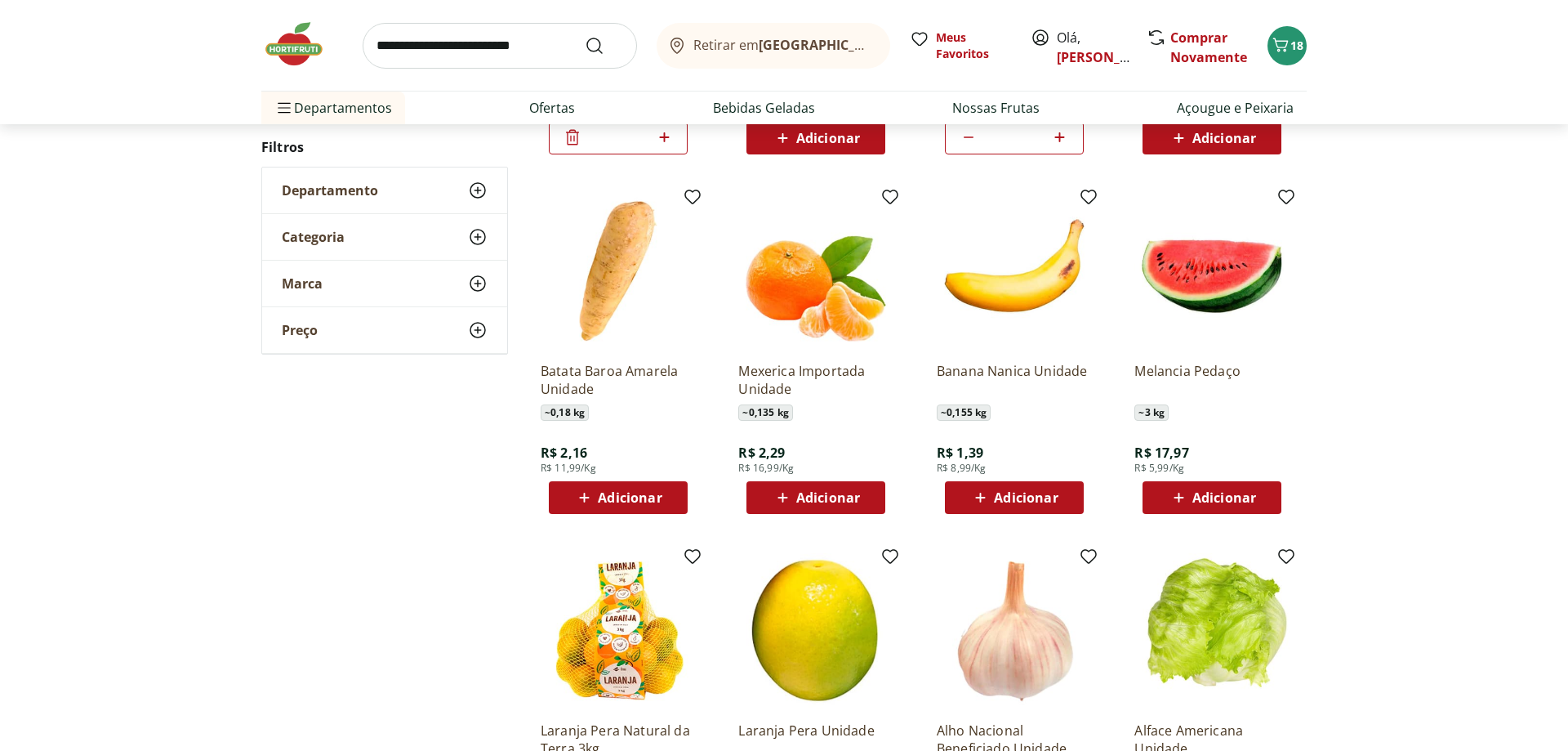
click at [1040, 500] on span "Adicionar" at bounding box center [1025, 497] width 64 height 13
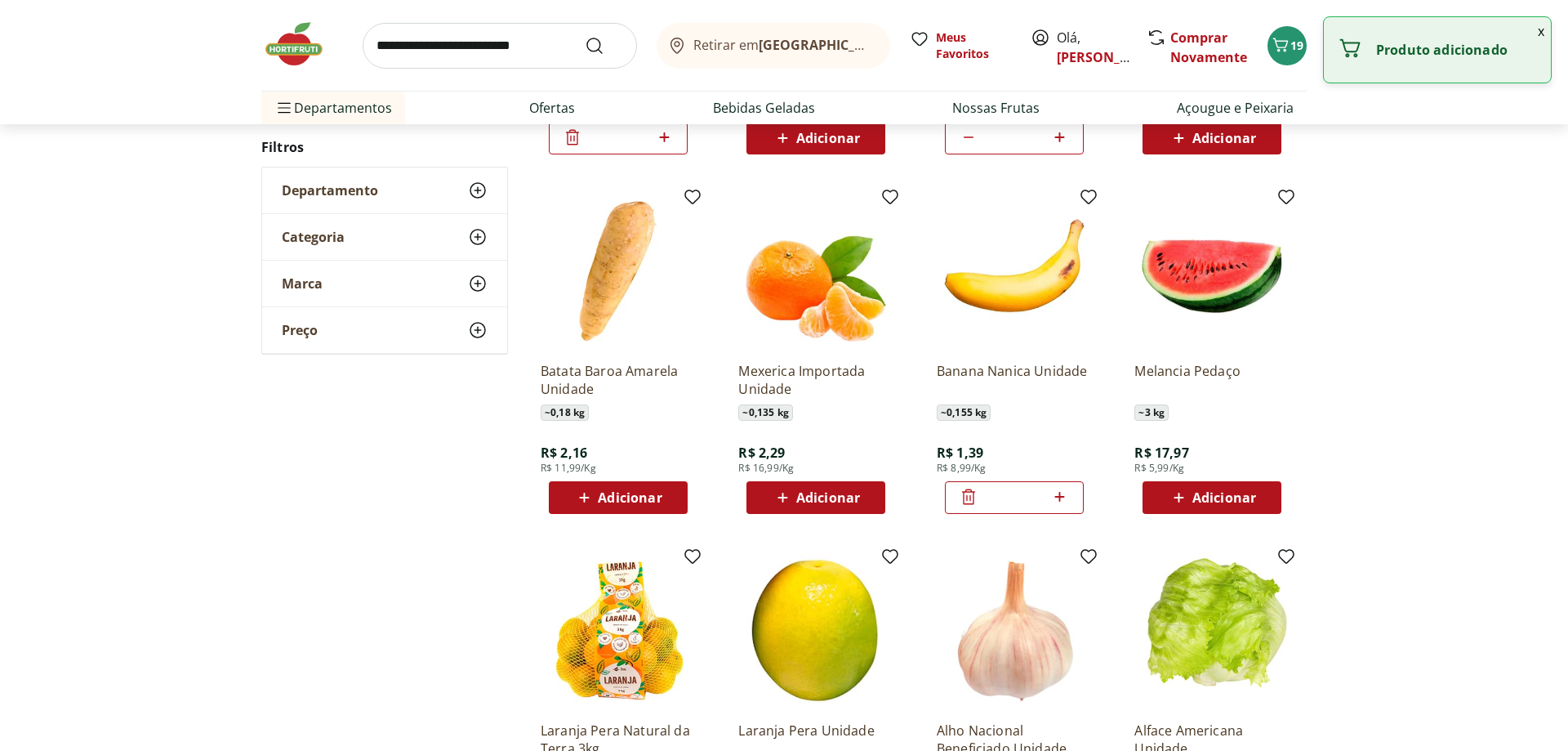
click at [1064, 496] on icon at bounding box center [1059, 497] width 20 height 20
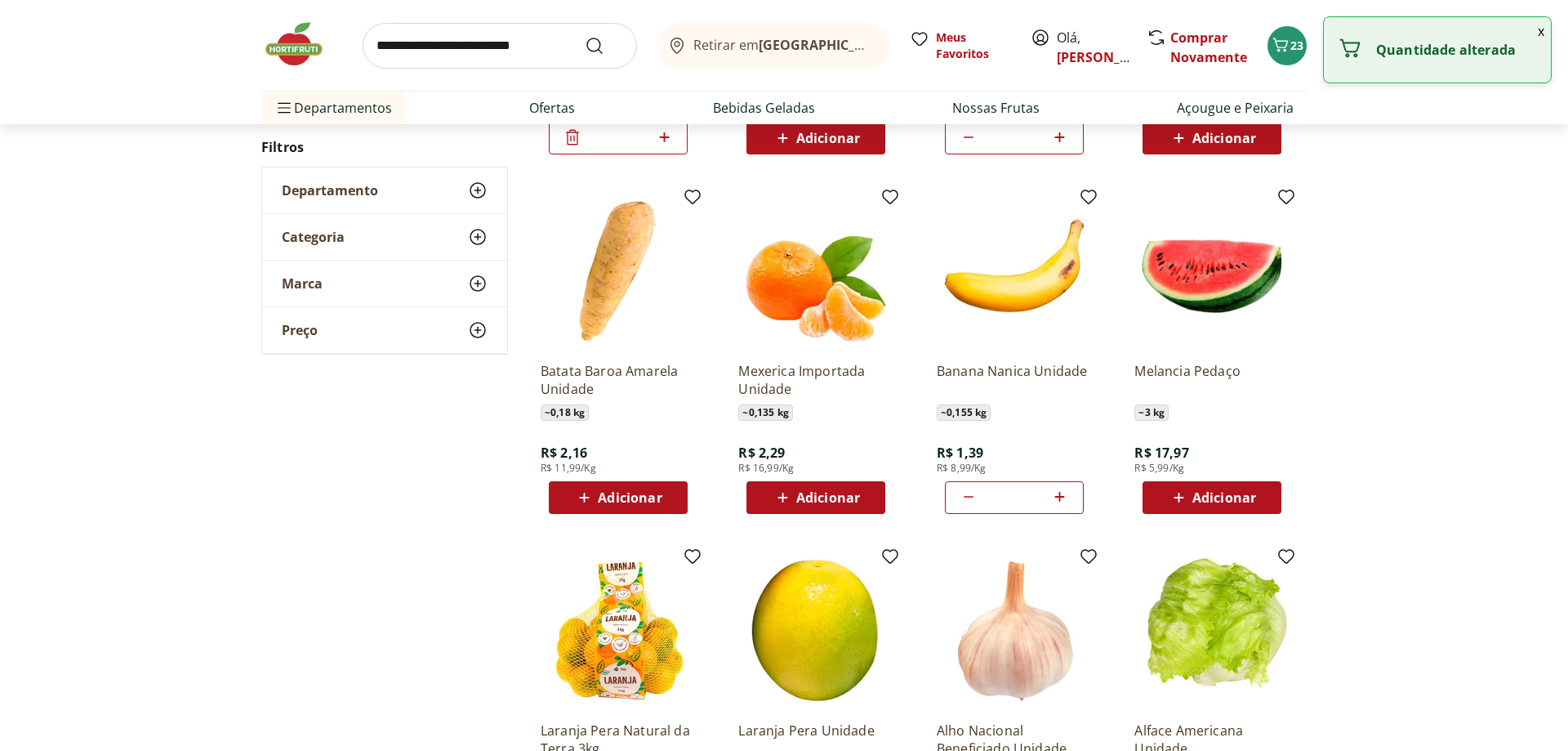
type input "*"
click at [1254, 491] on span "Adicionar" at bounding box center [1224, 497] width 64 height 13
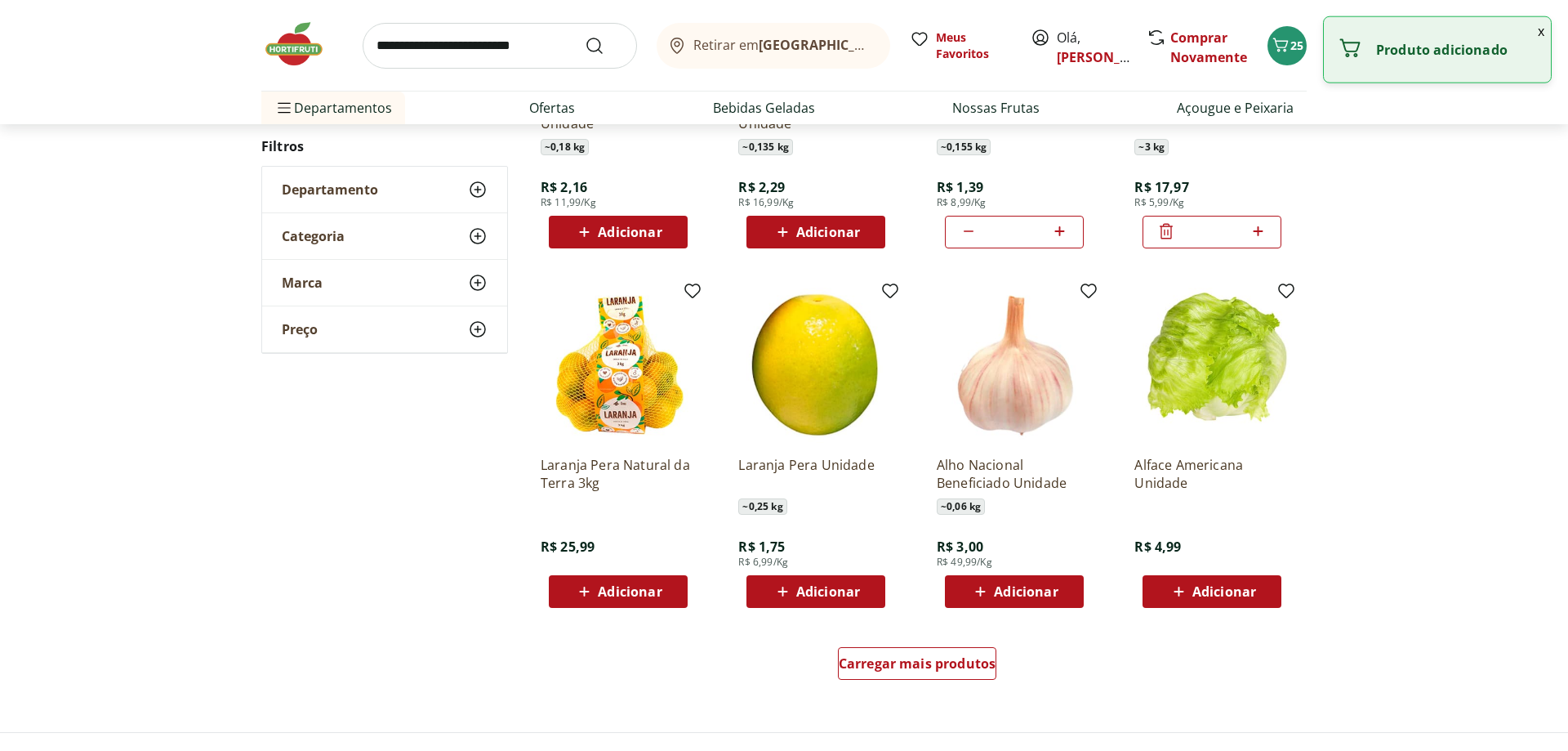
scroll to position [871, 0]
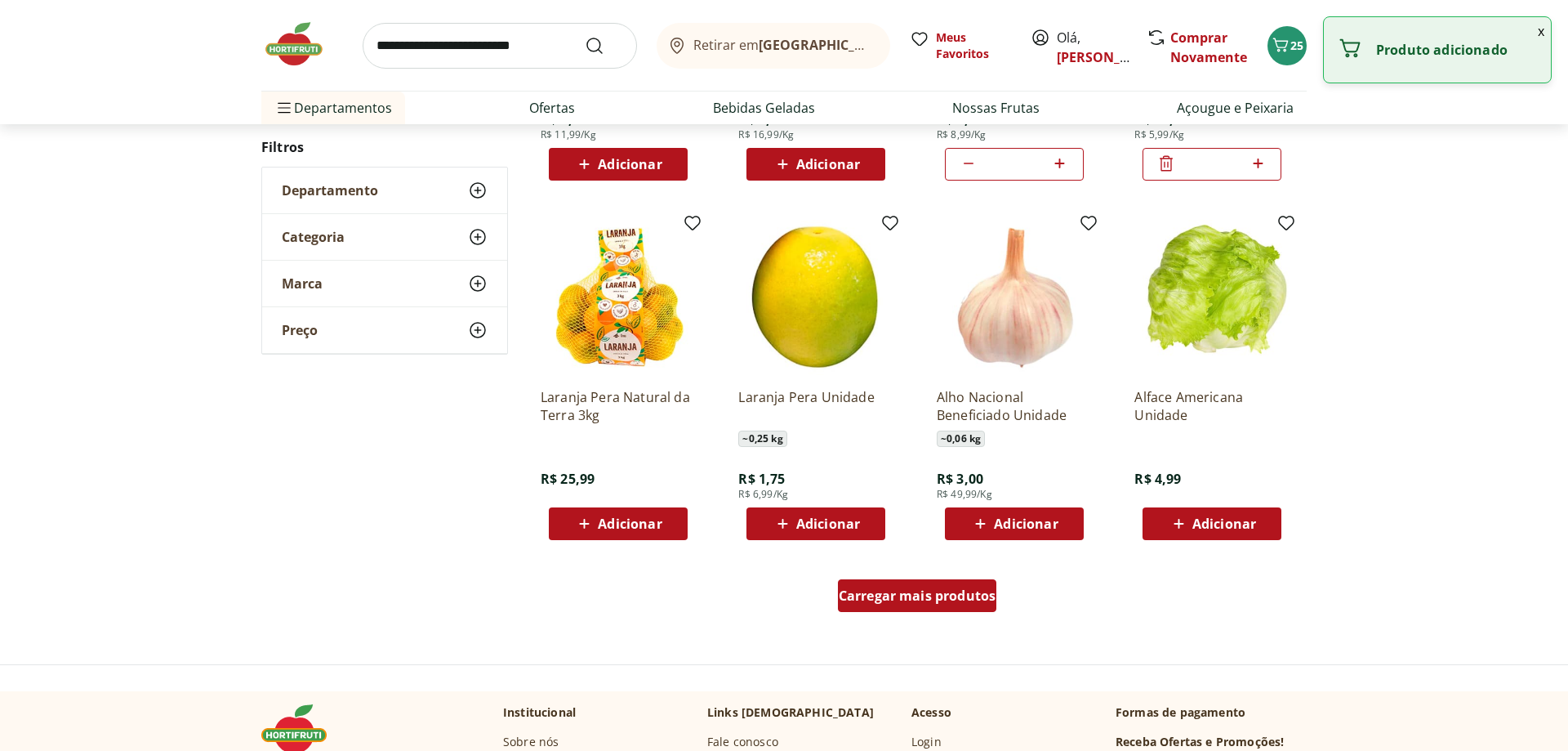
click at [914, 605] on div "Carregar mais produtos" at bounding box center [917, 596] width 159 height 32
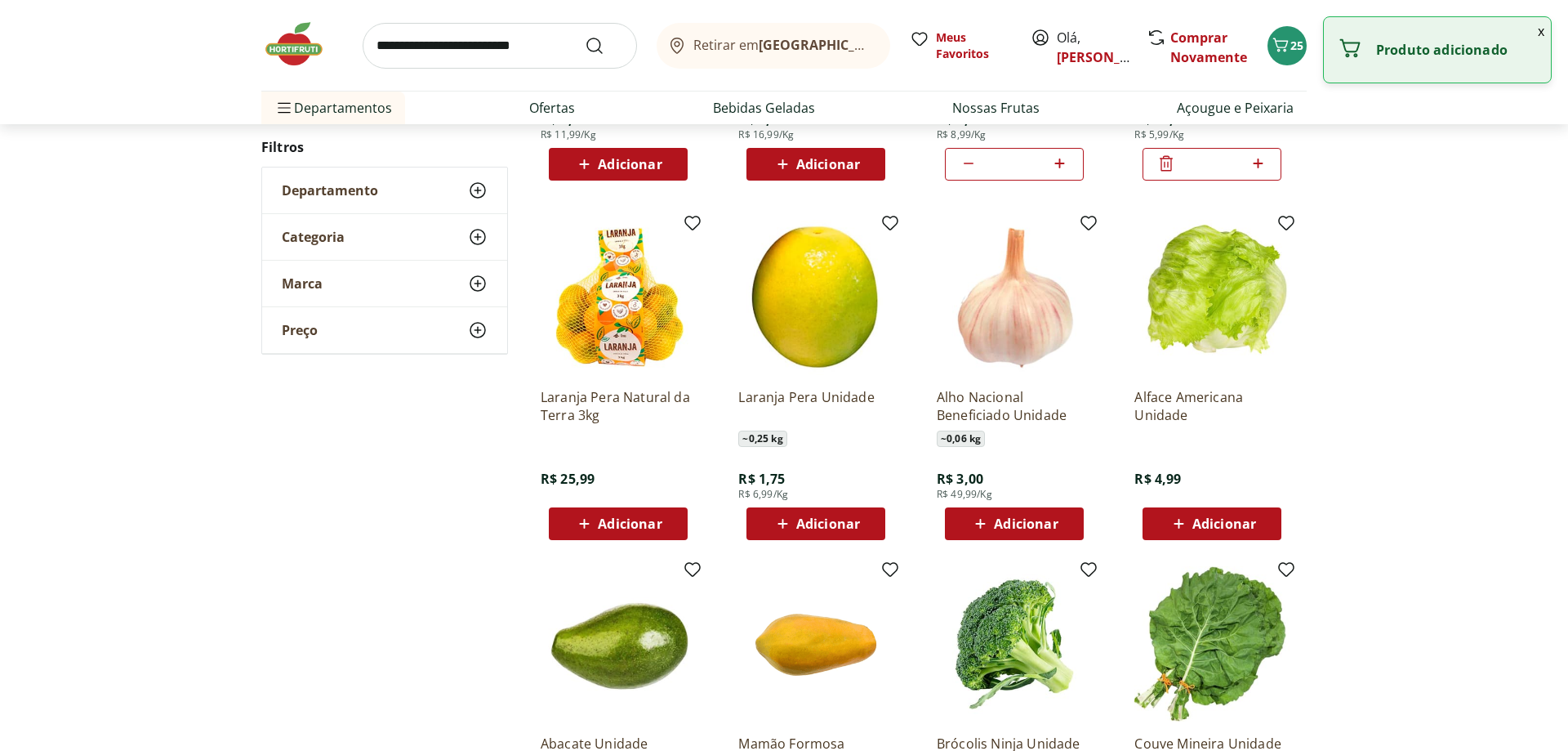
click at [1192, 512] on div "Adicionar" at bounding box center [1212, 523] width 112 height 30
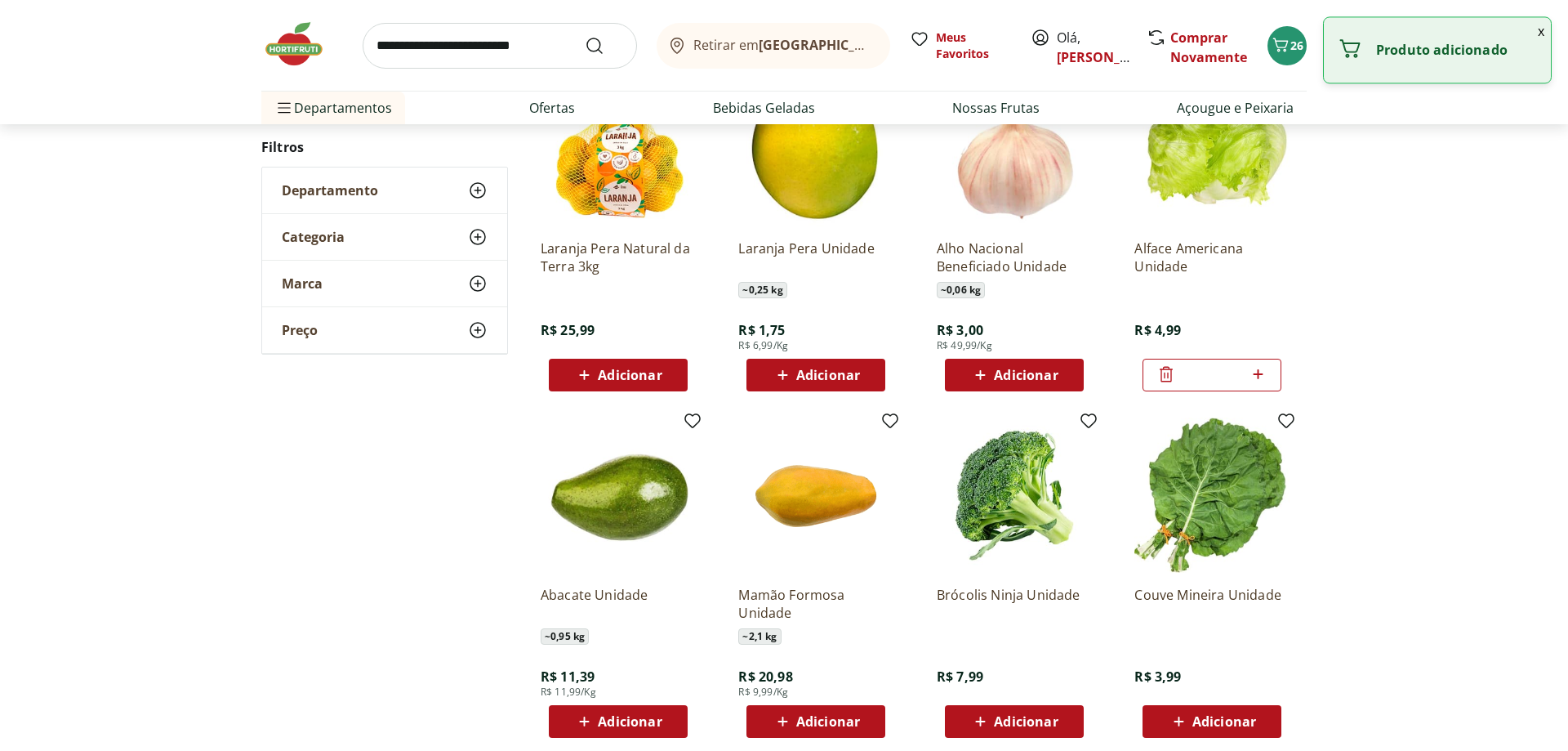
scroll to position [1038, 0]
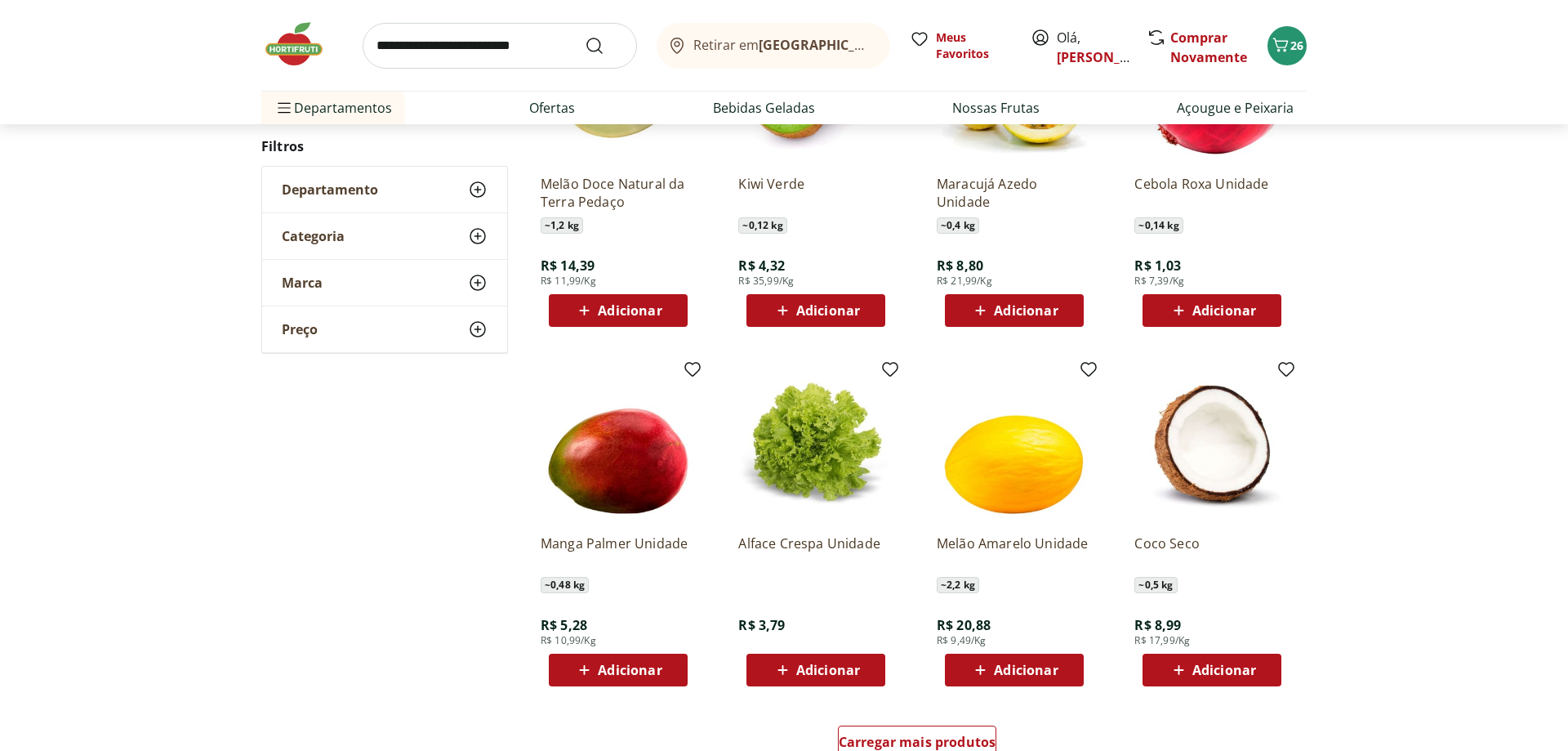
scroll to position [889, 0]
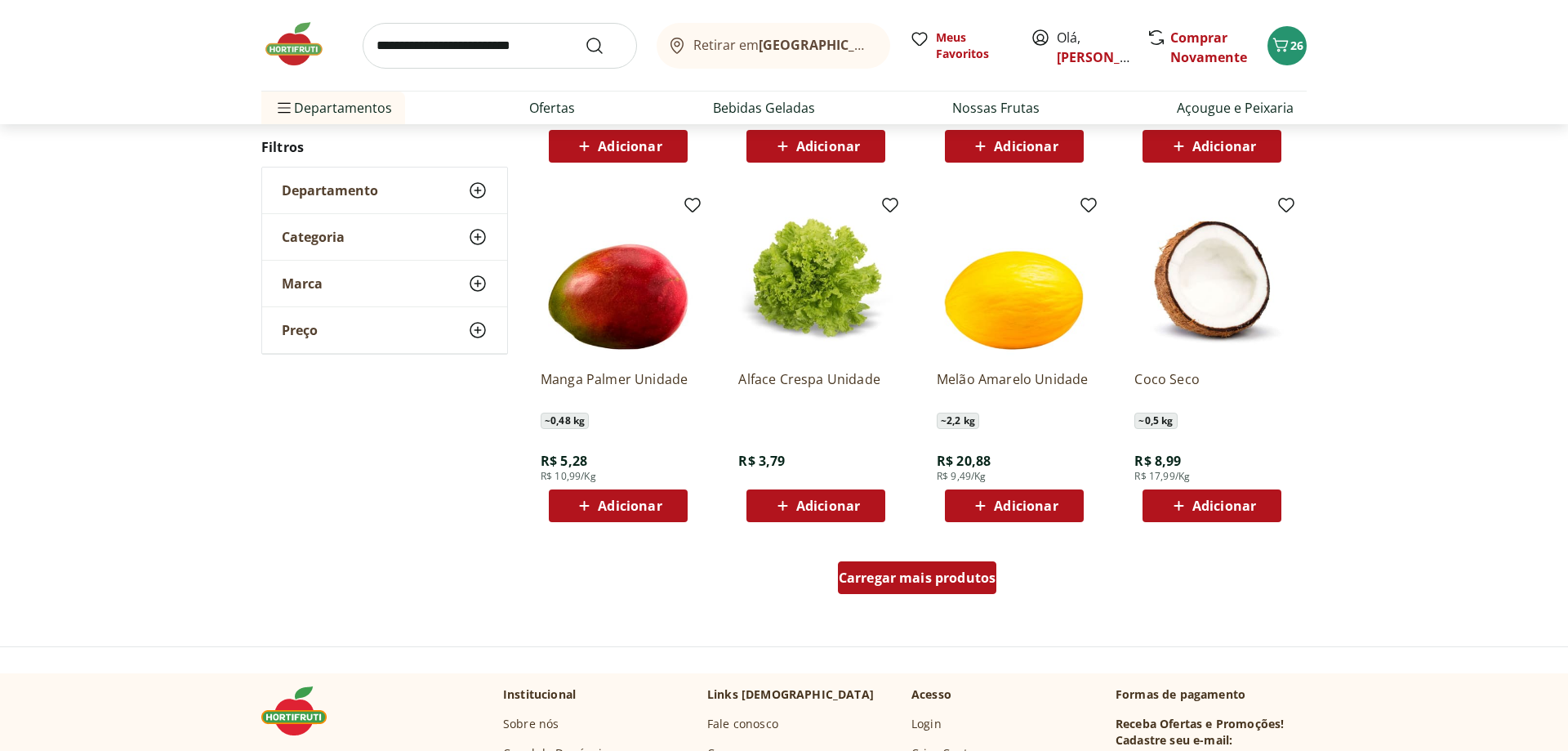
click at [848, 587] on div "Carregar mais produtos" at bounding box center [917, 578] width 159 height 32
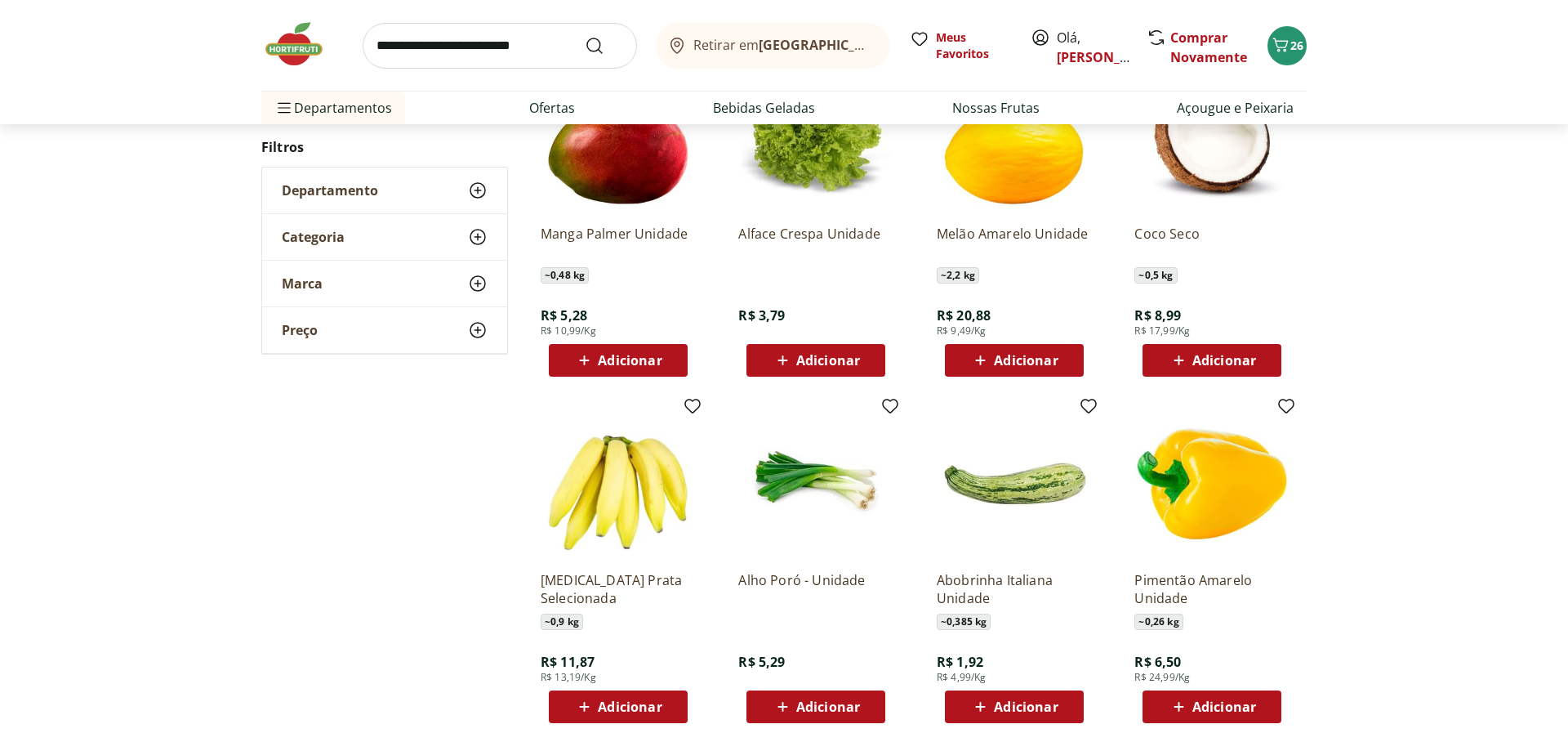
scroll to position [1056, 0]
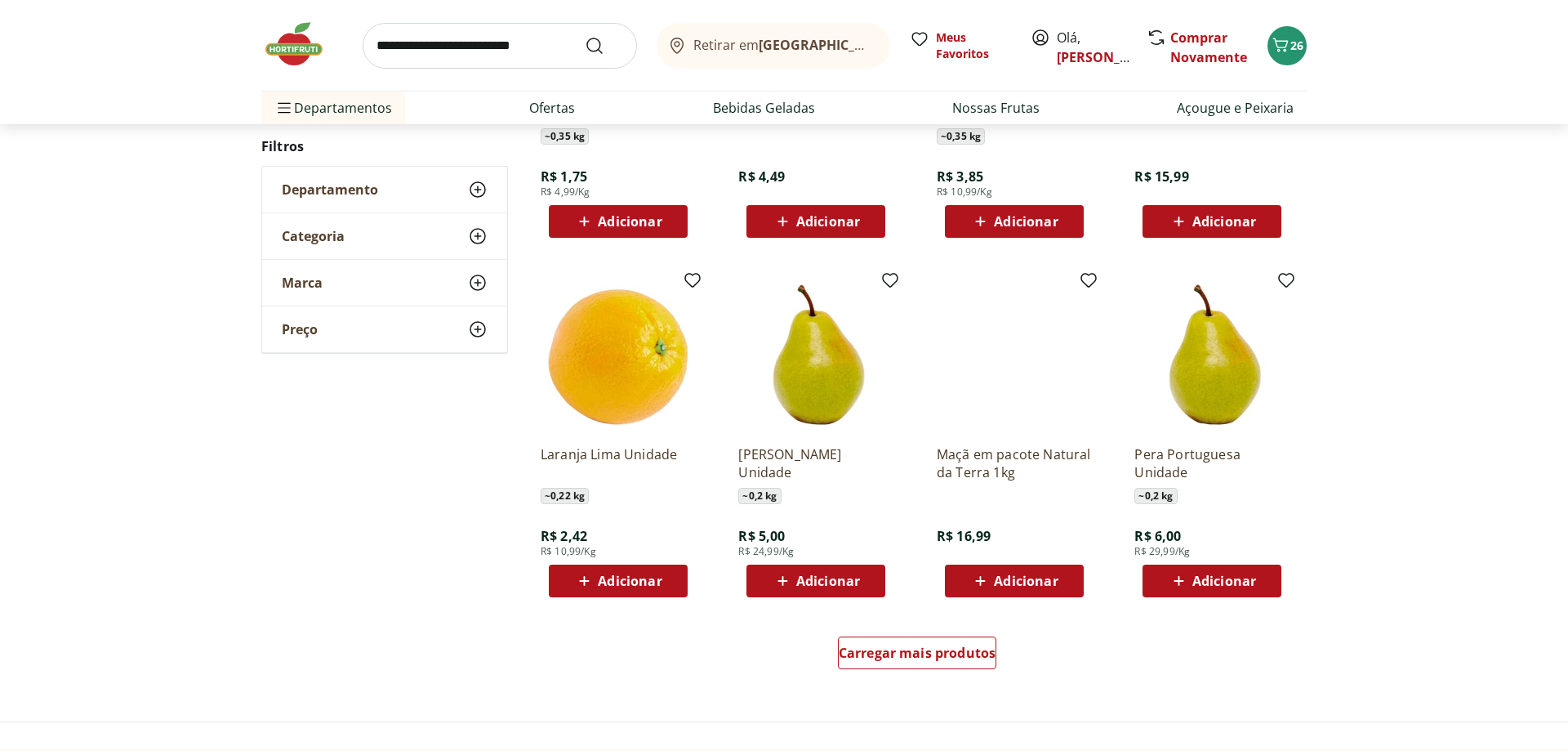
scroll to position [823, 0]
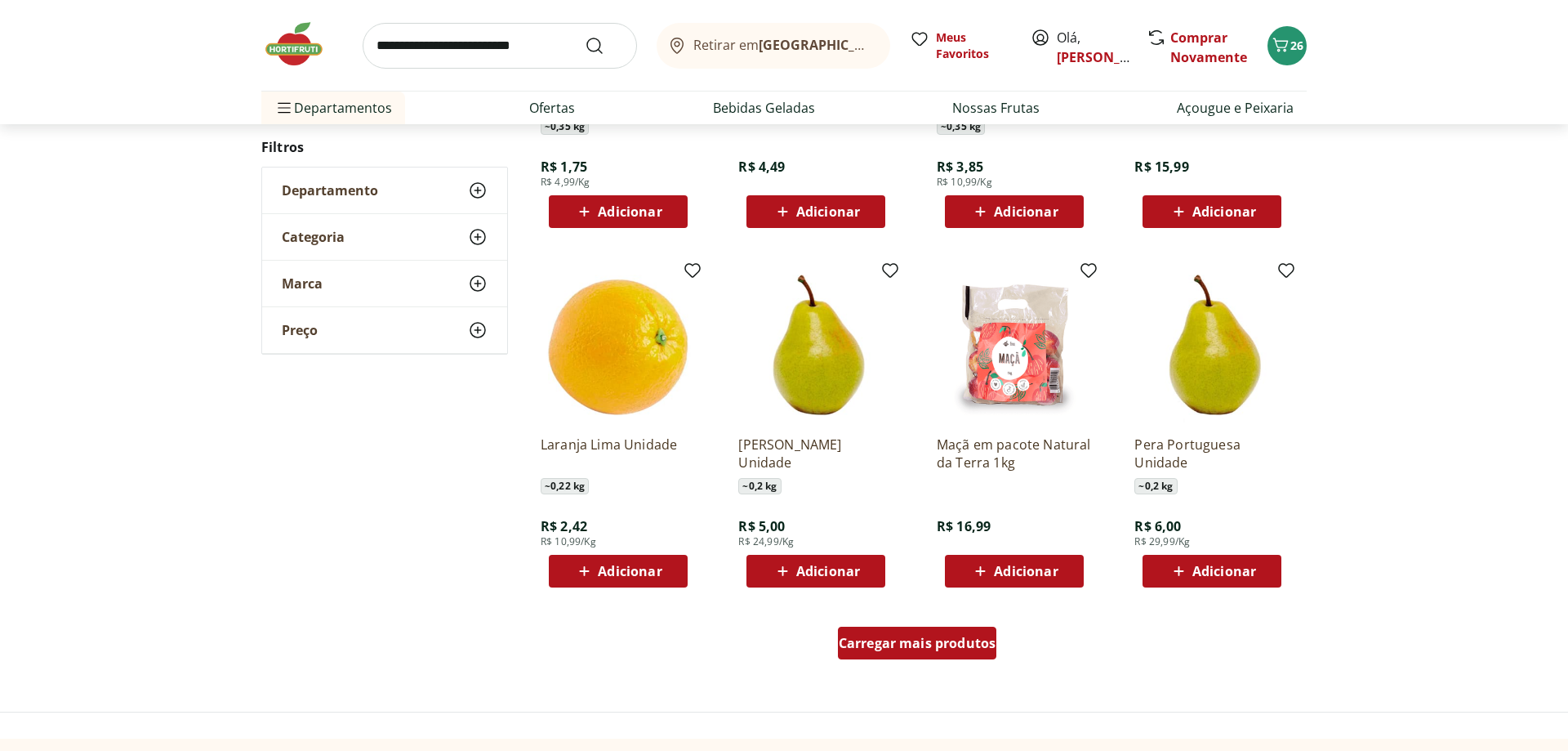
click at [916, 643] on span "Carregar mais produtos" at bounding box center [917, 643] width 157 height 13
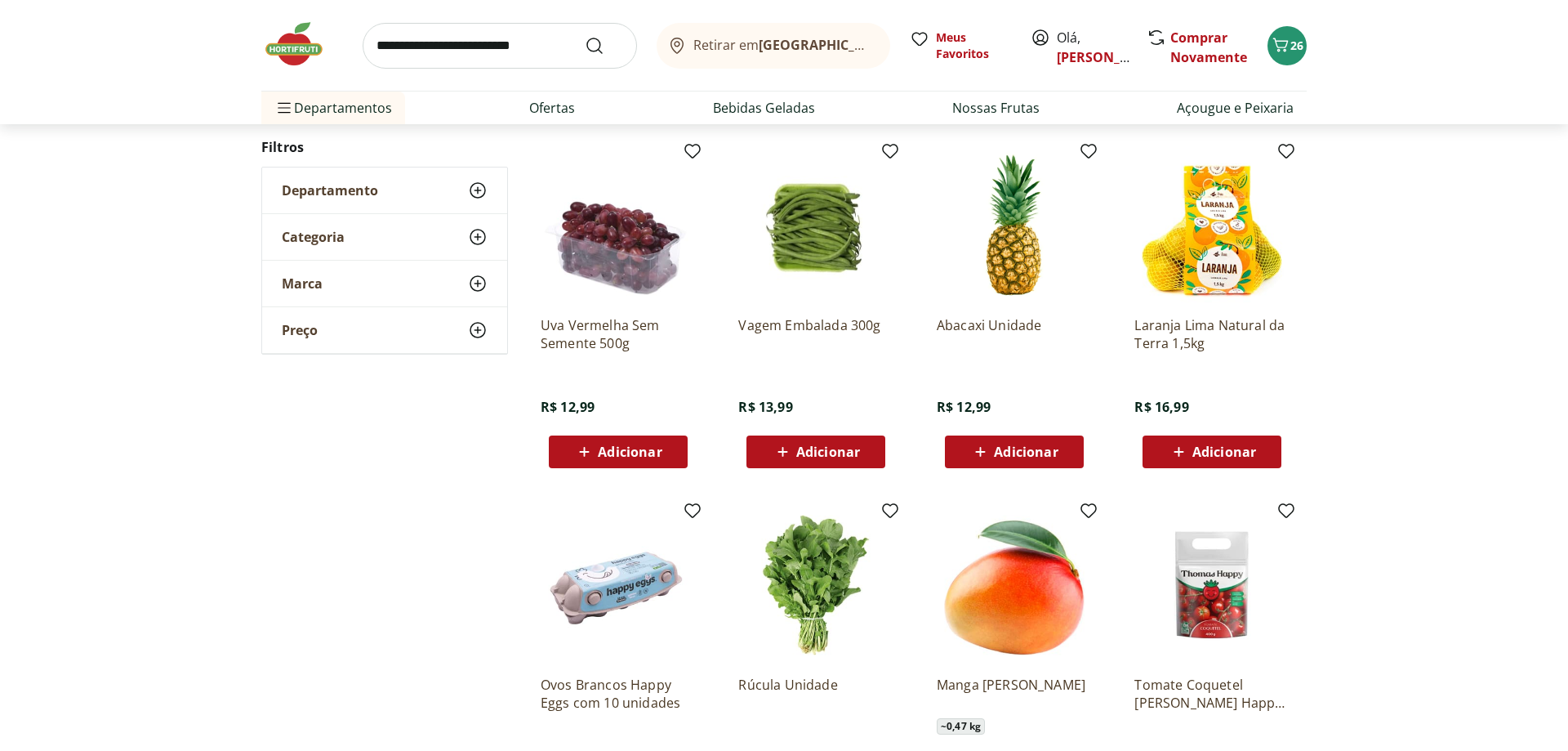
scroll to position [592, 0]
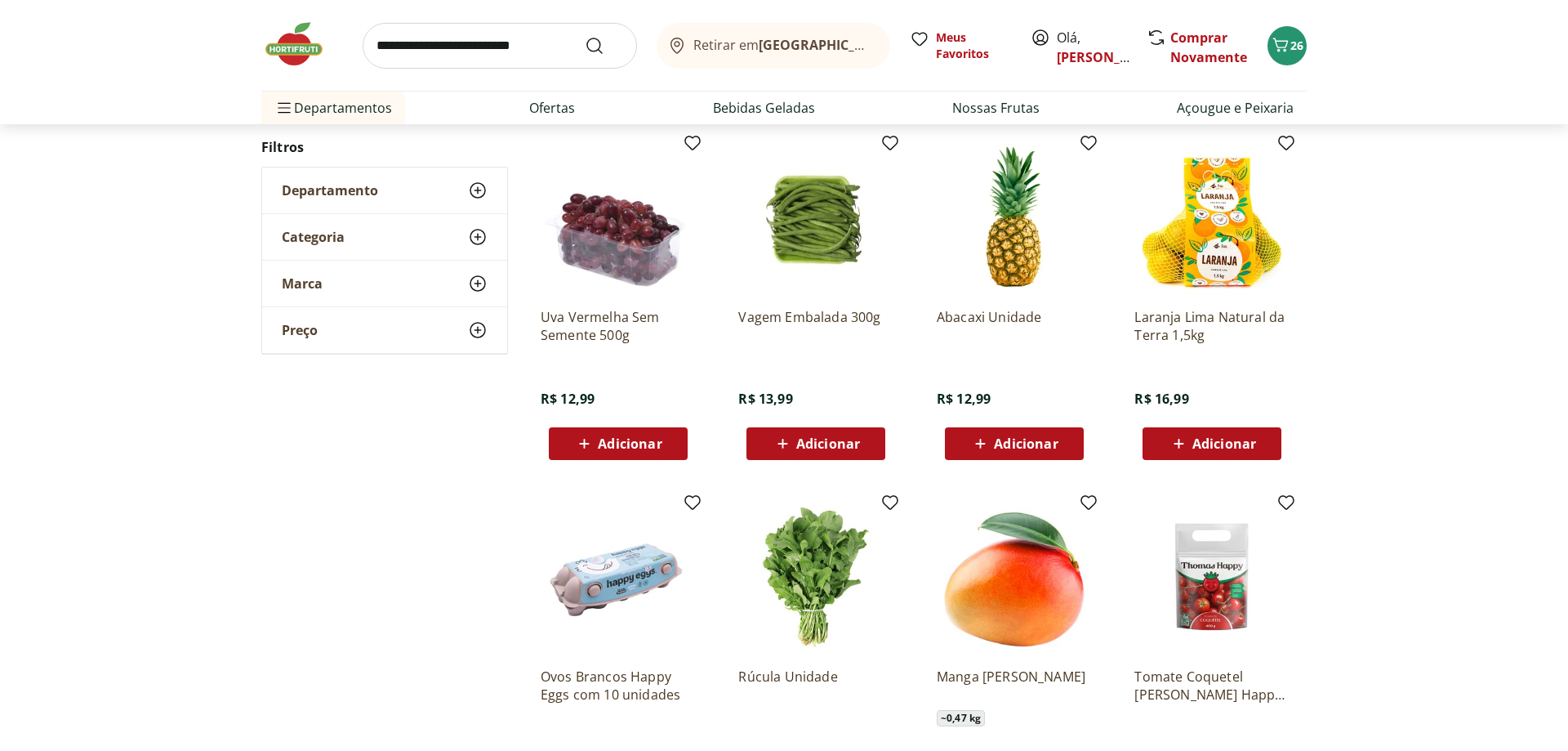
click at [1003, 446] on span "Adicionar" at bounding box center [1025, 444] width 64 height 13
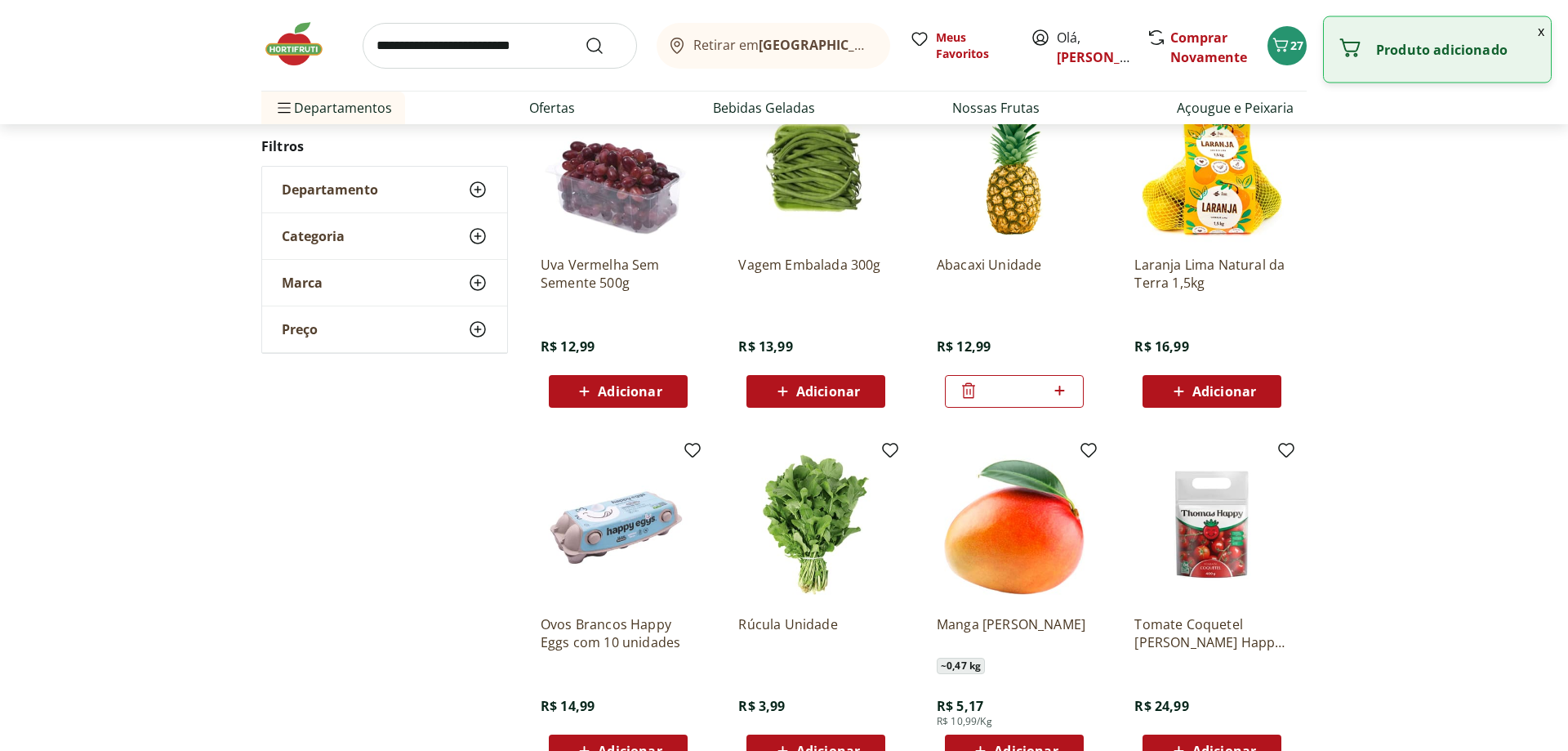
scroll to position [842, 0]
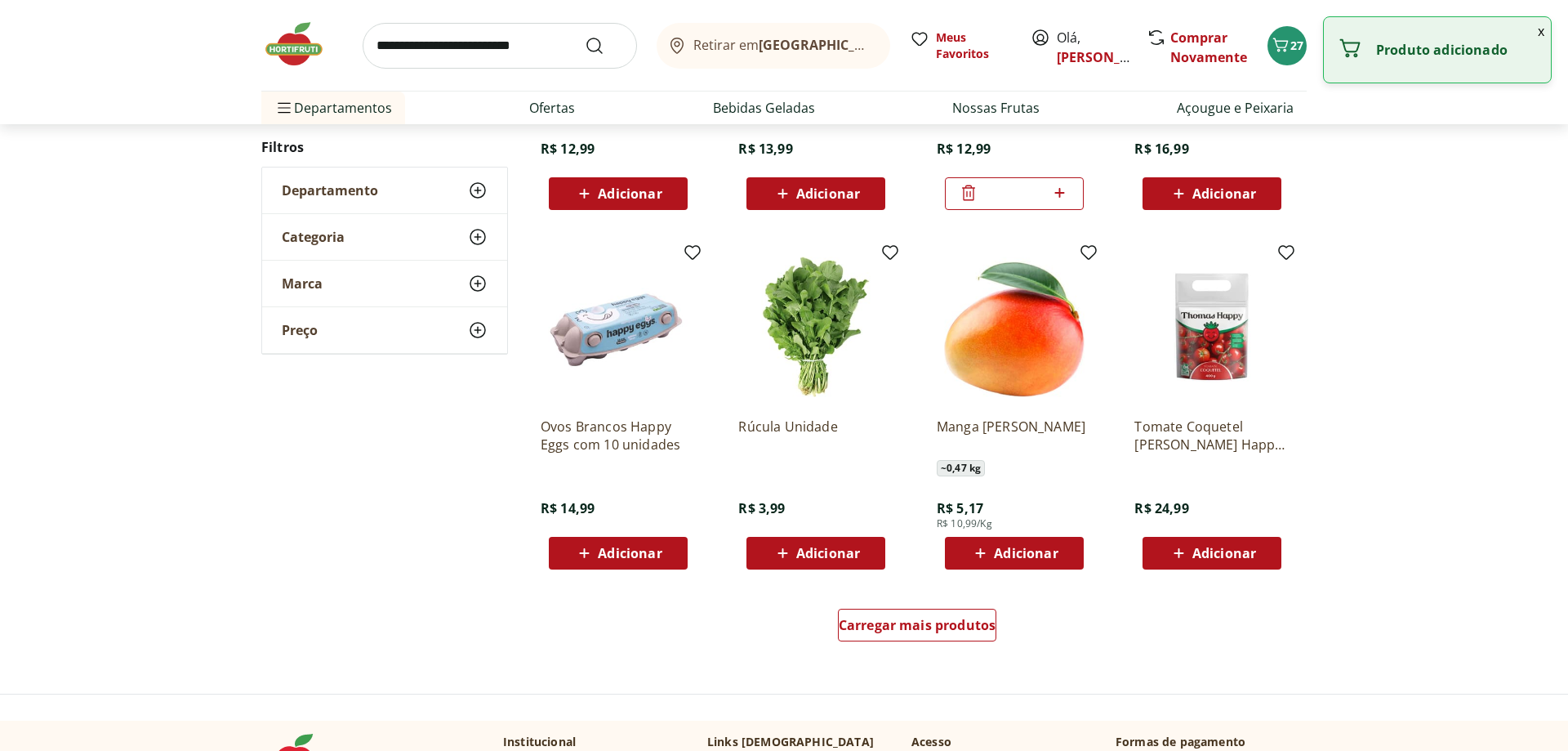
click at [802, 553] on span "Adicionar" at bounding box center [828, 554] width 64 height 13
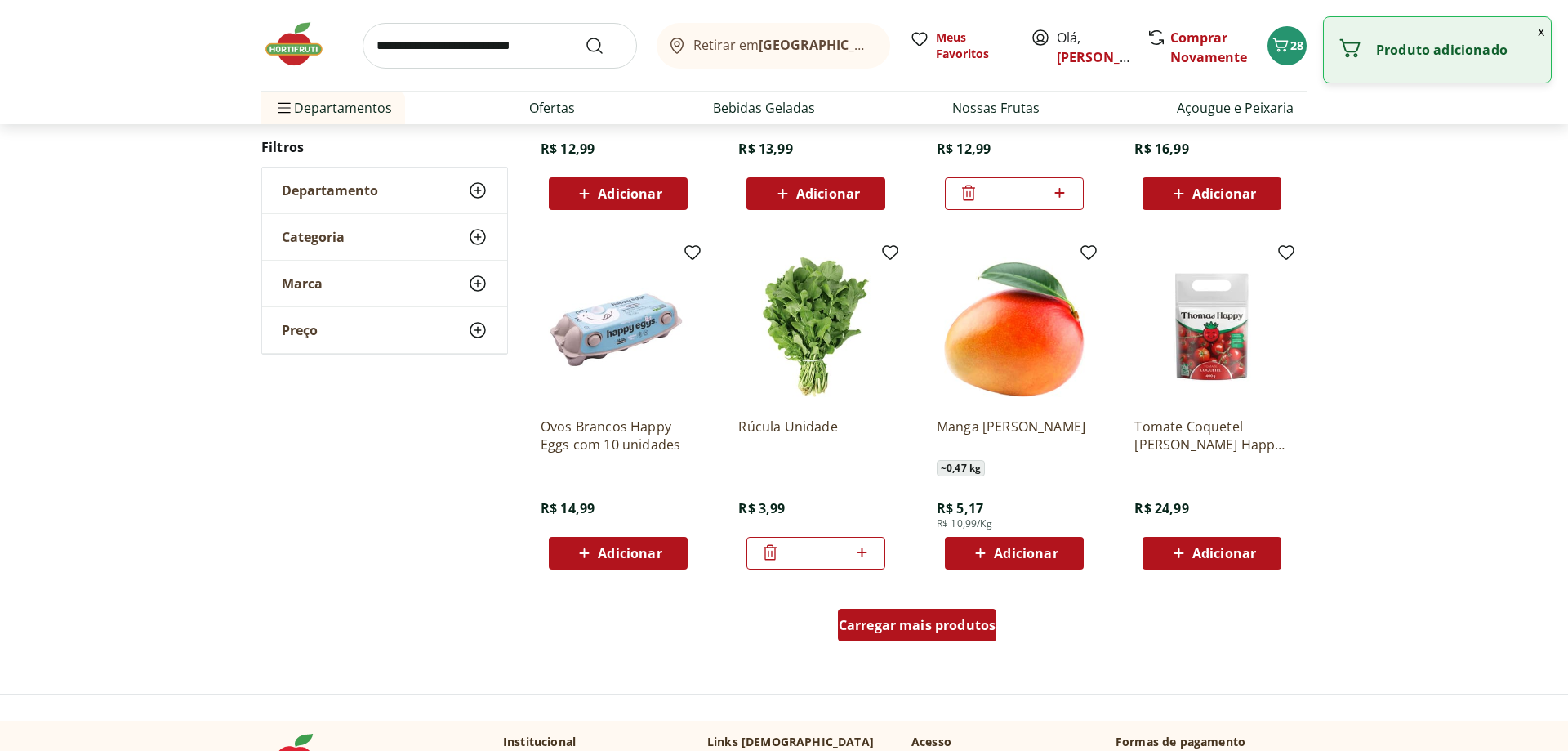
click at [895, 615] on div "Carregar mais produtos" at bounding box center [917, 625] width 159 height 32
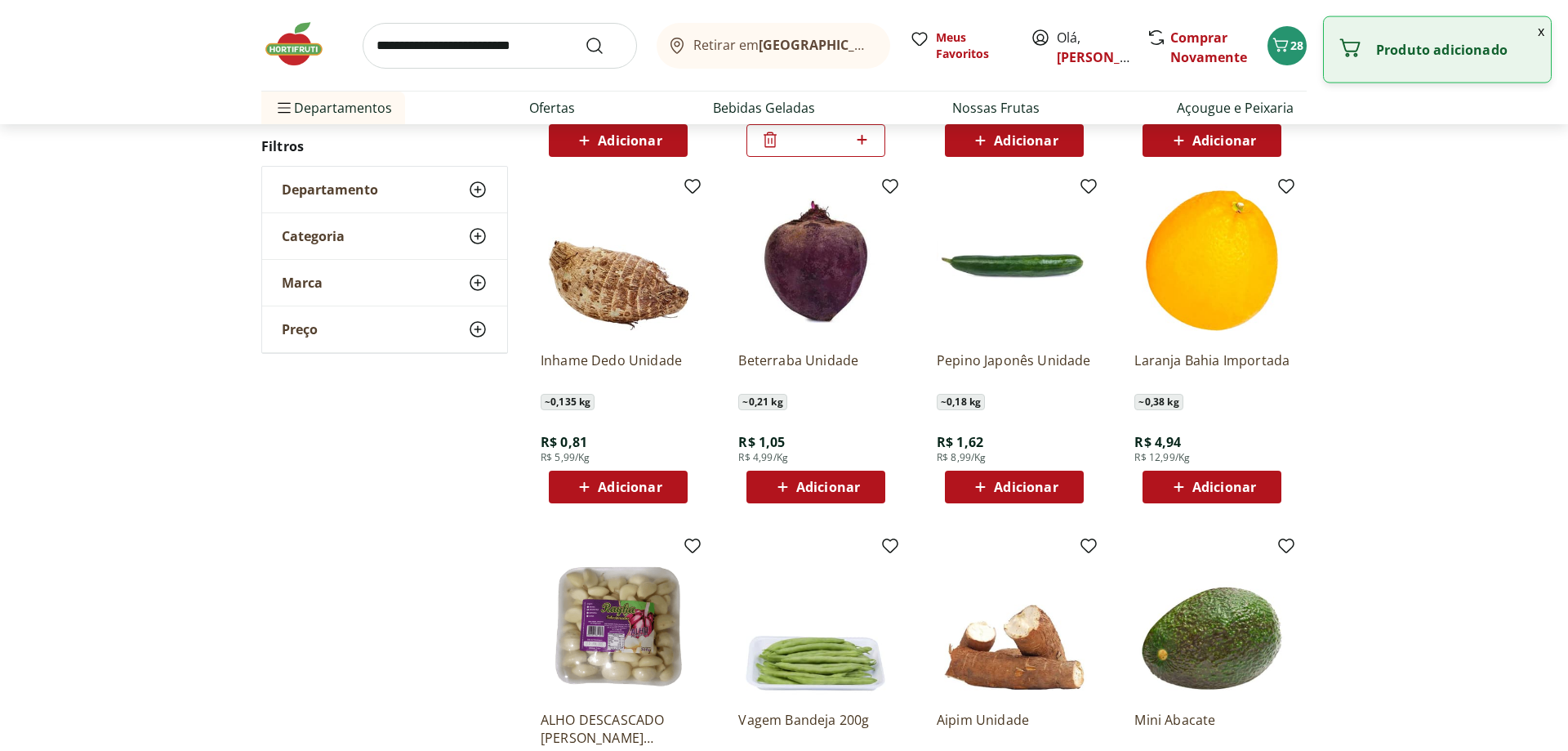
scroll to position [1258, 0]
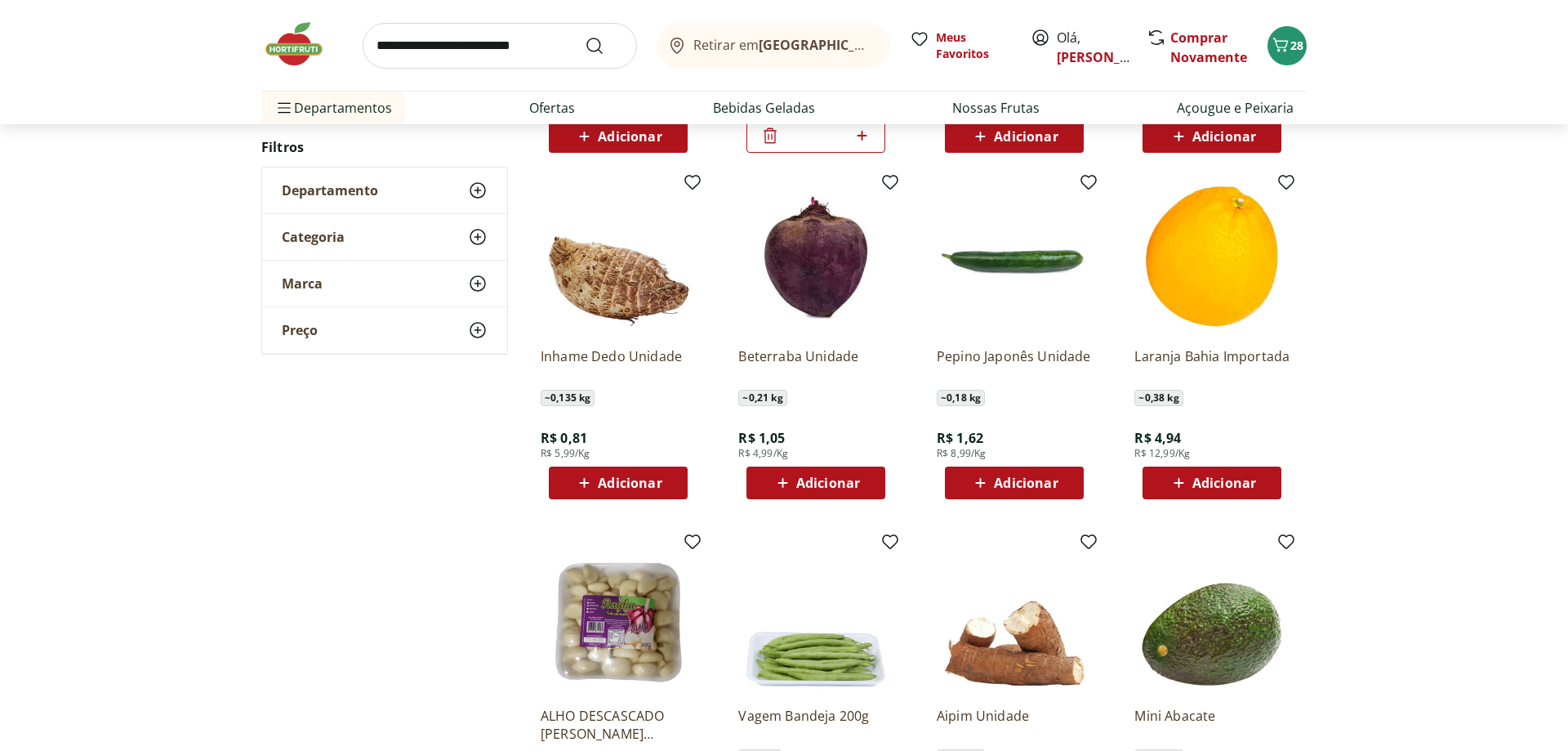
click at [1005, 477] on span "Adicionar" at bounding box center [1025, 483] width 64 height 13
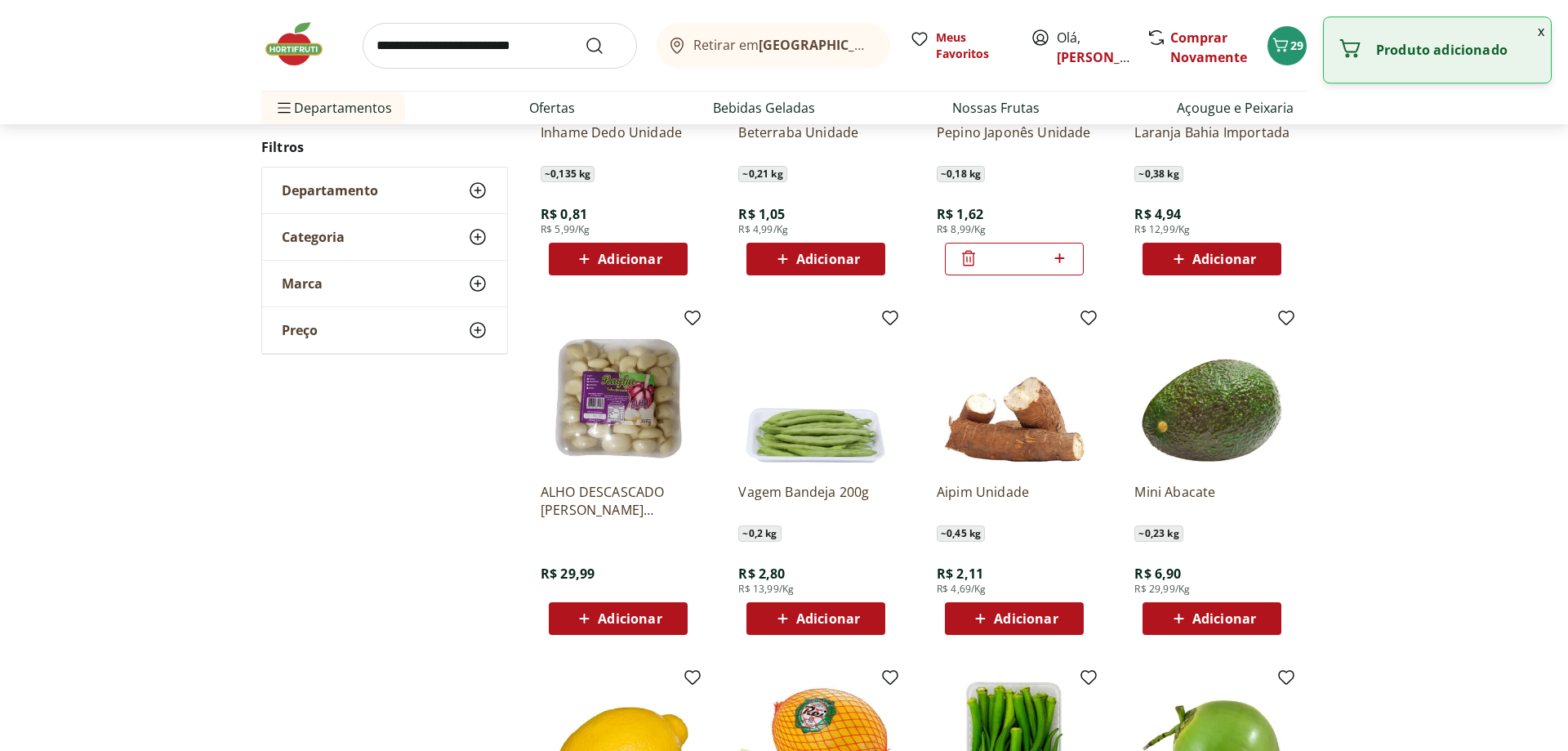
scroll to position [526, 0]
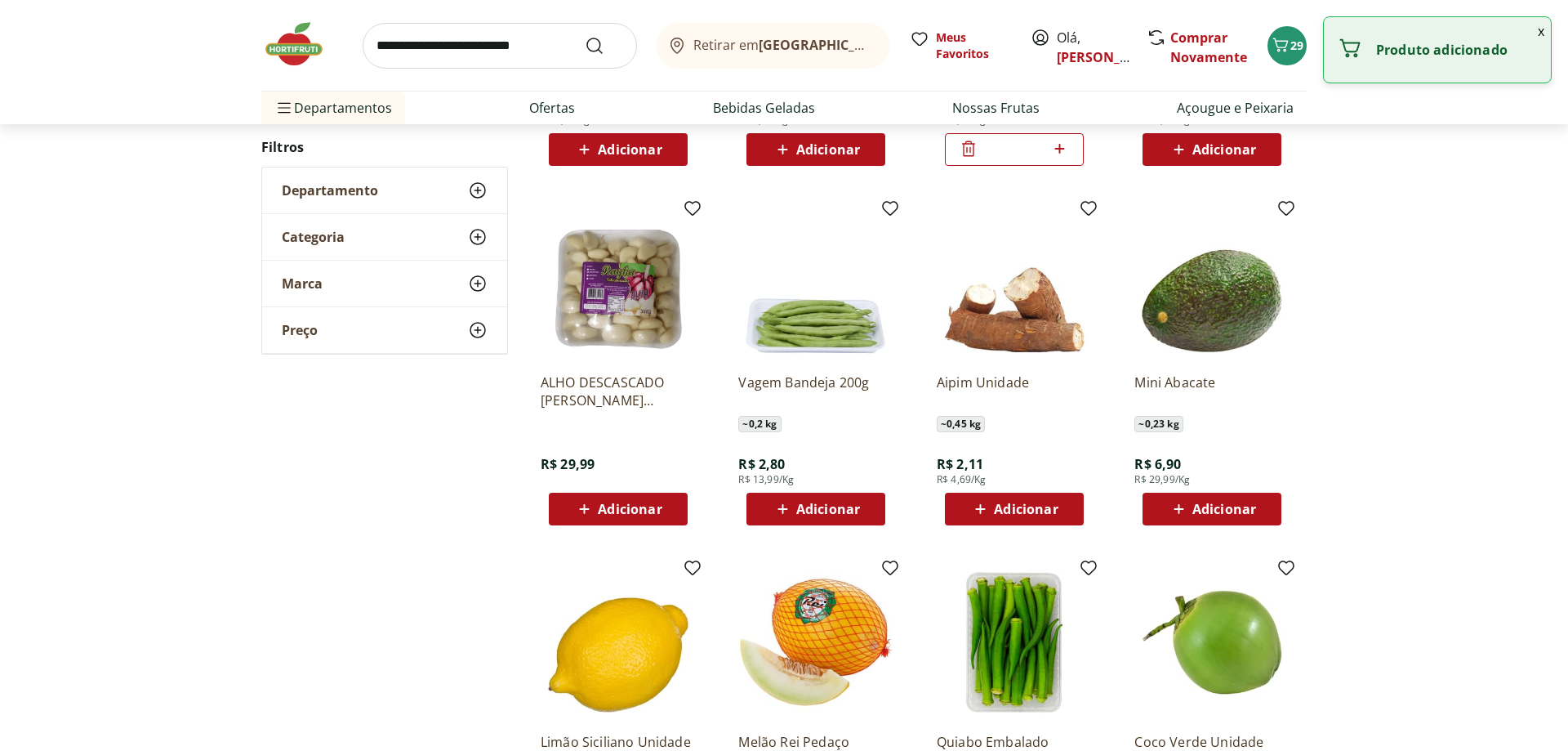
drag, startPoint x: 791, startPoint y: 513, endPoint x: 668, endPoint y: 508, distance: 123.1
click at [791, 511] on icon at bounding box center [782, 509] width 20 height 20
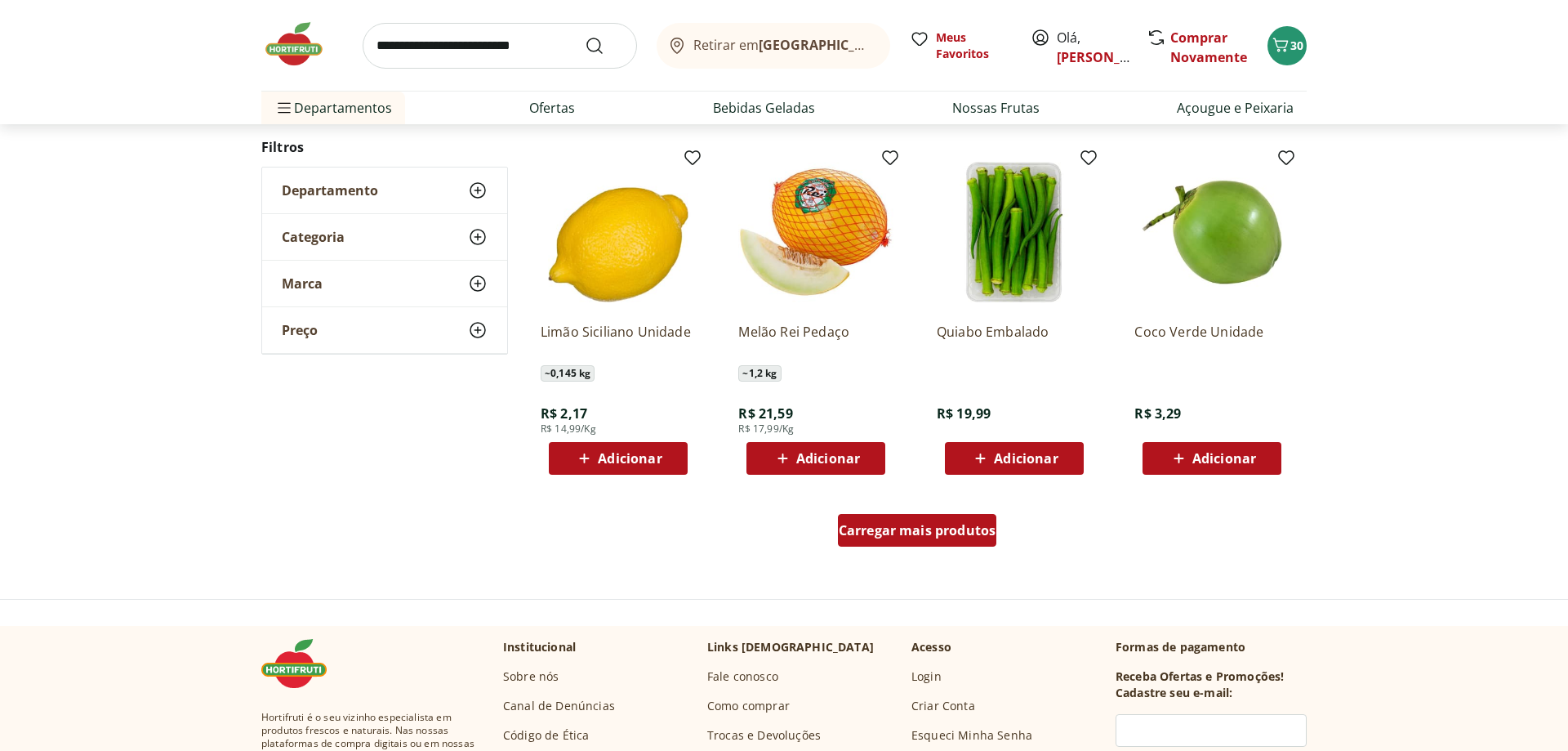
scroll to position [943, 0]
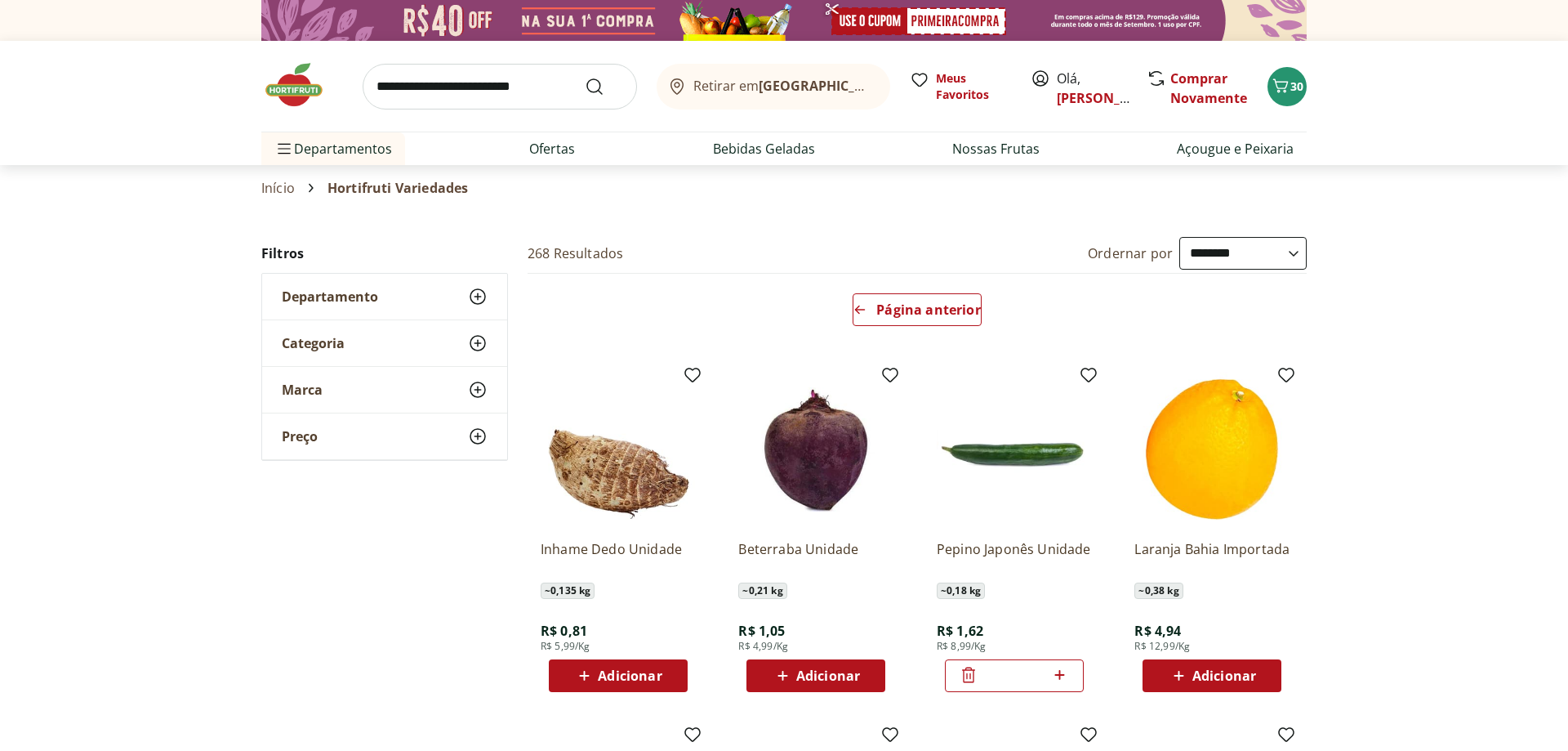
select select "**********"
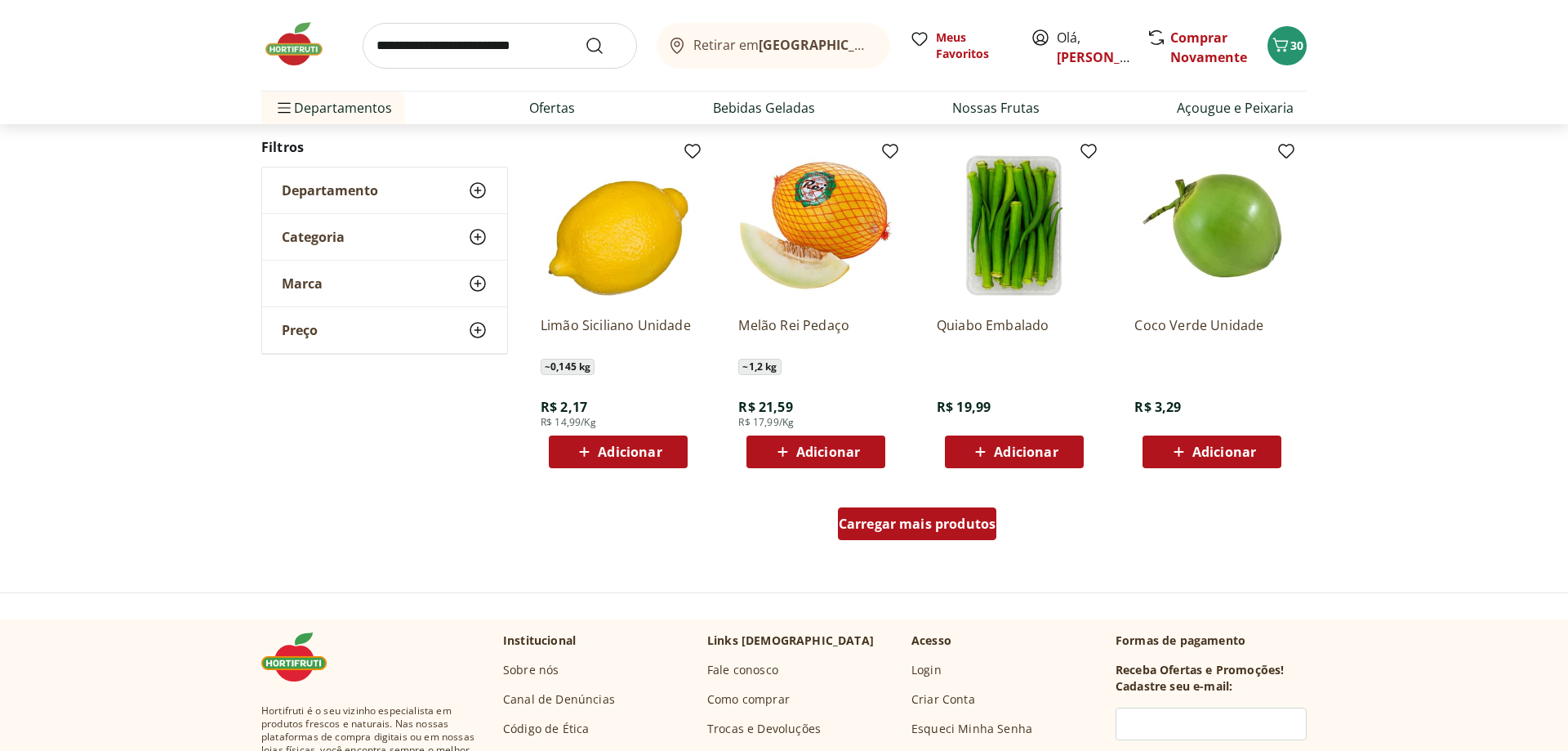
click at [921, 513] on div "Carregar mais produtos" at bounding box center [917, 523] width 159 height 32
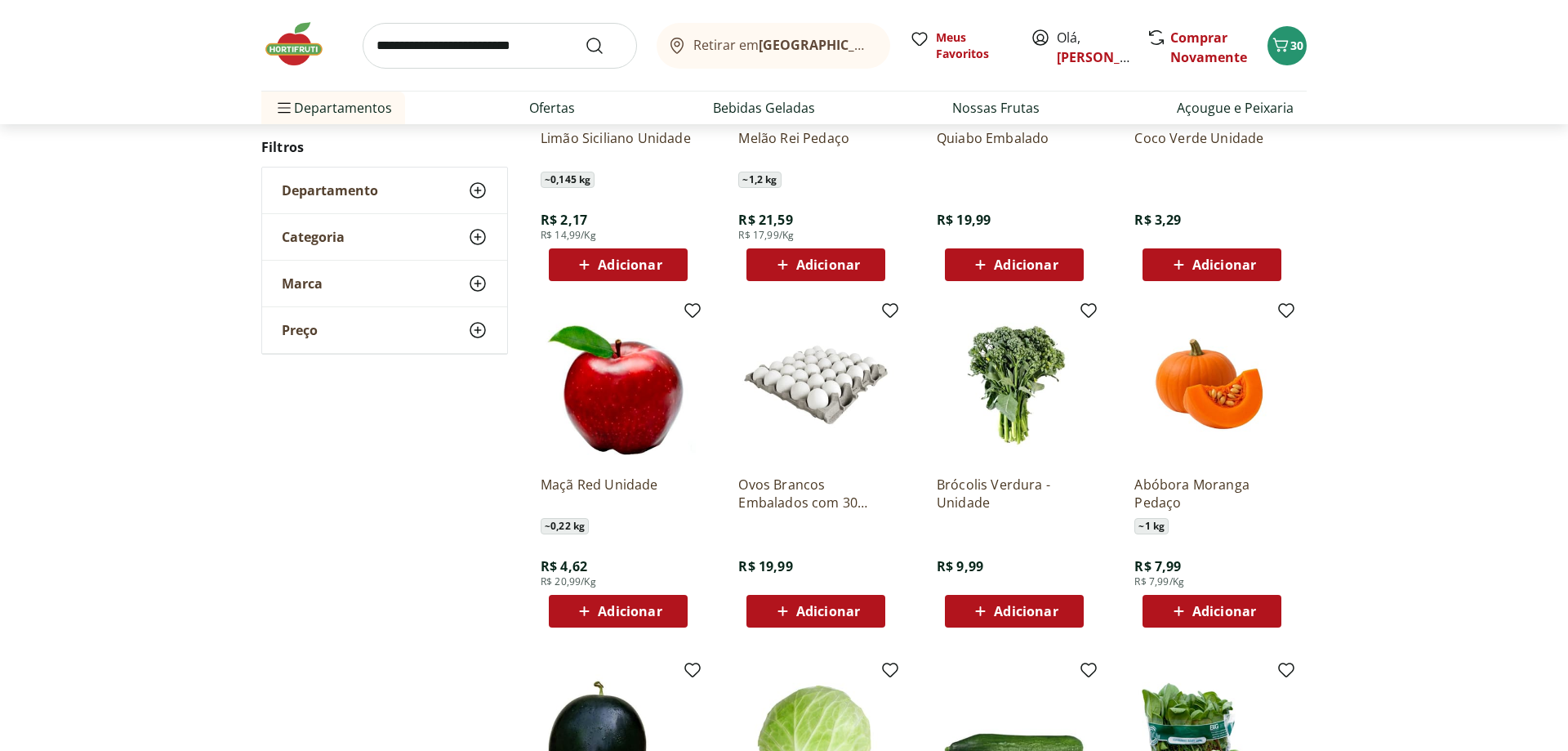
scroll to position [1193, 0]
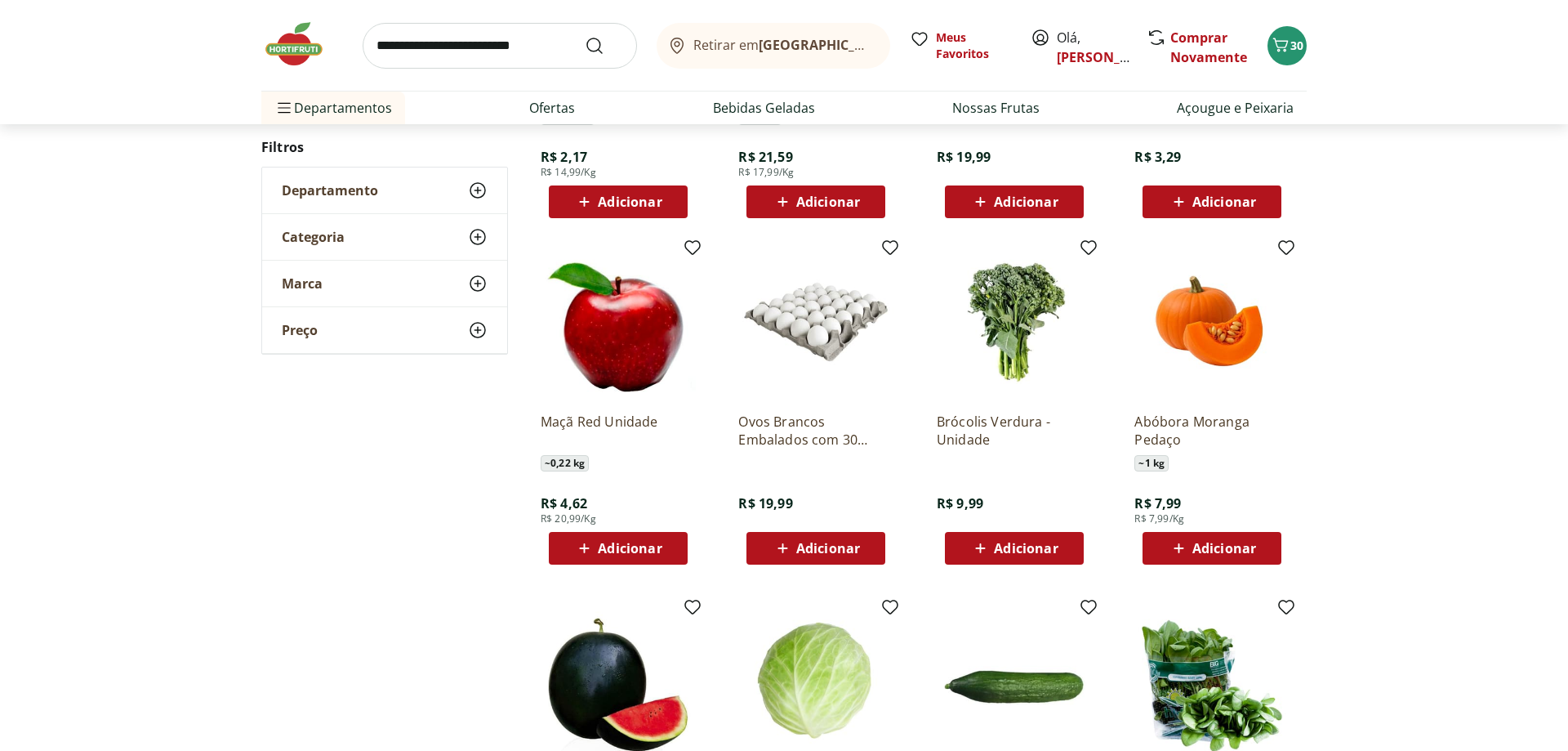
click at [821, 541] on span "Adicionar" at bounding box center [828, 548] width 64 height 13
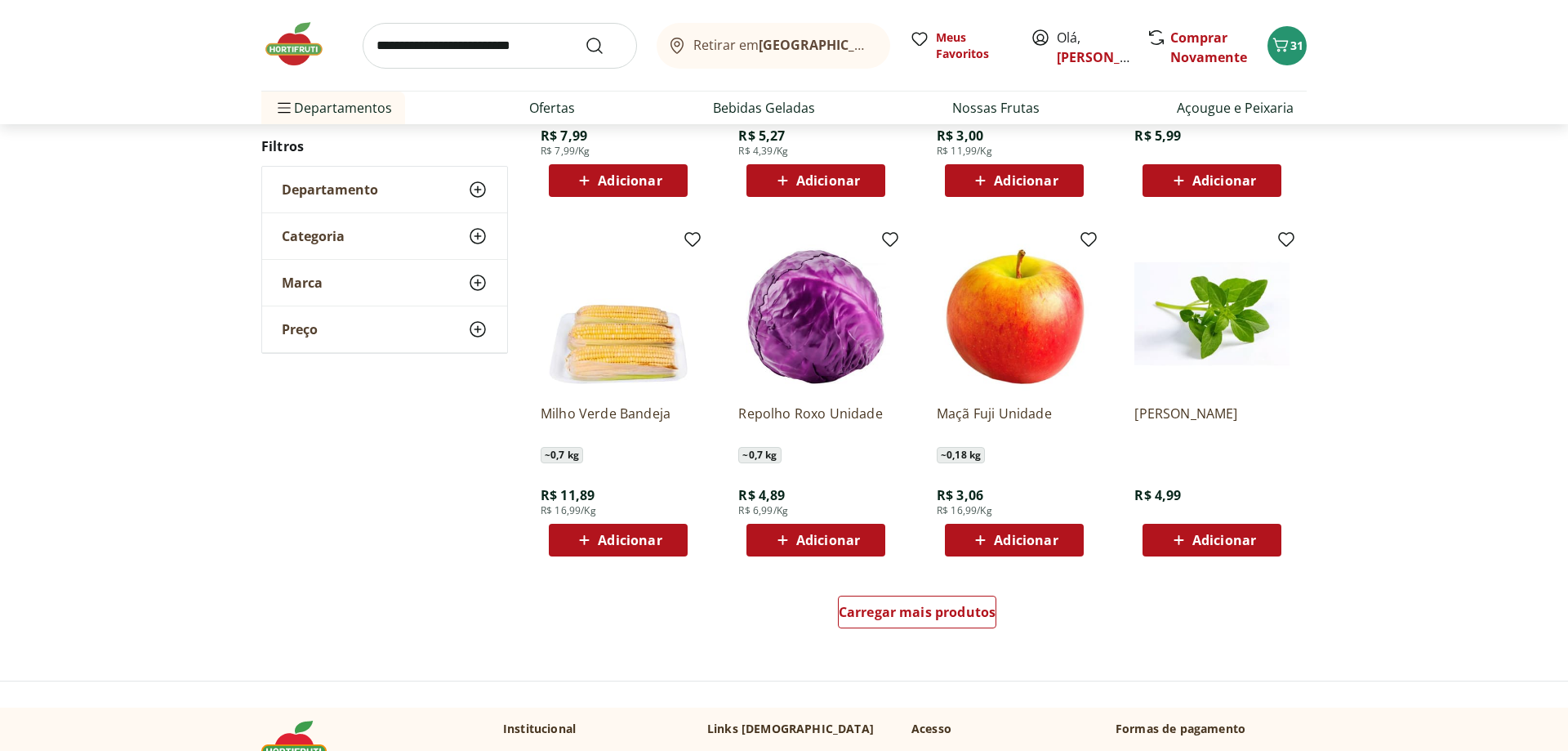
scroll to position [878, 0]
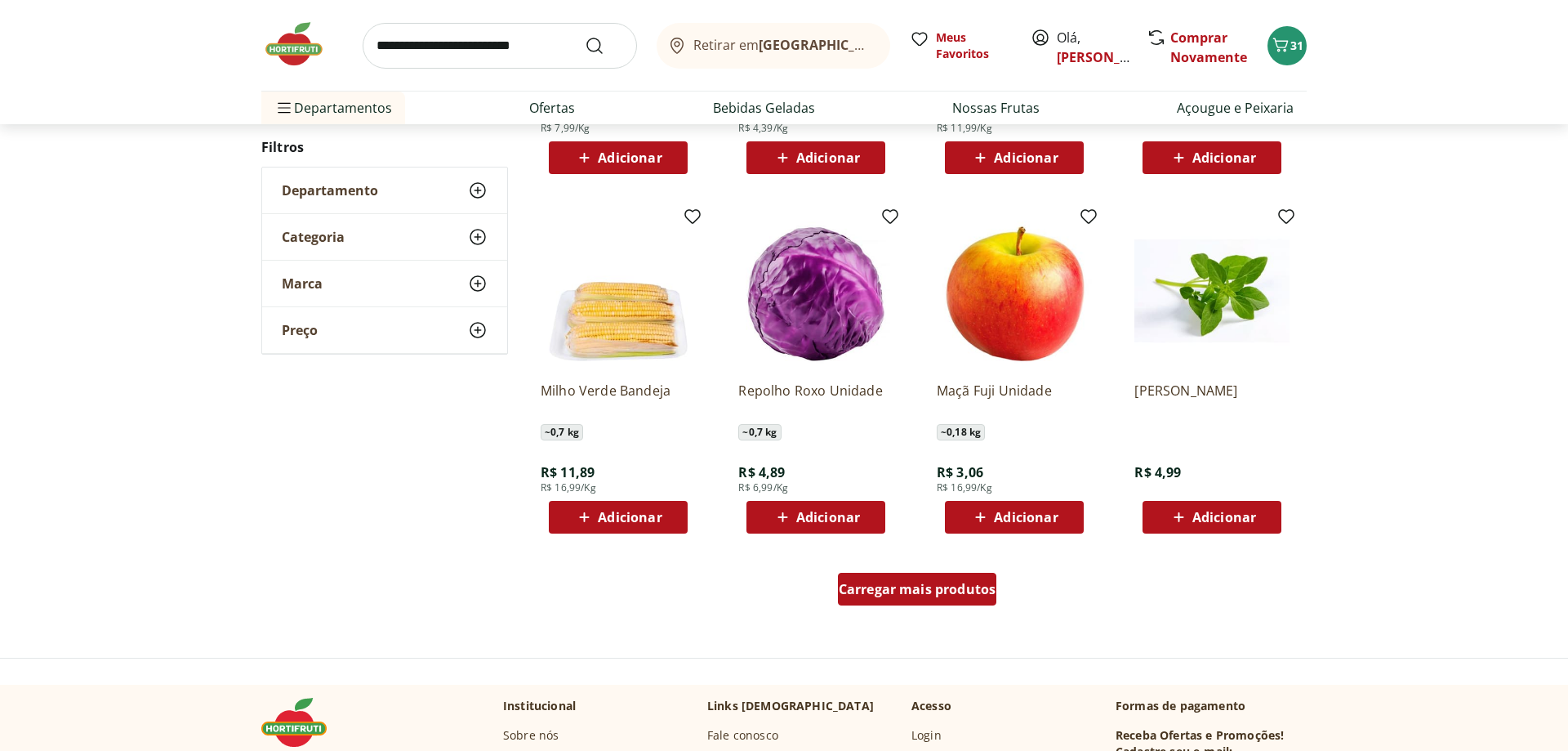
click at [917, 608] on link "Carregar mais produtos" at bounding box center [917, 592] width 159 height 39
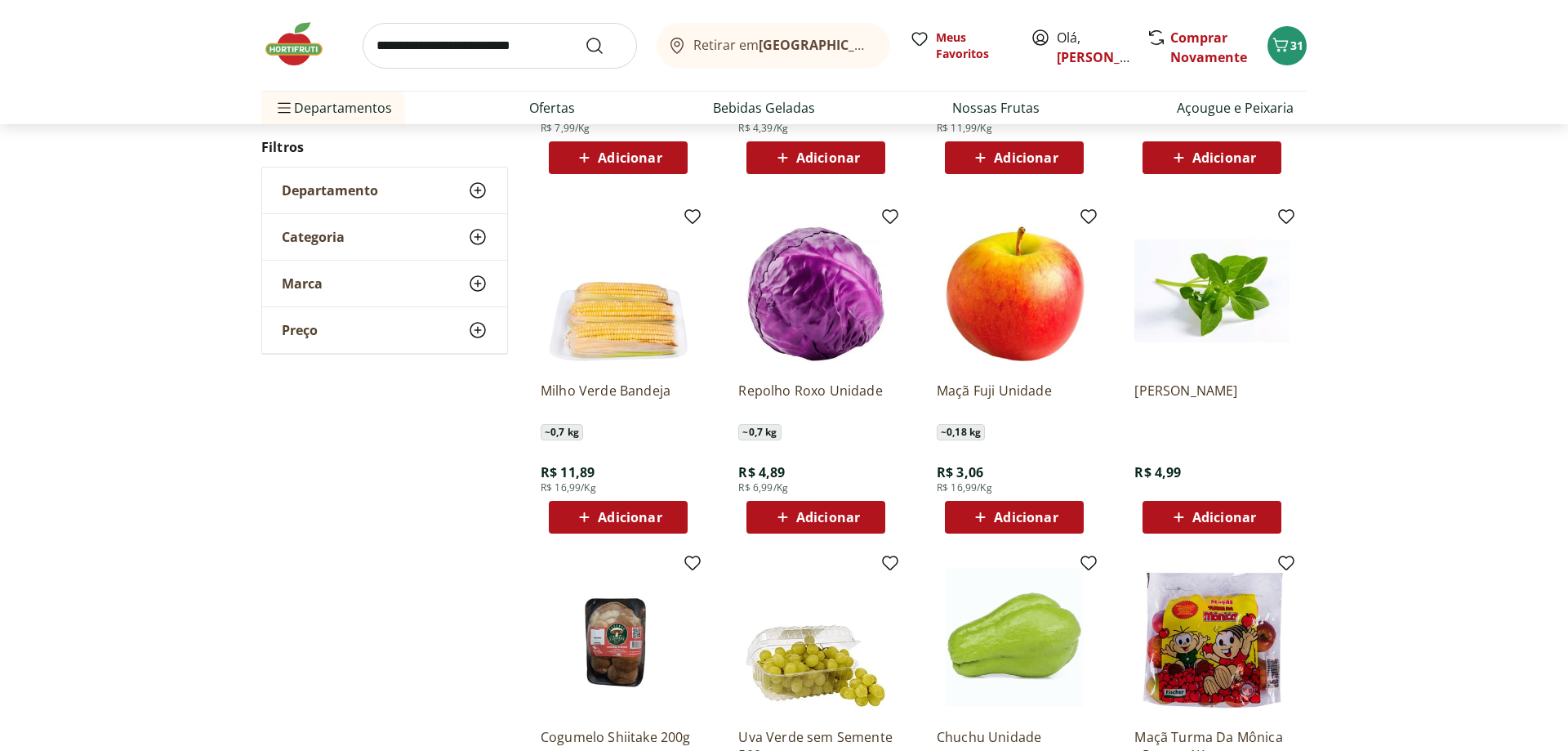
scroll to position [1127, 0]
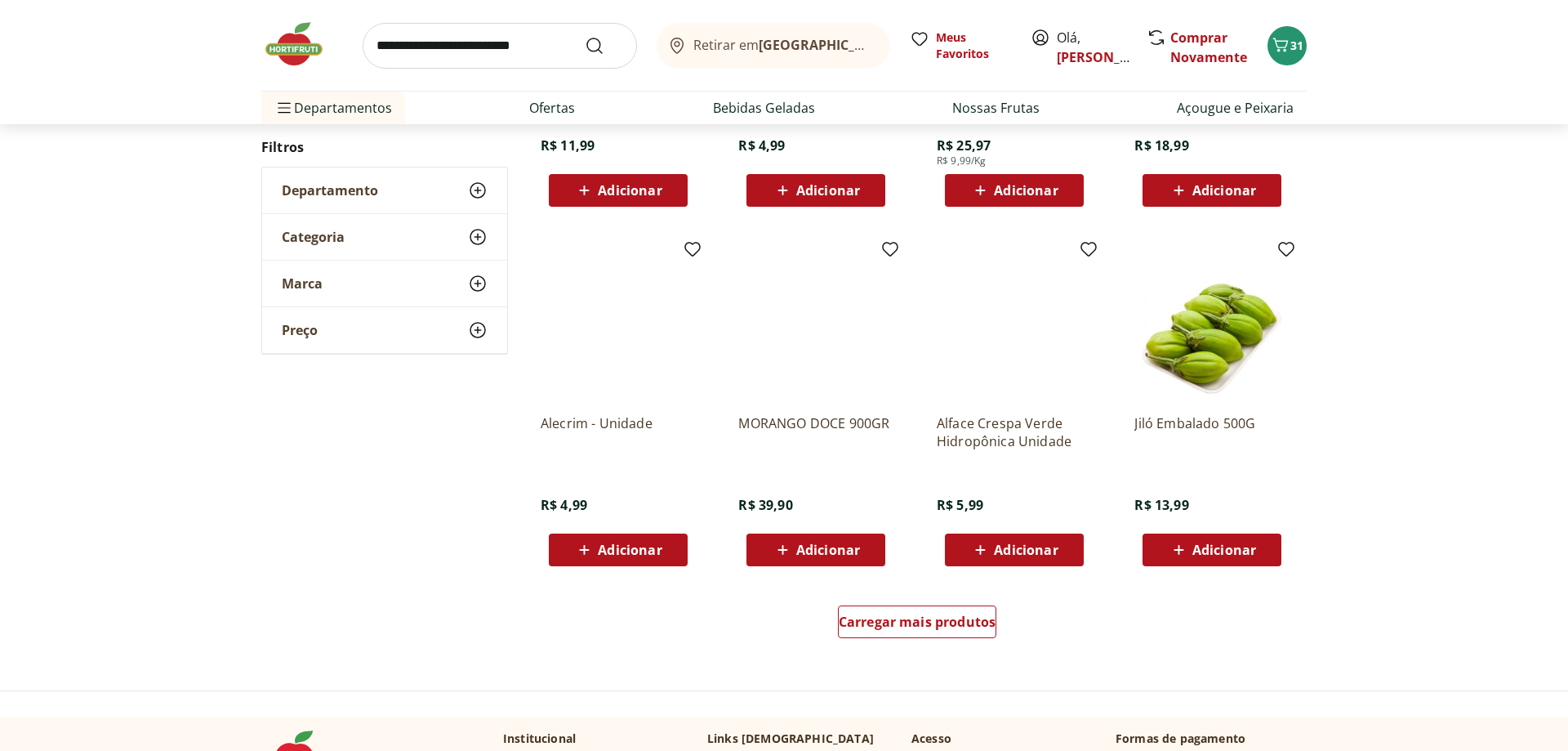
scroll to position [896, 0]
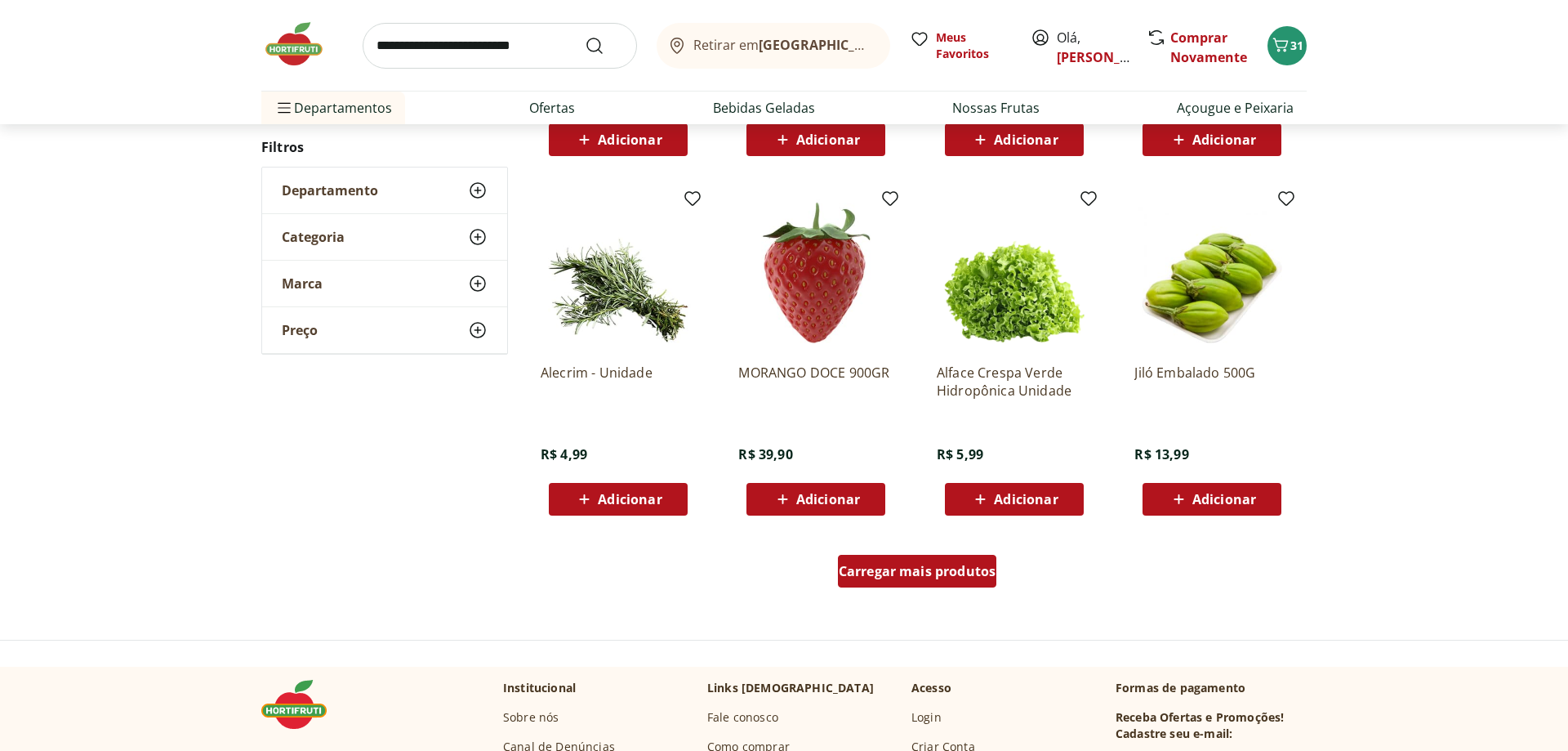
click at [891, 562] on div "Carregar mais produtos" at bounding box center [917, 571] width 159 height 32
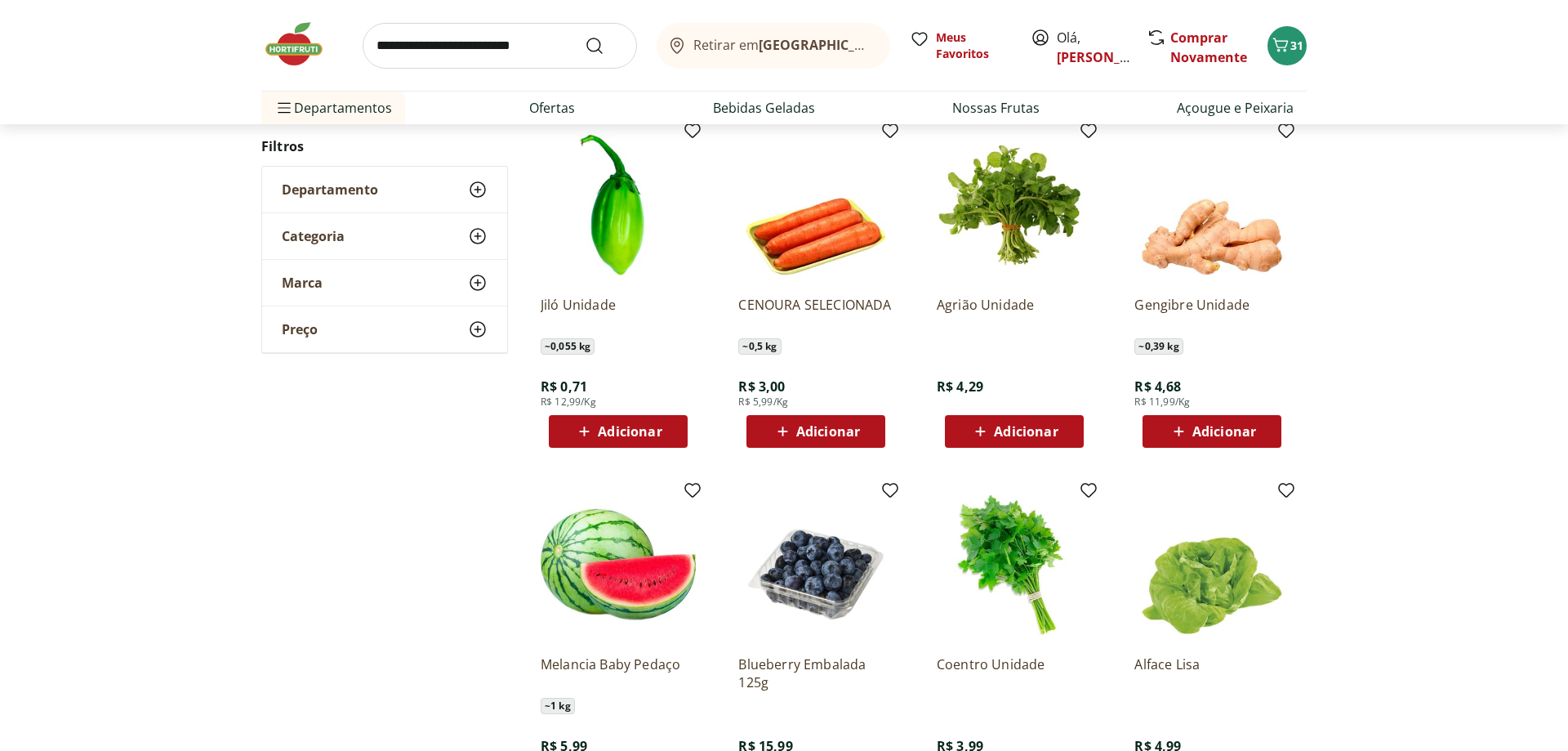
scroll to position [1312, 0]
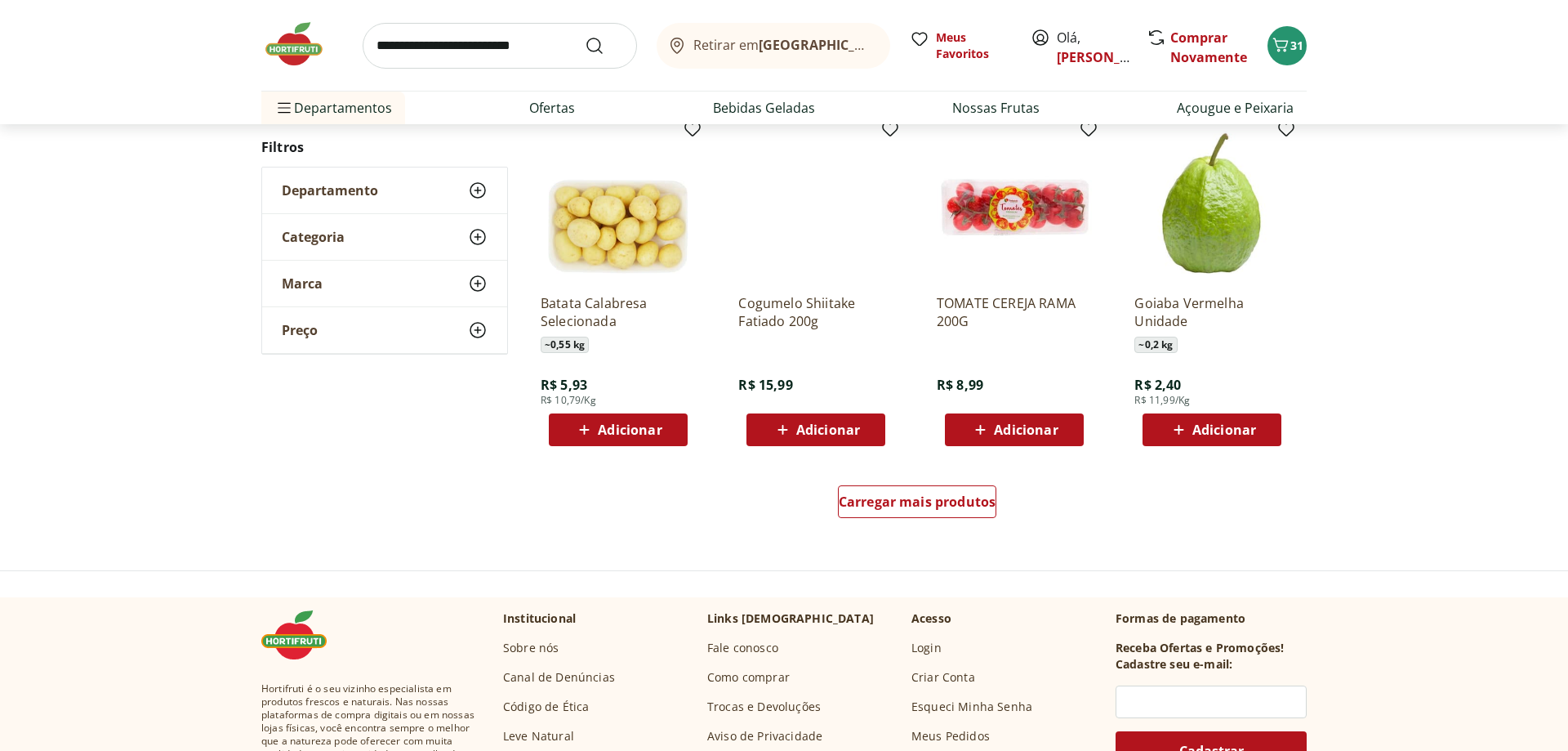
scroll to position [997, 0]
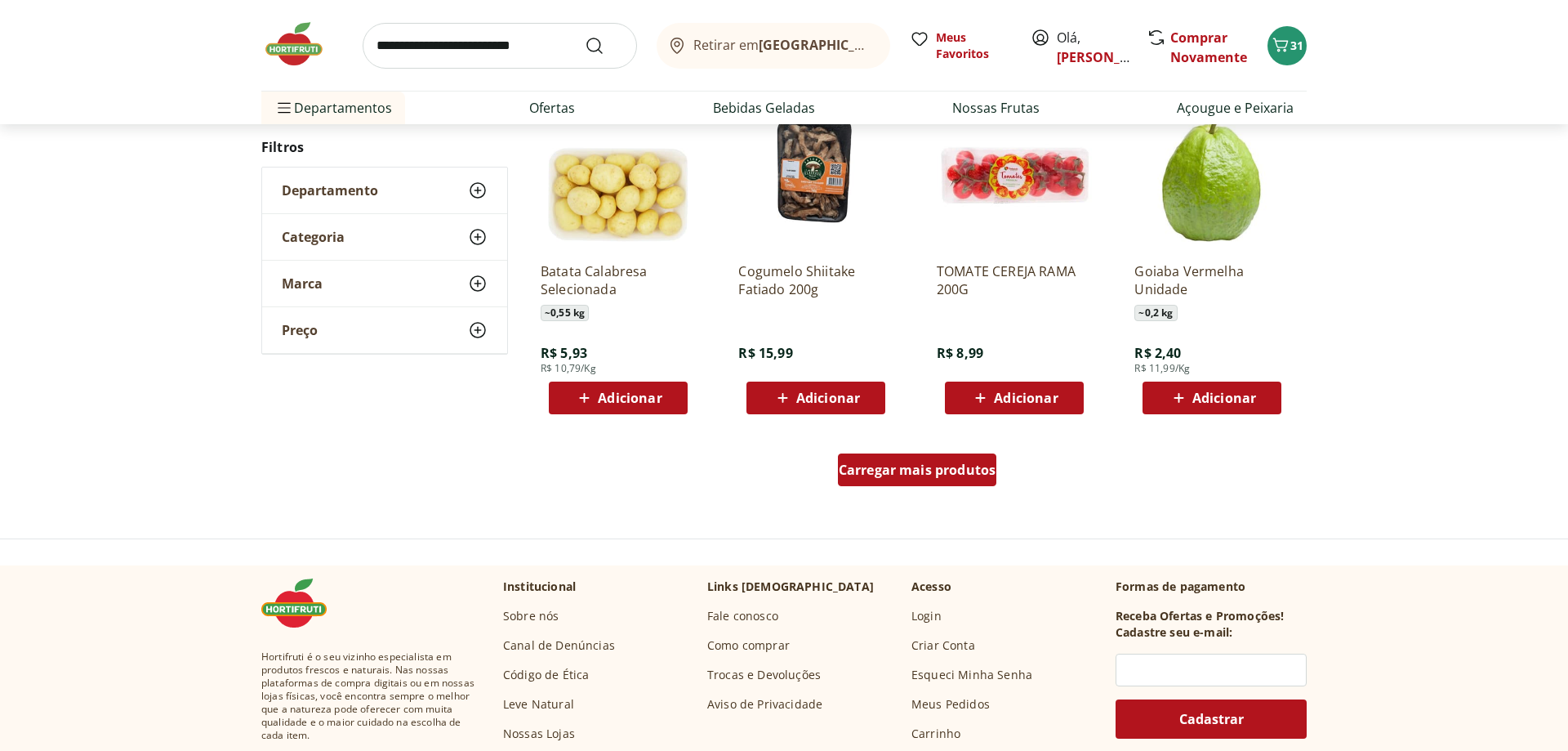
click at [876, 466] on span "Carregar mais produtos" at bounding box center [917, 470] width 157 height 13
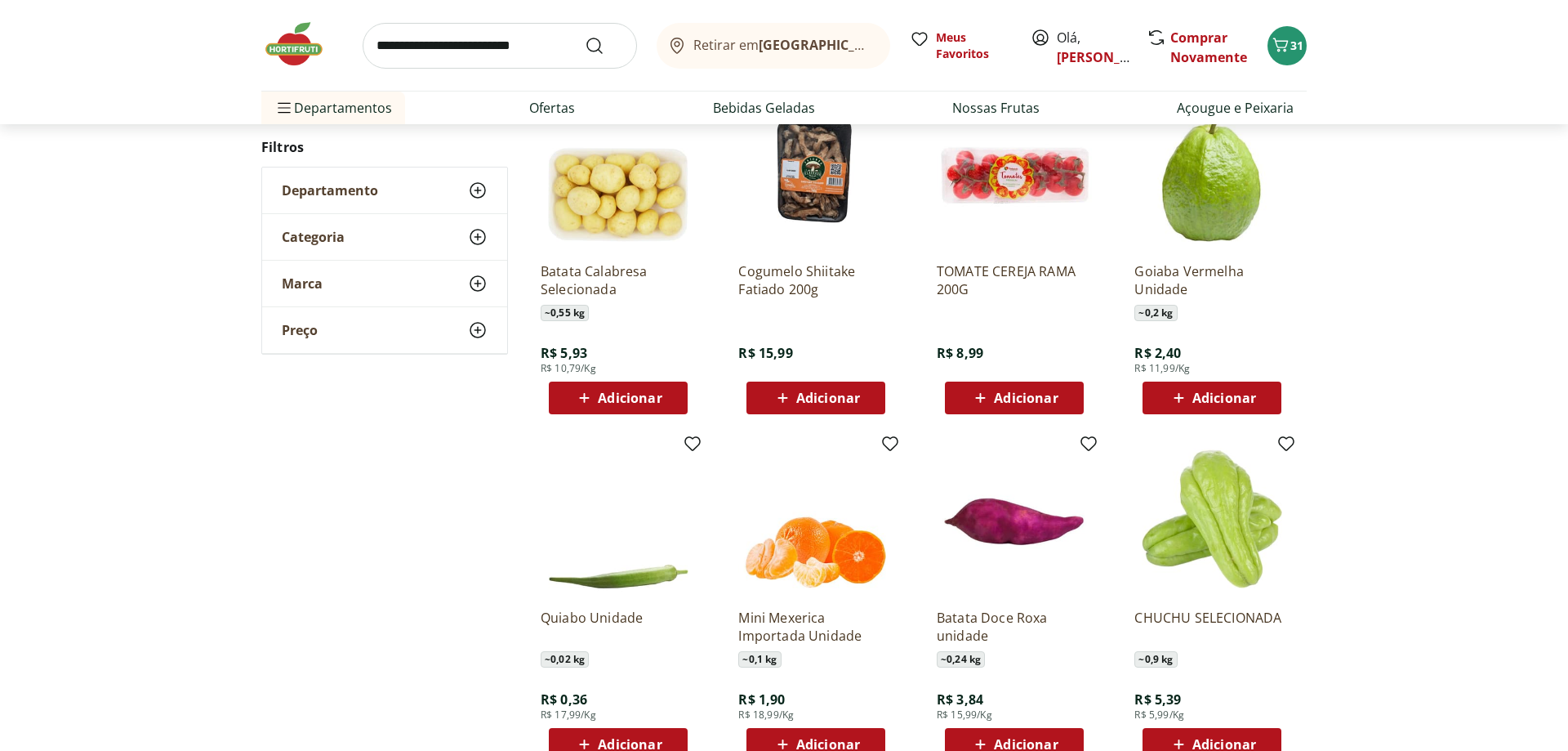
drag, startPoint x: 1200, startPoint y: 387, endPoint x: 1133, endPoint y: 382, distance: 67.2
click at [1188, 387] on div "Adicionar" at bounding box center [1212, 397] width 112 height 30
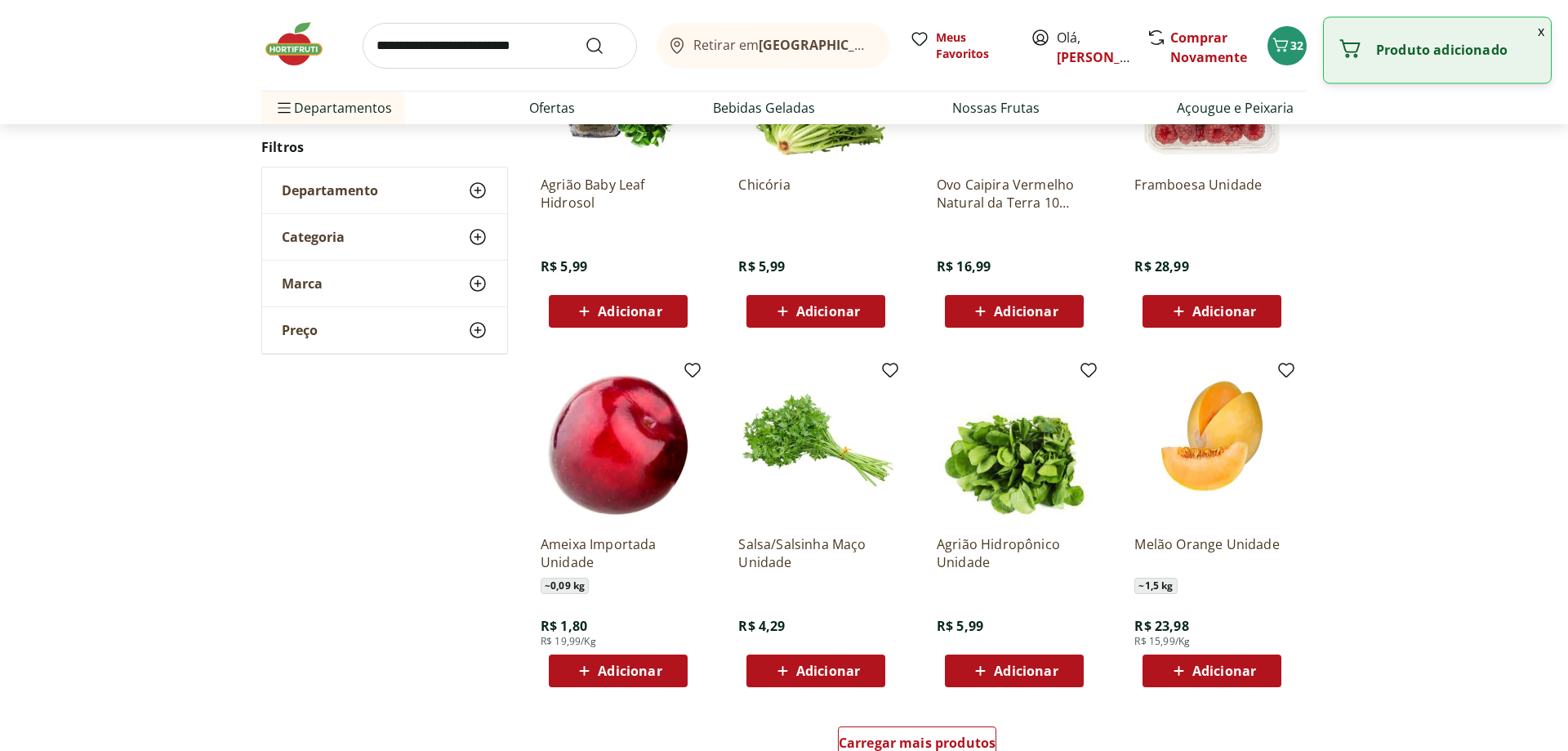
scroll to position [848, 0]
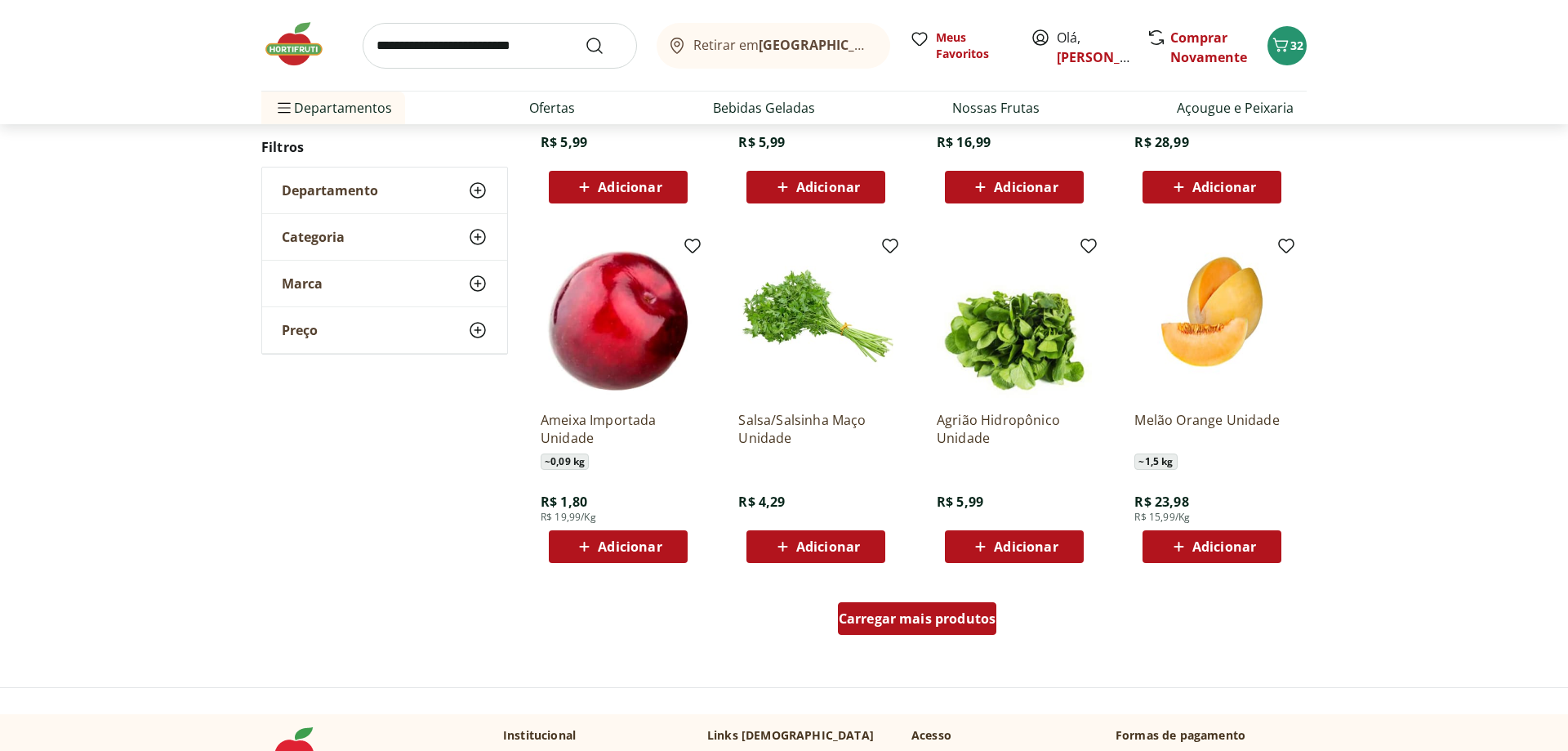
click at [891, 616] on span "Carregar mais produtos" at bounding box center [917, 619] width 157 height 13
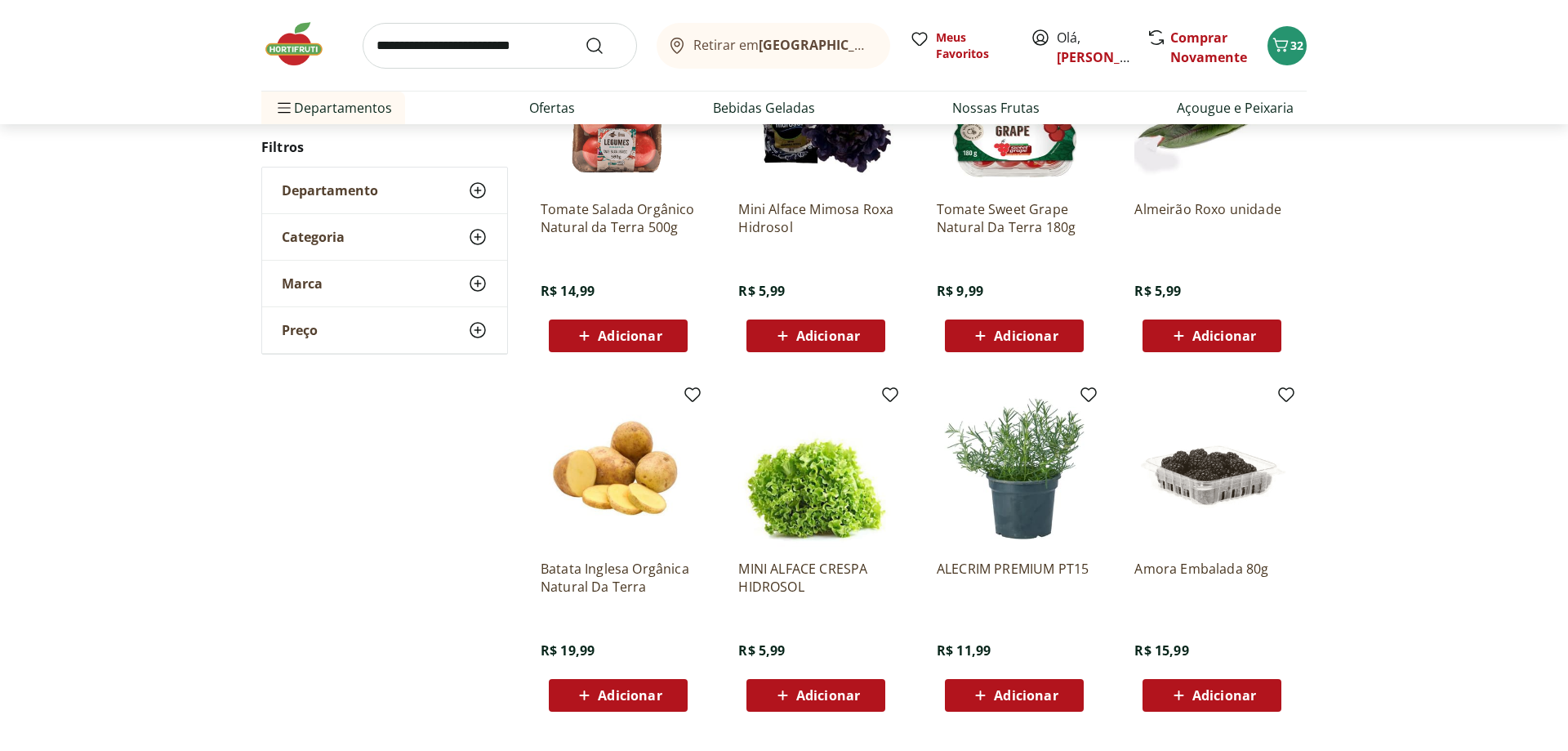
scroll to position [949, 0]
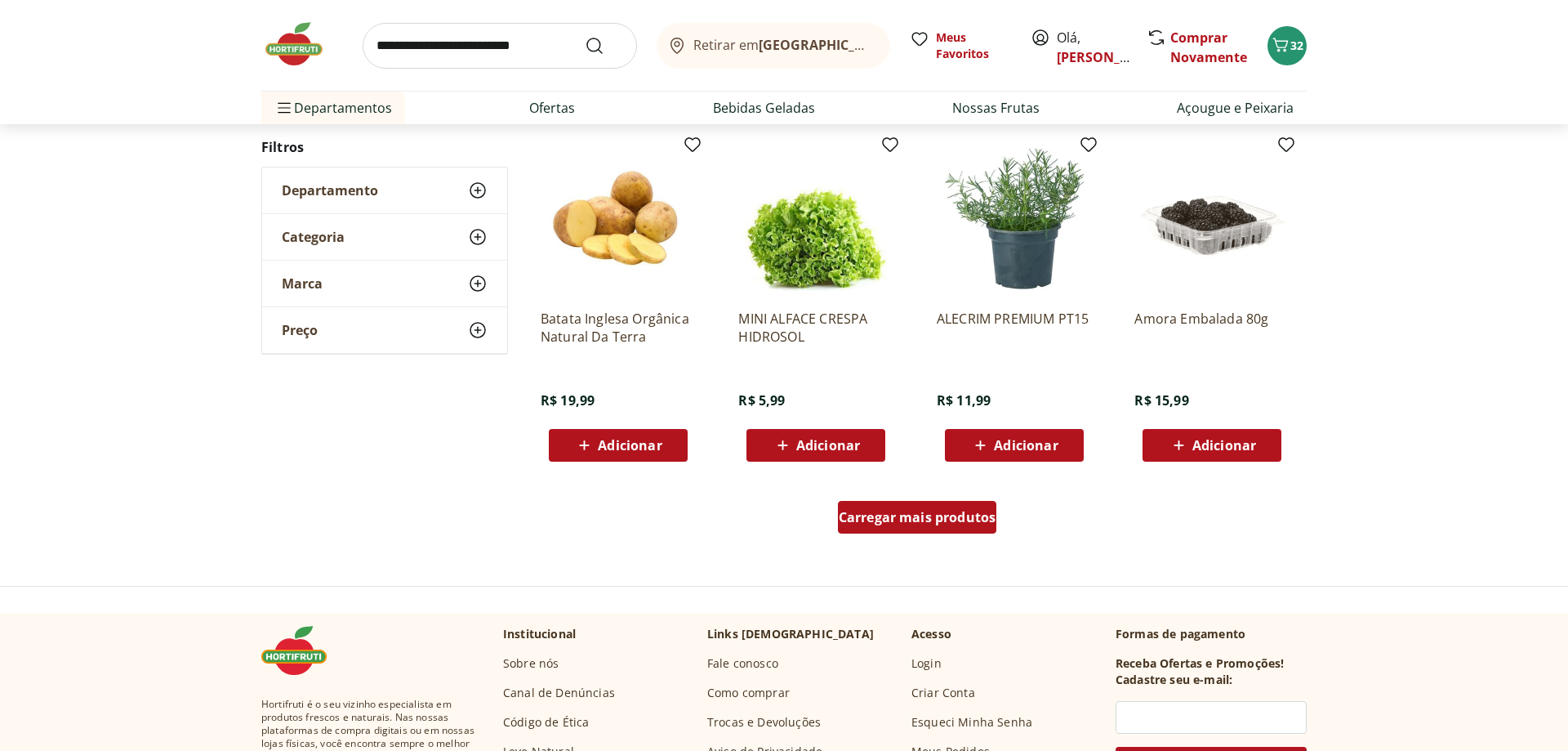
click at [891, 533] on div "Carregar mais produtos" at bounding box center [917, 518] width 159 height 32
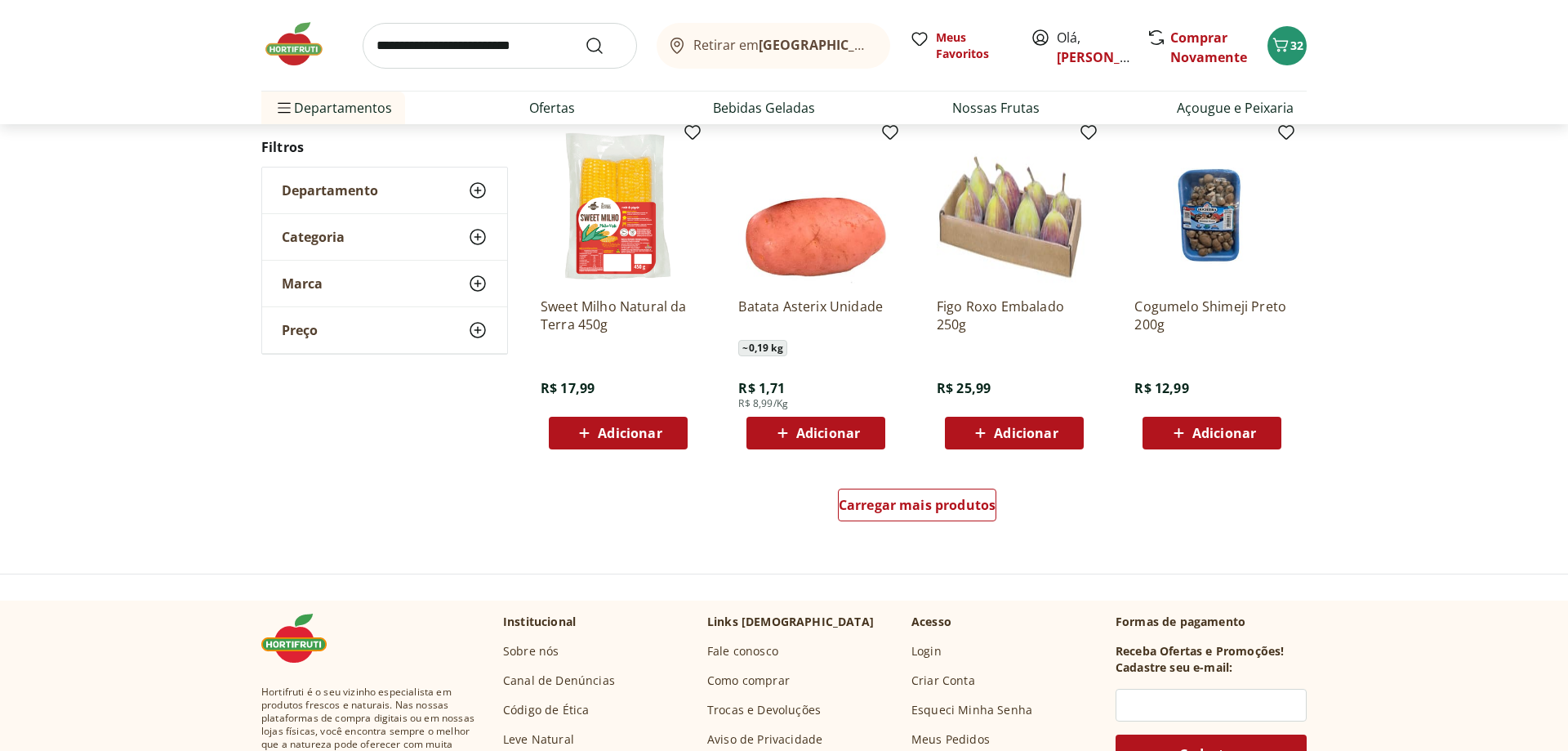
scroll to position [1051, 0]
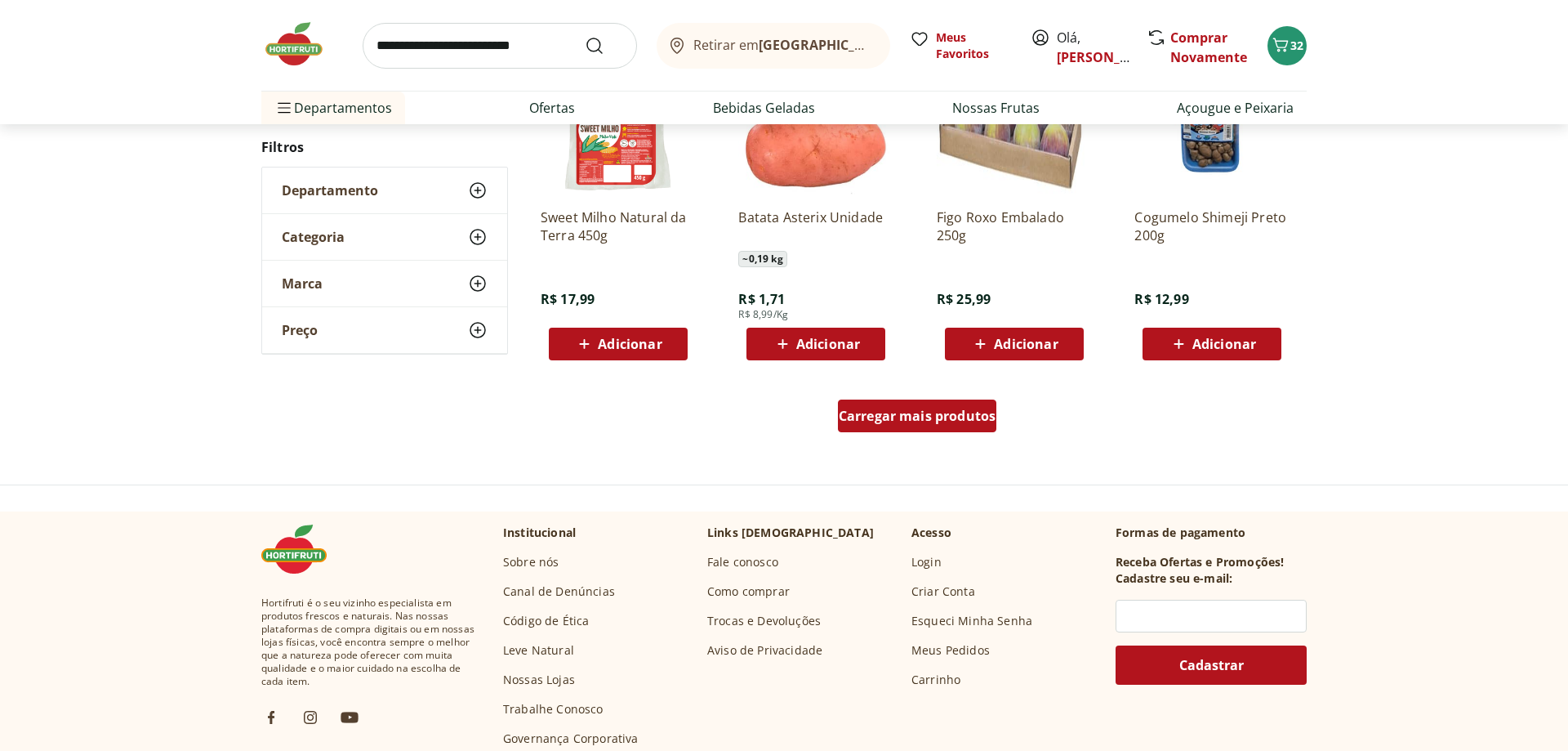
click at [880, 422] on span "Carregar mais produtos" at bounding box center [917, 416] width 157 height 13
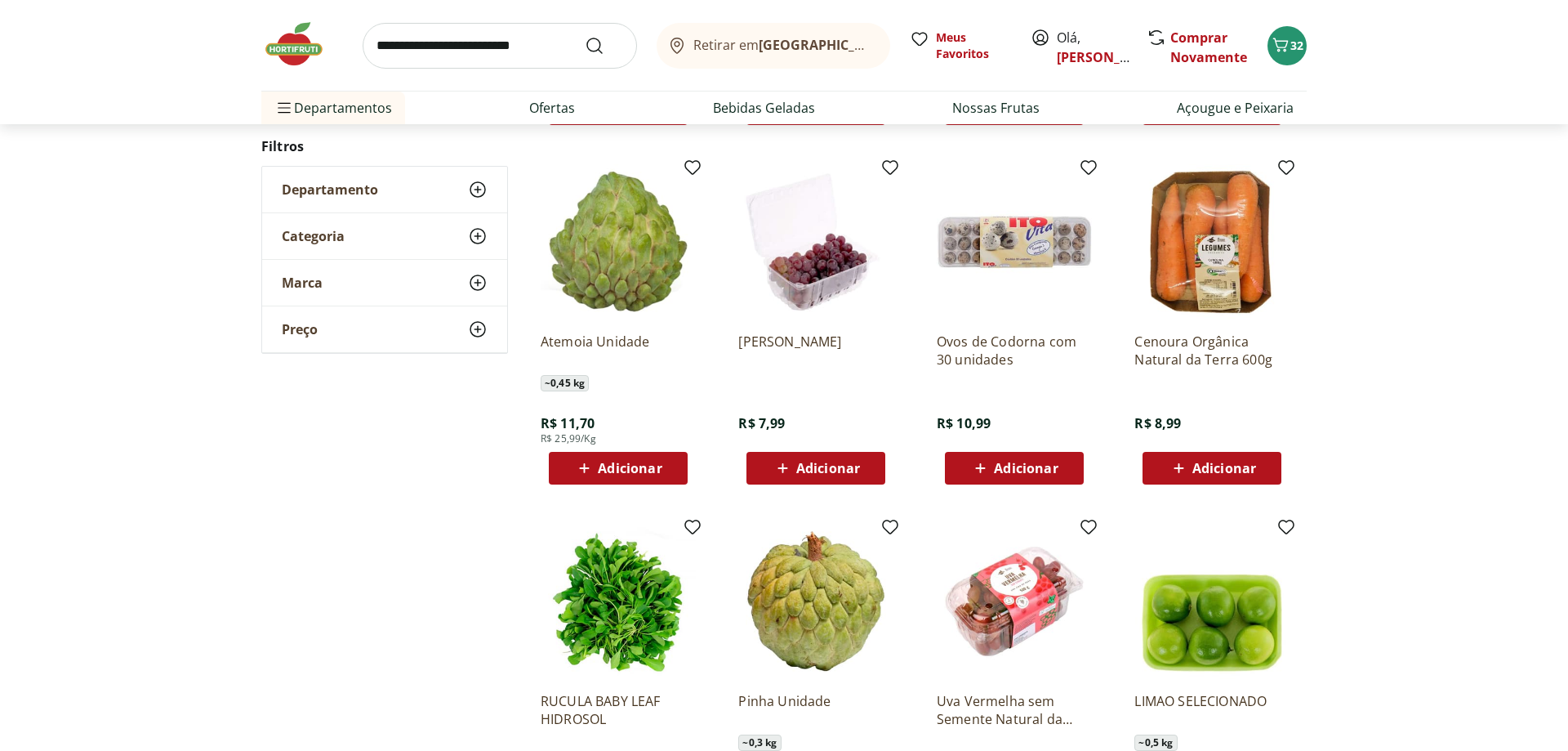
scroll to position [569, 0]
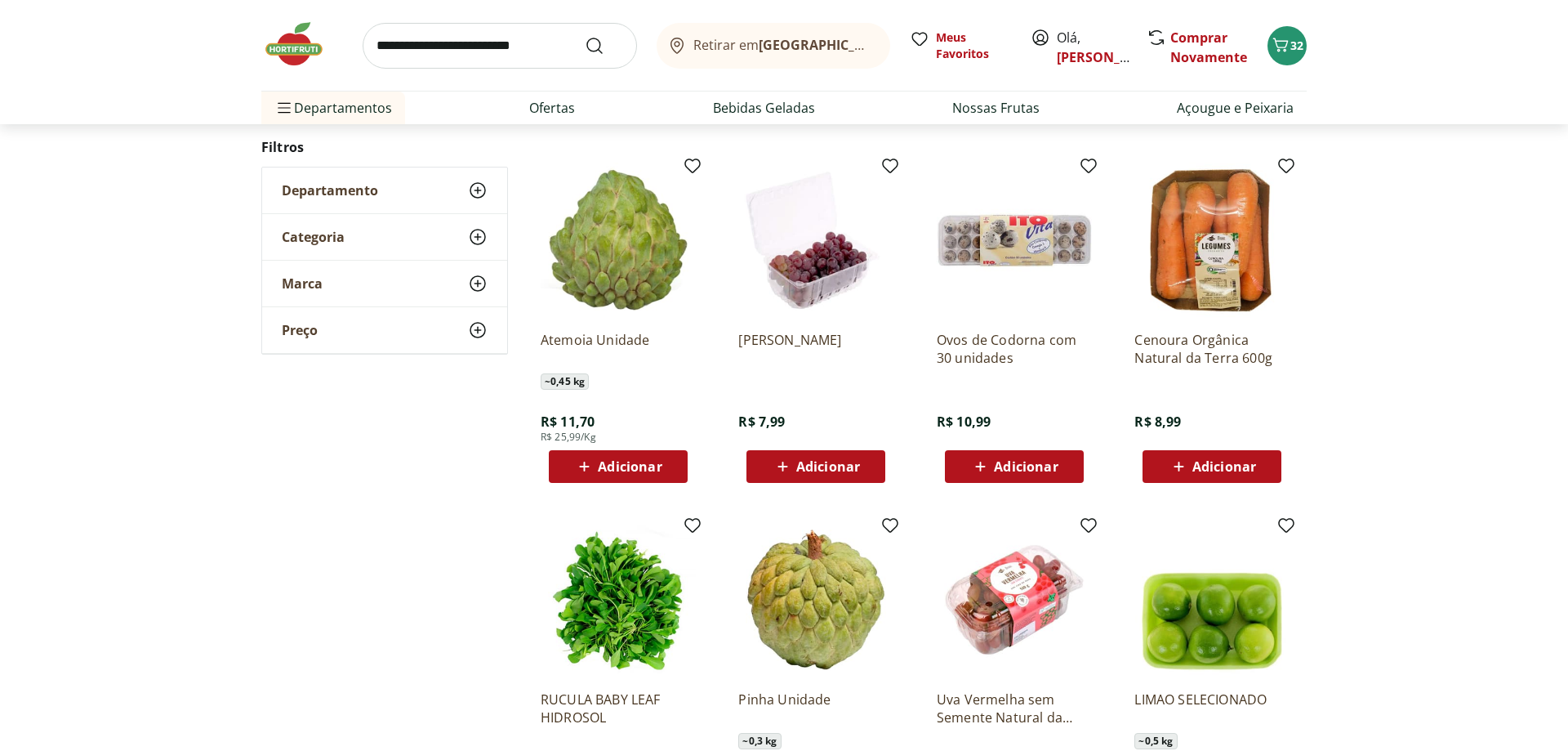
click at [845, 473] on span "Adicionar" at bounding box center [828, 467] width 64 height 13
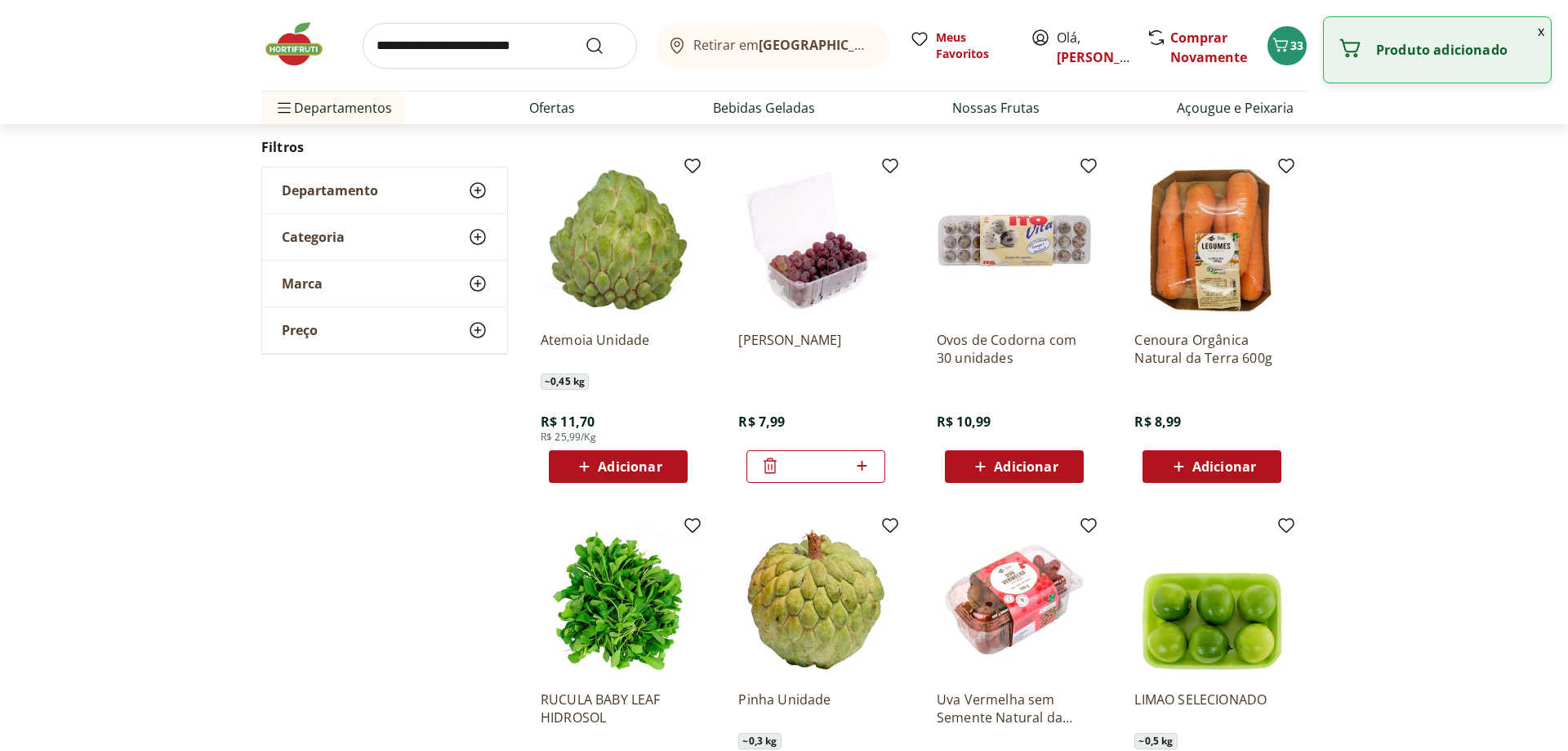
click at [867, 473] on icon at bounding box center [861, 465] width 20 height 20
type input "*"
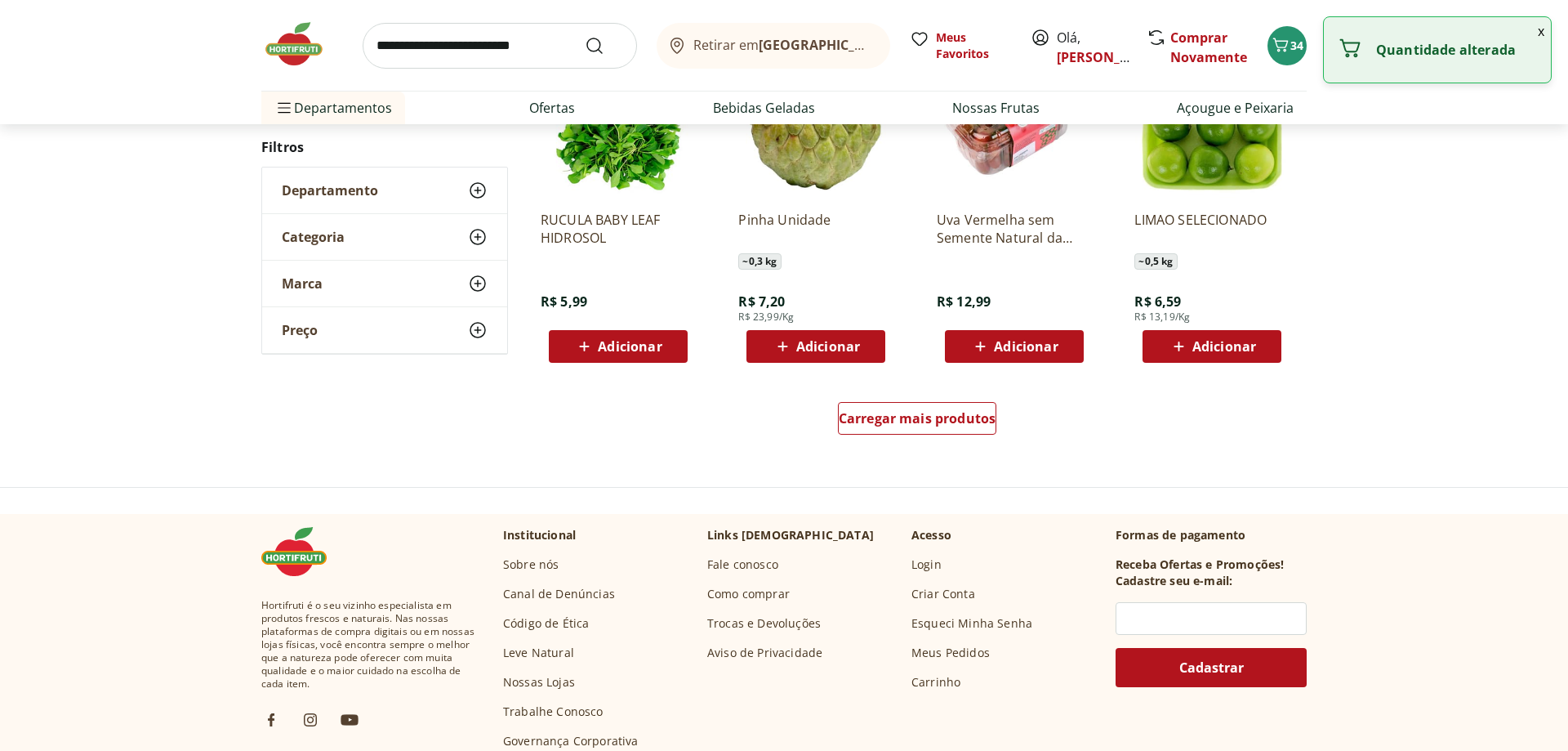
scroll to position [1068, 0]
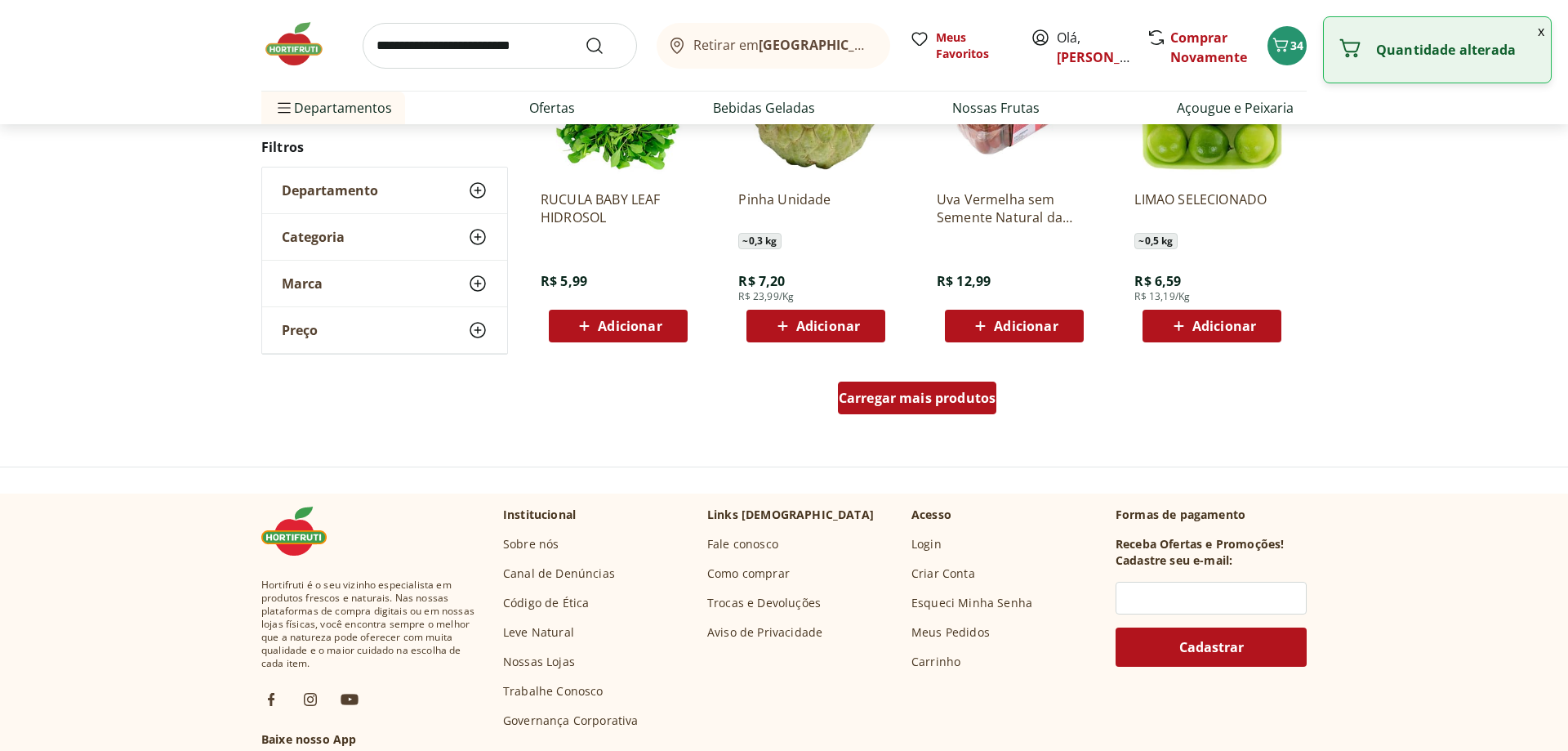
click at [895, 397] on span "Carregar mais produtos" at bounding box center [917, 398] width 157 height 13
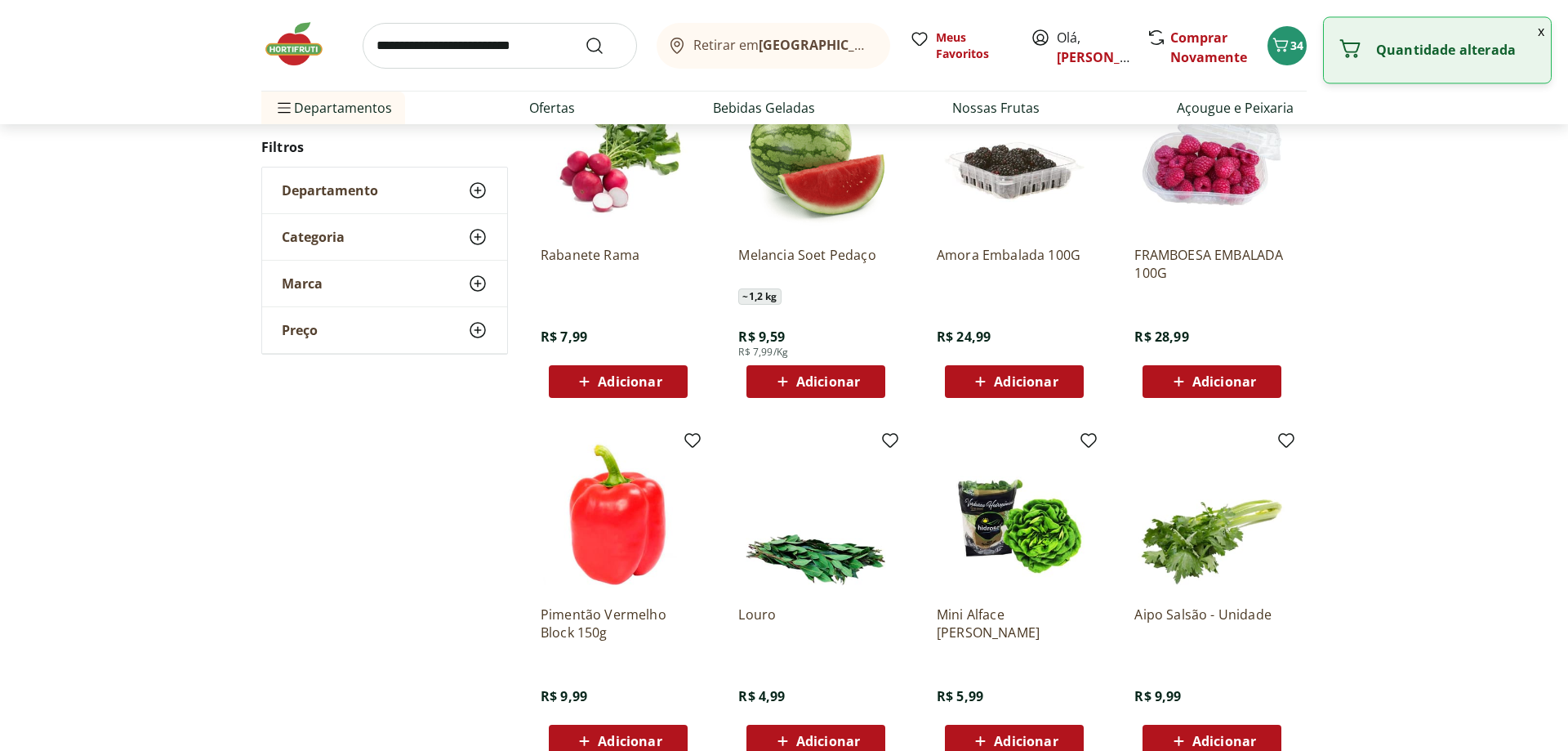
scroll to position [420, 0]
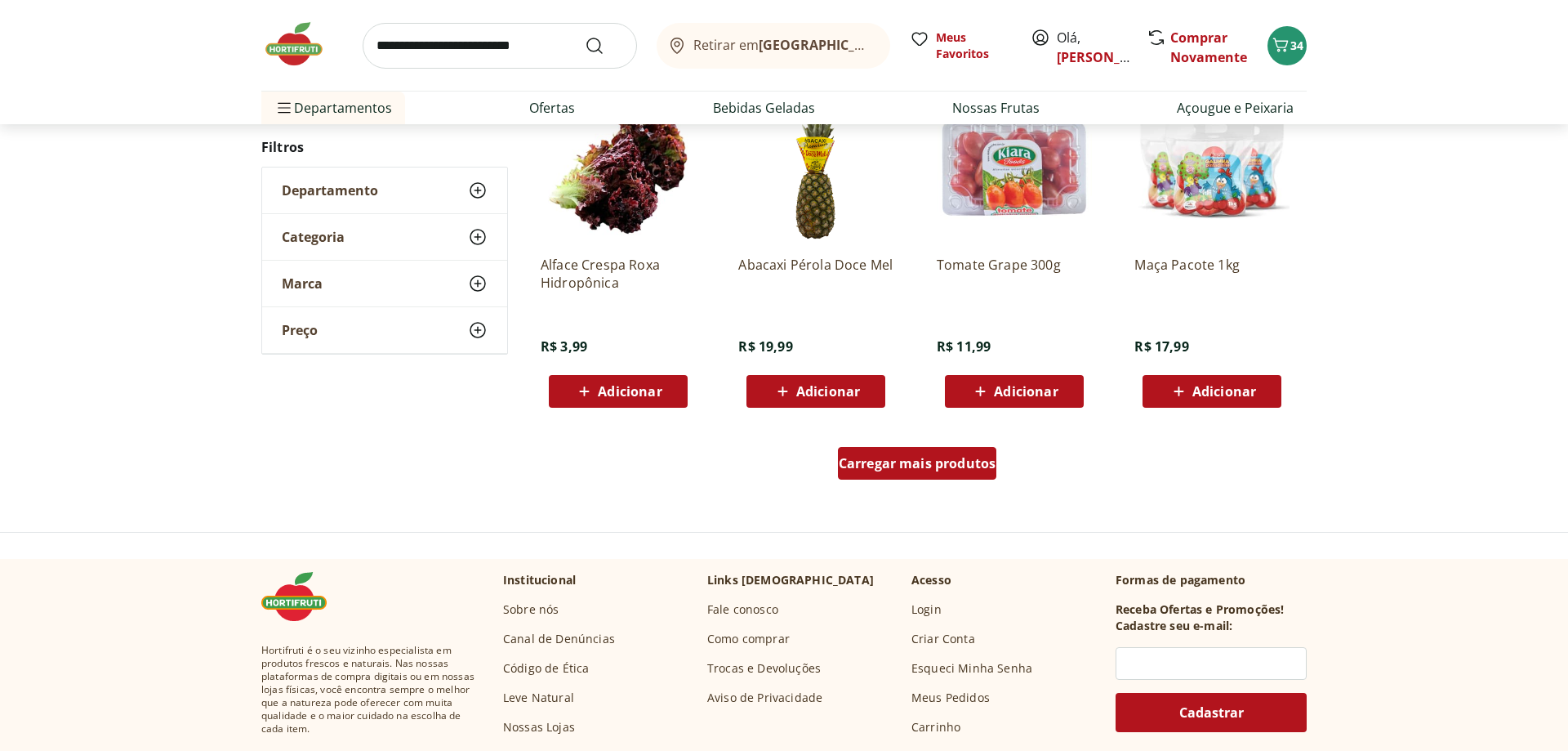
click at [860, 463] on span "Carregar mais produtos" at bounding box center [917, 463] width 157 height 13
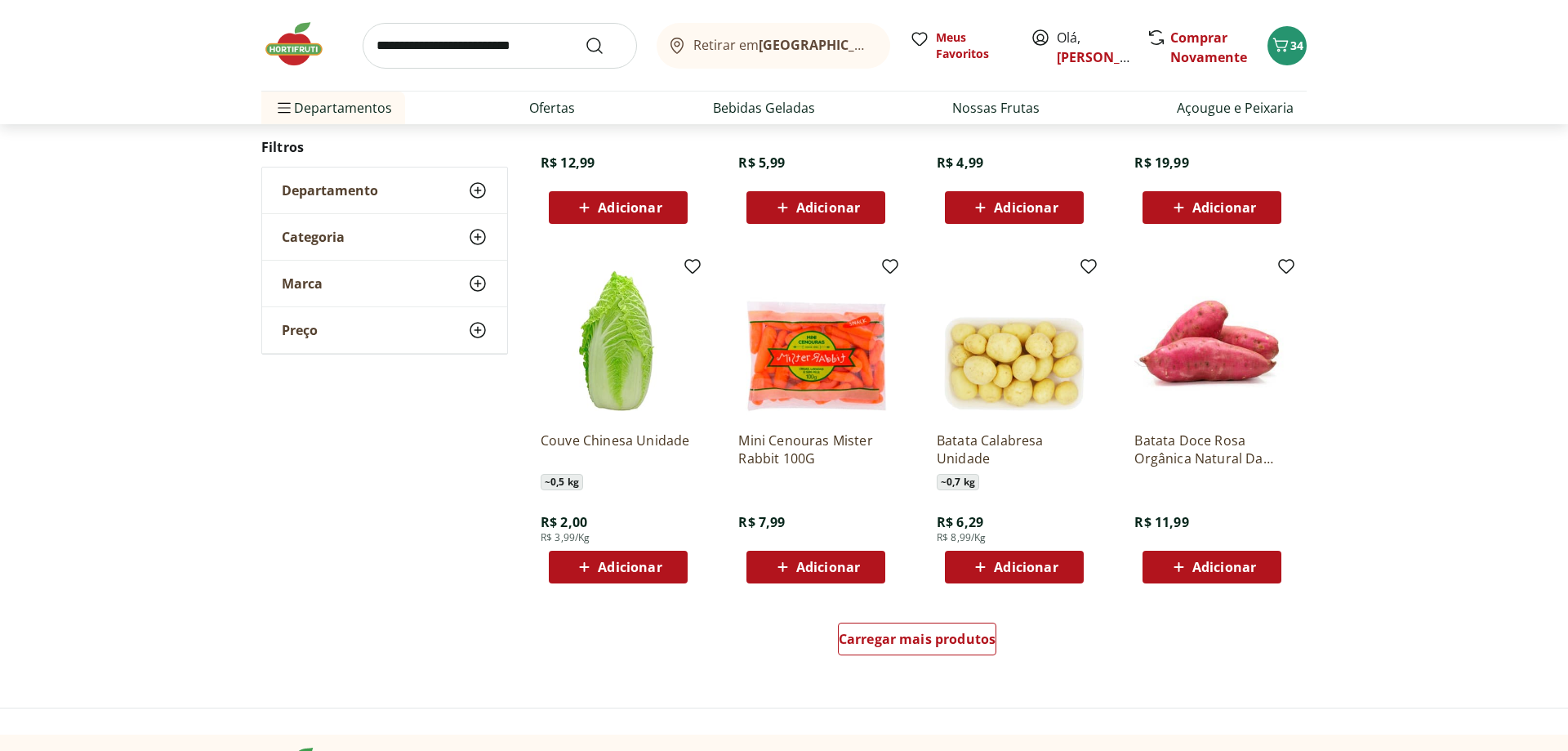
scroll to position [938, 0]
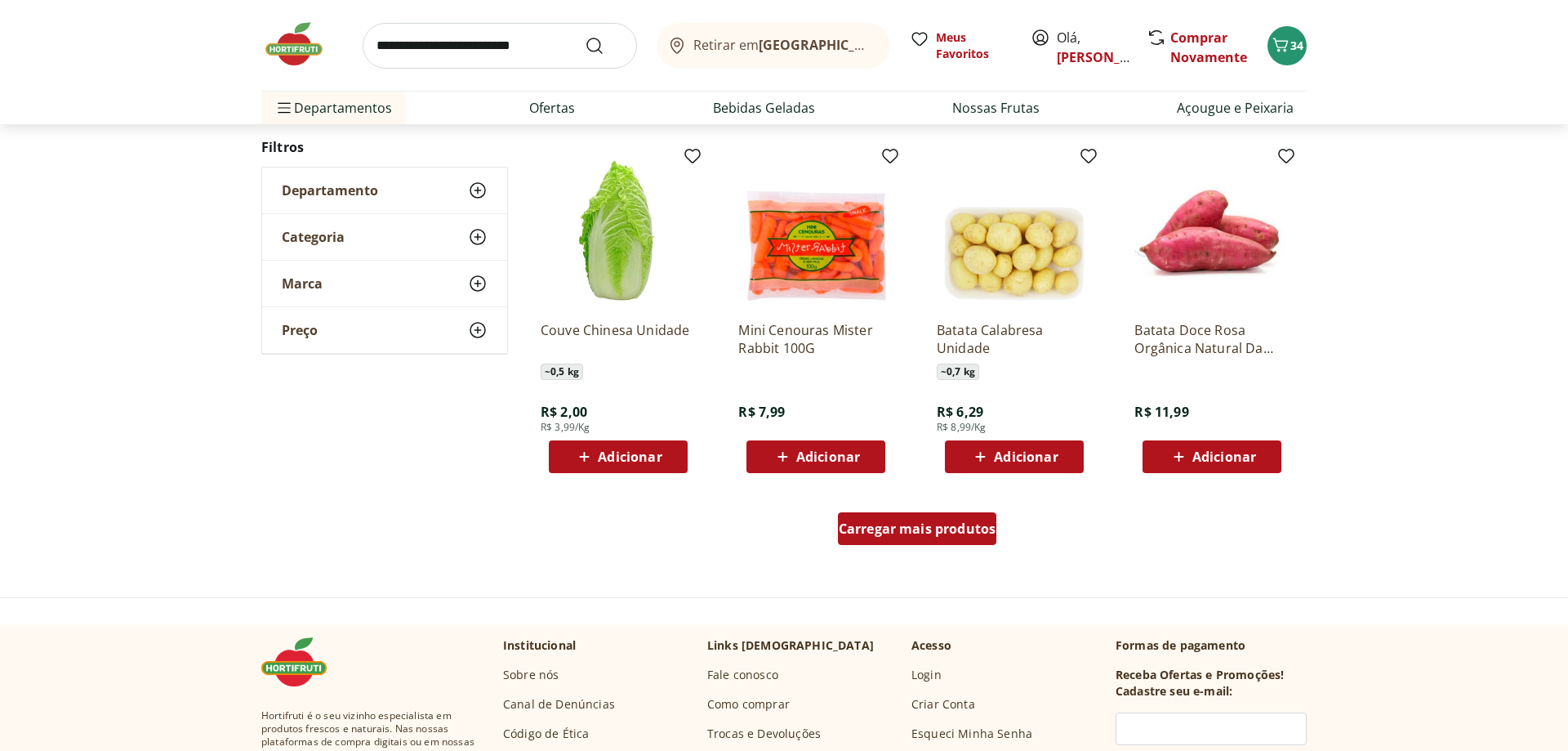
click at [941, 536] on span "Carregar mais produtos" at bounding box center [917, 529] width 157 height 13
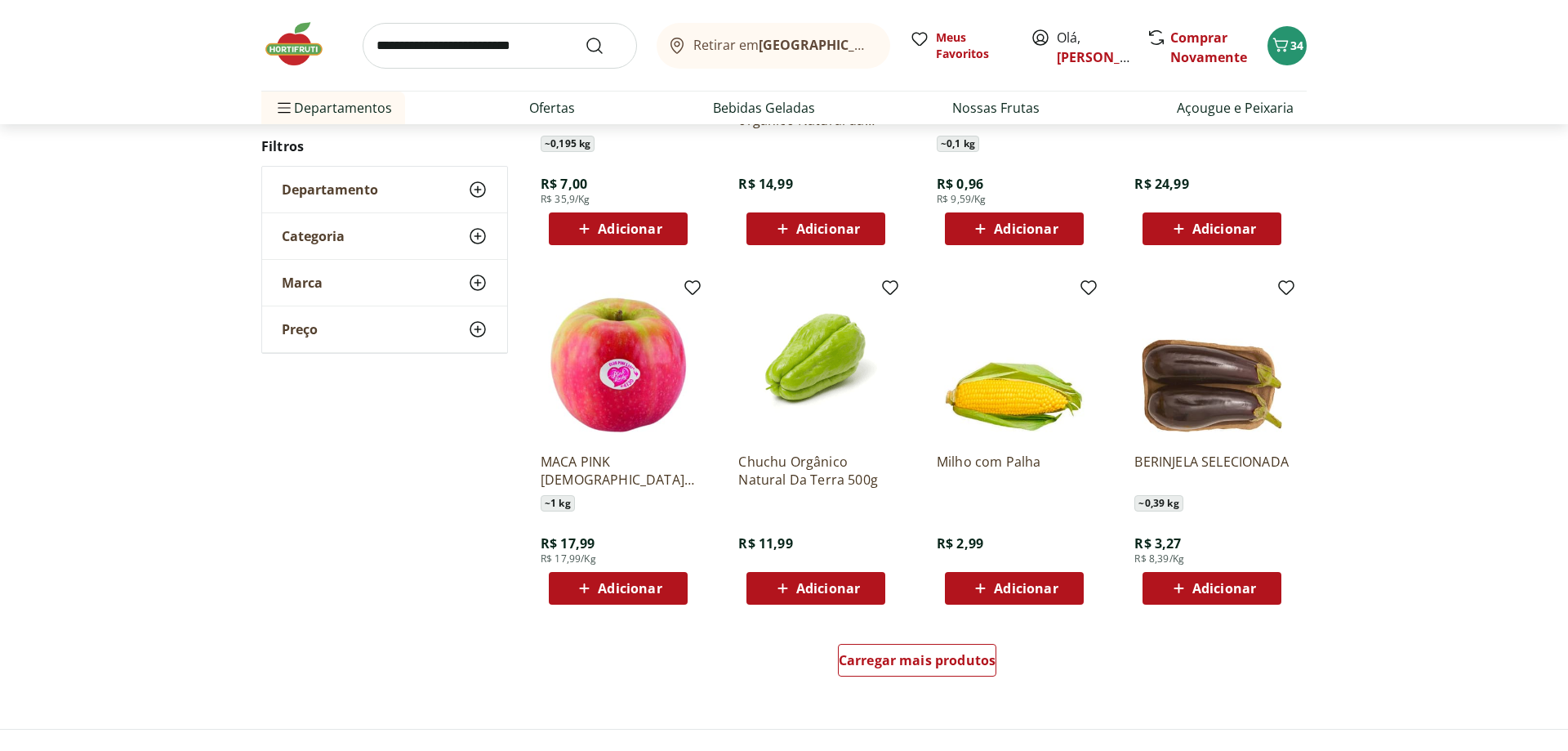
scroll to position [956, 0]
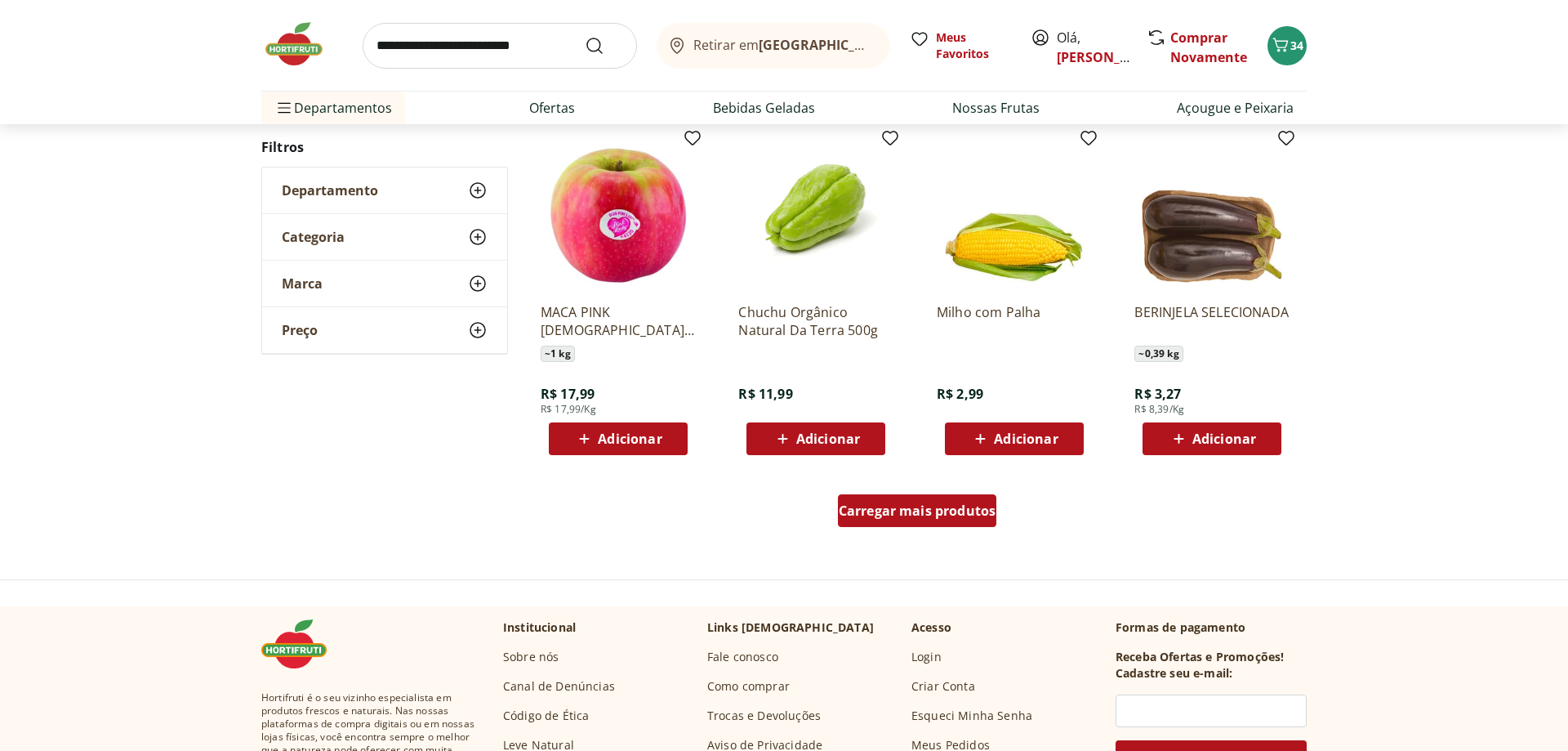
drag, startPoint x: 927, startPoint y: 489, endPoint x: 926, endPoint y: 497, distance: 8.1
click at [926, 495] on div "Carregar mais produtos" at bounding box center [917, 514] width 793 height 78
click at [926, 497] on div "Carregar mais produtos" at bounding box center [917, 511] width 159 height 32
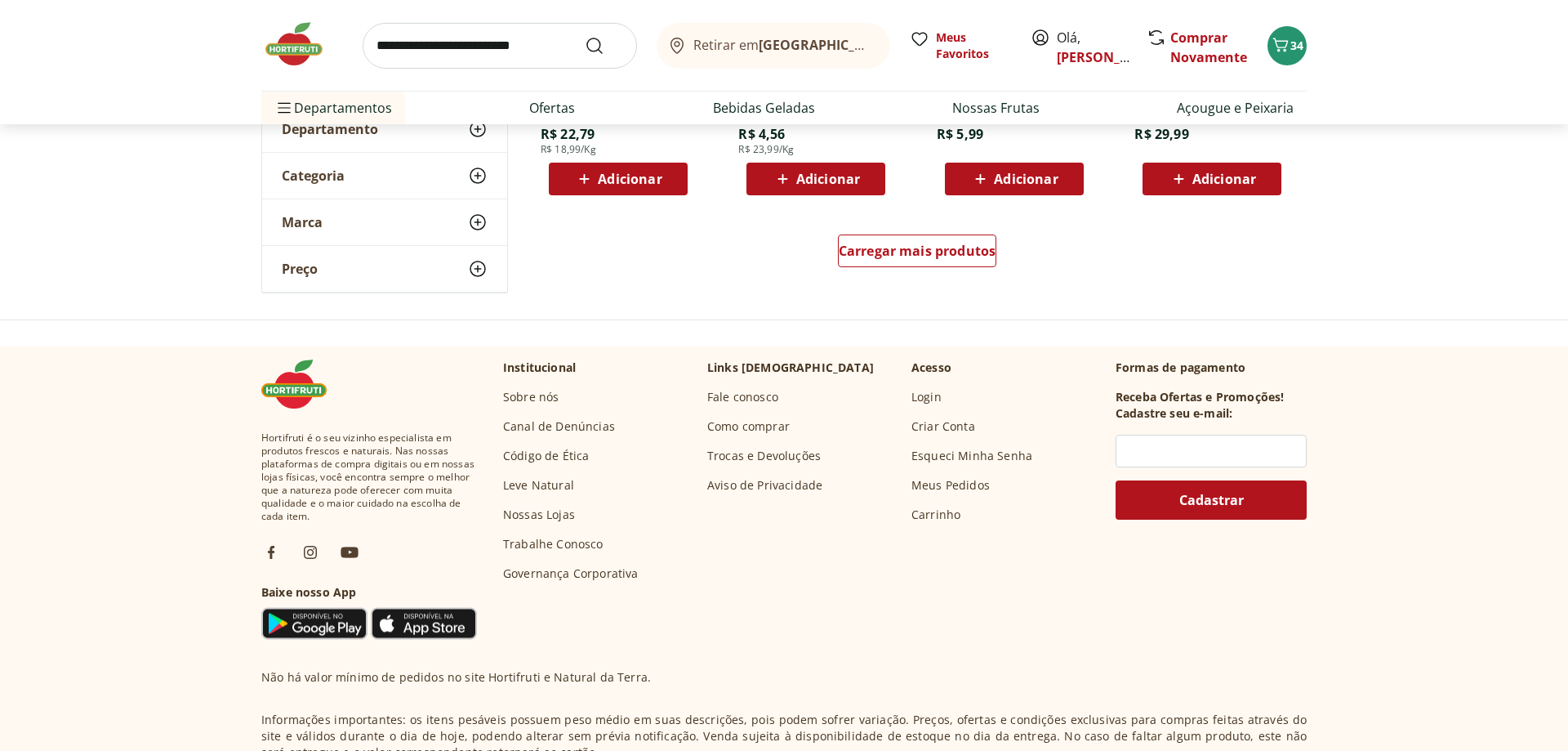
scroll to position [1224, 0]
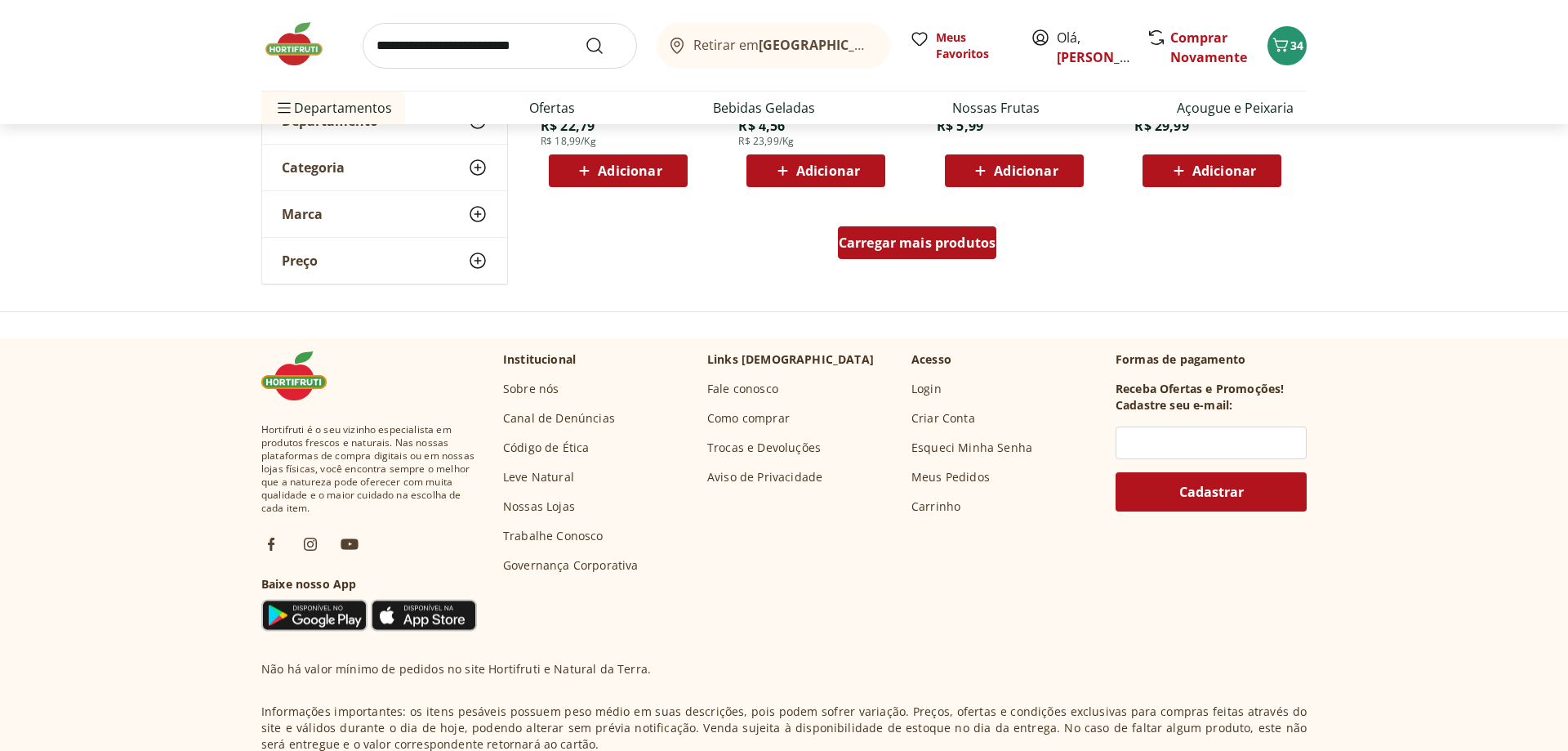
click at [916, 250] on span "Carregar mais produtos" at bounding box center [917, 243] width 157 height 13
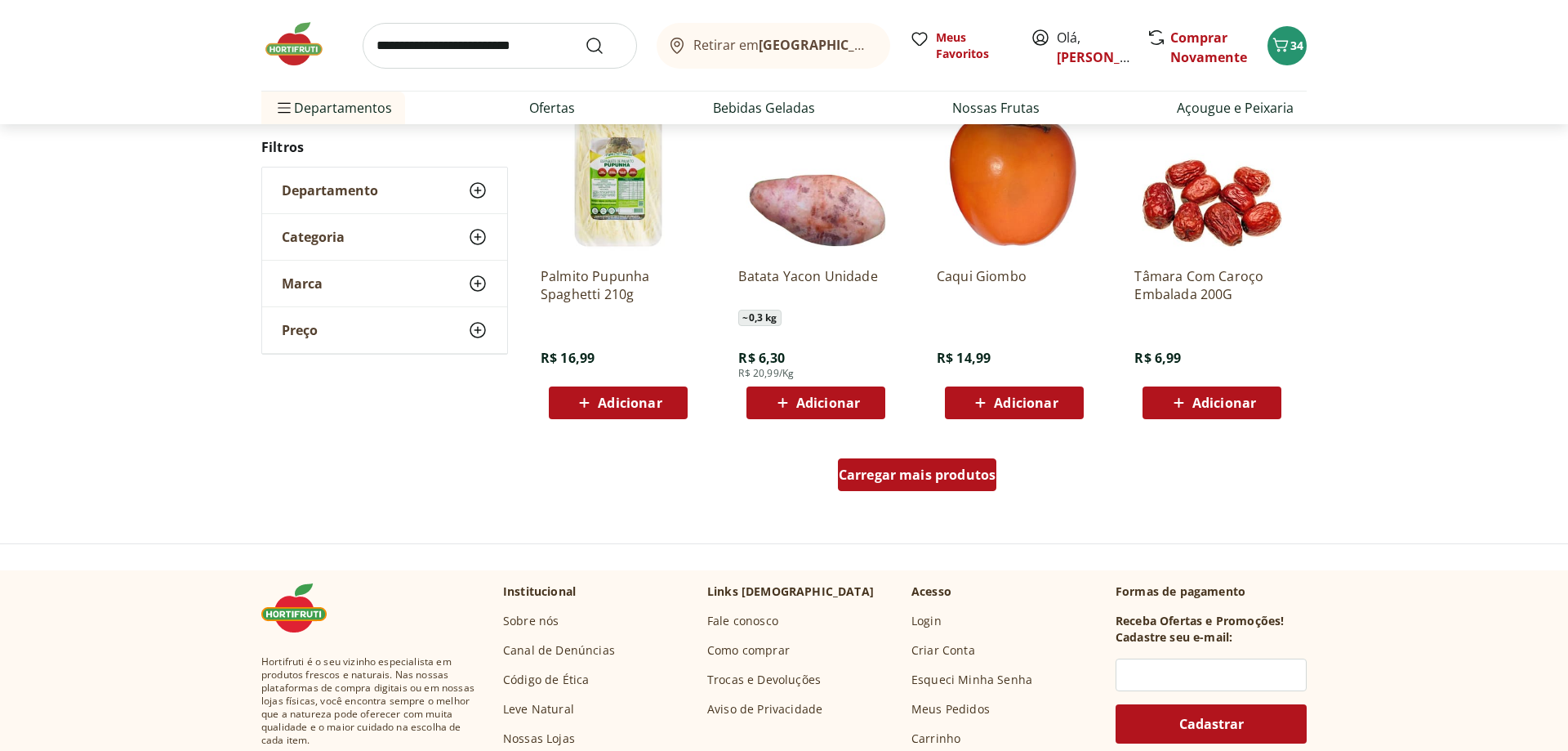
click at [926, 477] on span "Carregar mais produtos" at bounding box center [917, 475] width 157 height 13
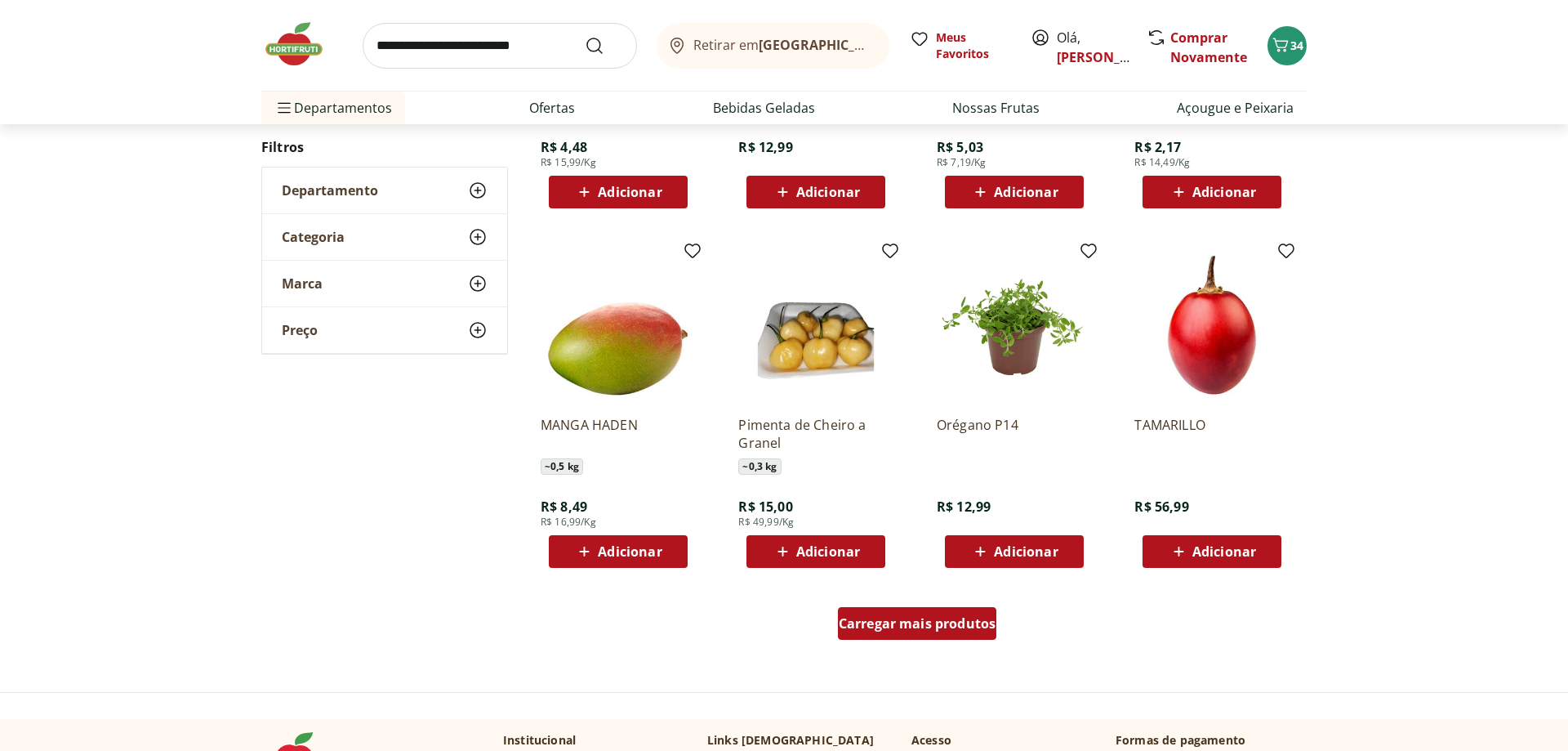
scroll to position [1010, 0]
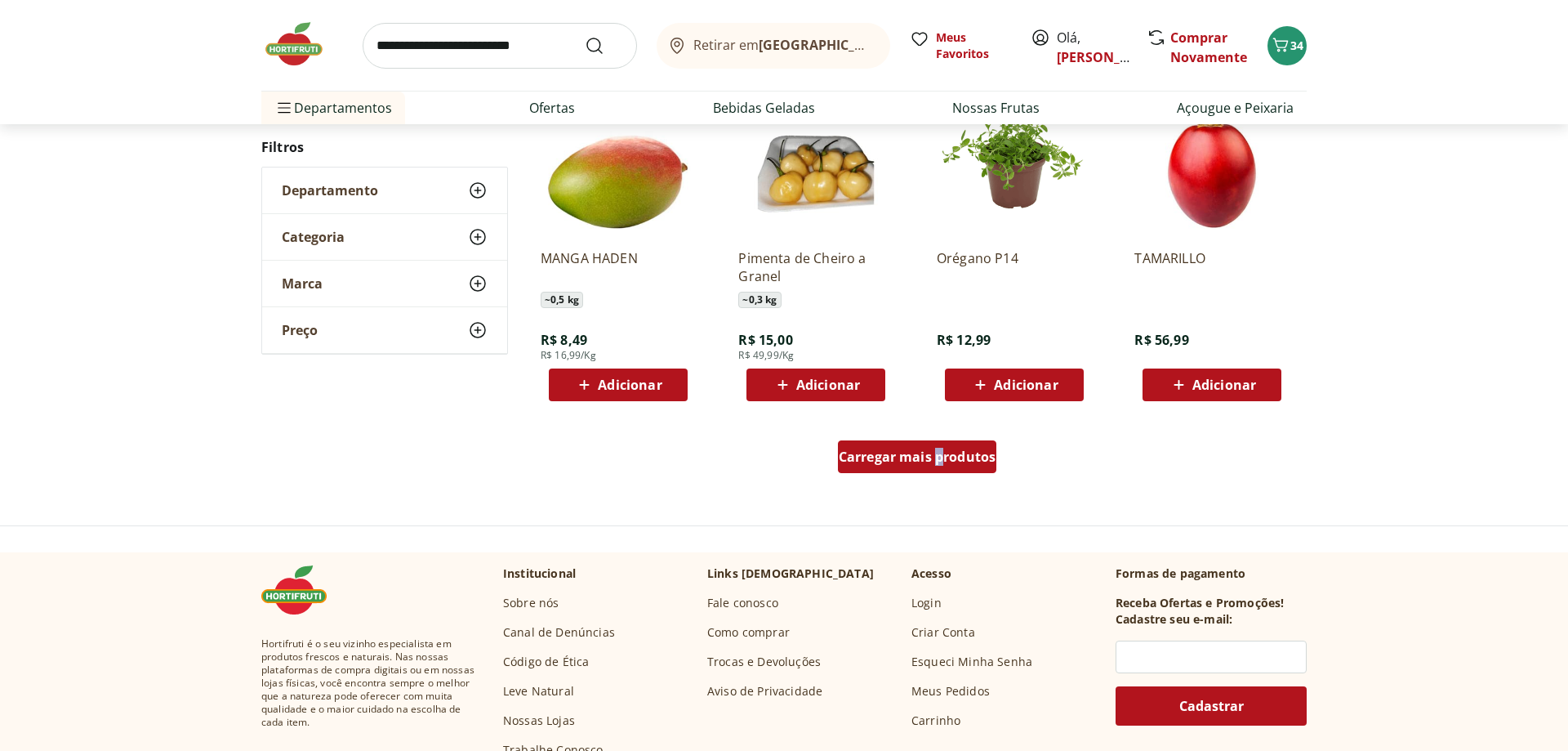
drag, startPoint x: 938, startPoint y: 435, endPoint x: 935, endPoint y: 447, distance: 12.4
click at [938, 437] on div "Carregar mais produtos" at bounding box center [917, 460] width 793 height 78
click at [935, 455] on span "Carregar mais produtos" at bounding box center [917, 457] width 157 height 13
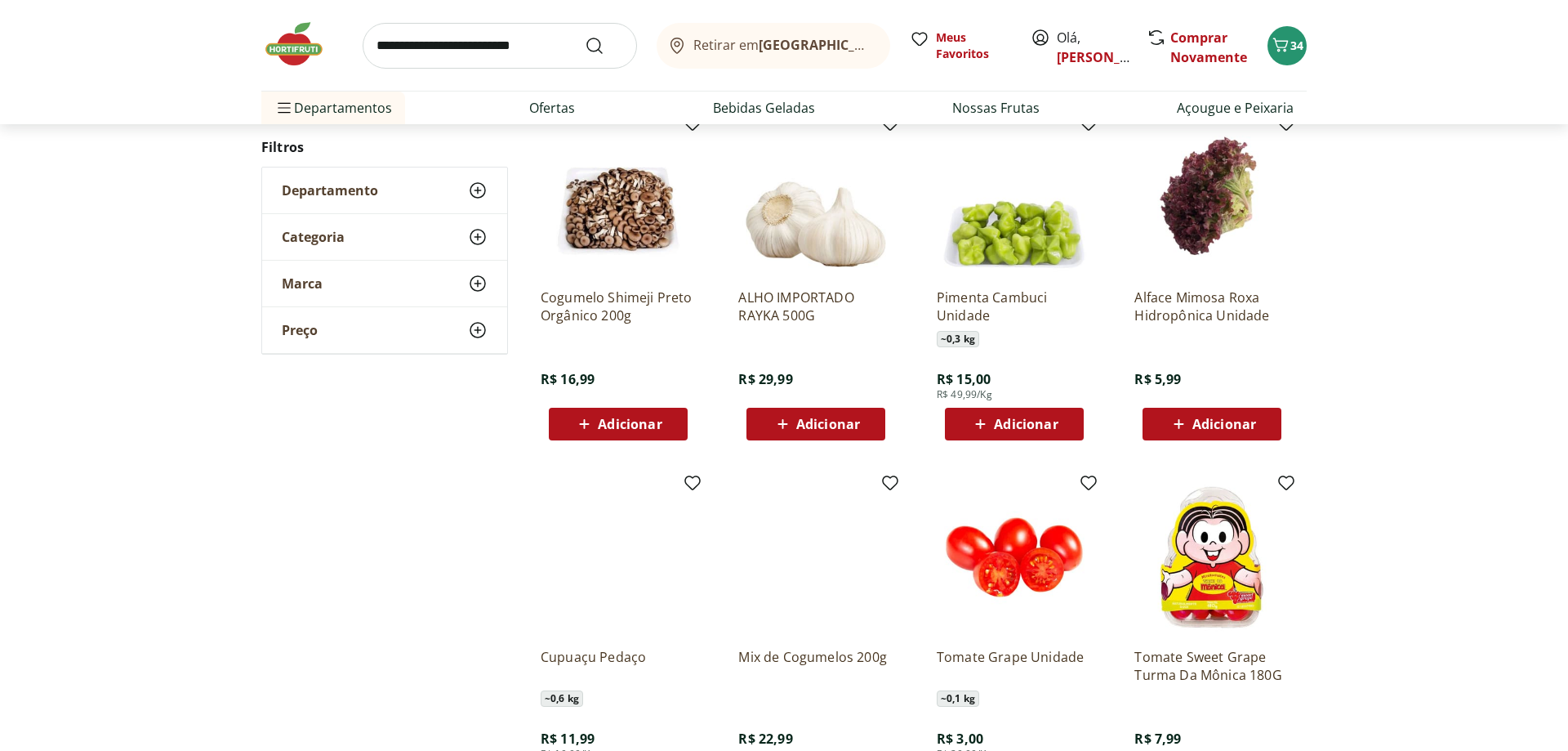
scroll to position [1028, 0]
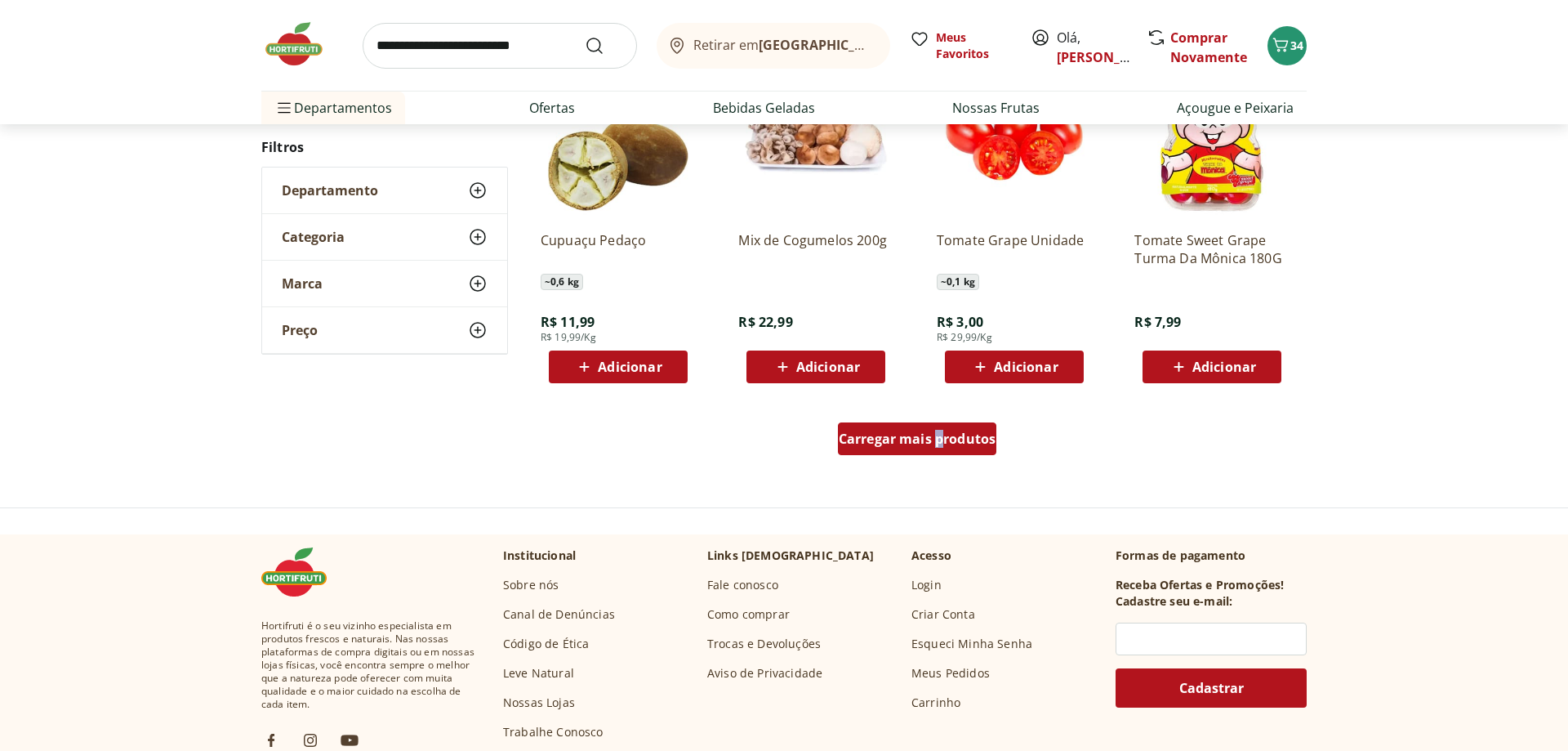
click at [947, 441] on span "Carregar mais produtos" at bounding box center [917, 439] width 157 height 13
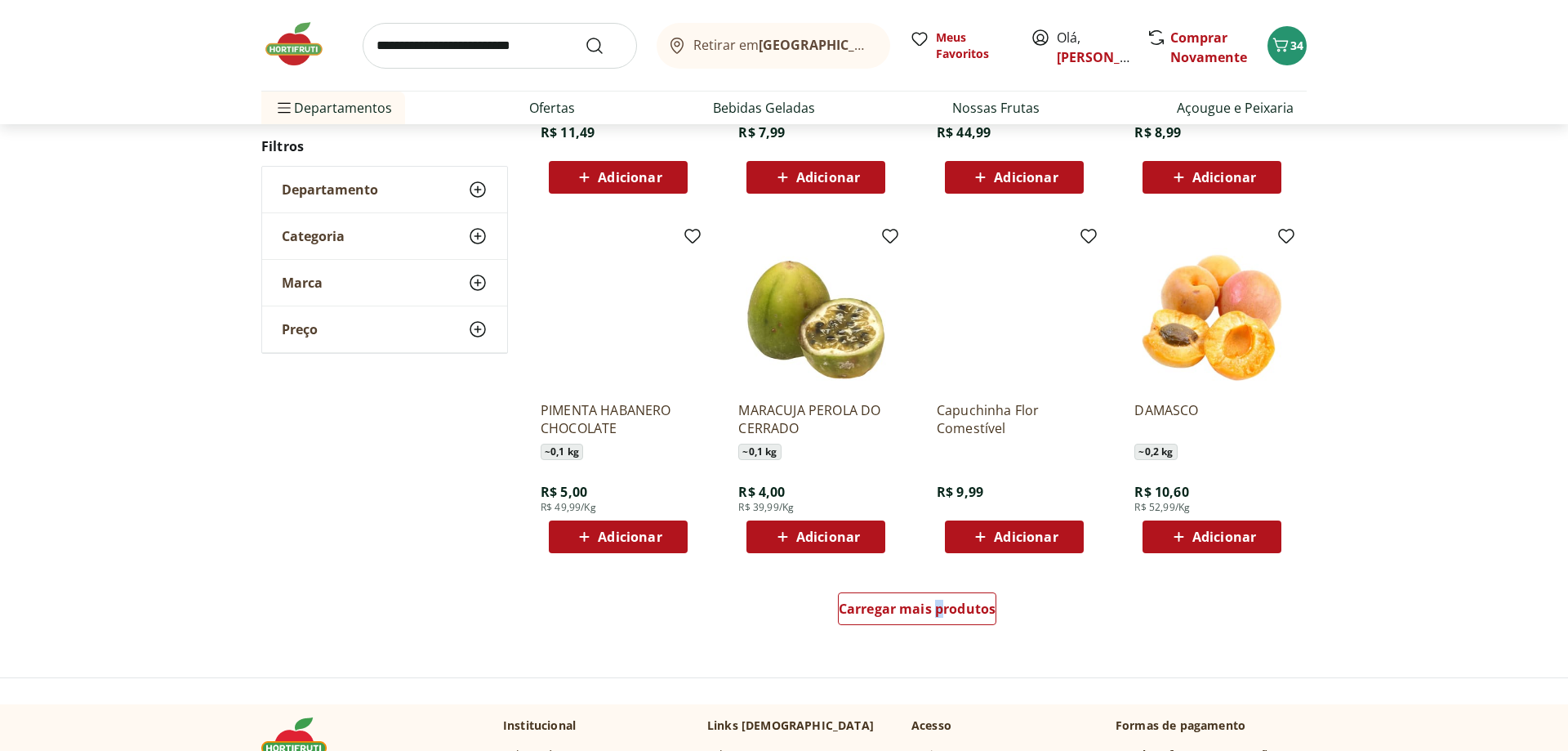
scroll to position [880, 0]
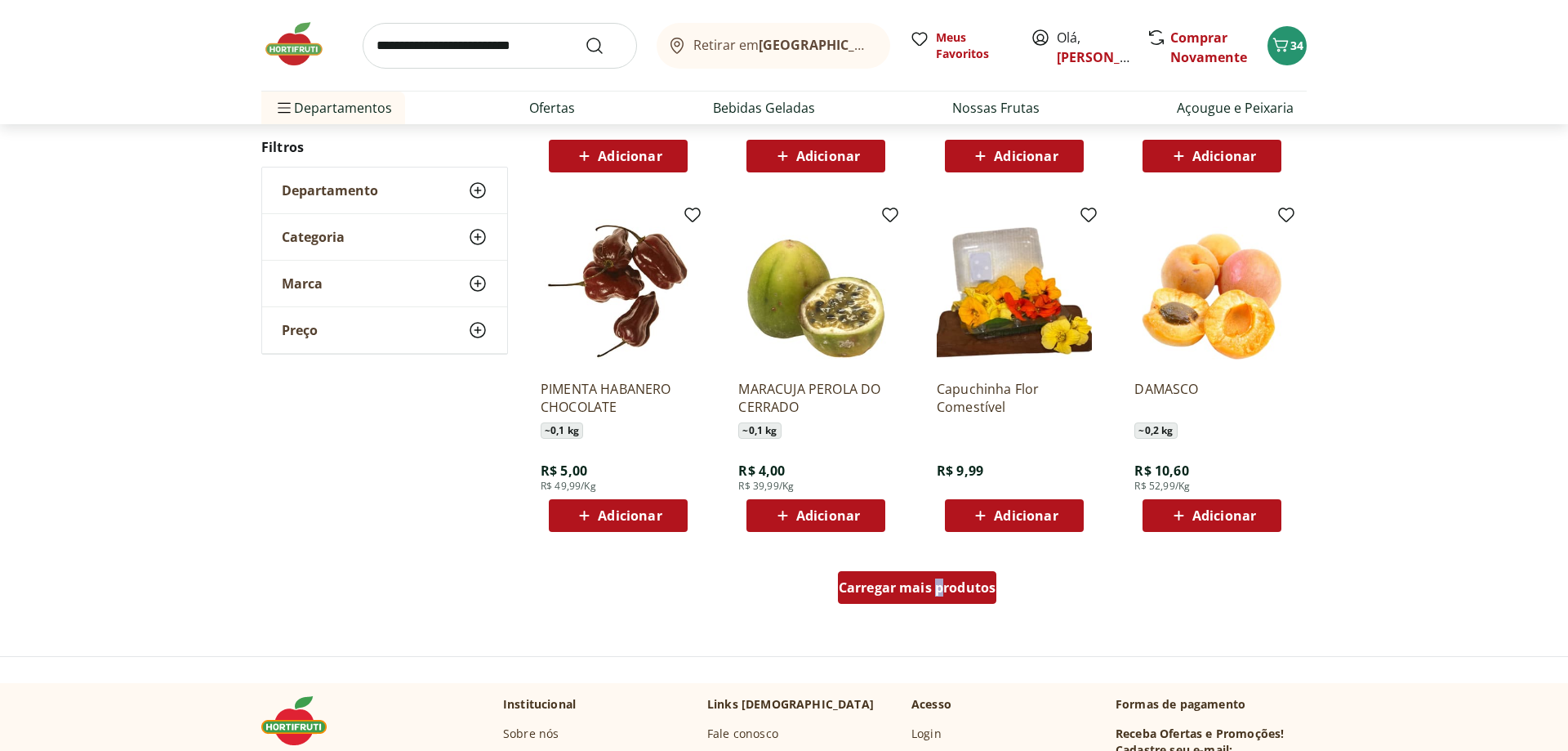
click at [948, 572] on div "Carregar mais produtos" at bounding box center [917, 587] width 159 height 32
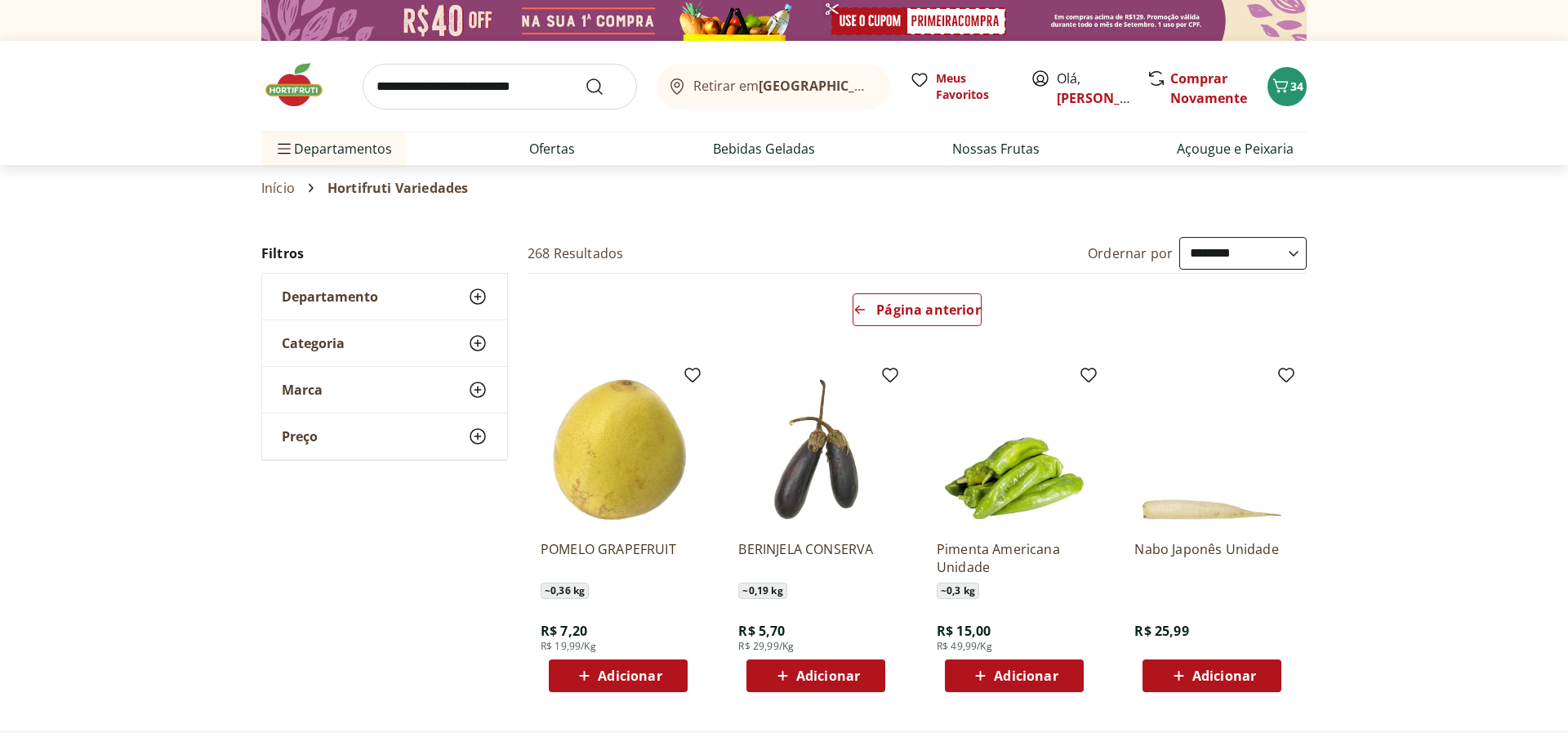
click at [522, 96] on input "search" at bounding box center [500, 87] width 274 height 46
type input "*****"
click at [585, 77] on button "Submit Search" at bounding box center [604, 87] width 39 height 20
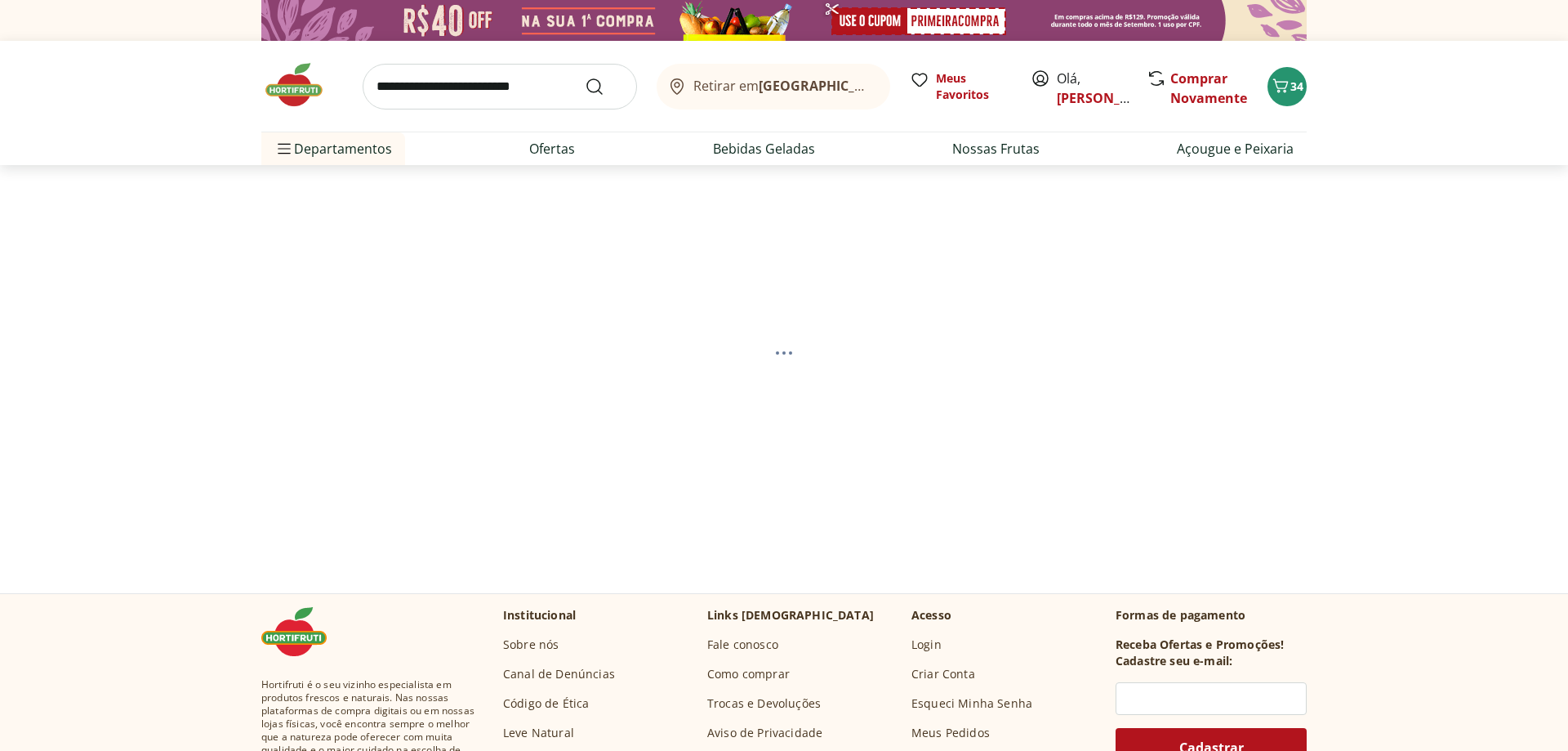
select select "**********"
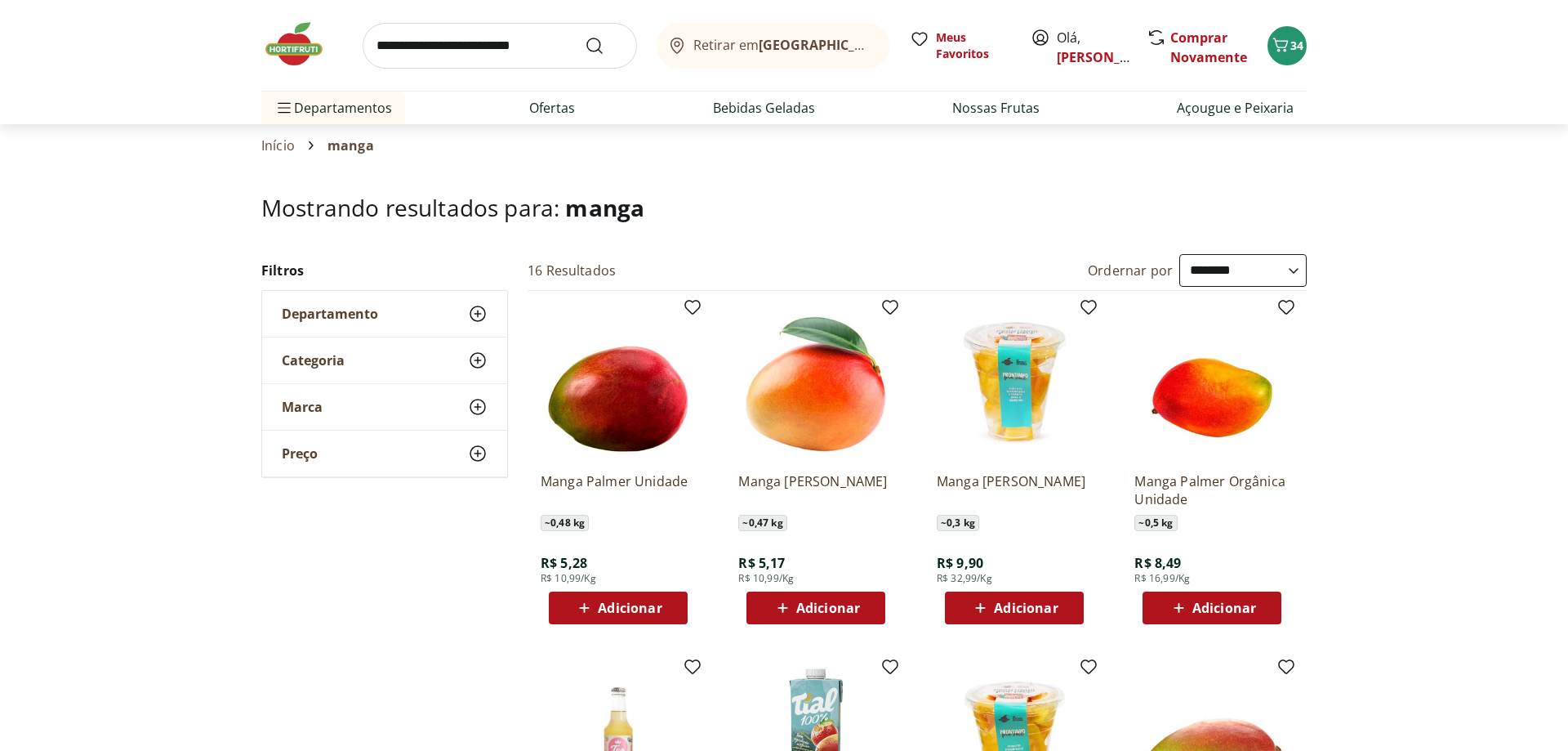
scroll to position [83, 0]
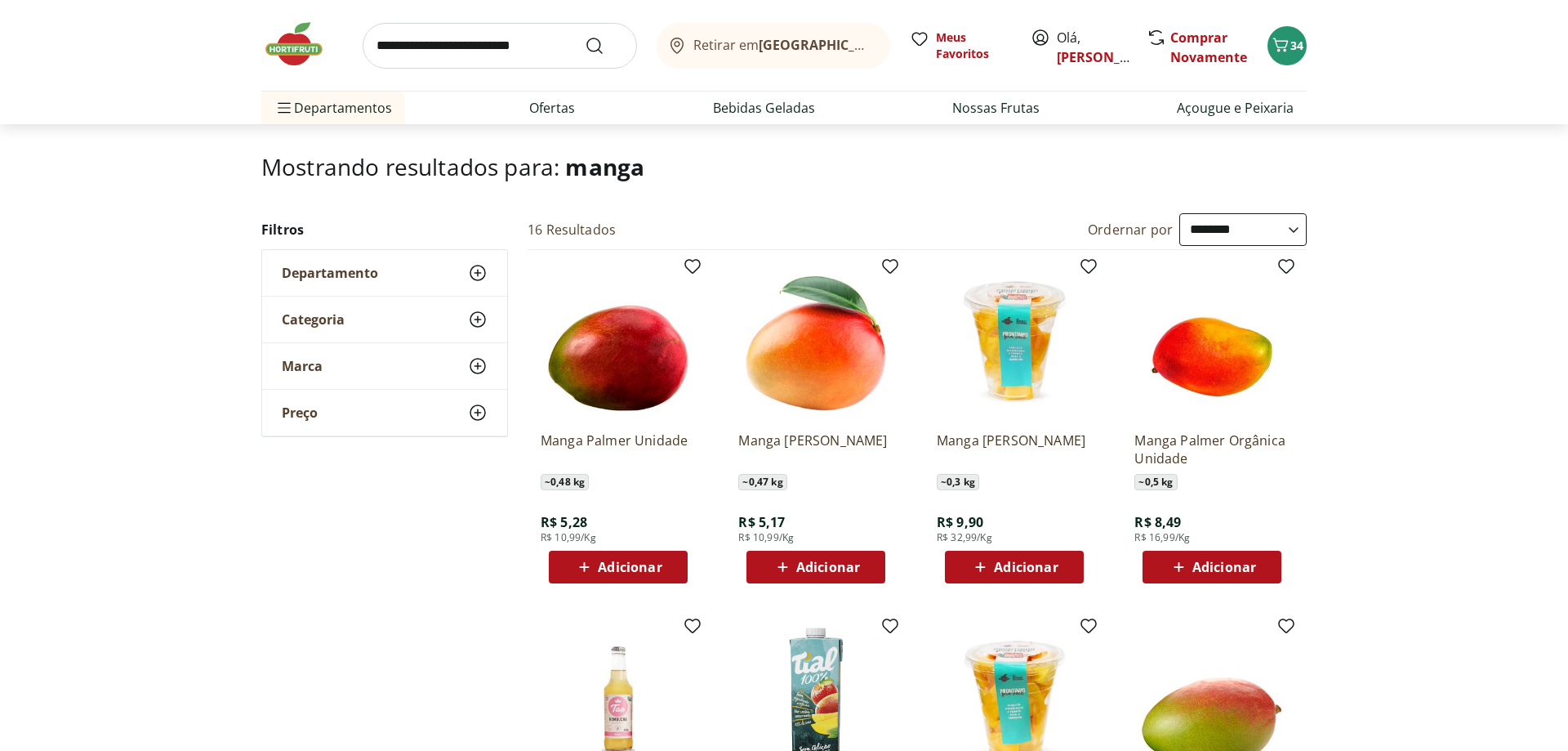
click at [850, 568] on span "Adicionar" at bounding box center [828, 567] width 64 height 13
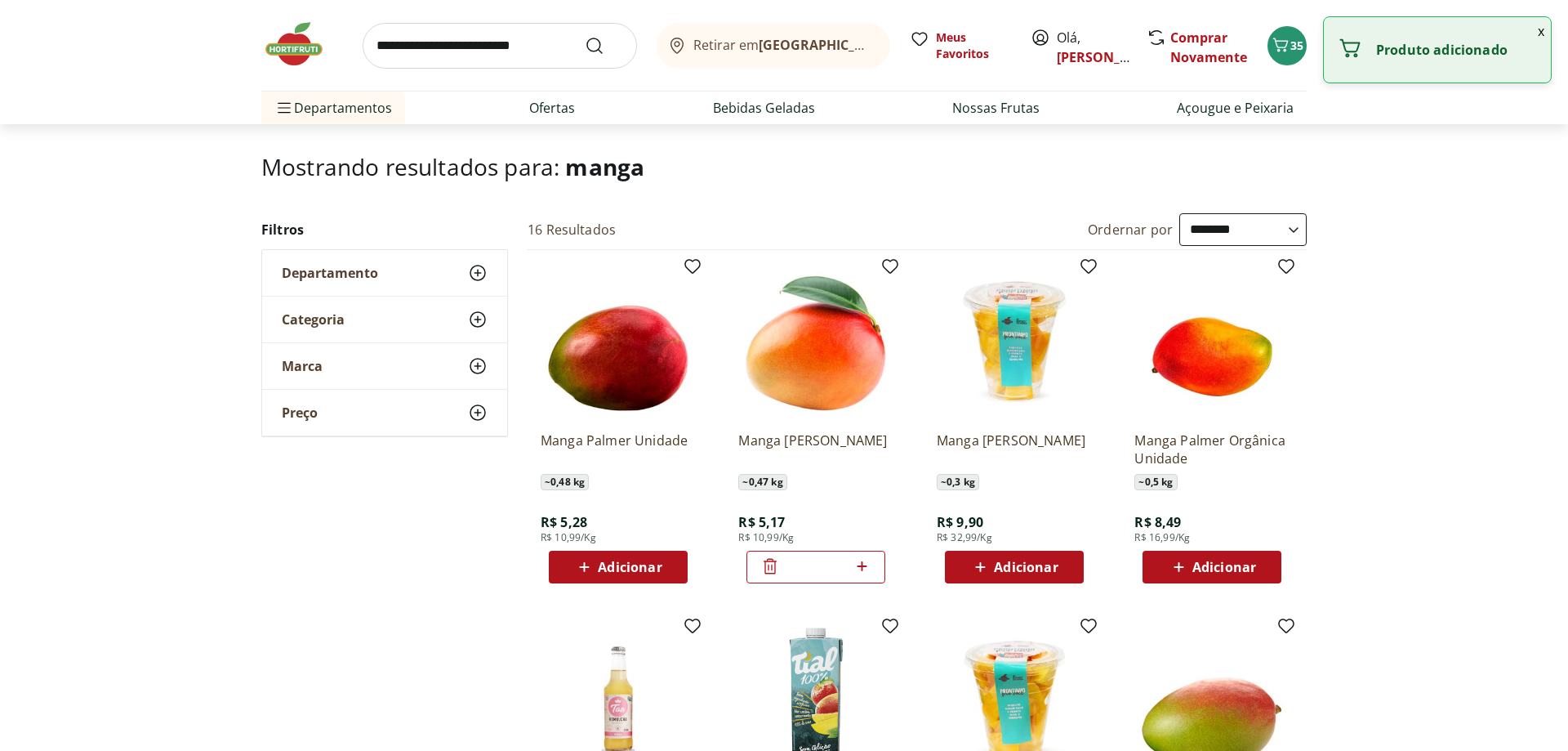
click at [1541, 34] on button "x" at bounding box center [1541, 30] width 20 height 28
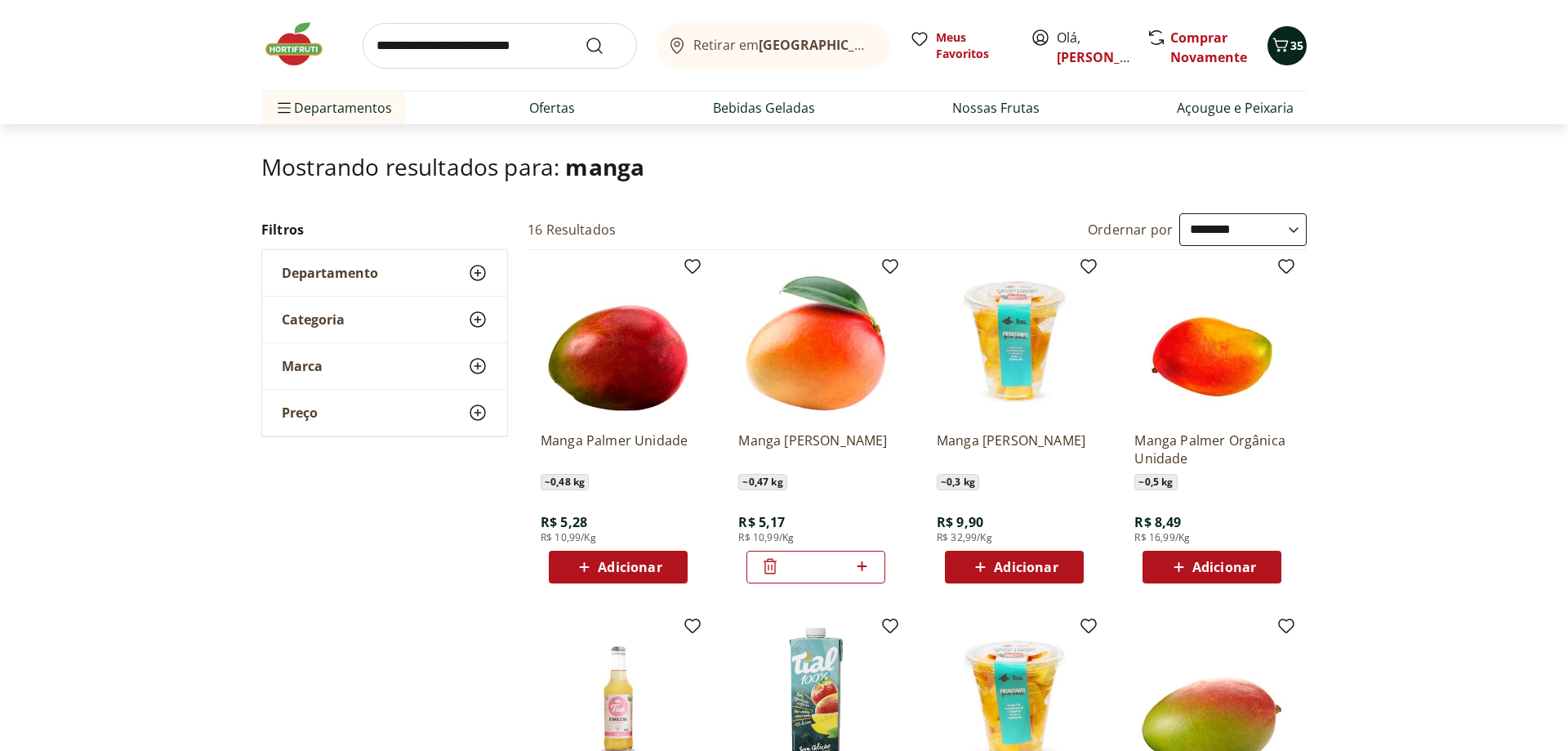
click at [1275, 45] on icon "Carrinho" at bounding box center [1280, 45] width 20 height 20
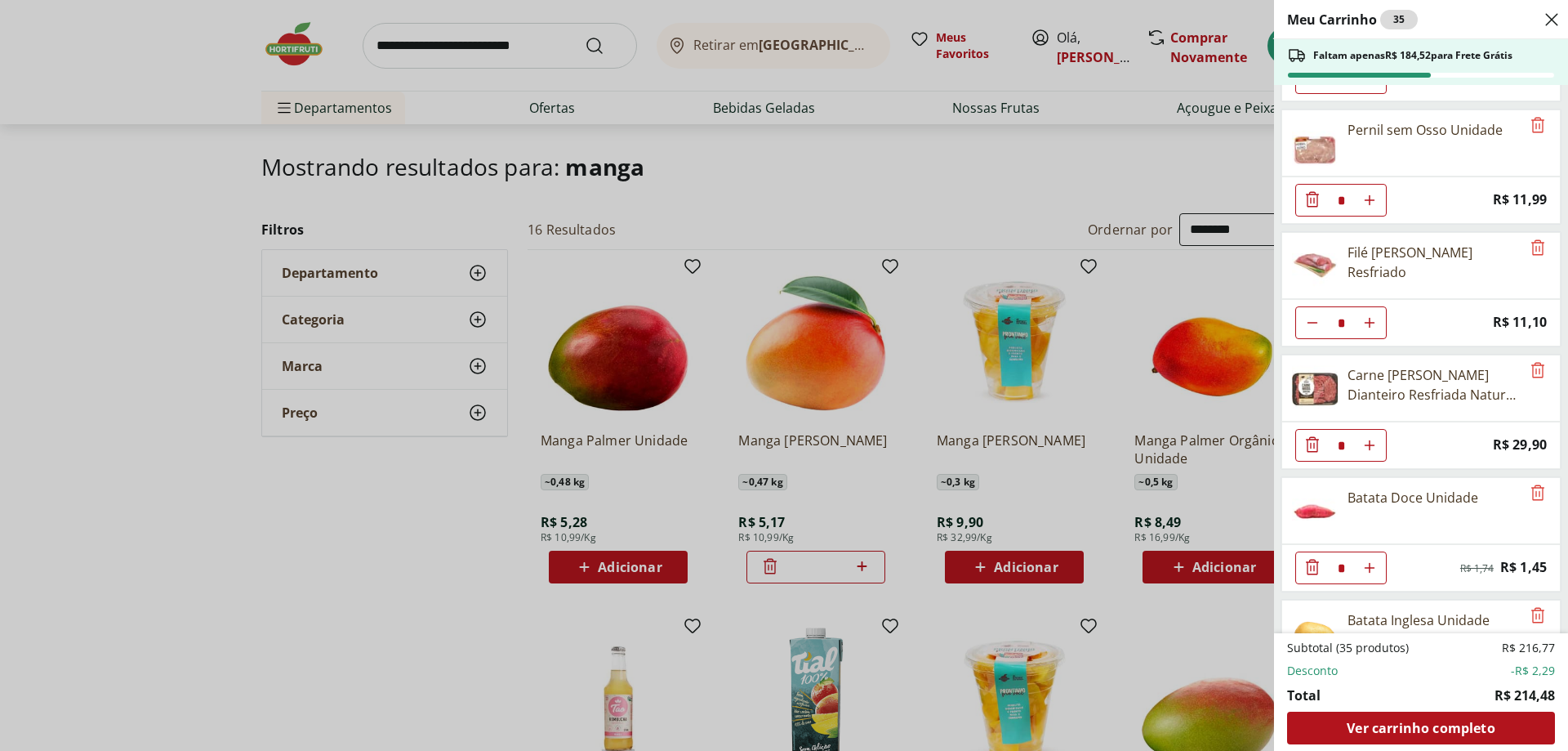
scroll to position [108, 0]
click at [1366, 195] on icon "Aumentar Quantidade" at bounding box center [1370, 198] width 13 height 13
type input "*"
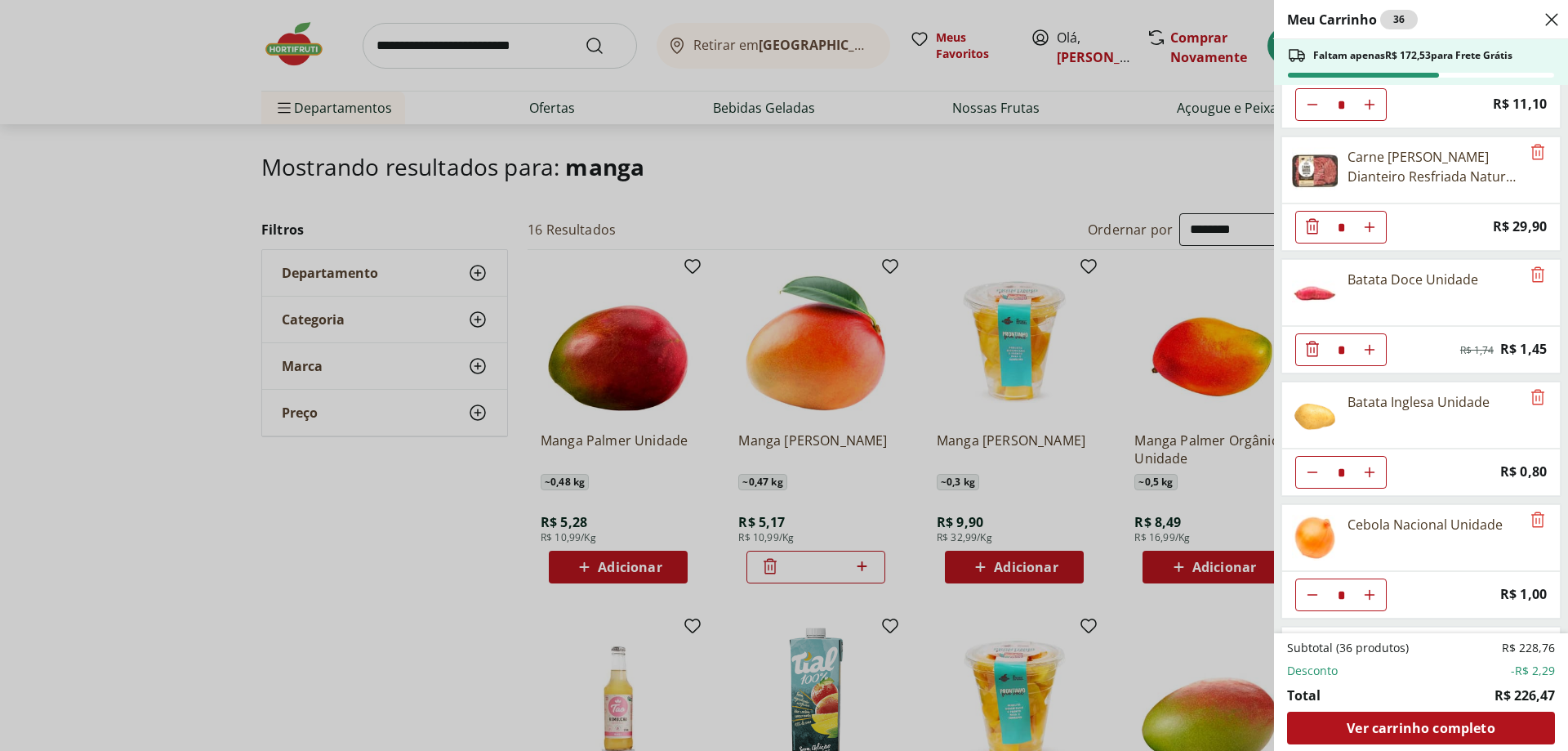
scroll to position [0, 0]
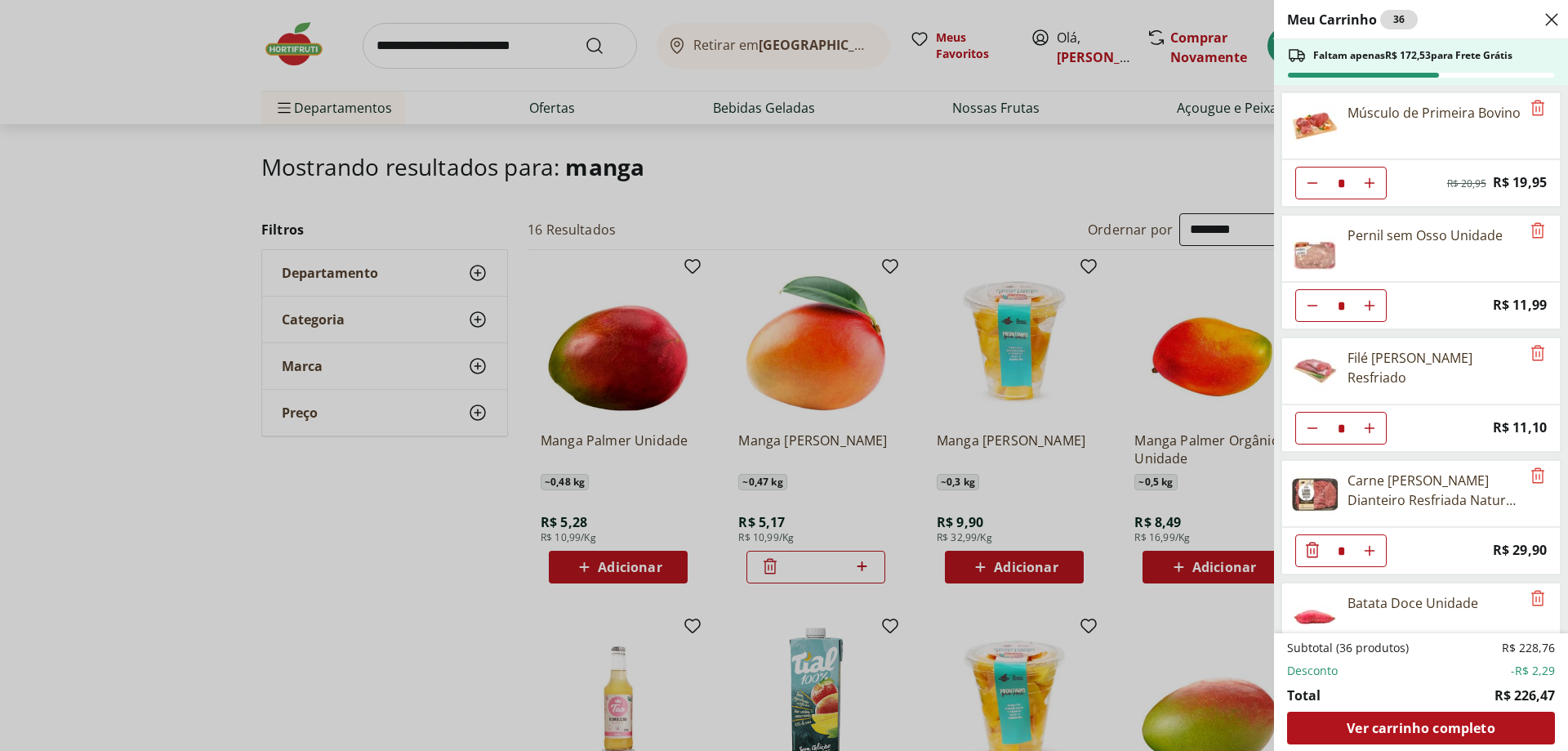
click at [1314, 180] on icon "Diminuir Quantidade" at bounding box center [1313, 183] width 13 height 13
type input "*"
click at [1307, 183] on icon "Diminuir Quantidade" at bounding box center [1313, 182] width 20 height 20
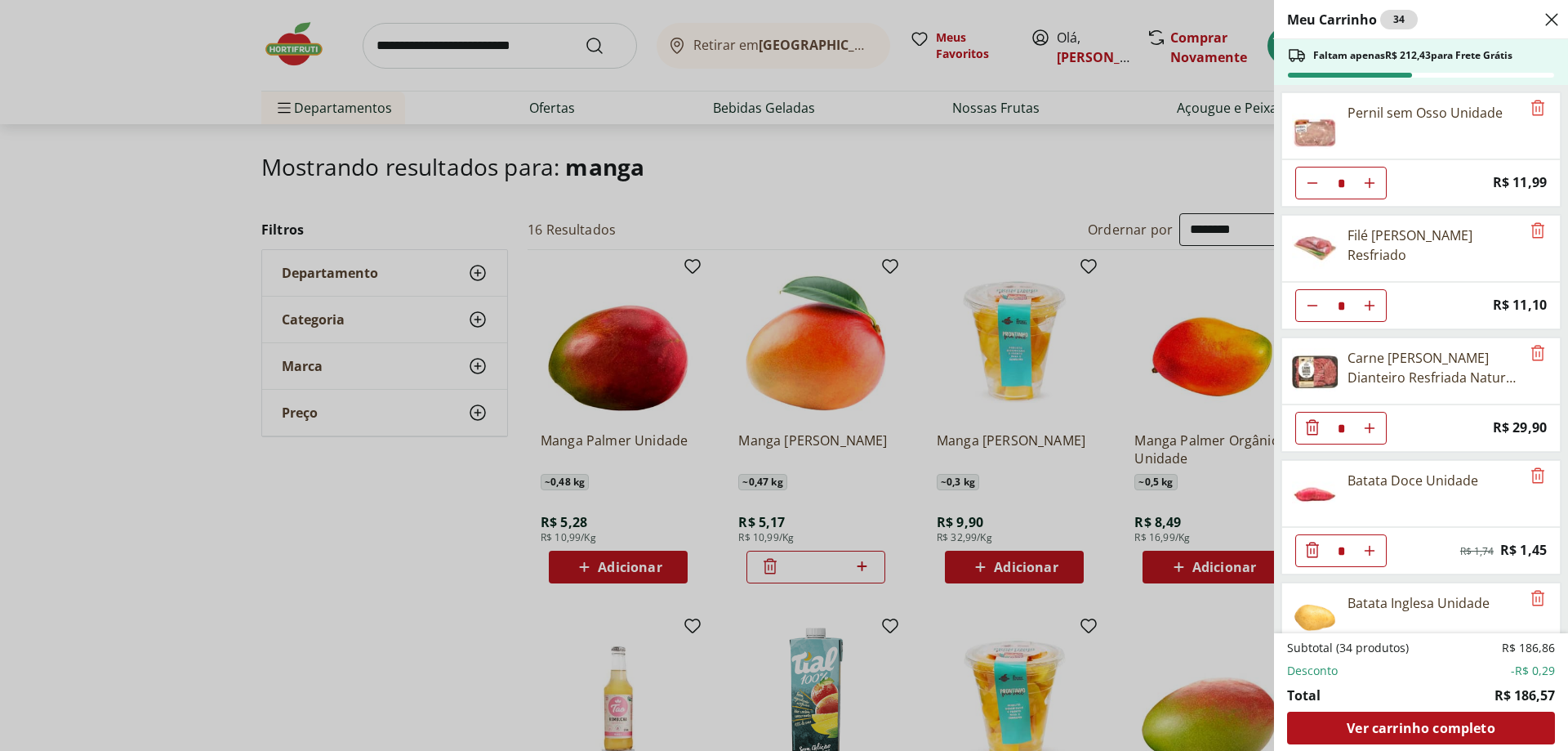
click at [1021, 164] on div "Meu Carrinho 34 Faltam apenas R$ 212,43 para Frete Grátis Pernil sem Osso Unida…" at bounding box center [784, 376] width 1568 height 751
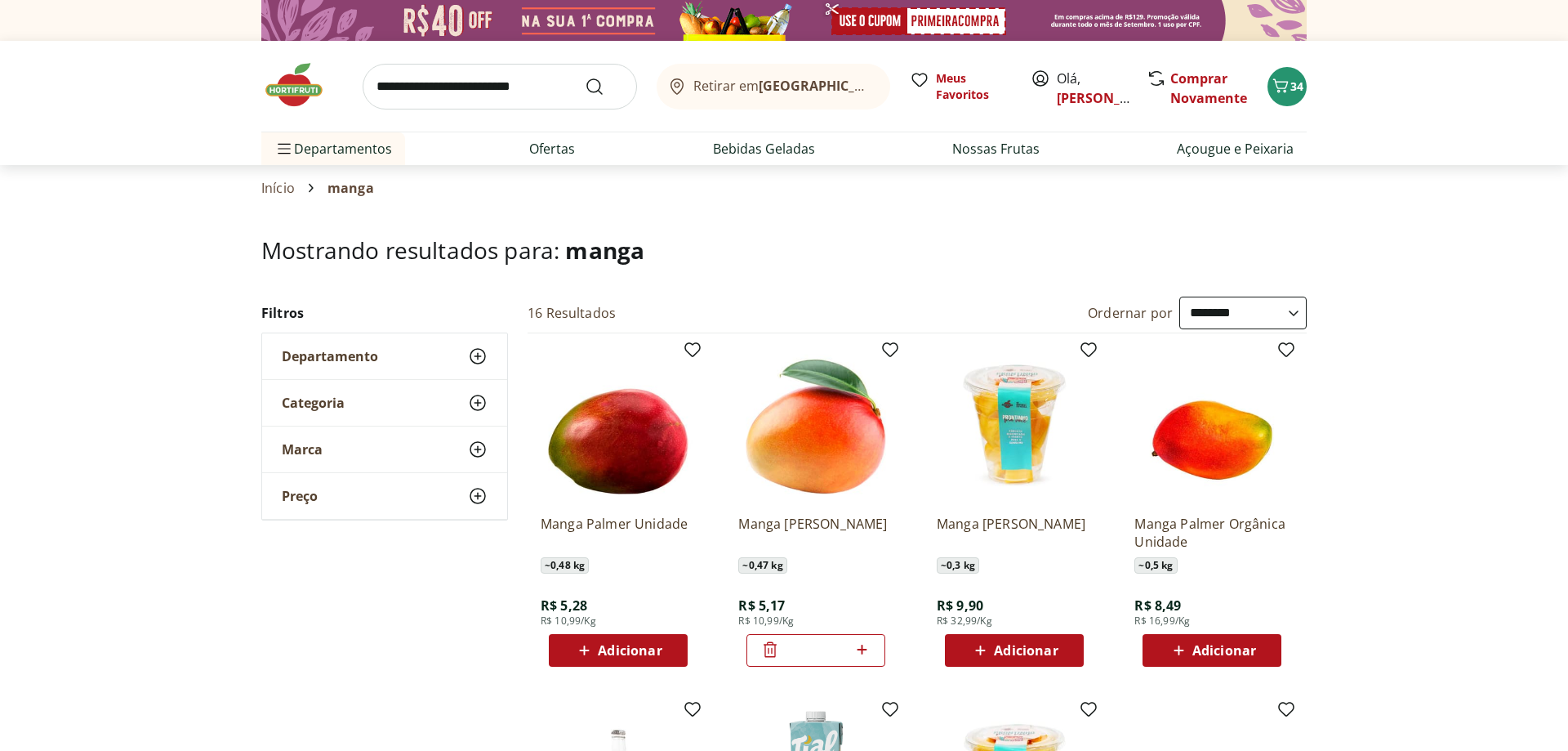
select select "**********"
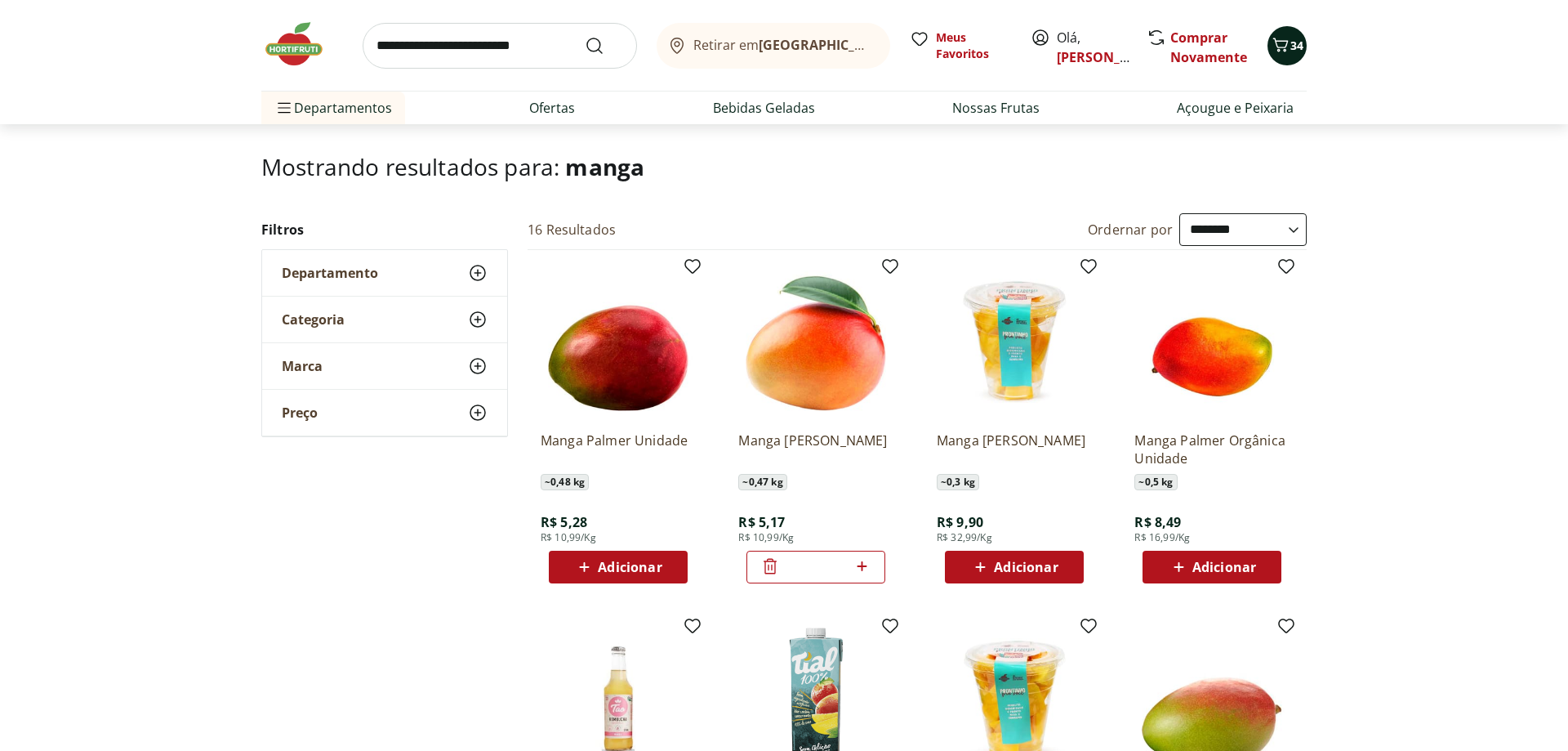
click at [1278, 39] on icon "Carrinho" at bounding box center [1280, 45] width 20 height 20
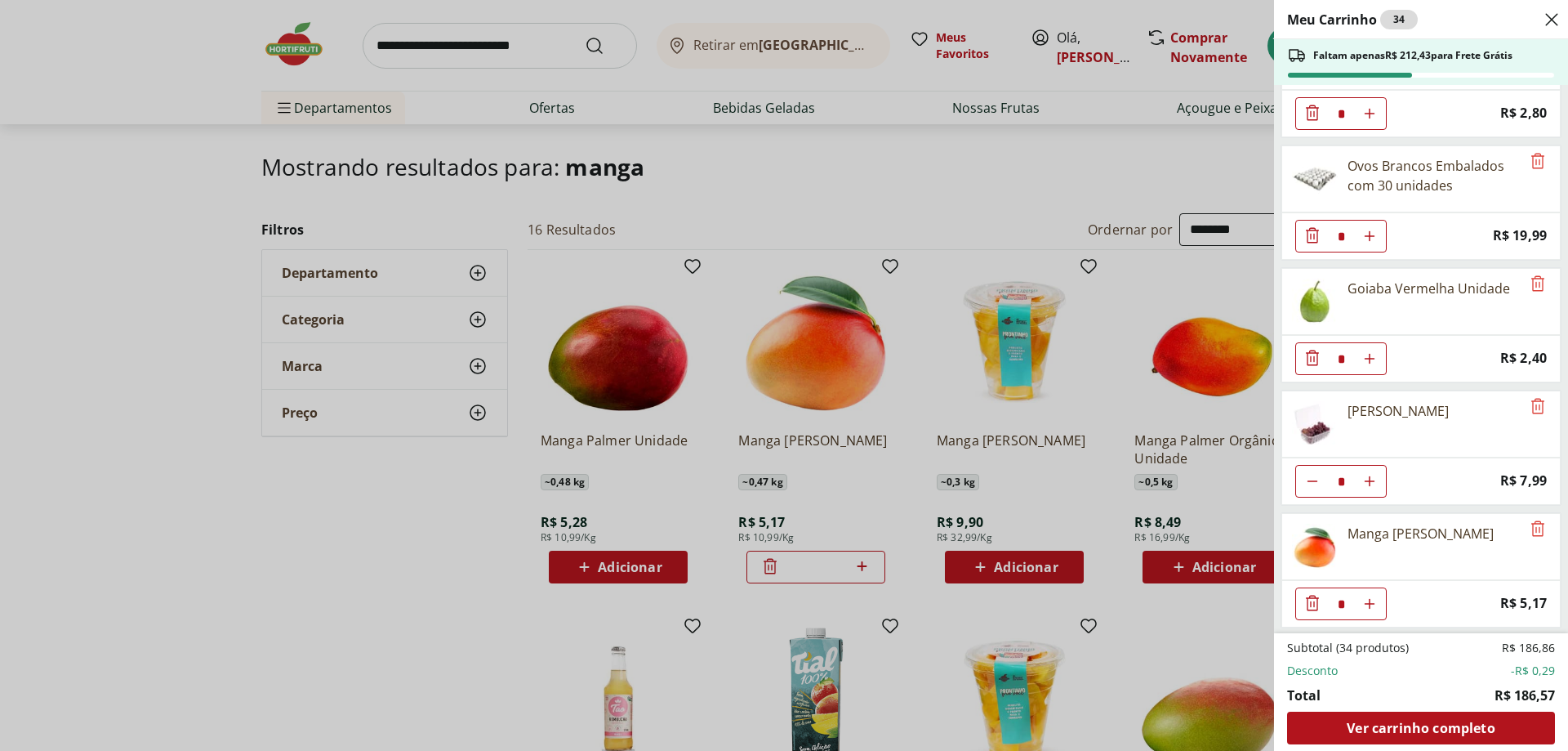
scroll to position [1787, 0]
click at [333, 599] on div "Meu Carrinho 34 Faltam apenas R$ 212,43 para Frete Grátis Pernil sem Osso Unida…" at bounding box center [784, 376] width 1568 height 751
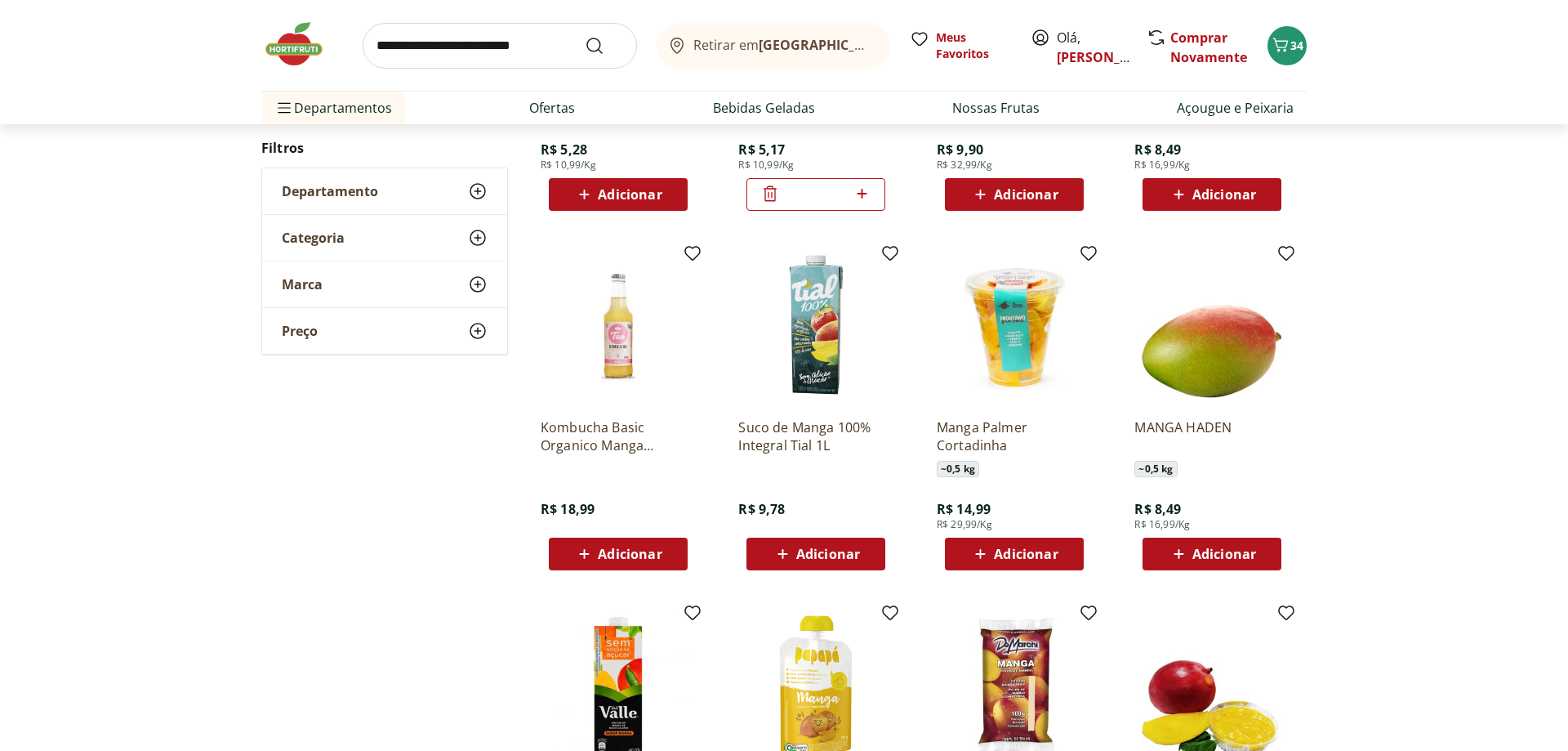
scroll to position [500, 0]
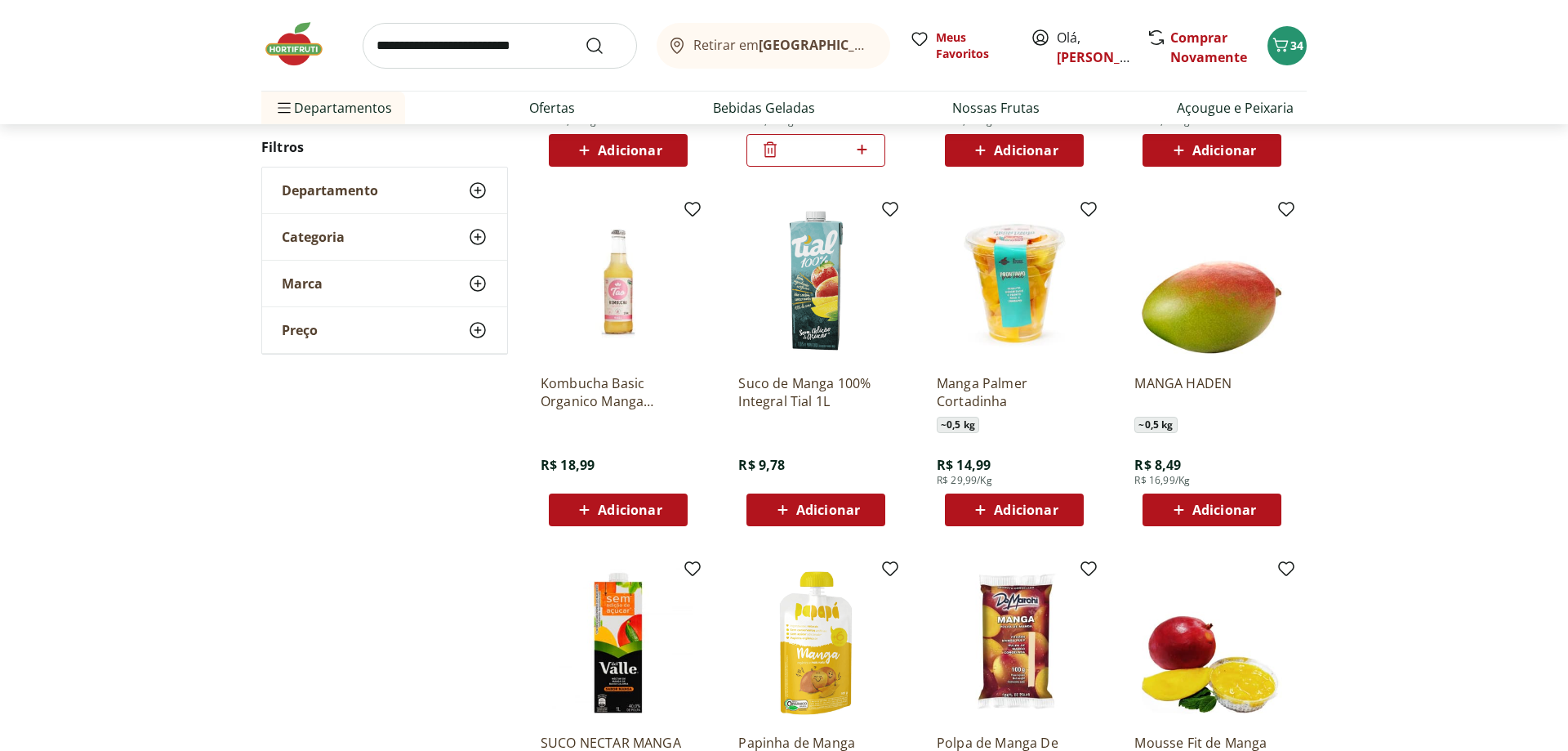
drag, startPoint x: 1307, startPoint y: 51, endPoint x: 1315, endPoint y: 54, distance: 8.5
click at [1312, 52] on div "Retirar em [GEOGRAPHIC_DATA]/RJ Meus Favoritos Olá, GABRIEL Comprar Novamente 3…" at bounding box center [784, 62] width 1111 height 124
click at [1291, 48] on span "34" at bounding box center [1297, 45] width 13 height 15
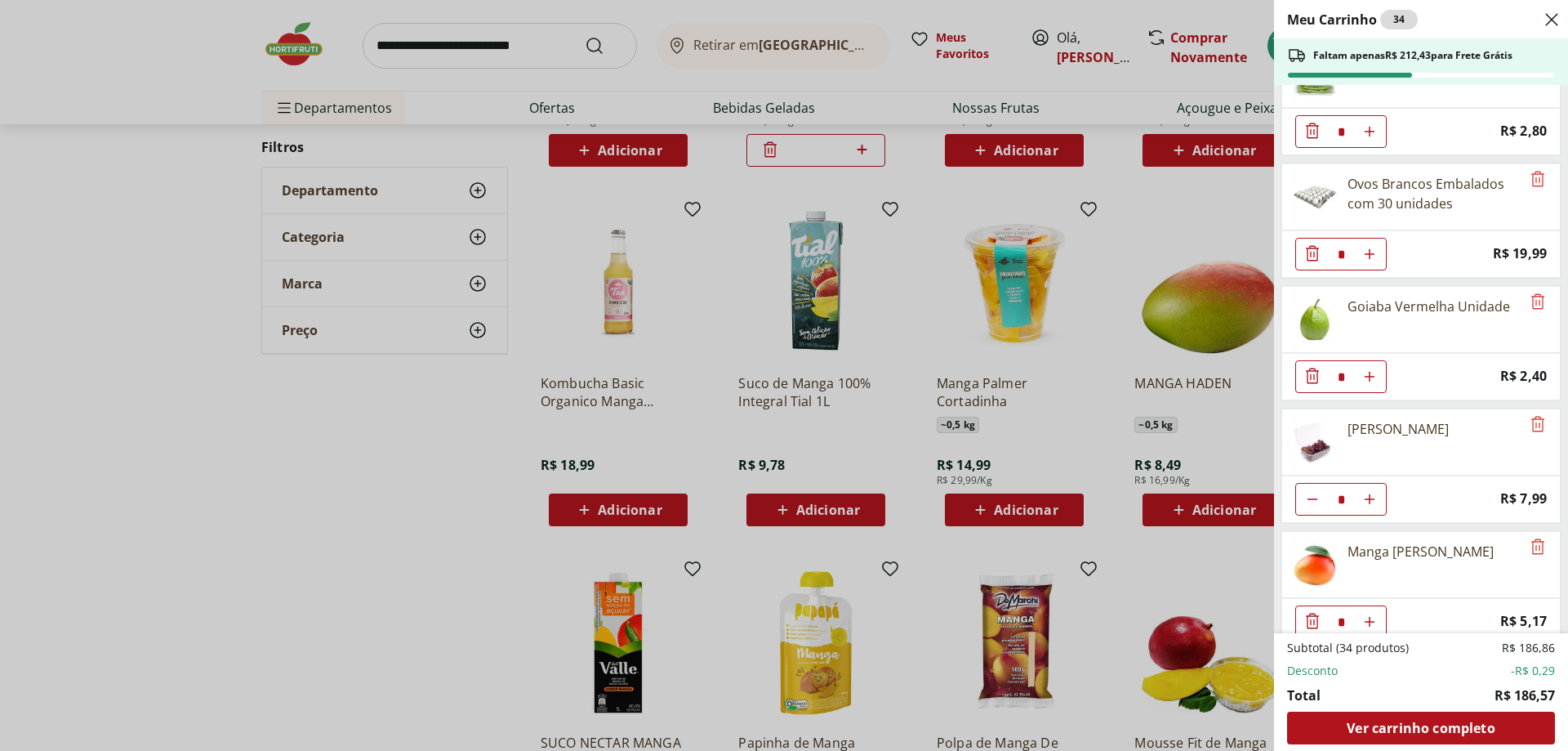
scroll to position [1787, 0]
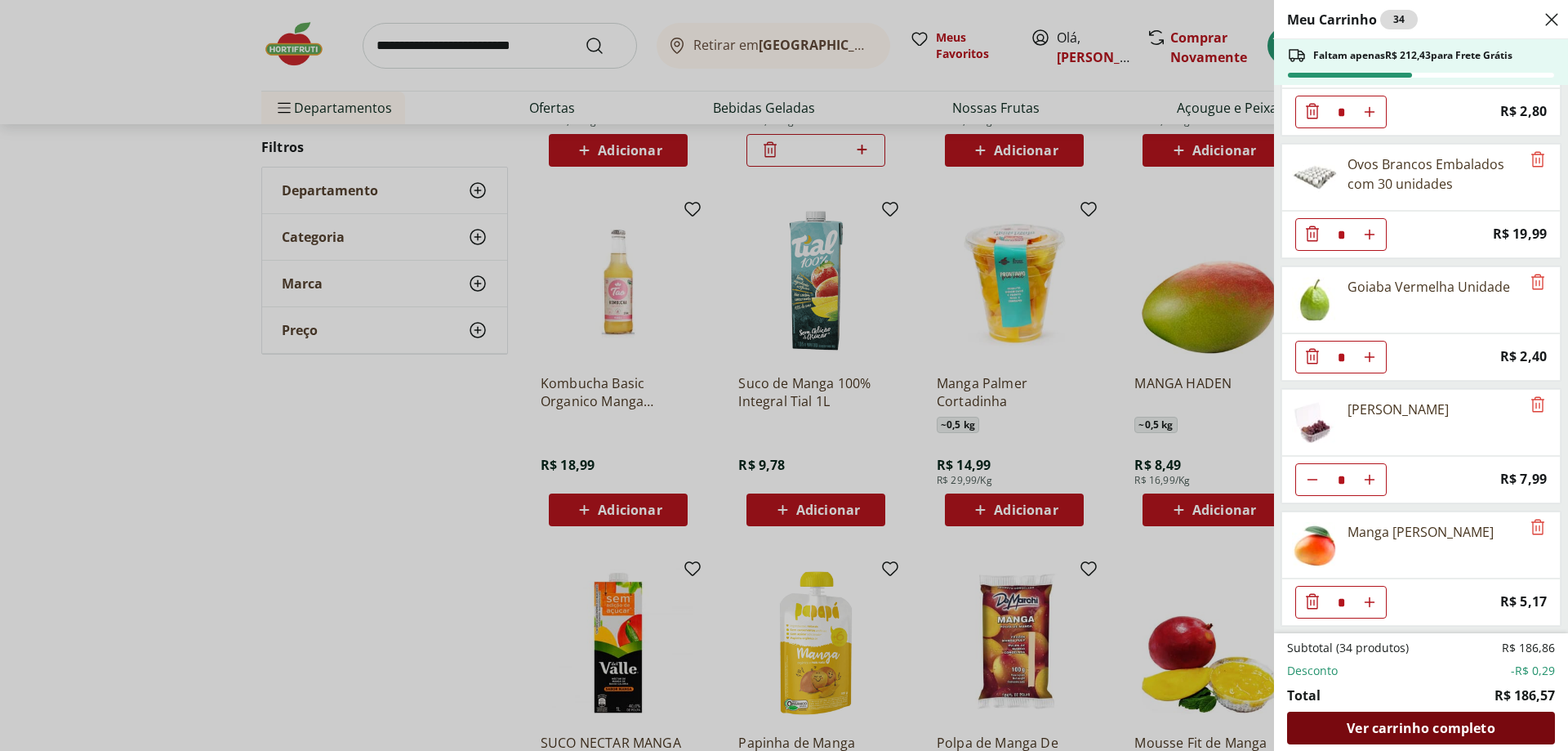
click at [1407, 733] on span "Ver carrinho completo" at bounding box center [1420, 728] width 148 height 13
